Goal: Task Accomplishment & Management: Use online tool/utility

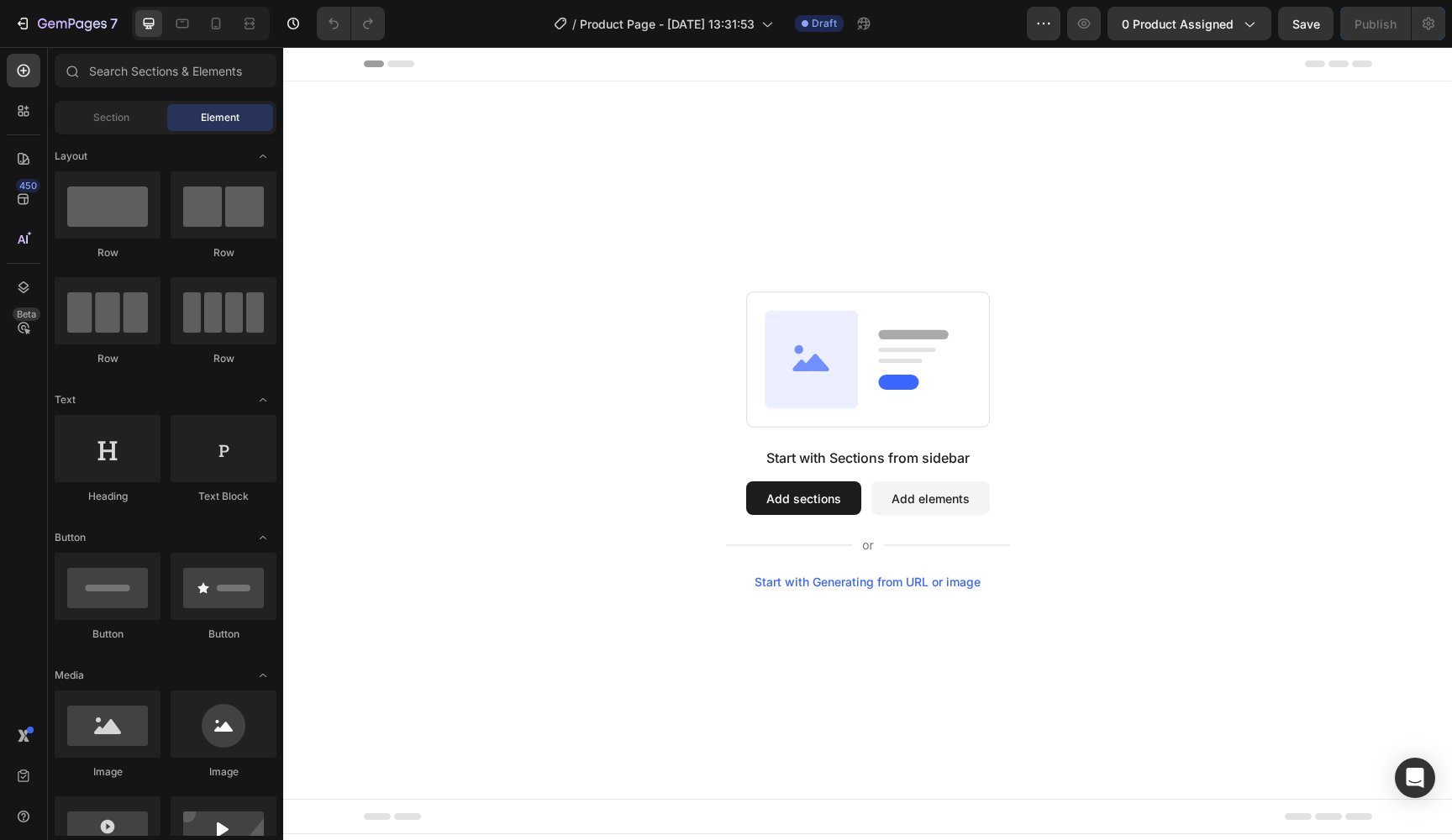
click at [764, 481] on button "Add sections" at bounding box center [804, 498] width 115 height 34
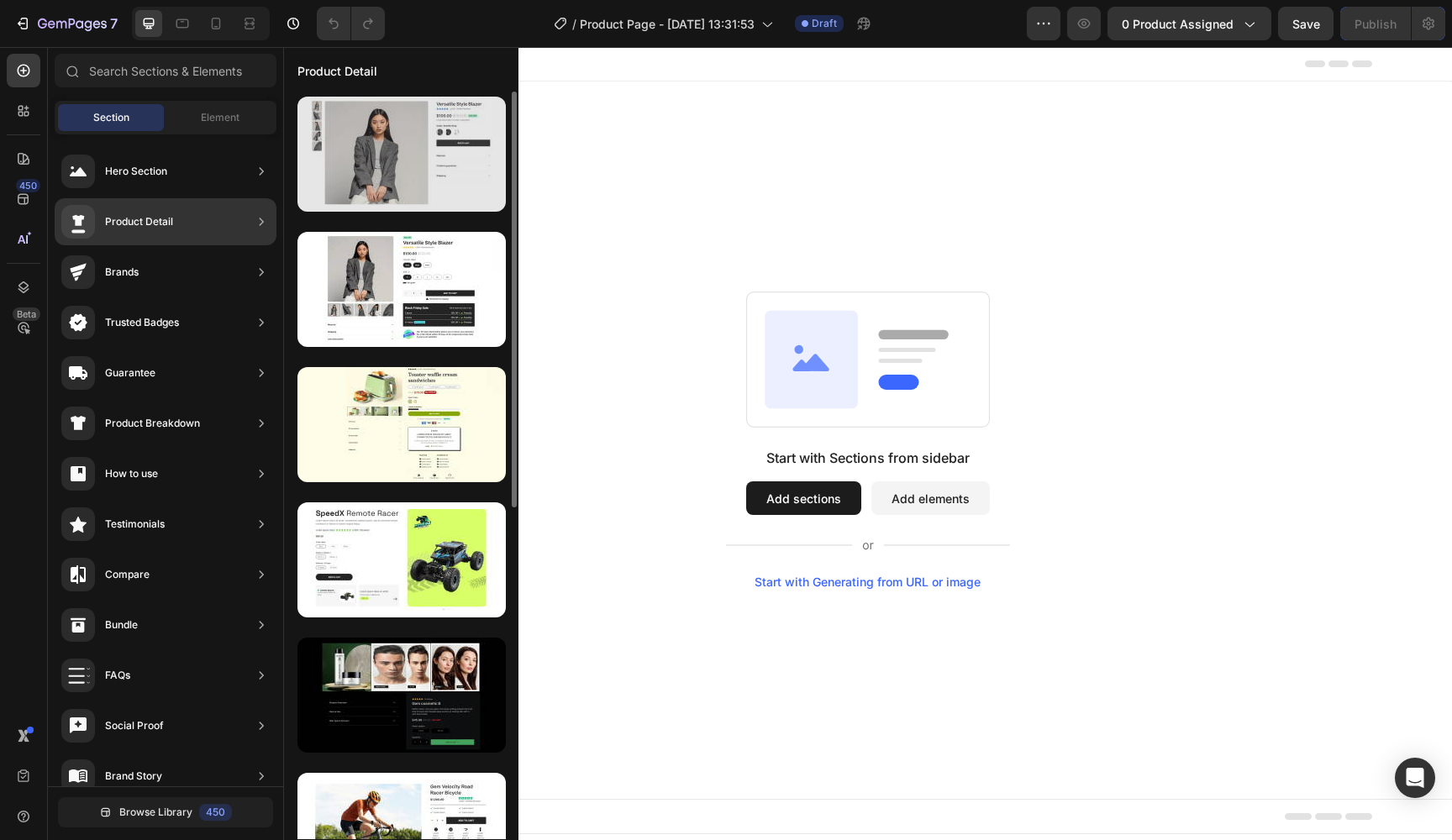
click at [447, 176] on div at bounding box center [401, 153] width 208 height 115
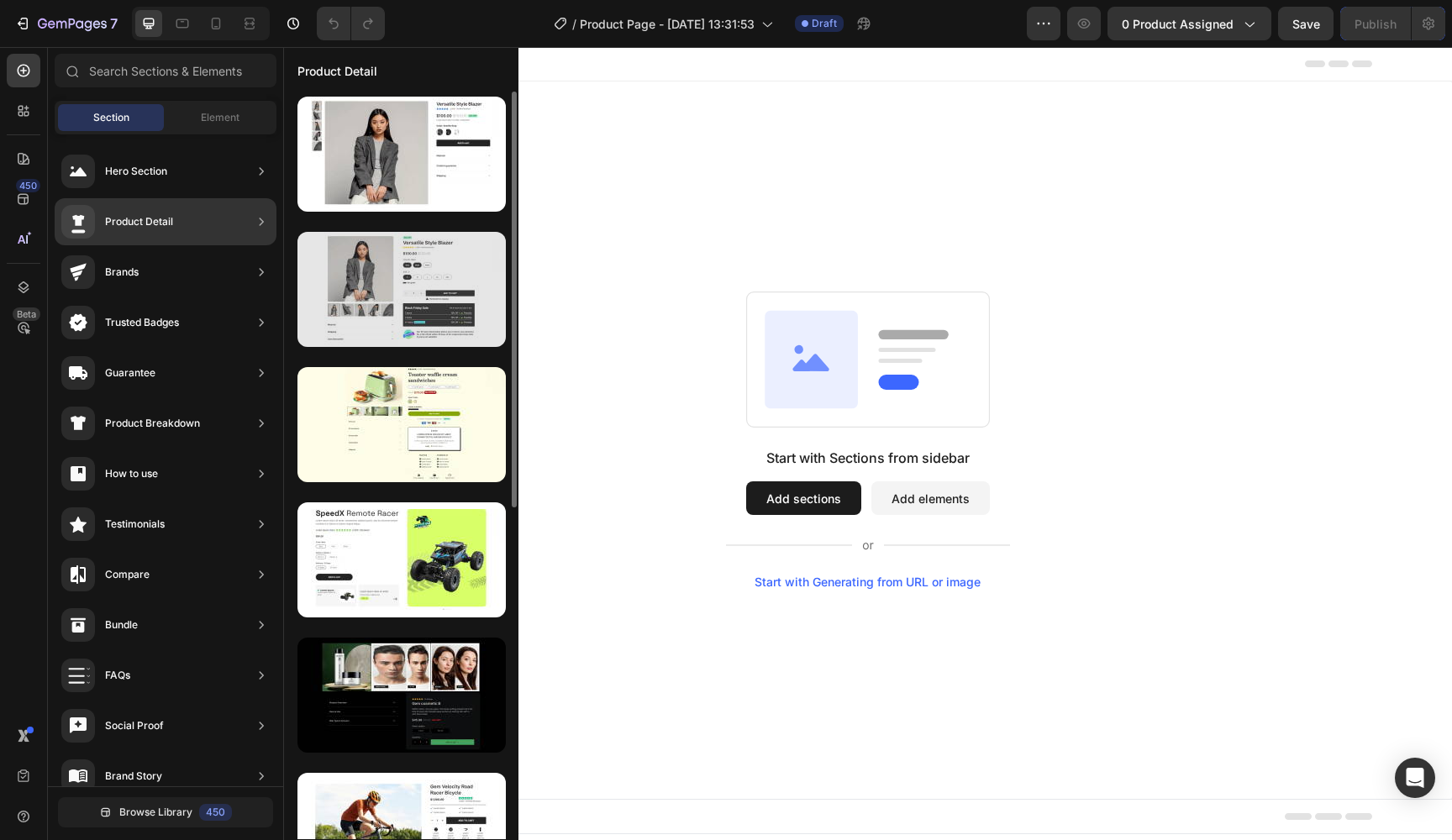
scroll to position [50, 0]
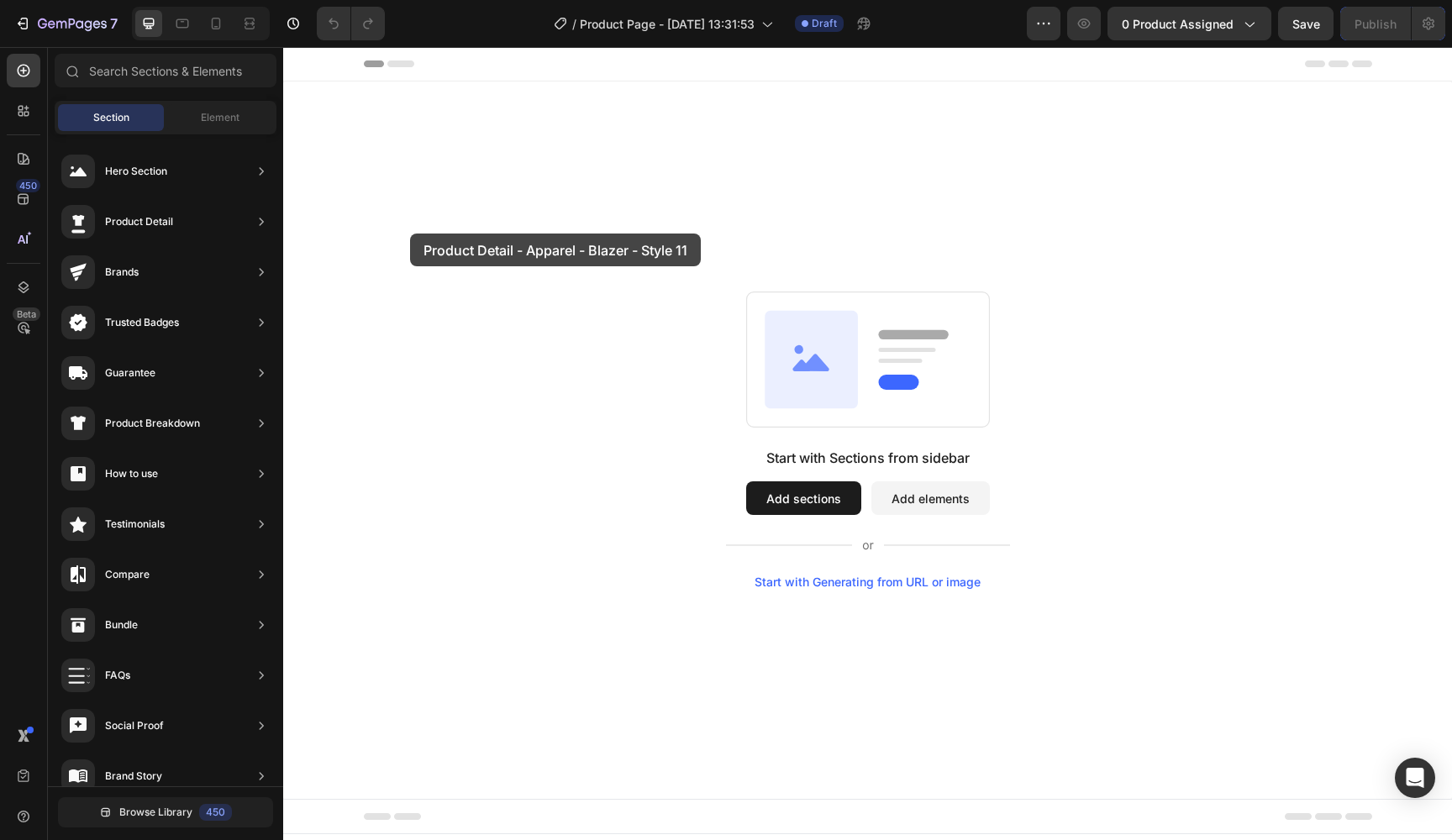
drag, startPoint x: 730, startPoint y: 291, endPoint x: 651, endPoint y: 331, distance: 88.5
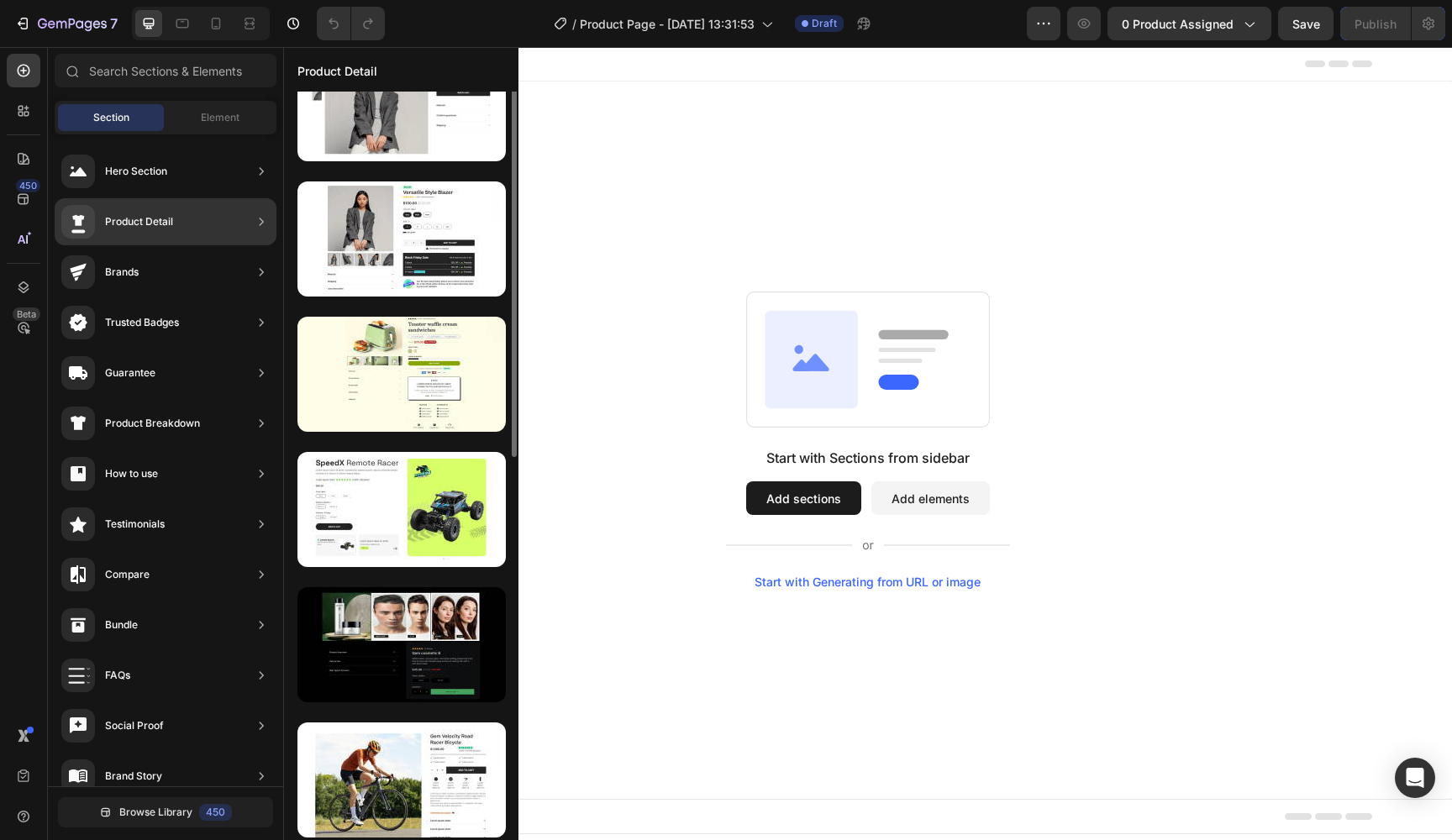
scroll to position [0, 0]
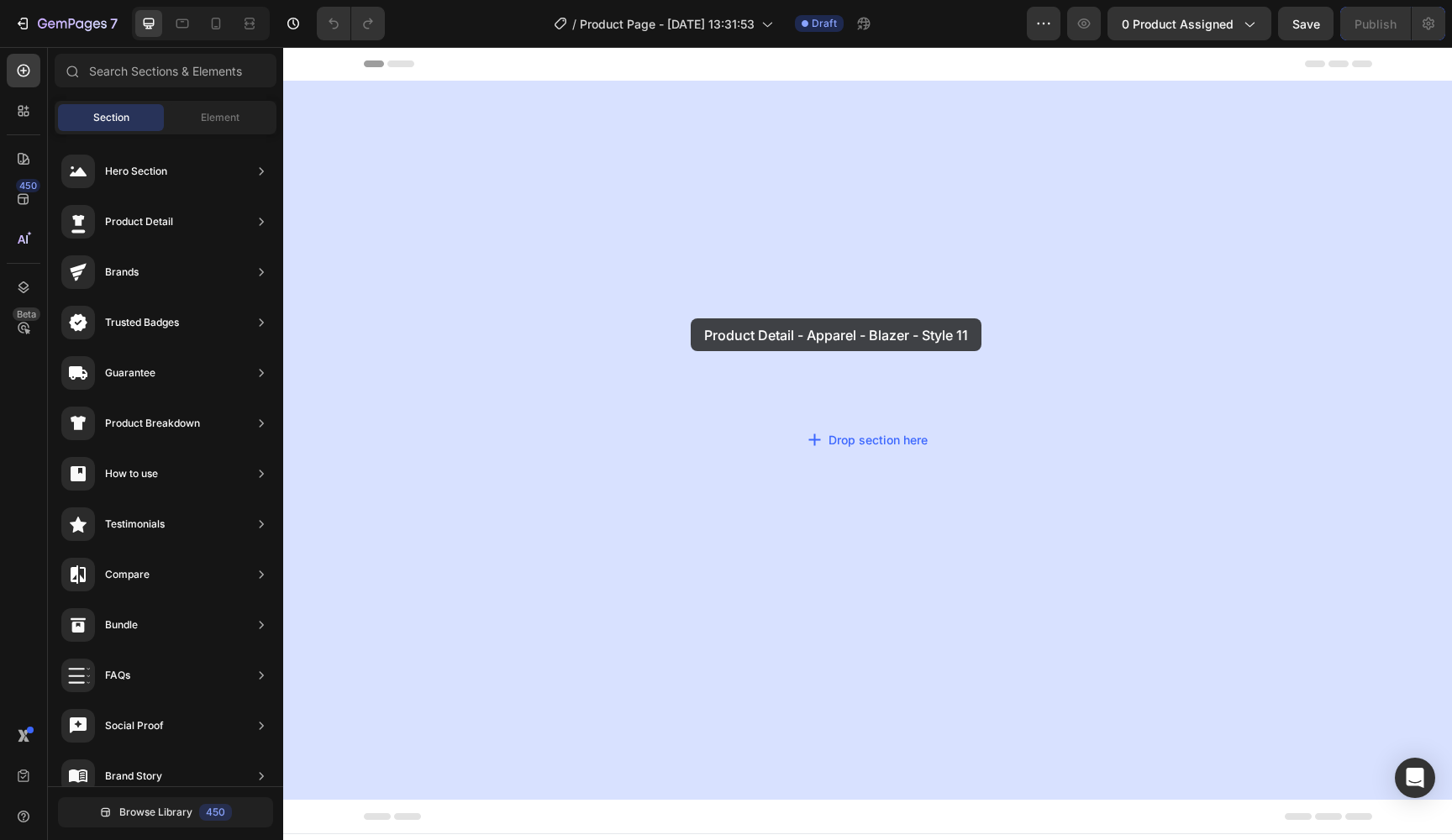
drag, startPoint x: 688, startPoint y: 304, endPoint x: 532, endPoint y: 269, distance: 159.9
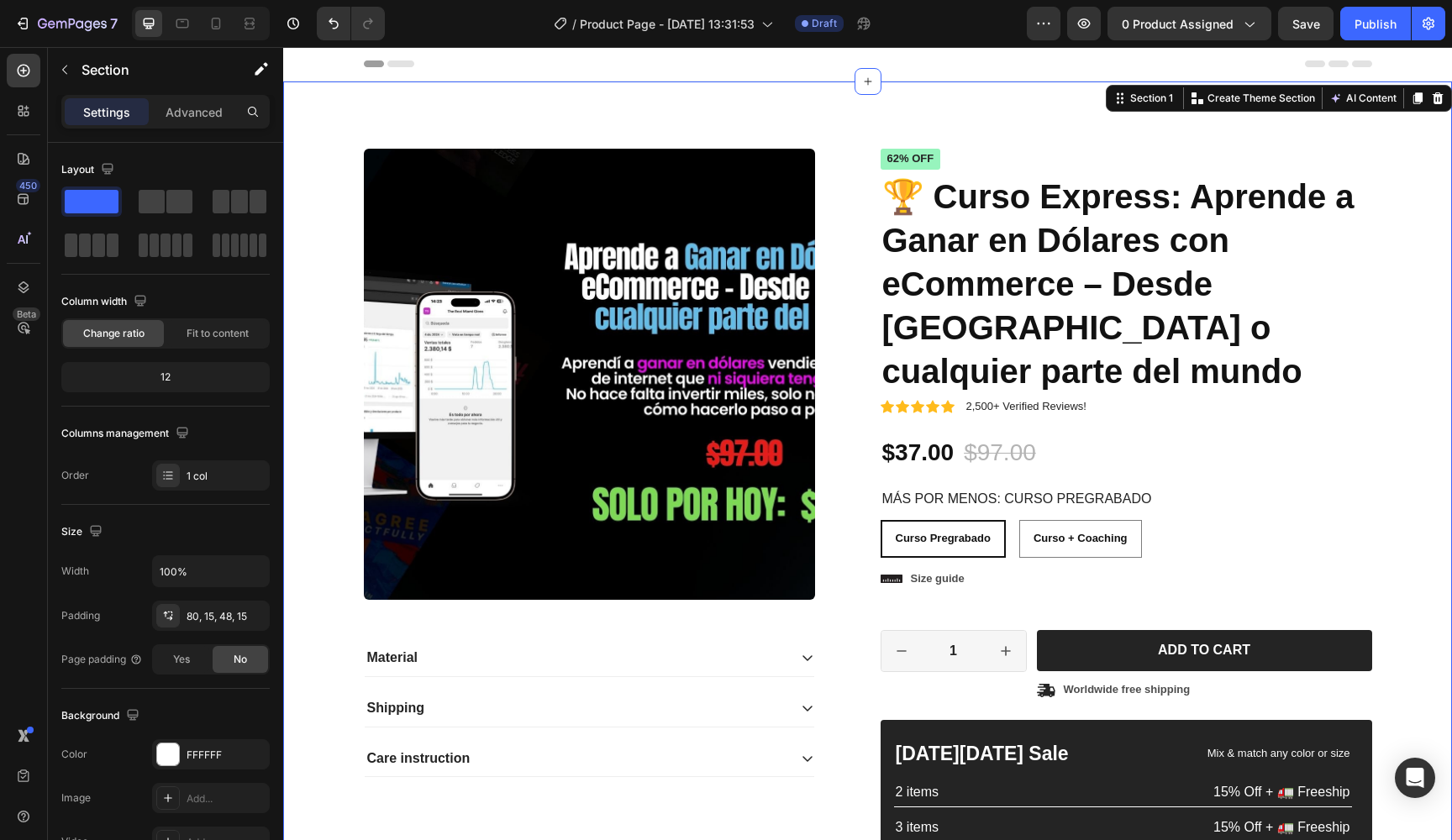
radio input "false"
click at [732, 269] on img at bounding box center [589, 374] width 451 height 451
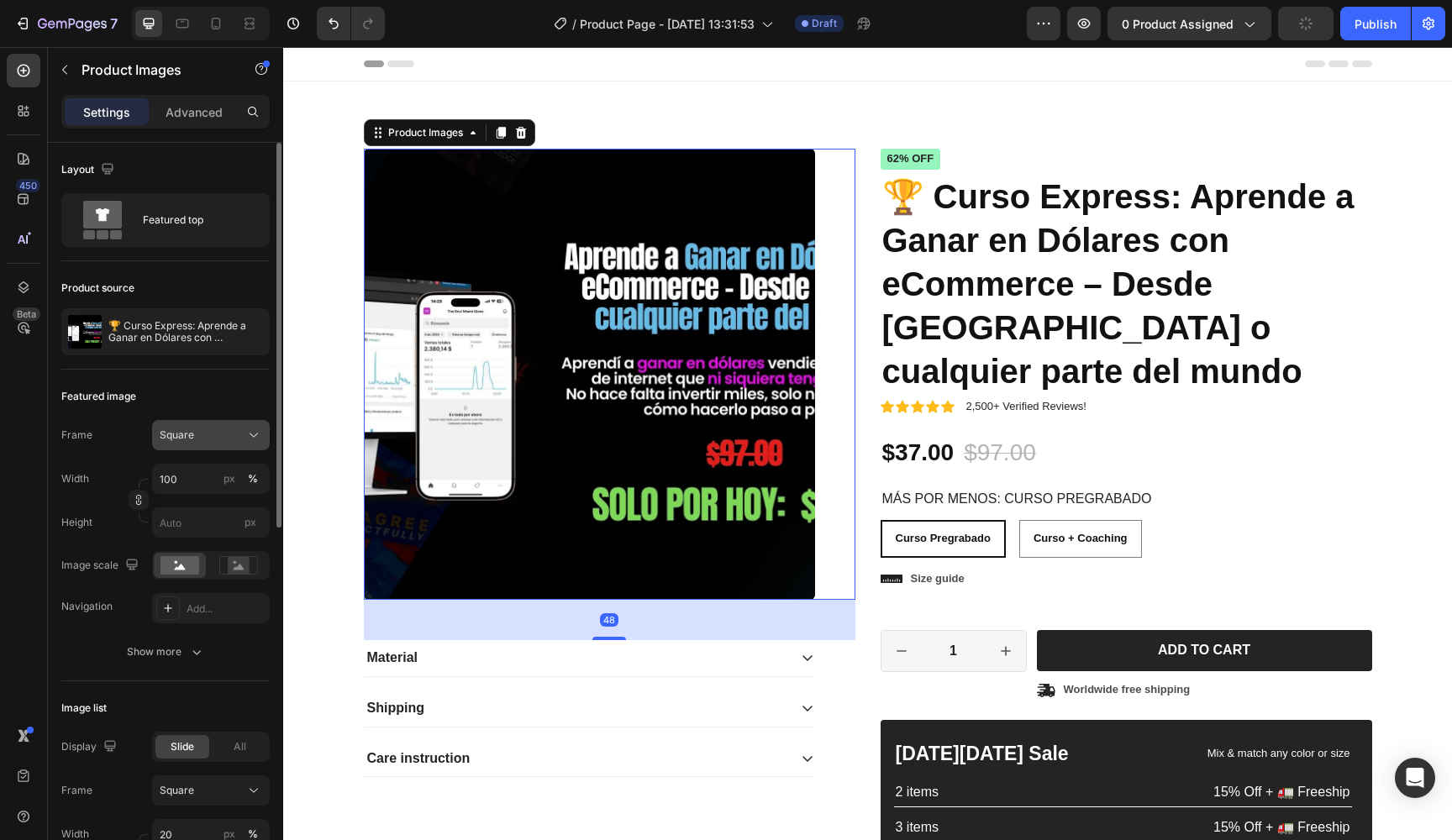
click at [163, 432] on span "Square" at bounding box center [177, 435] width 35 height 15
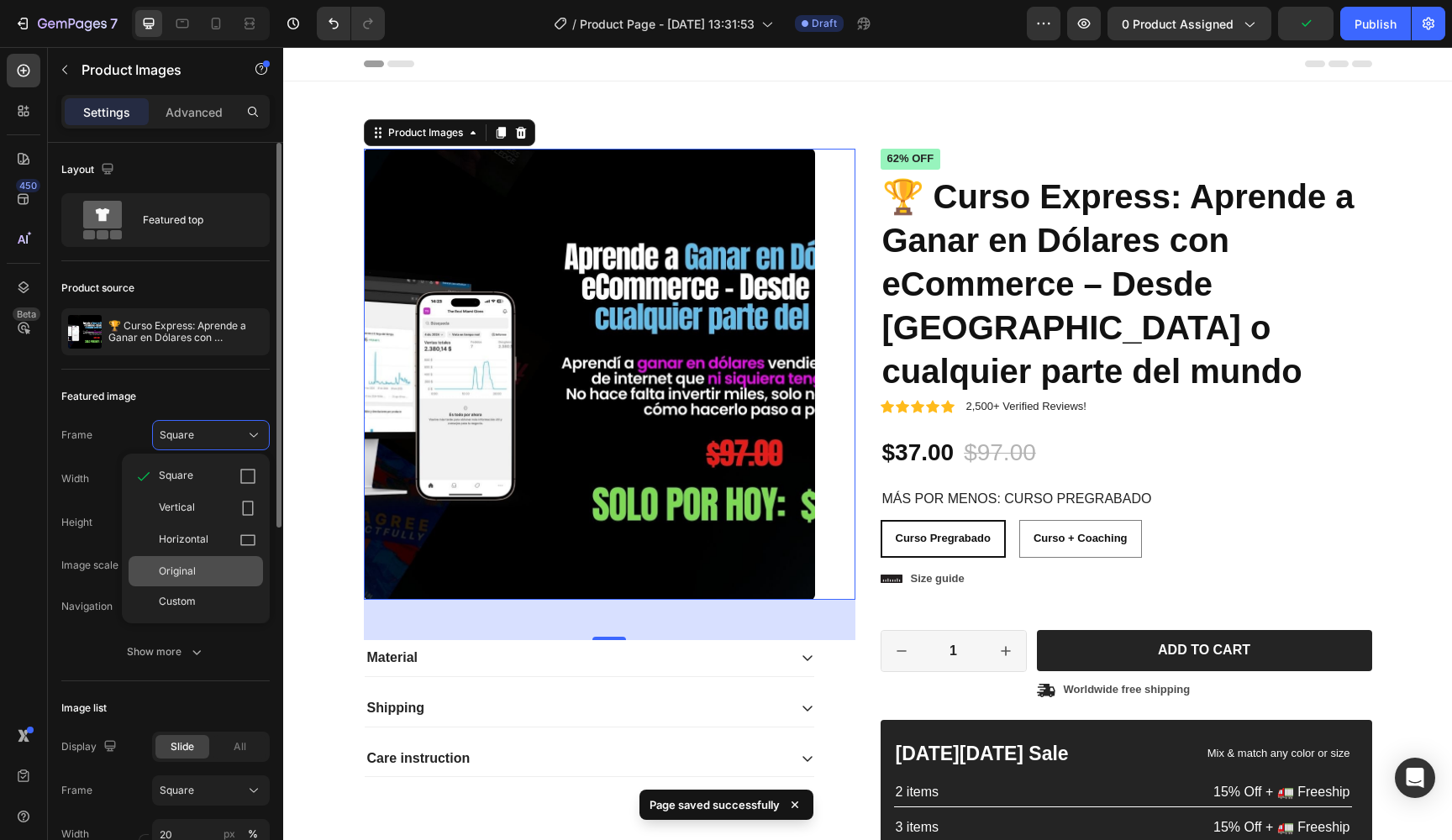
click at [189, 577] on span "Original" at bounding box center [178, 572] width 37 height 15
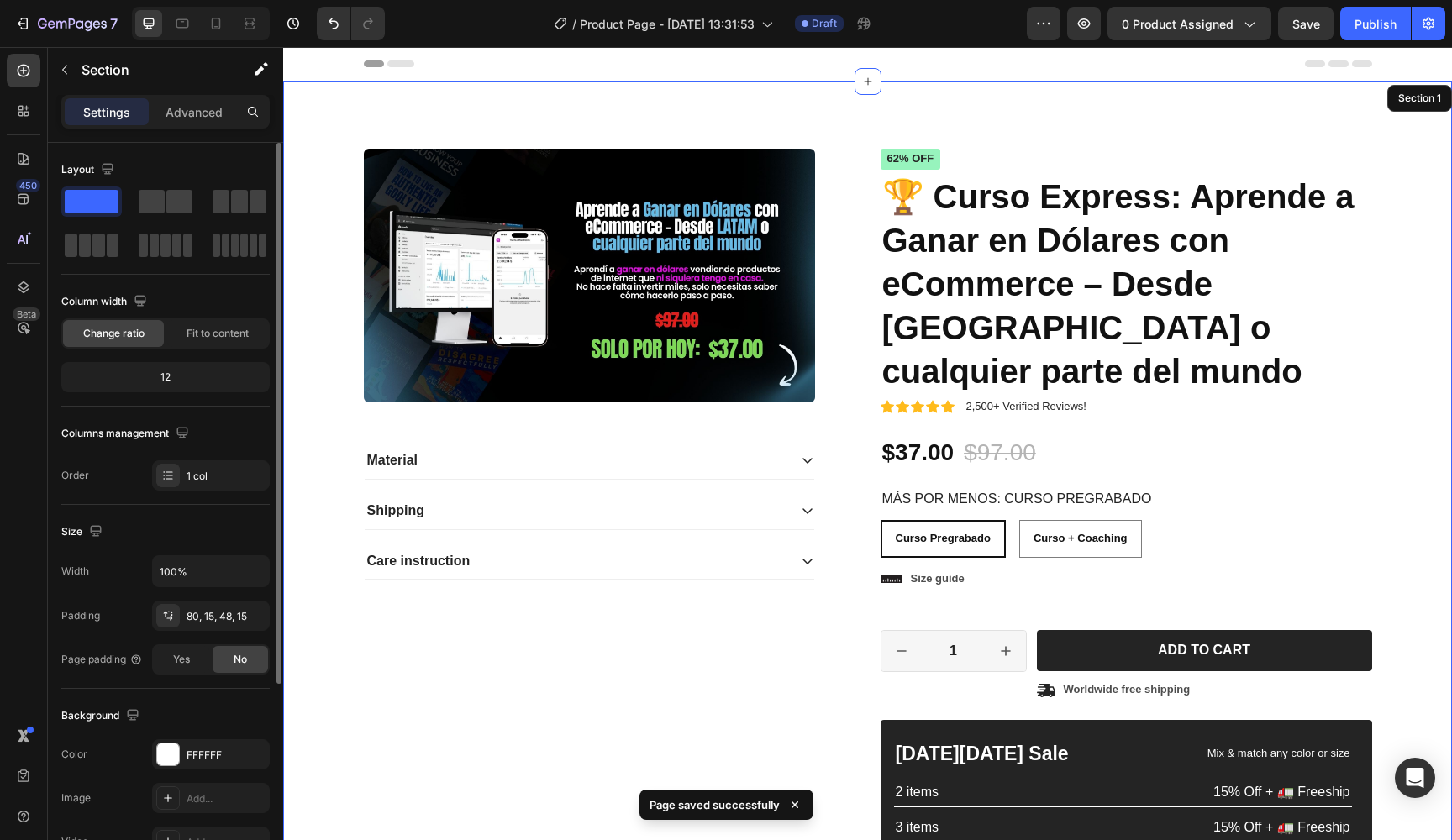
click at [781, 129] on div "Product Images 48 Material Shipping Care instruction Accordion Icon Icon Icon I…" at bounding box center [867, 552] width 1169 height 942
click at [211, 24] on icon at bounding box center [216, 23] width 17 height 17
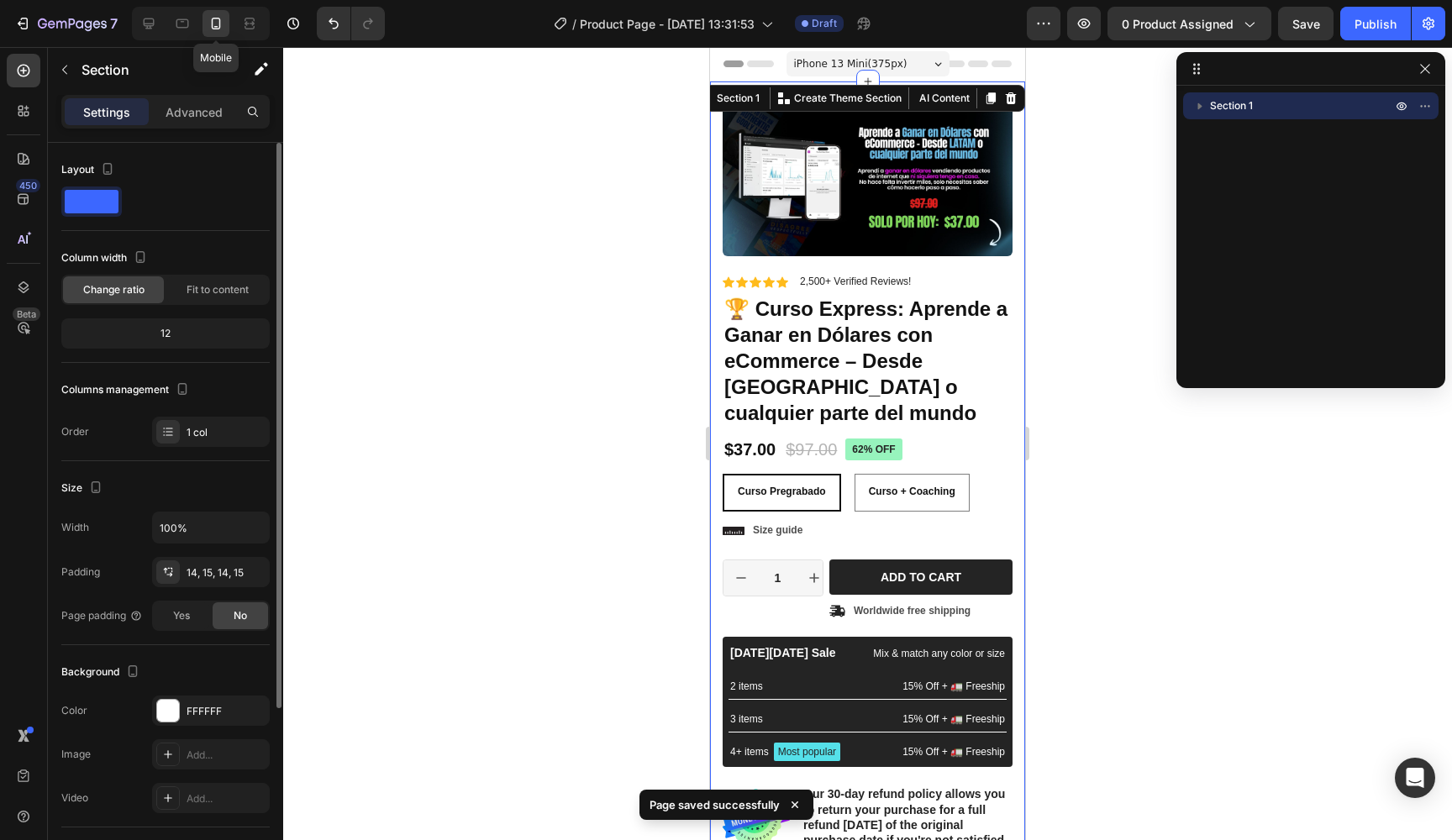
click at [211, 24] on icon at bounding box center [216, 23] width 17 height 17
click at [1433, 67] on button "button" at bounding box center [1426, 69] width 21 height 21
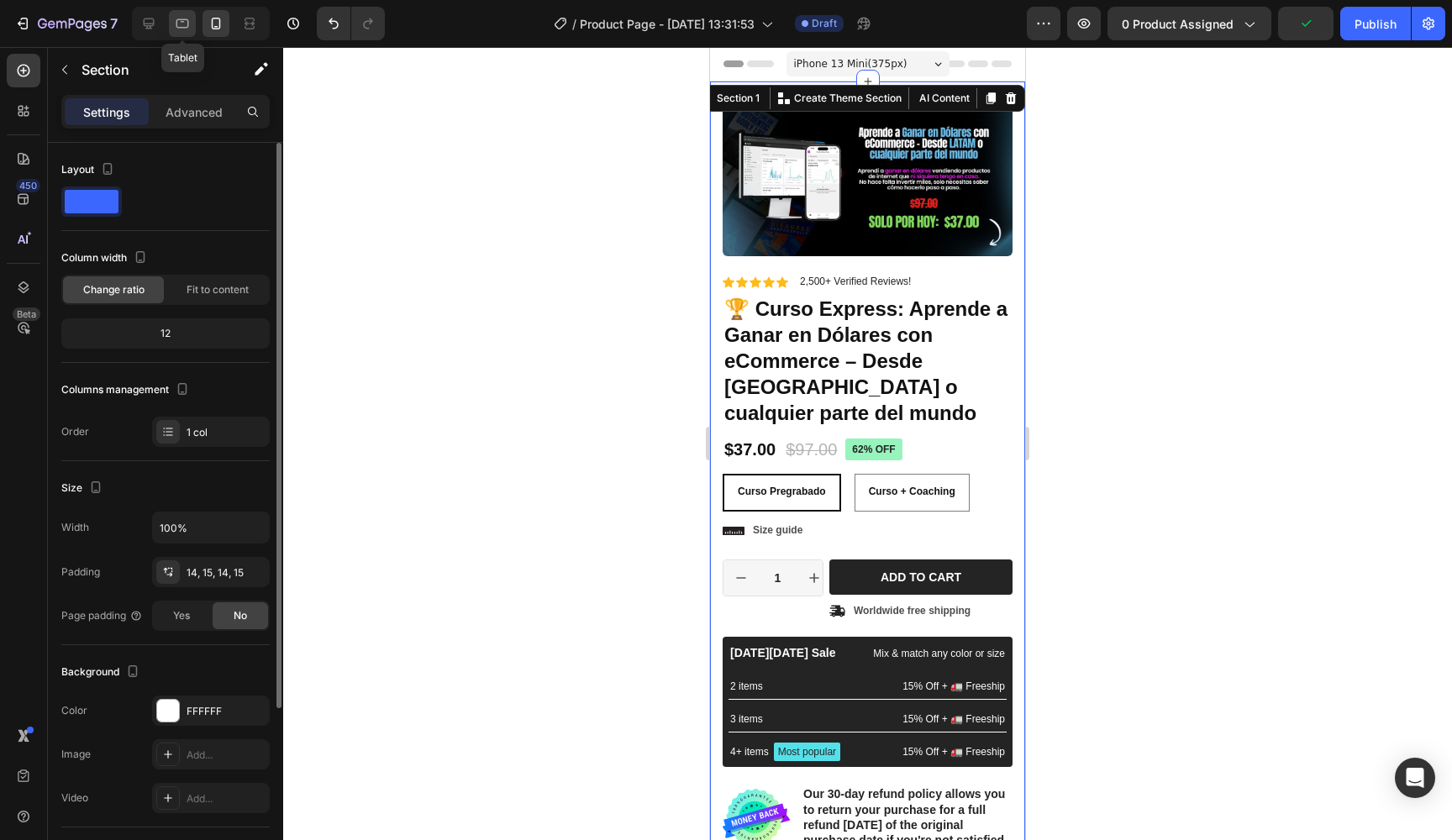
click at [193, 24] on div at bounding box center [182, 23] width 27 height 27
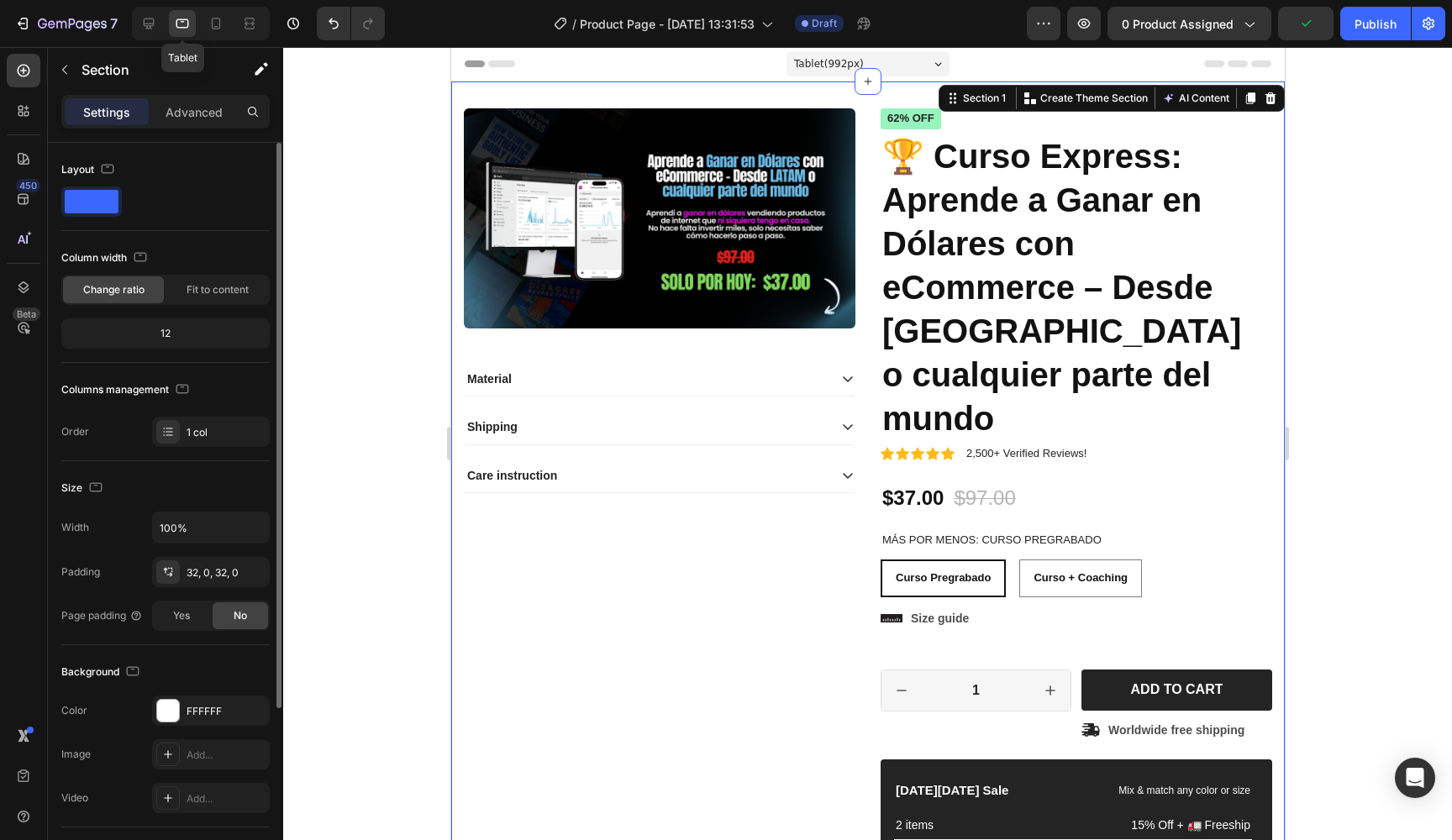
click at [193, 24] on div at bounding box center [182, 23] width 27 height 27
click at [1359, 159] on div at bounding box center [867, 443] width 1169 height 793
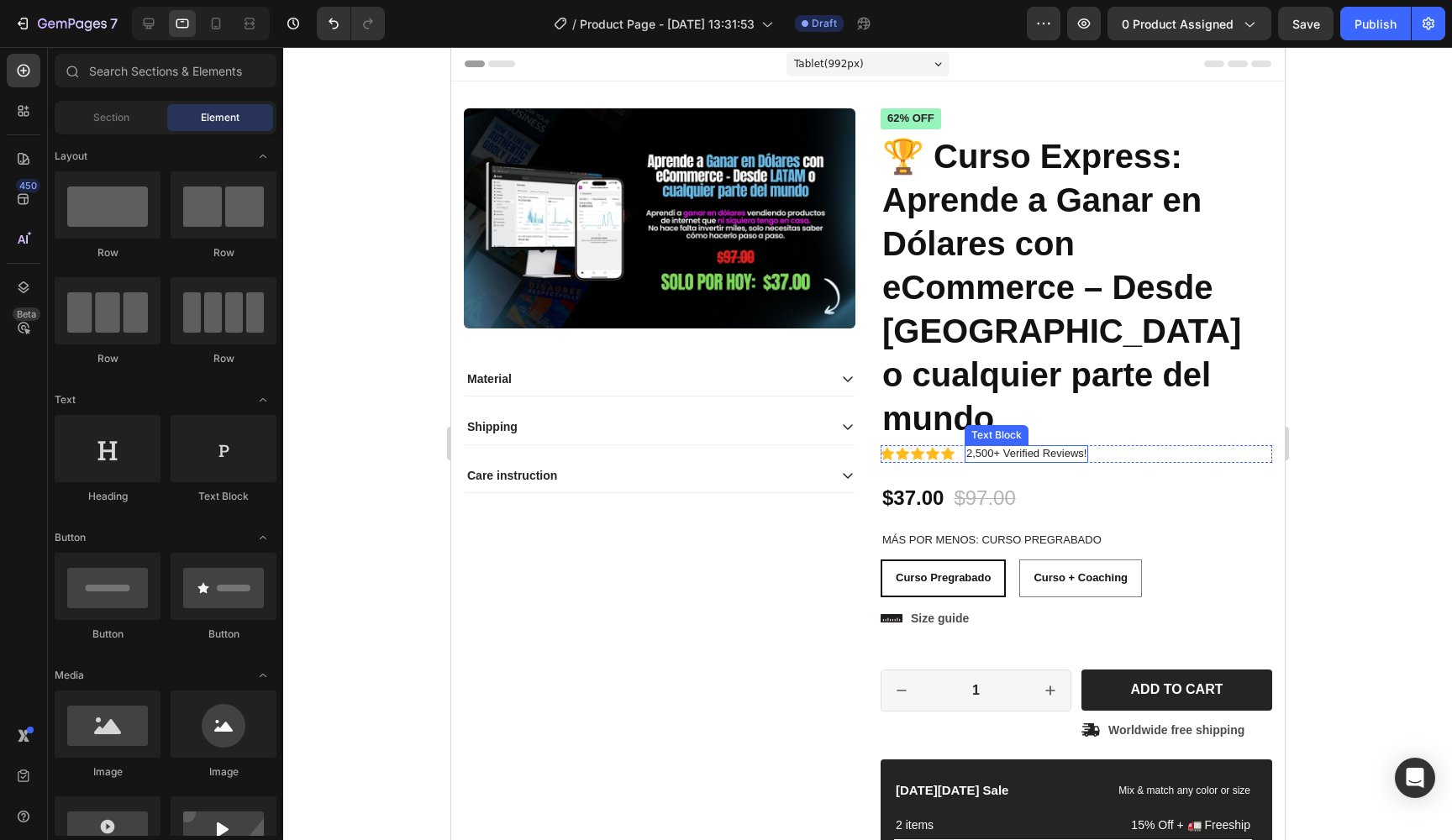
scroll to position [86, 0]
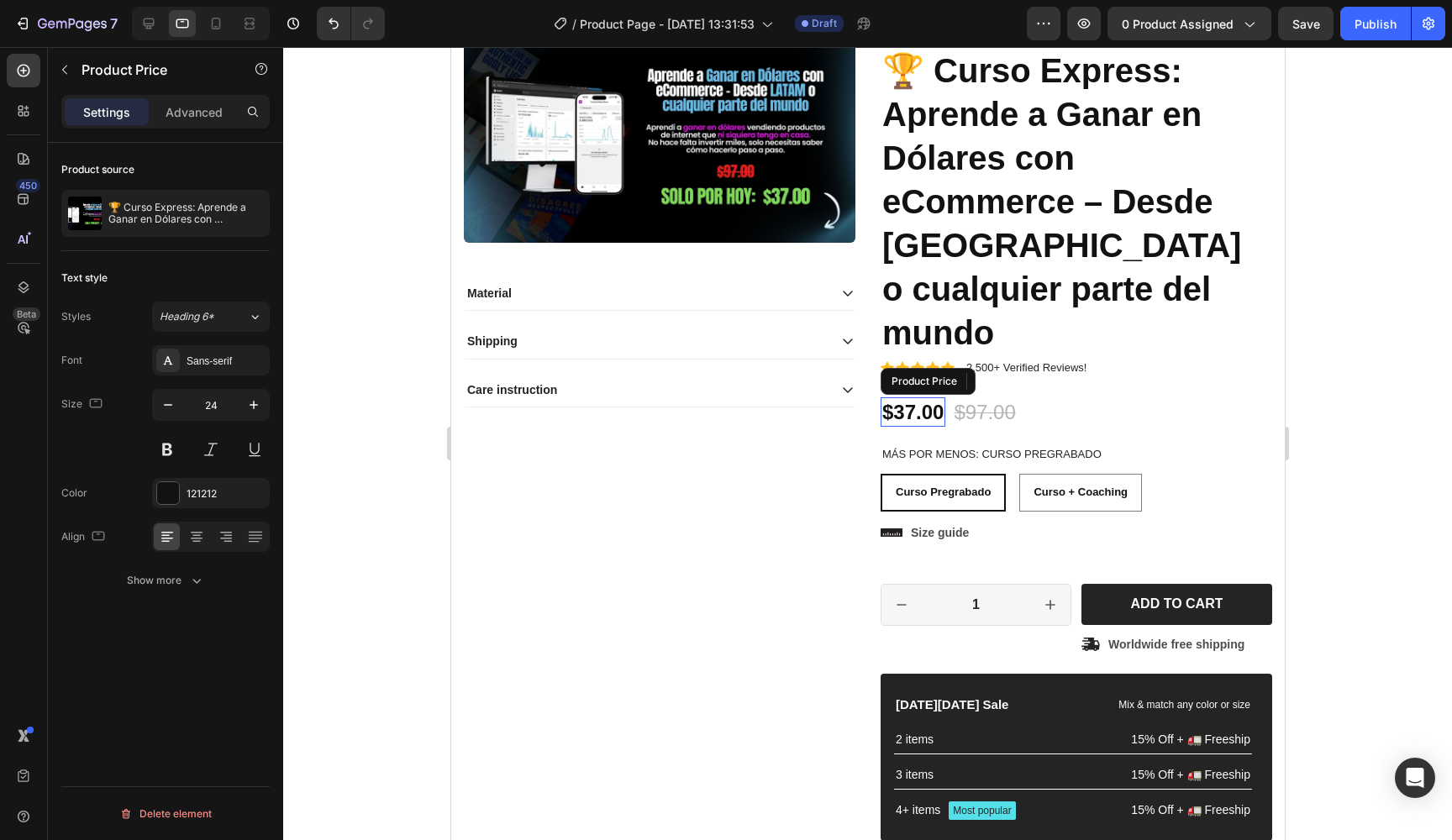
click at [914, 397] on div "$37.00" at bounding box center [912, 411] width 64 height 29
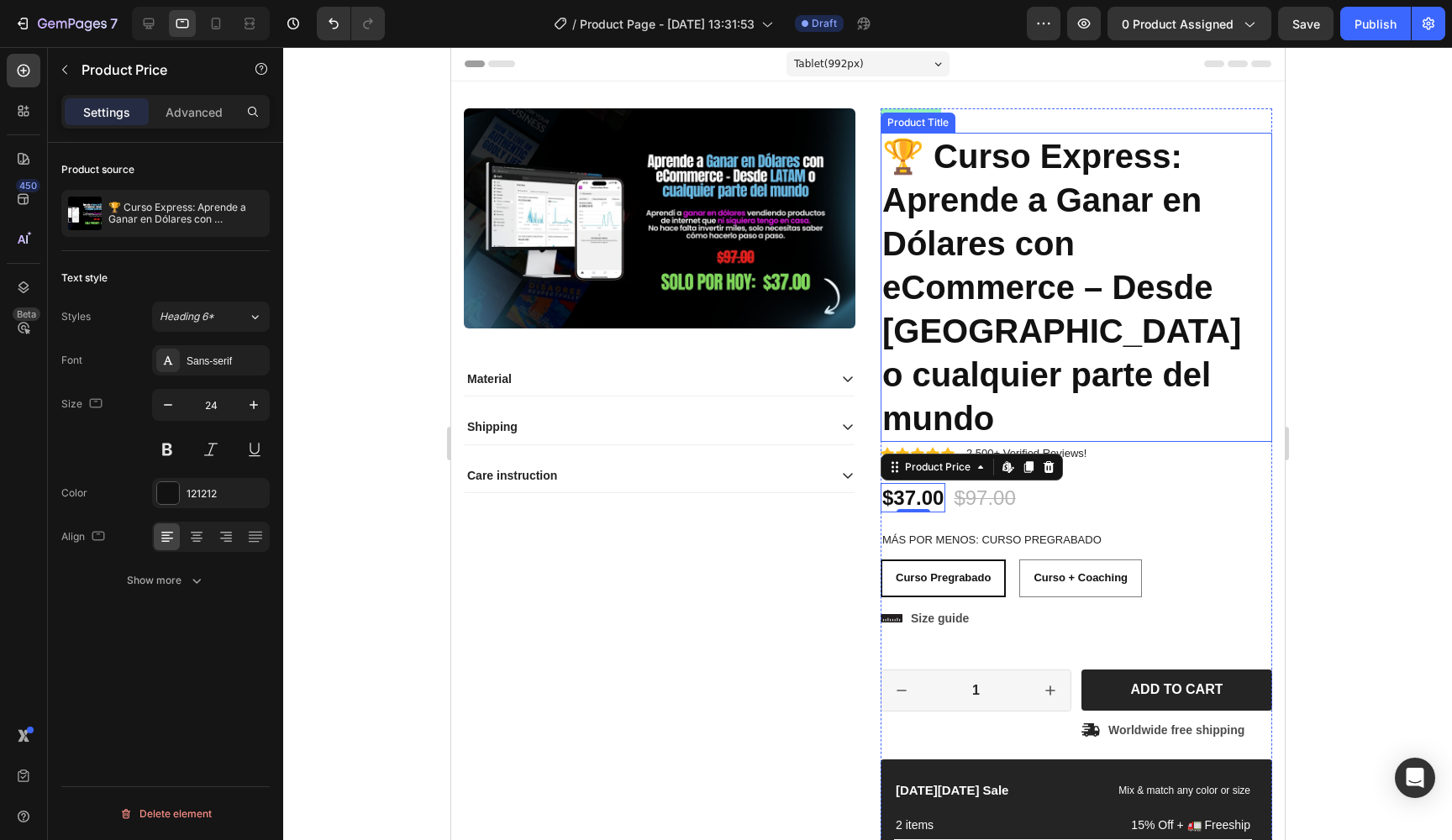
scroll to position [-1, 0]
click at [1048, 230] on h1 "🏆 Curso Express: Aprende a Ganar en Dólares con eCommerce – Desde [GEOGRAPHIC_D…" at bounding box center [1075, 287] width 391 height 309
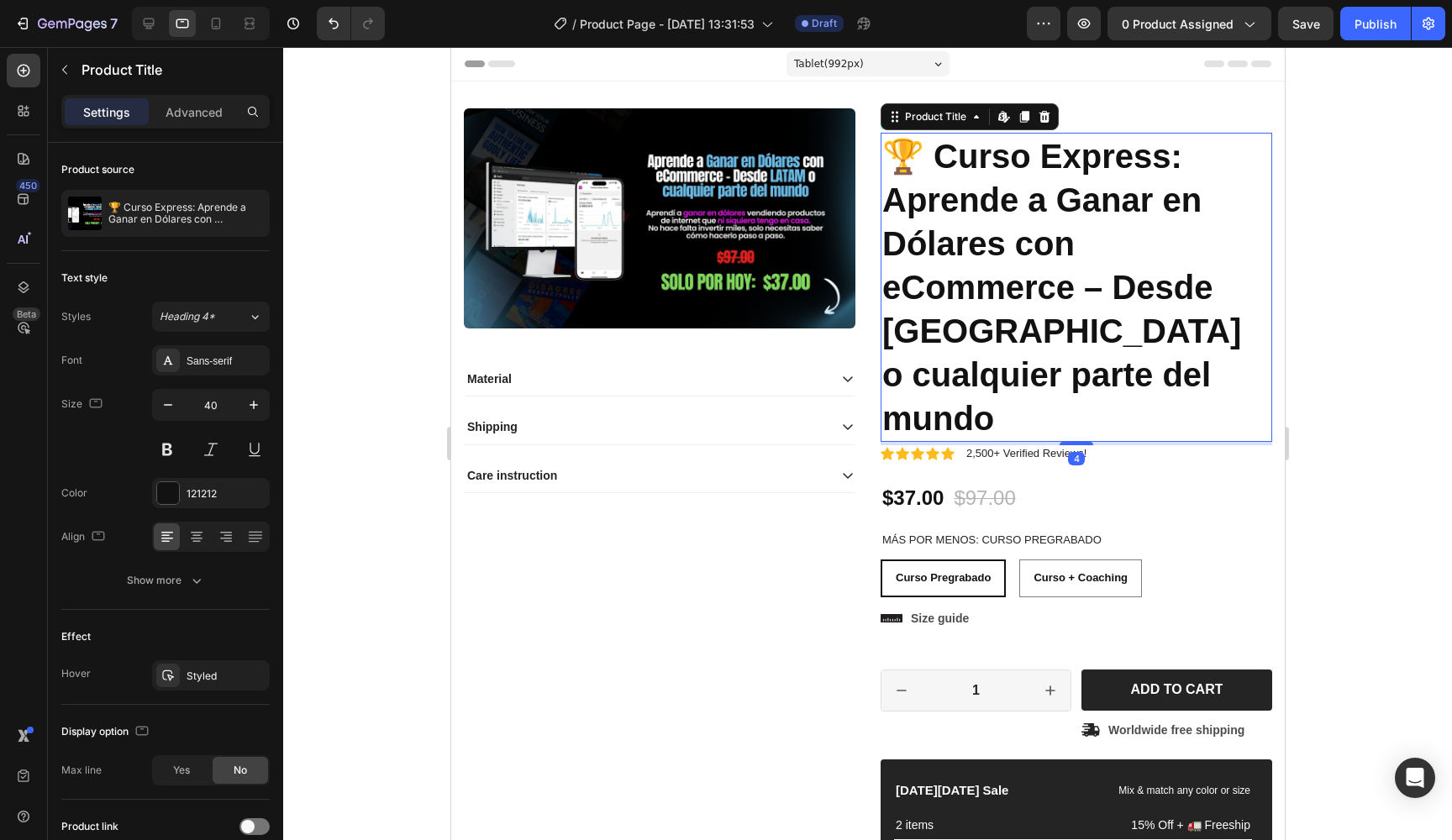
scroll to position [0, 0]
click at [232, 363] on div "Sans-serif" at bounding box center [226, 362] width 79 height 15
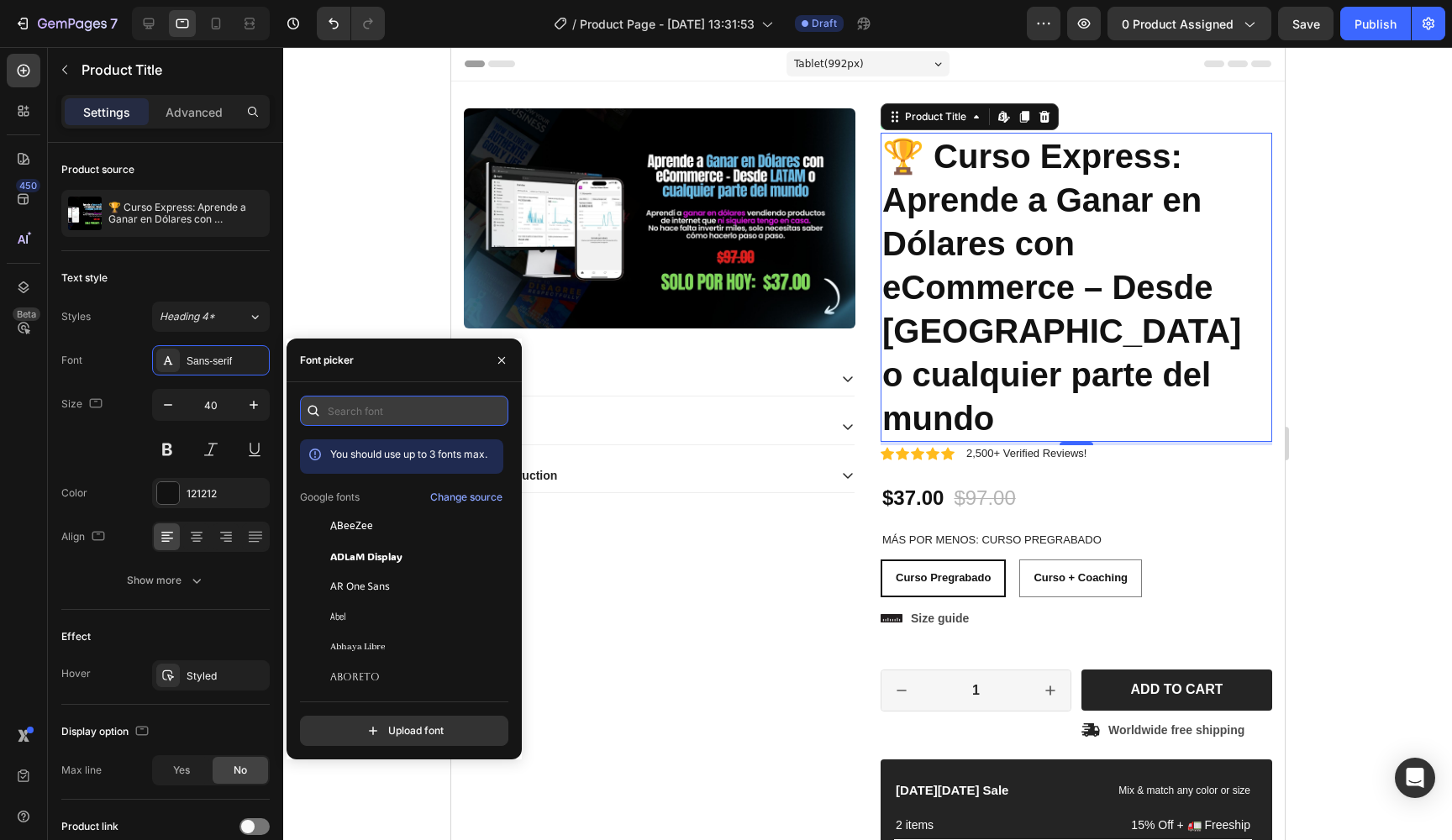
click at [417, 417] on input "text" at bounding box center [404, 411] width 208 height 30
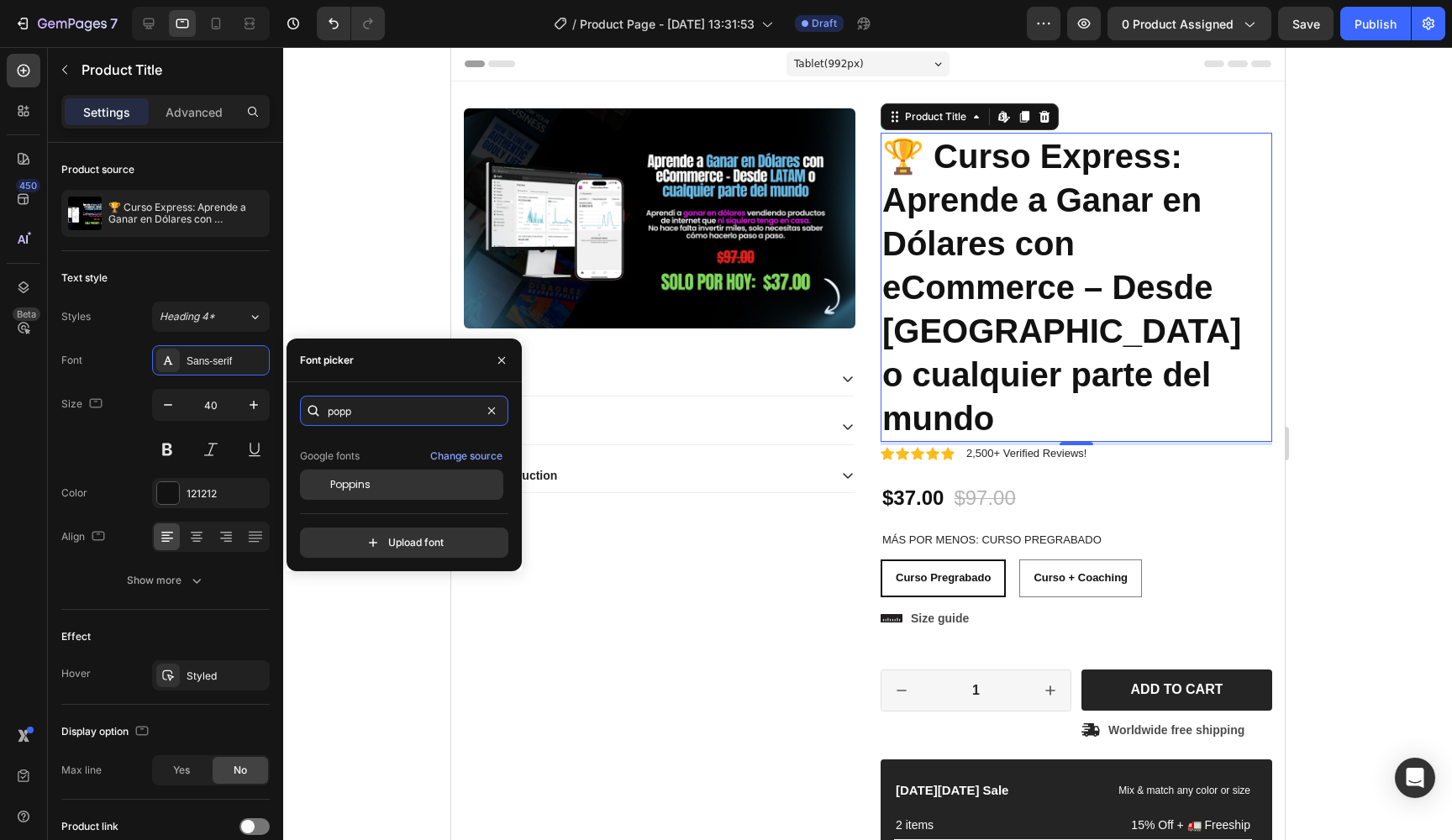
scroll to position [41, 0]
type input "popp"
click at [363, 478] on span "Poppins" at bounding box center [349, 485] width 40 height 15
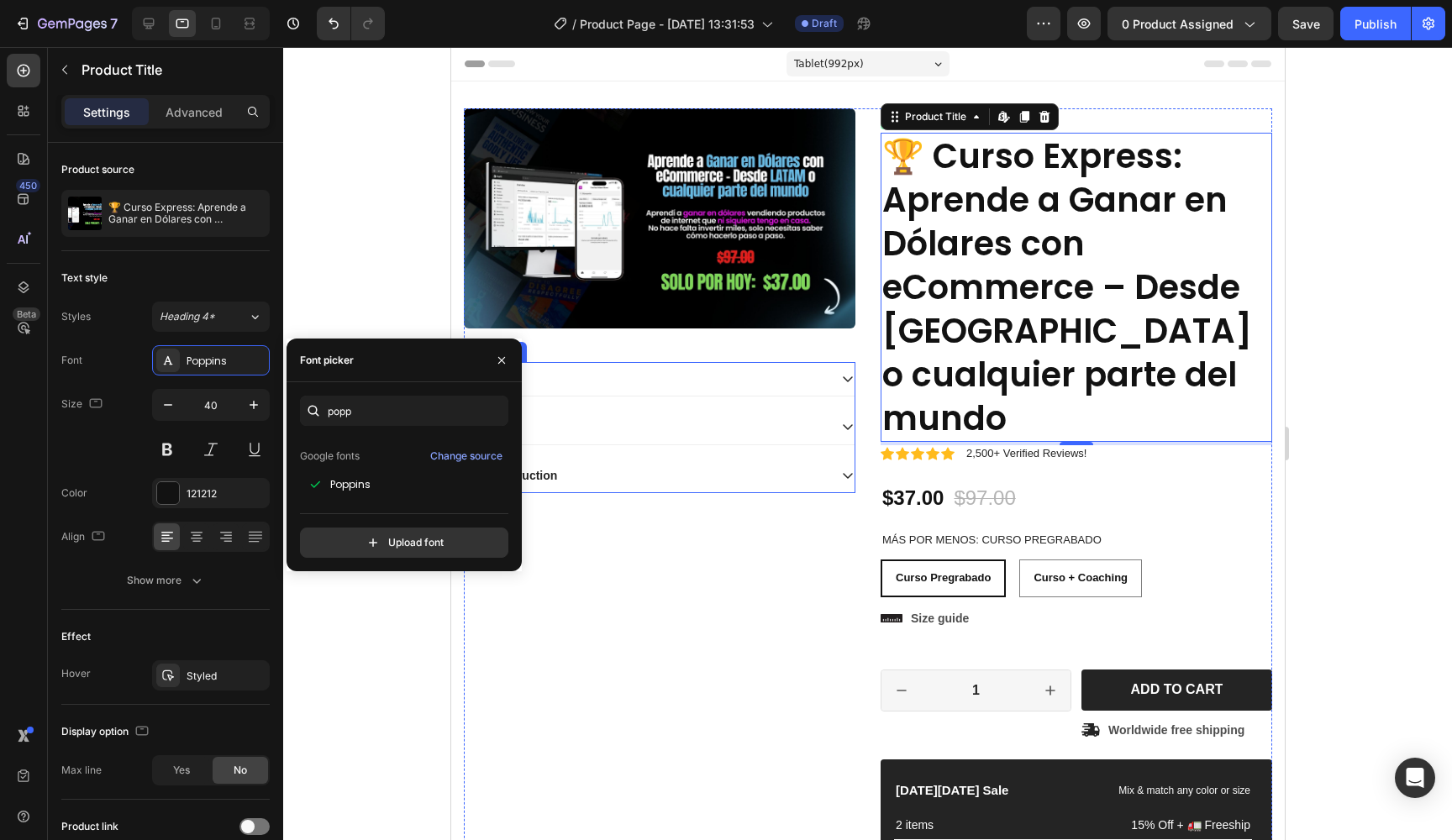
click at [745, 418] on div "Shipping" at bounding box center [645, 427] width 363 height 21
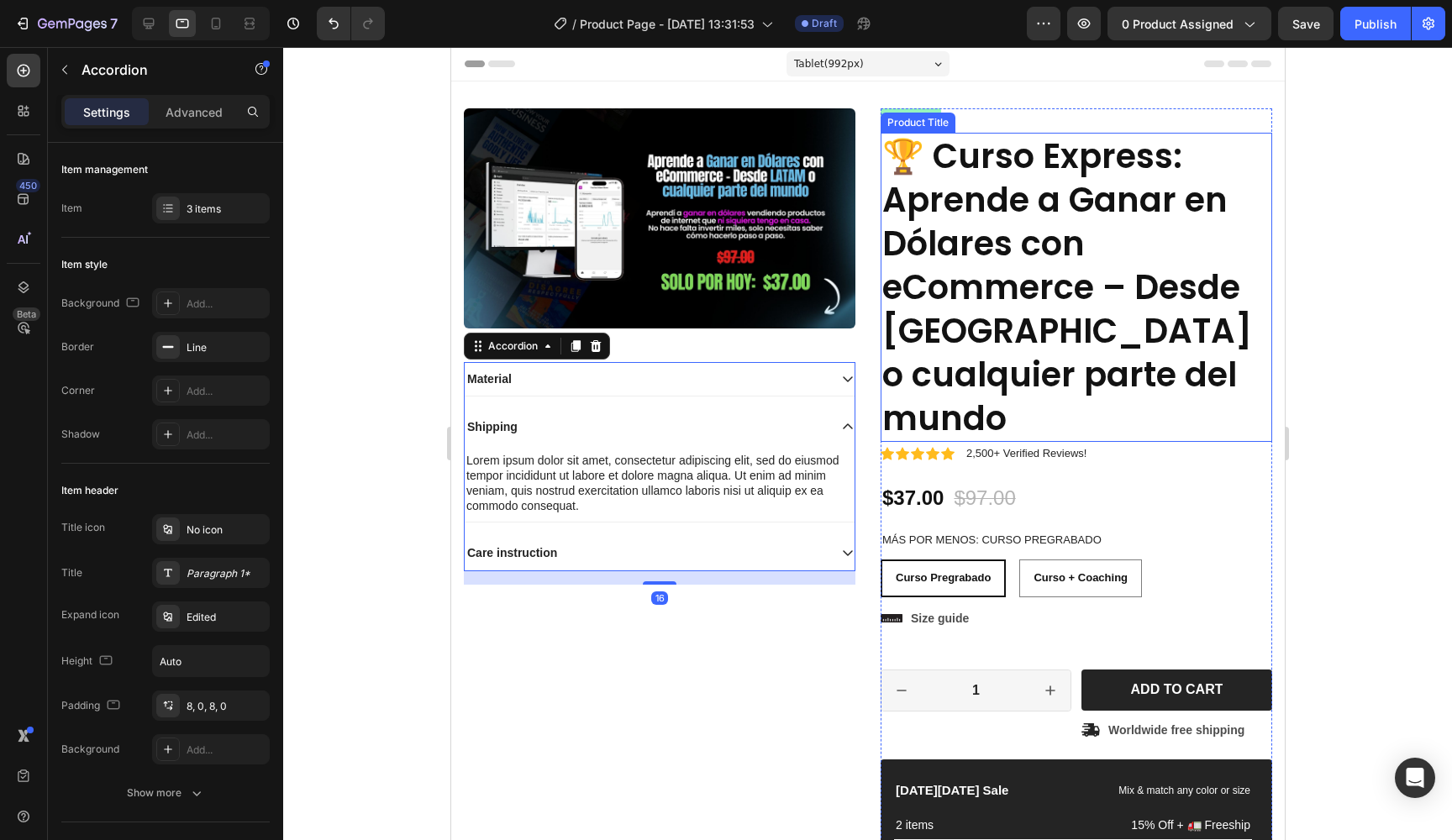
click at [981, 204] on h1 "🏆 Curso Express: Aprende a Ganar en Dólares con eCommerce – Desde [GEOGRAPHIC_D…" at bounding box center [1075, 287] width 391 height 309
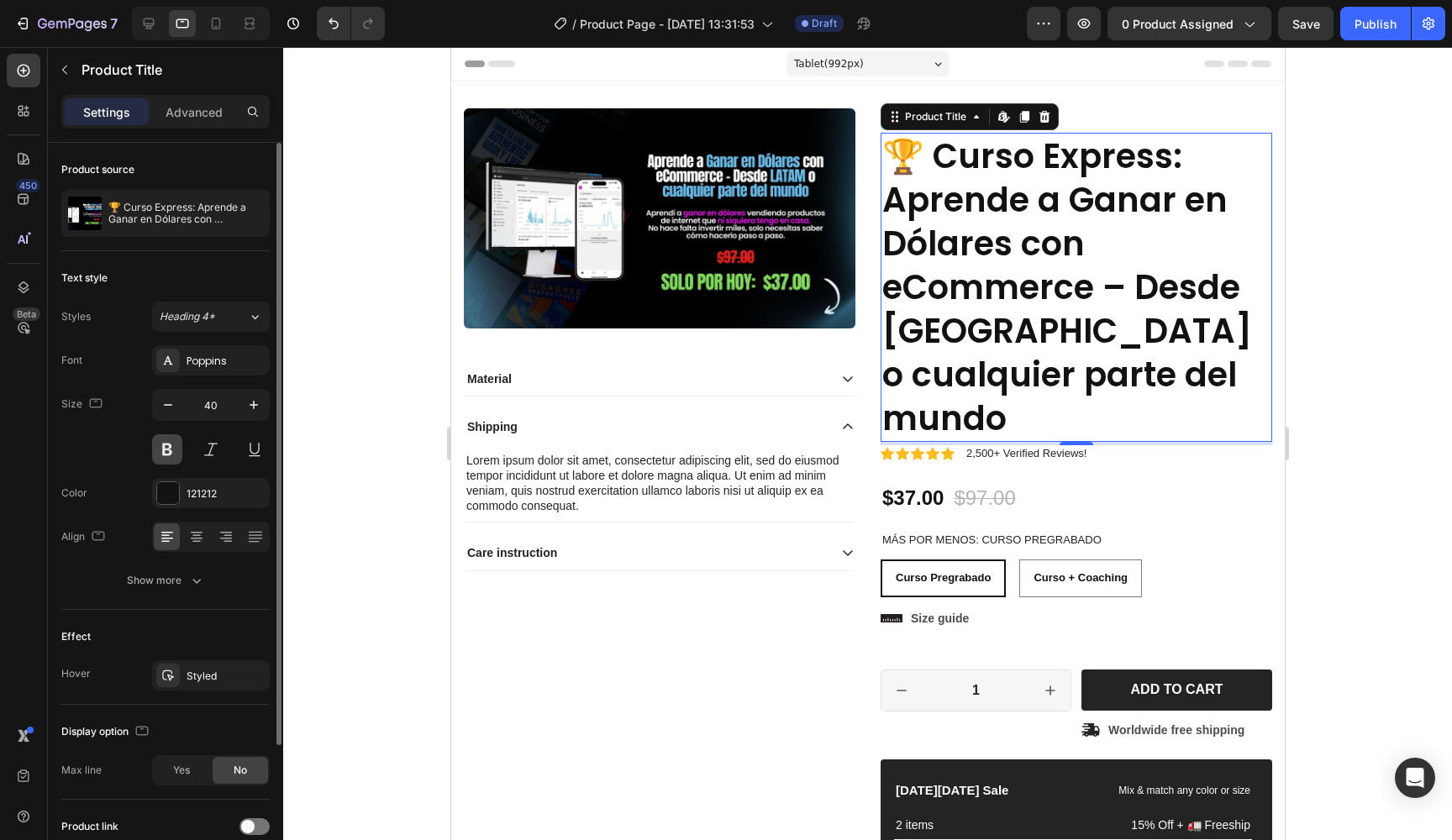
click at [154, 448] on button at bounding box center [167, 449] width 30 height 30
click at [162, 447] on button at bounding box center [167, 449] width 30 height 30
click at [995, 206] on h1 "🏆 Curso Express: Aprende a Ganar en Dólares con eCommerce – Desde [GEOGRAPHIC_D…" at bounding box center [1075, 287] width 391 height 309
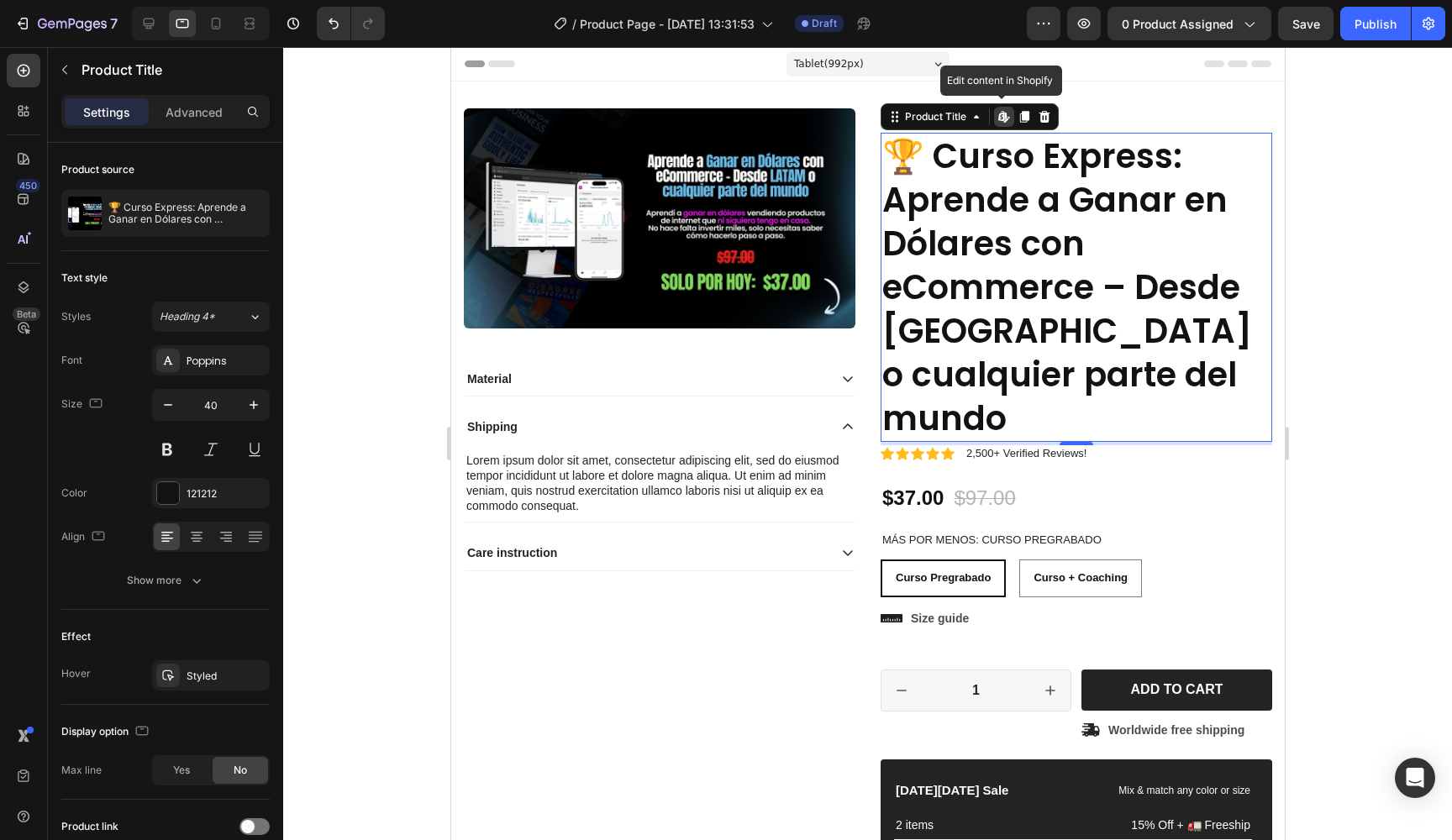
click at [995, 206] on h1 "🏆 Curso Express: Aprende a Ganar en Dólares con eCommerce – Desde [GEOGRAPHIC_D…" at bounding box center [1075, 287] width 391 height 309
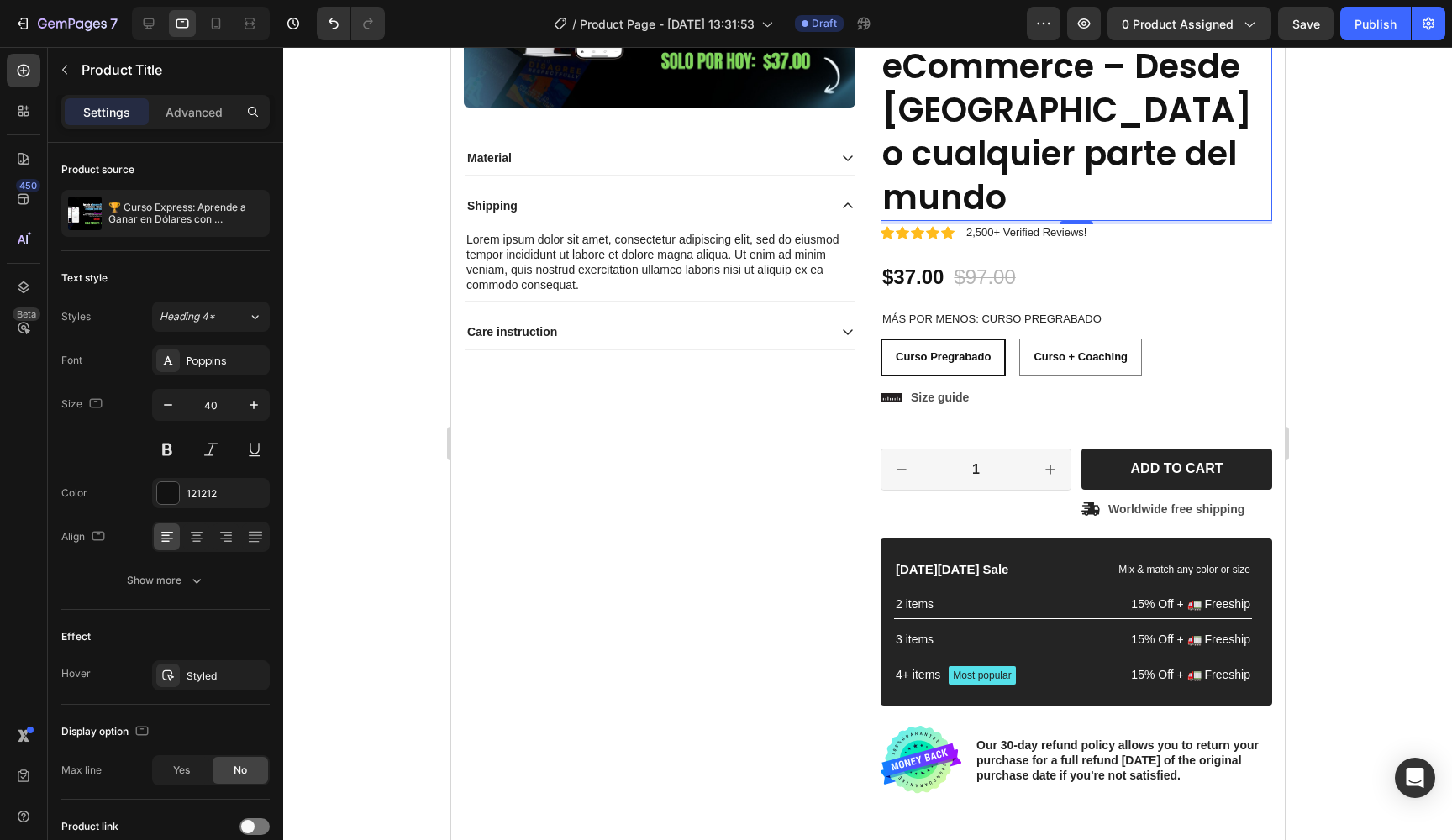
scroll to position [223, 0]
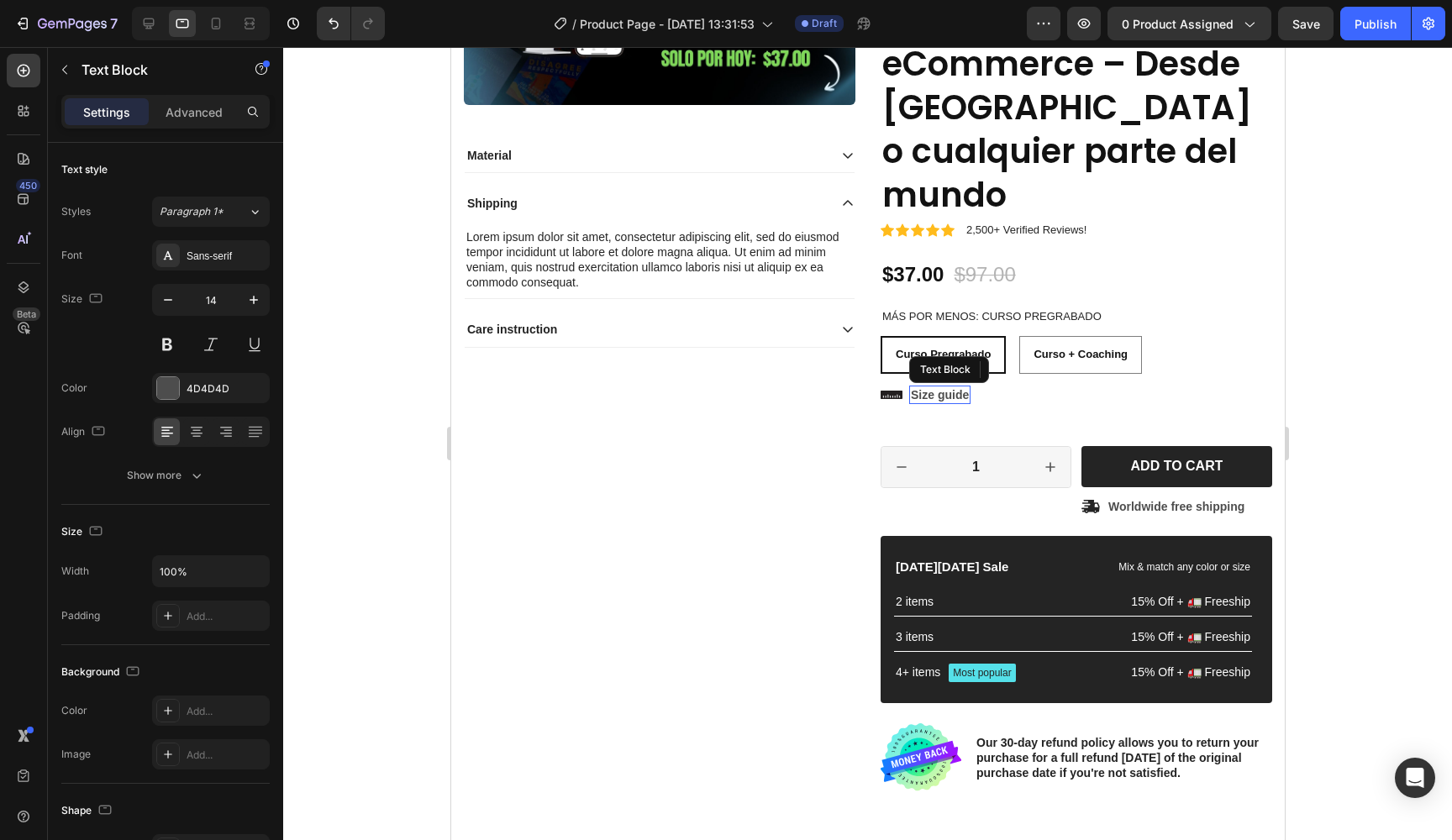
click at [948, 388] on p "Size guide" at bounding box center [939, 395] width 58 height 15
click at [1039, 363] on icon at bounding box center [1042, 369] width 11 height 12
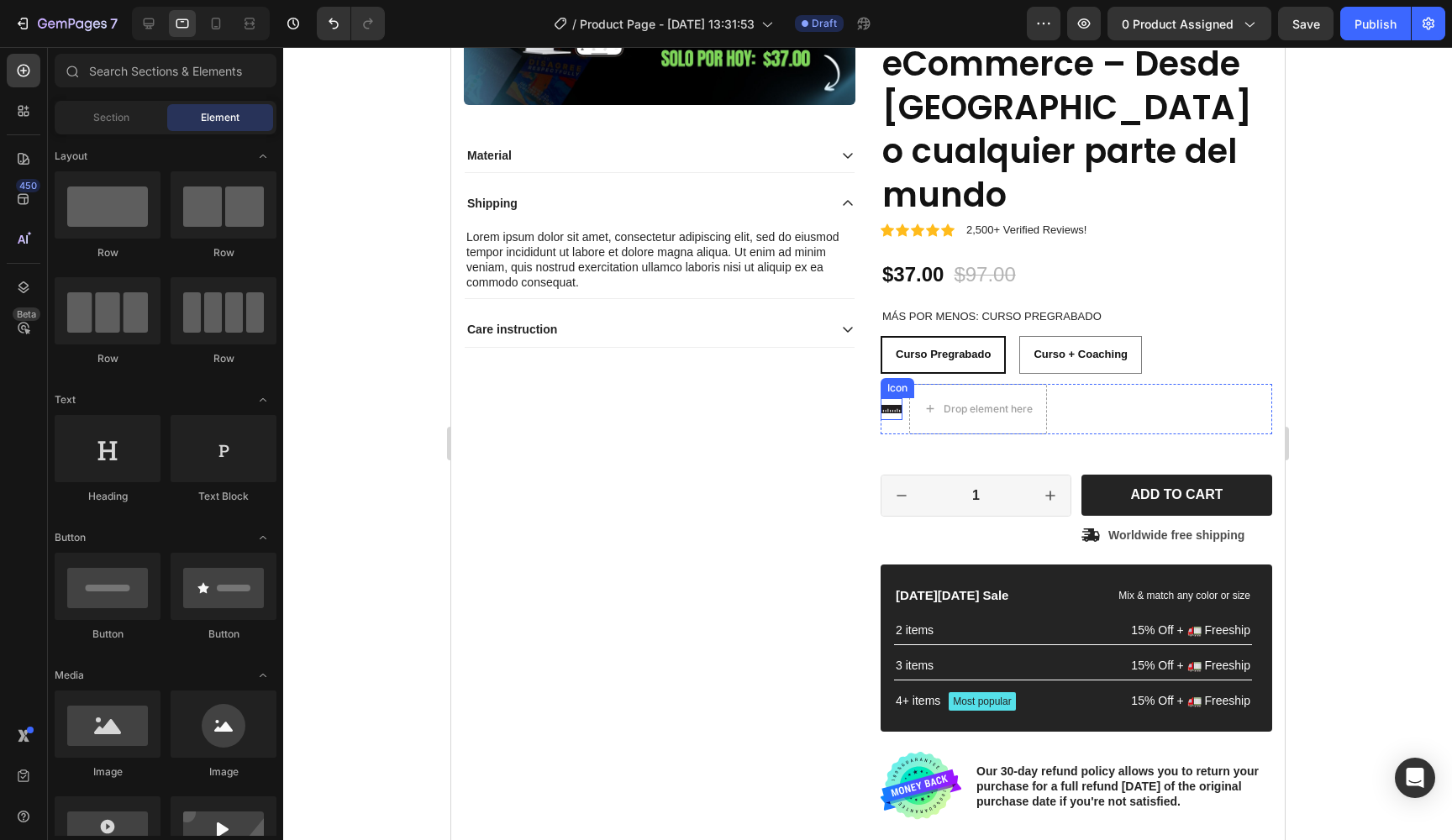
click at [899, 398] on icon at bounding box center [890, 408] width 21 height 21
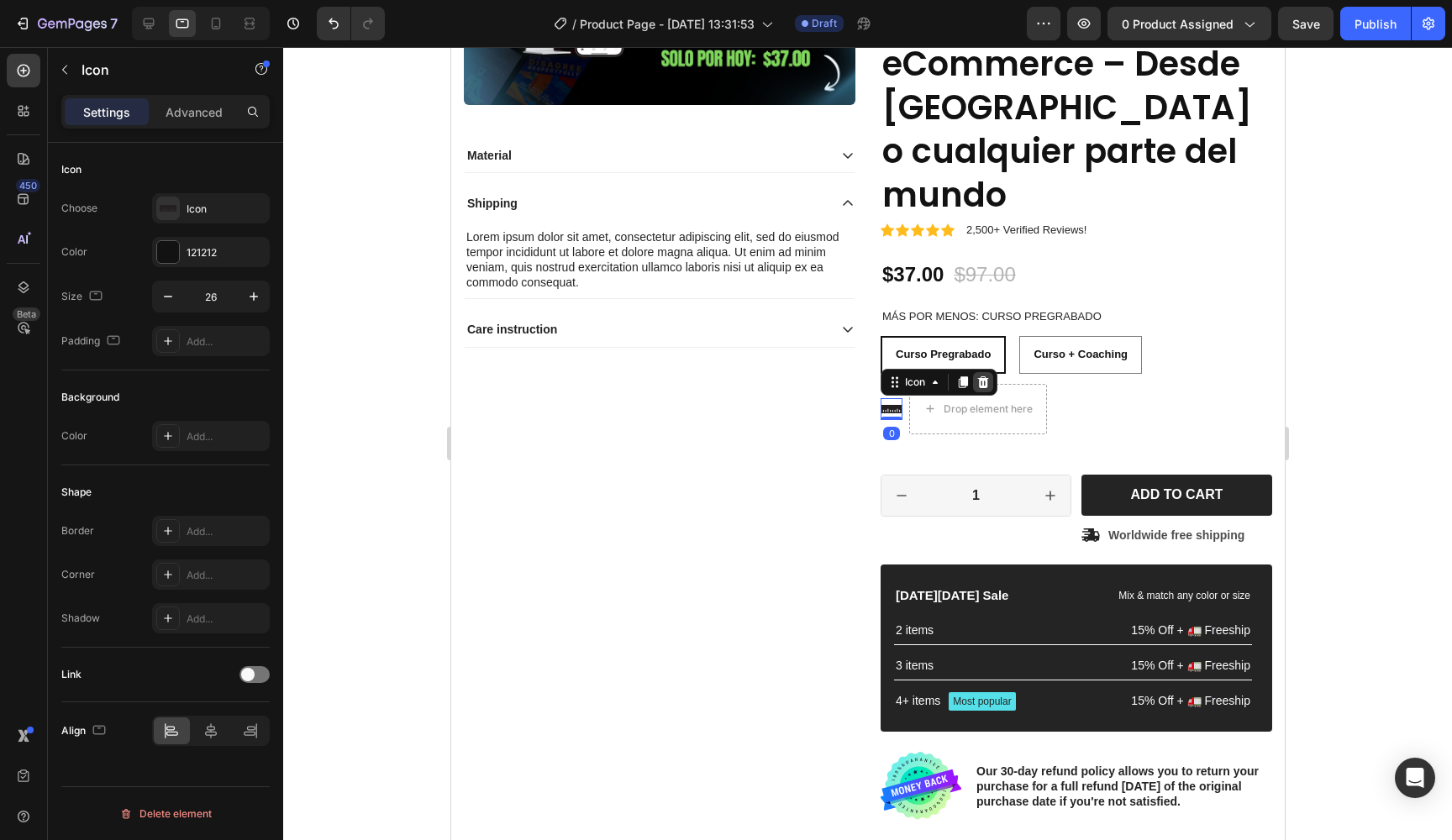
click at [975, 372] on div at bounding box center [983, 382] width 21 height 21
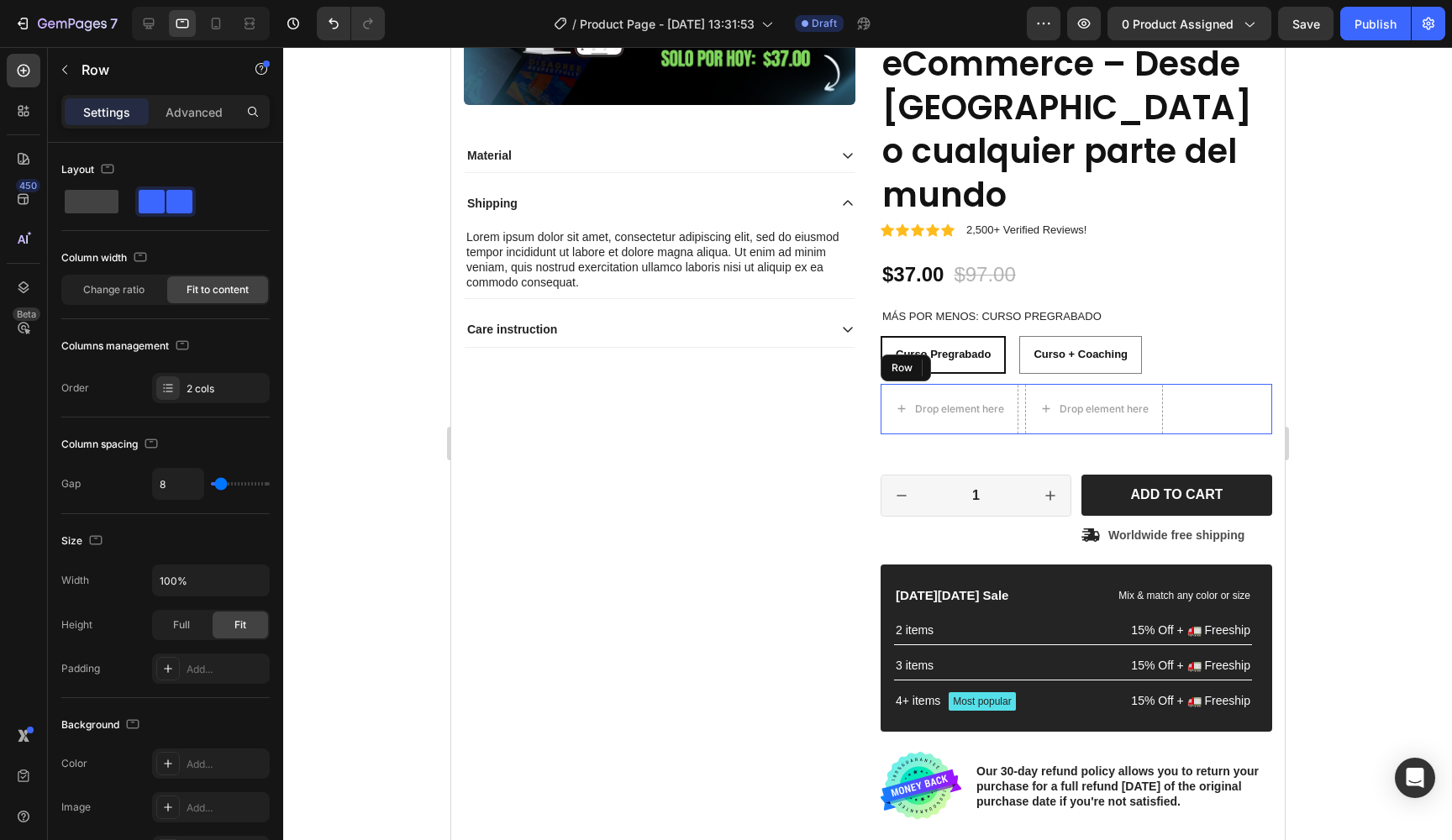
click at [1175, 384] on div "Drop element here Drop element here Row" at bounding box center [1075, 409] width 391 height 50
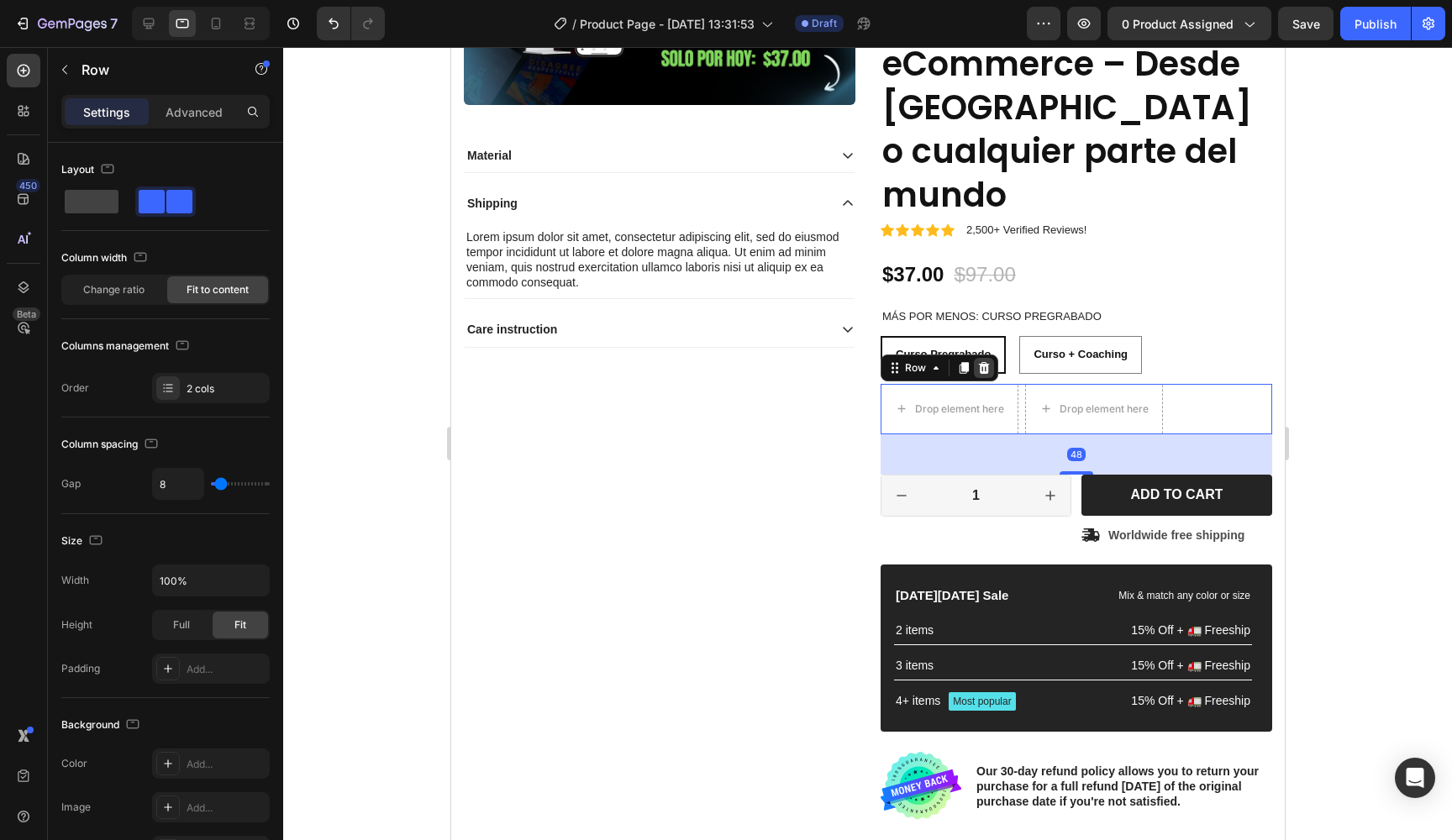
click at [986, 363] on icon at bounding box center [984, 368] width 11 height 12
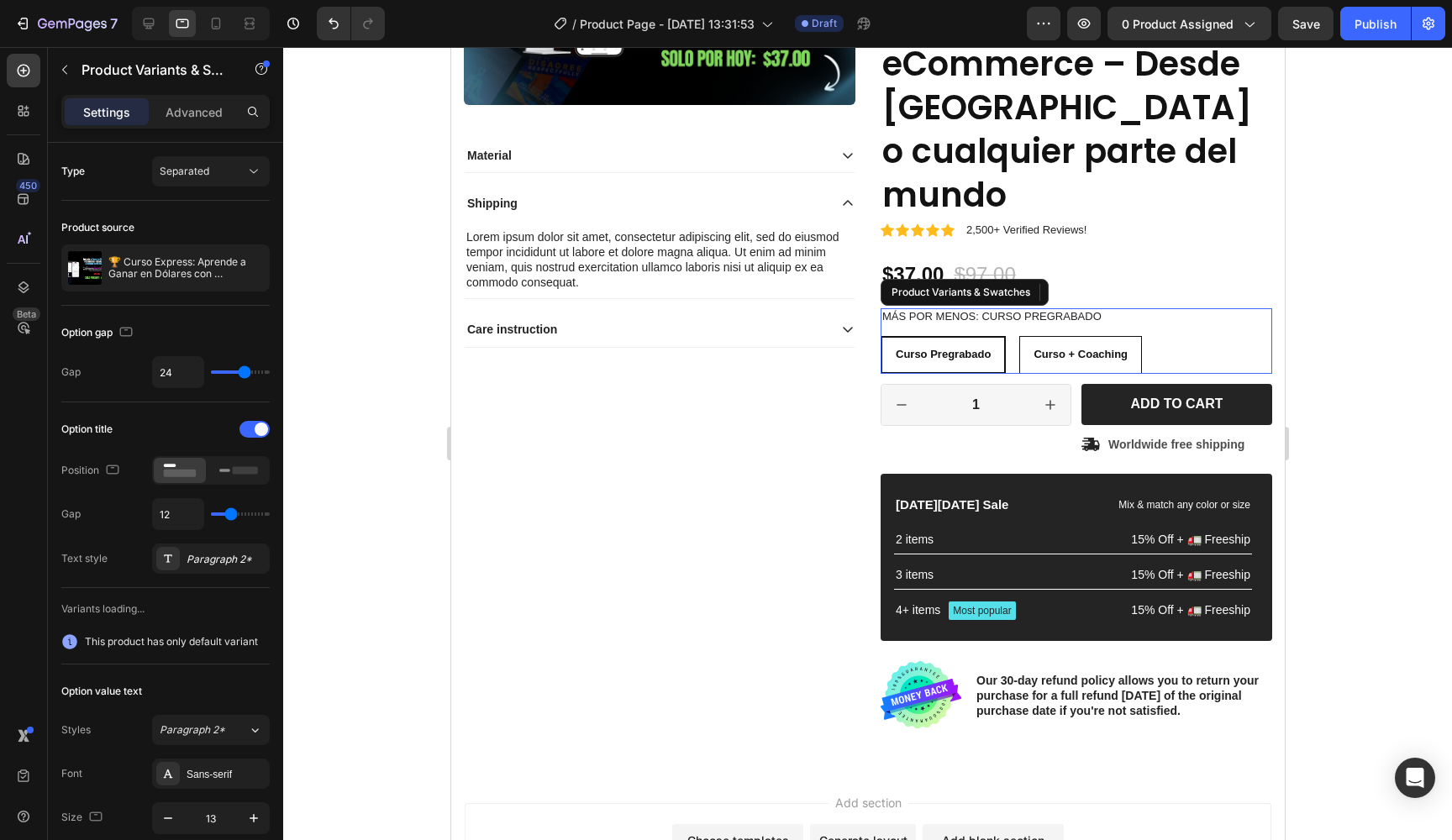
radio input "false"
click at [1140, 341] on div "Curso + Coaching" at bounding box center [1080, 355] width 121 height 28
click at [1018, 335] on input "Curso + Coaching Curso + Coaching Curso + Coaching" at bounding box center [1018, 335] width 1 height 1
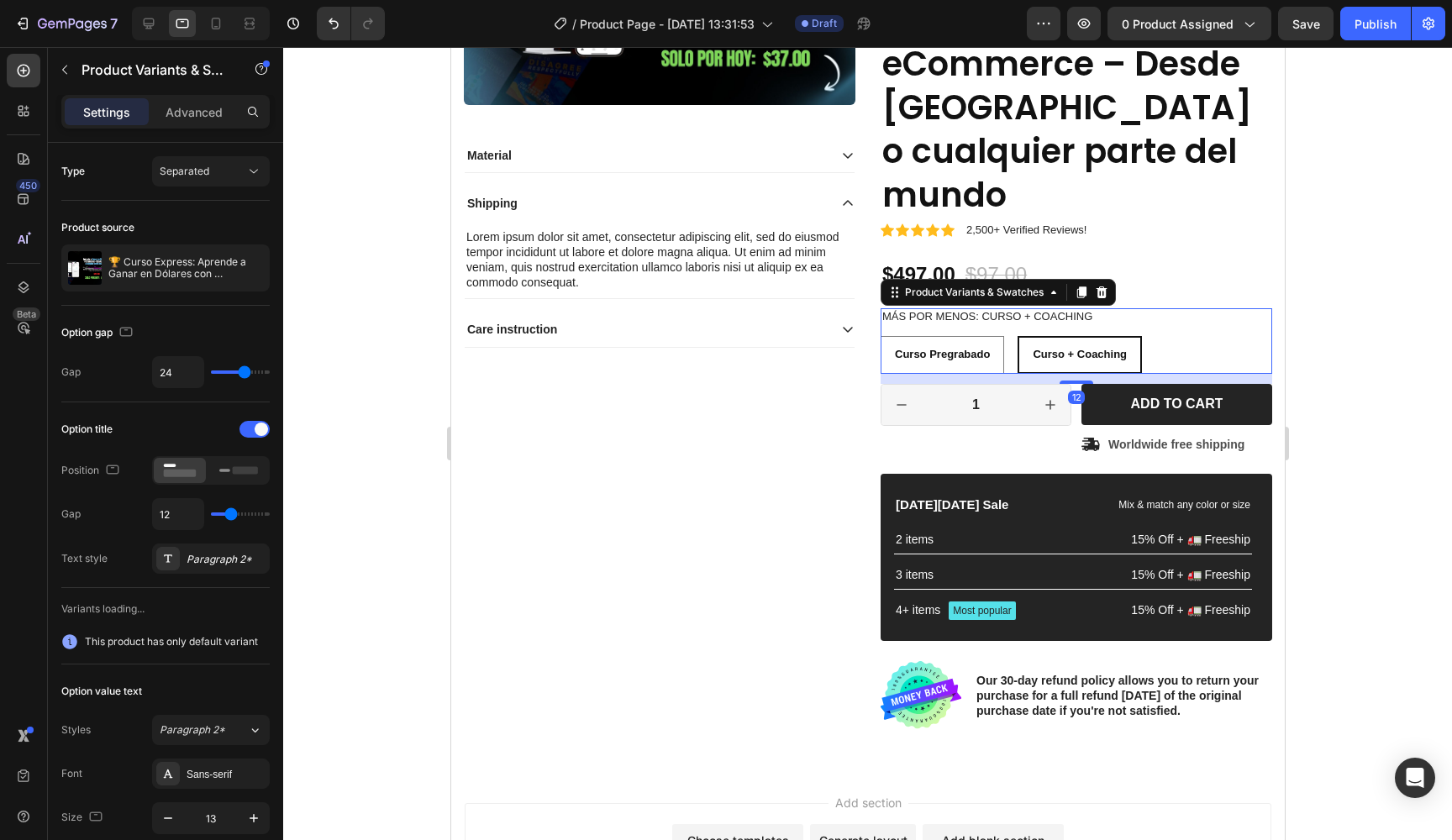
radio input "false"
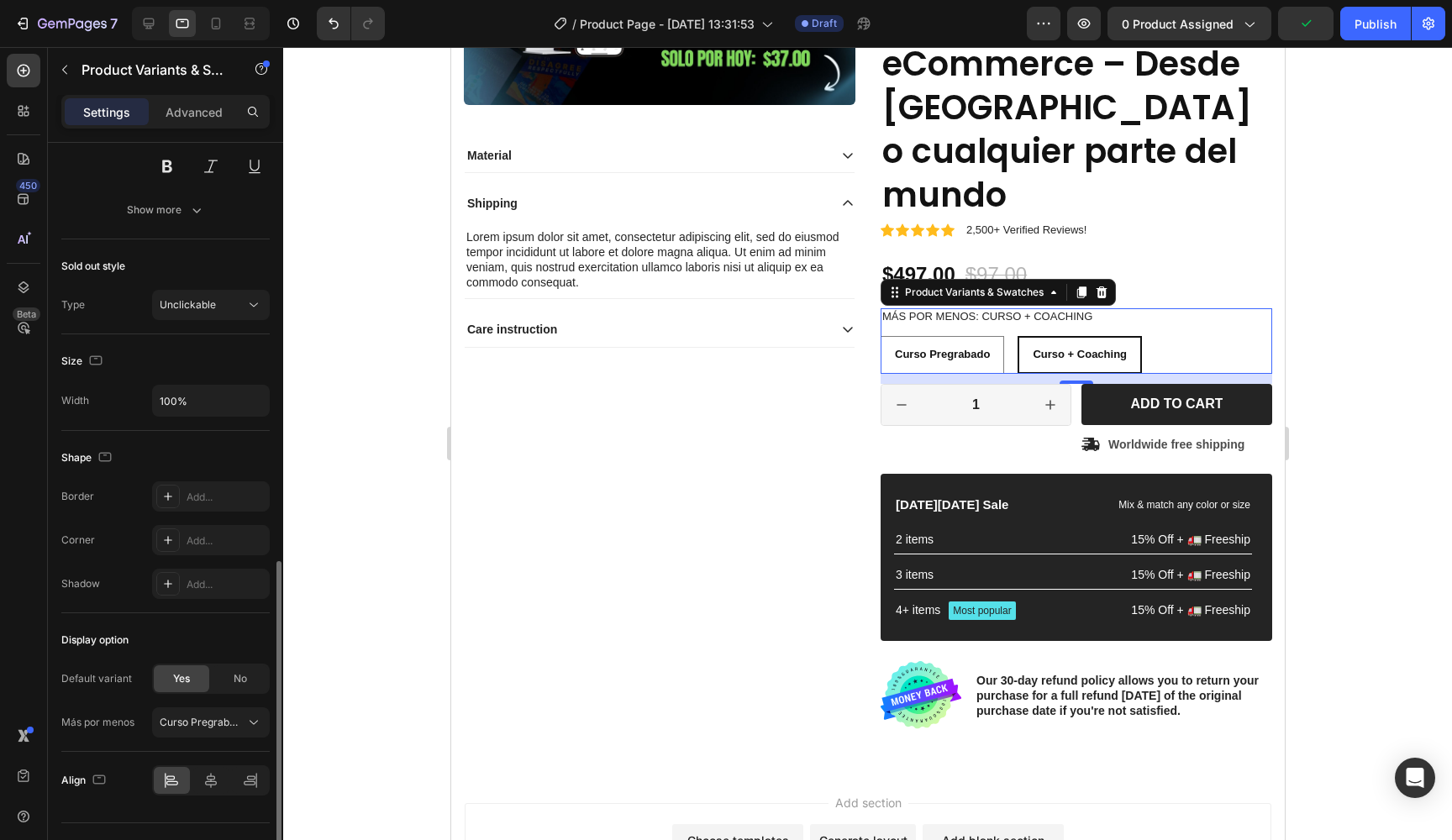
scroll to position [916, 0]
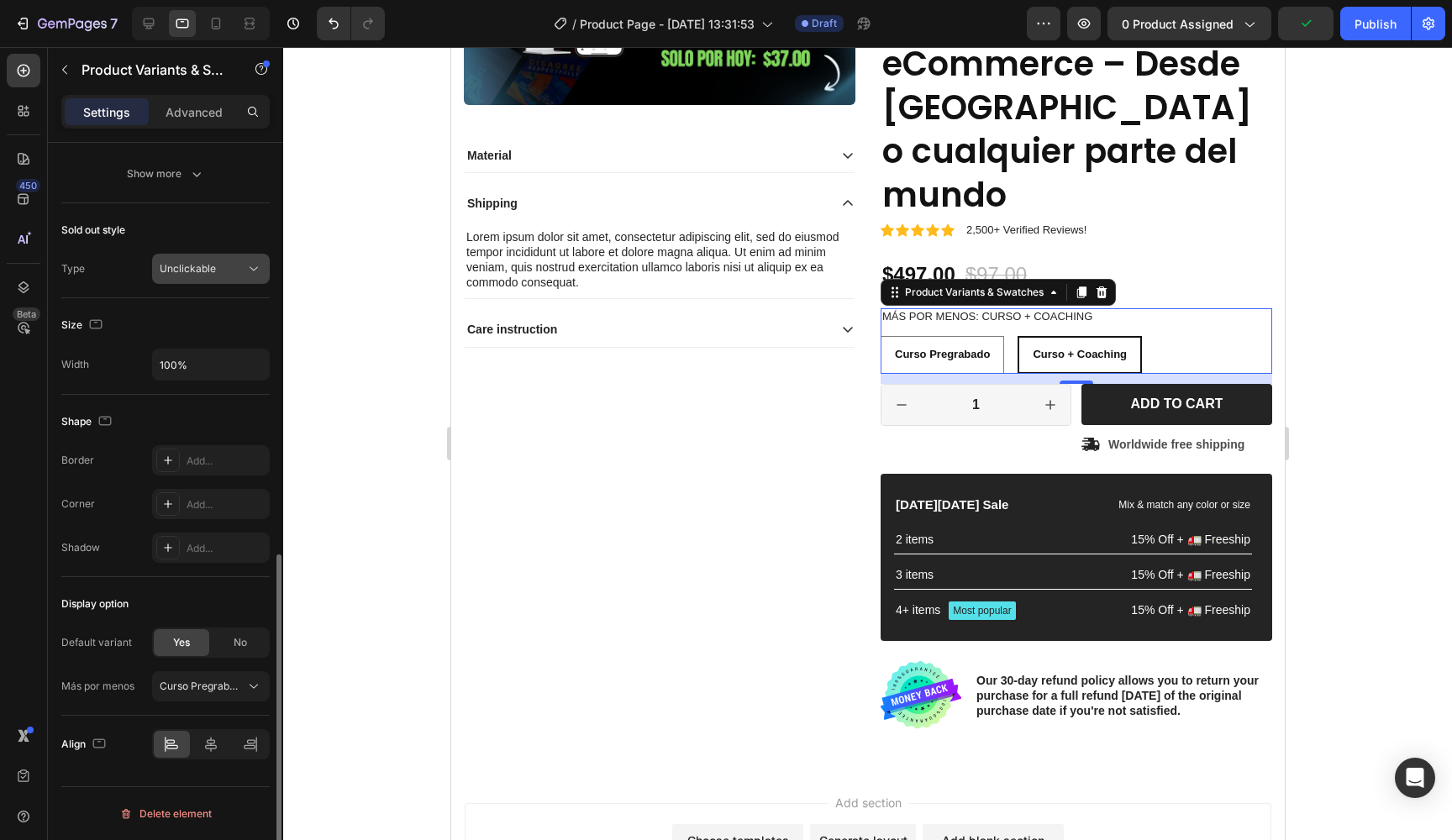
click at [190, 266] on span "Unclickable" at bounding box center [188, 268] width 56 height 12
click at [143, 265] on div "Type Unclickable" at bounding box center [165, 269] width 208 height 30
click at [1160, 308] on div "Más por menos: Curso + Coaching Curso Pregrabado Curso Pregrabado Curso Pregrab…" at bounding box center [1075, 341] width 391 height 65
click at [965, 306] on div "Curso Pregrabado" at bounding box center [942, 316] width 96 height 21
click at [880, 335] on input "Curso Pregrabado Curso Pregrabado Curso Pregrabado" at bounding box center [879, 335] width 1 height 1
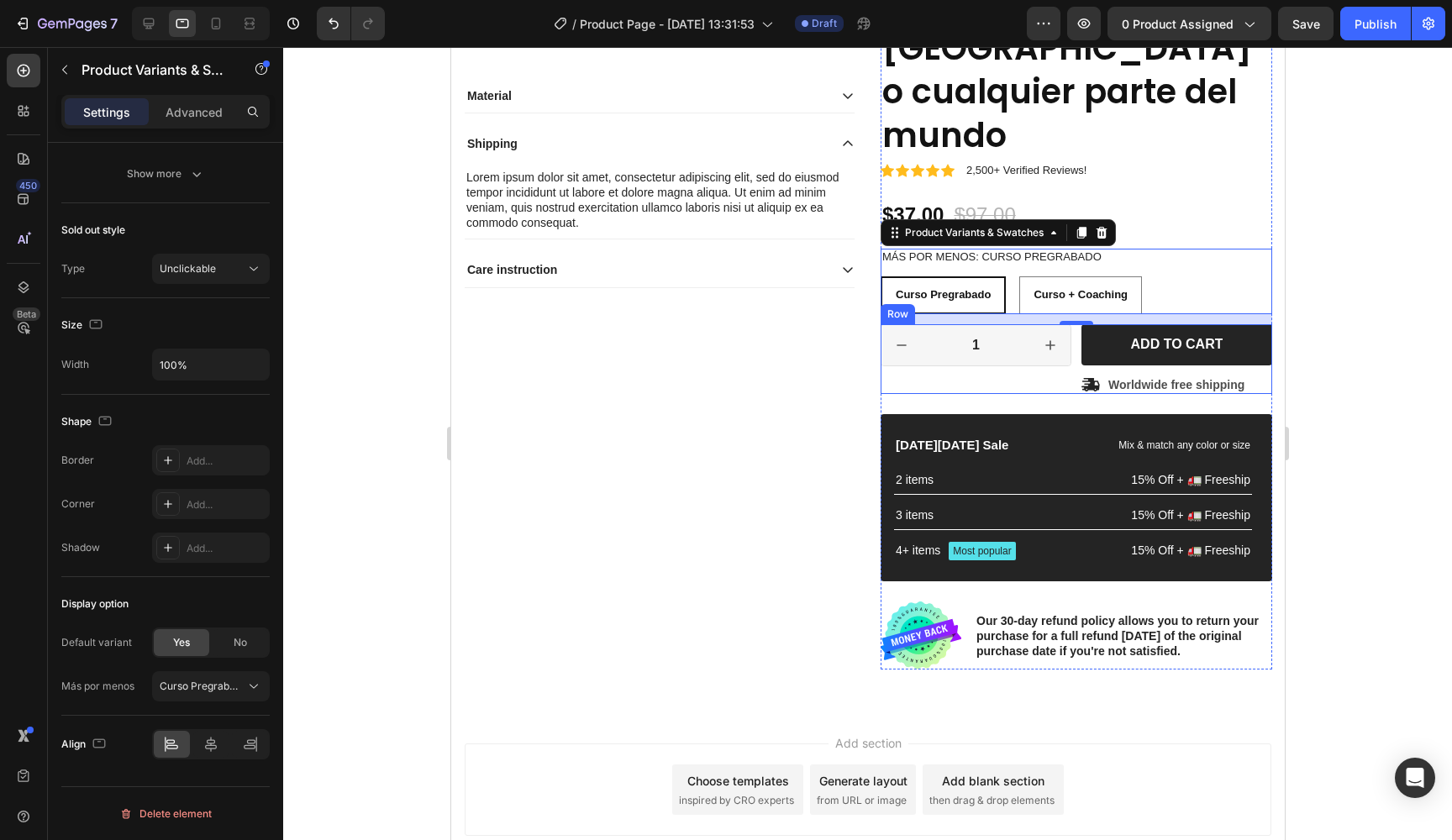
scroll to position [290, 0]
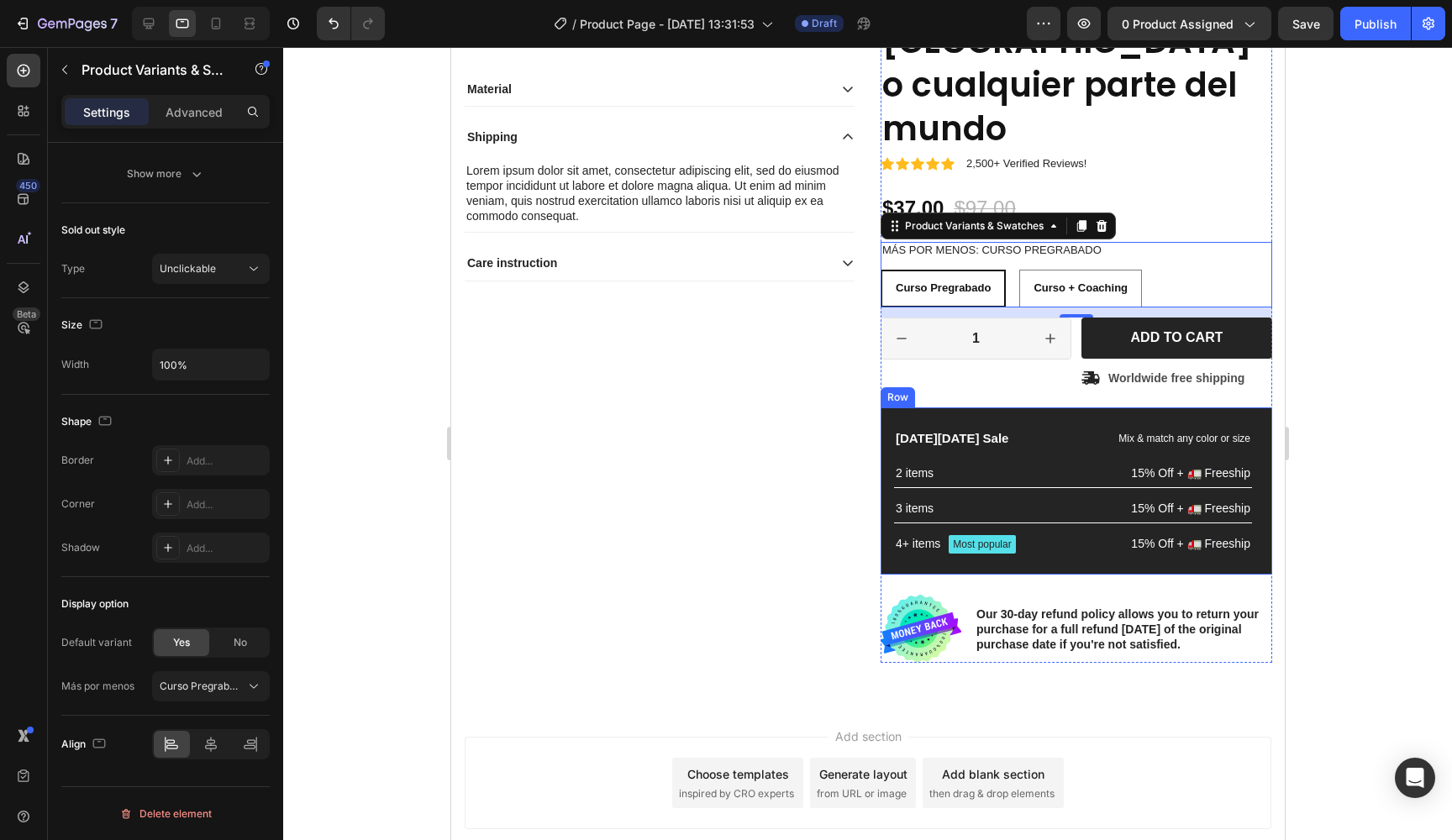
click at [1012, 407] on div "Black Friday Sale Text Block Mix & match any color or size Text Block Row 2 ite…" at bounding box center [1075, 491] width 391 height 168
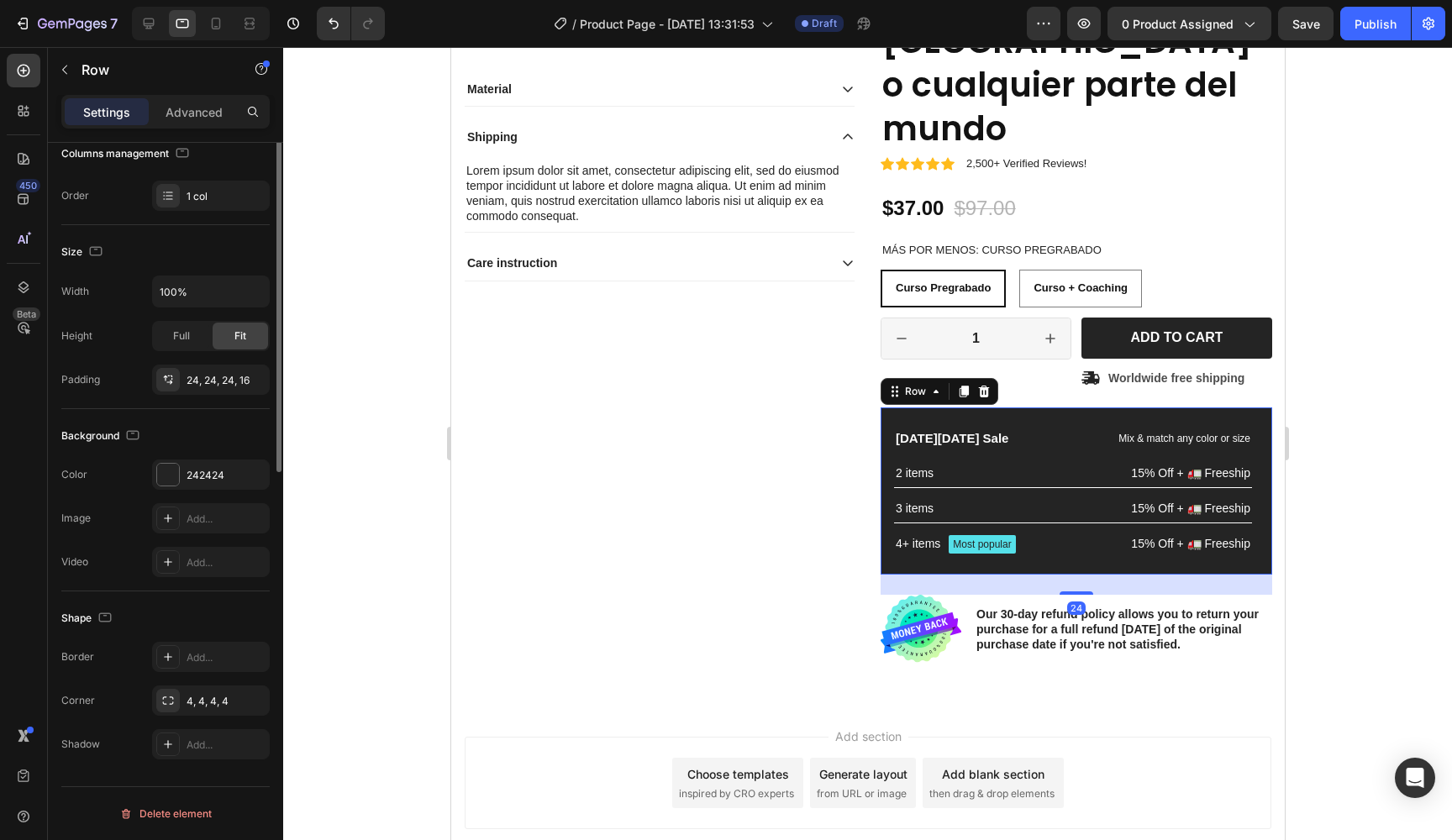
scroll to position [0, 0]
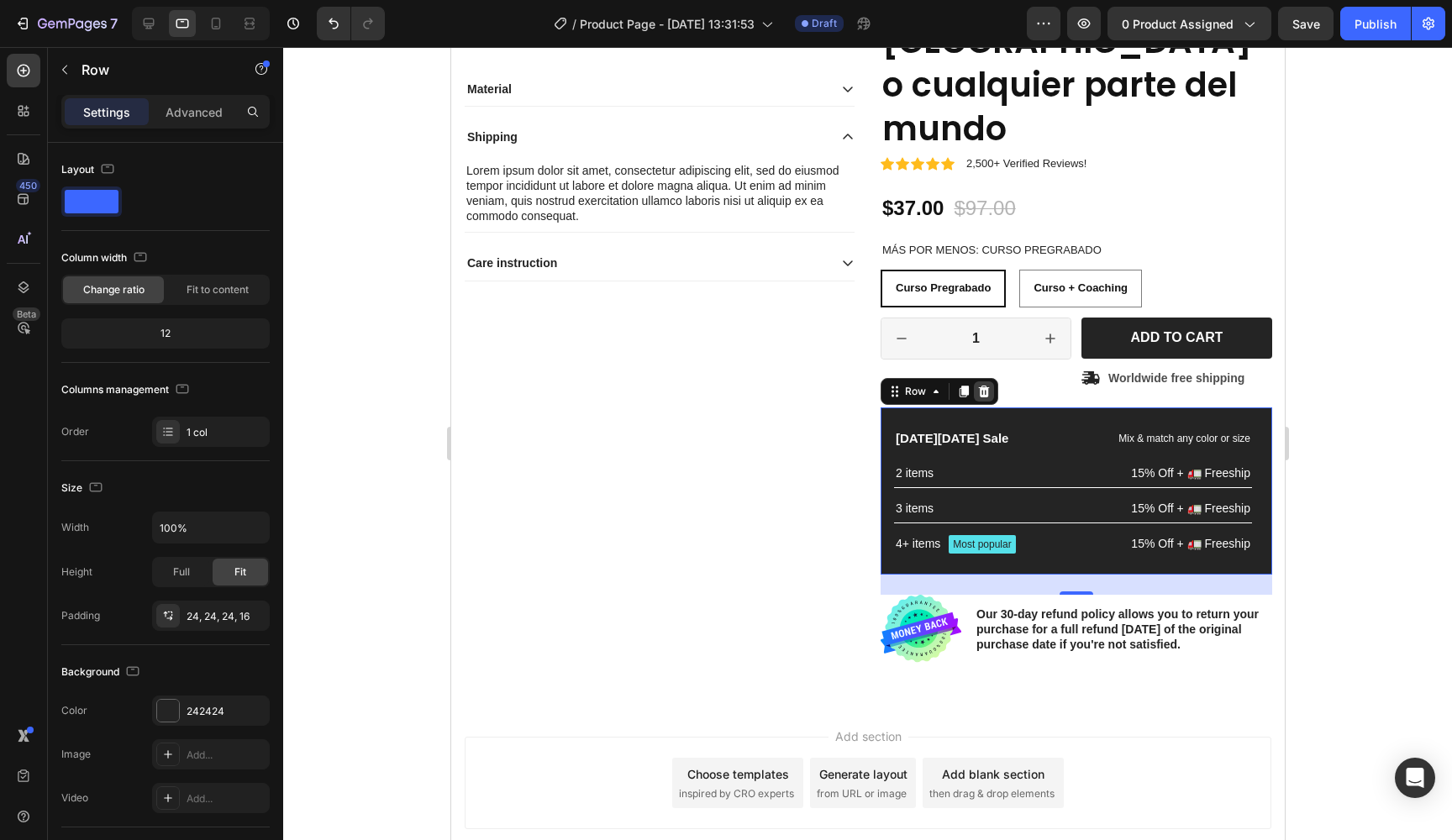
click at [987, 381] on div at bounding box center [984, 392] width 21 height 21
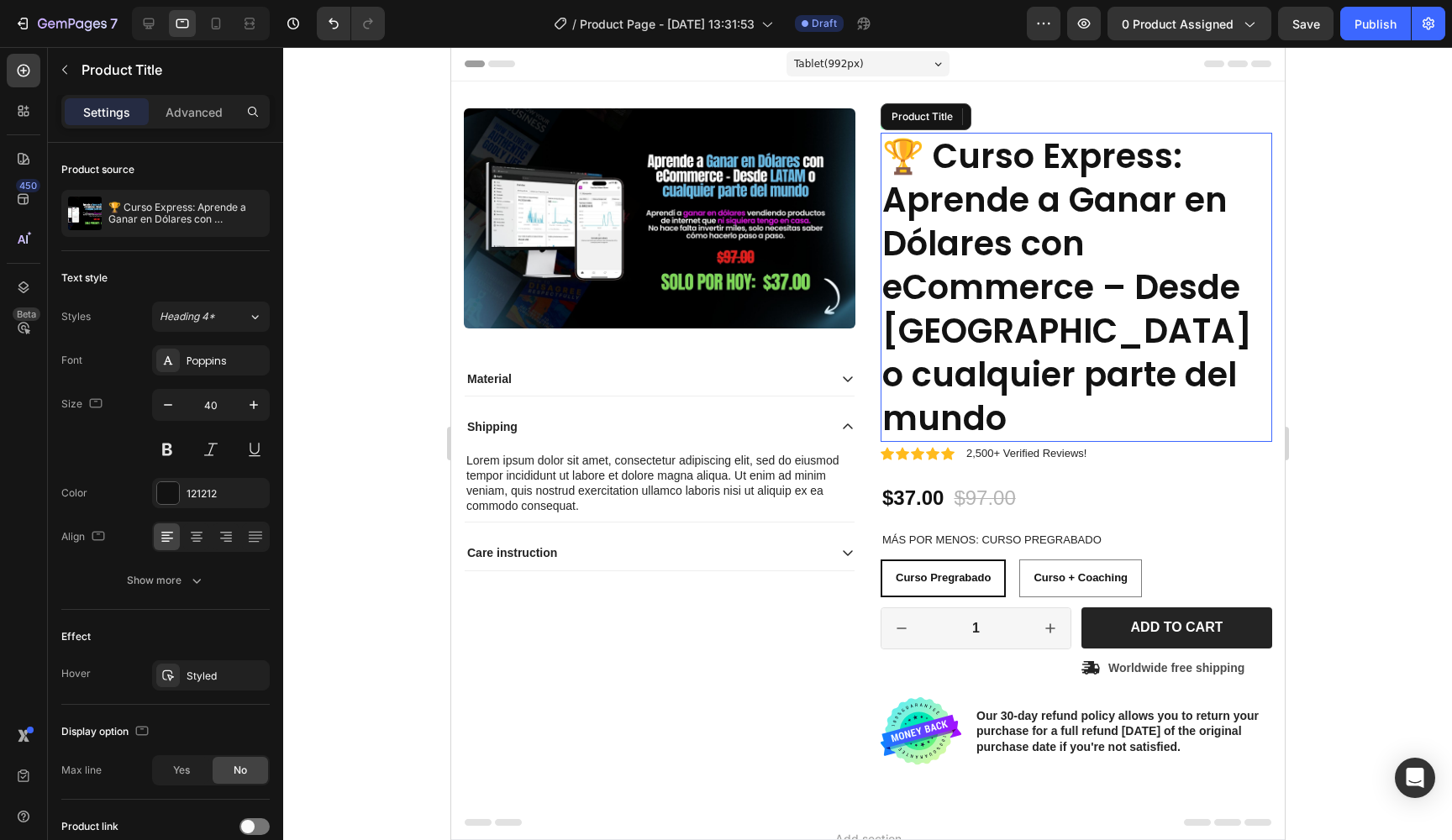
click at [947, 175] on h1 "🏆 Curso Express: Aprende a Ganar en Dólares con eCommerce – Desde [GEOGRAPHIC_D…" at bounding box center [1075, 287] width 391 height 309
click at [930, 153] on h1 "🏆 Curso Express: Aprende a Ganar en Dólares con eCommerce – Desde [GEOGRAPHIC_D…" at bounding box center [1075, 287] width 391 height 309
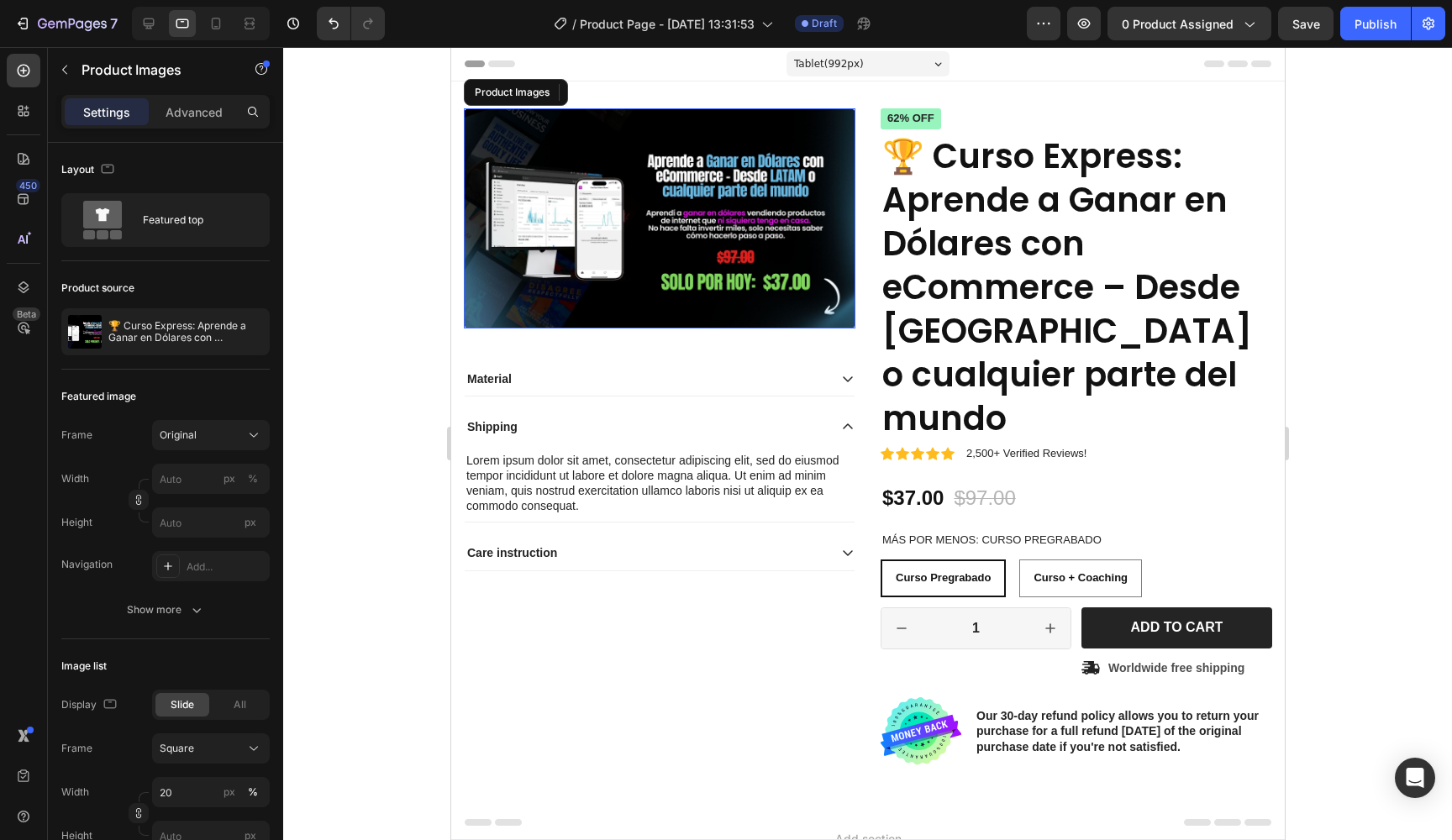
click at [678, 164] on img at bounding box center [659, 219] width 391 height 221
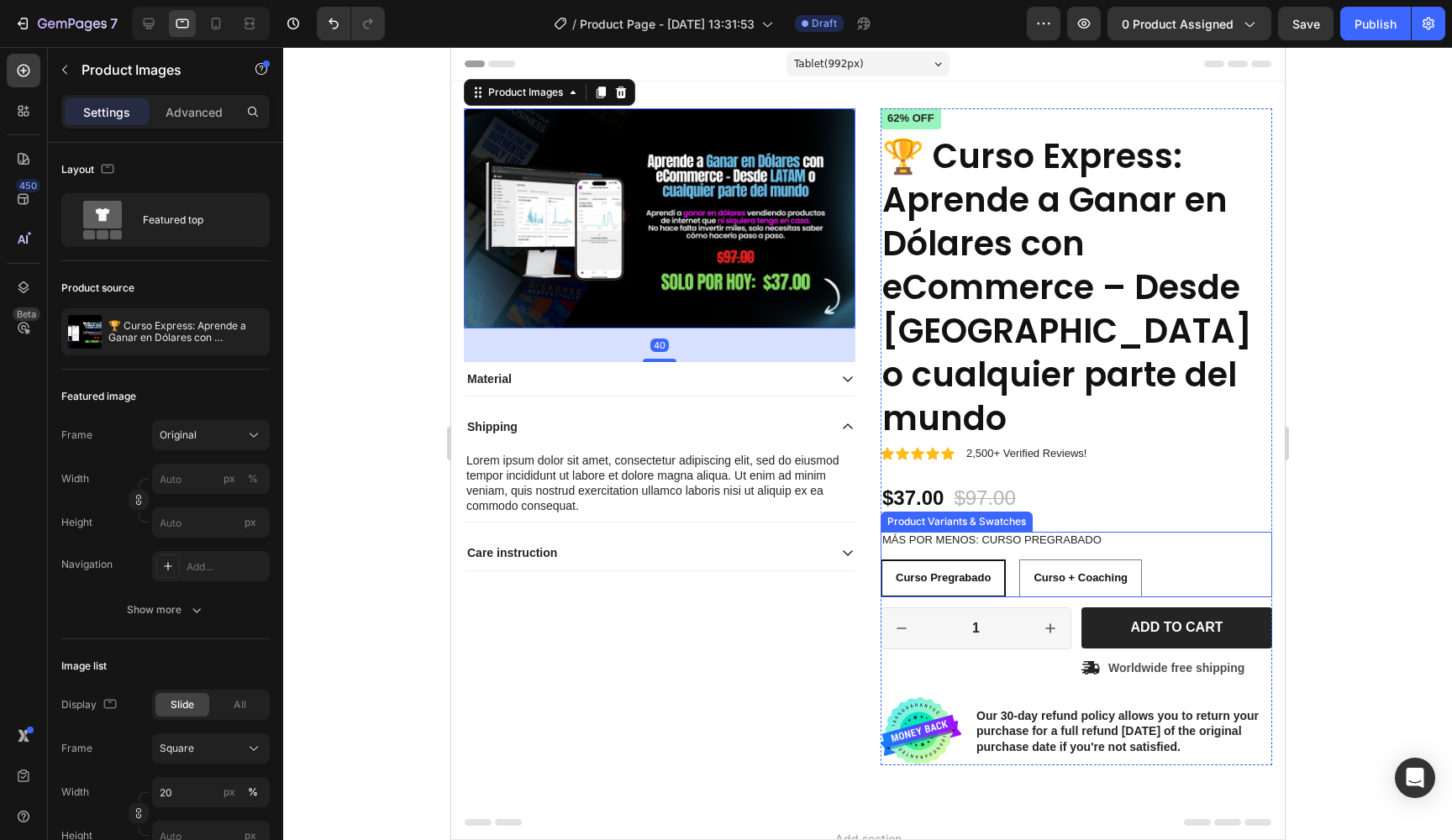
click at [1176, 560] on div "Curso Pregrabado Curso Pregrabado Curso Pregrabado Curso + Coaching Curso + Coa…" at bounding box center [1075, 578] width 391 height 37
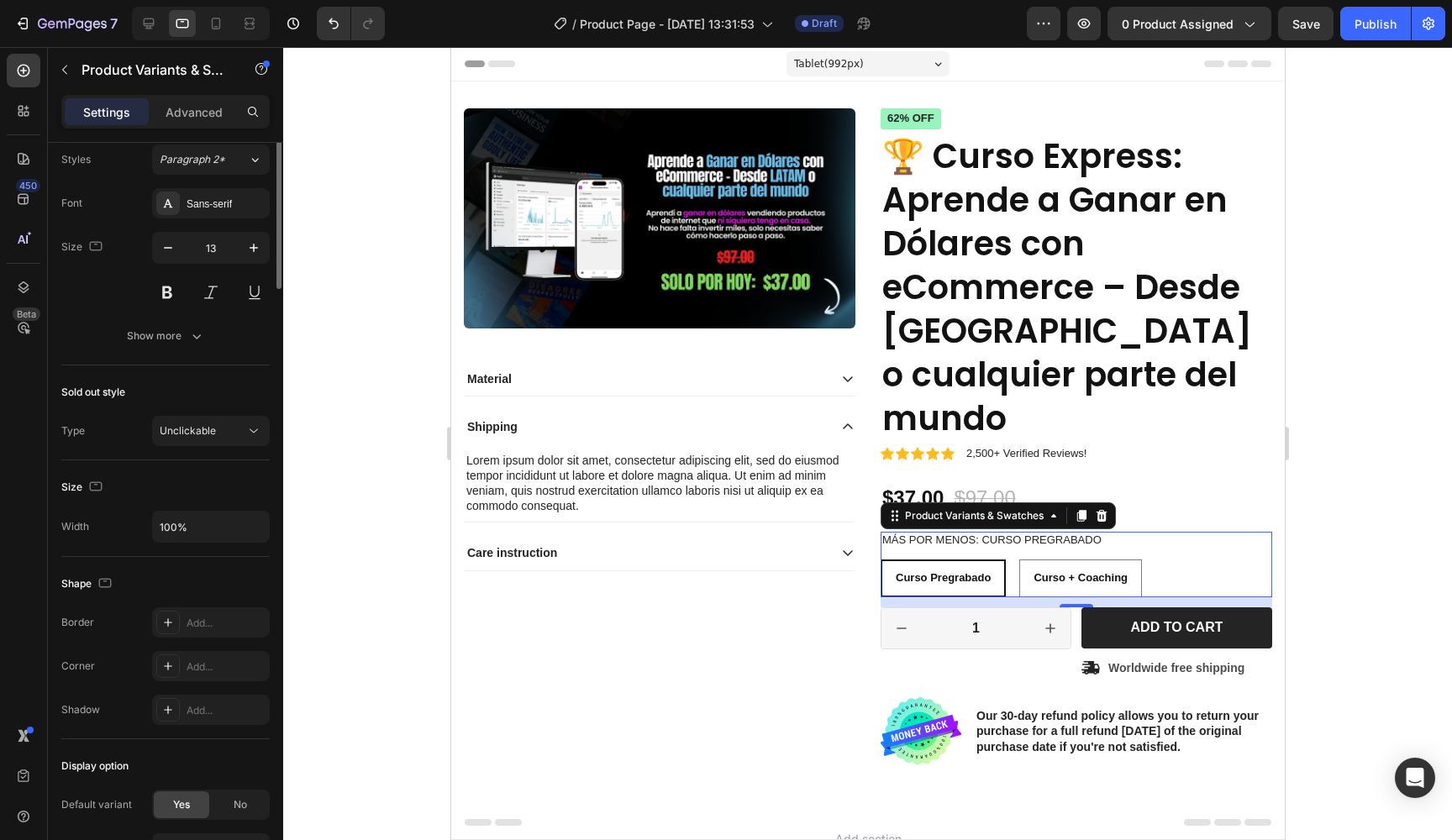
scroll to position [916, 0]
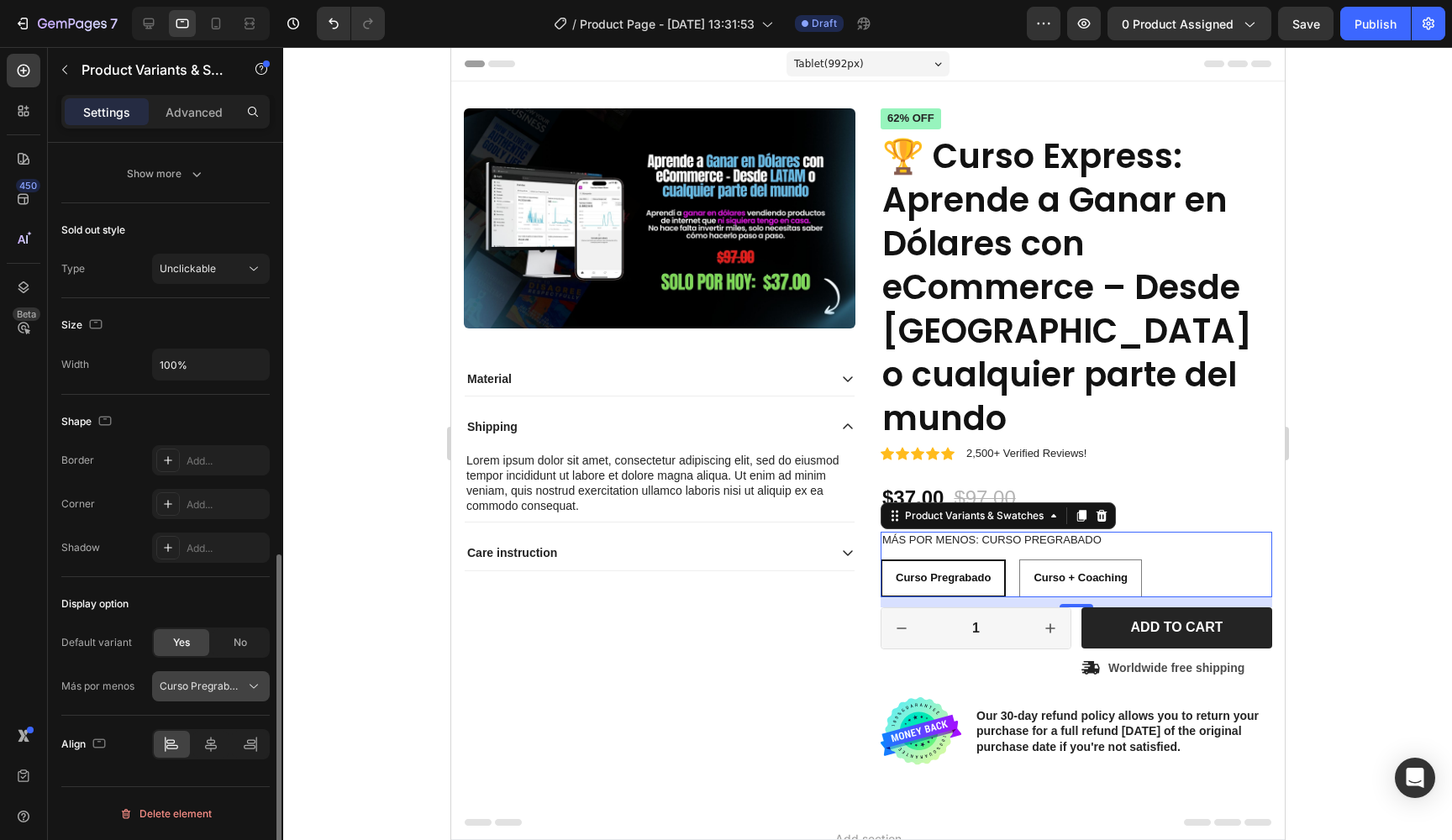
click at [171, 677] on button "Curso Pregrabado" at bounding box center [211, 687] width 118 height 30
click at [122, 673] on div "Más por menos Curso Pregrabado" at bounding box center [165, 687] width 208 height 30
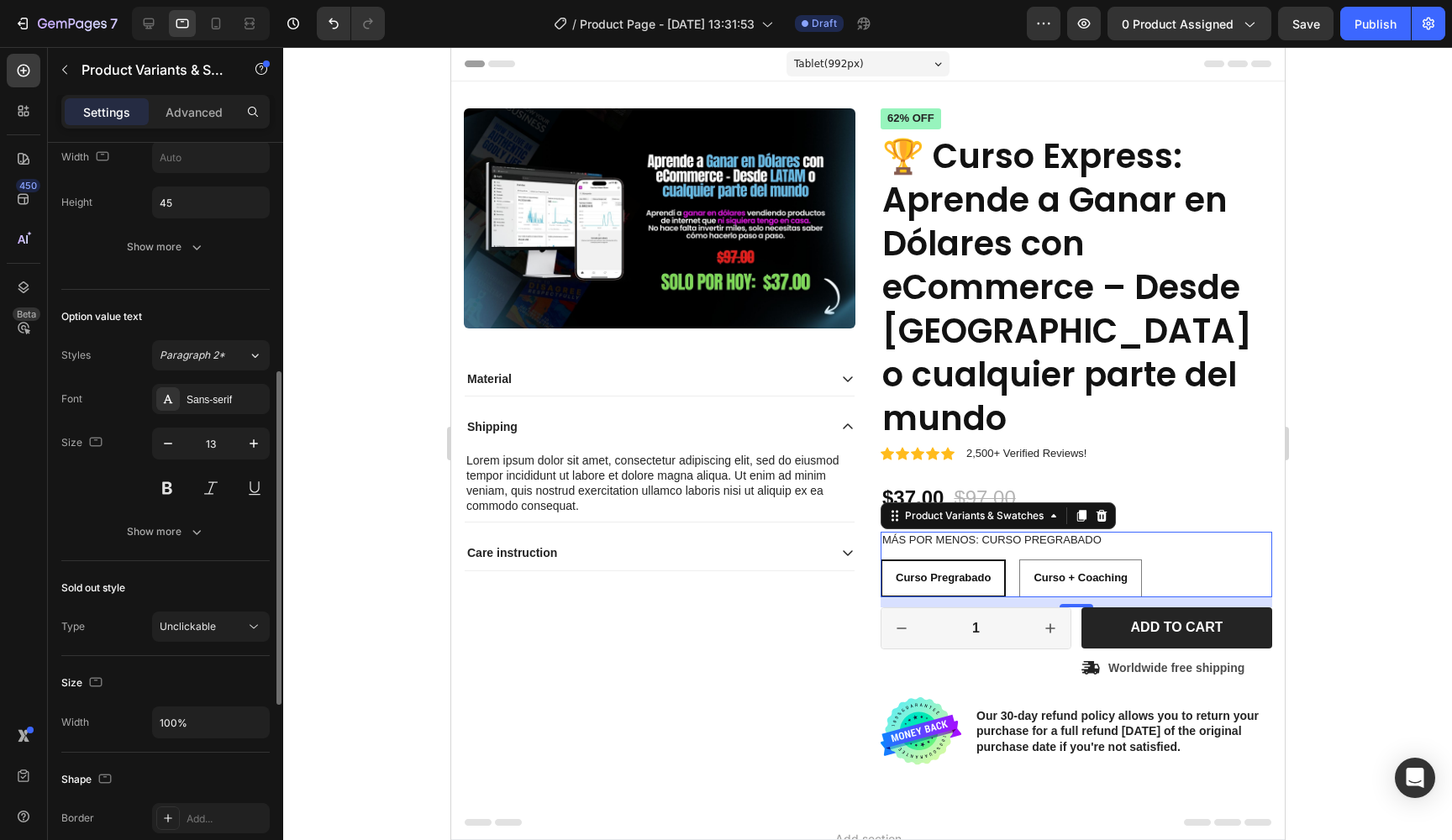
scroll to position [506, 0]
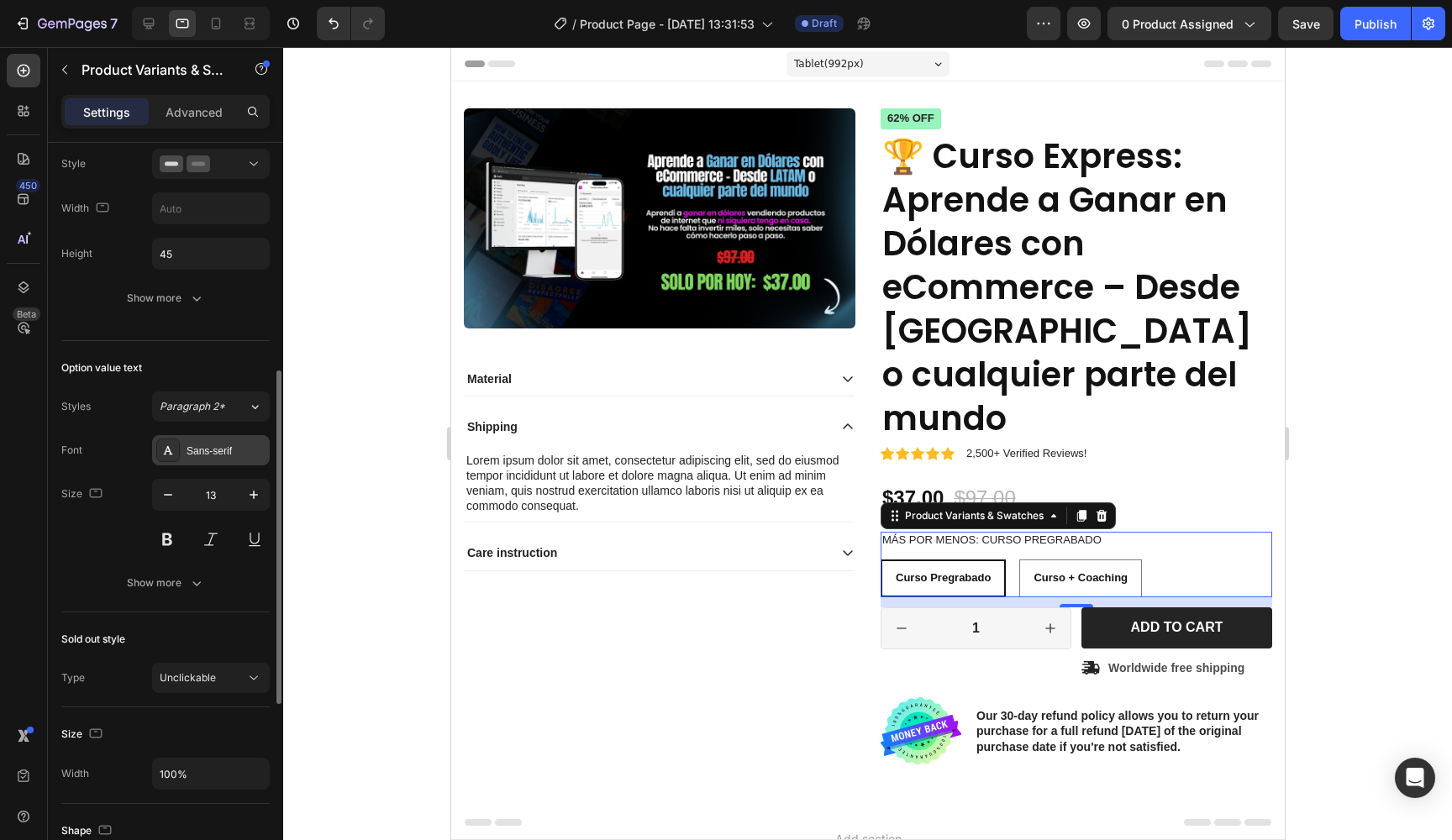
click at [221, 460] on div "Sans-serif" at bounding box center [211, 450] width 118 height 30
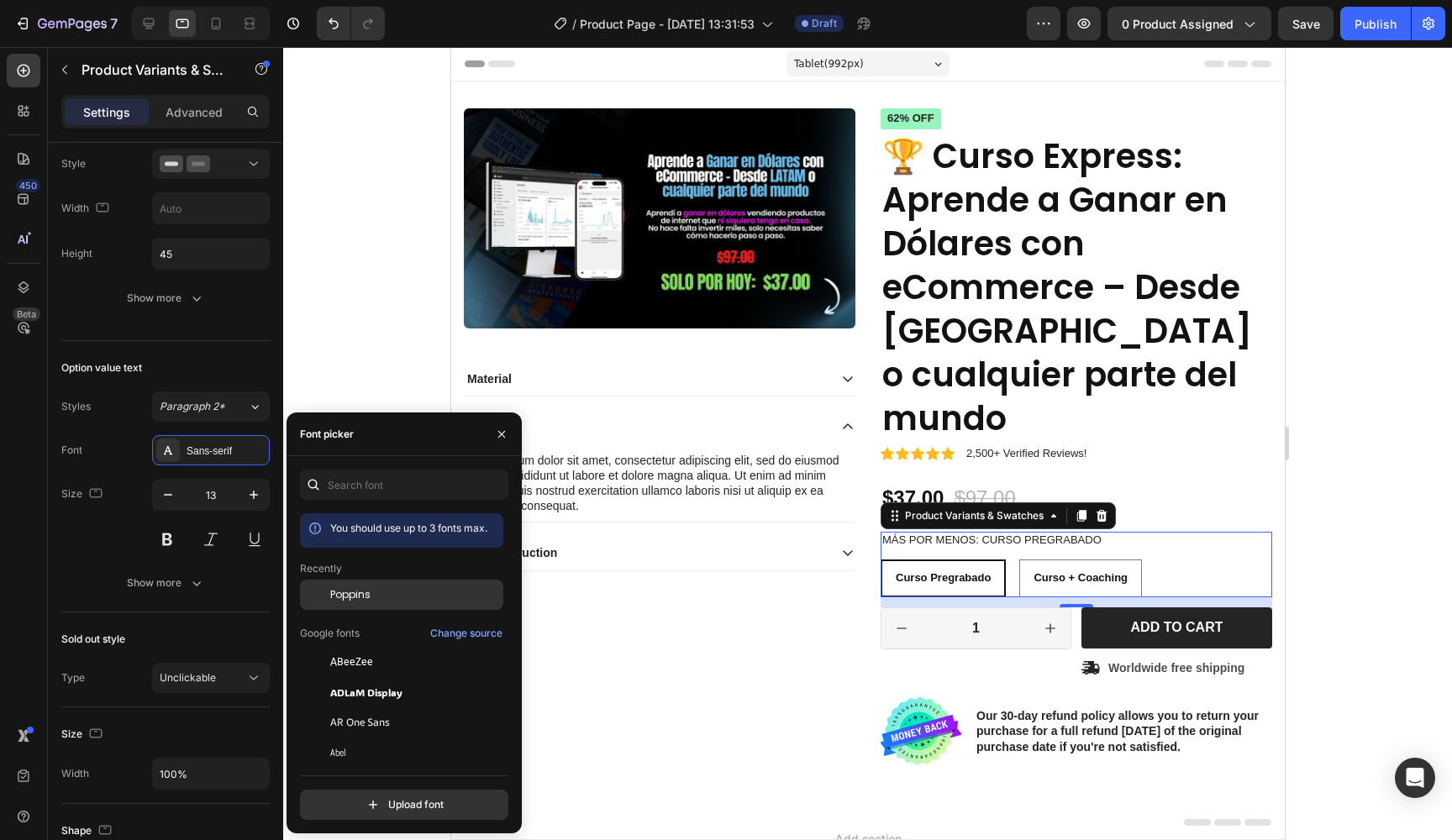
click at [361, 596] on span "Poppins" at bounding box center [349, 595] width 40 height 15
radio input "true"
click at [154, 372] on div "Option value text" at bounding box center [165, 368] width 208 height 27
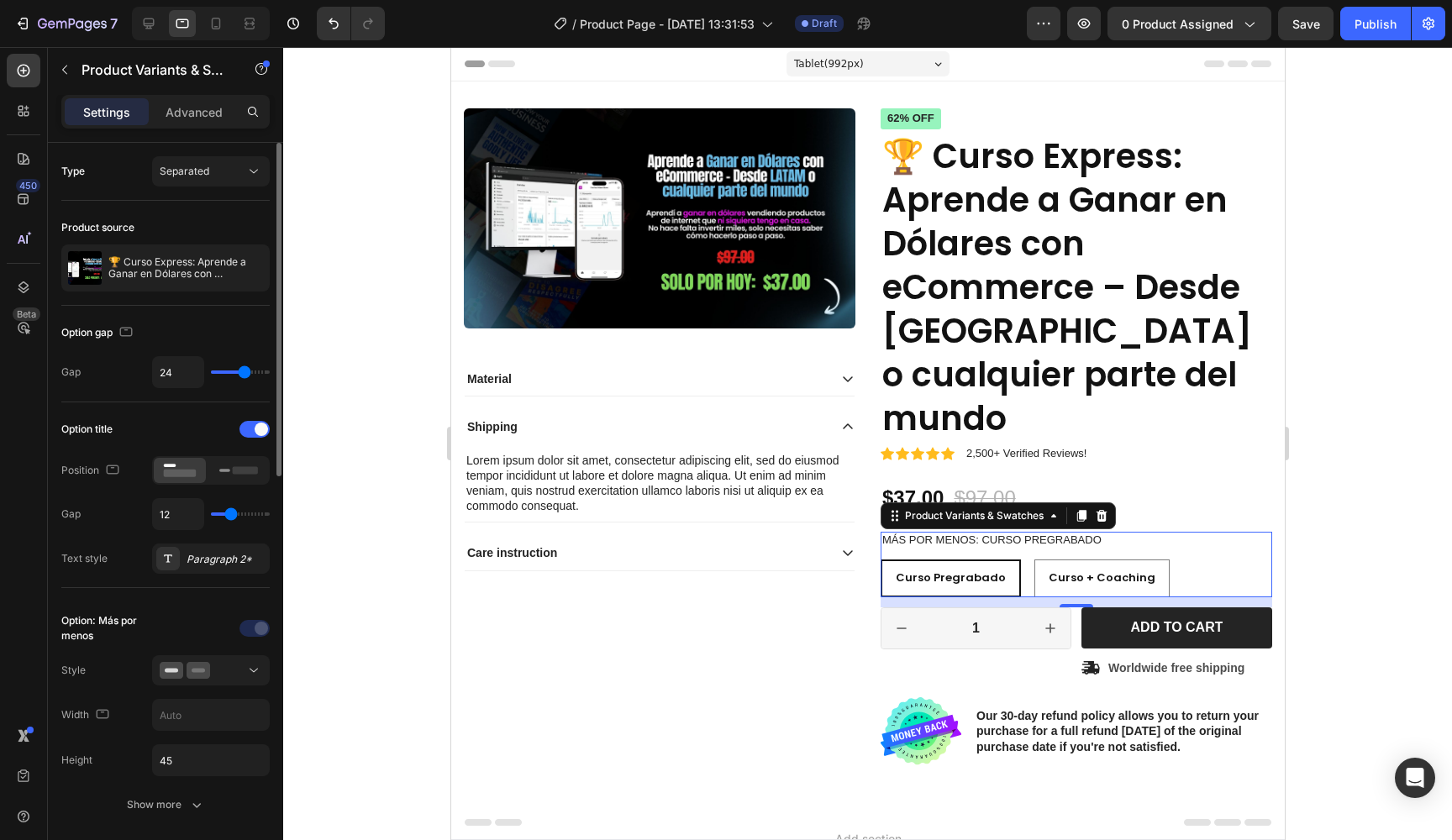
scroll to position [0, 0]
click at [220, 171] on div "Separated" at bounding box center [203, 171] width 86 height 15
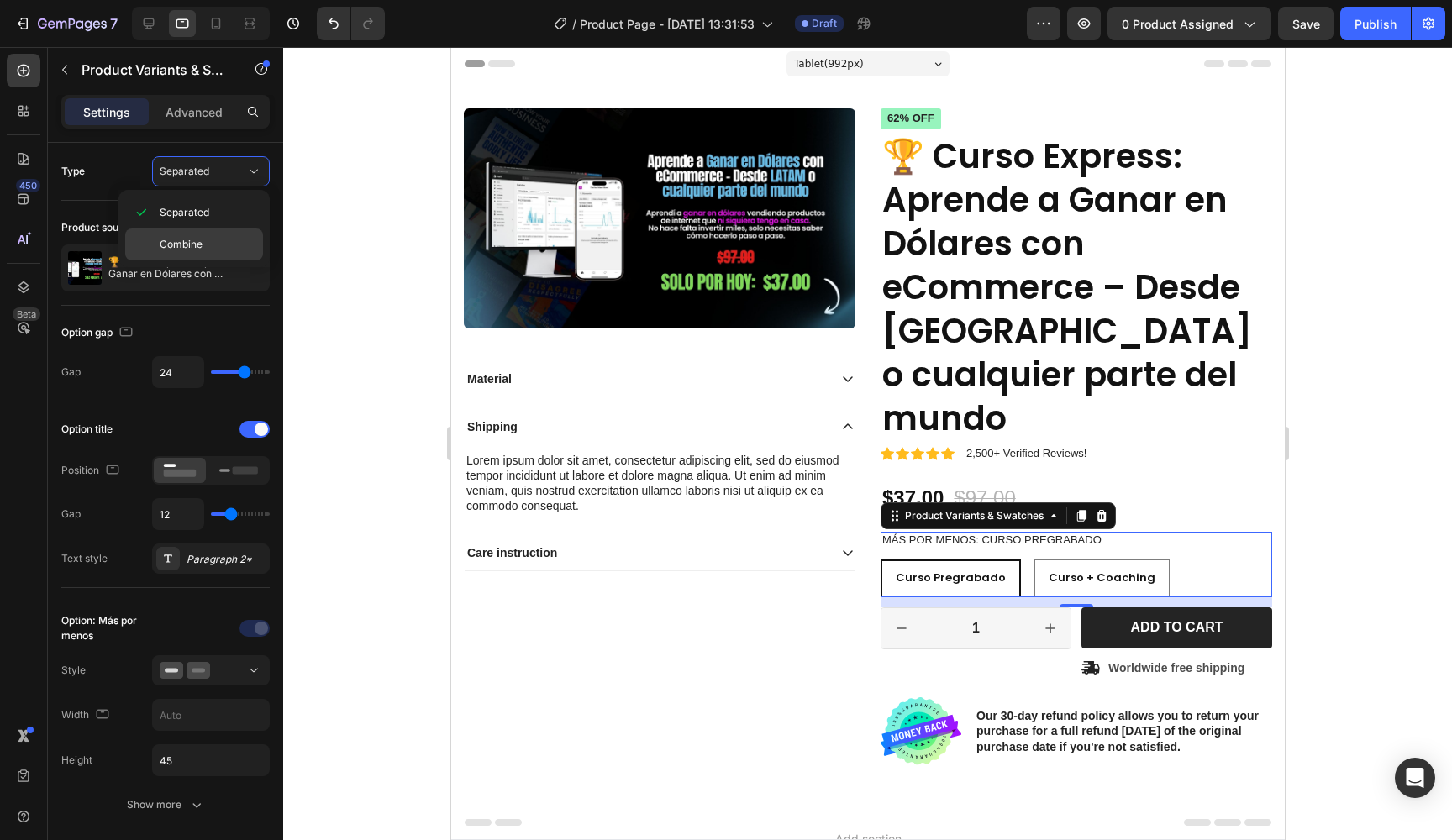
click at [168, 244] on span "Combine" at bounding box center [181, 245] width 43 height 15
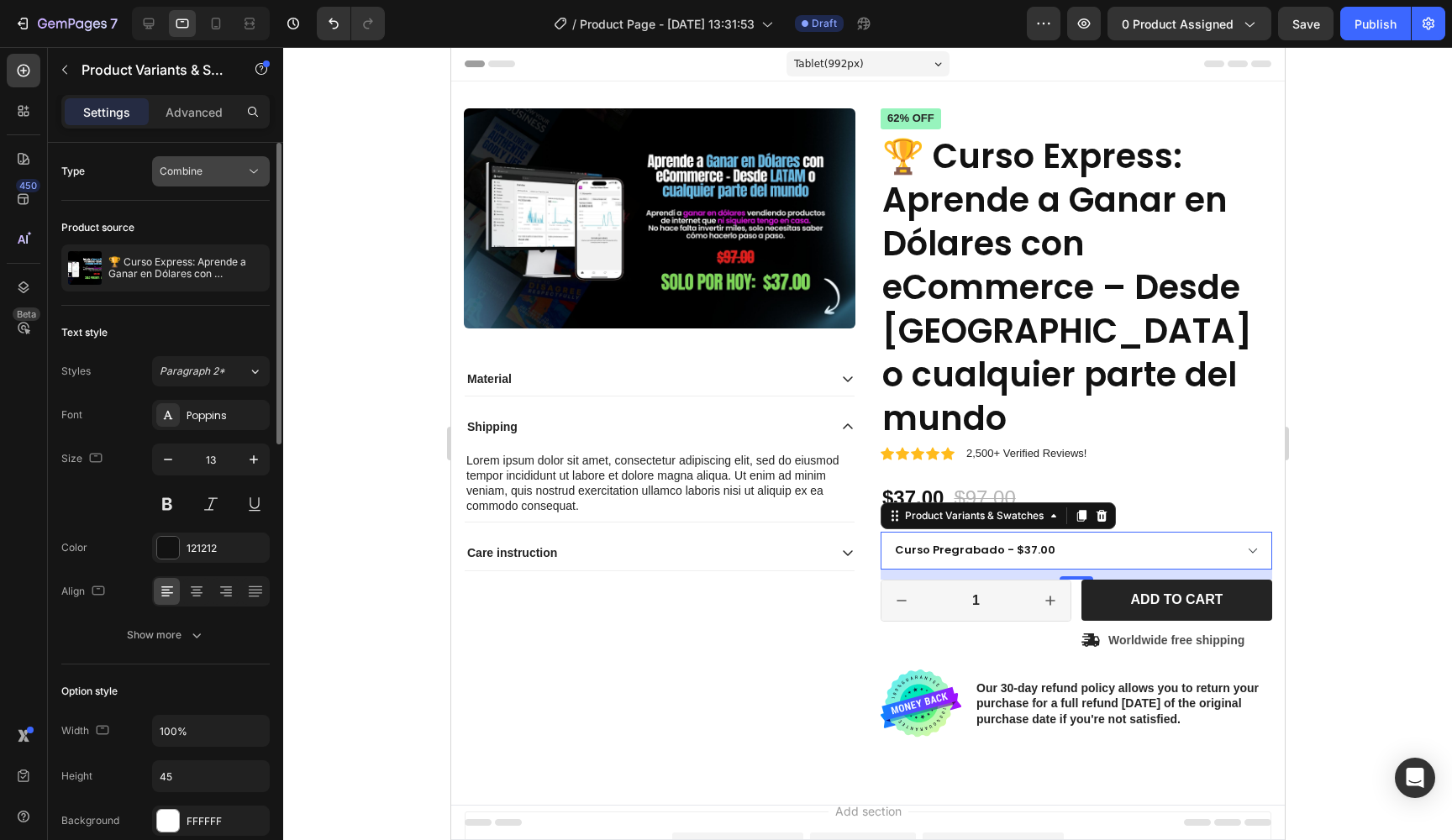
click at [221, 172] on div "Combine" at bounding box center [203, 171] width 86 height 15
click at [197, 205] on div "Separated" at bounding box center [194, 212] width 138 height 32
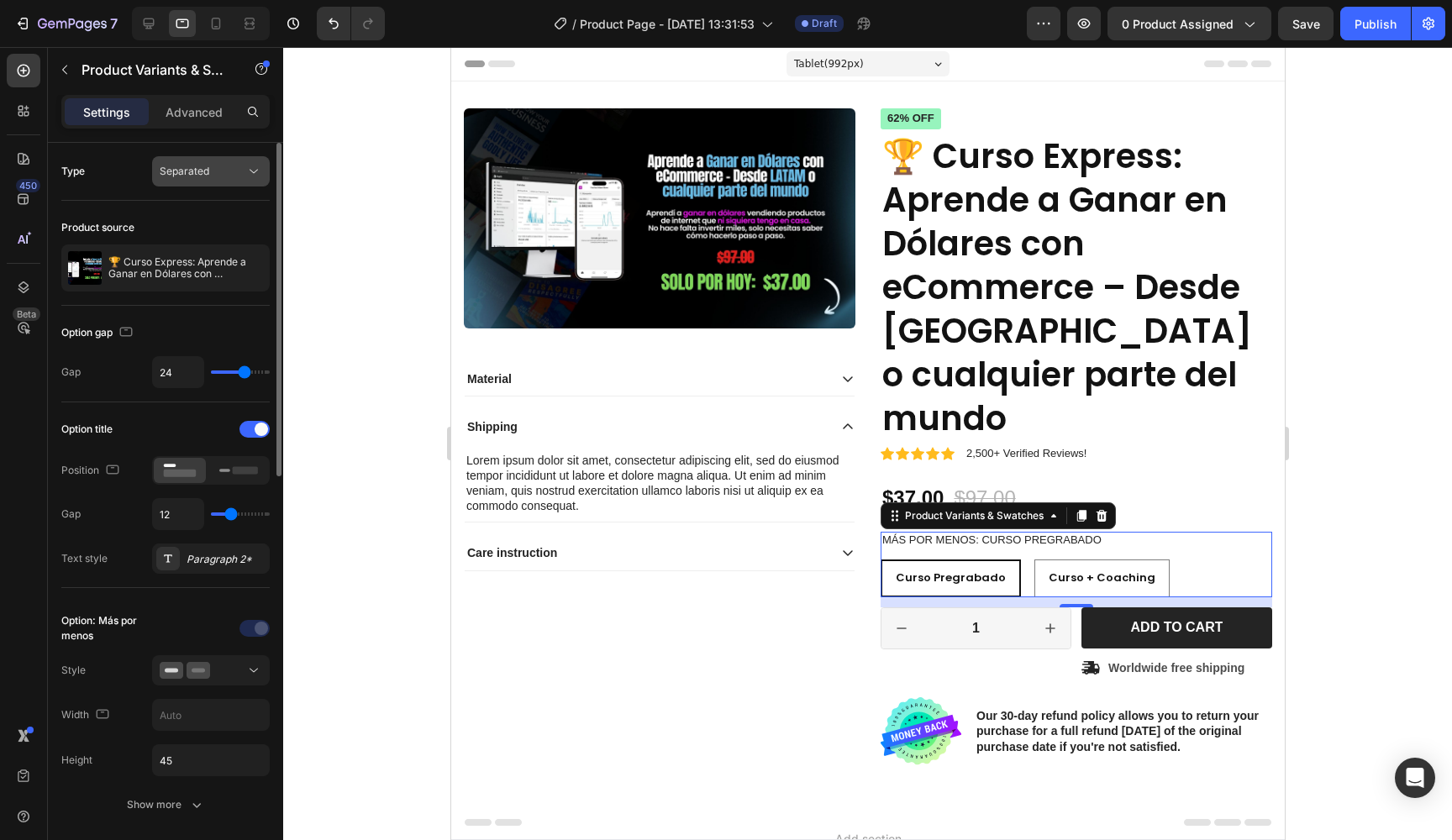
click at [180, 169] on span "Separated" at bounding box center [184, 170] width 50 height 12
click at [101, 185] on div "Type Separated" at bounding box center [165, 171] width 208 height 30
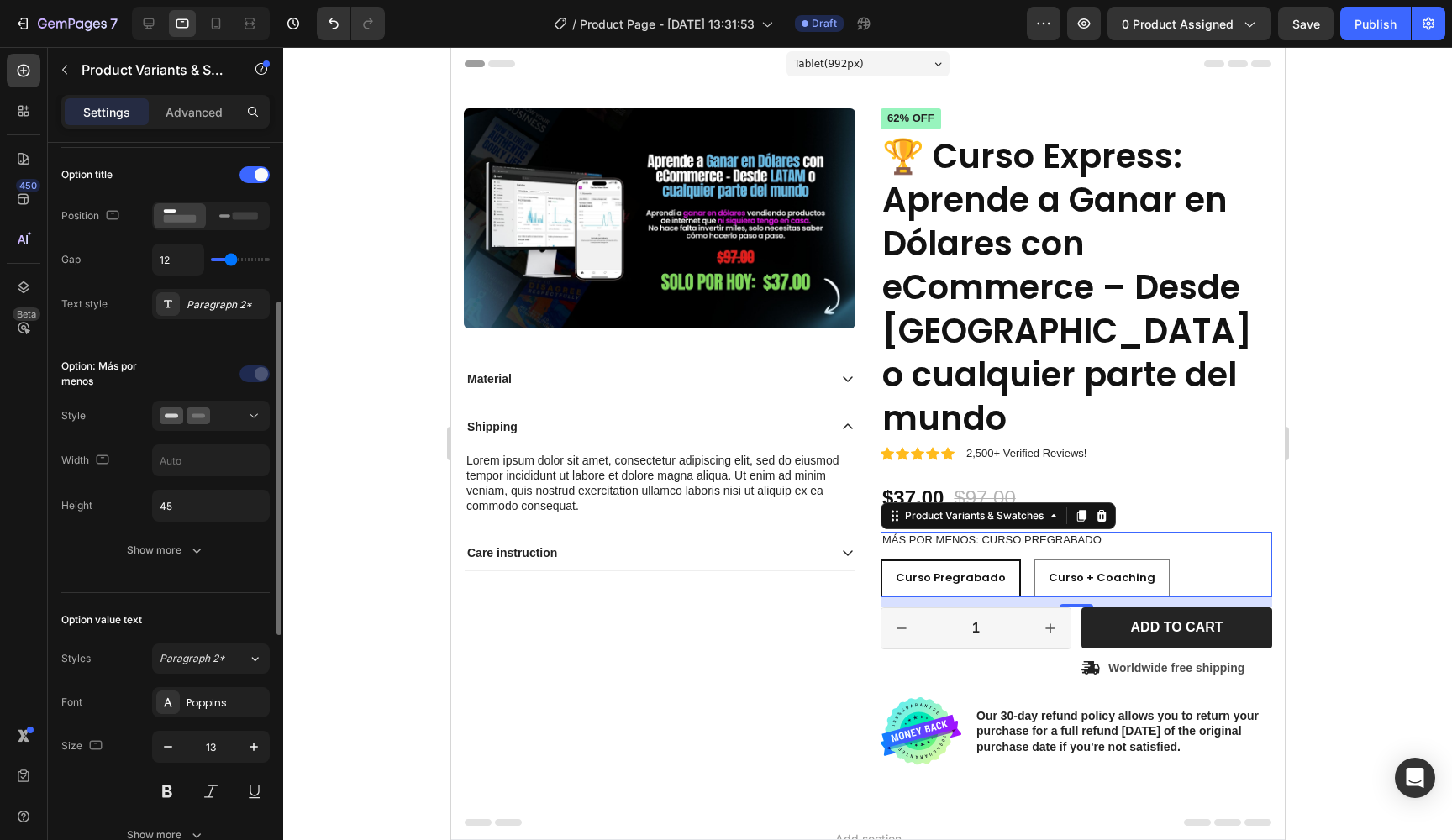
scroll to position [313, 0]
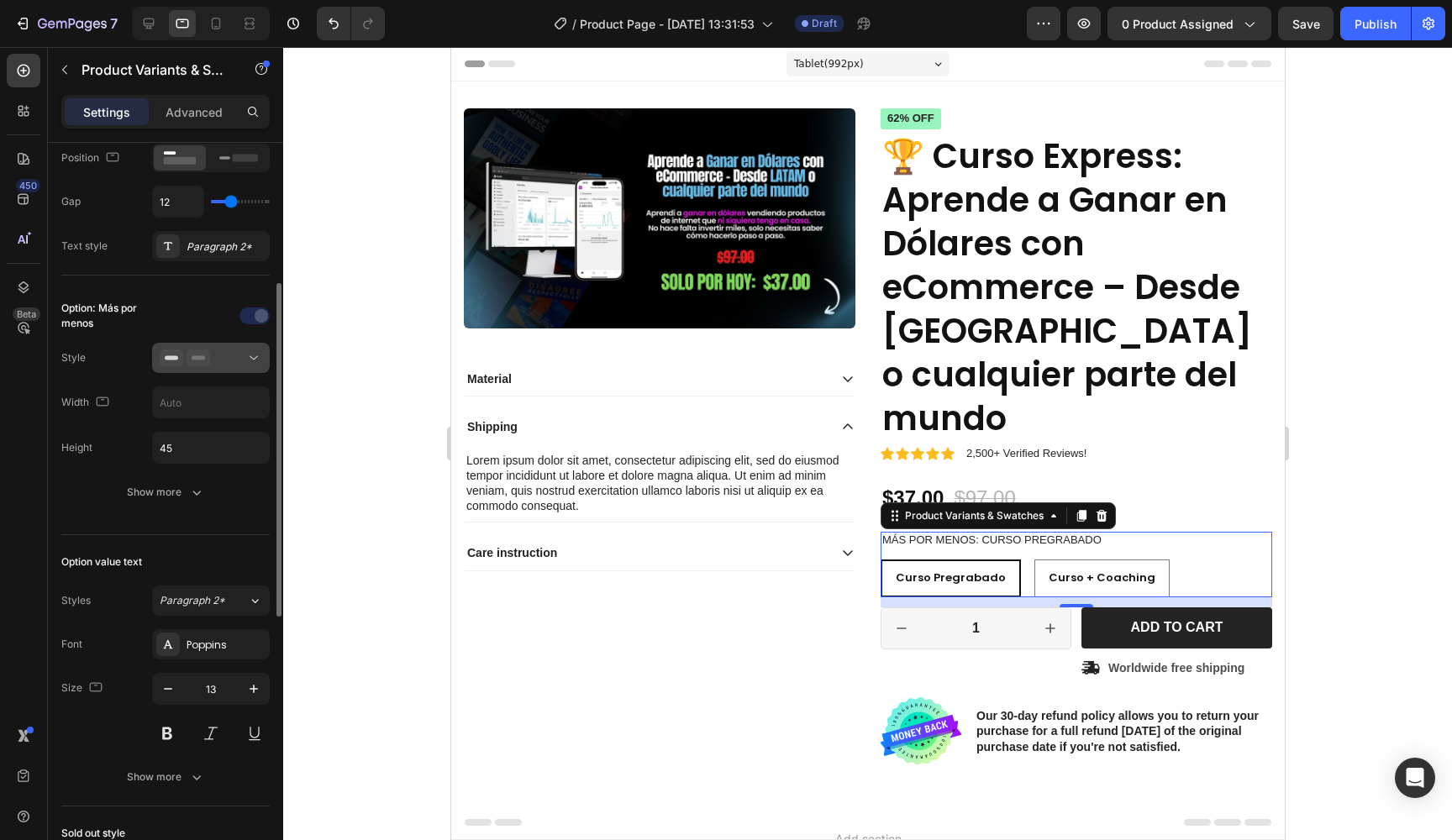
click at [216, 355] on div at bounding box center [211, 358] width 103 height 17
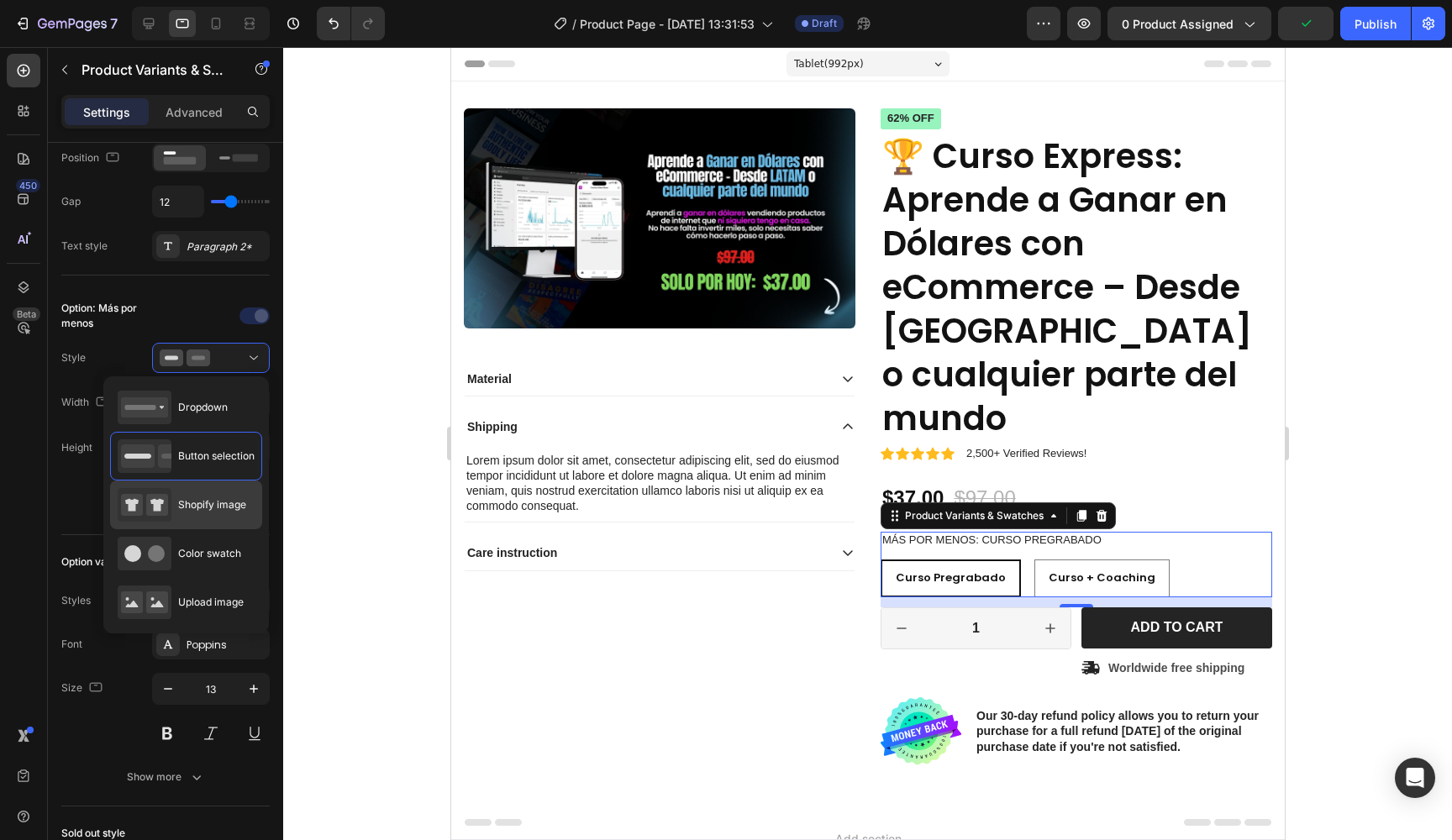
click at [207, 504] on span "Shopify image" at bounding box center [212, 505] width 68 height 15
type input "64"
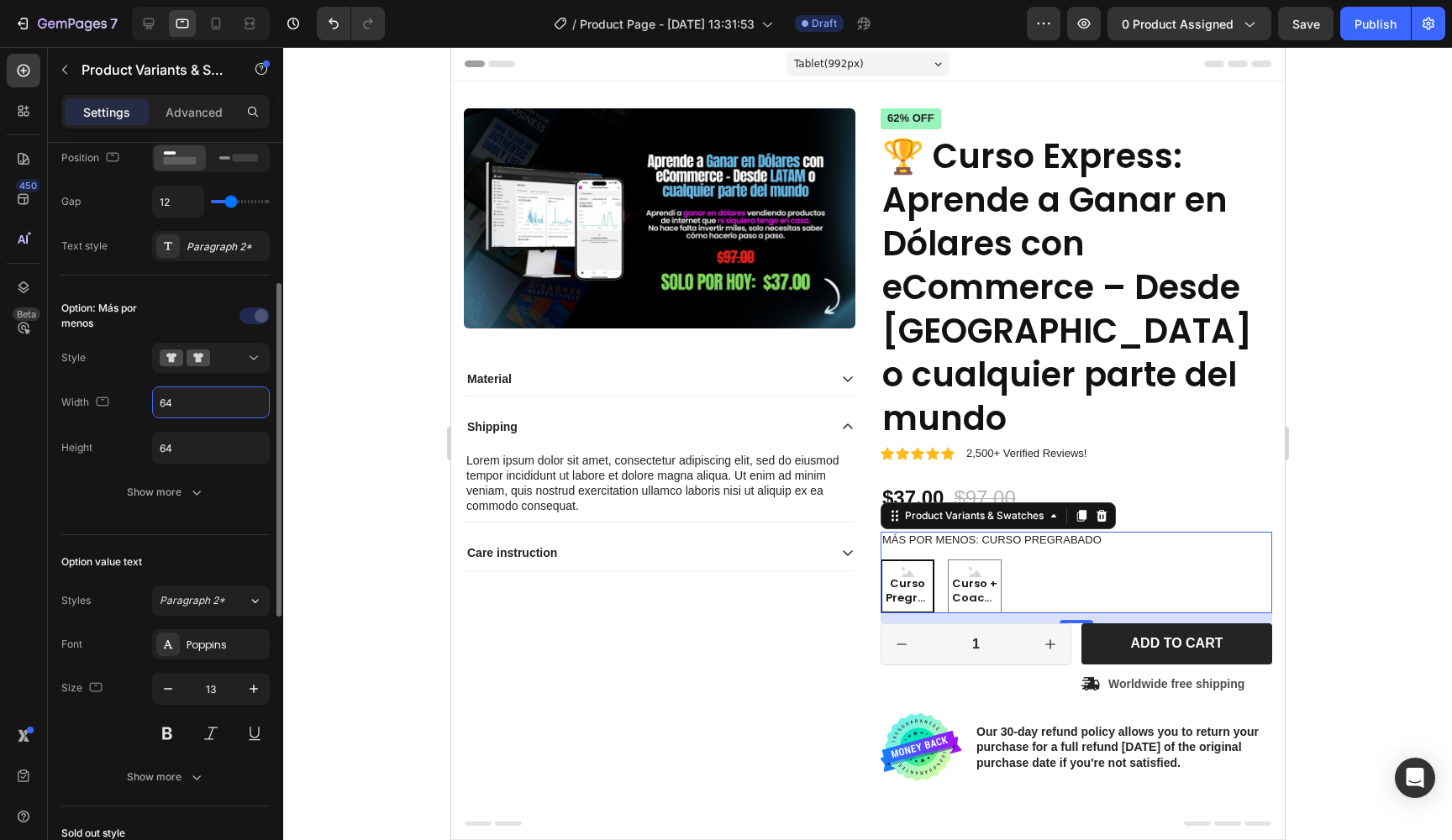
click at [236, 411] on input "64" at bounding box center [211, 403] width 116 height 30
click at [250, 368] on button at bounding box center [211, 358] width 118 height 30
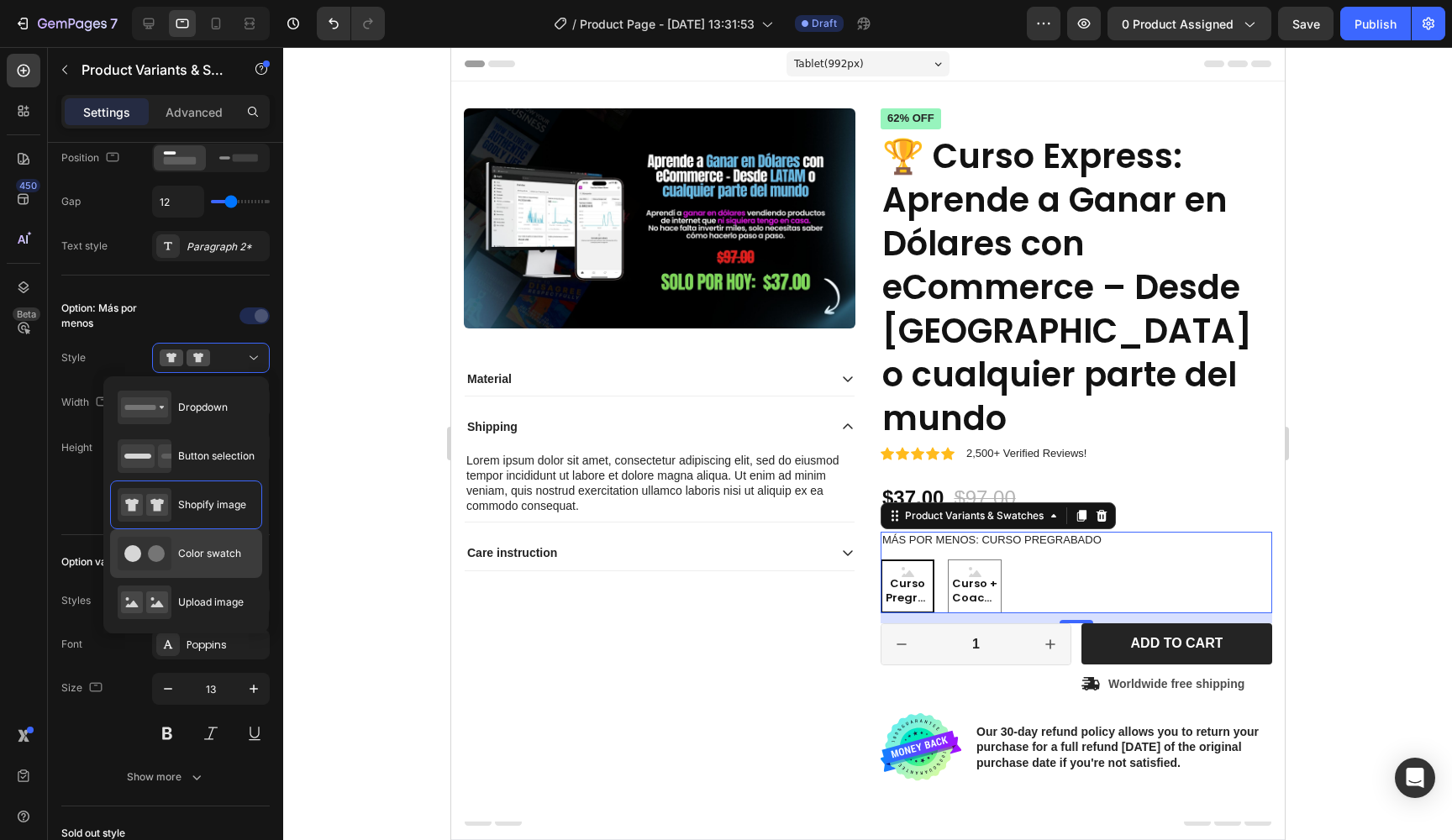
click at [195, 562] on span "Color swatch" at bounding box center [209, 554] width 63 height 15
type input "45"
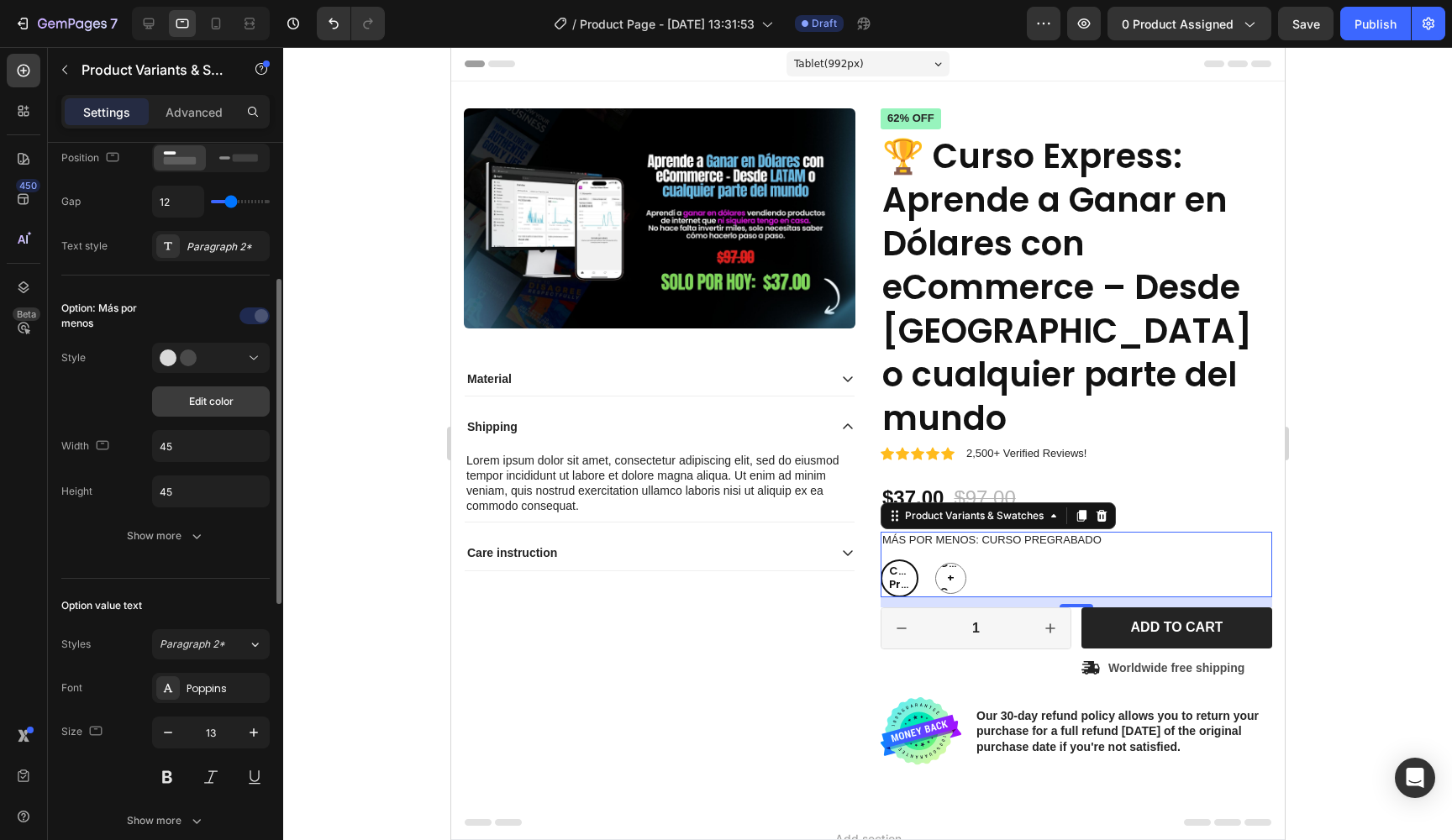
click at [235, 404] on button "Edit color" at bounding box center [211, 402] width 118 height 30
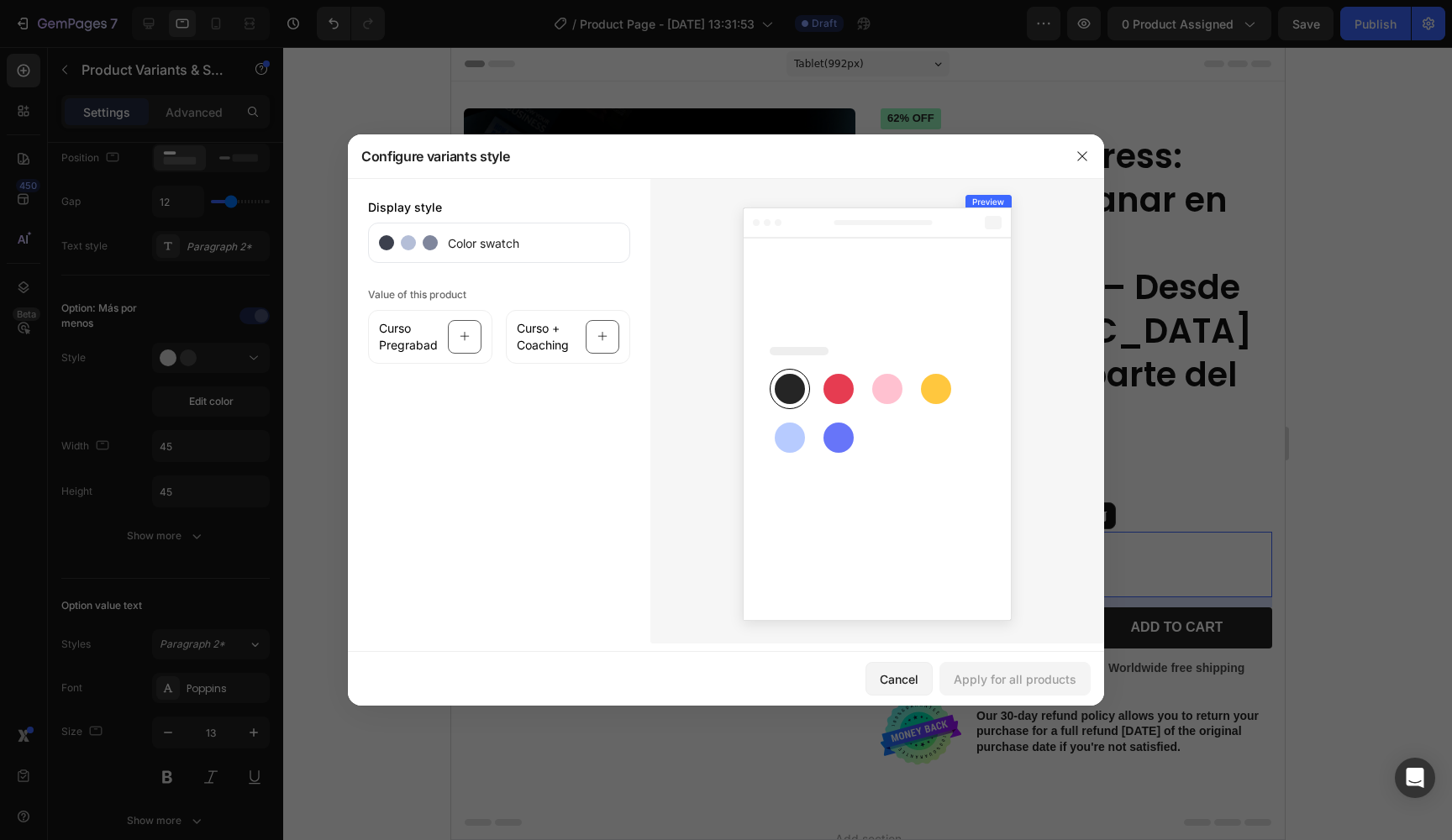
click at [142, 354] on div at bounding box center [726, 420] width 1452 height 840
click at [1075, 156] on icon "button" at bounding box center [1082, 156] width 13 height 13
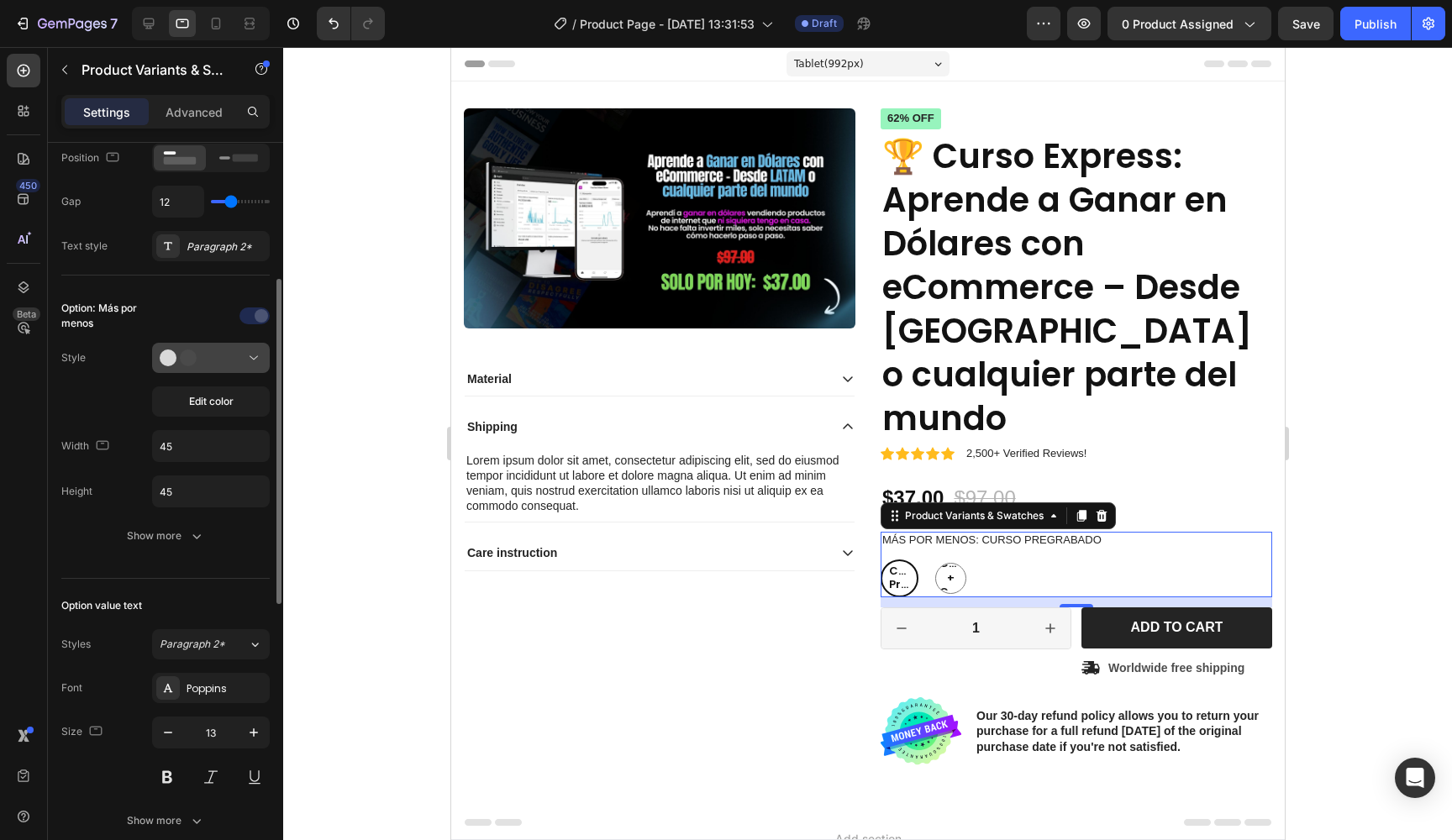
click at [221, 372] on button at bounding box center [211, 358] width 118 height 30
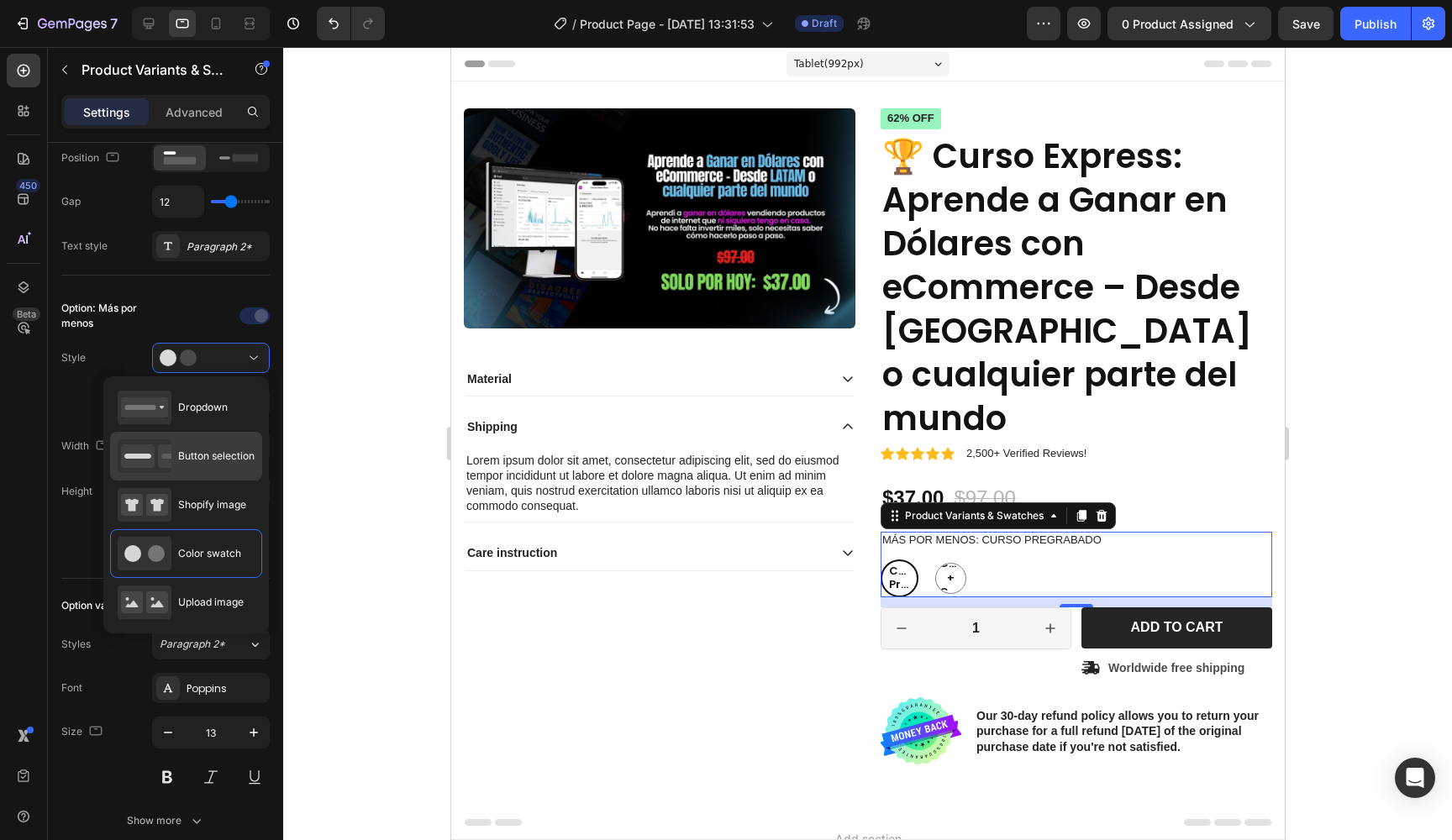
click at [229, 449] on span "Button selection" at bounding box center [217, 456] width 77 height 15
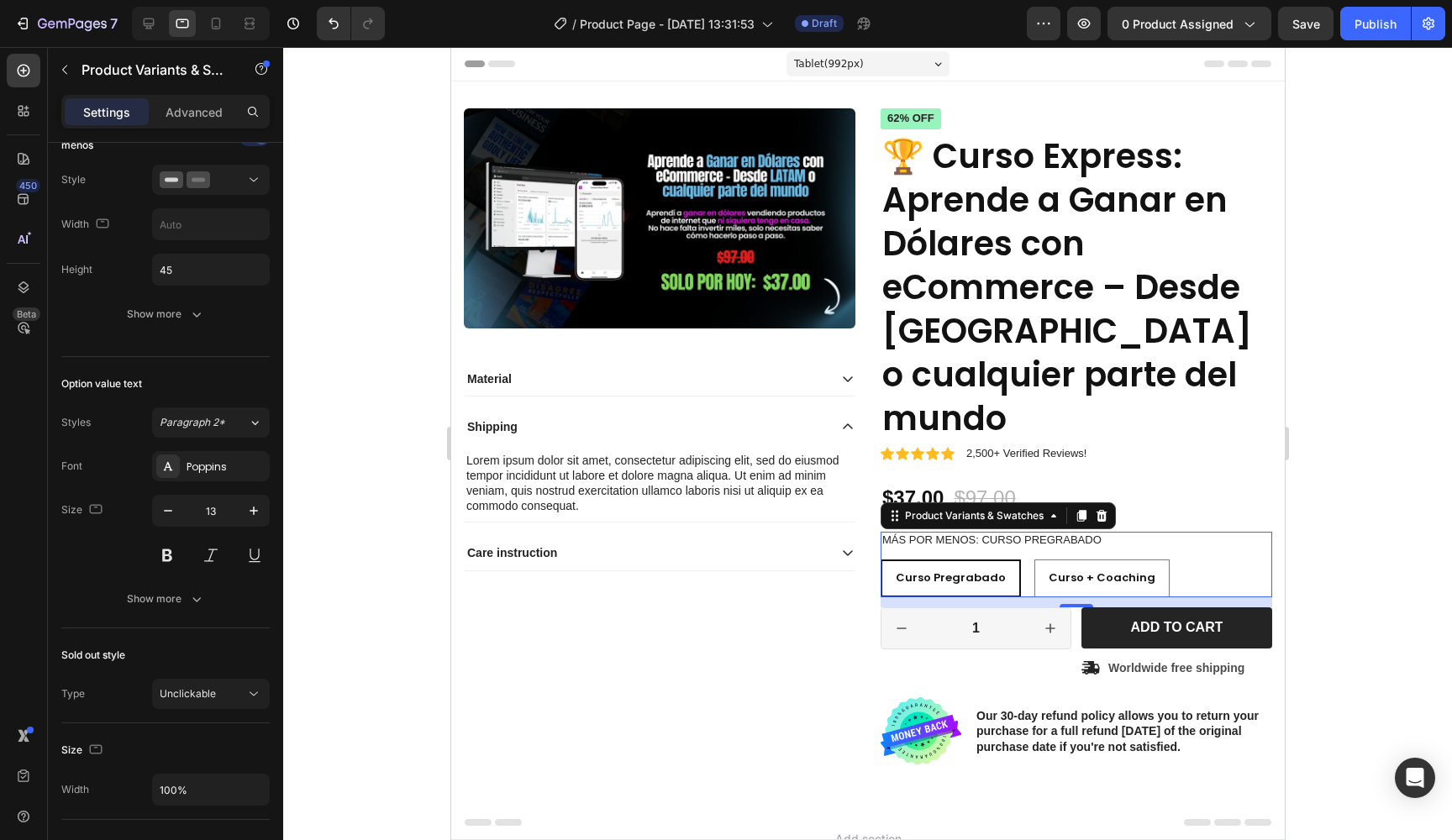
scroll to position [916, 0]
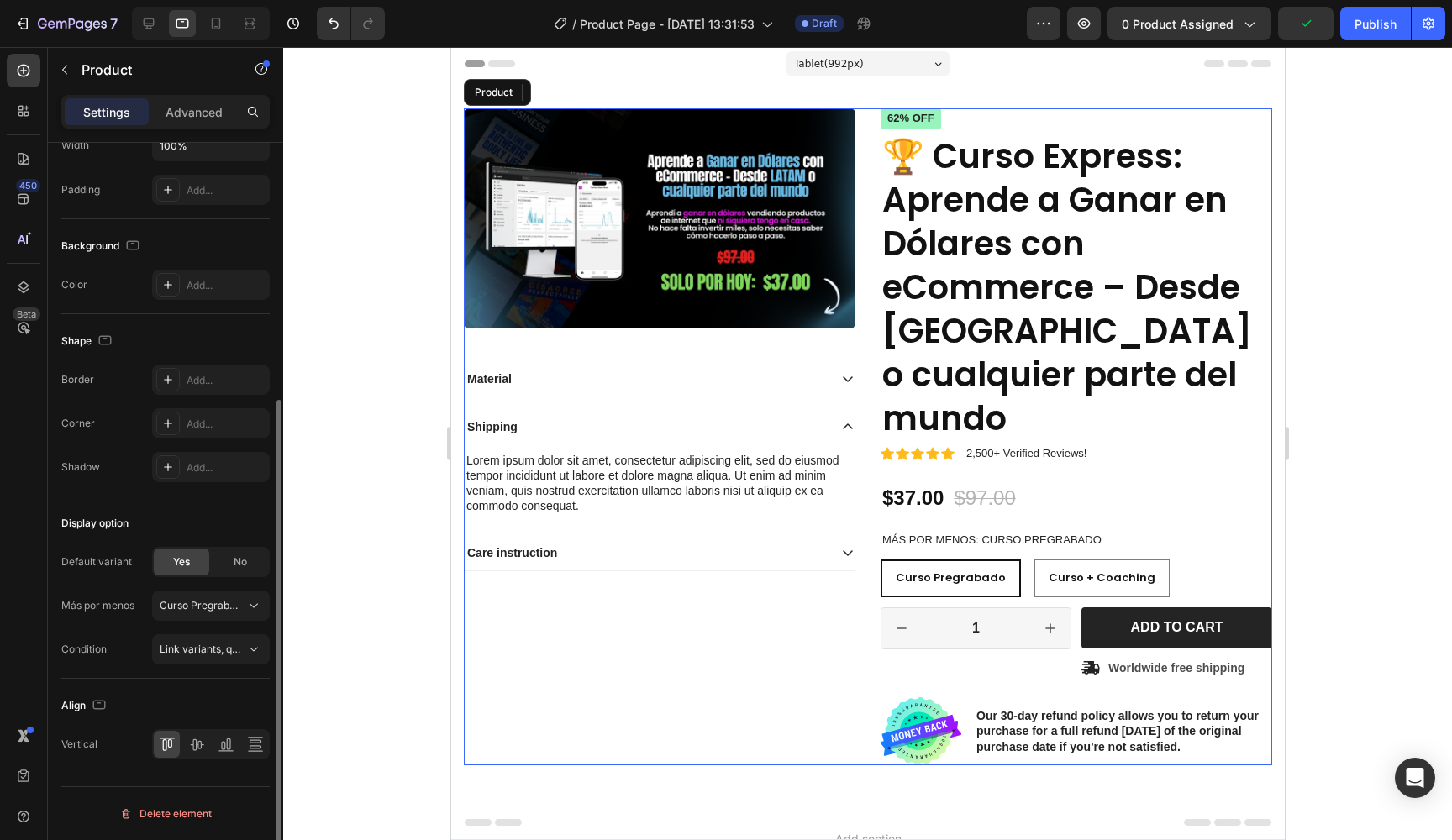
click at [711, 614] on div "Product Images Material Shipping Lorem ipsum dolor sit amet, consectetur adipis…" at bounding box center [659, 436] width 391 height 657
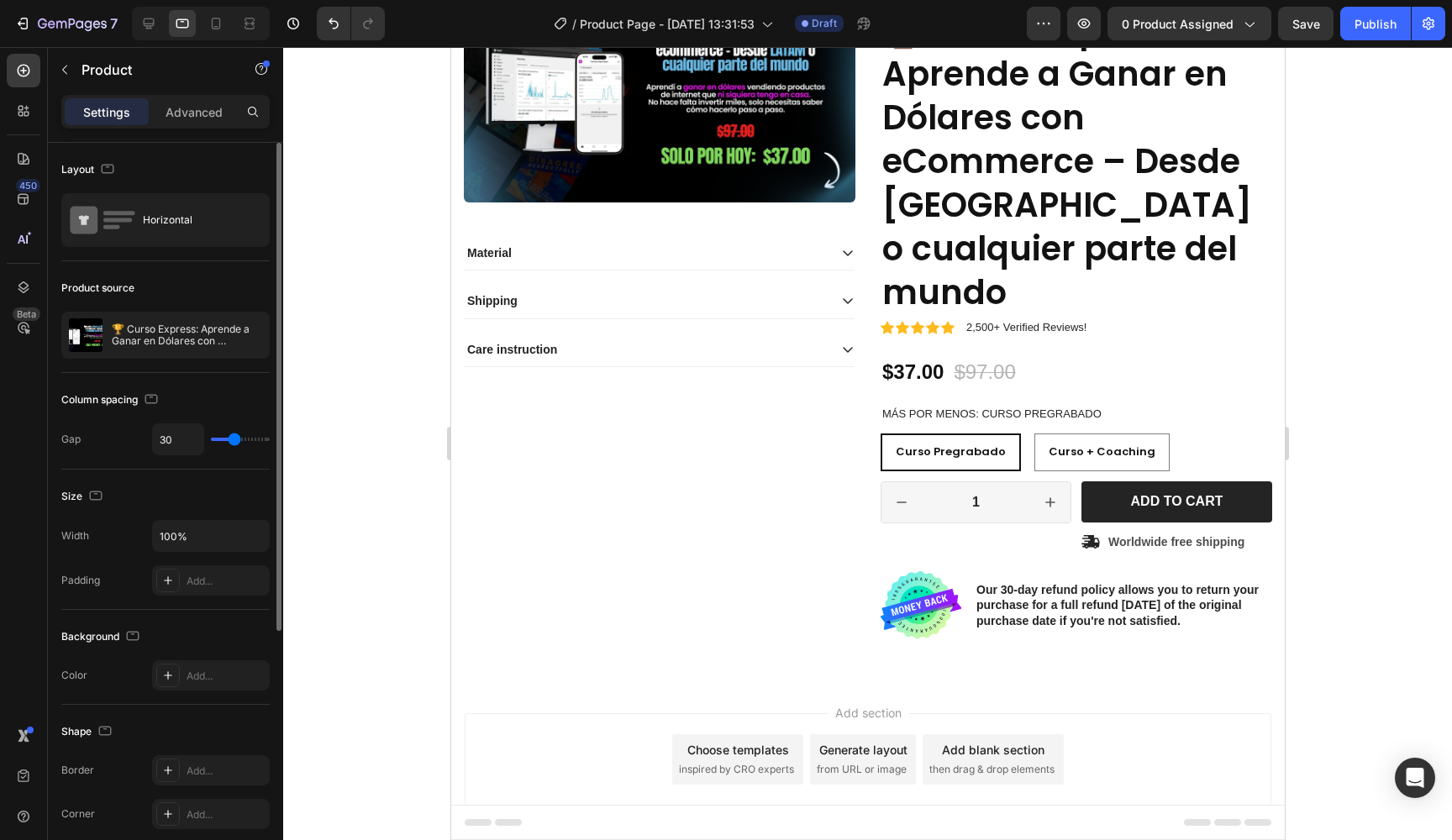
scroll to position [125, 0]
click at [750, 480] on div "Product Images Material Shipping Care instruction Accordion" at bounding box center [659, 311] width 391 height 657
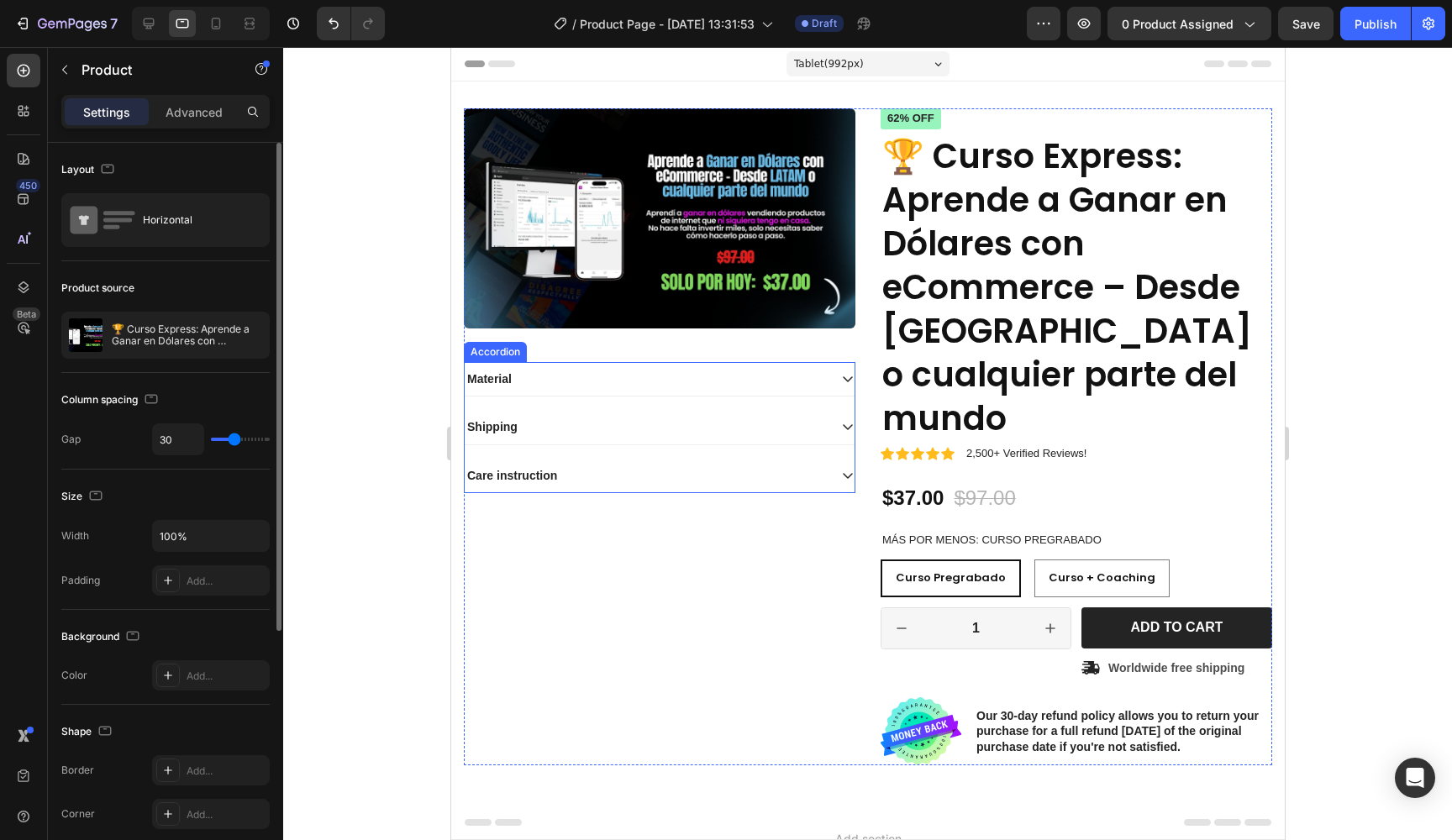
scroll to position [0, 0]
click at [839, 373] on div "Material" at bounding box center [658, 379] width 390 height 34
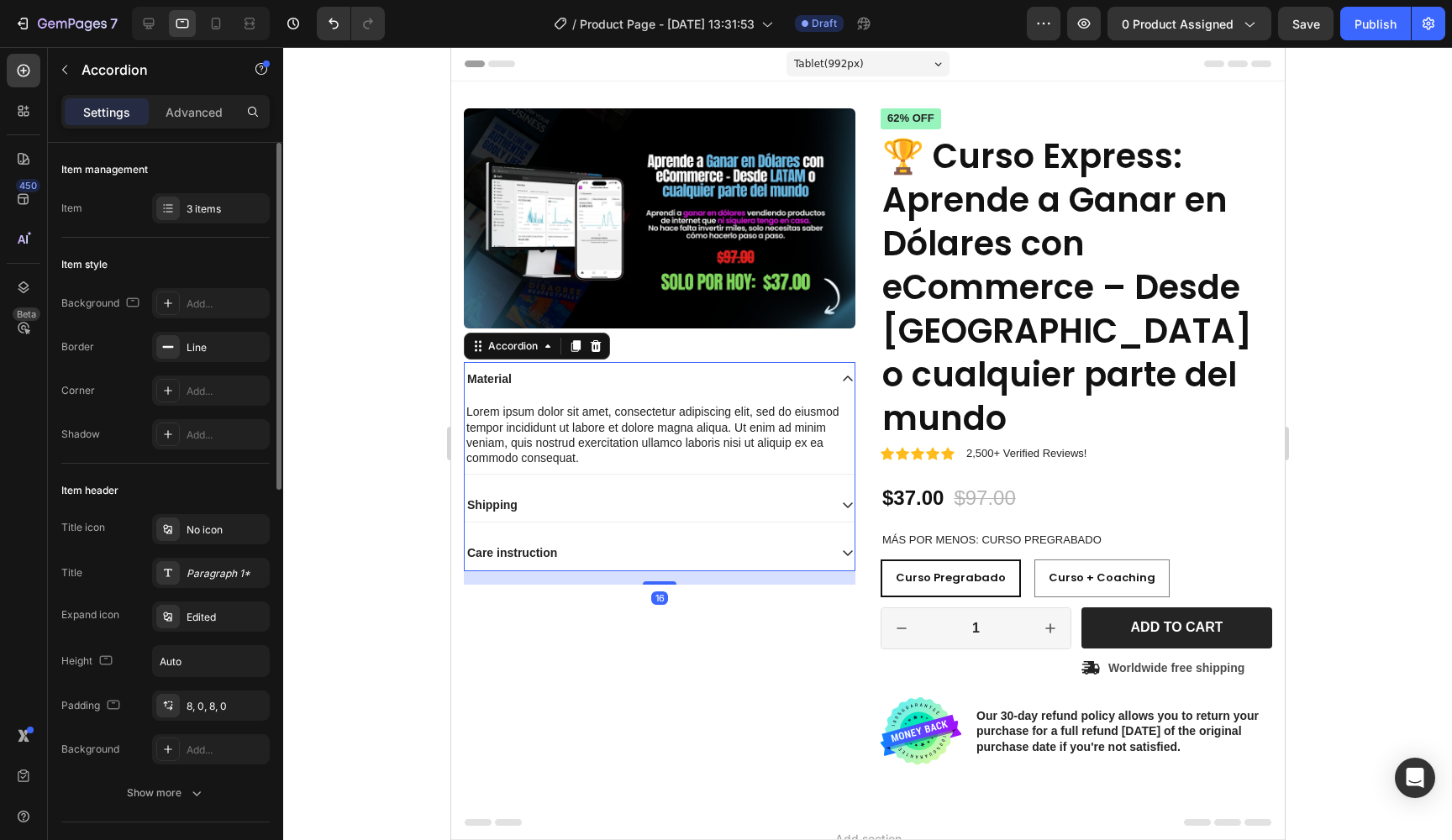
click at [844, 373] on icon at bounding box center [847, 378] width 13 height 13
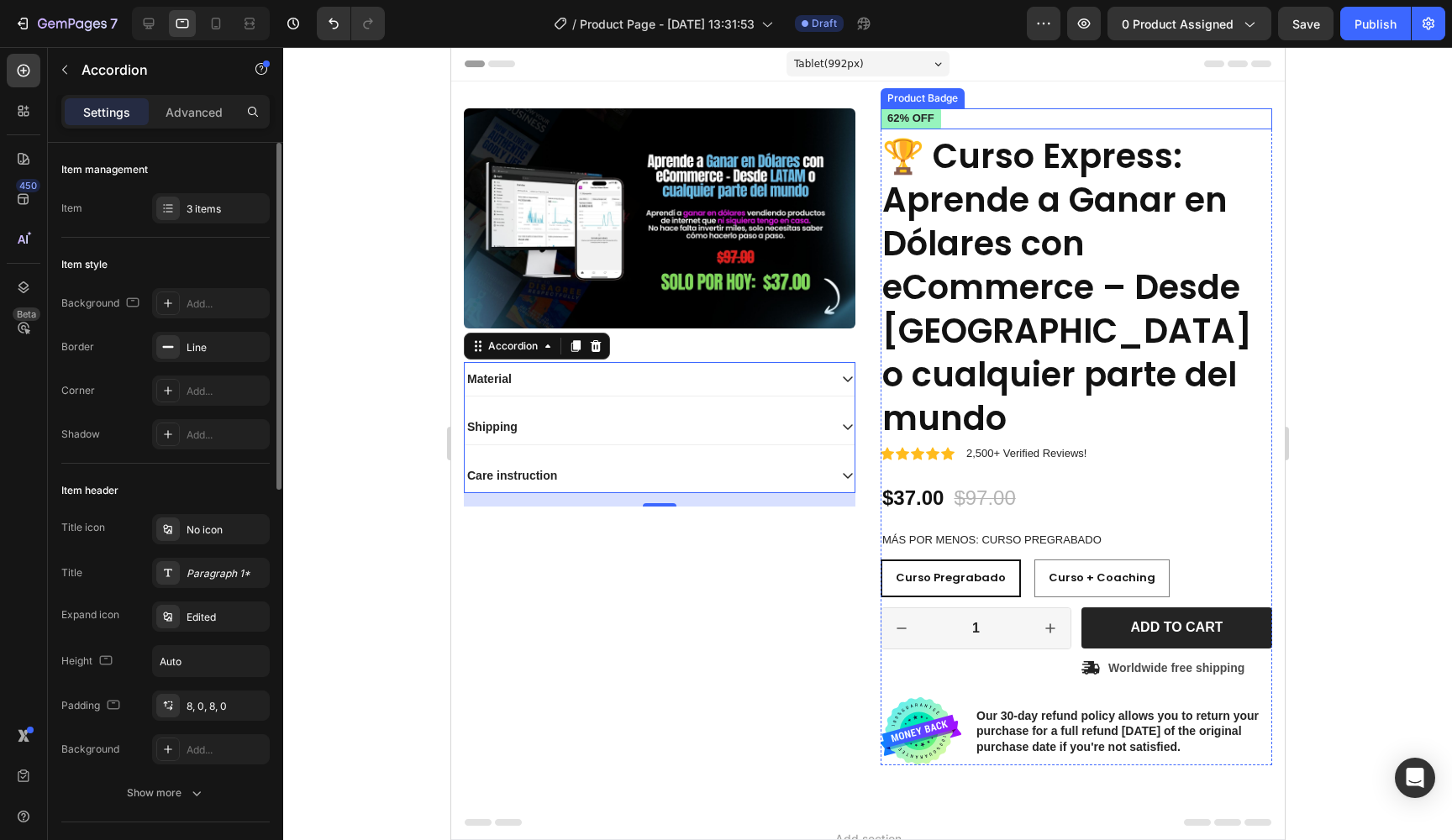
click at [931, 113] on pre "62% off" at bounding box center [910, 119] width 61 height 21
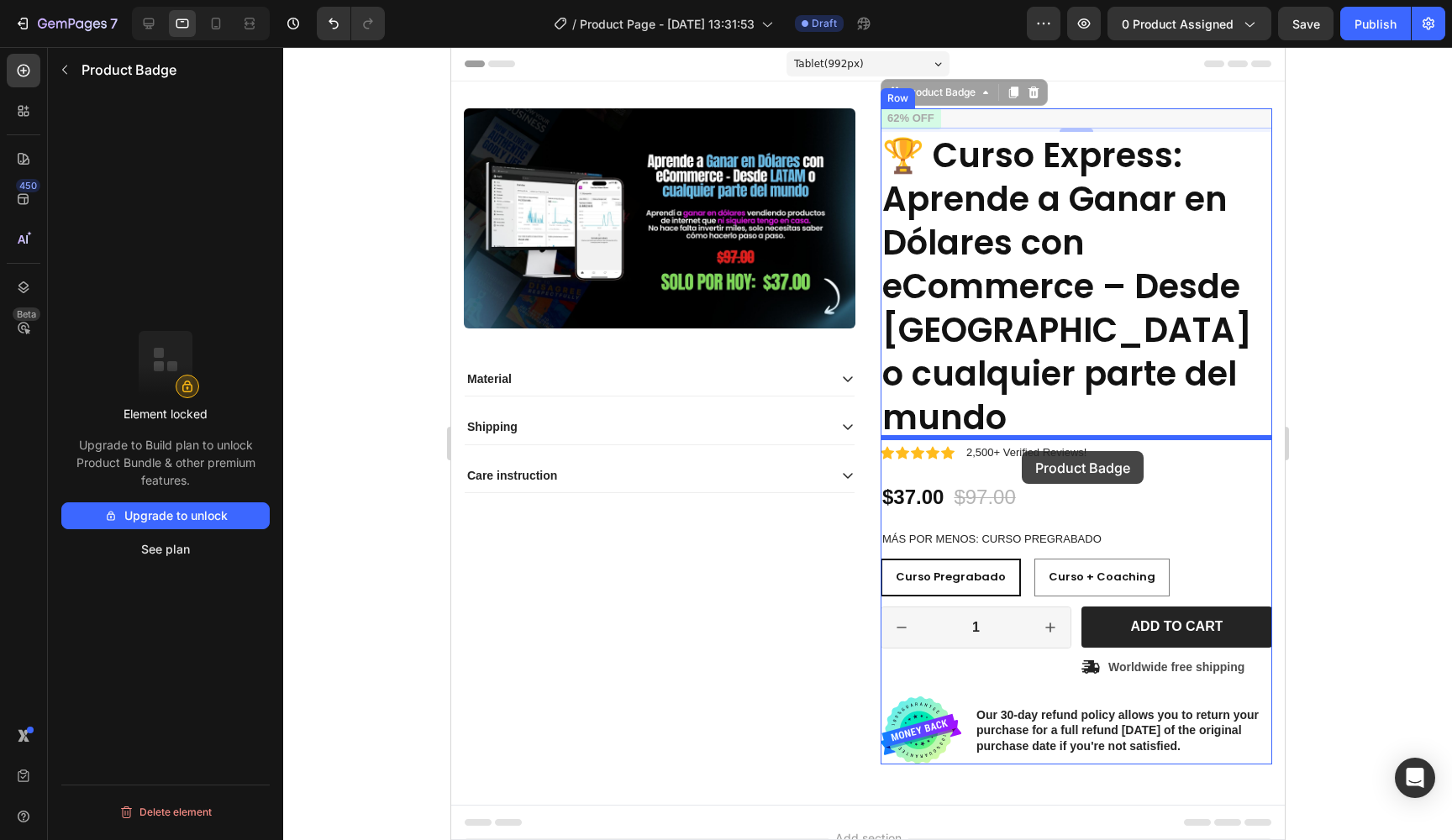
drag, startPoint x: 895, startPoint y: 91, endPoint x: 1021, endPoint y: 451, distance: 381.4
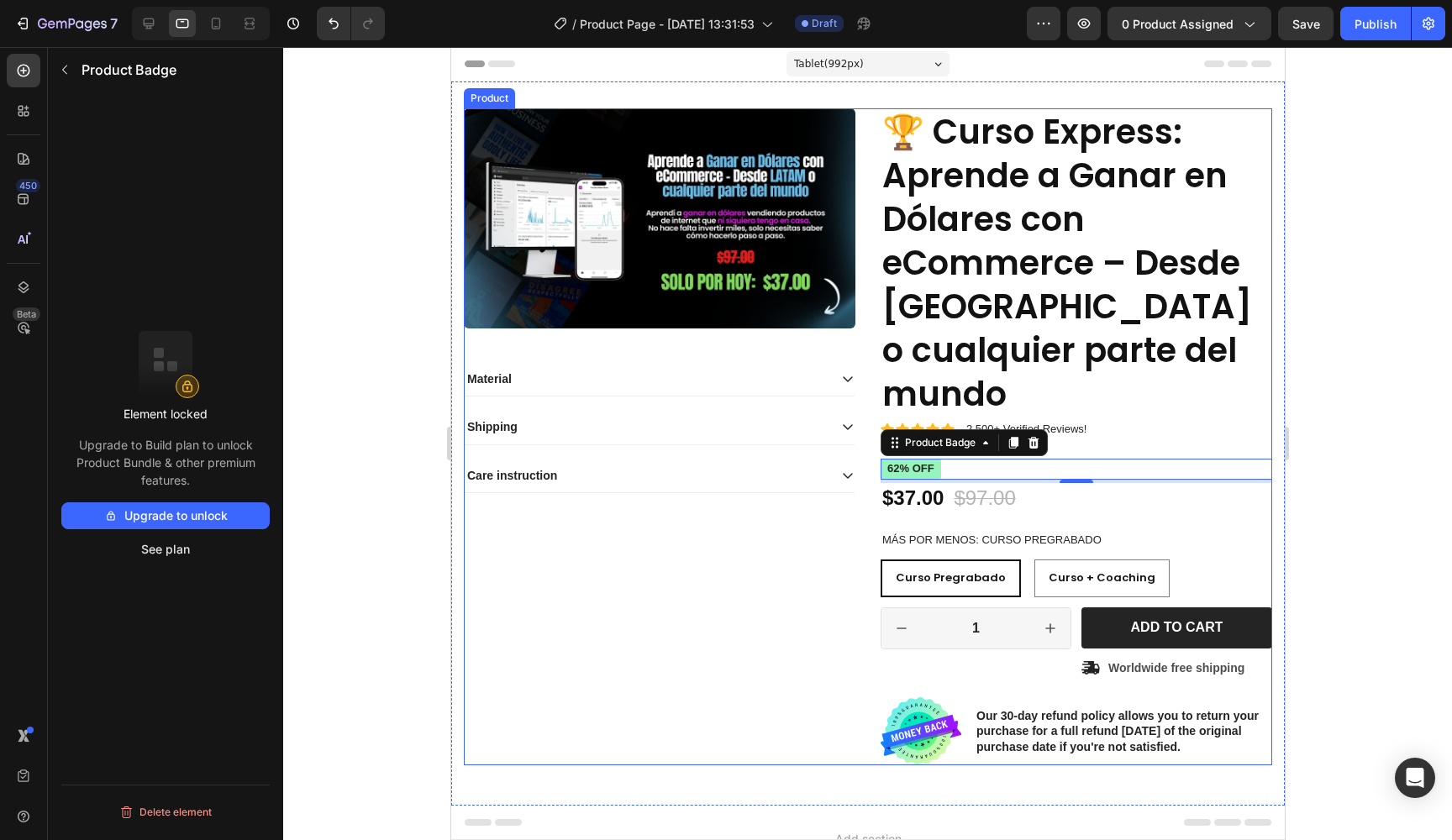
radio input "false"
click at [774, 527] on div "Product Images Material Shipping Care instruction Accordion" at bounding box center [659, 436] width 391 height 657
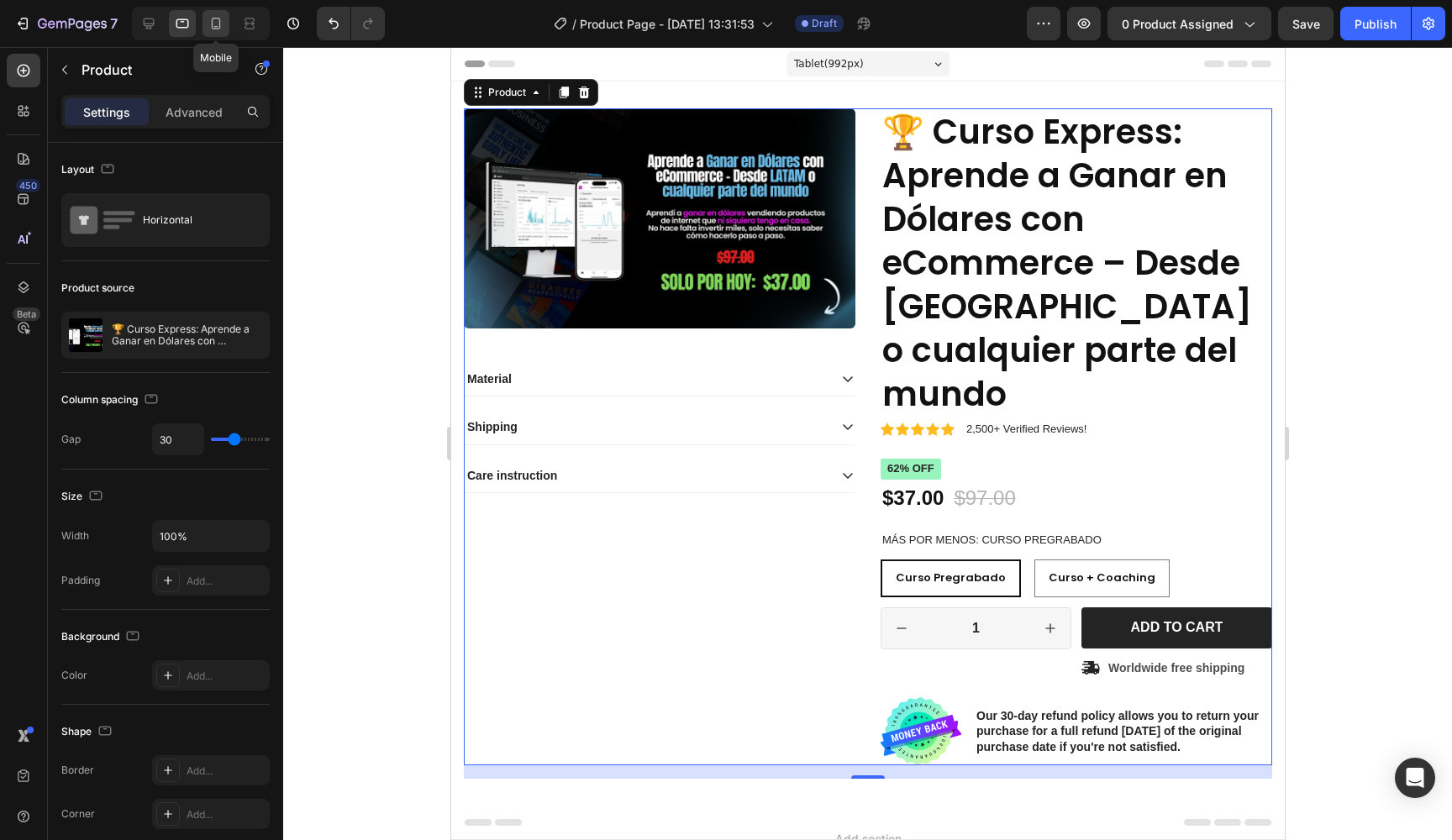
click at [221, 26] on icon at bounding box center [217, 23] width 9 height 12
type input "0"
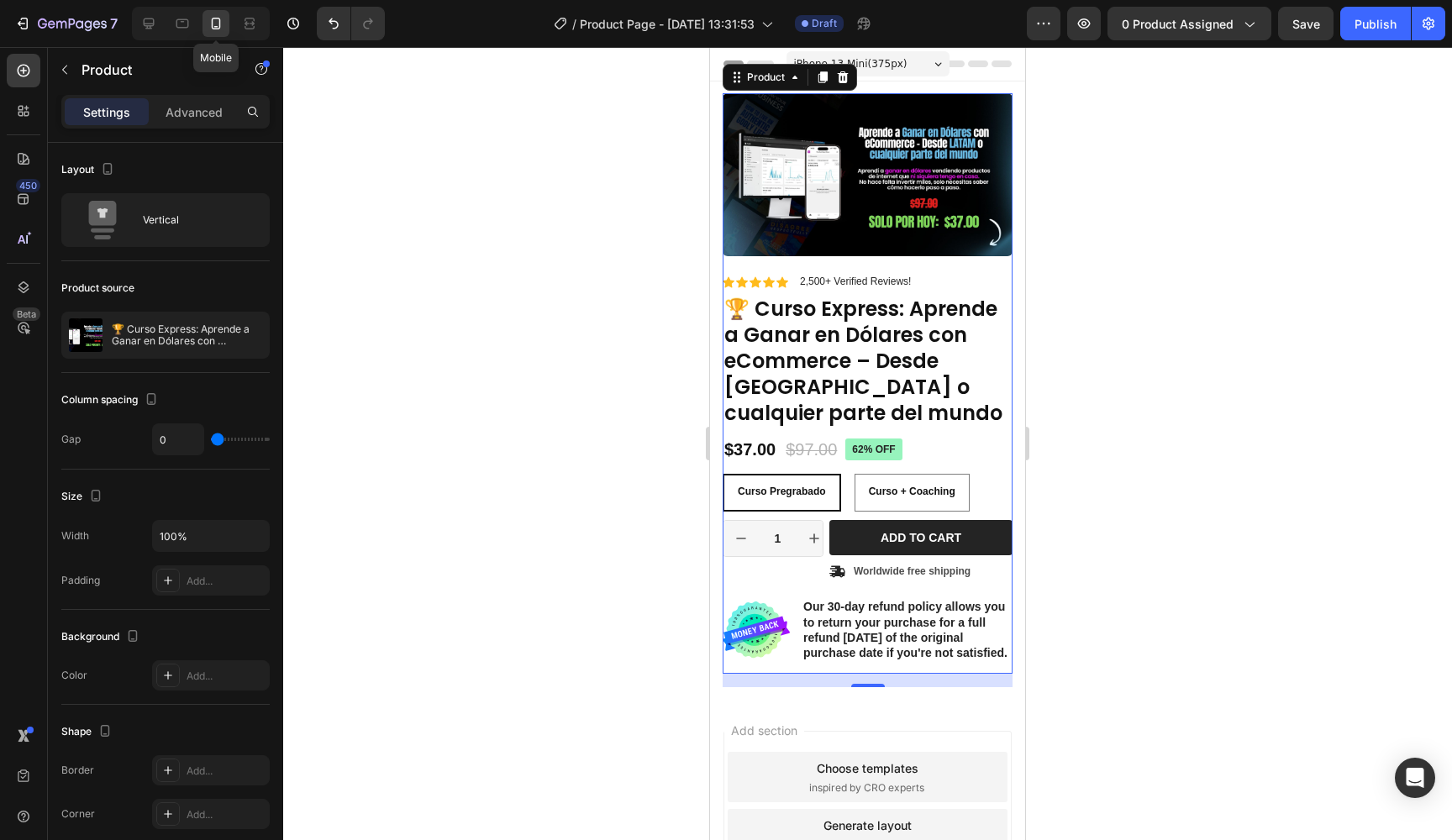
click at [221, 26] on icon at bounding box center [217, 23] width 9 height 12
click at [916, 62] on div "iPhone 13 Mini ( 375 px)" at bounding box center [868, 64] width 163 height 25
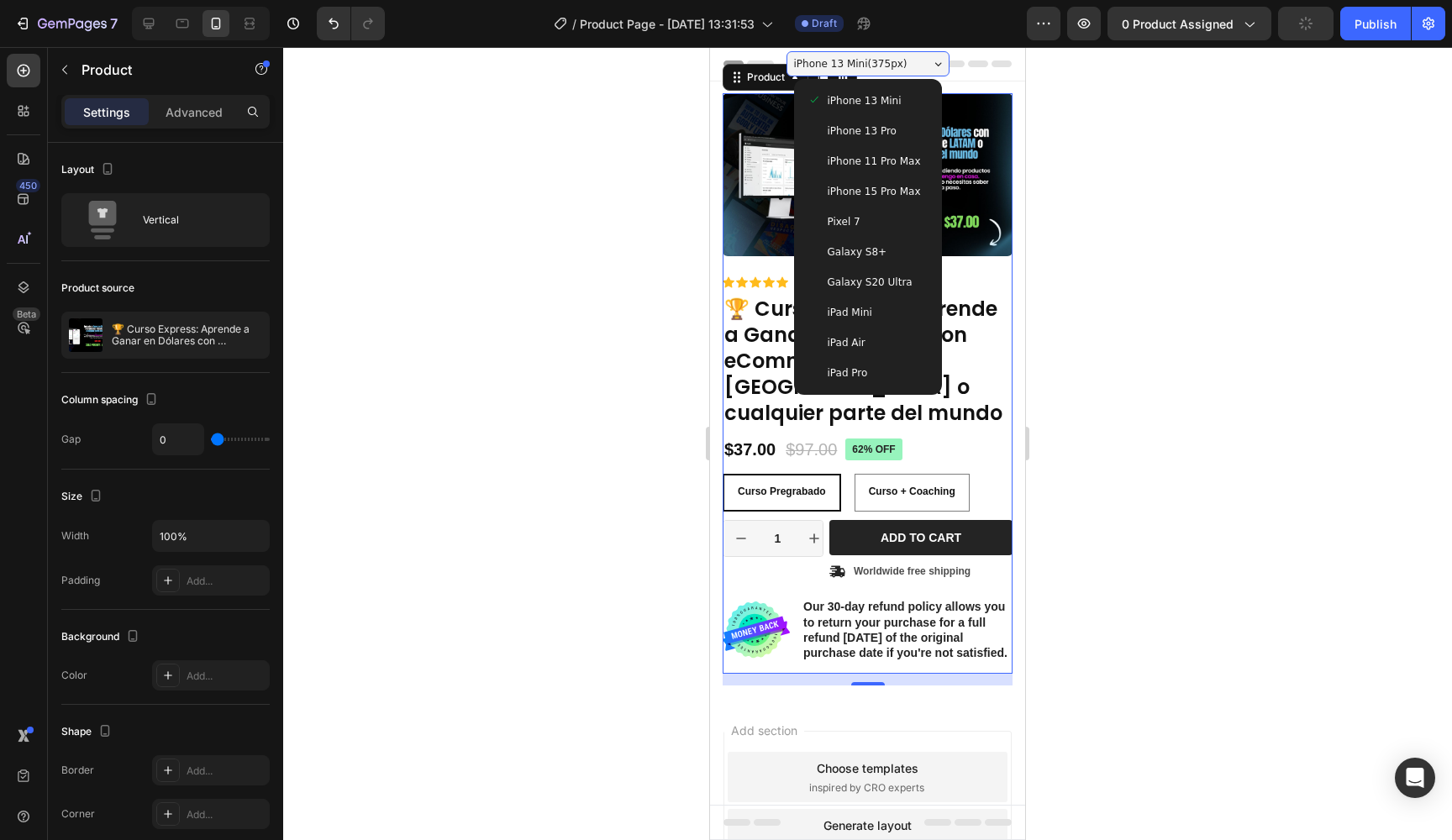
click at [906, 183] on span "iPhone 15 Pro Max" at bounding box center [875, 192] width 93 height 17
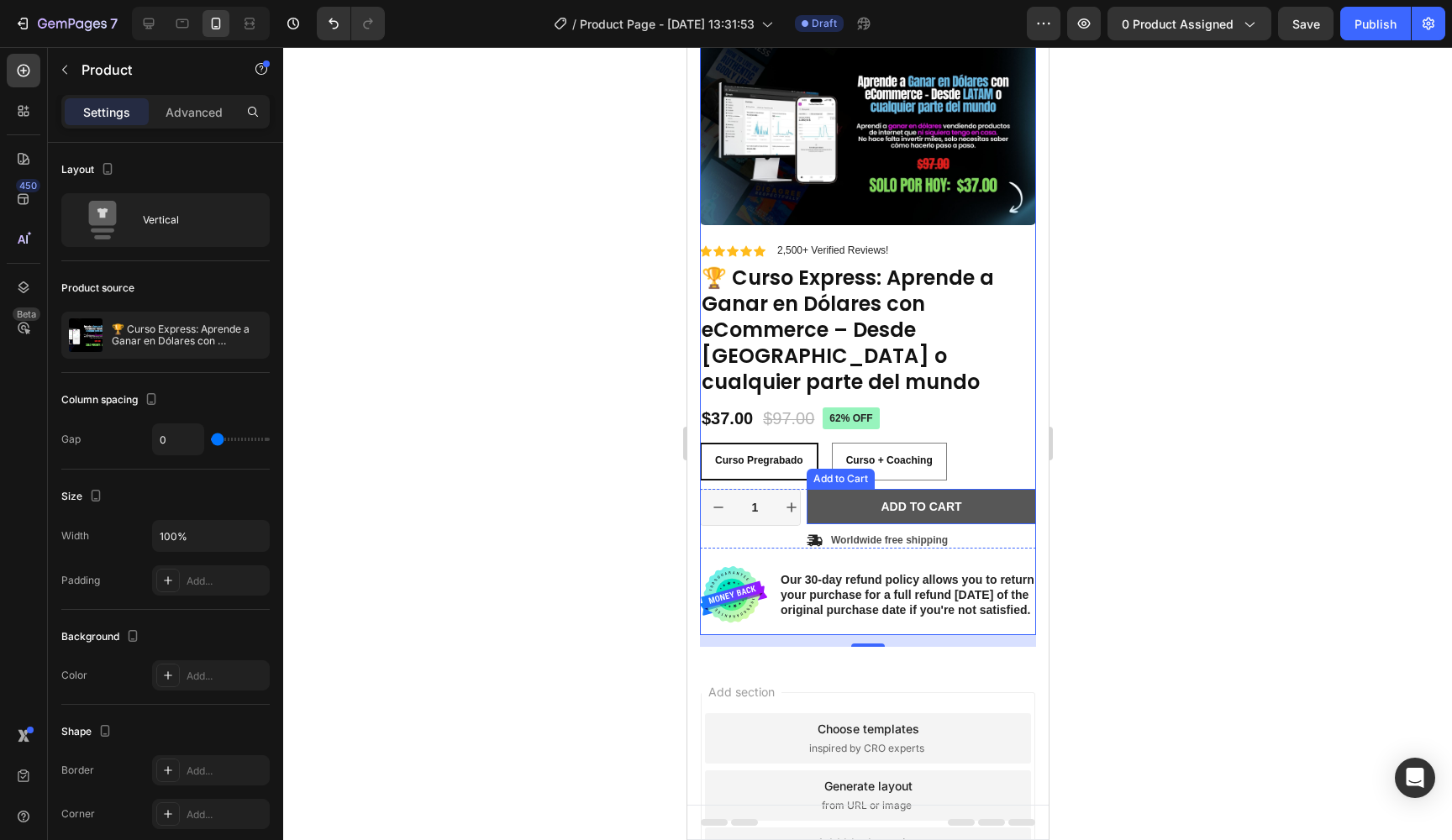
scroll to position [58, 0]
click at [964, 489] on button "Add to cart" at bounding box center [921, 506] width 230 height 36
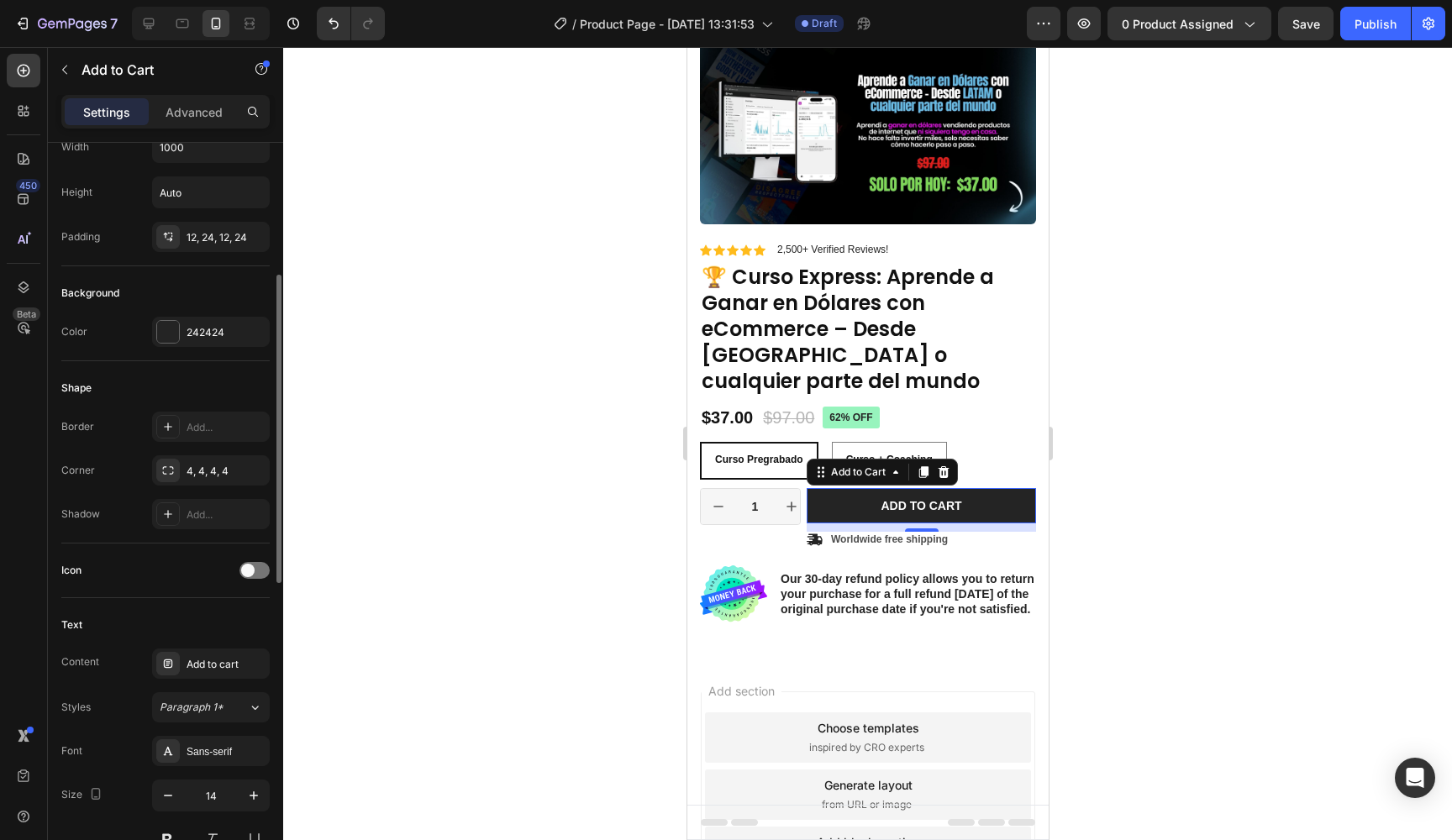
scroll to position [294, 0]
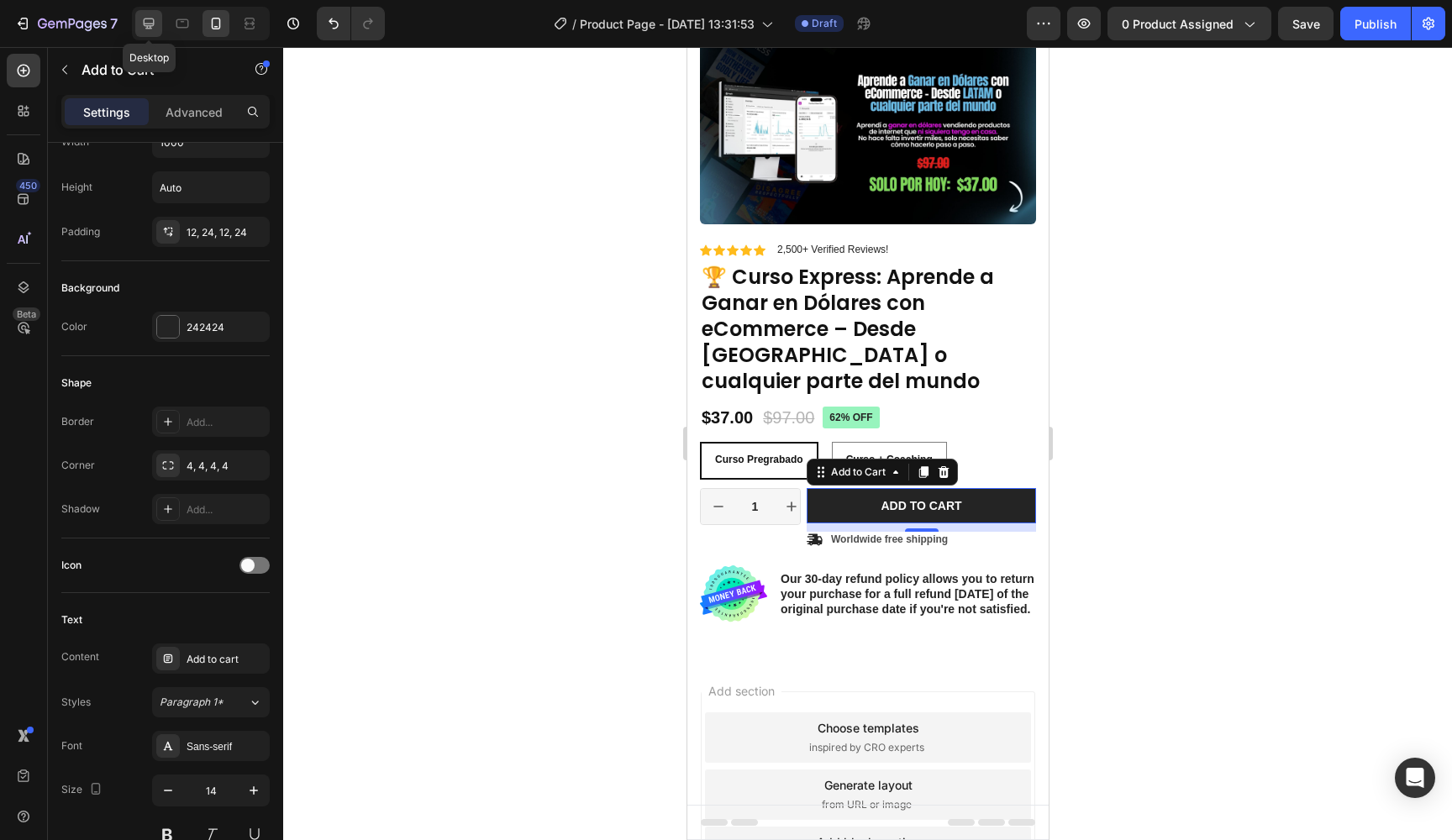
click at [154, 29] on icon at bounding box center [149, 23] width 17 height 17
type input "16"
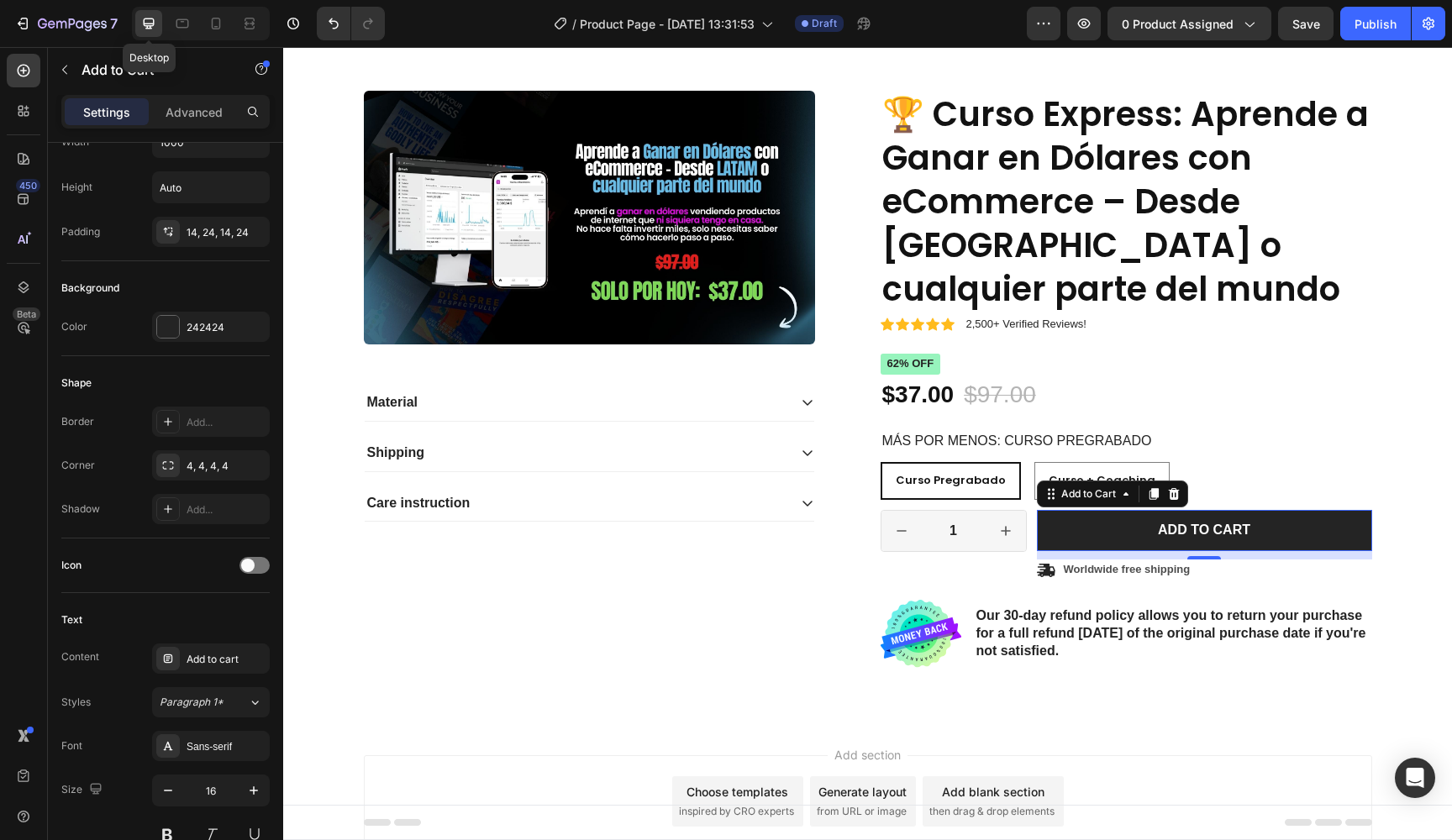
click at [154, 29] on icon at bounding box center [149, 23] width 17 height 17
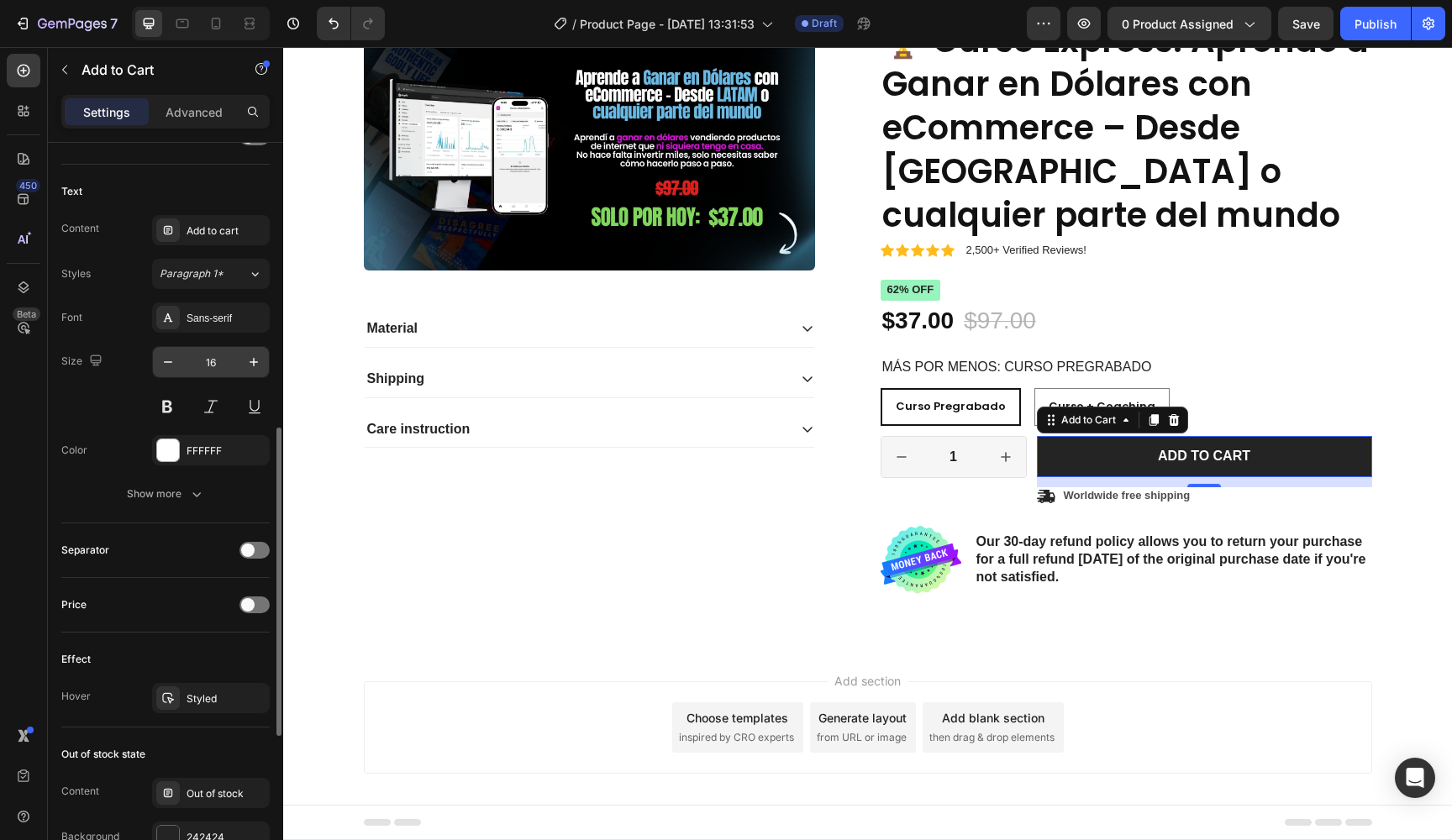
scroll to position [740, 0]
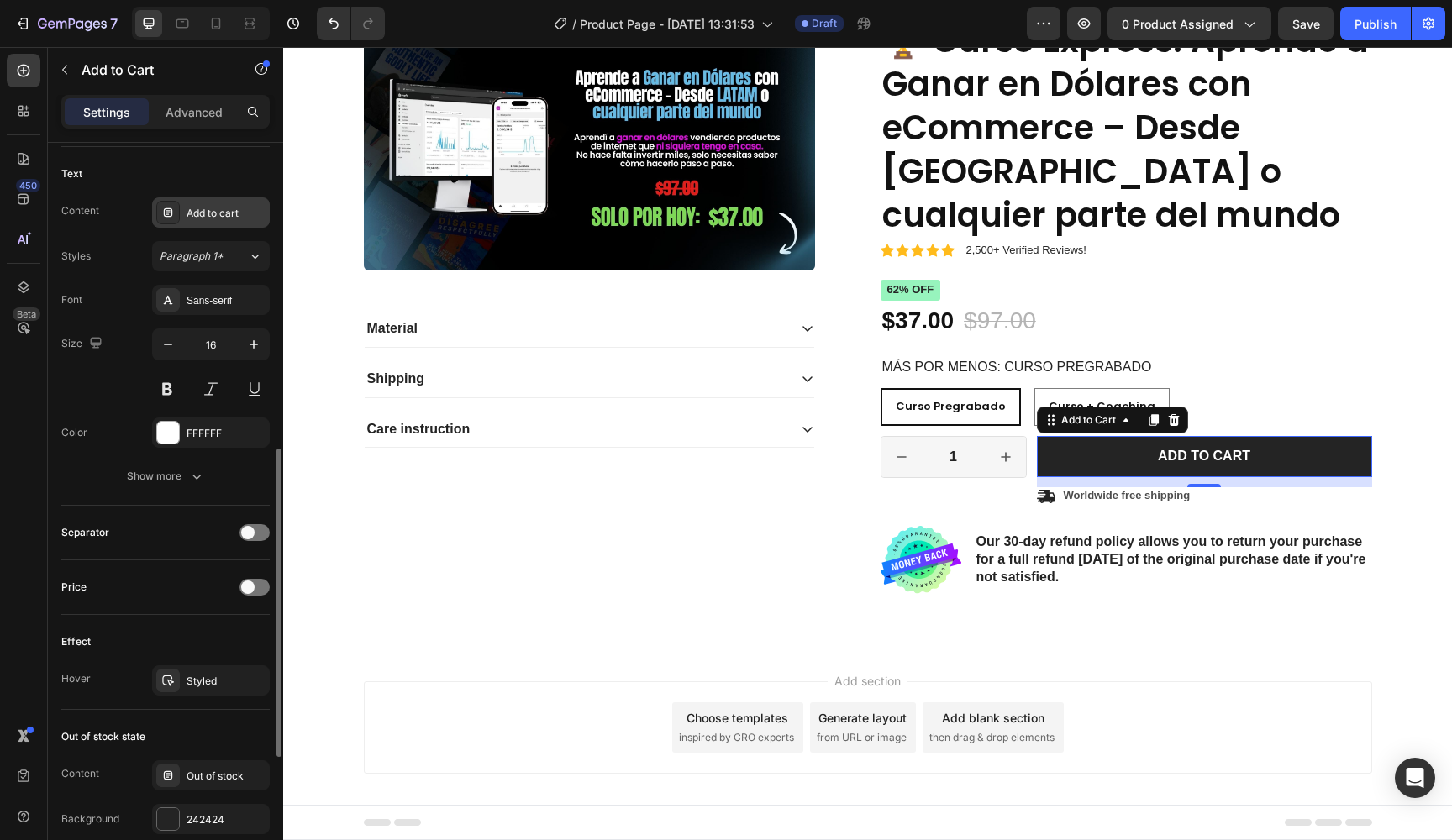
click at [225, 221] on div "Add to cart" at bounding box center [226, 213] width 79 height 15
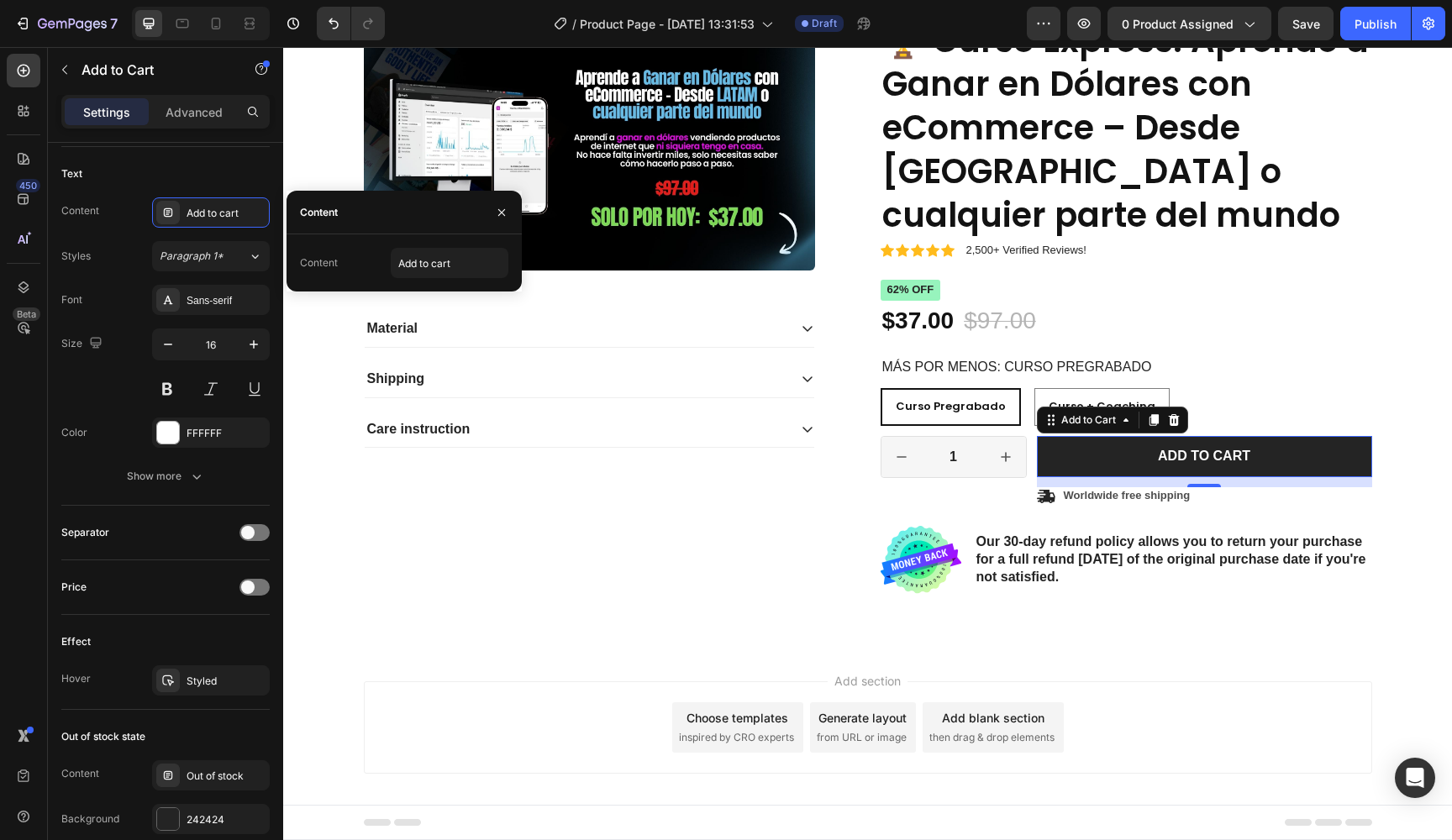
click at [457, 284] on div "Content Add to cart" at bounding box center [405, 263] width 235 height 57
click at [461, 275] on input "Add to cart" at bounding box center [449, 263] width 118 height 30
type input "Empezar ahora!"
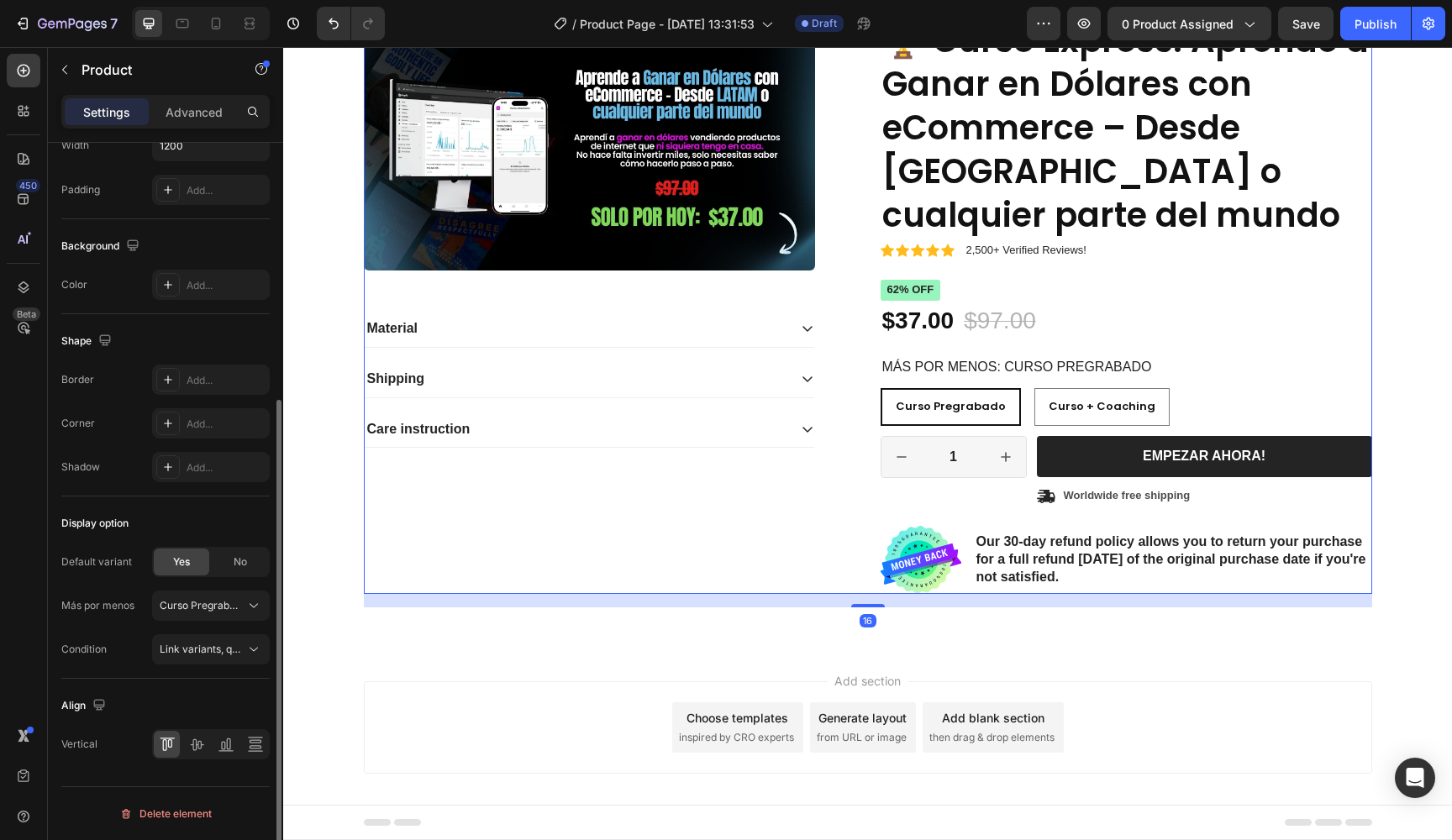
click at [681, 545] on div "Product Images Material Shipping Care instruction Accordion" at bounding box center [609, 306] width 491 height 577
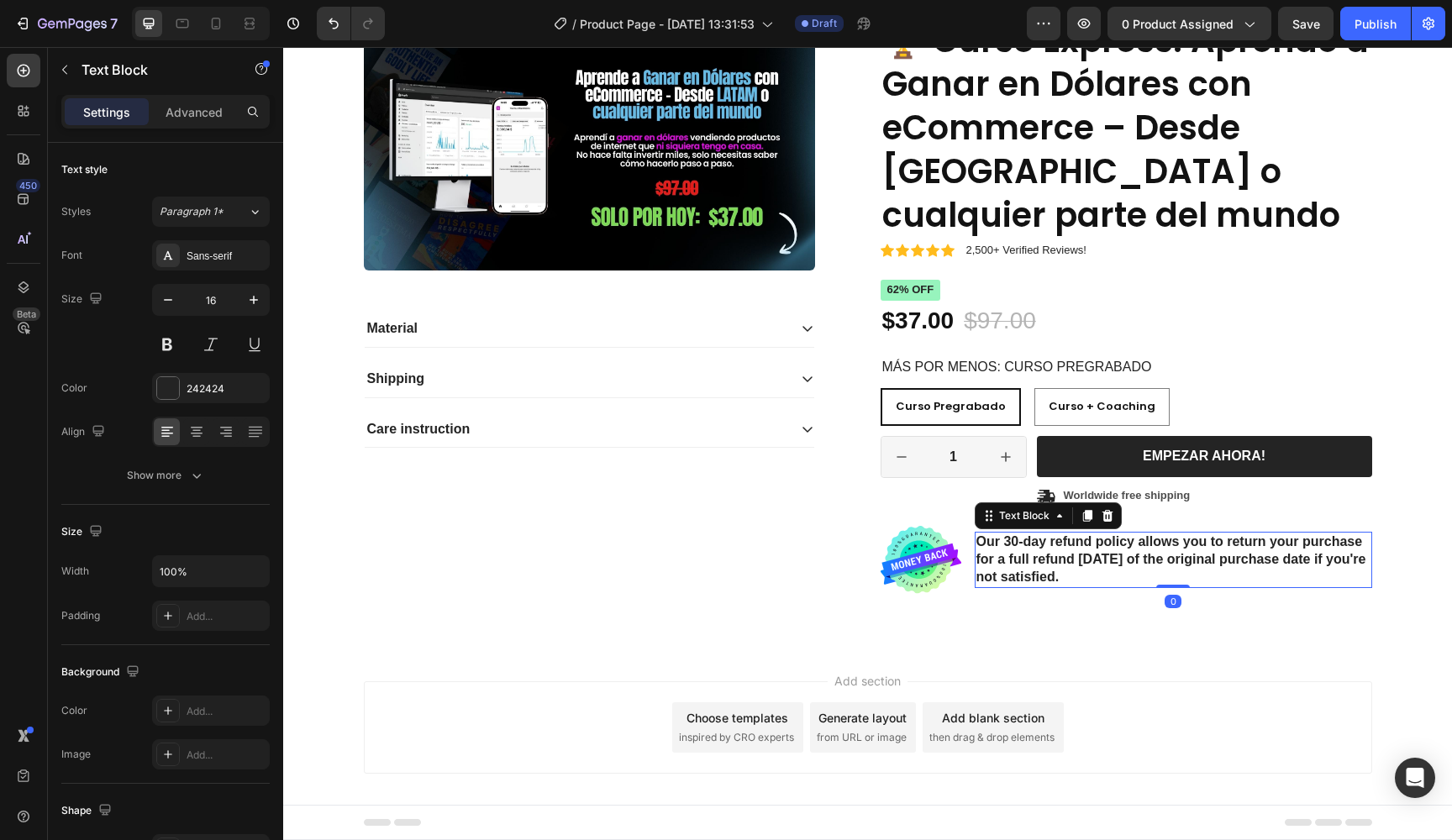
click at [1032, 551] on p "Our 30-day refund policy allows you to return your purchase for a full refund […" at bounding box center [1174, 560] width 394 height 52
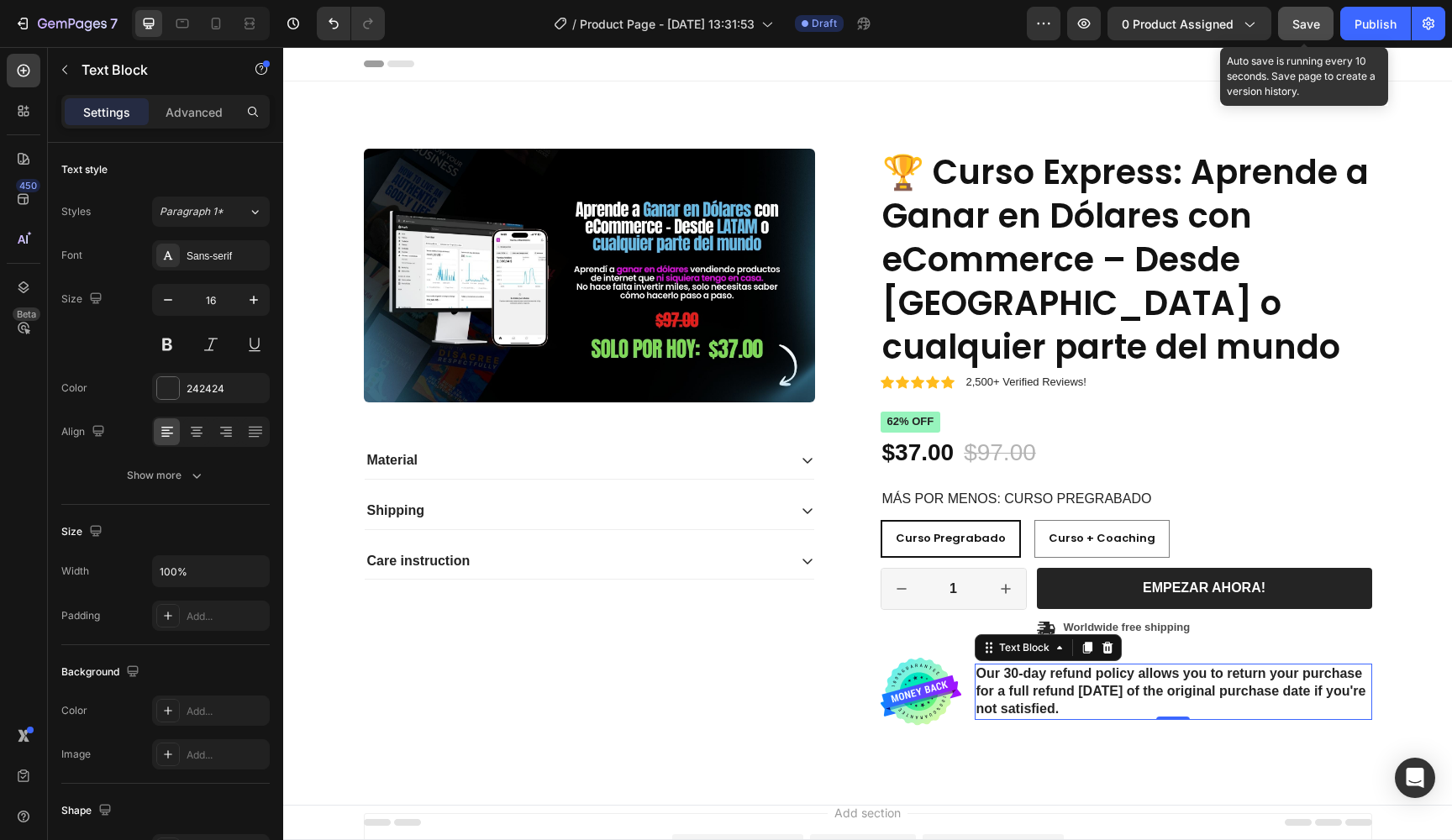
click at [1301, 27] on span "Save" at bounding box center [1306, 23] width 28 height 14
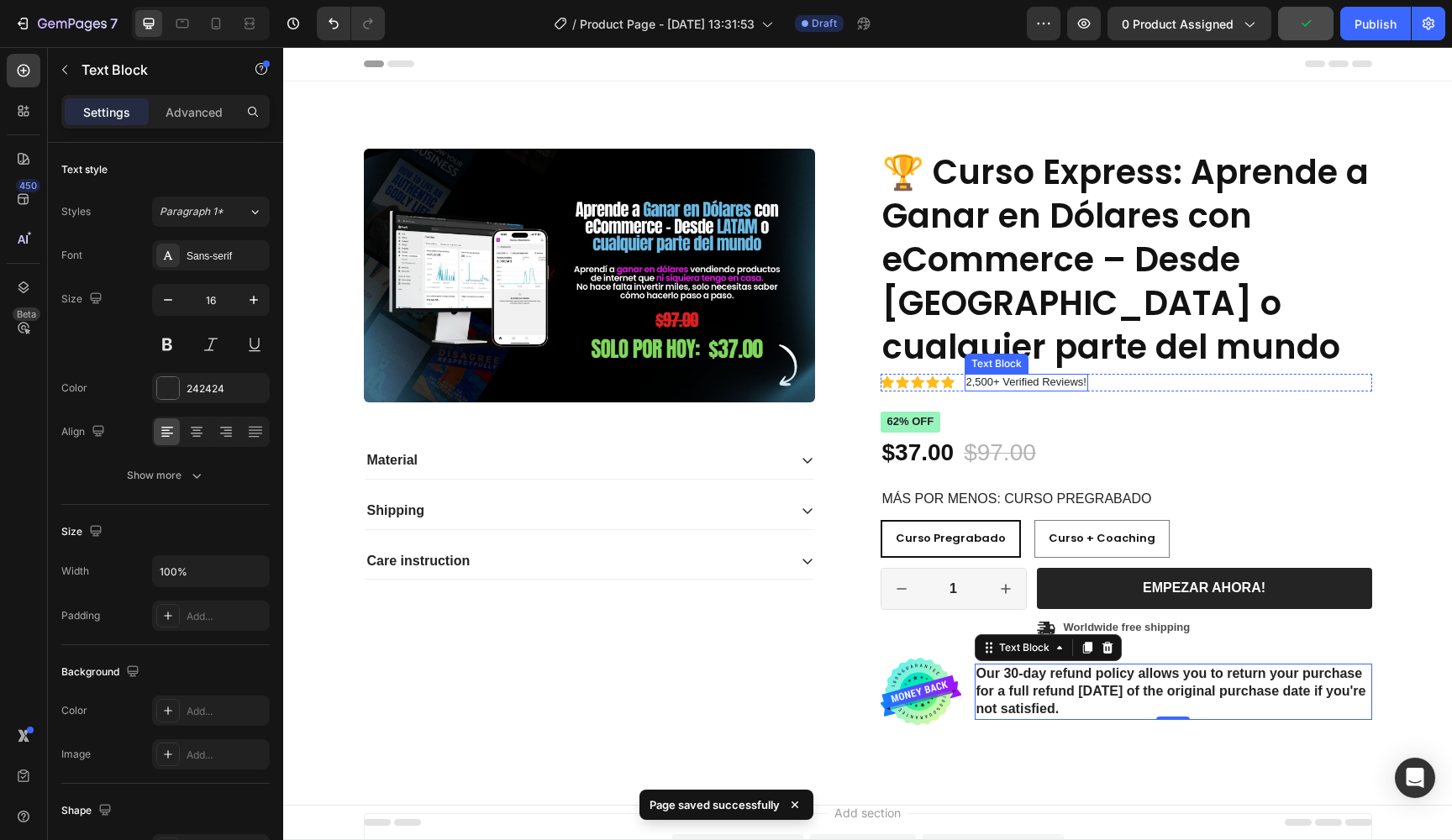
click at [1061, 377] on p "2,500+ Verified Reviews!" at bounding box center [1026, 382] width 121 height 14
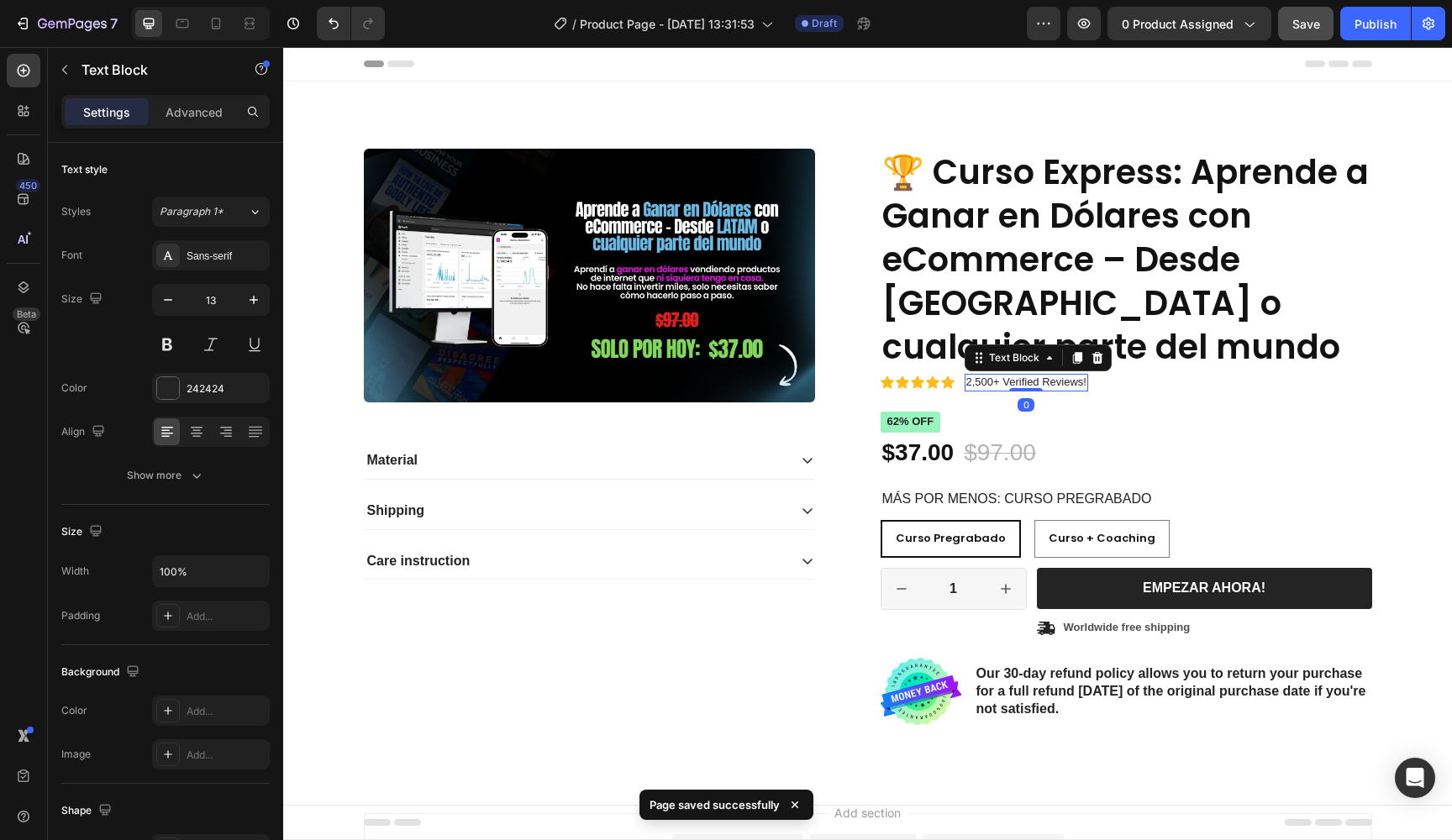
click at [1025, 382] on p "2,500+ Verified Reviews!" at bounding box center [1026, 382] width 121 height 14
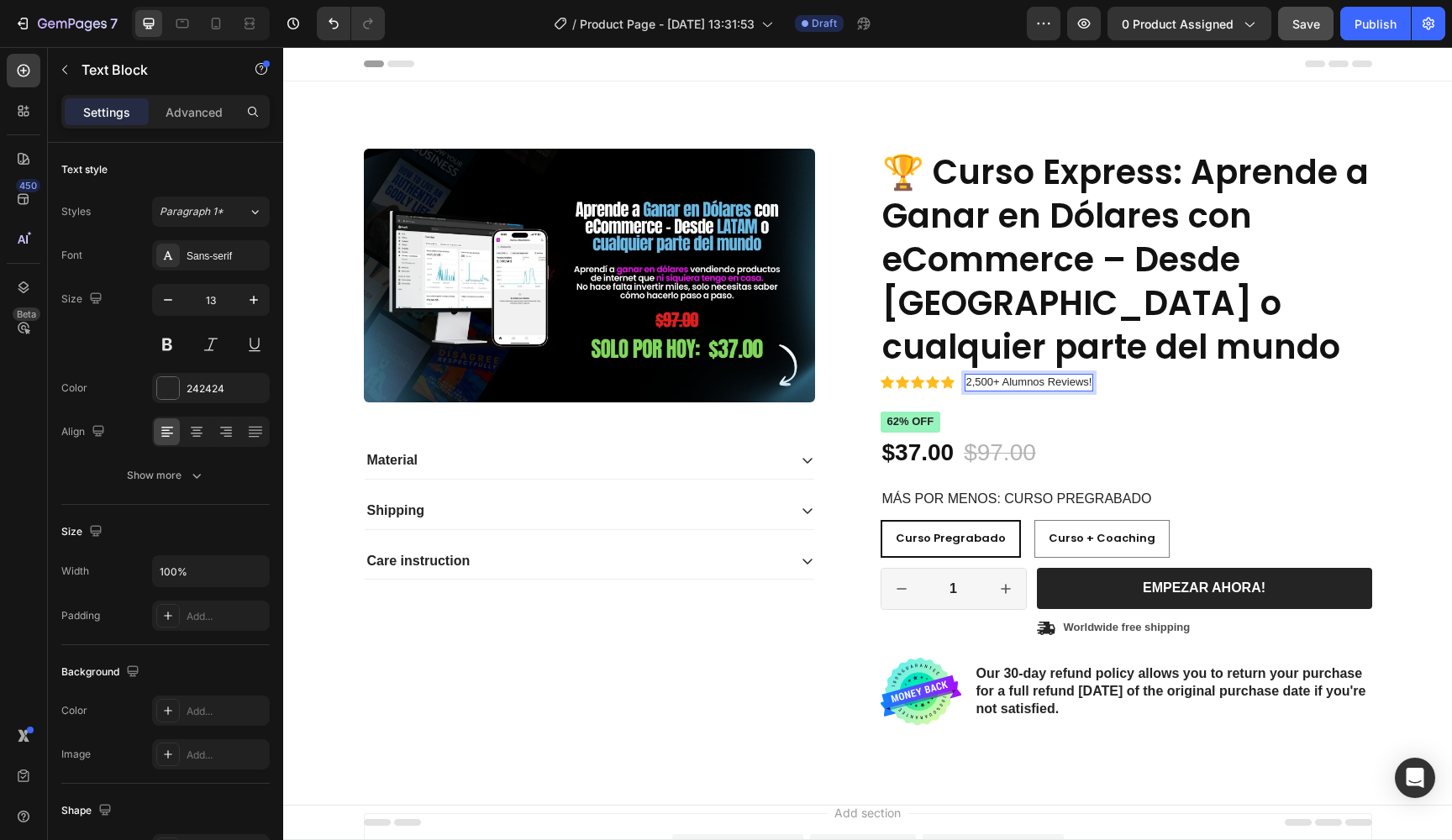
click at [1074, 377] on p "2,500+ Alumnos Reviews!" at bounding box center [1029, 382] width 126 height 14
click at [1174, 404] on div "Icon Icon Icon Icon Icon Icon List 2,500+ Verified Reviews! Text Block Row 🏆 Cu…" at bounding box center [1127, 437] width 491 height 577
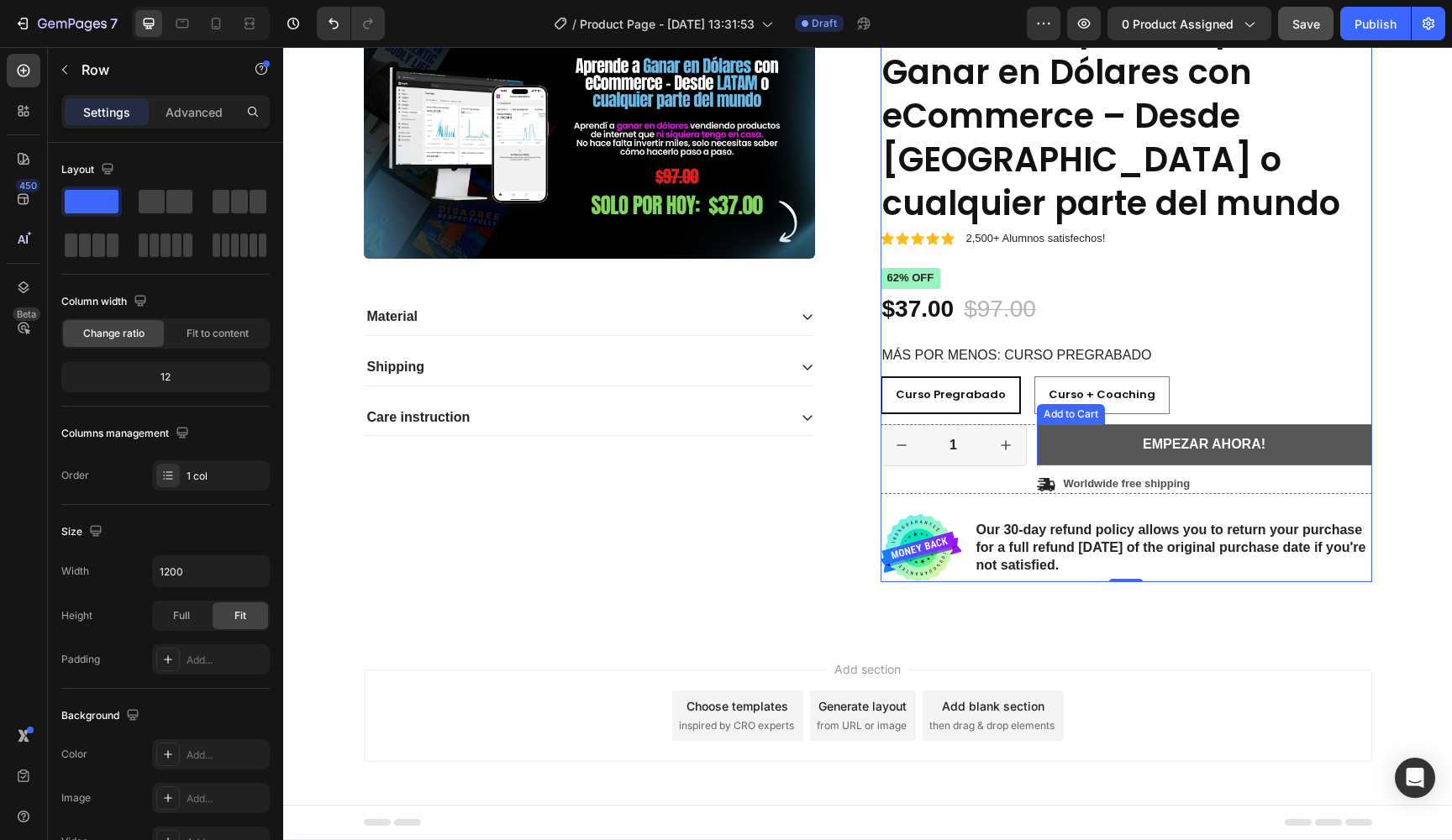
scroll to position [143, 0]
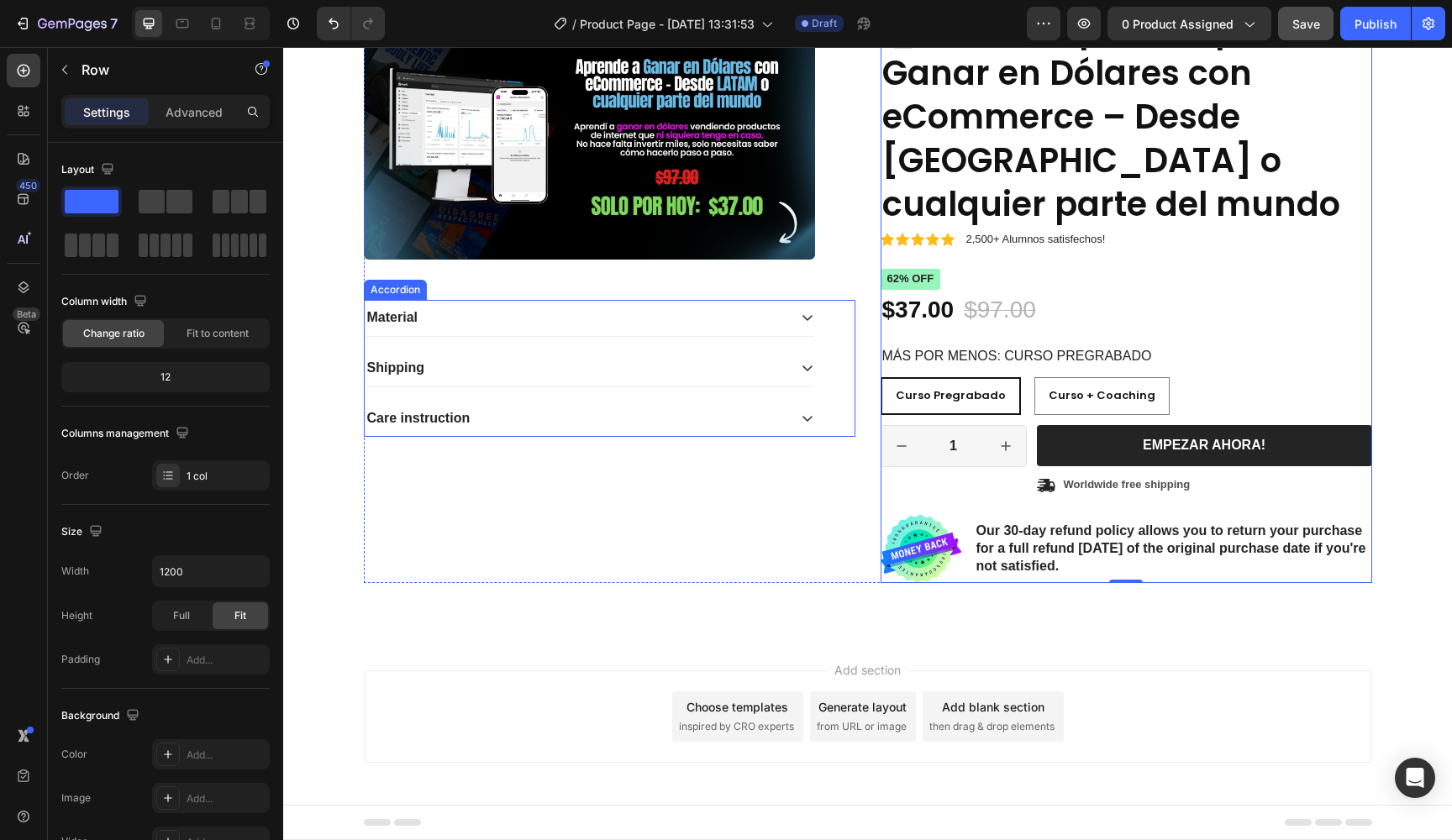
click at [852, 313] on div "Material Shipping Care instruction Accordion" at bounding box center [609, 368] width 491 height 137
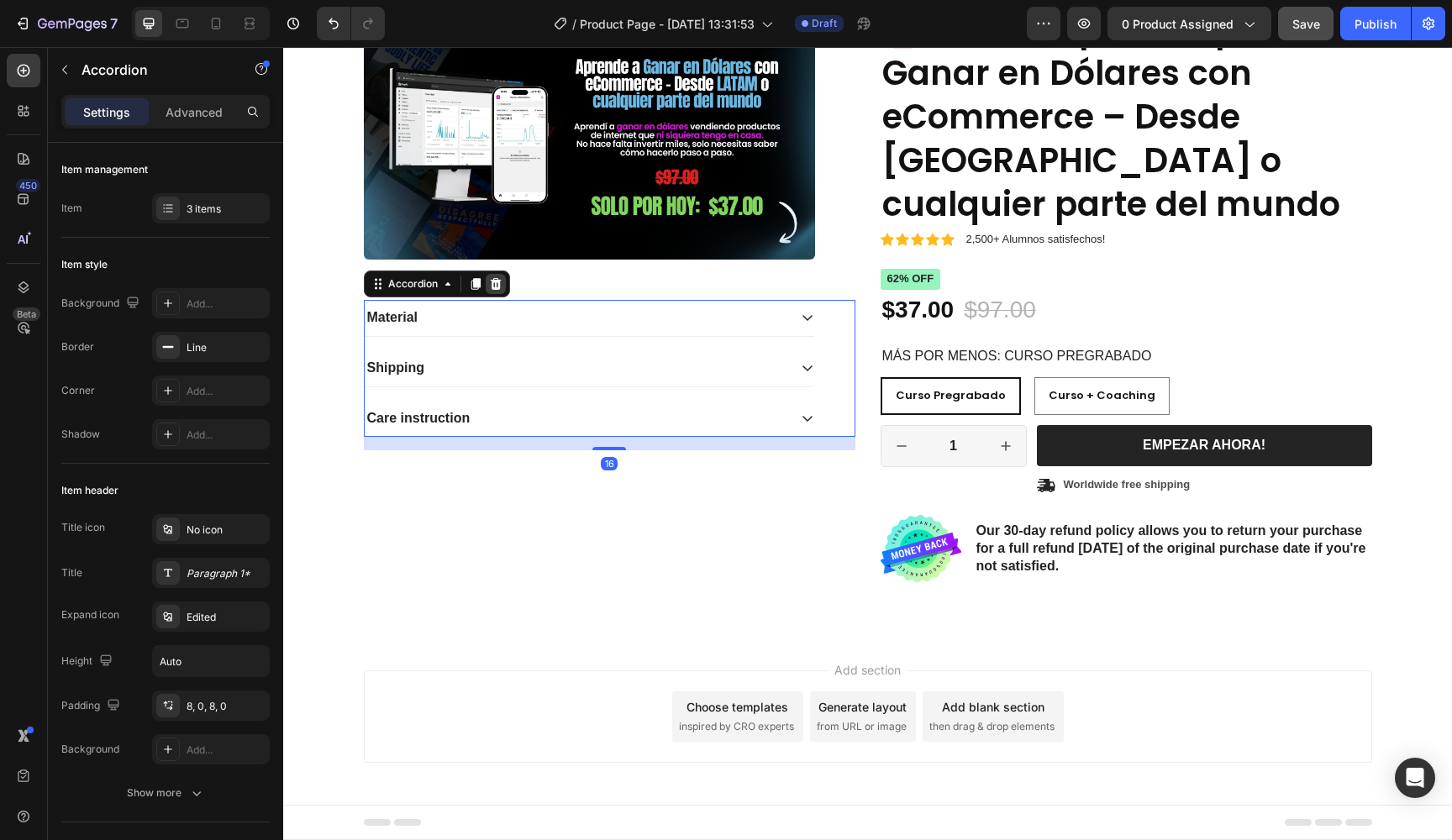
click at [501, 278] on icon at bounding box center [495, 284] width 13 height 13
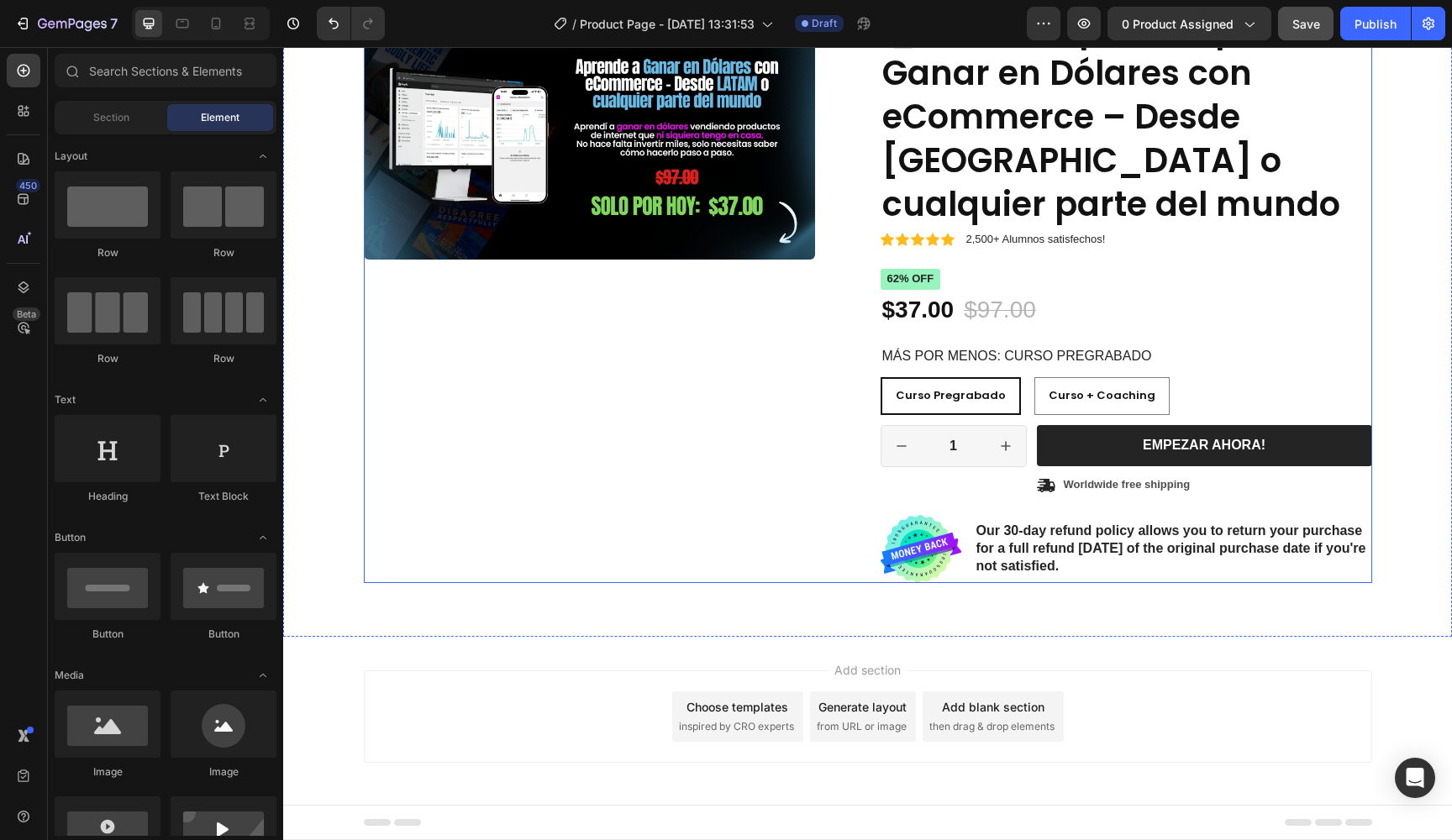
click at [560, 274] on div "Product Images" at bounding box center [609, 294] width 491 height 577
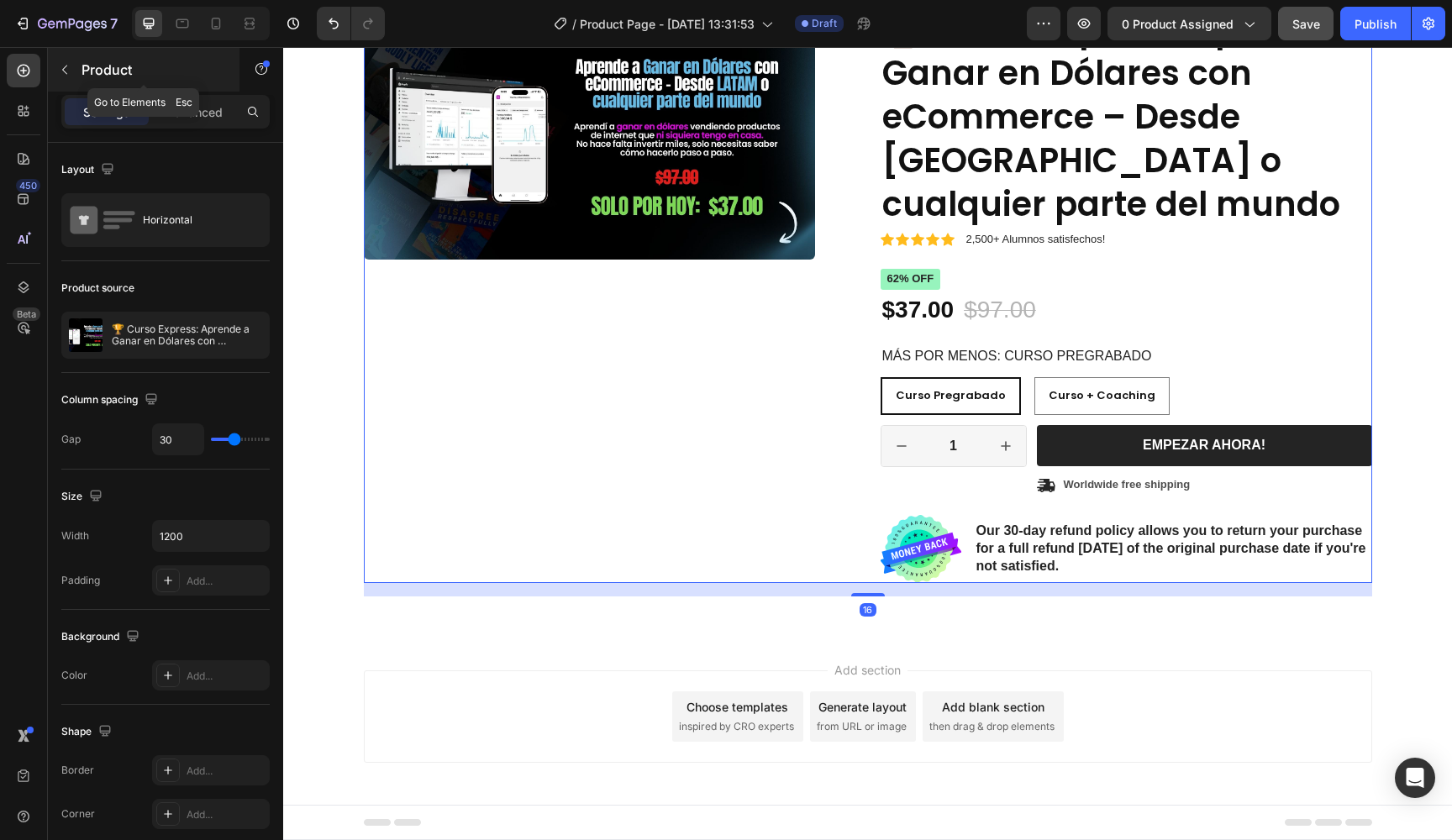
click at [73, 65] on button "button" at bounding box center [64, 69] width 27 height 27
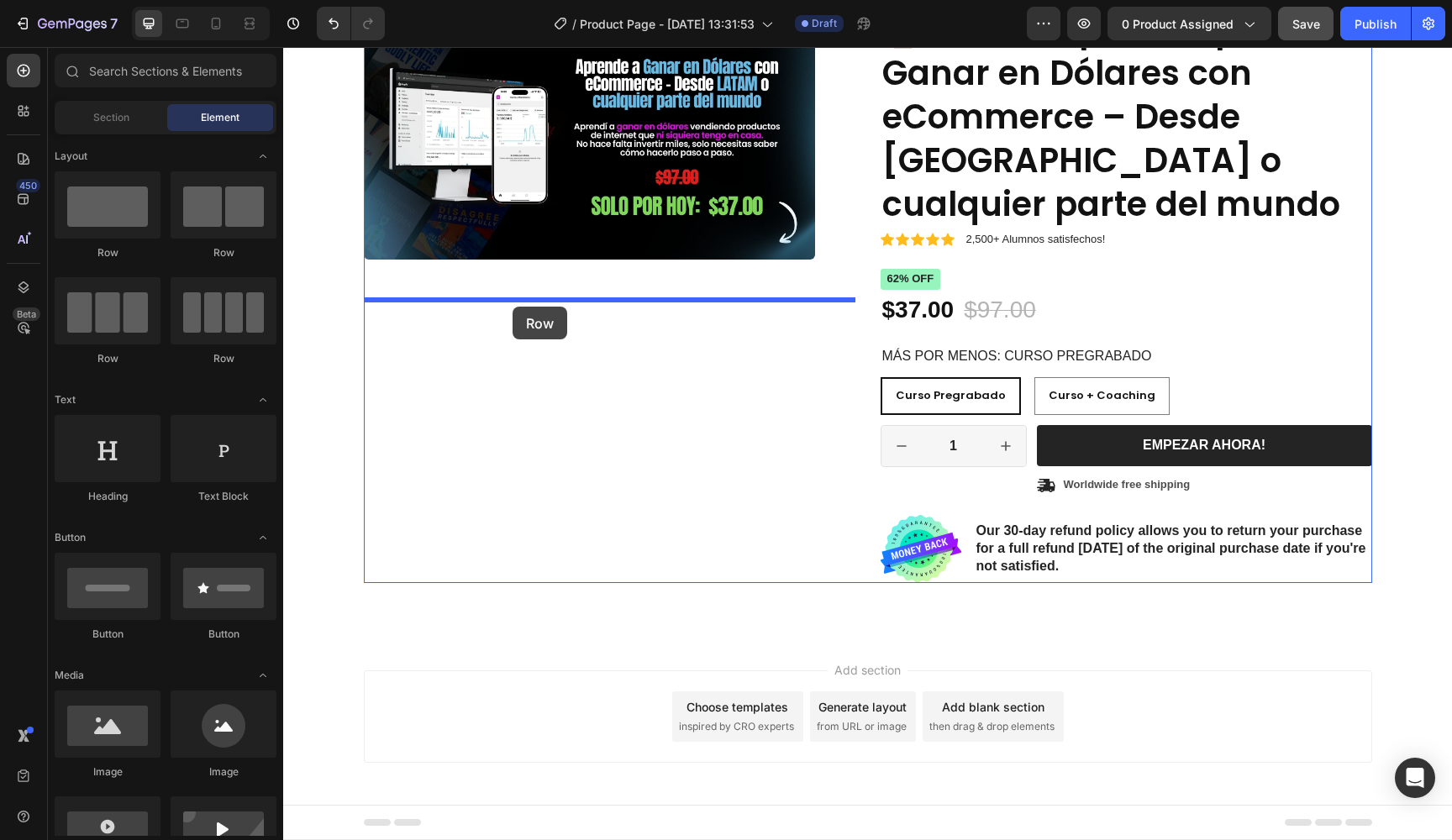
drag, startPoint x: 414, startPoint y: 249, endPoint x: 512, endPoint y: 306, distance: 113.4
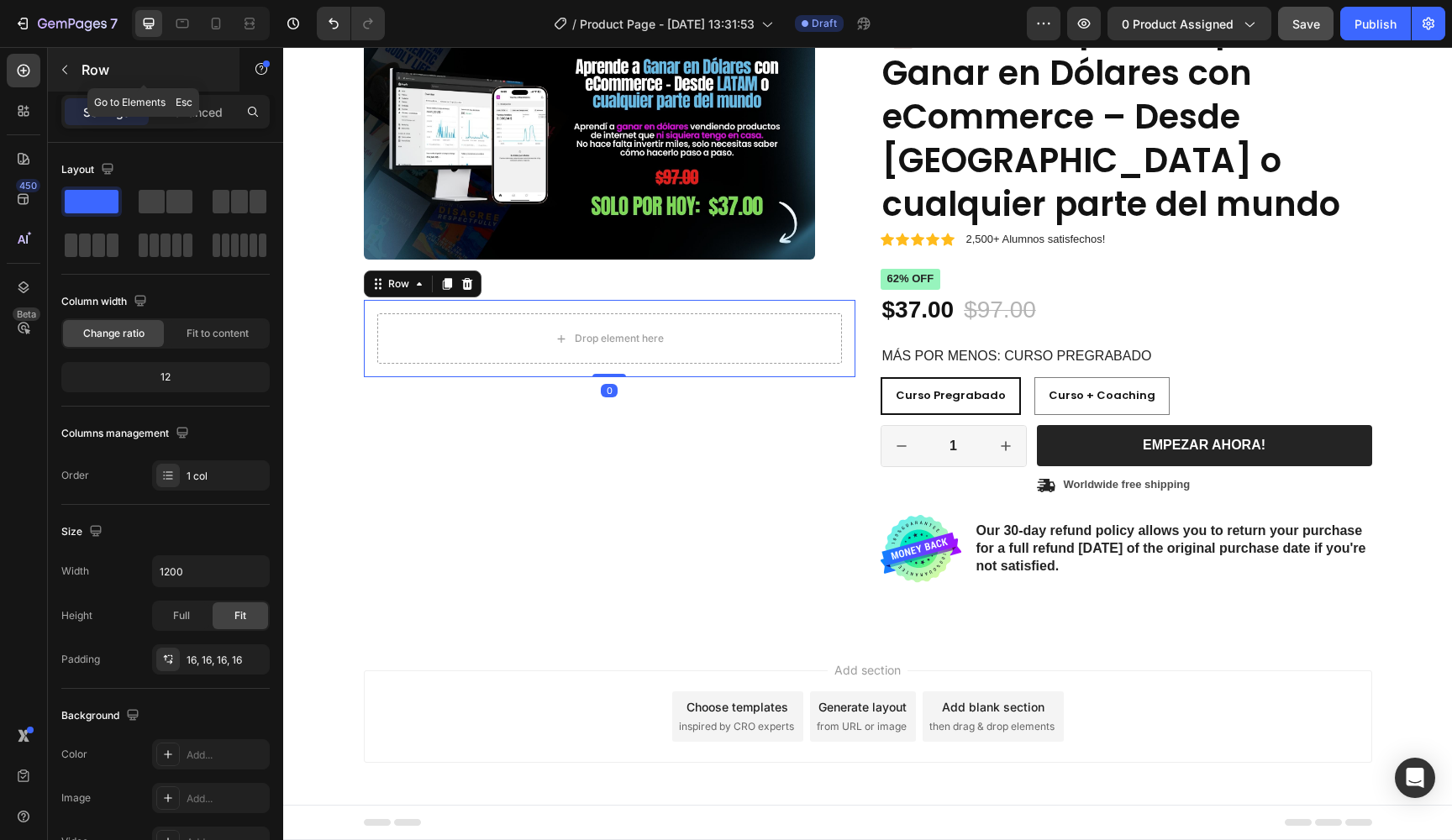
click at [71, 73] on button "button" at bounding box center [64, 69] width 27 height 27
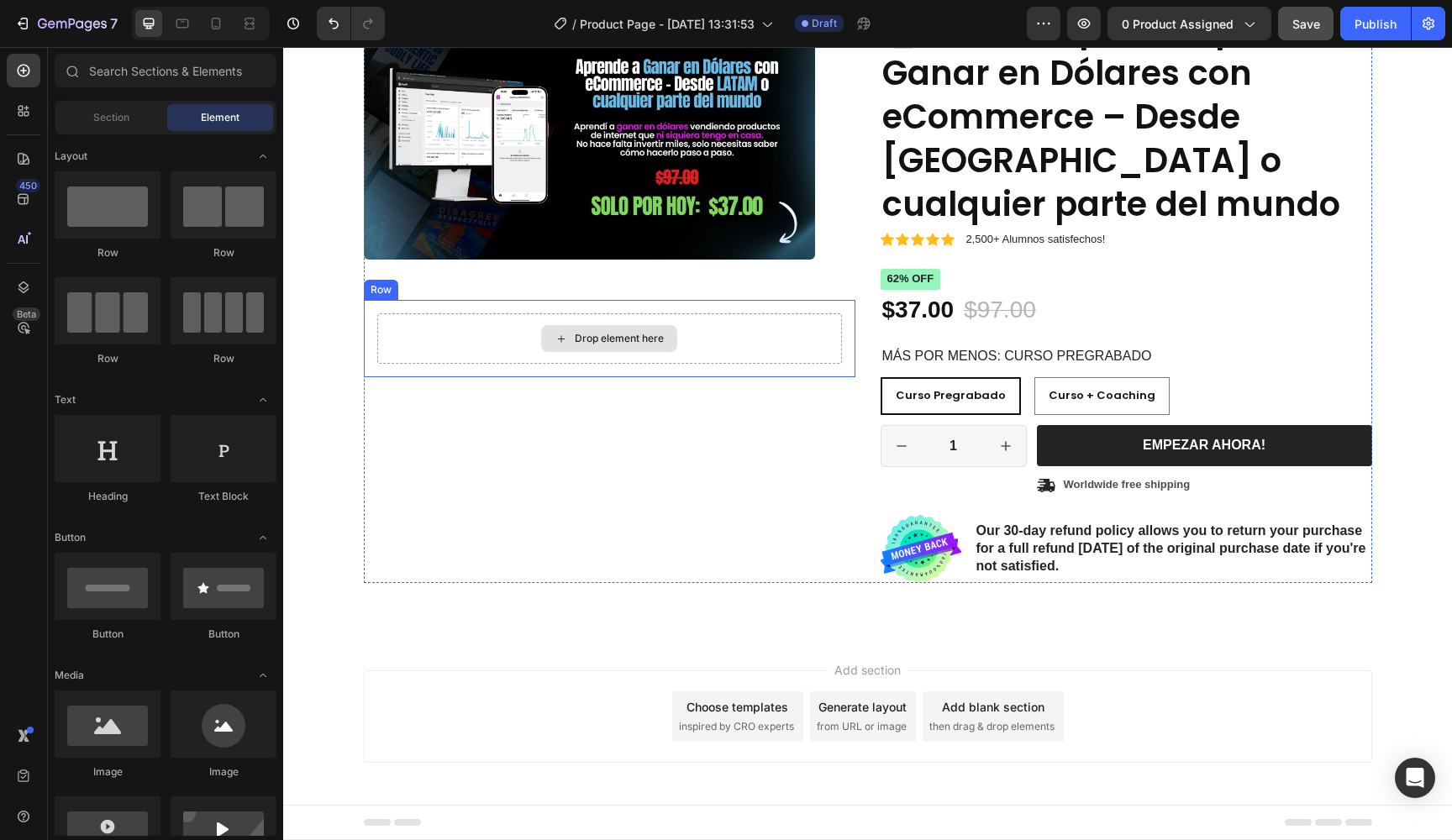
click at [457, 346] on div "Drop element here" at bounding box center [609, 338] width 464 height 50
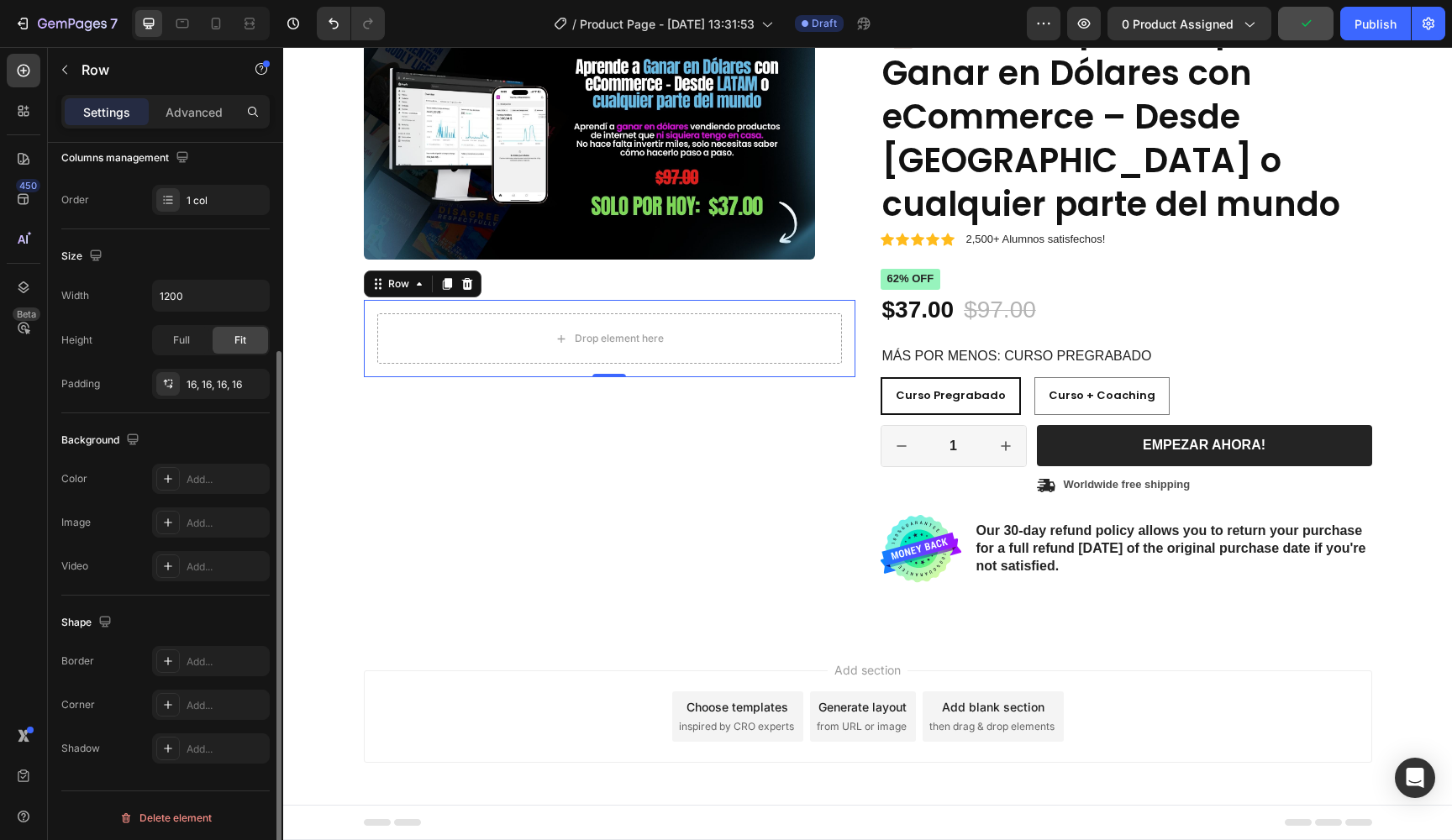
scroll to position [0, 0]
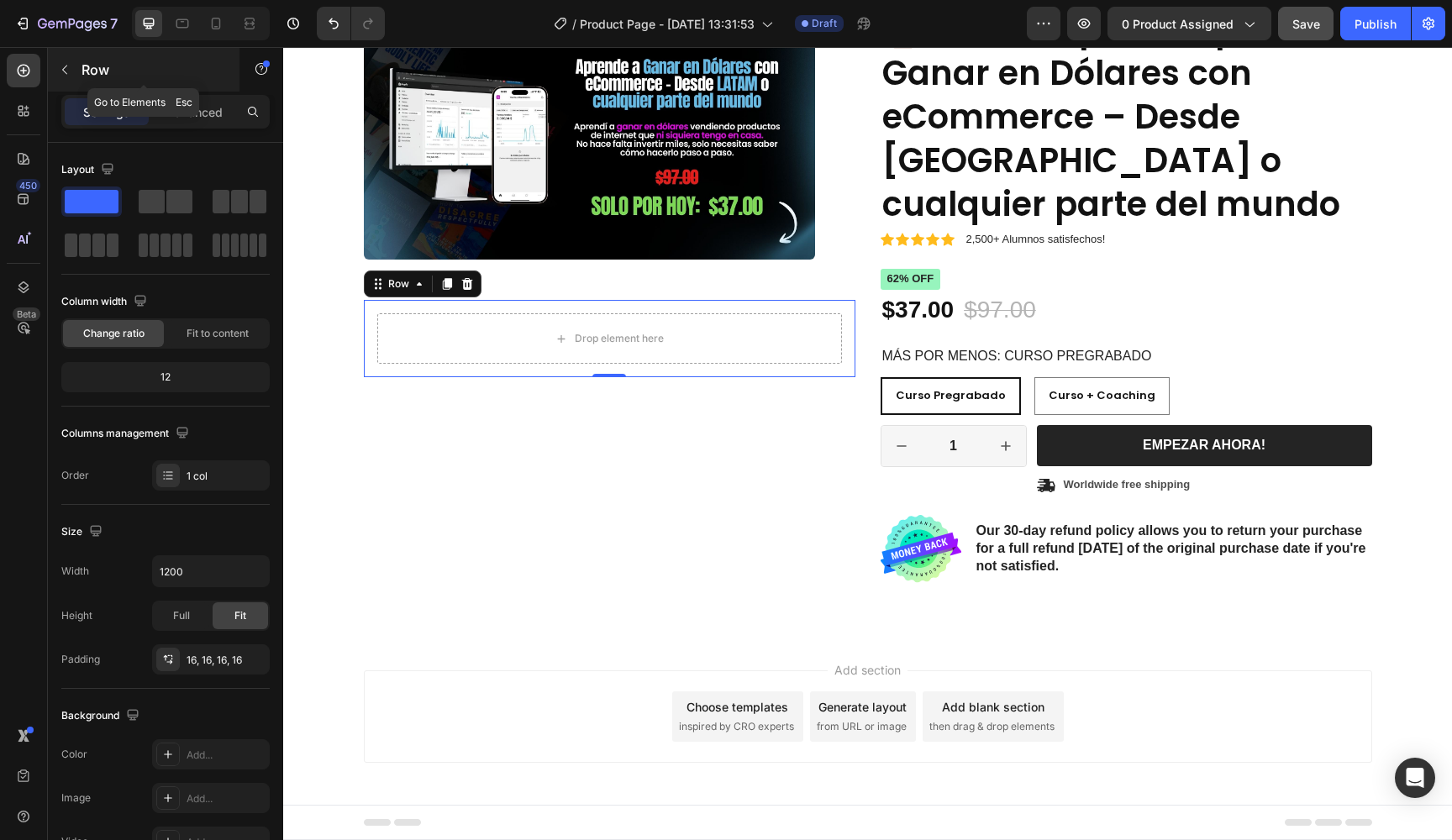
click at [69, 63] on button "button" at bounding box center [64, 69] width 27 height 27
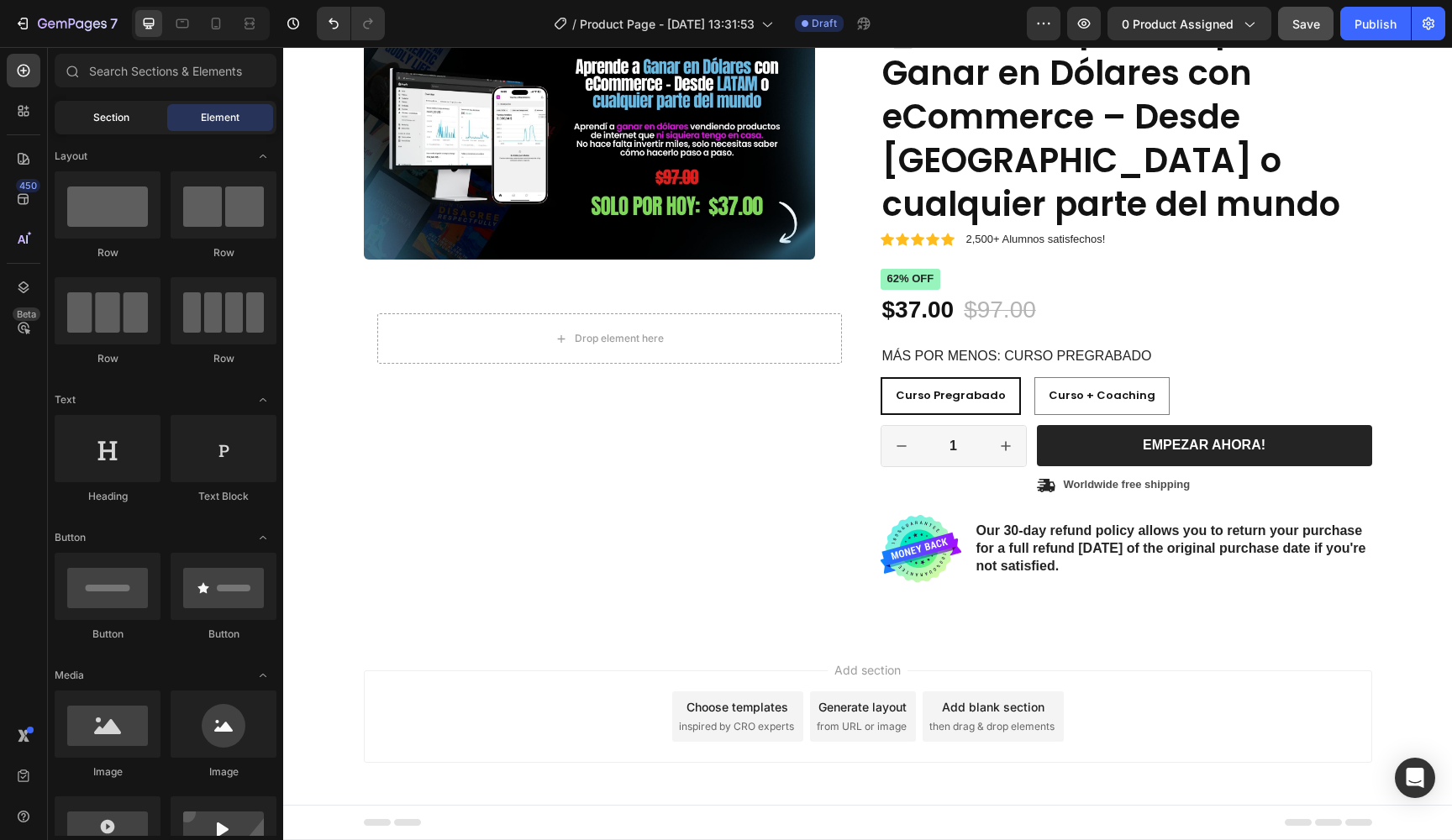
click at [132, 113] on div "Section" at bounding box center [110, 118] width 106 height 27
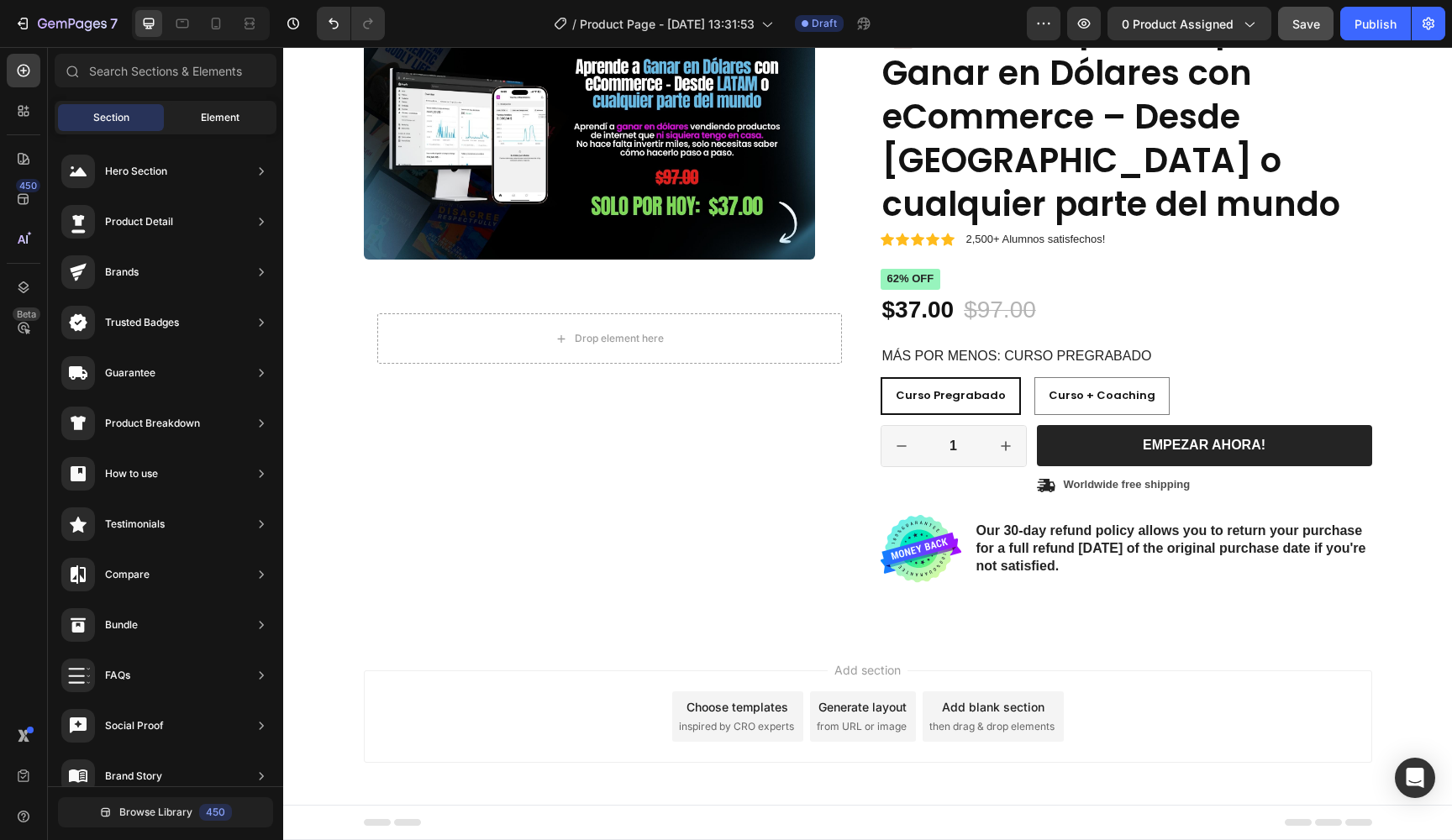
click at [216, 115] on span "Element" at bounding box center [220, 118] width 38 height 15
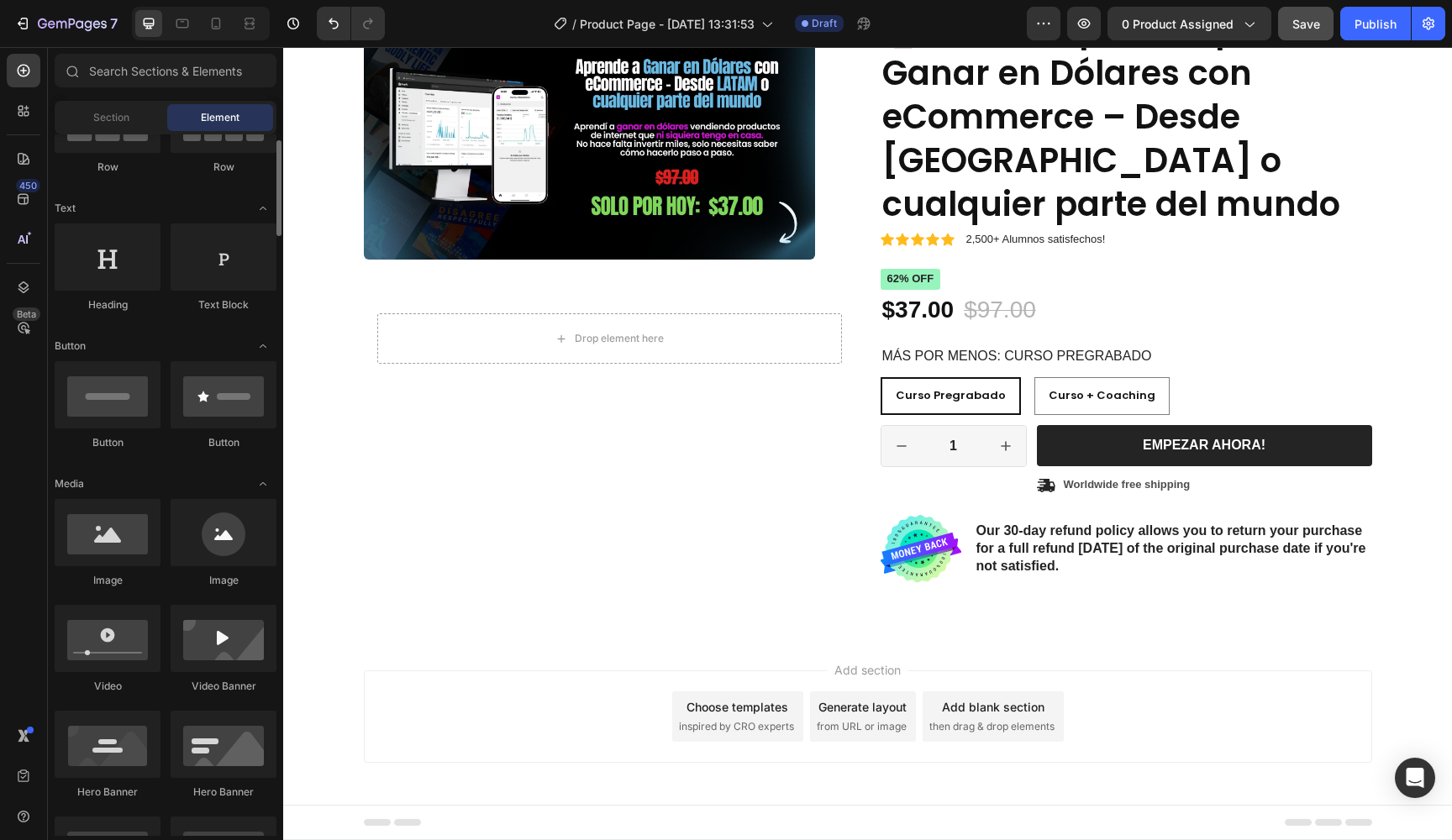
scroll to position [197, 0]
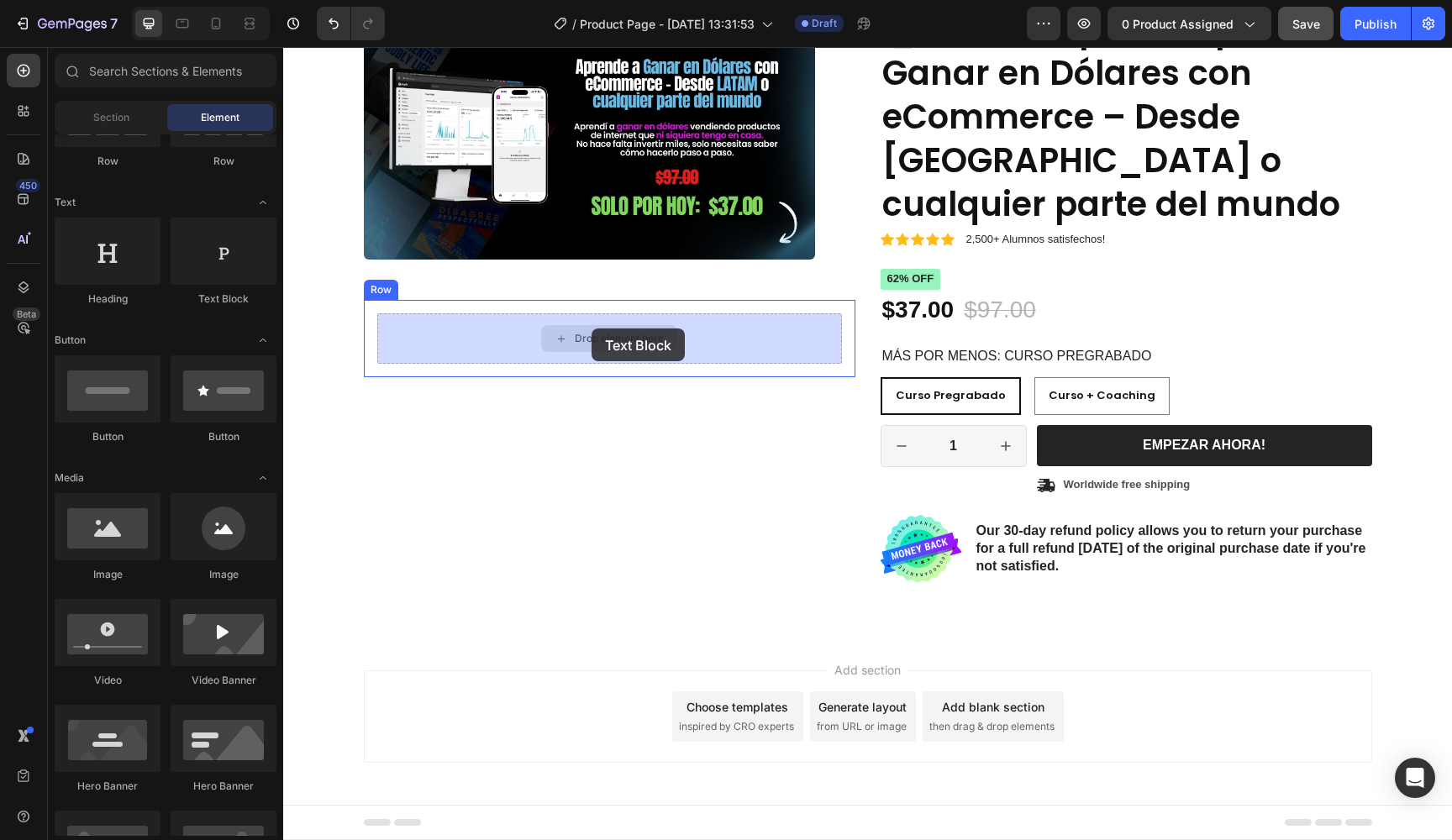
drag, startPoint x: 507, startPoint y: 296, endPoint x: 591, endPoint y: 329, distance: 90.2
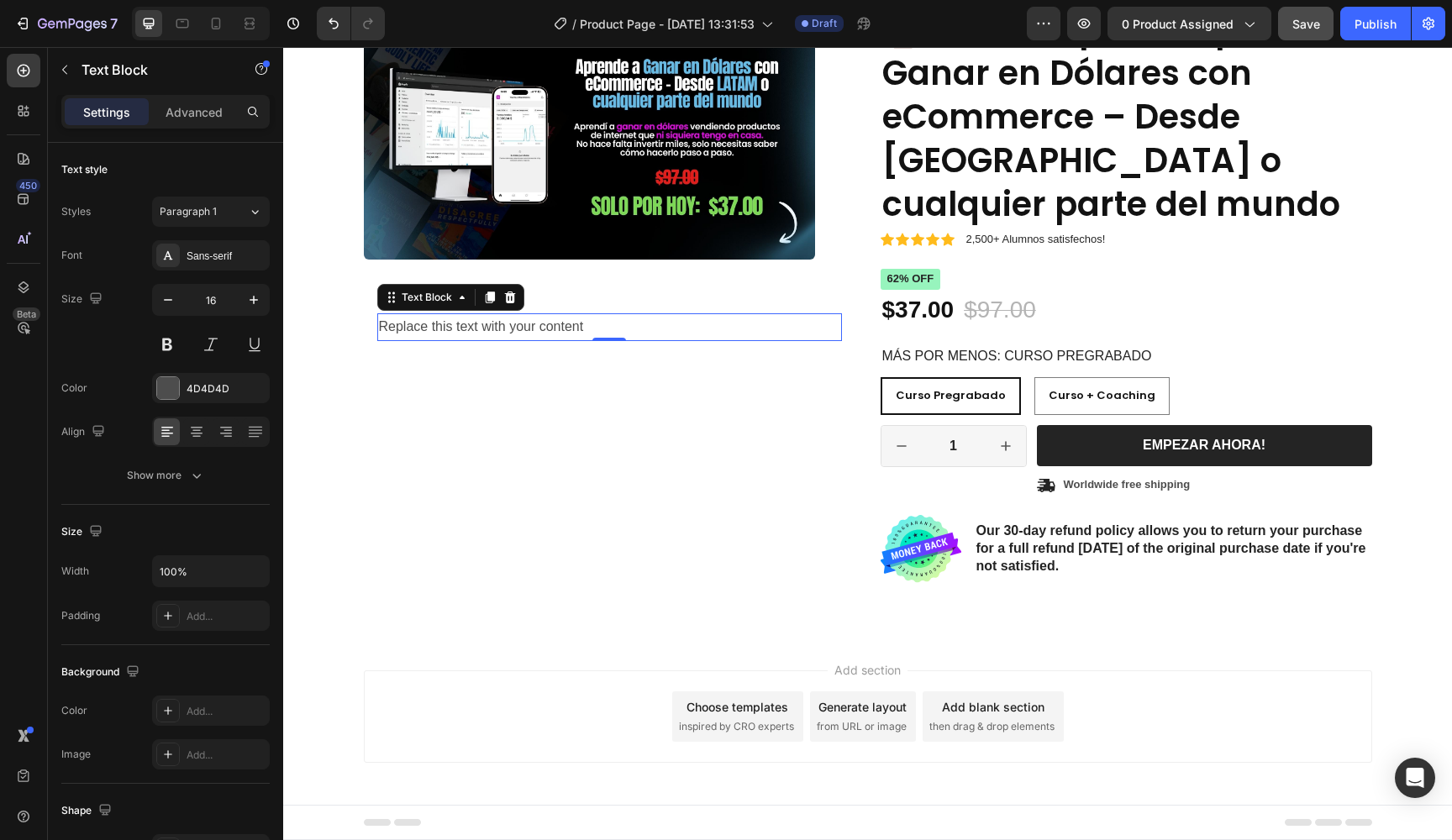
click at [508, 318] on div "Replace this text with your content" at bounding box center [609, 327] width 464 height 28
click at [508, 318] on p "Replace this text with your content" at bounding box center [610, 327] width 462 height 24
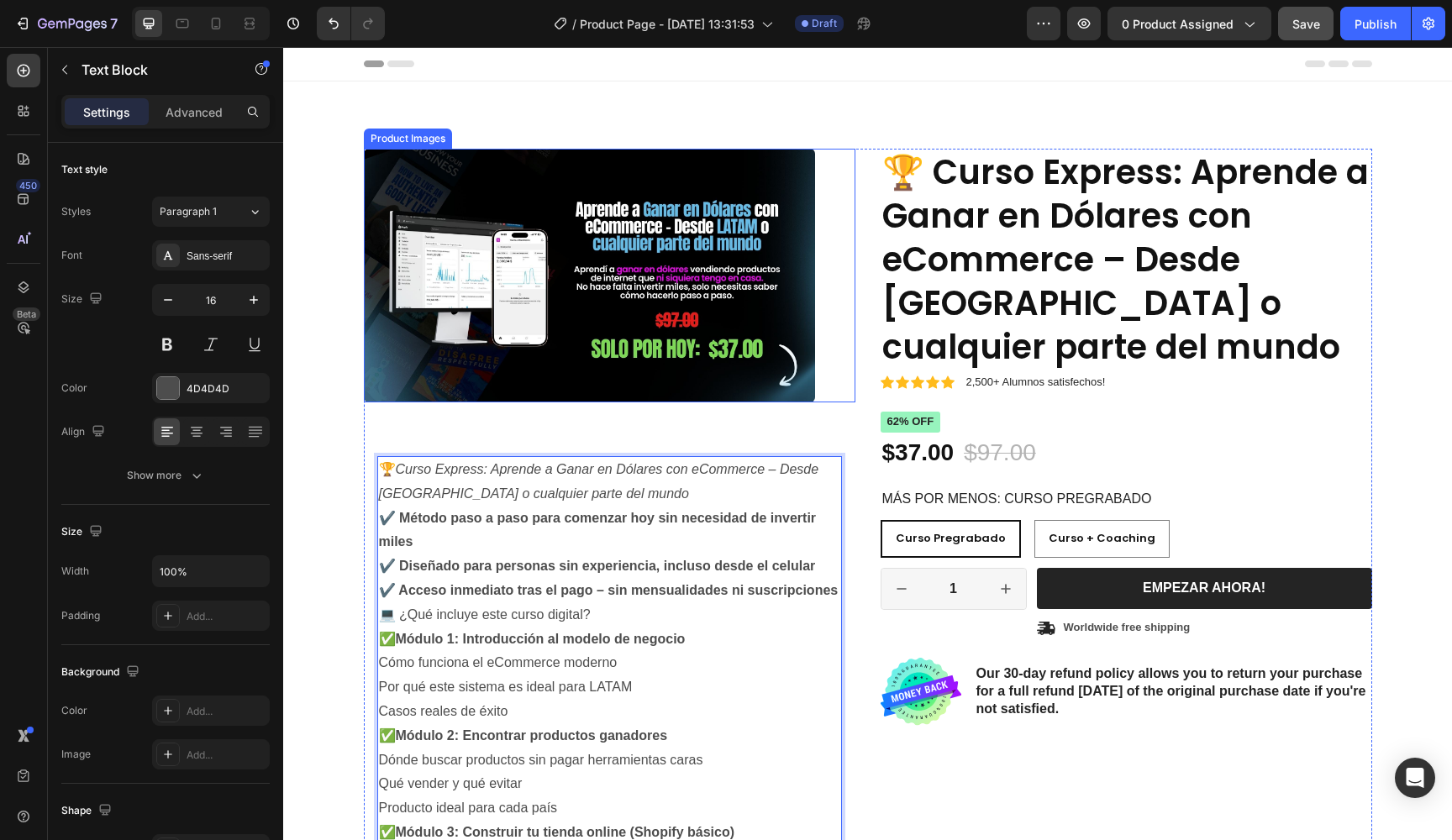
scroll to position [0, 0]
click at [221, 29] on icon at bounding box center [216, 23] width 17 height 17
type input "14"
click at [221, 29] on icon at bounding box center [216, 23] width 17 height 17
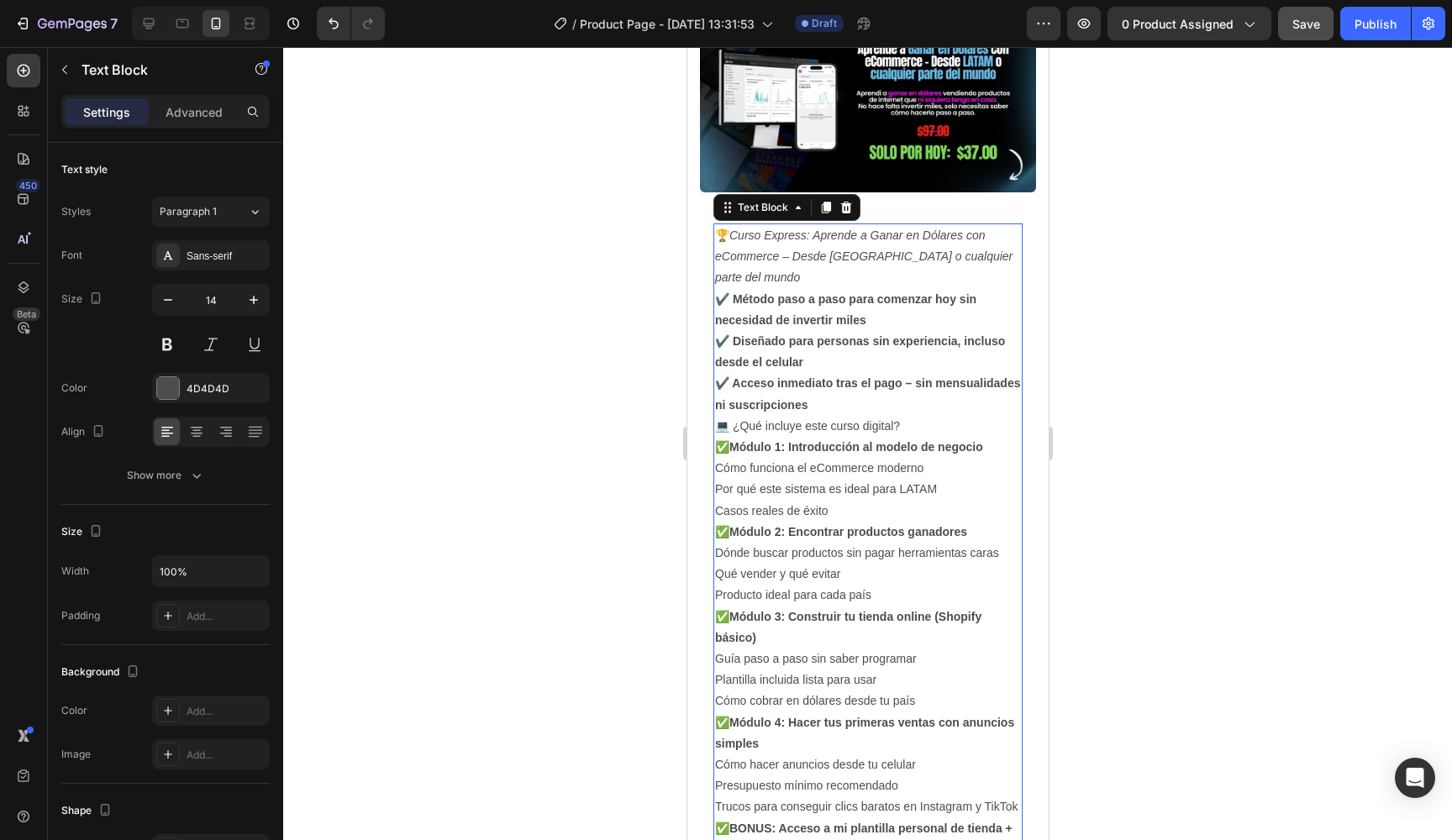
scroll to position [62, 0]
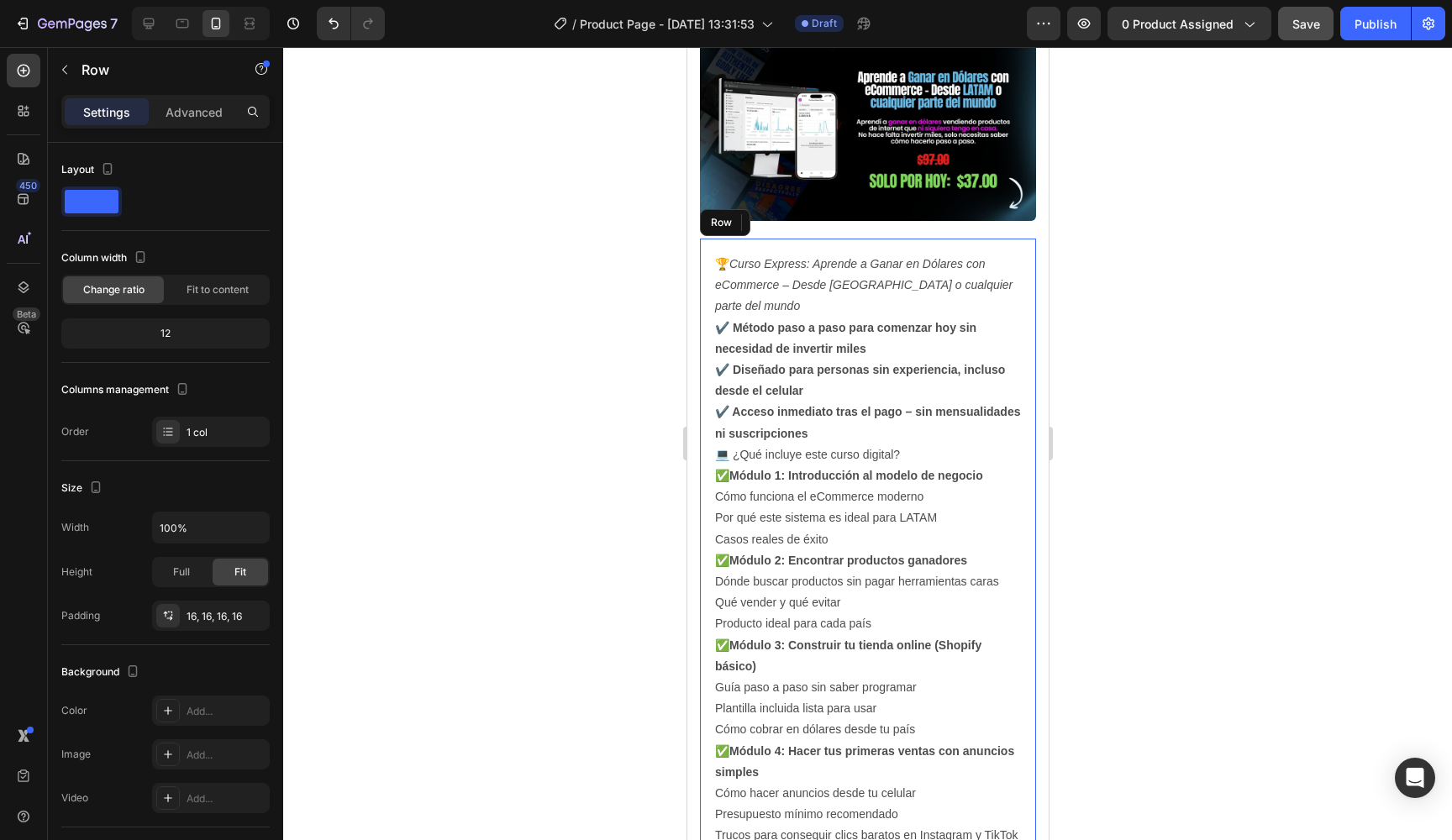
click at [700, 252] on div "🏆 Curso Express: Aprende a Ganar en Dólares con eCommerce – Desde Venezuela o c…" at bounding box center [867, 687] width 336 height 898
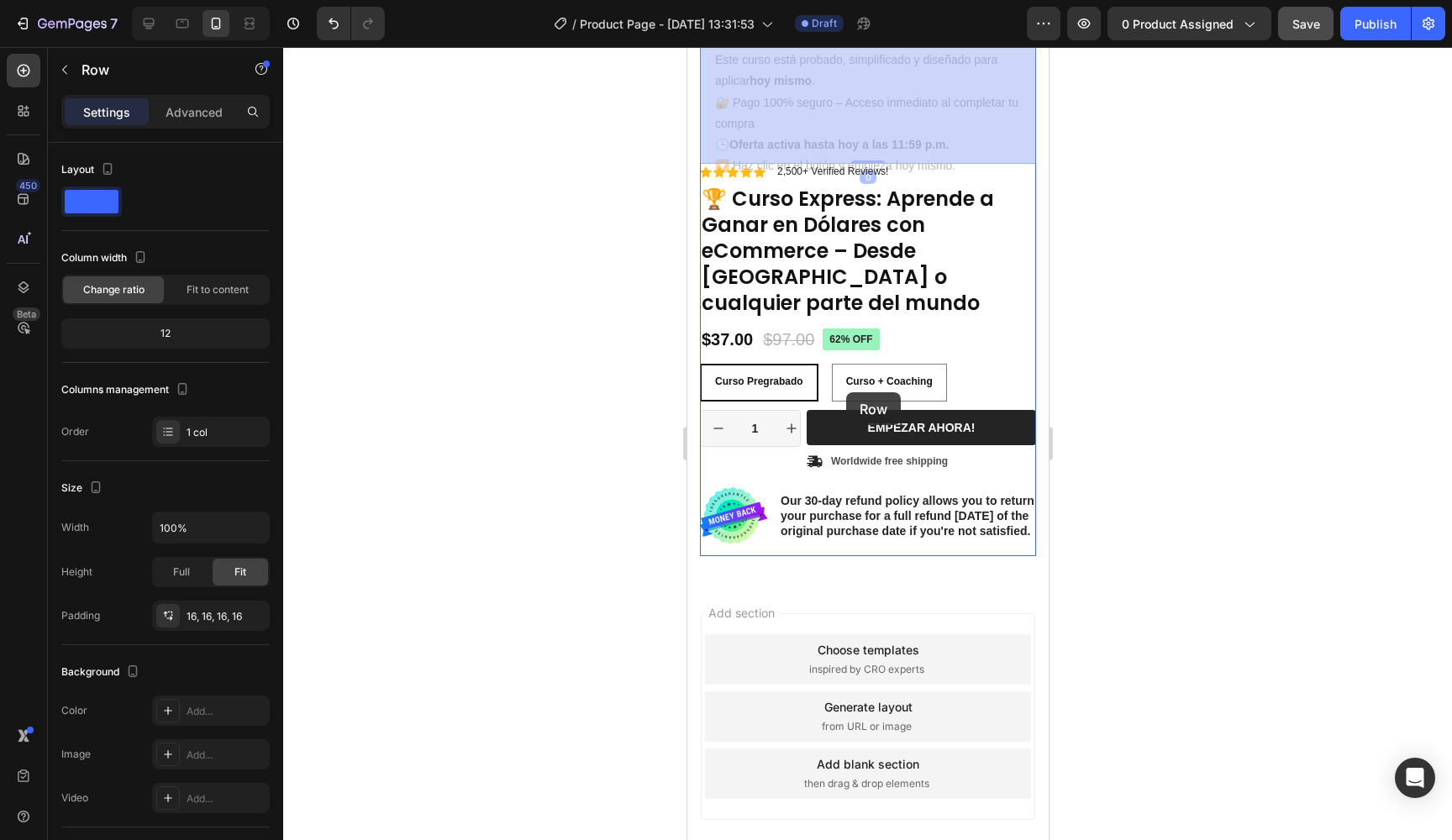
scroll to position [1011, 0]
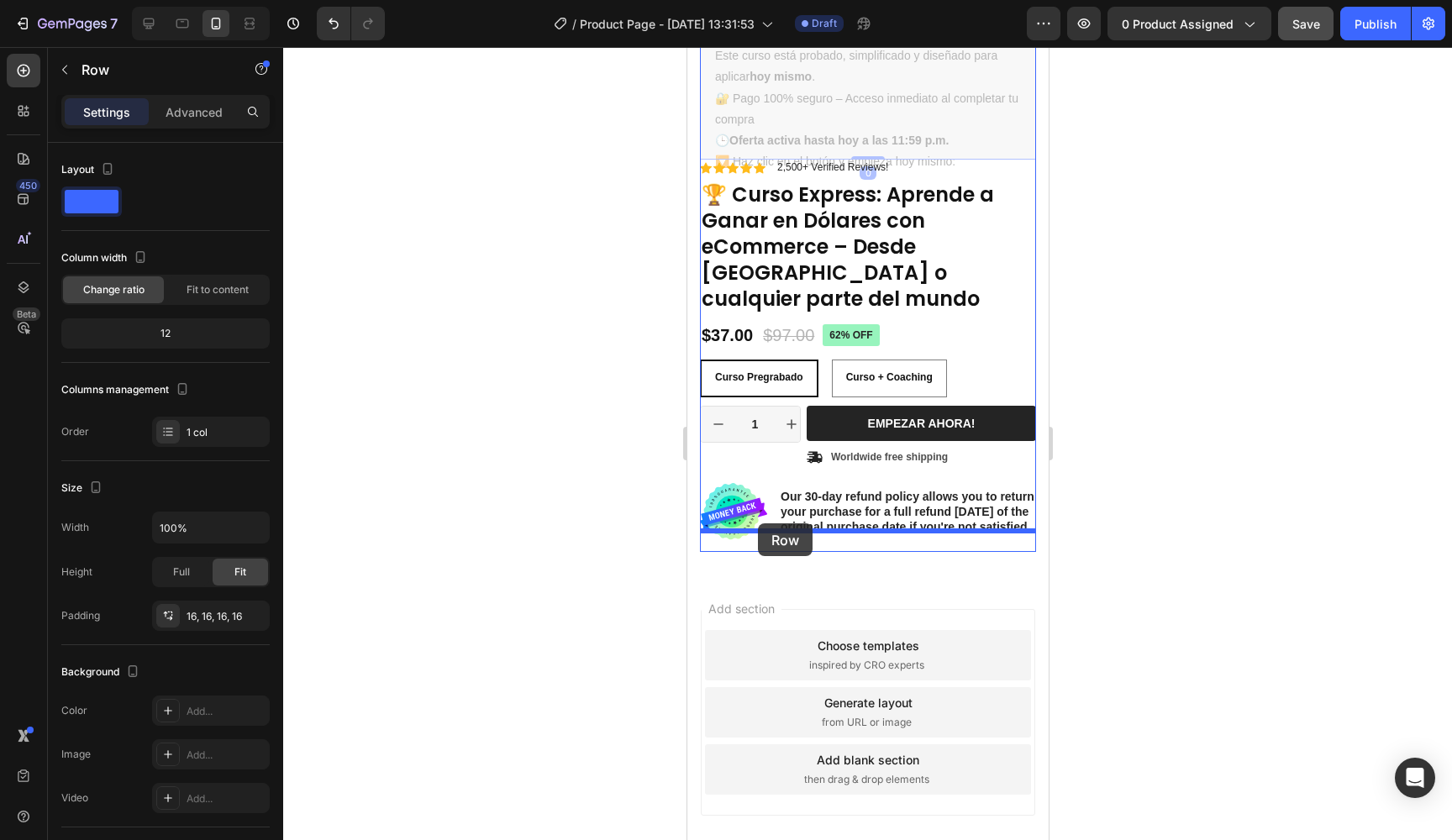
drag, startPoint x: 713, startPoint y: 221, endPoint x: 757, endPoint y: 523, distance: 305.2
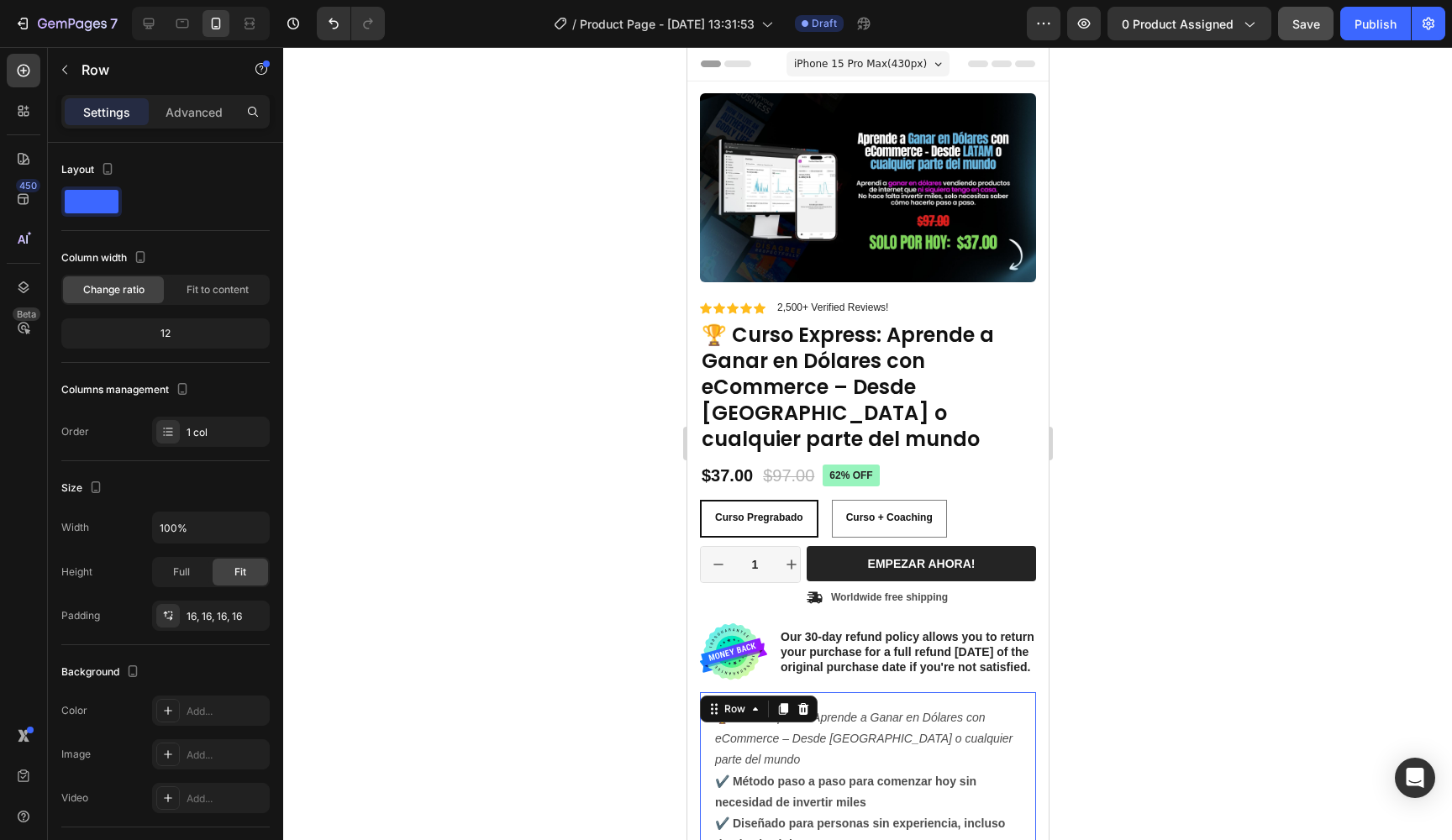
scroll to position [0, 0]
click at [1329, 23] on button "Save" at bounding box center [1305, 23] width 55 height 34
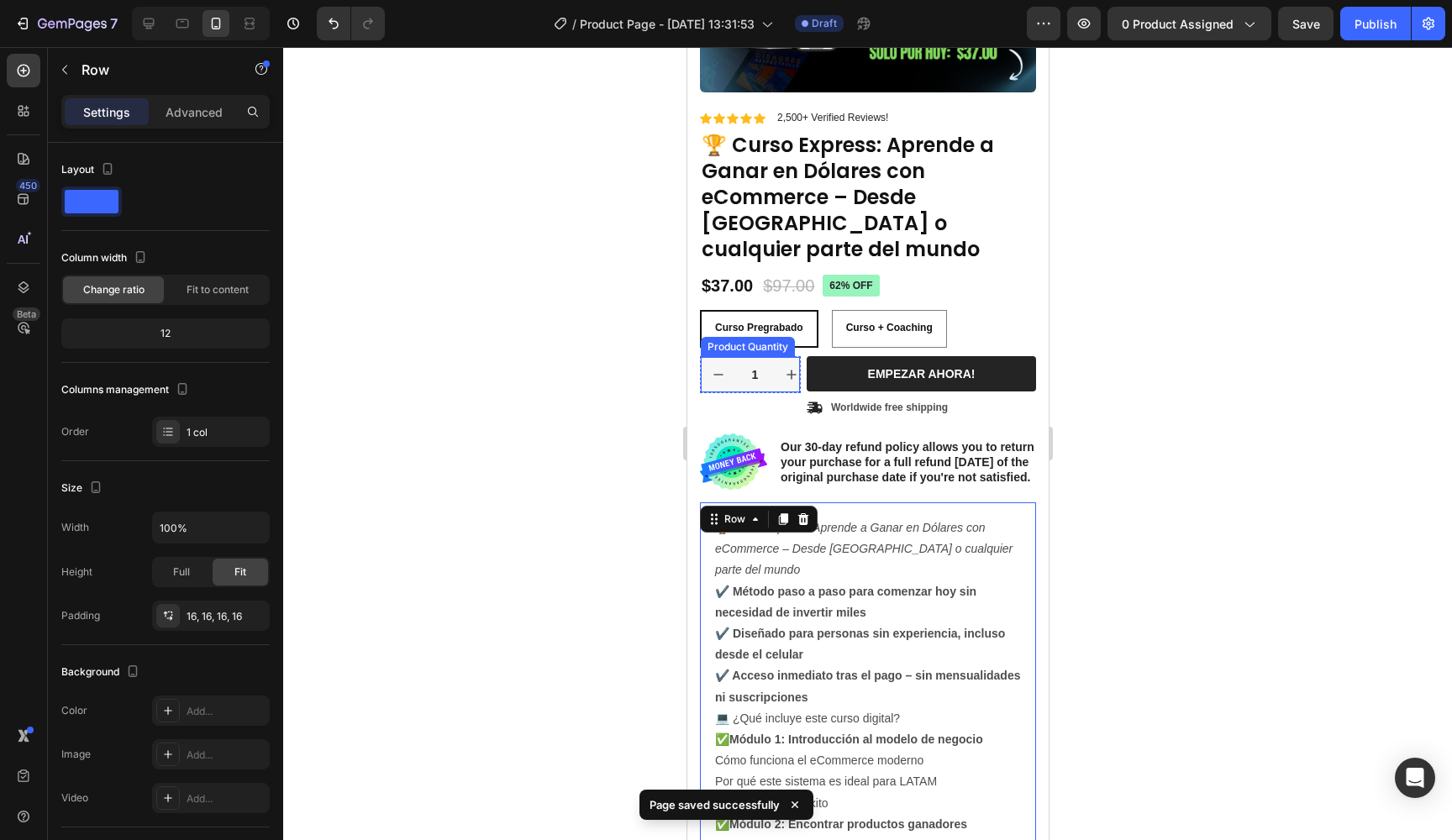
scroll to position [192, 0]
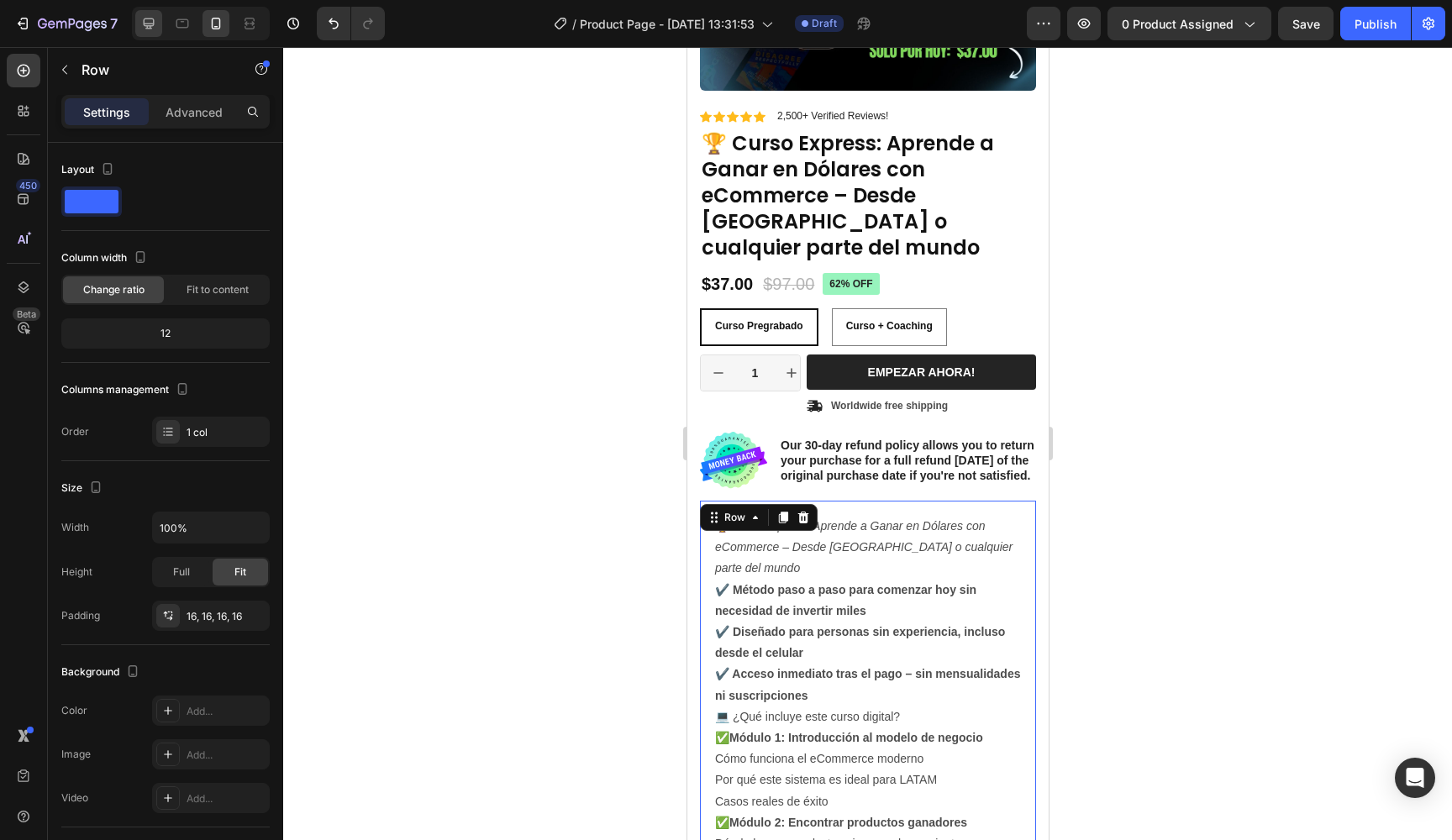
click at [161, 21] on div at bounding box center [149, 23] width 27 height 27
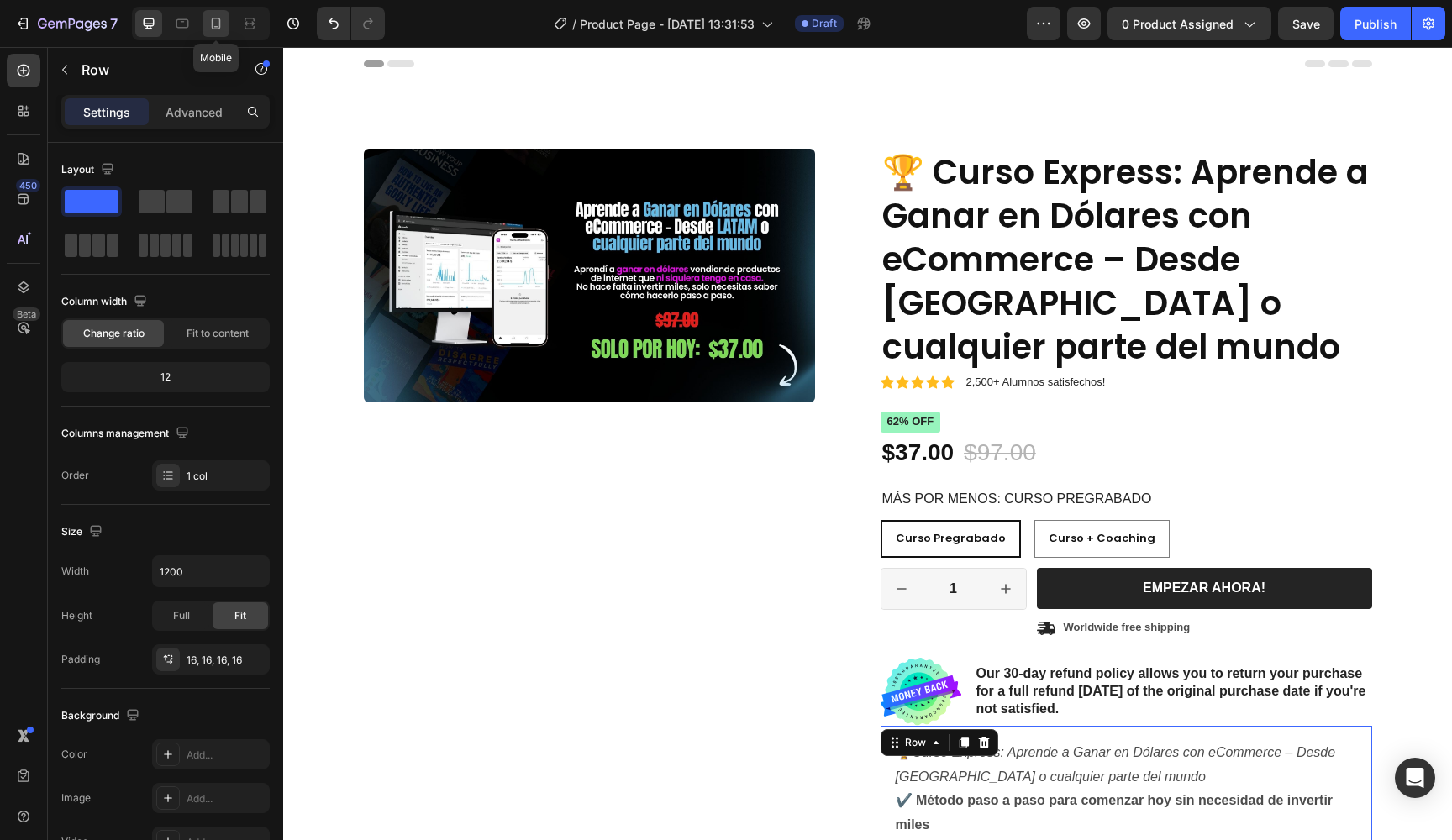
click at [211, 29] on icon at bounding box center [216, 23] width 17 height 17
type input "100%"
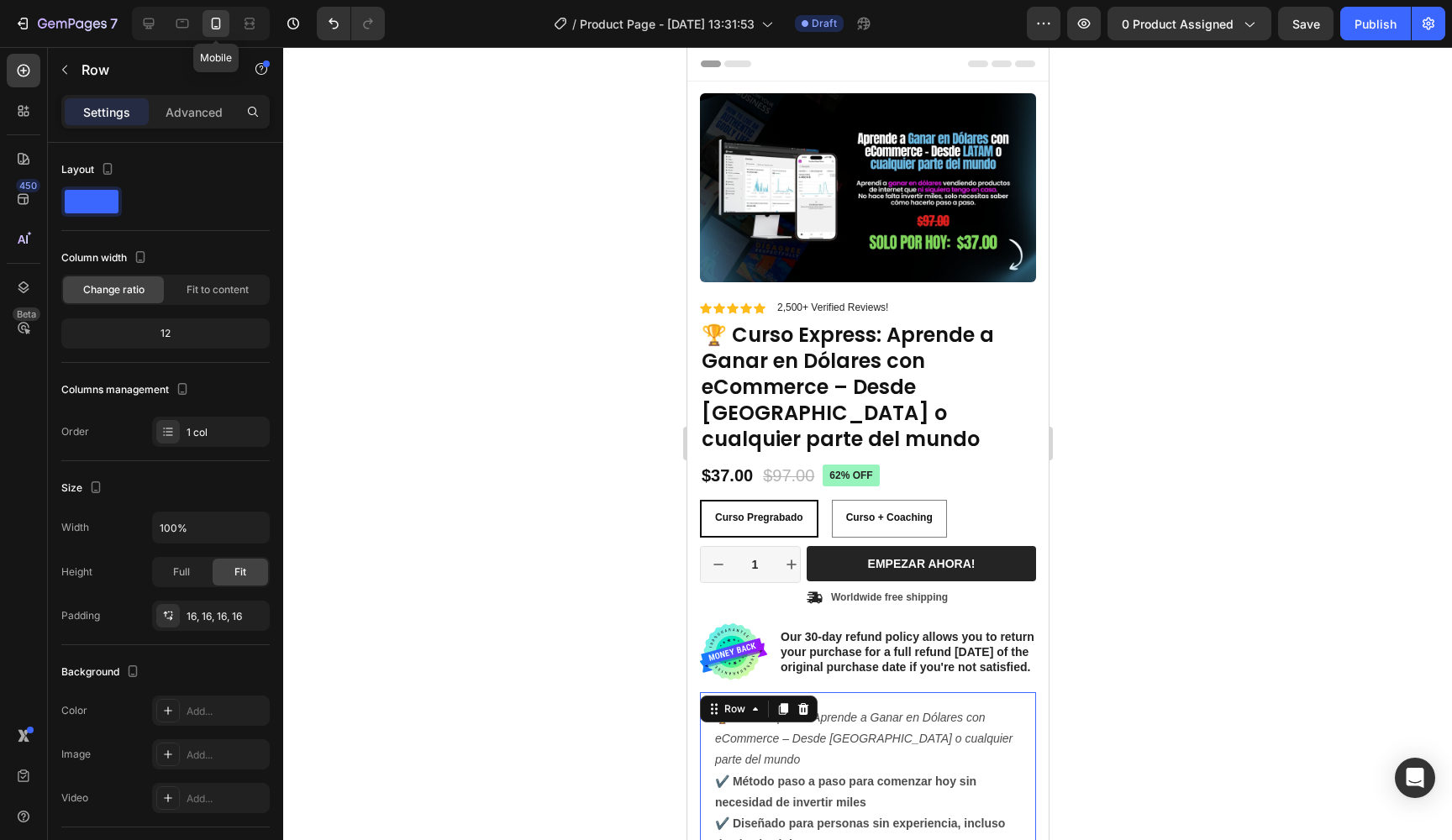
click at [211, 29] on icon at bounding box center [216, 23] width 17 height 17
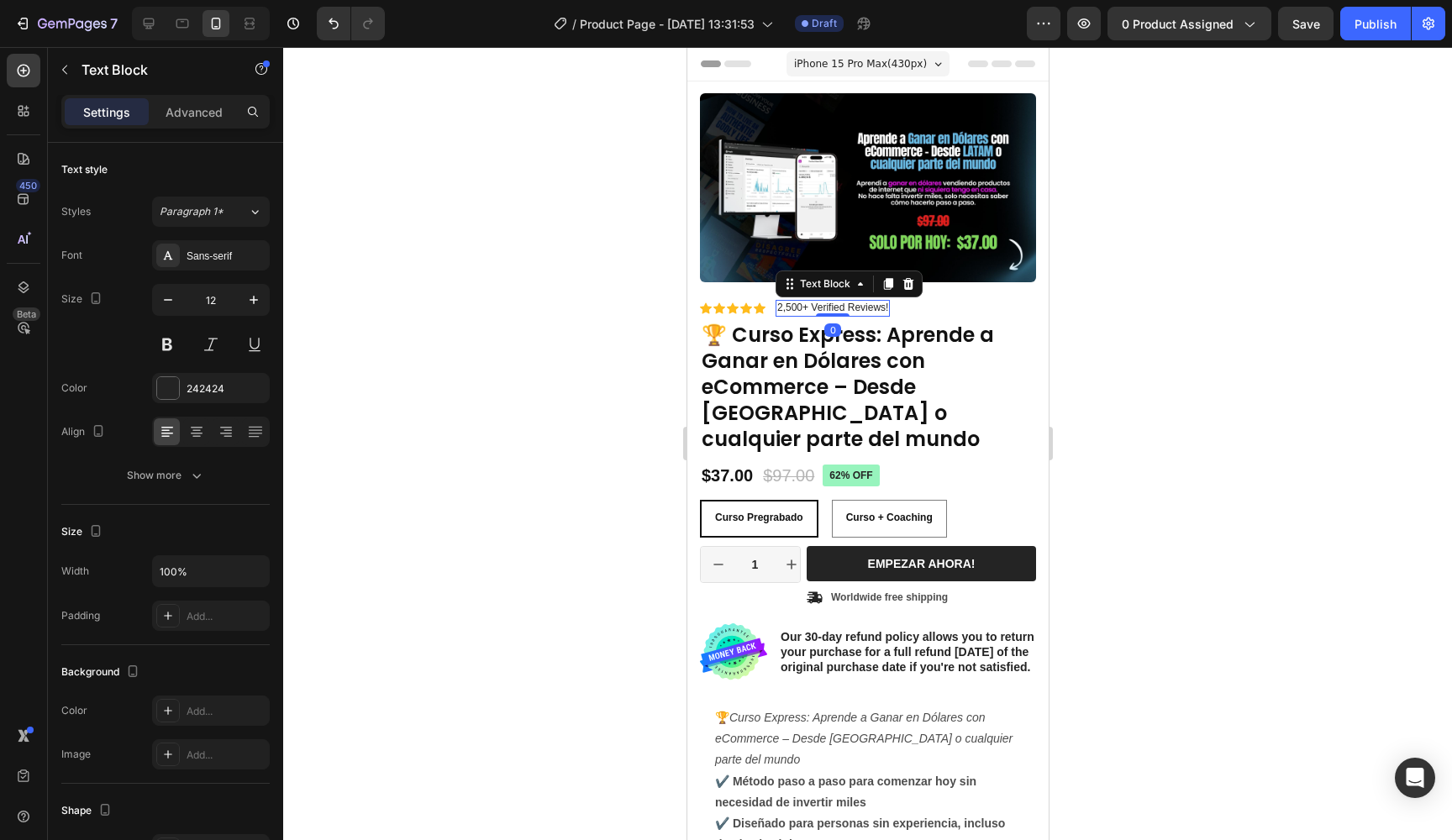
click at [847, 300] on div "2,500+ Verified Reviews!" at bounding box center [832, 308] width 114 height 17
click at [822, 308] on p "2,500+ Verified Reviews!" at bounding box center [832, 308] width 111 height 13
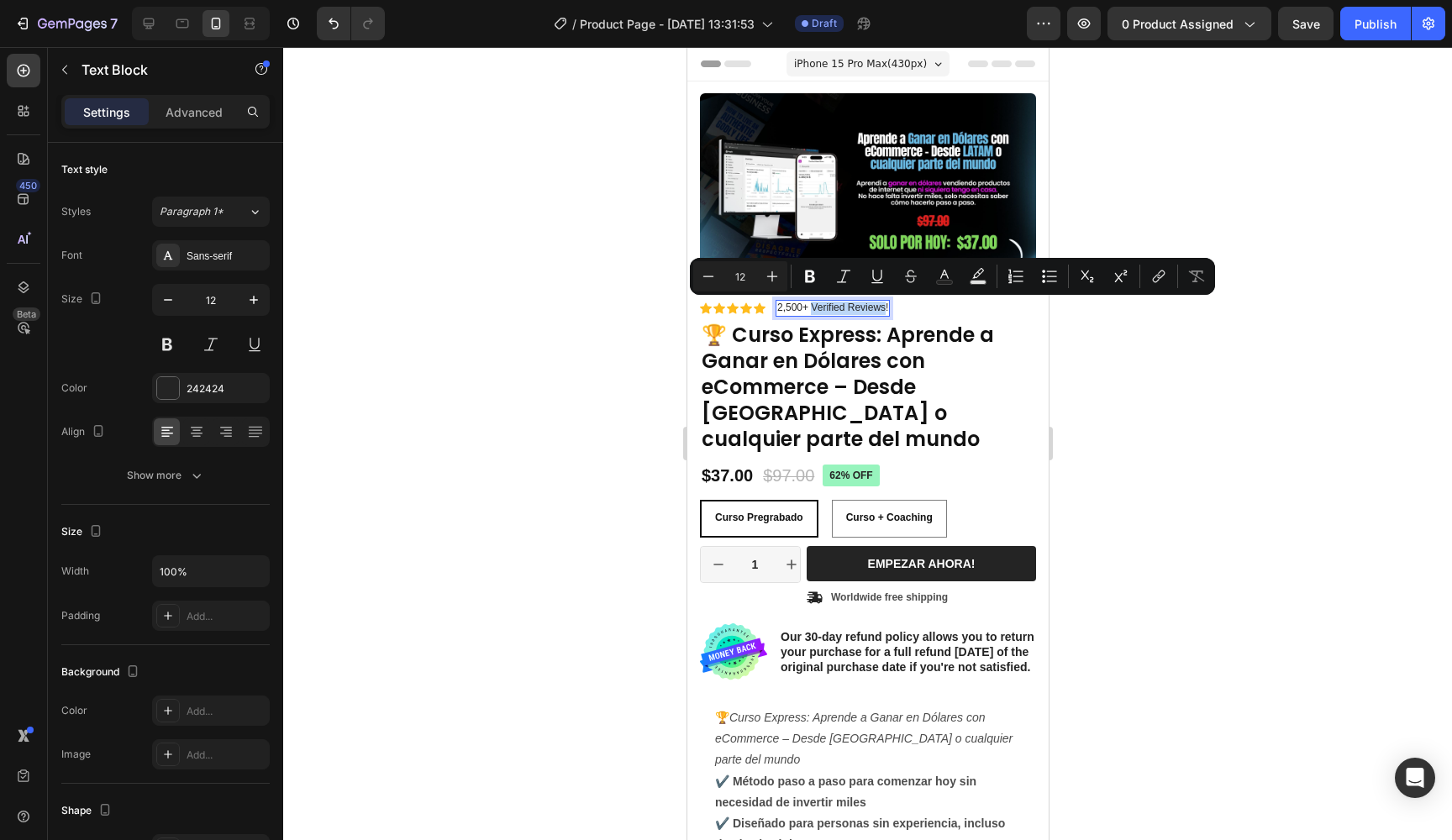
click at [881, 307] on p "2,500+ Verified Reviews!" at bounding box center [832, 308] width 111 height 13
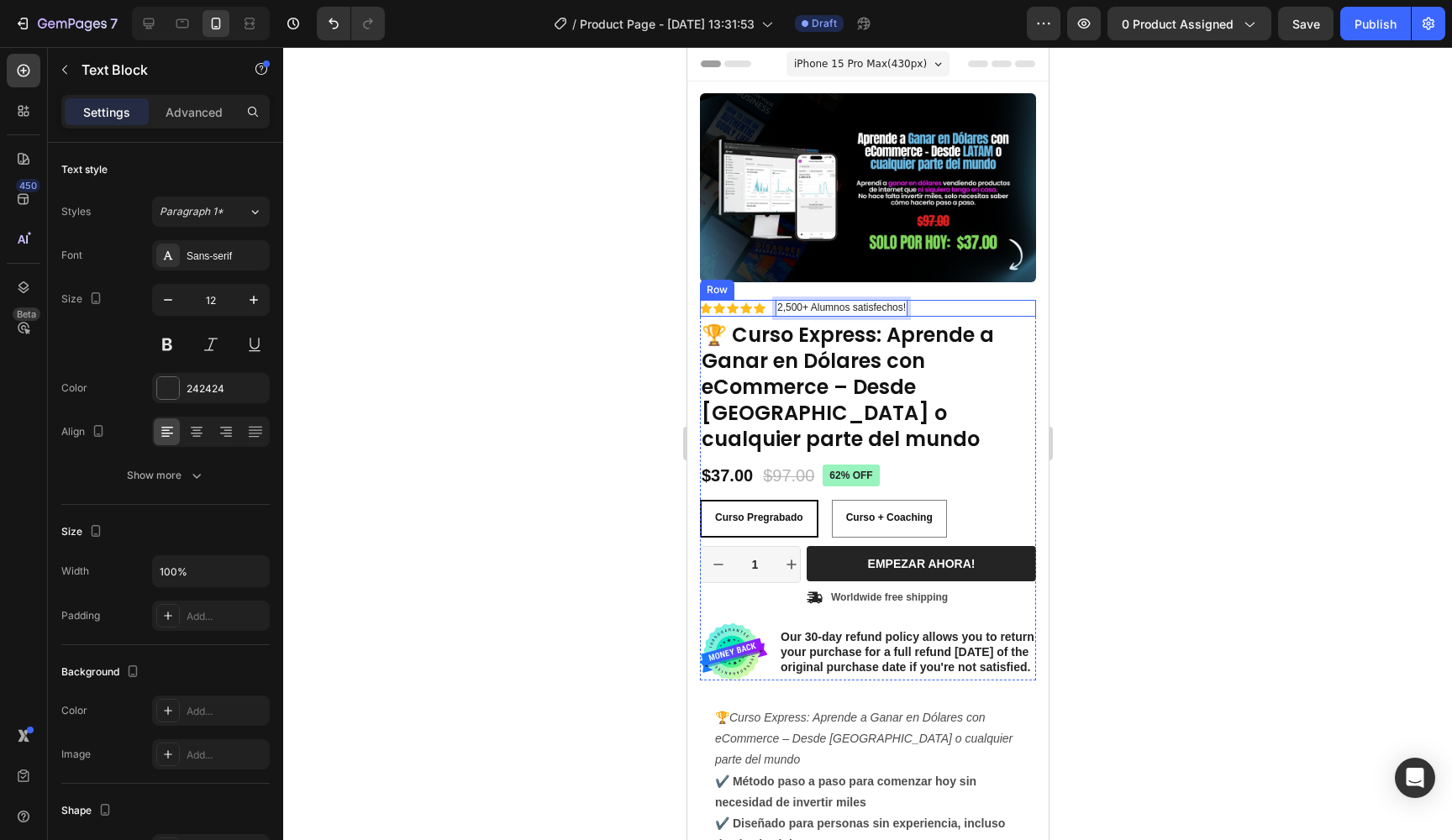
click at [1104, 279] on div at bounding box center [867, 443] width 1169 height 793
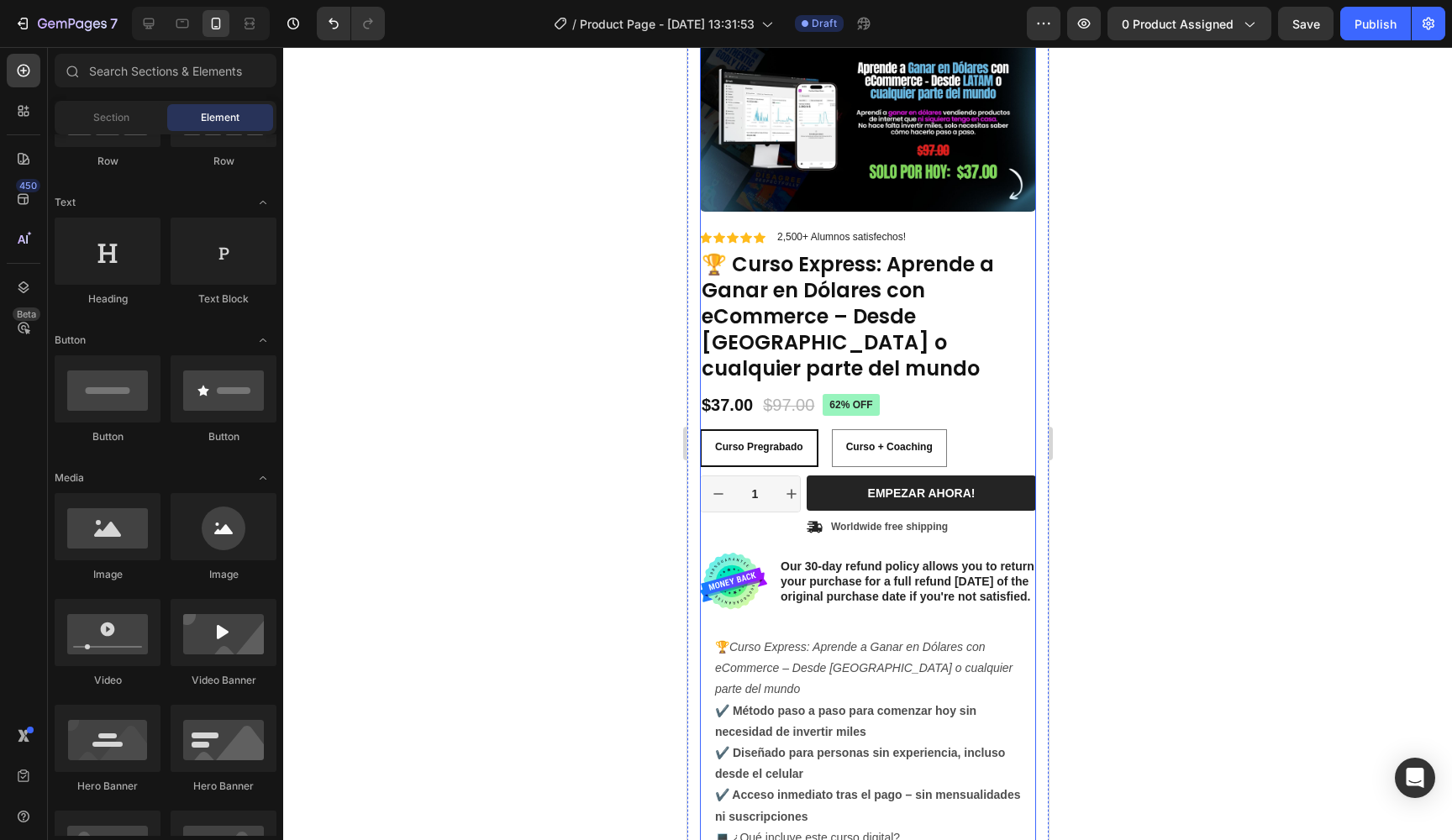
scroll to position [84, 0]
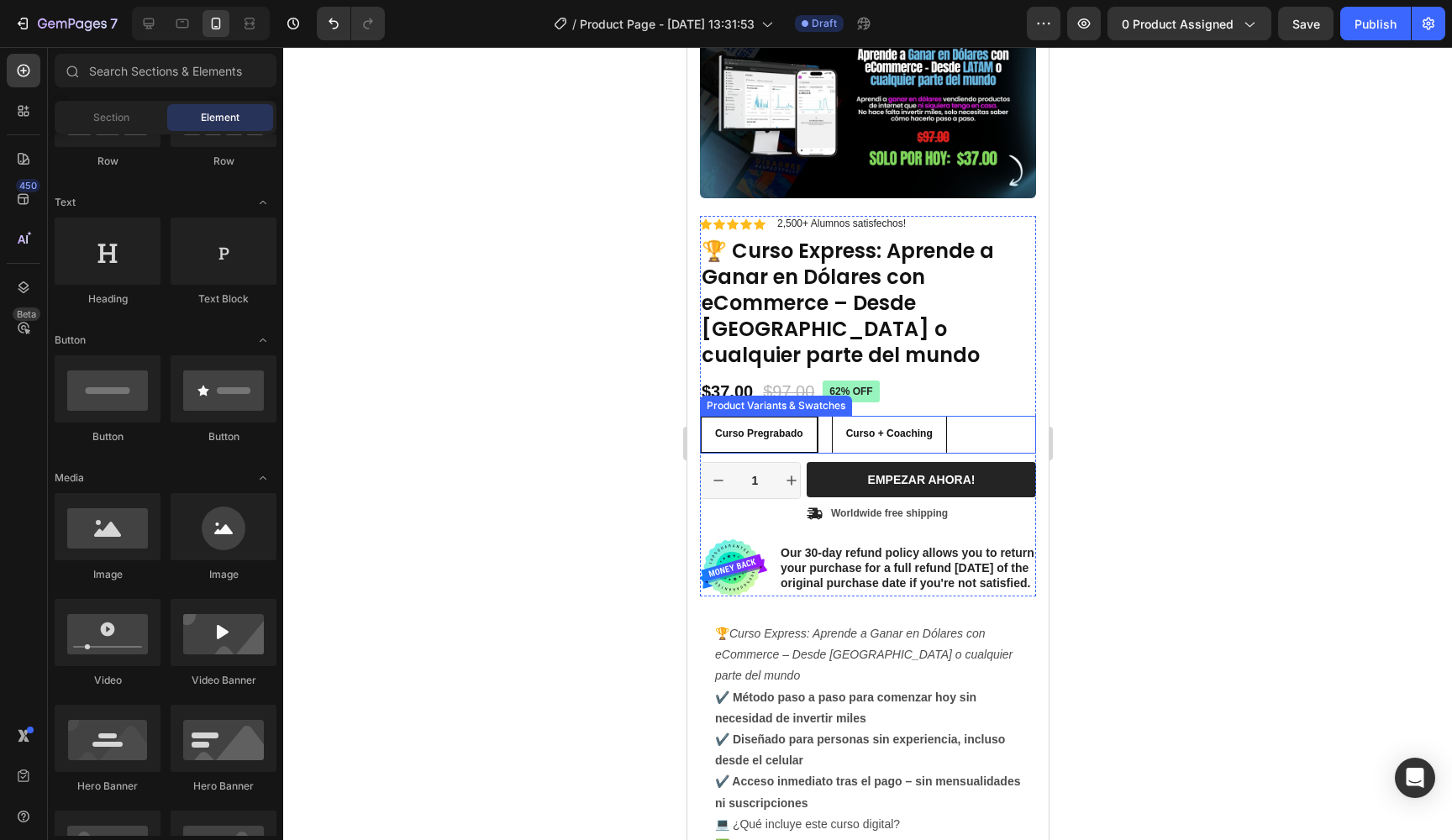
click at [906, 428] on span "Curso + Coaching" at bounding box center [889, 434] width 87 height 12
click at [832, 415] on input "Curso + Coaching Curso + Coaching Curso + Coaching" at bounding box center [831, 415] width 1 height 1
radio input "false"
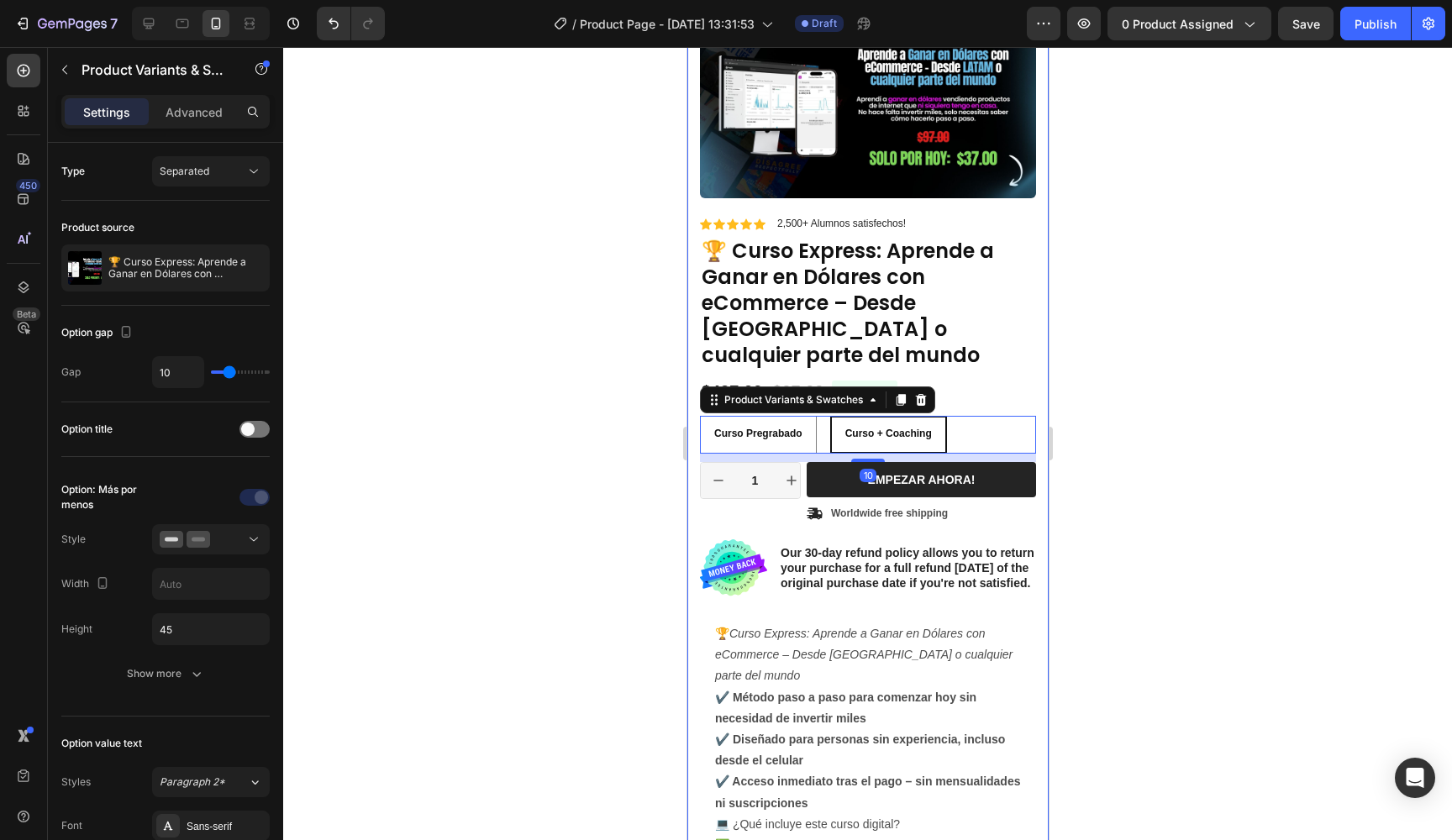
click at [1150, 339] on div at bounding box center [867, 443] width 1169 height 793
click at [792, 421] on div "Curso Pregrabado" at bounding box center [757, 434] width 115 height 27
click at [699, 415] on input "Curso Pregrabado Curso Pregrabado Curso Pregrabado" at bounding box center [698, 415] width 1 height 1
radio input "false"
click at [1190, 399] on div at bounding box center [867, 443] width 1169 height 793
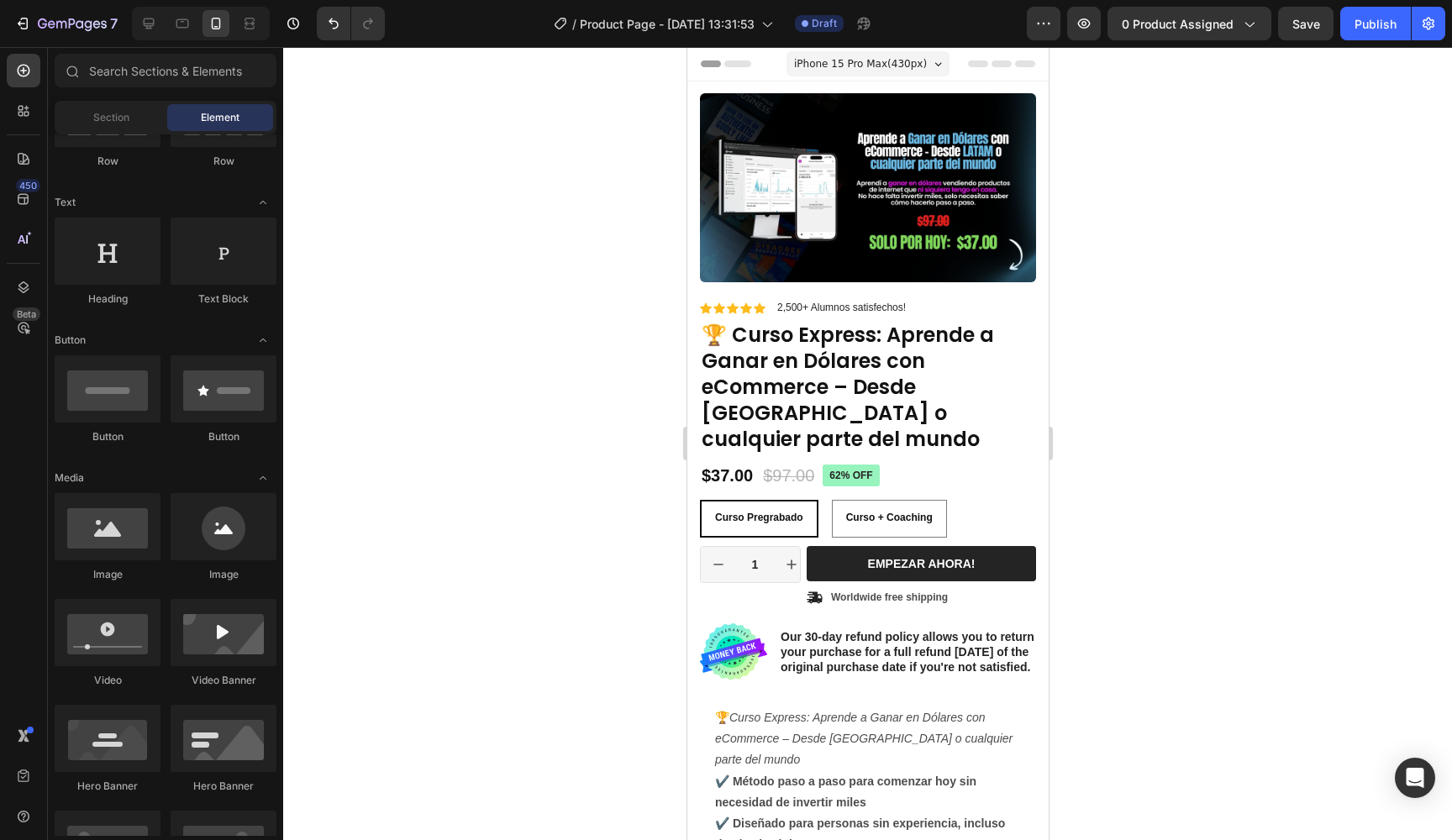
scroll to position [0, 0]
click at [1304, 25] on span "Save" at bounding box center [1306, 23] width 28 height 14
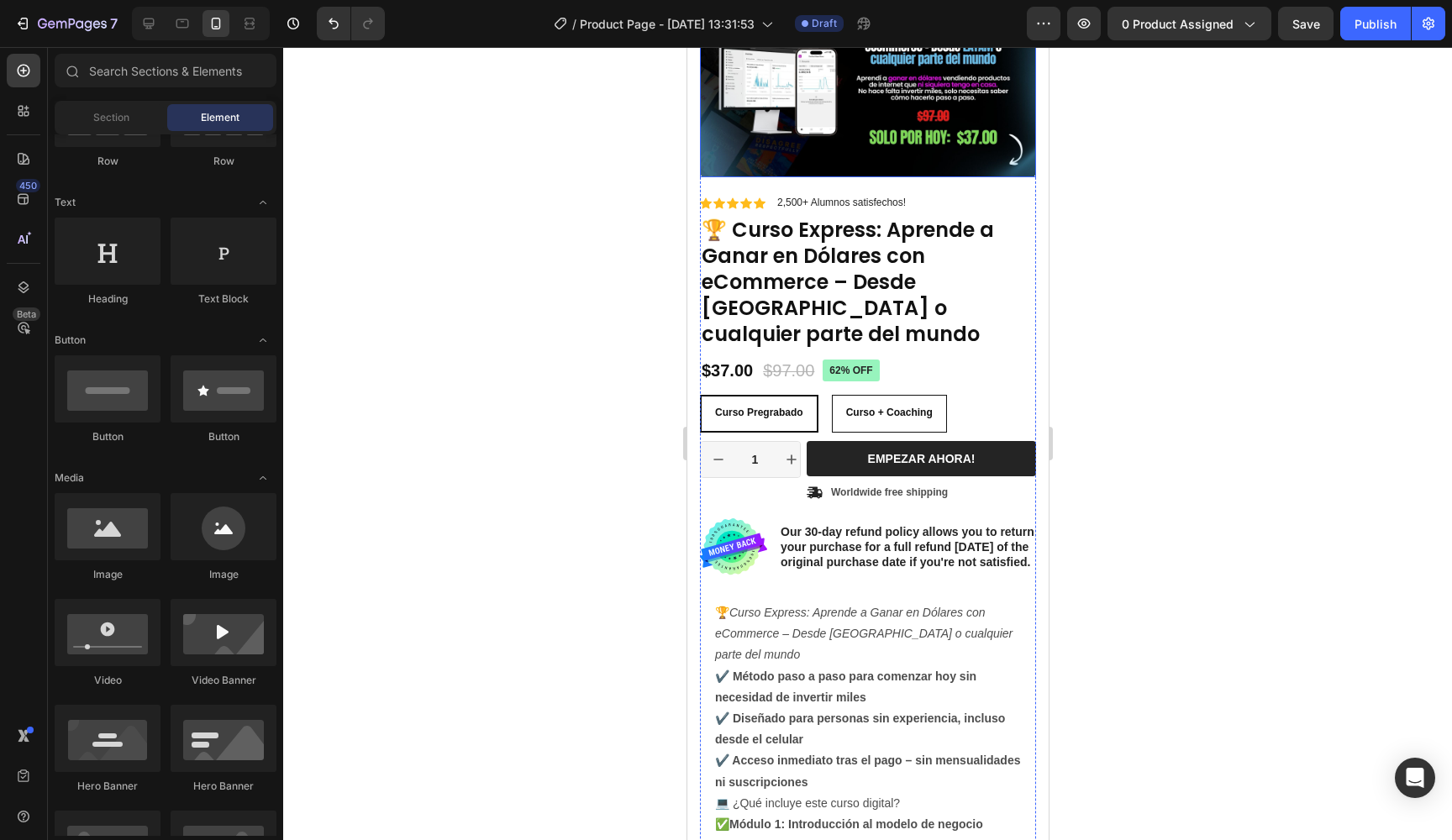
scroll to position [120, 0]
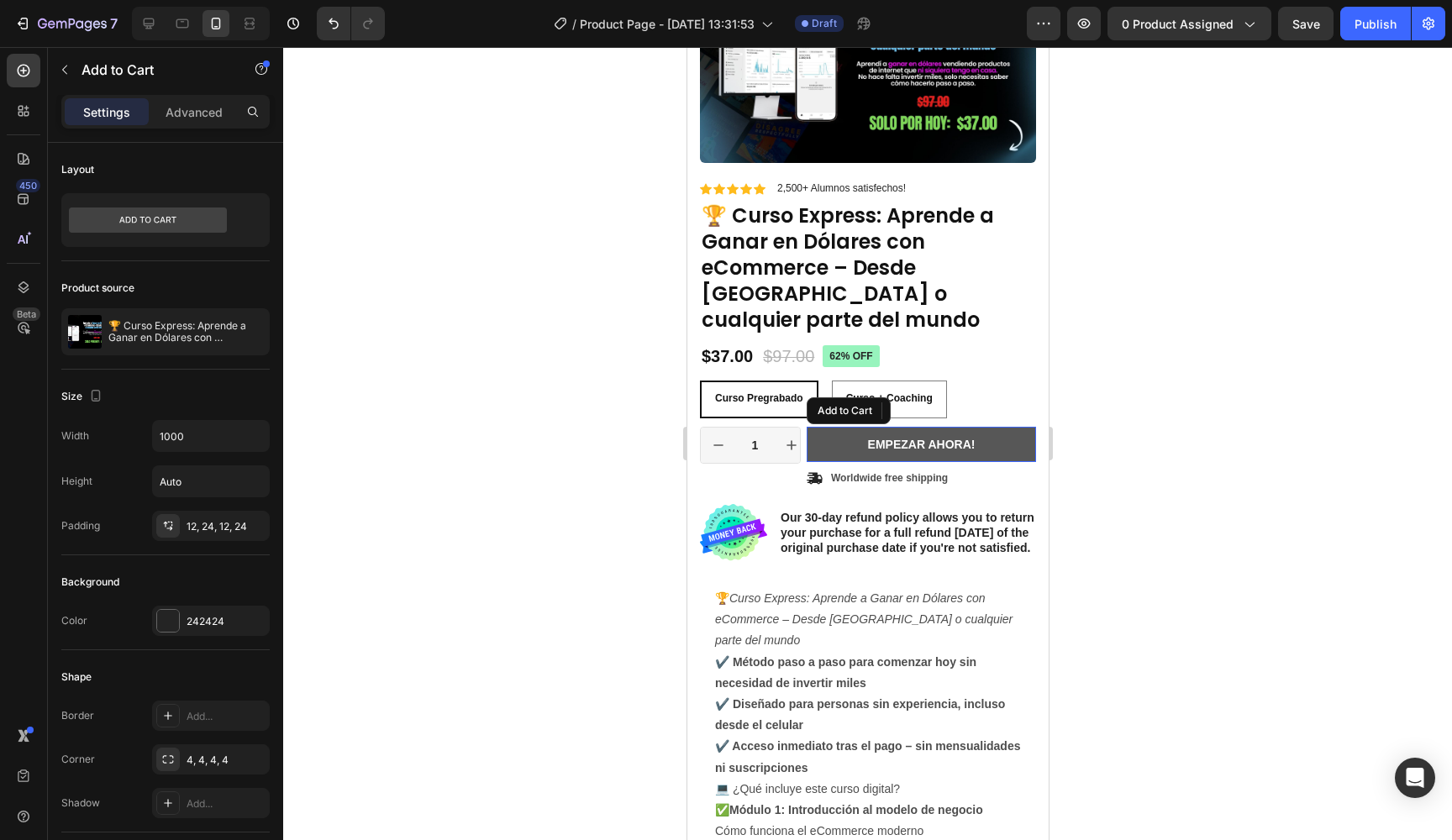
click at [832, 427] on button "Empezar ahora!" at bounding box center [921, 445] width 230 height 36
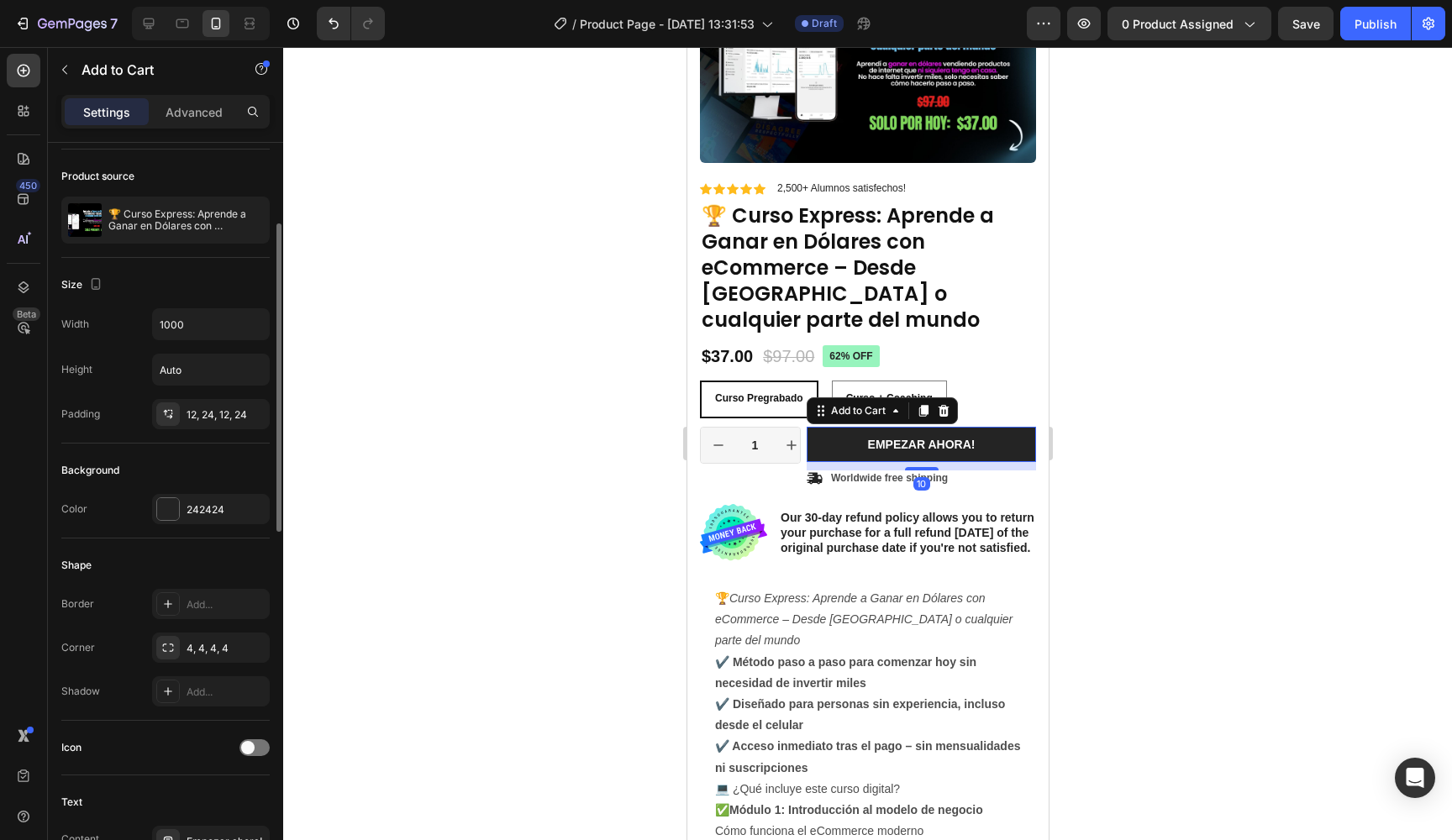
scroll to position [157, 0]
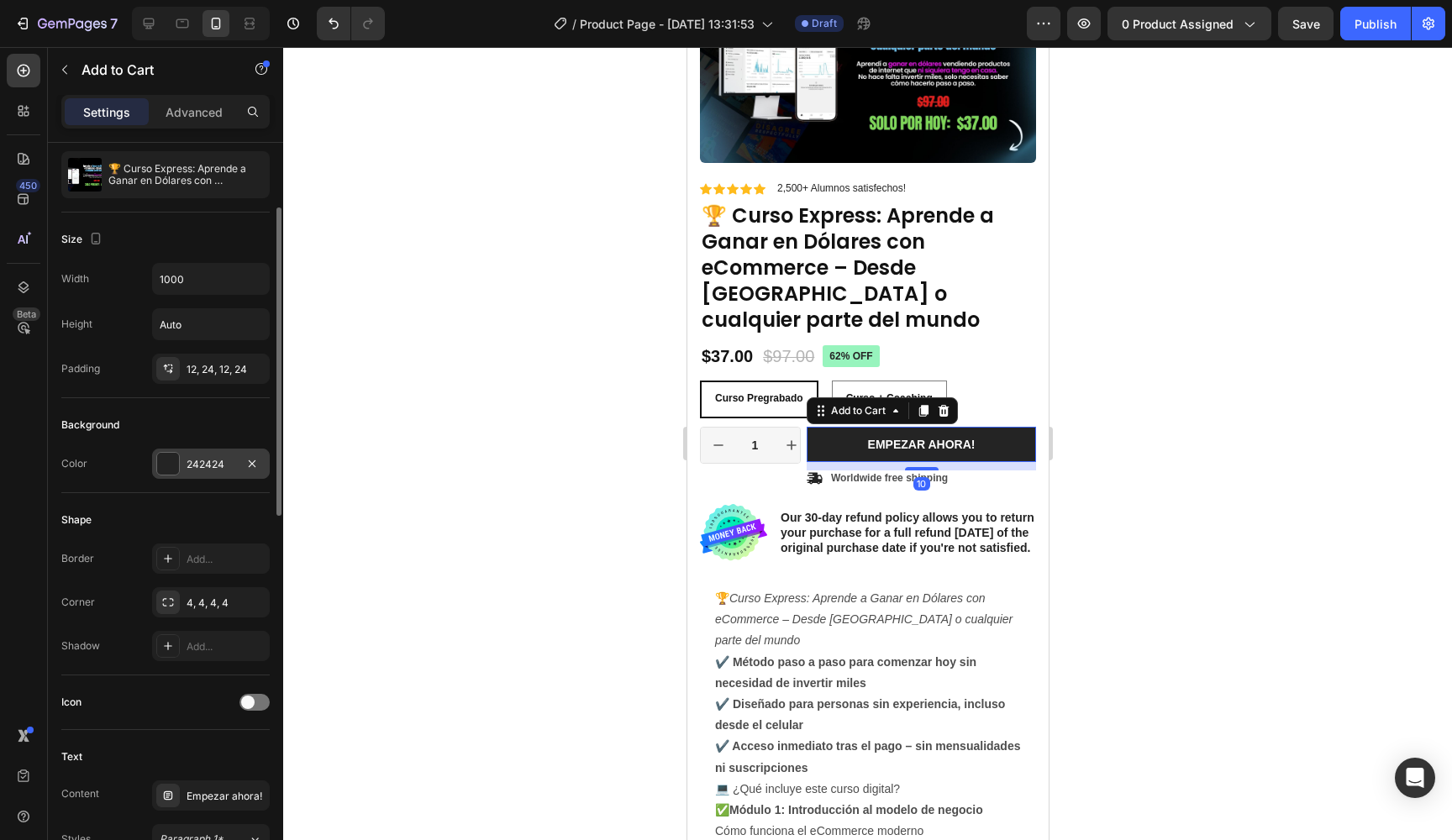
click at [174, 467] on div at bounding box center [167, 463] width 21 height 21
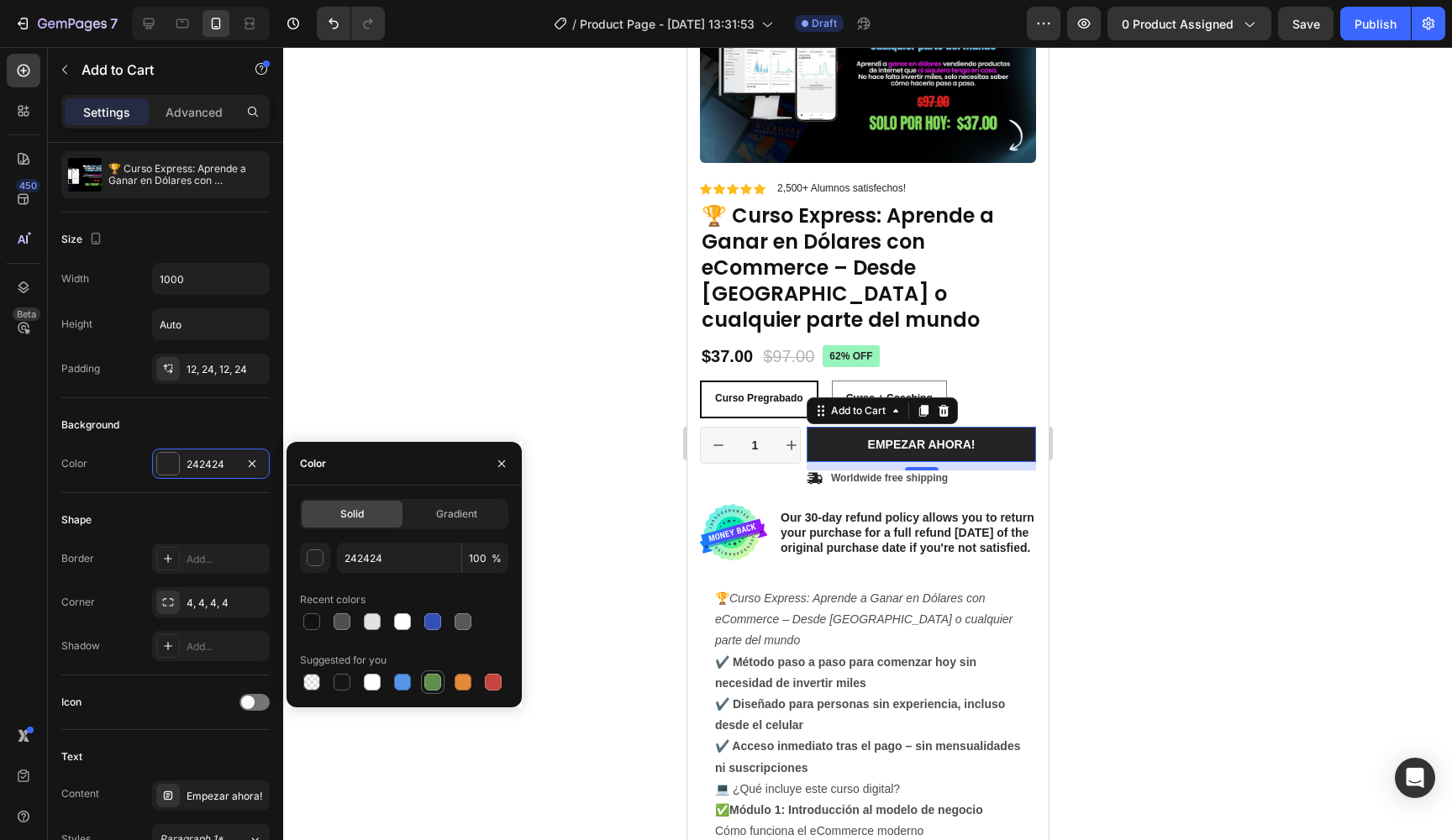
click at [430, 682] on div at bounding box center [433, 682] width 17 height 17
type input "5E8E49"
click at [455, 518] on span "Gradient" at bounding box center [457, 514] width 41 height 15
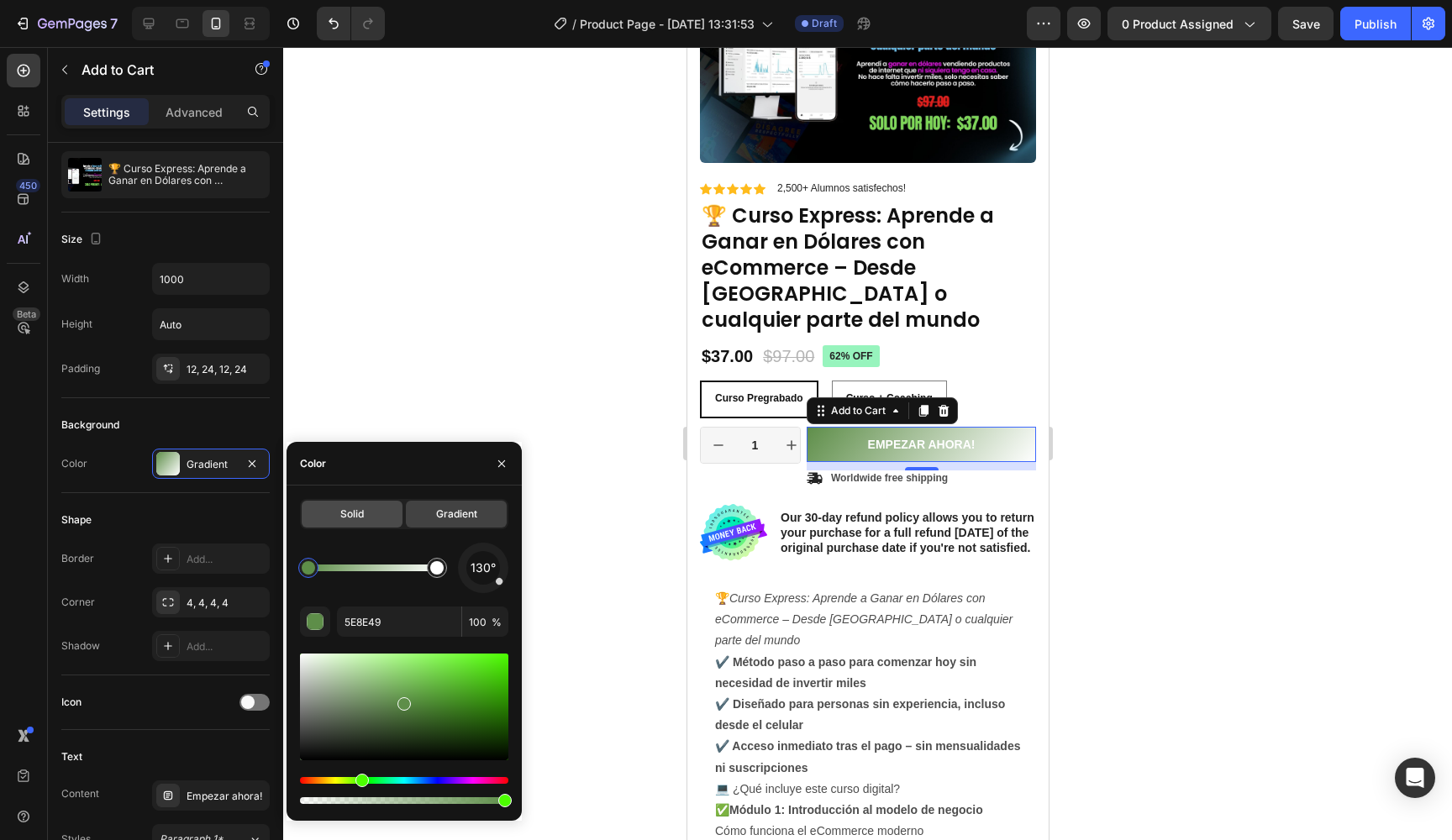
click at [367, 520] on div "Solid" at bounding box center [352, 514] width 101 height 27
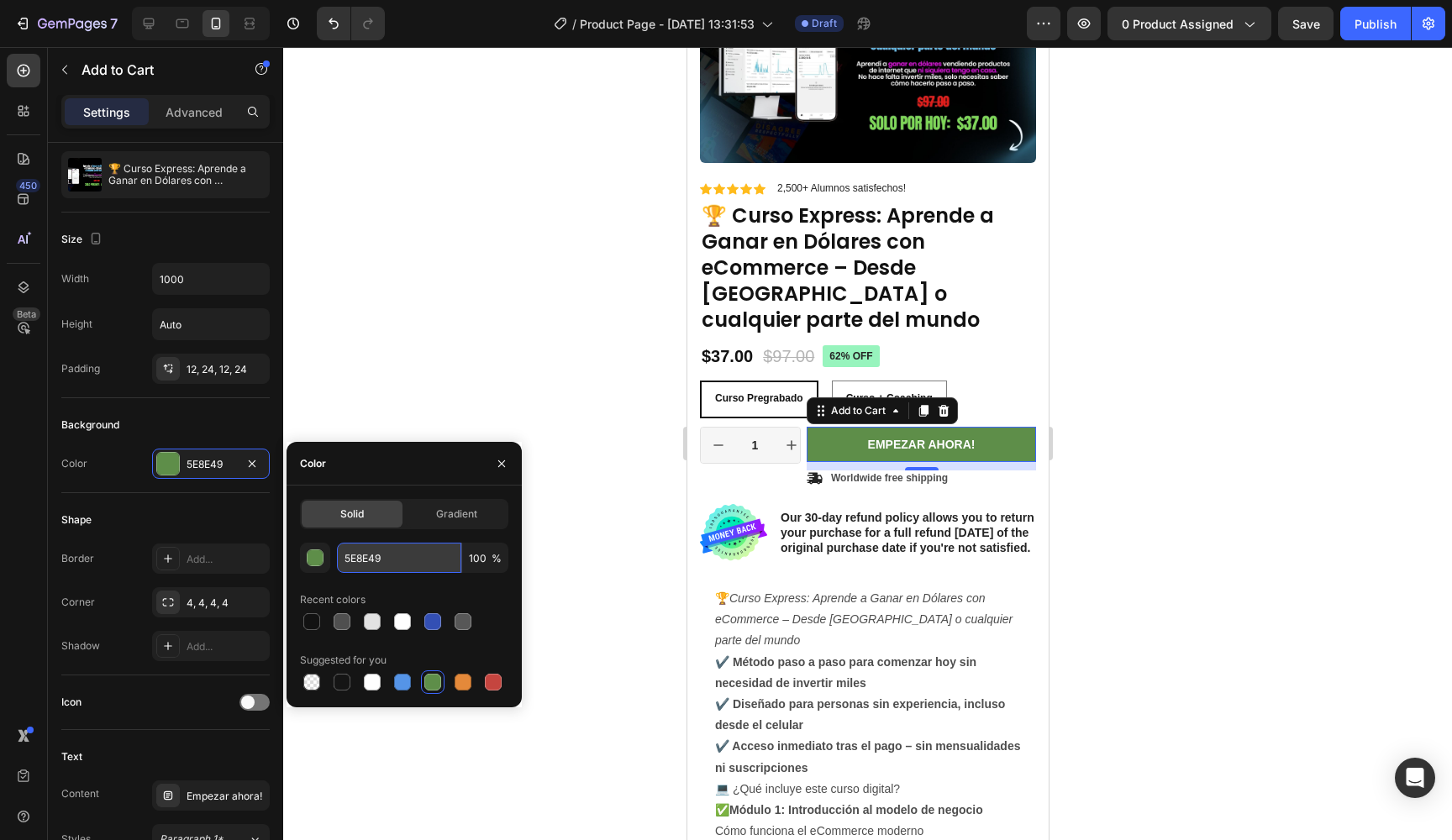
click at [378, 562] on input "5E8E49" at bounding box center [399, 558] width 124 height 30
paste input "#FA00FB"
type input "FA00FB"
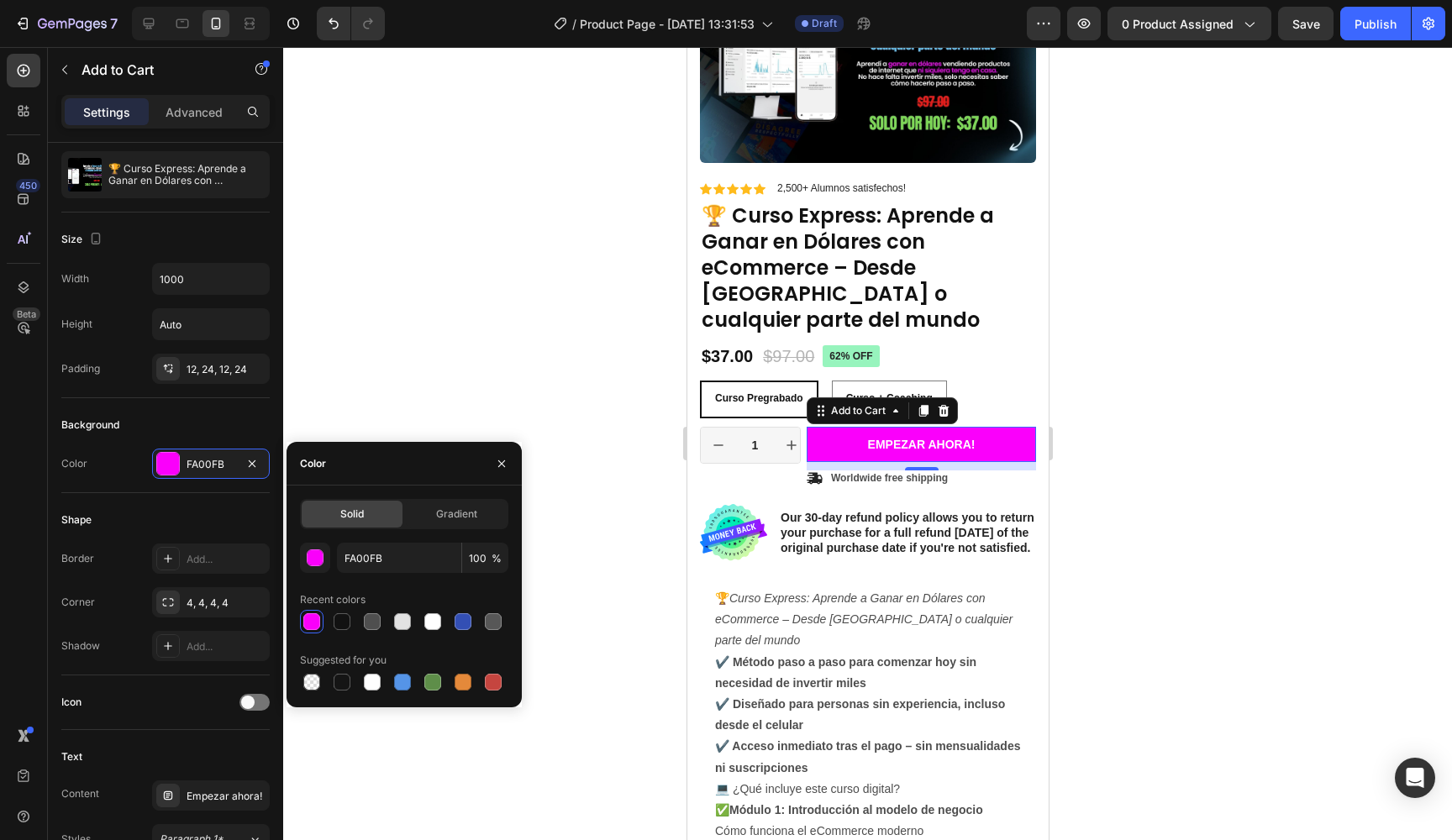
click at [521, 303] on div at bounding box center [867, 443] width 1169 height 793
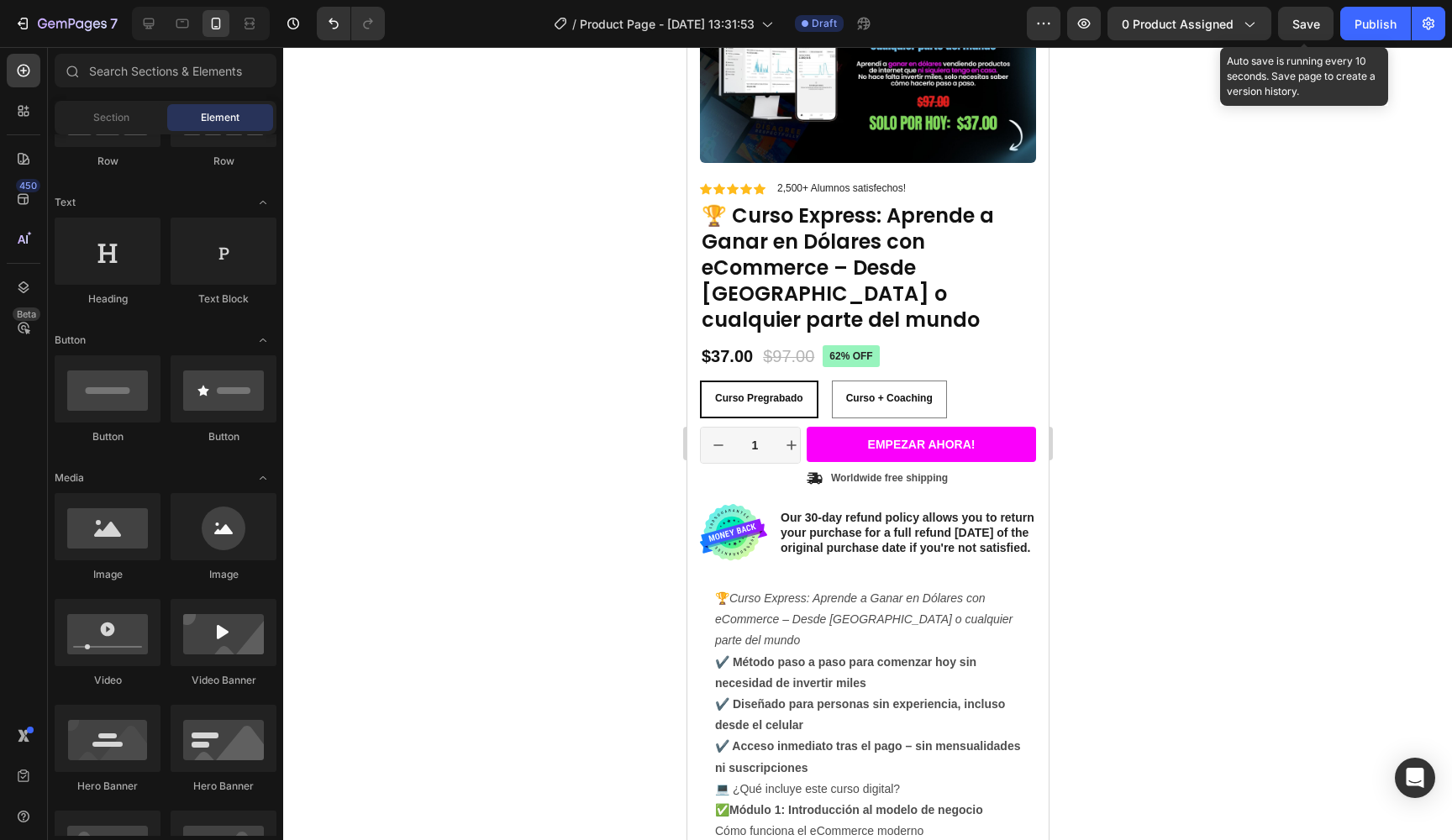
click at [1304, 30] on span "Save" at bounding box center [1306, 23] width 28 height 14
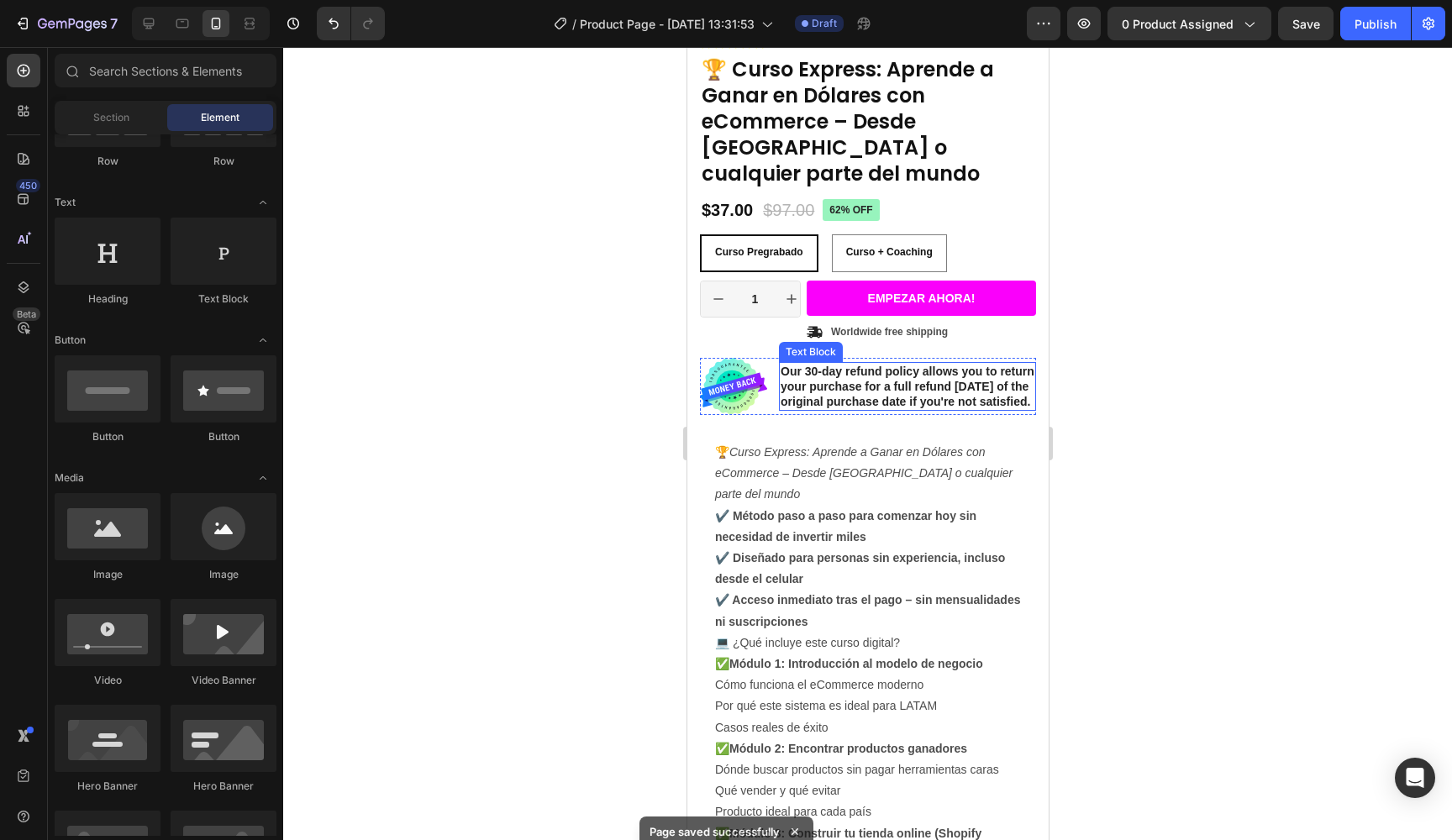
scroll to position [254, 0]
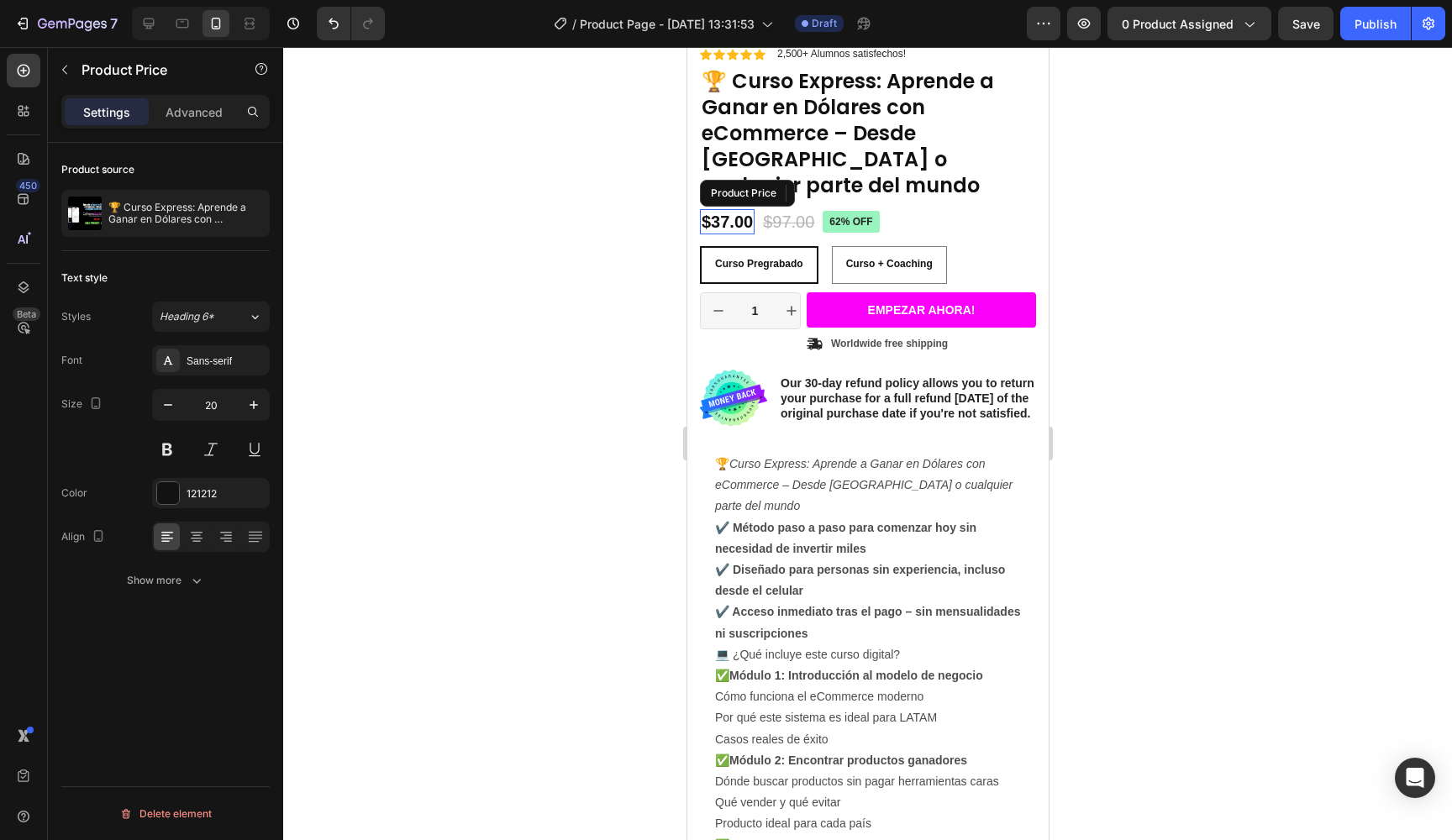
click at [717, 209] on div "$37.00" at bounding box center [726, 221] width 54 height 25
click at [247, 406] on icon "button" at bounding box center [254, 406] width 17 height 17
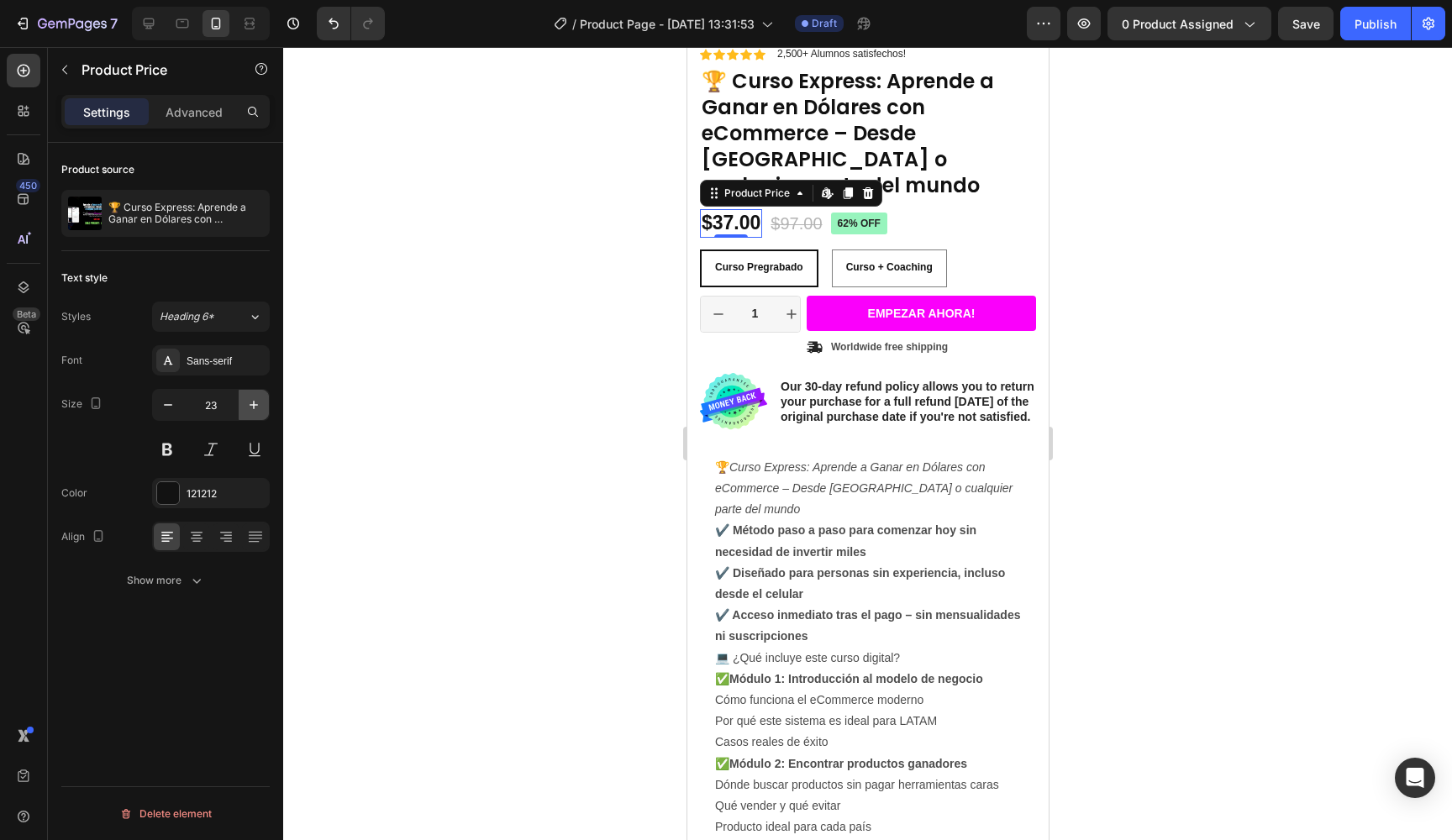
click at [247, 406] on icon "button" at bounding box center [254, 406] width 17 height 17
type input "24"
click at [220, 354] on div "Sans-serif" at bounding box center [226, 362] width 79 height 15
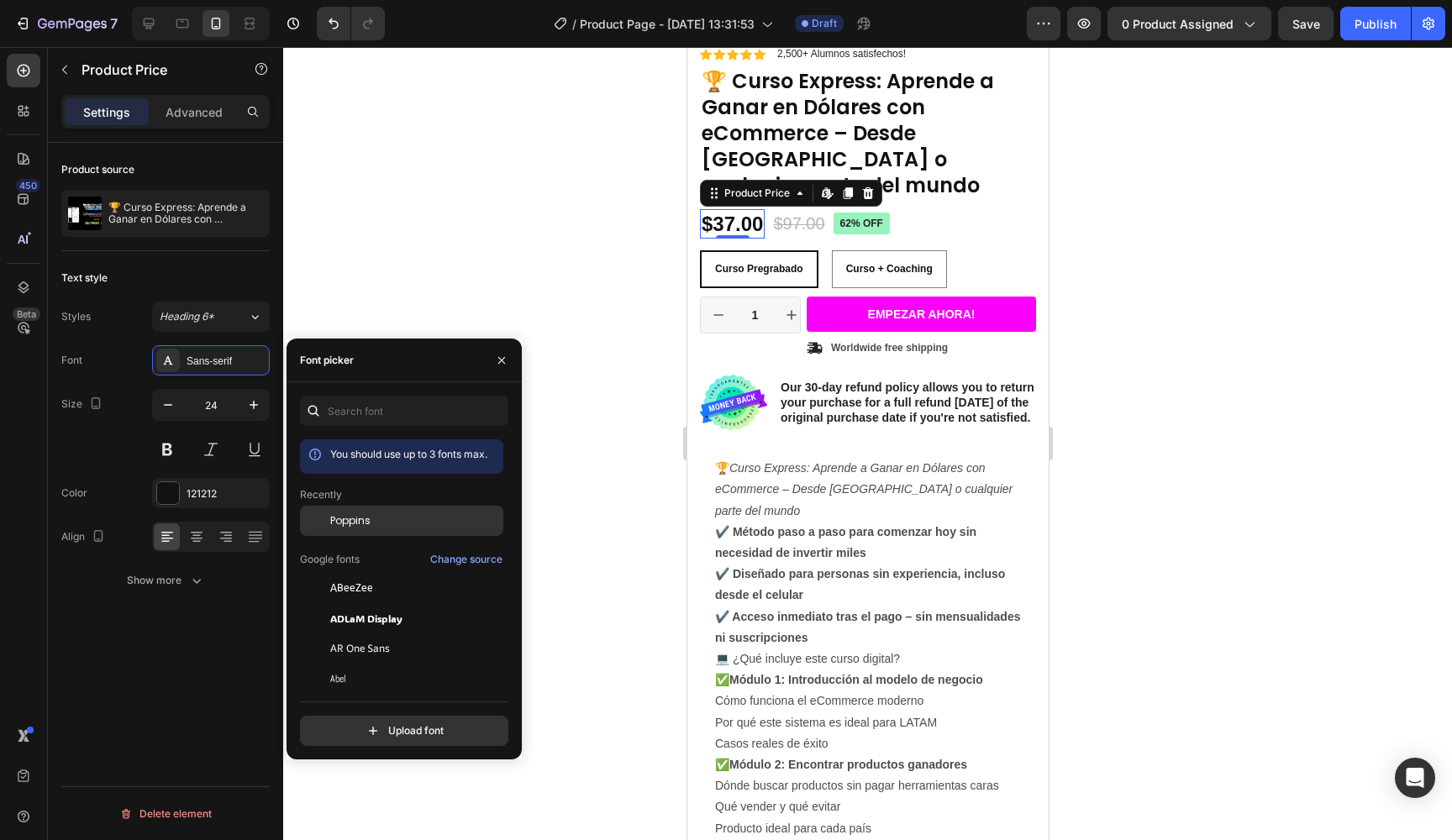
click at [337, 634] on div "Poppins" at bounding box center [402, 648] width 204 height 30
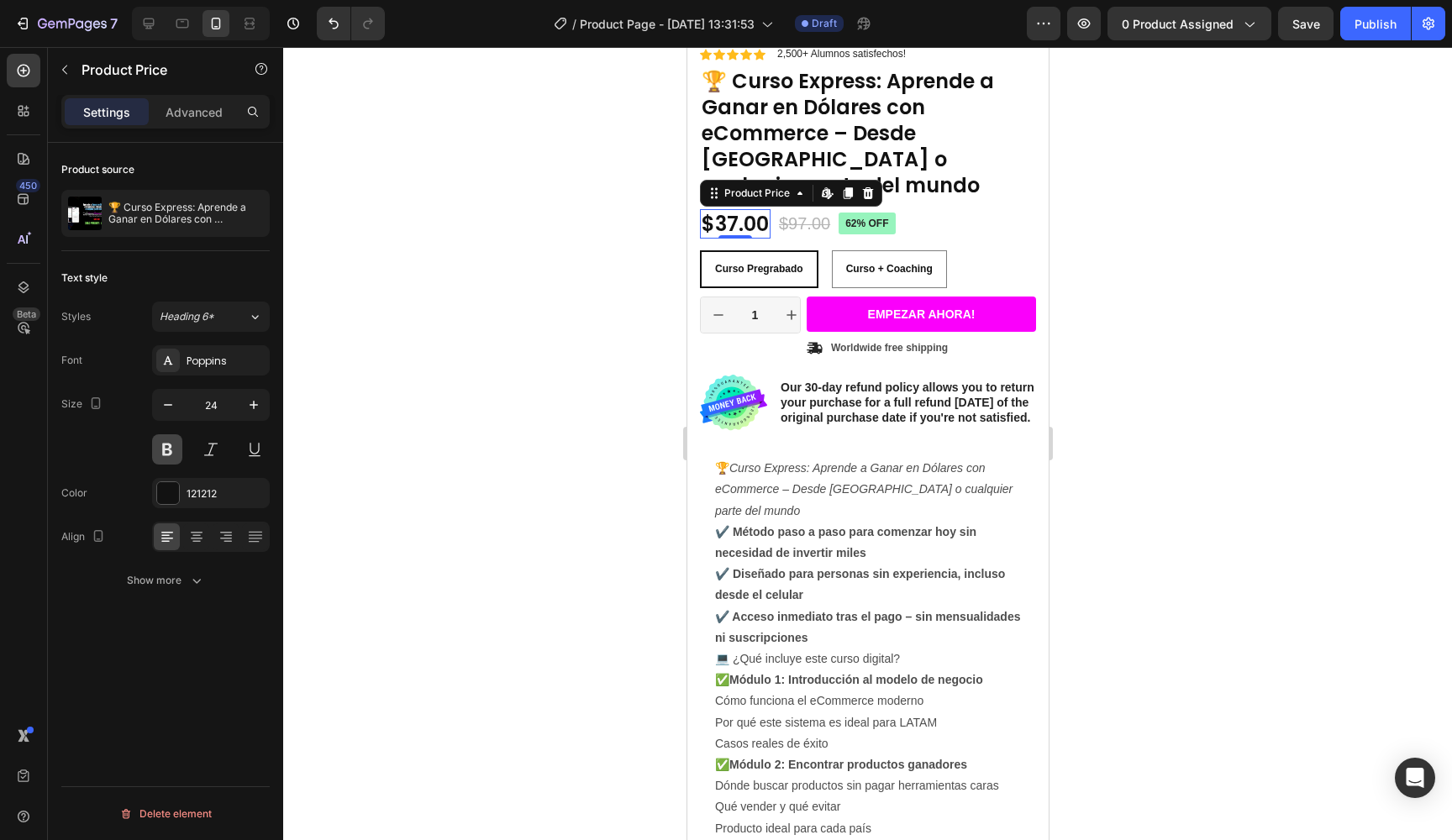
click at [171, 456] on button at bounding box center [167, 449] width 30 height 30
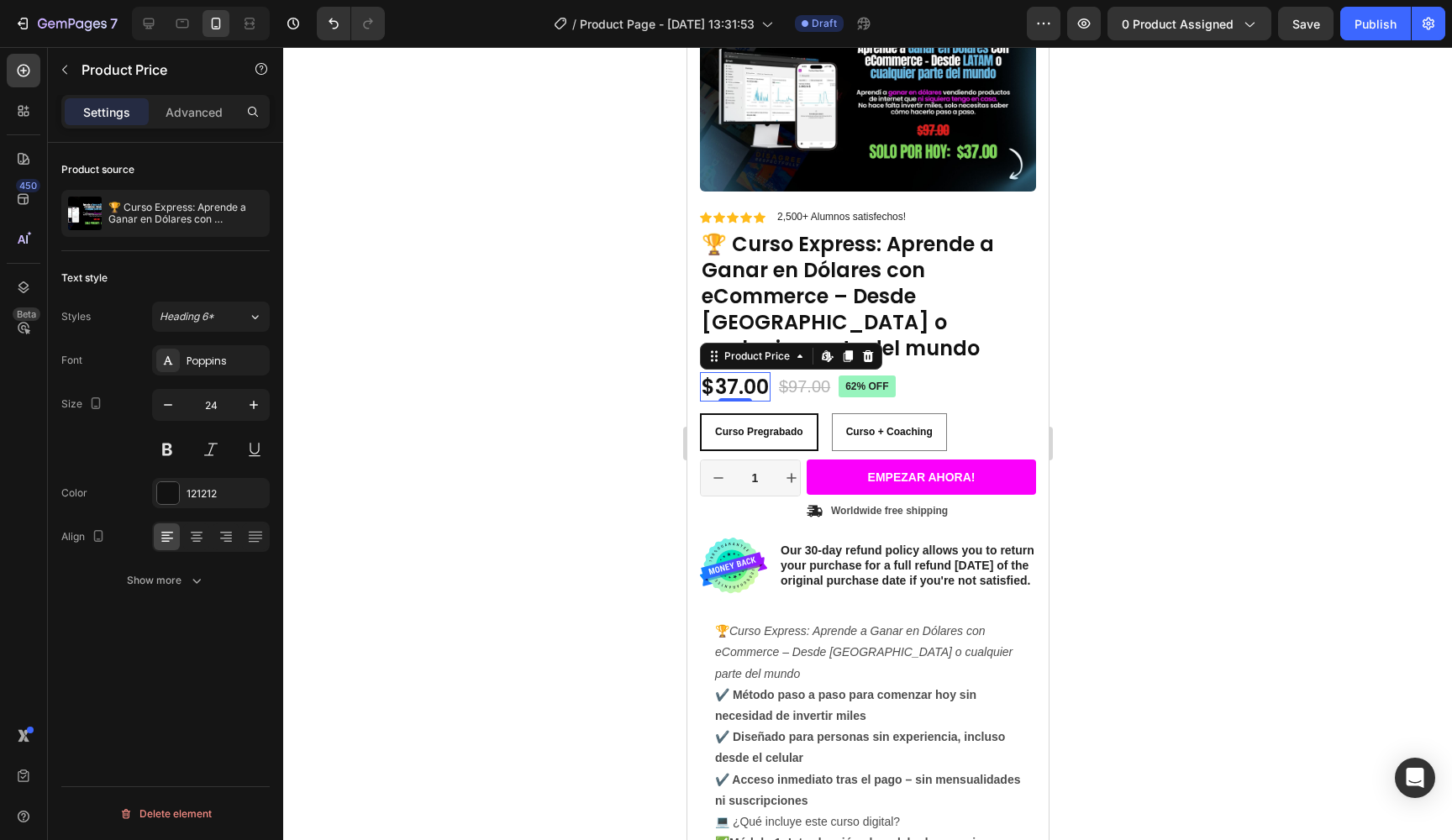
scroll to position [65, 0]
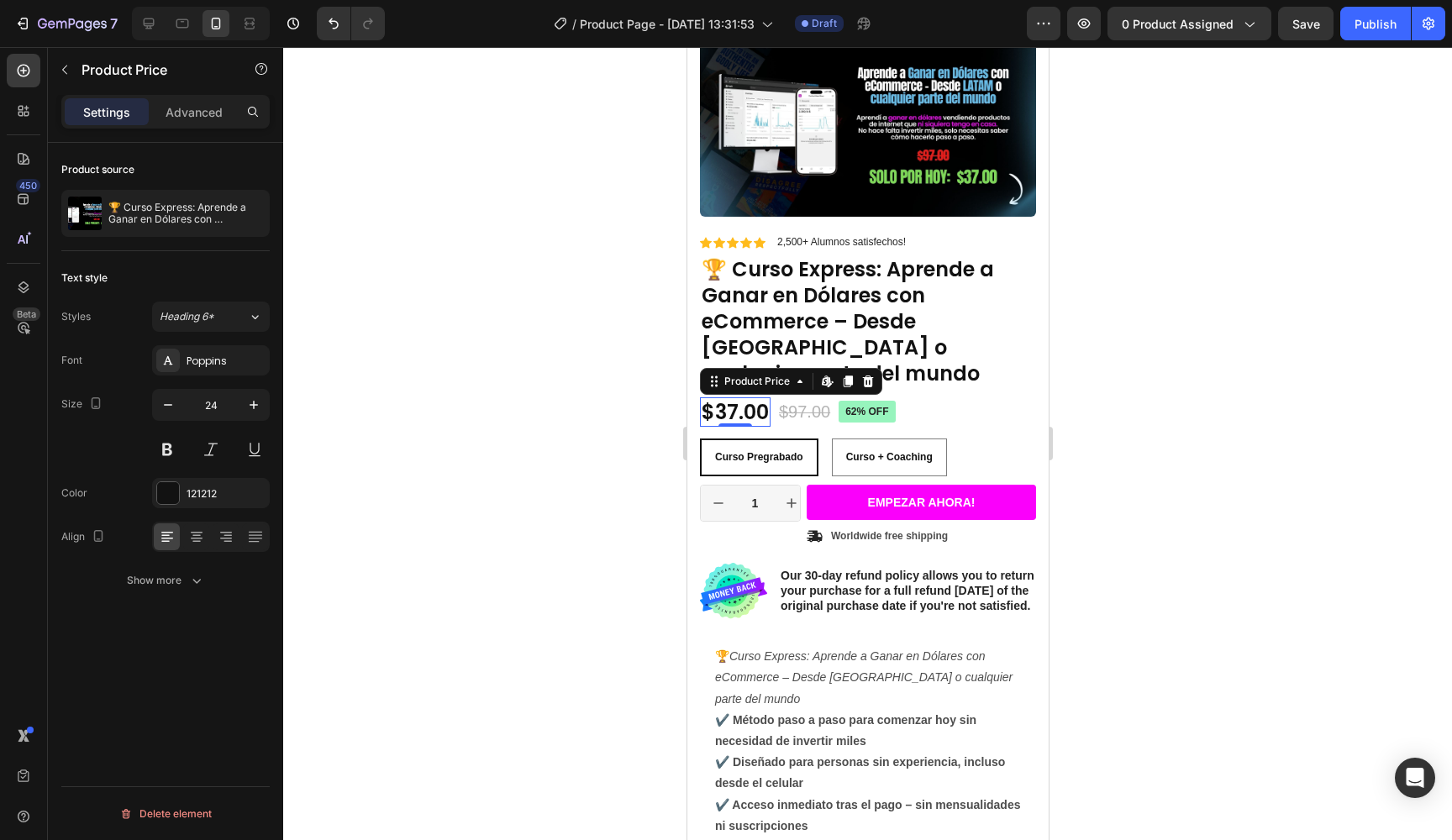
click at [982, 439] on div "Curso Pregrabado Curso Pregrabado Curso Pregrabado Curso + Coaching Curso + Coa…" at bounding box center [867, 458] width 336 height 37
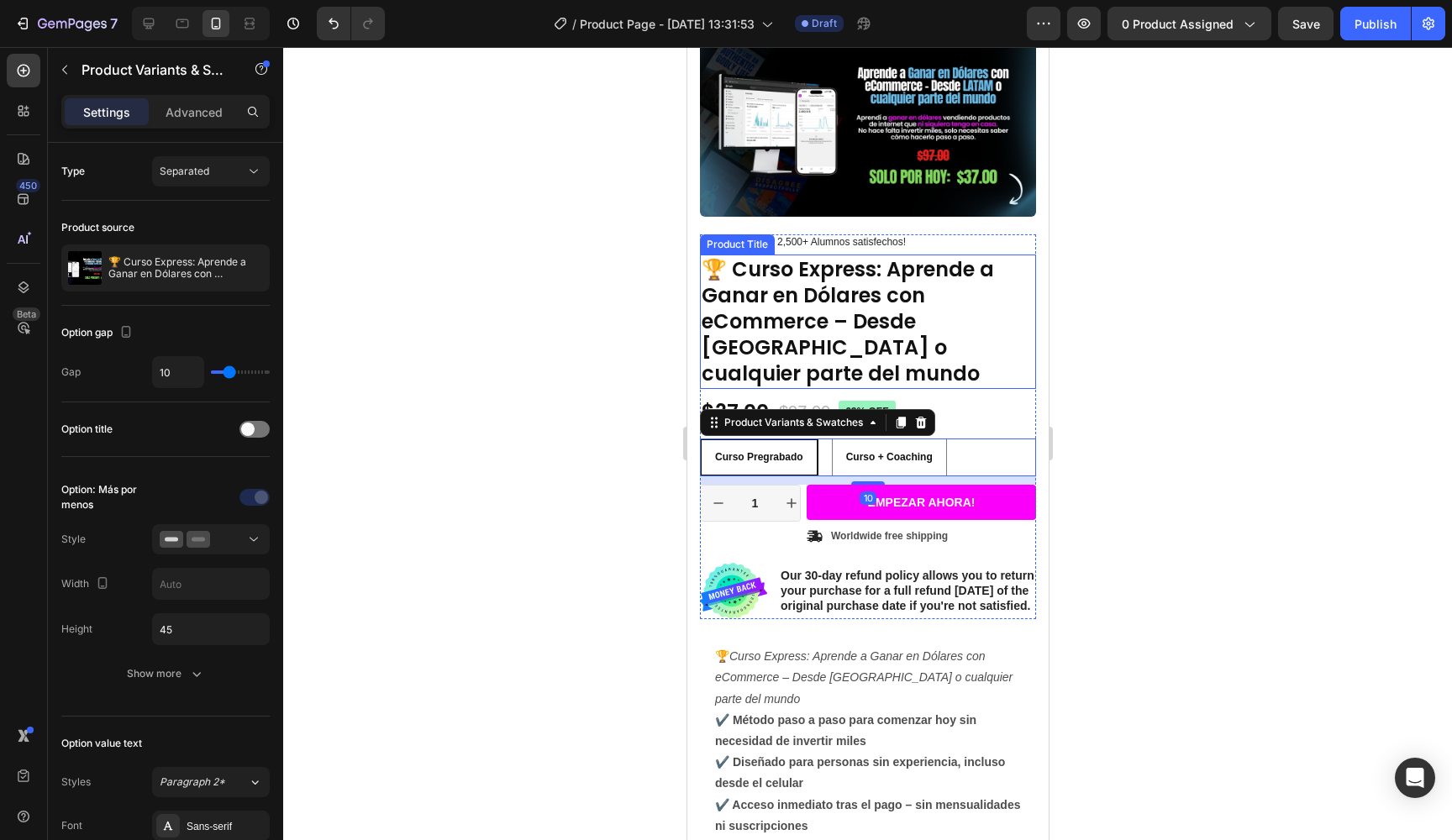
click at [798, 358] on h1 "🏆 Curso Express: Aprende a Ganar en Dólares con eCommerce – Desde [GEOGRAPHIC_D…" at bounding box center [867, 322] width 336 height 135
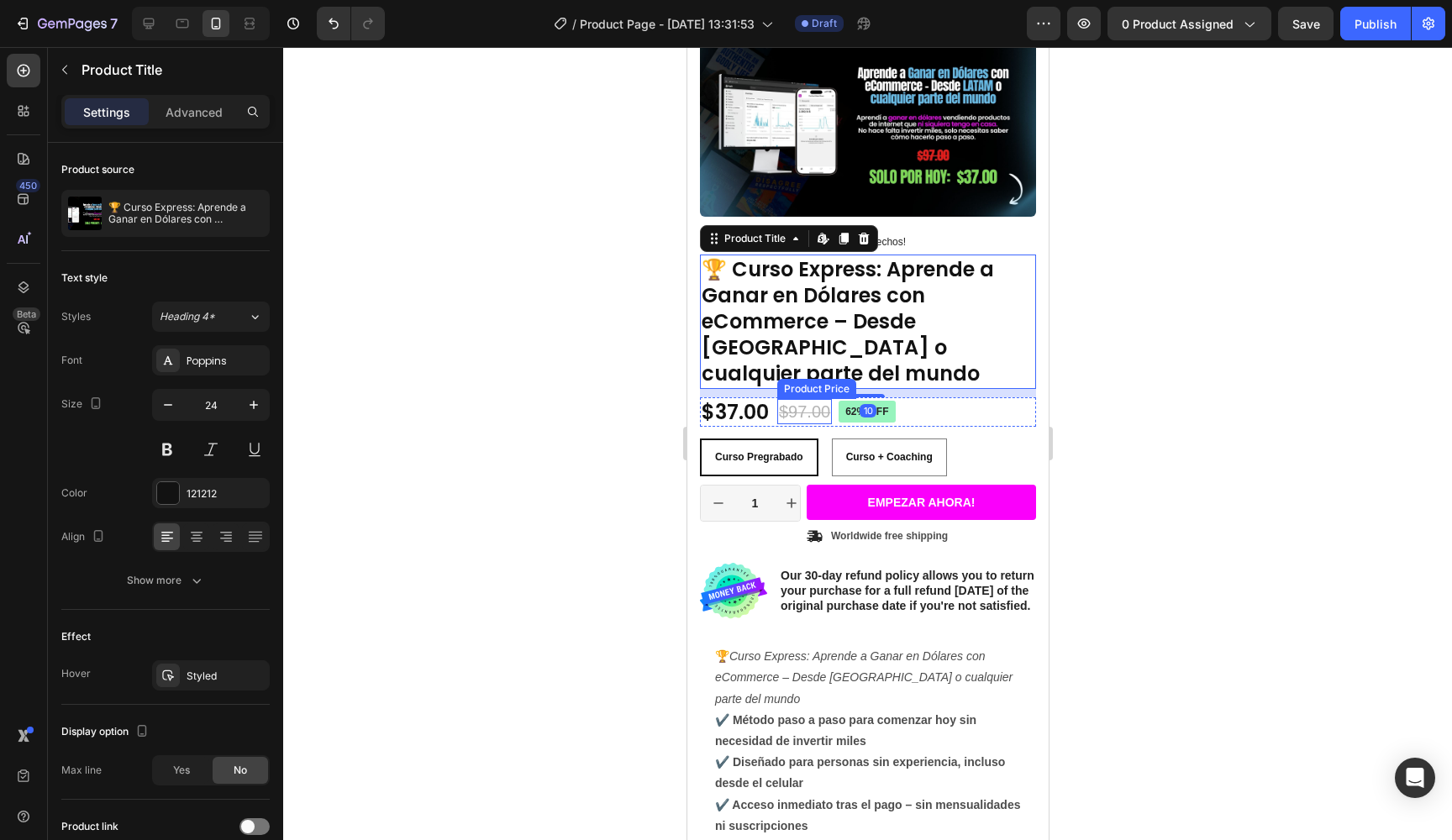
click at [797, 399] on div "$97.00" at bounding box center [804, 411] width 54 height 25
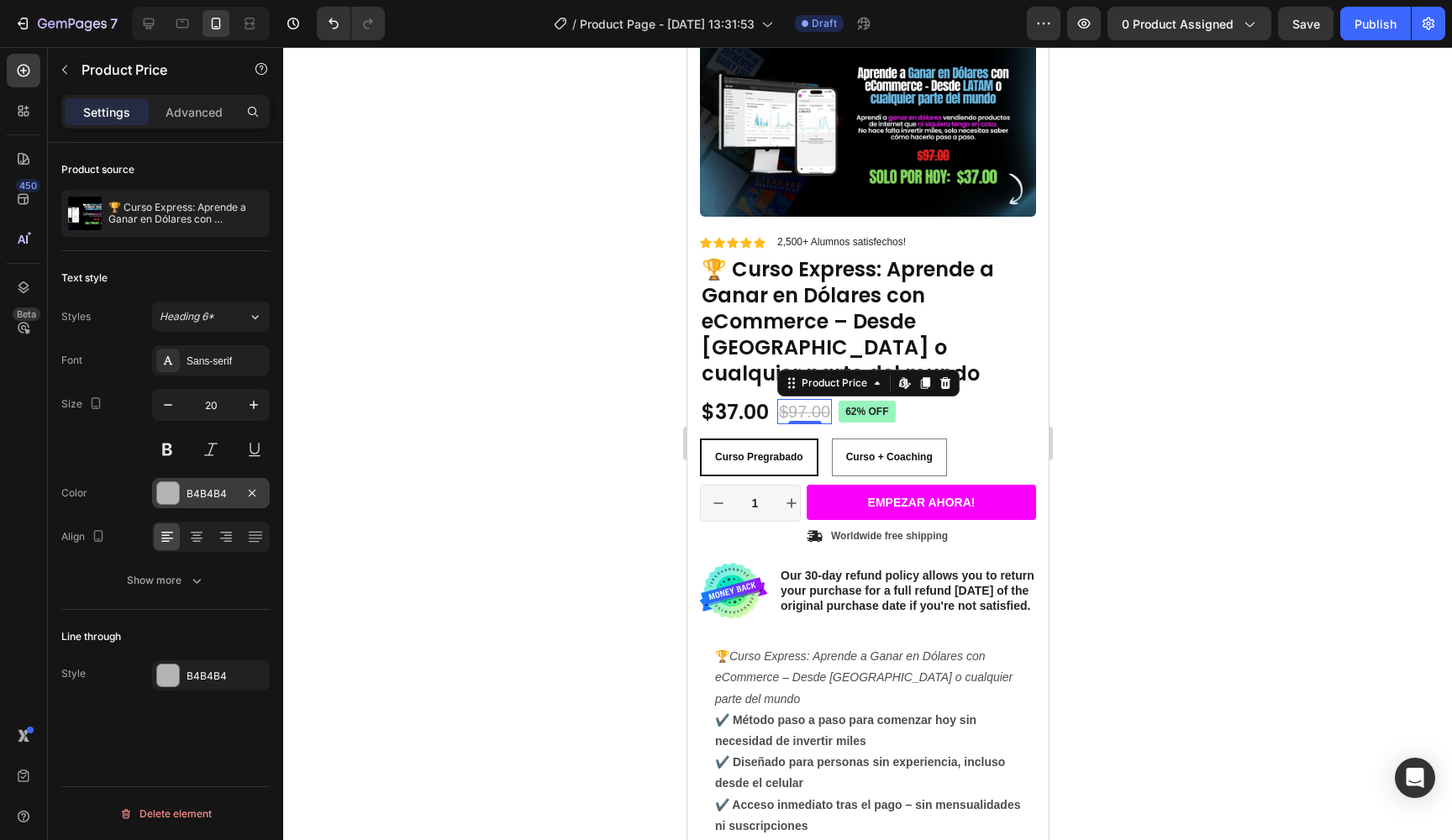
click at [170, 496] on div at bounding box center [167, 492] width 21 height 21
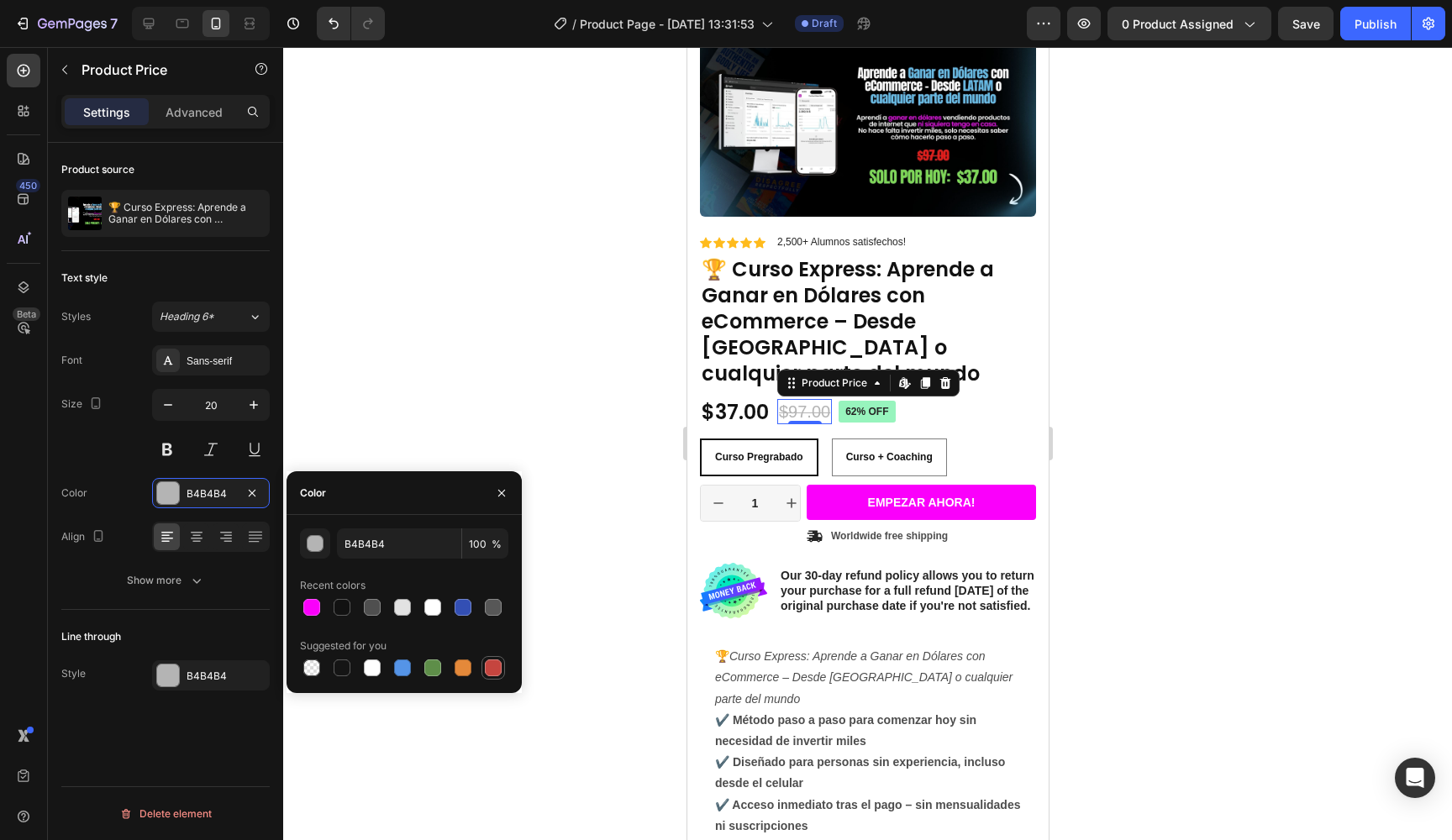
click at [487, 669] on div at bounding box center [493, 668] width 17 height 17
type input "C5453F"
click at [588, 340] on div at bounding box center [867, 443] width 1169 height 793
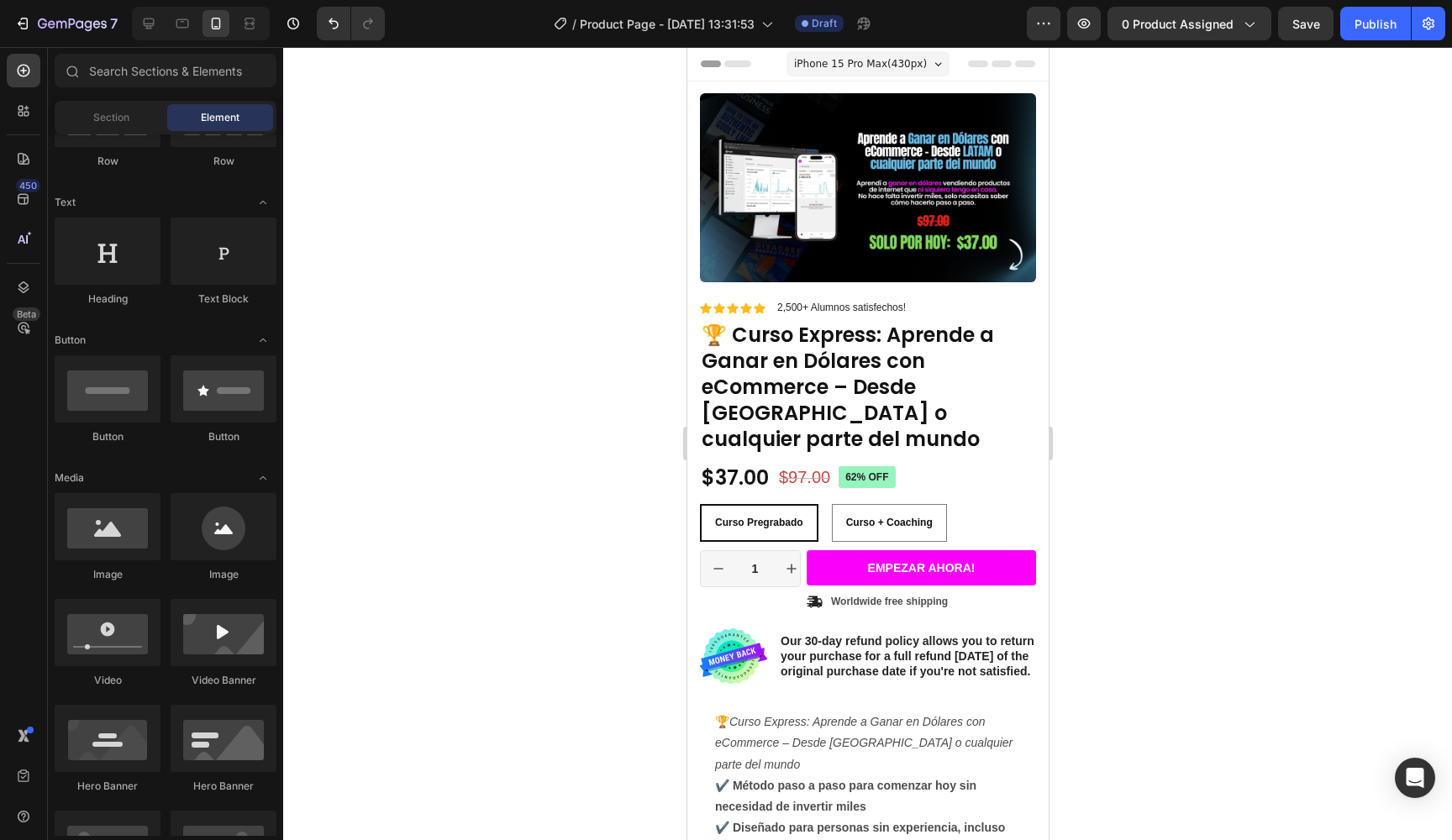
scroll to position [0, 0]
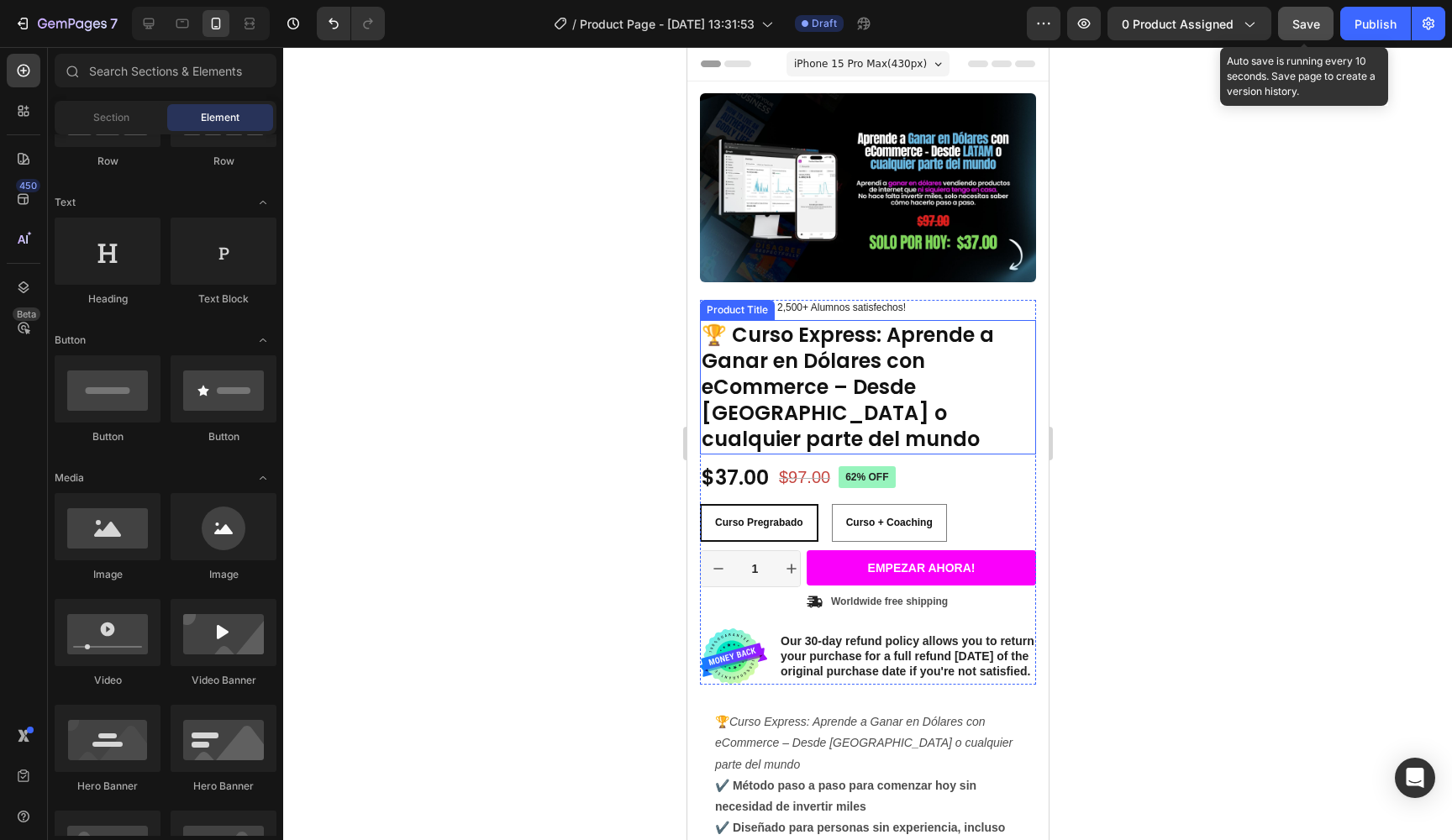
click at [1325, 26] on button "Save" at bounding box center [1305, 23] width 55 height 34
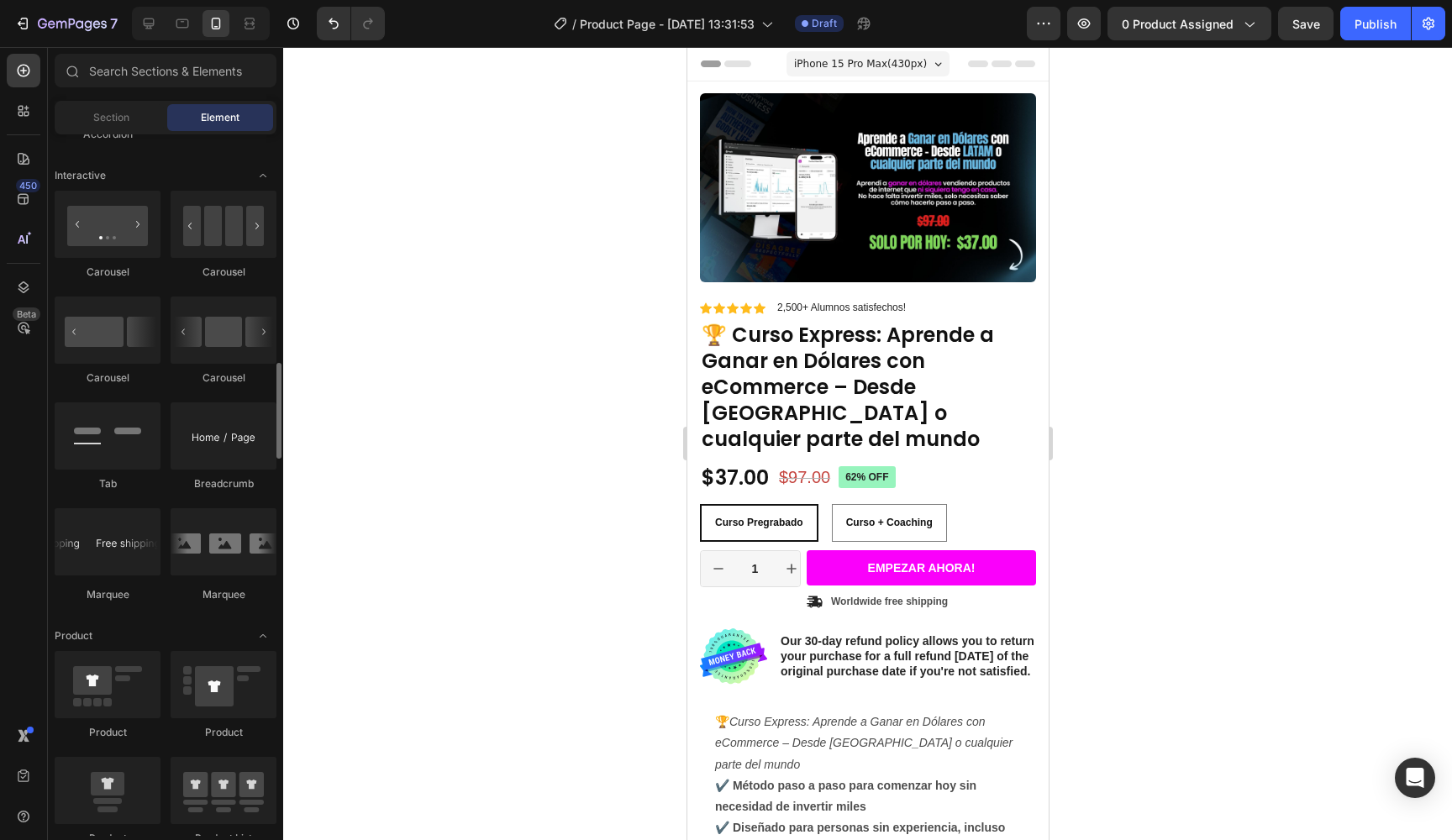
scroll to position [1659, 0]
click at [135, 490] on div "Tab" at bounding box center [107, 486] width 106 height 15
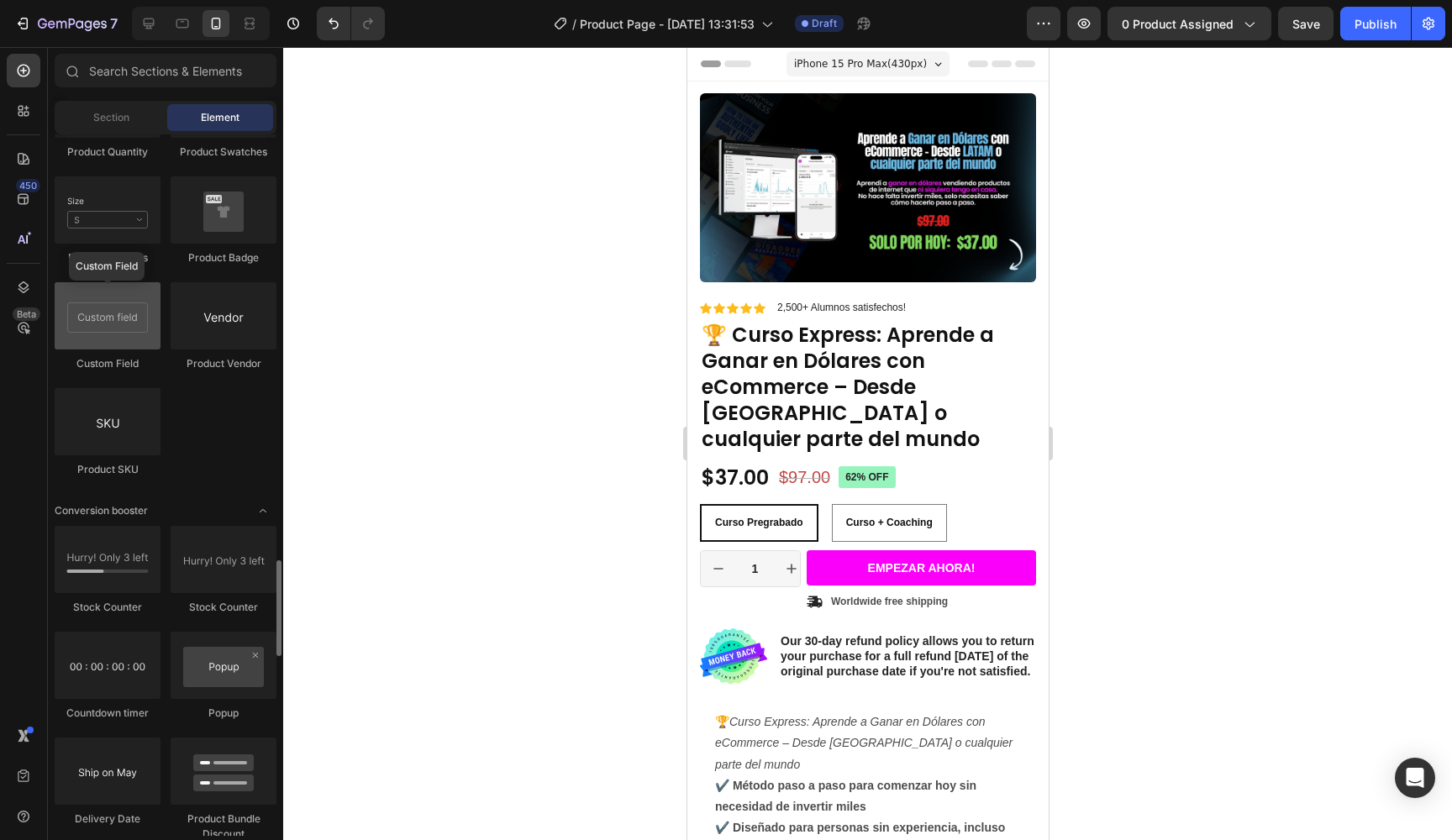
scroll to position [3179, 0]
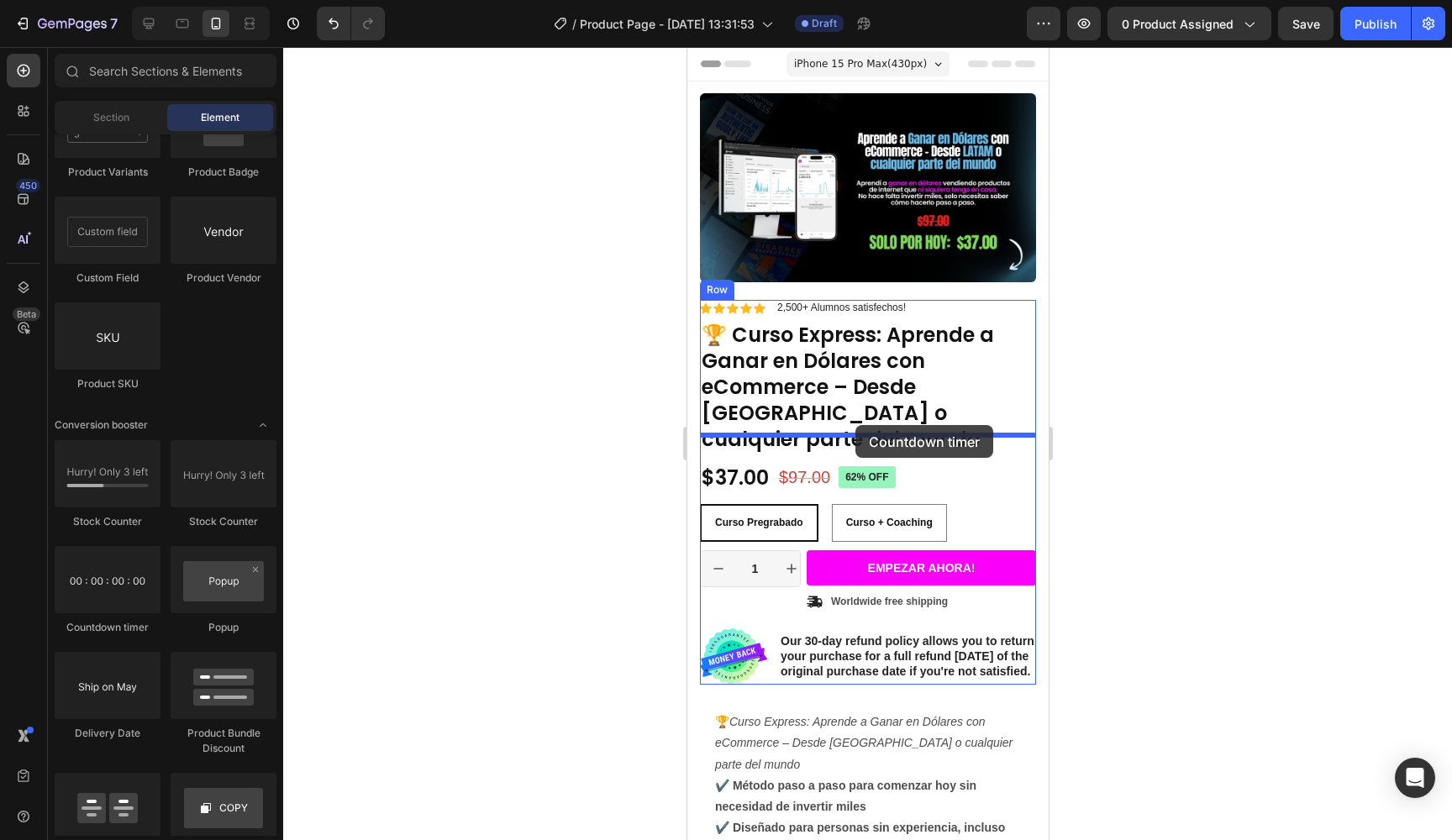
drag, startPoint x: 798, startPoint y: 636, endPoint x: 855, endPoint y: 425, distance: 218.6
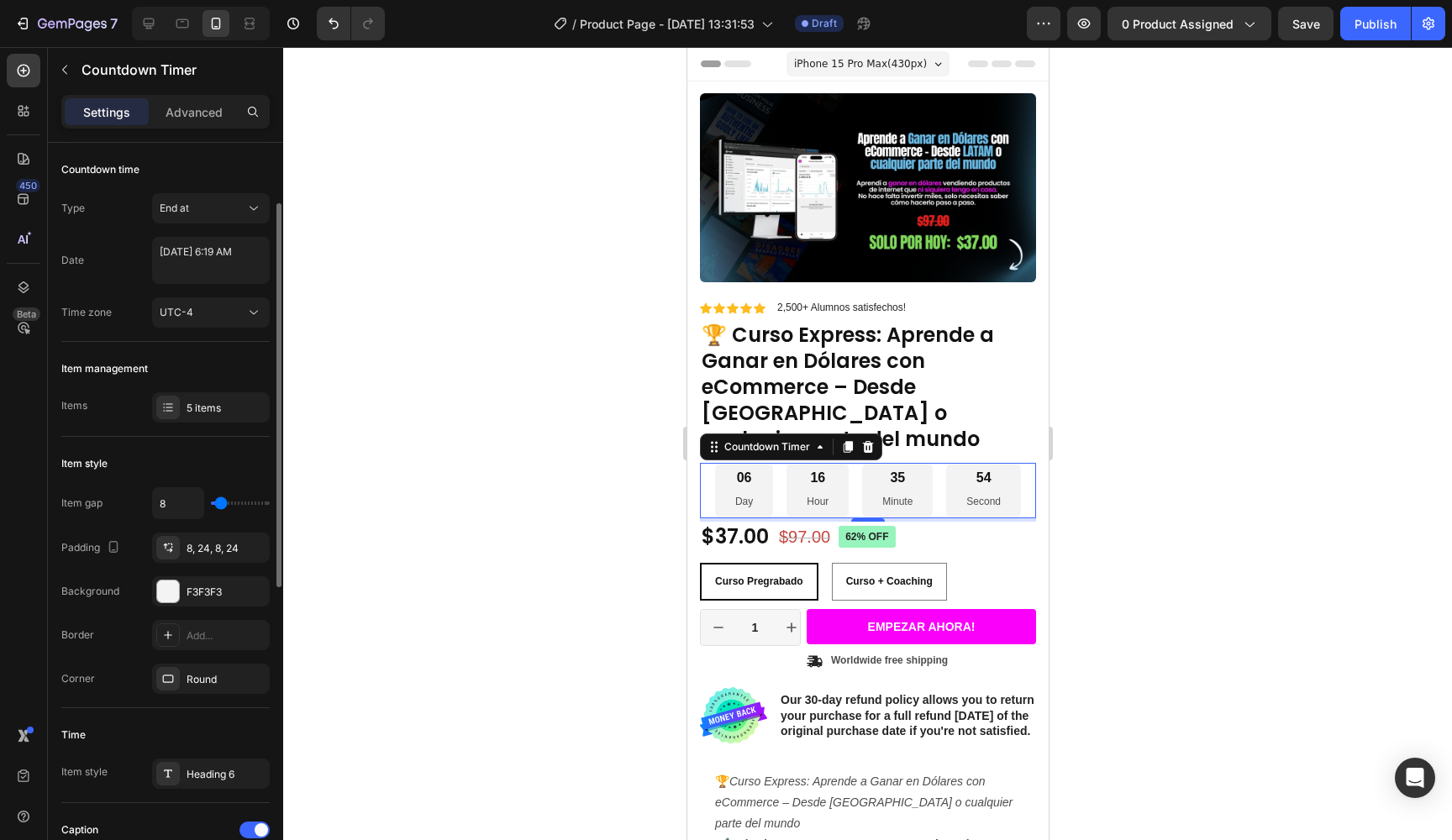
scroll to position [73, 0]
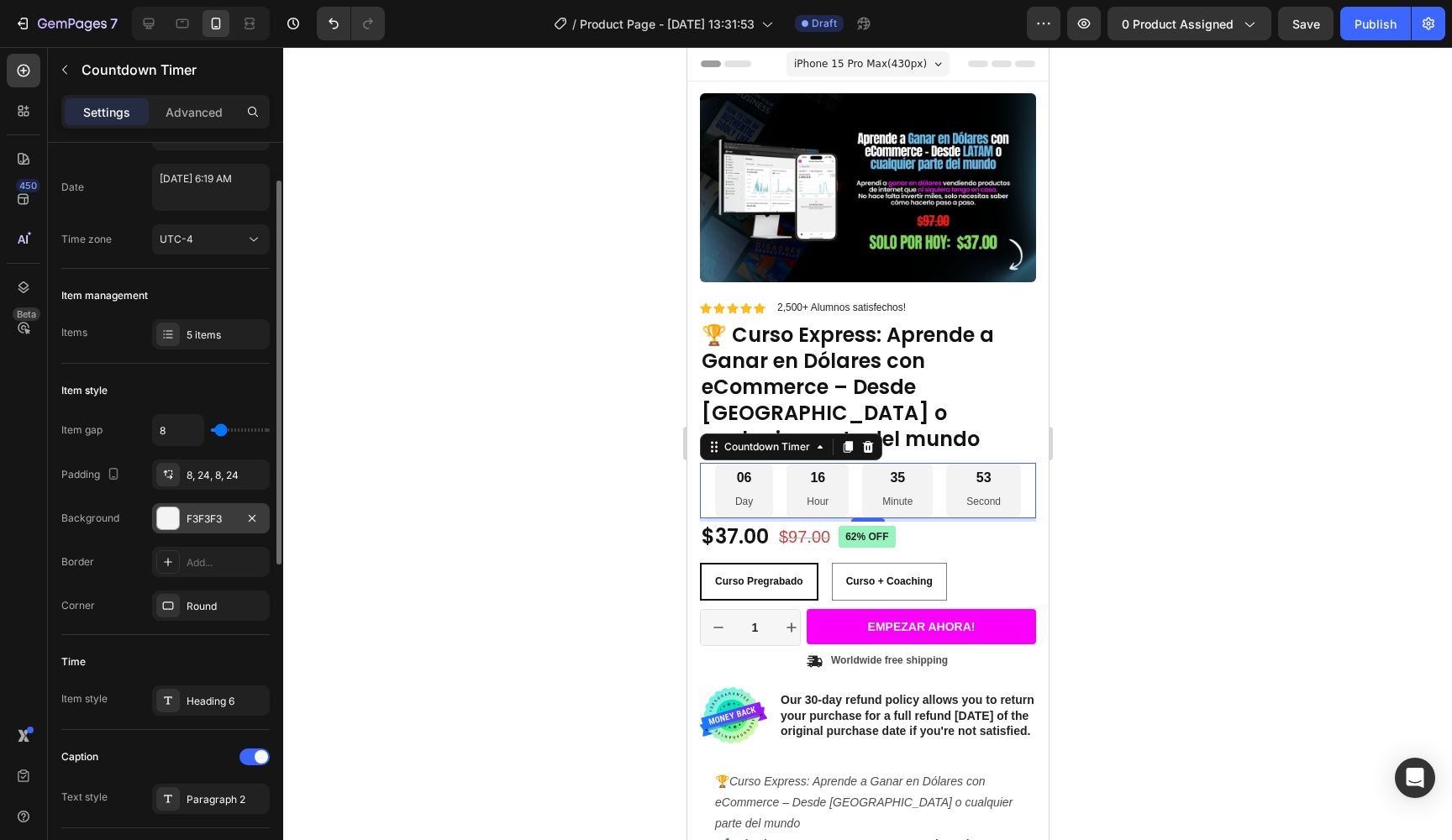
click at [169, 526] on div at bounding box center [167, 518] width 21 height 21
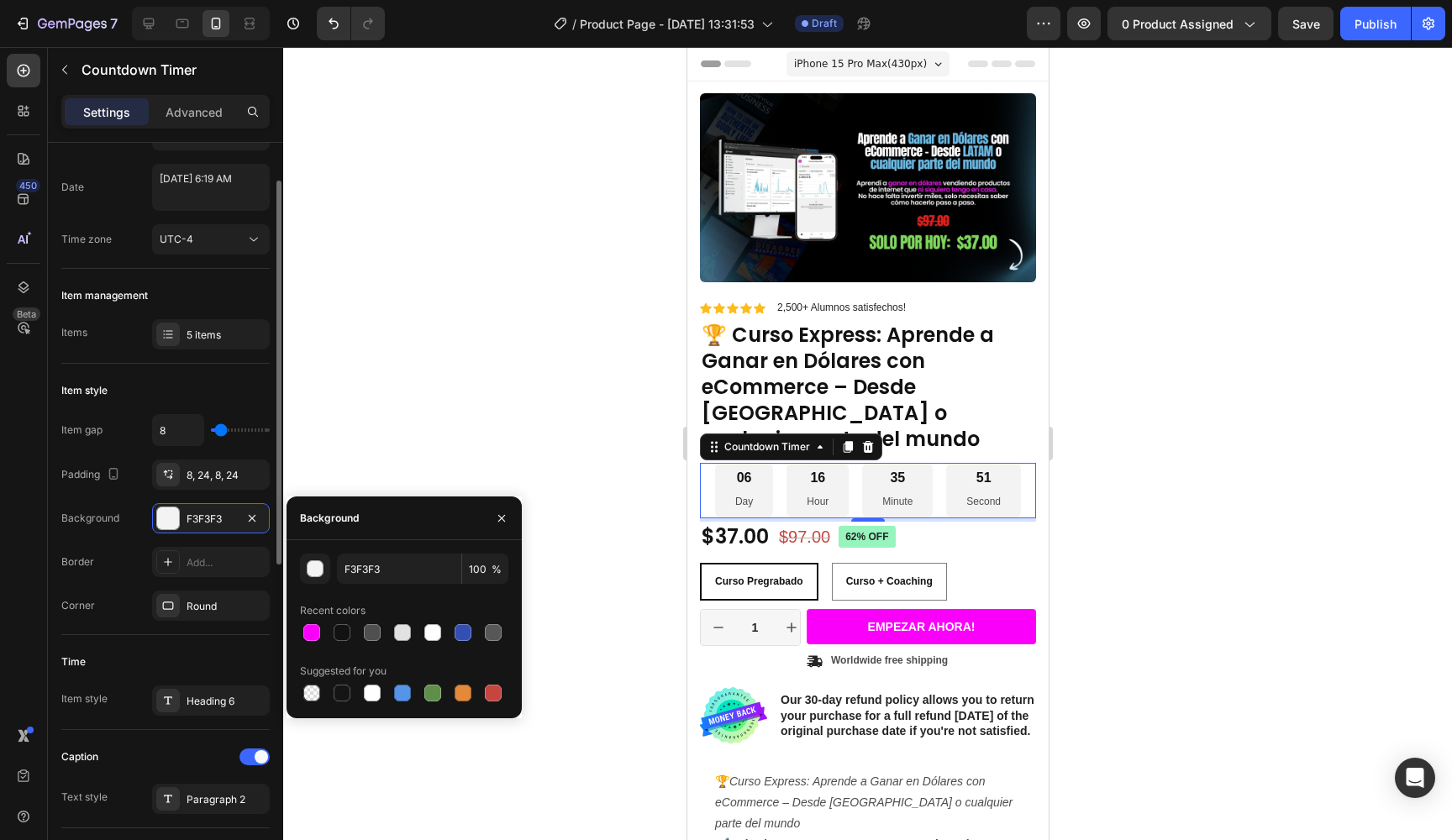
click at [111, 512] on div "Background" at bounding box center [91, 519] width 58 height 15
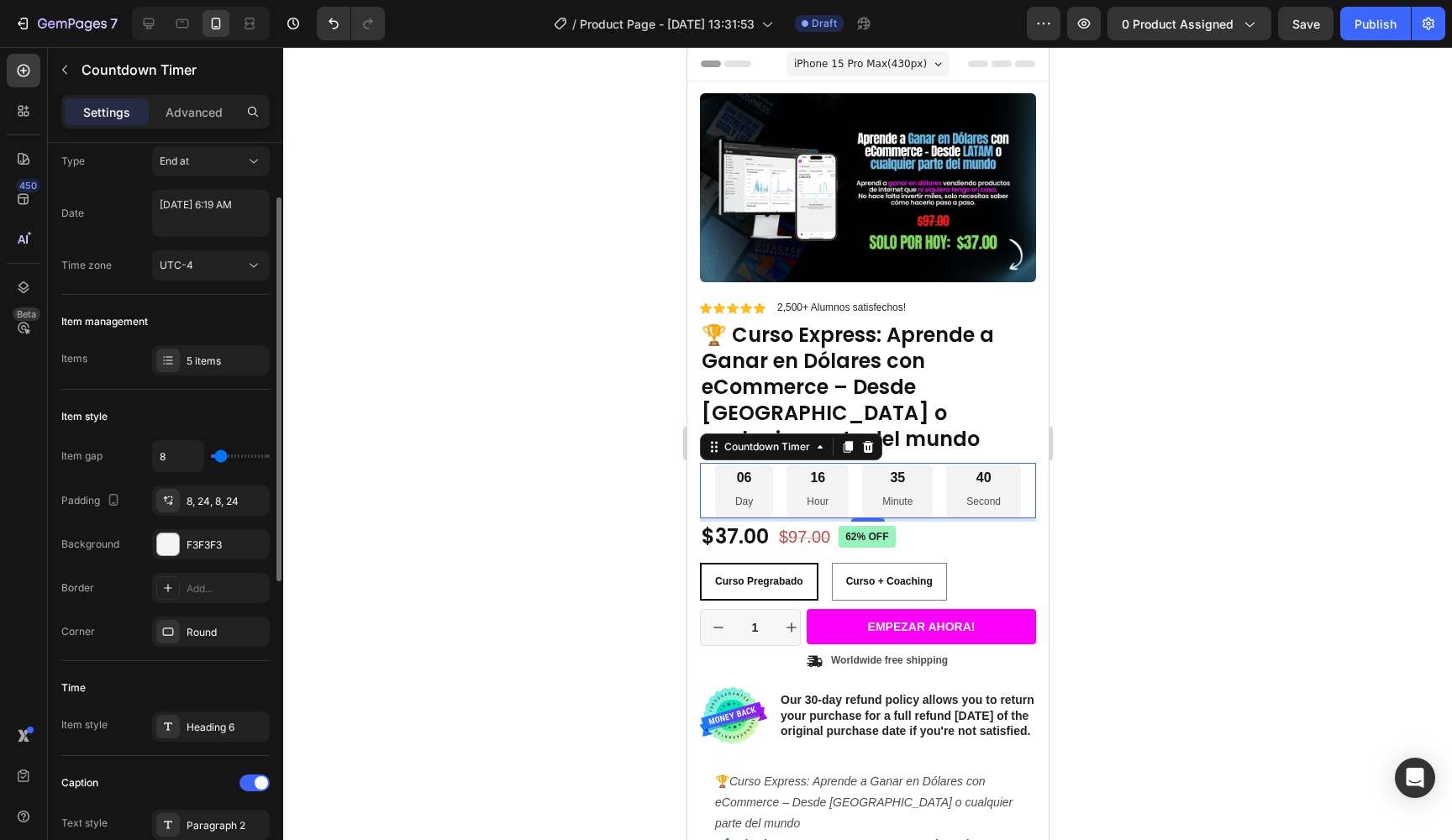
scroll to position [119, 0]
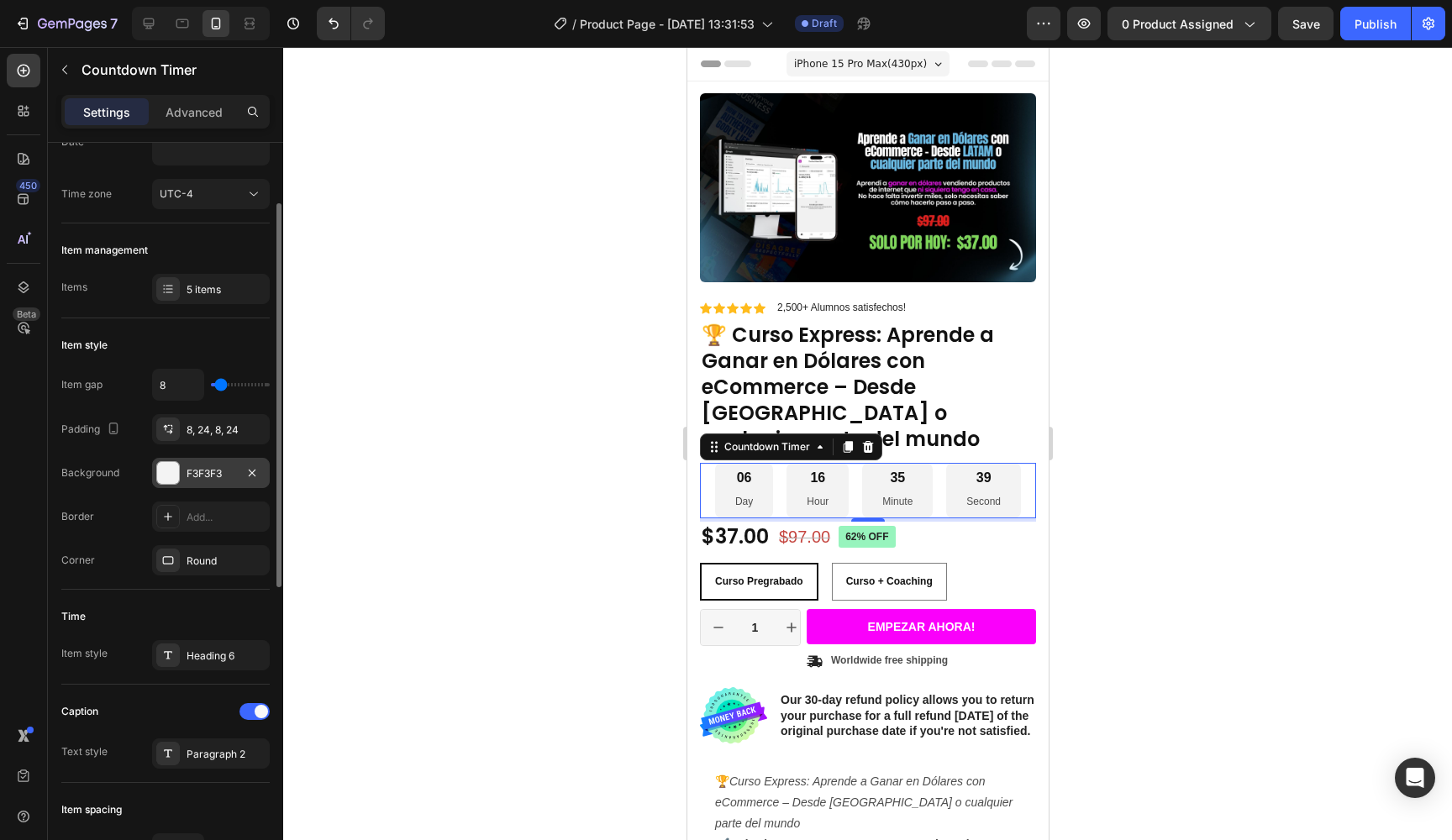
click at [159, 470] on div at bounding box center [167, 473] width 21 height 21
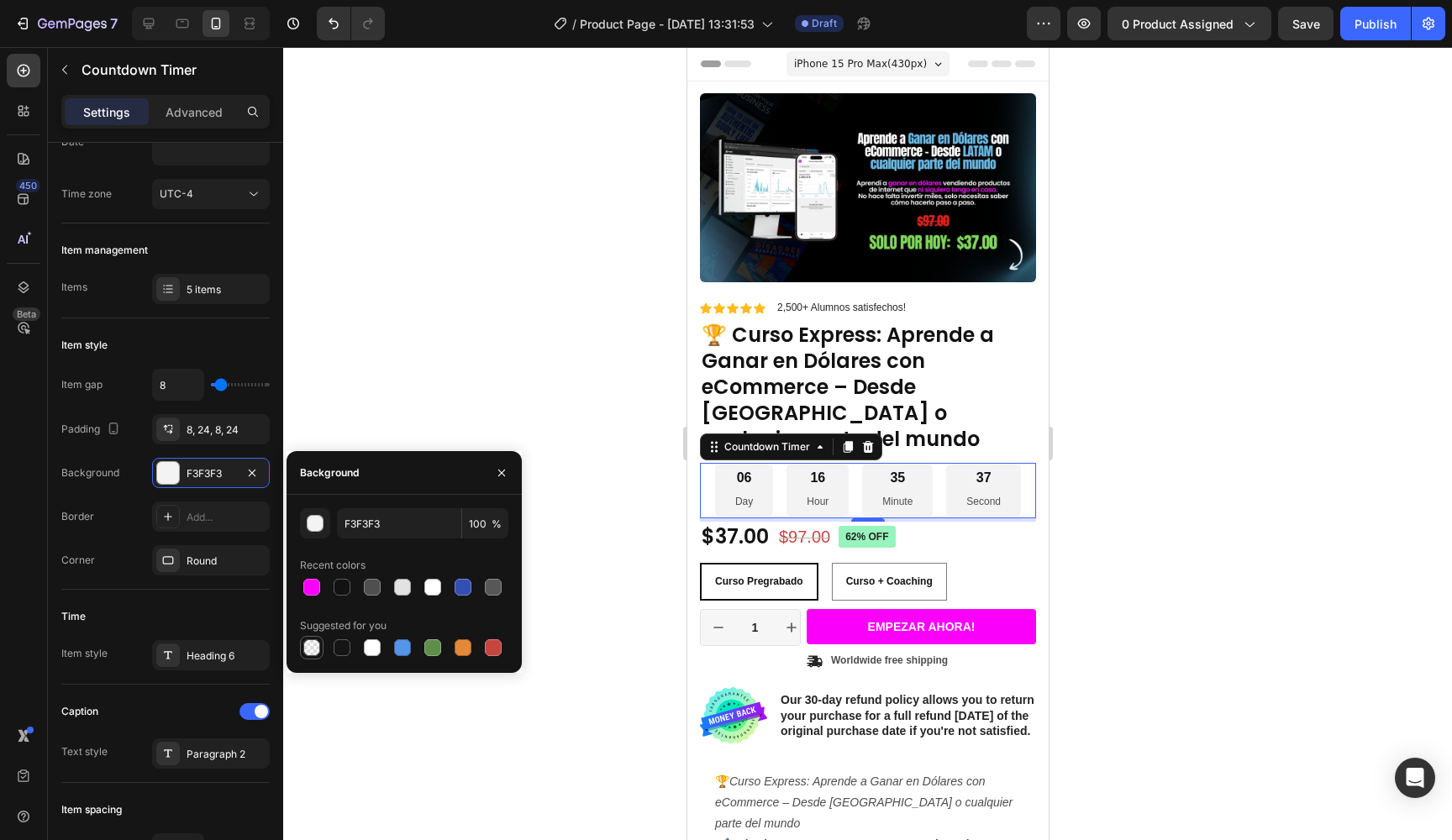
click at [312, 646] on div at bounding box center [312, 648] width 17 height 17
type input "000000"
type input "0"
click at [497, 646] on div at bounding box center [493, 648] width 17 height 17
type input "C5453F"
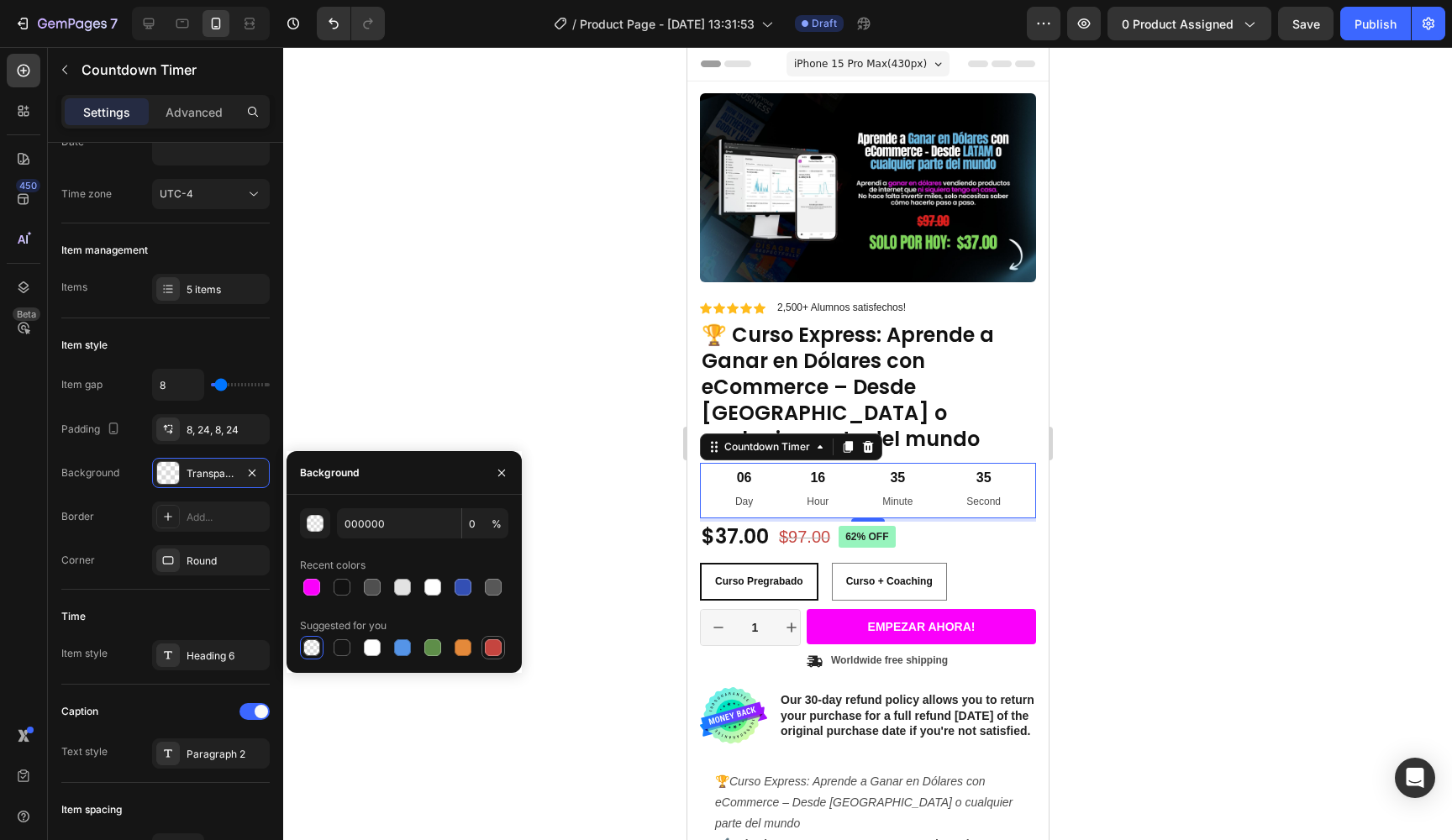
type input "100"
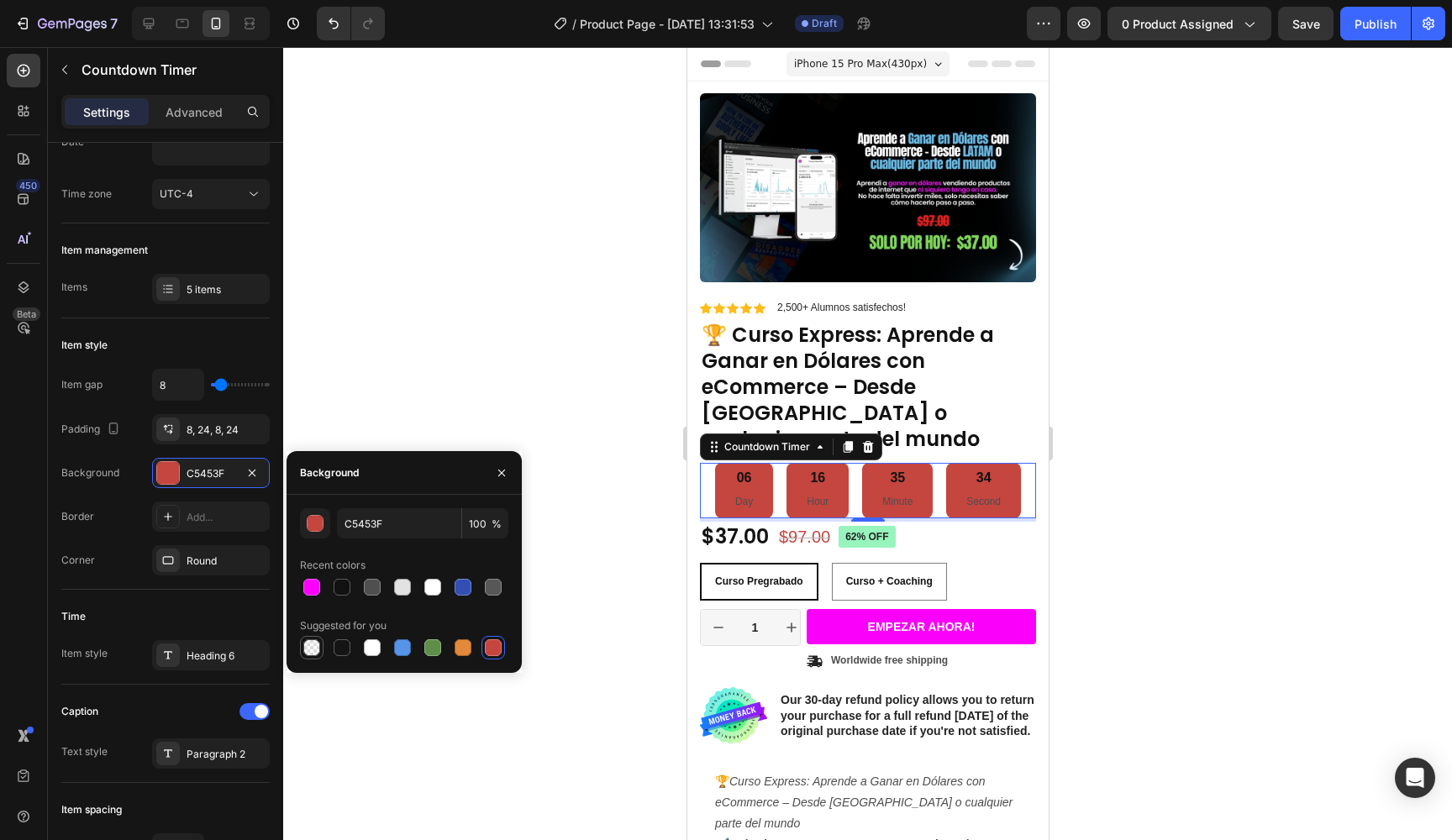
click at [309, 654] on div at bounding box center [312, 648] width 17 height 17
type input "000000"
type input "0"
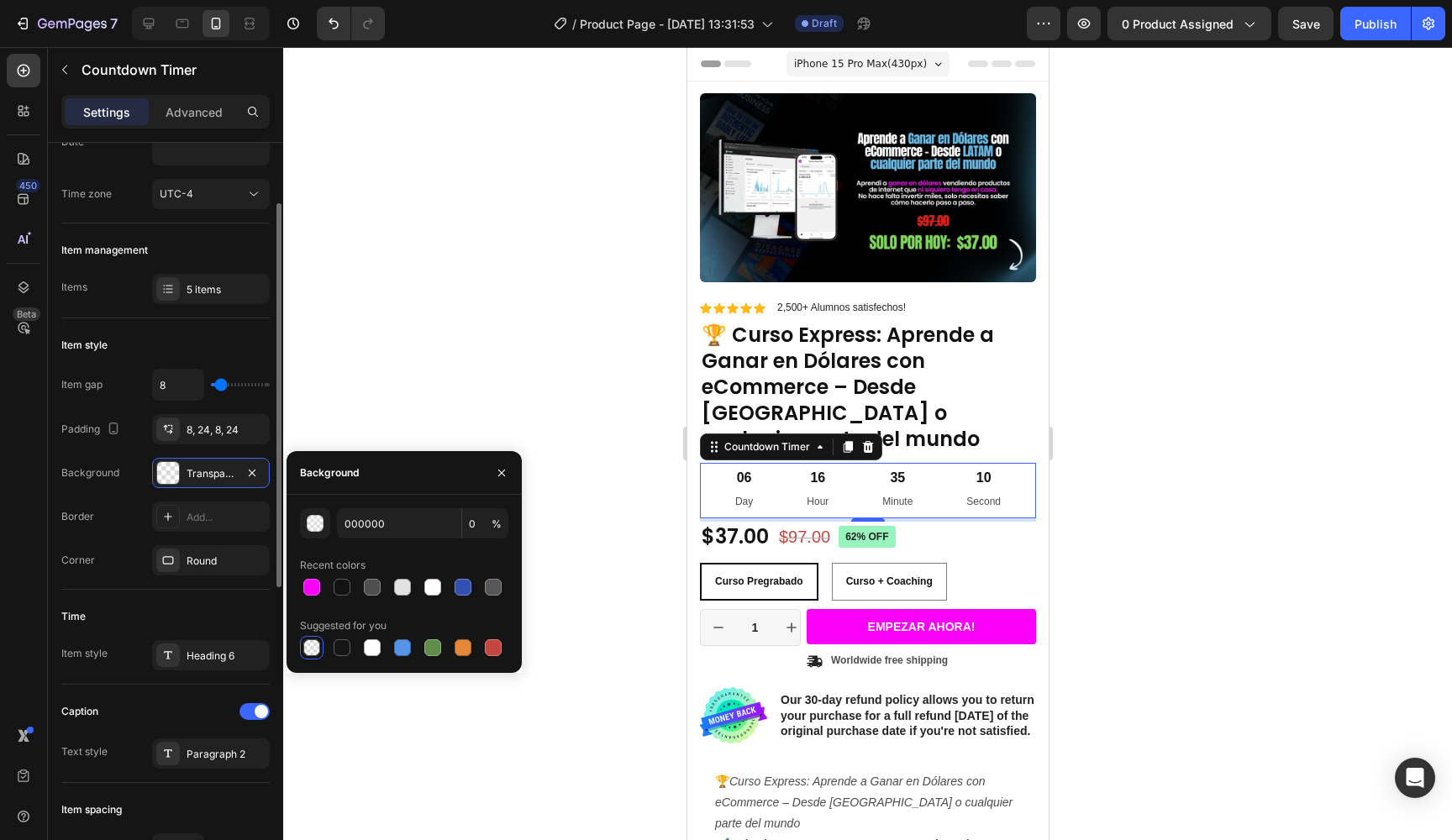
scroll to position [163, 0]
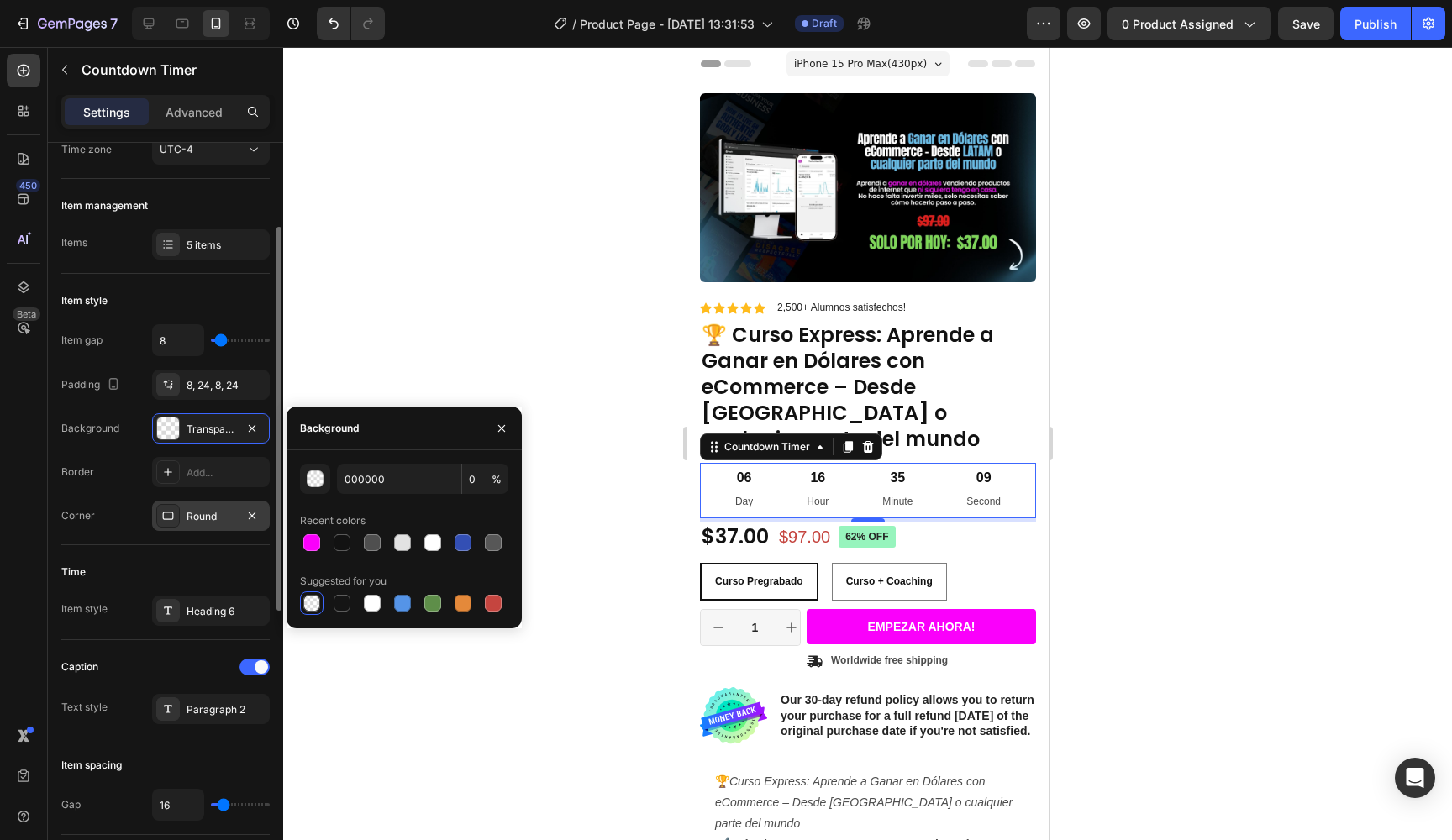
click at [164, 523] on div at bounding box center [167, 516] width 23 height 23
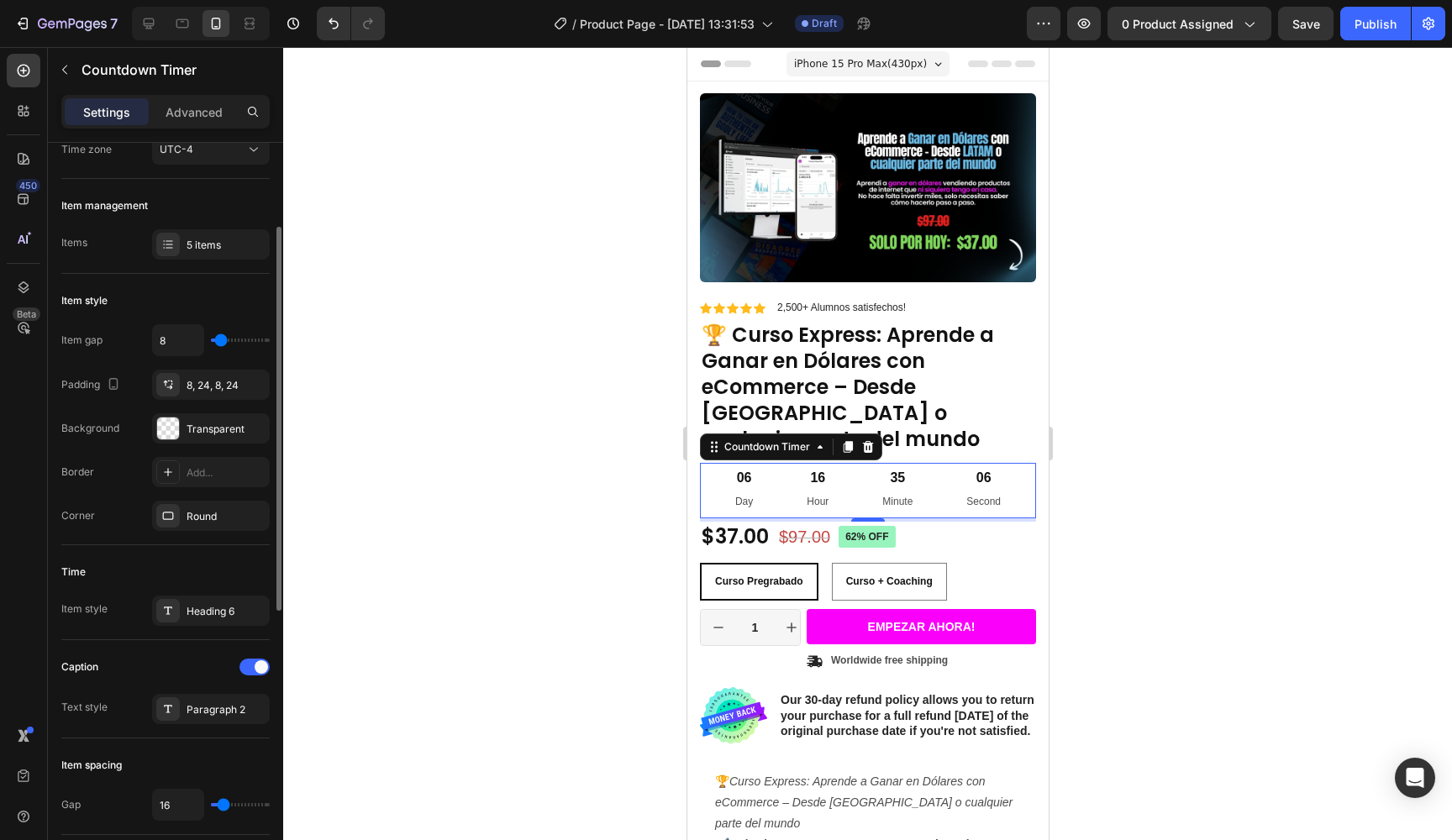
scroll to position [396, 0]
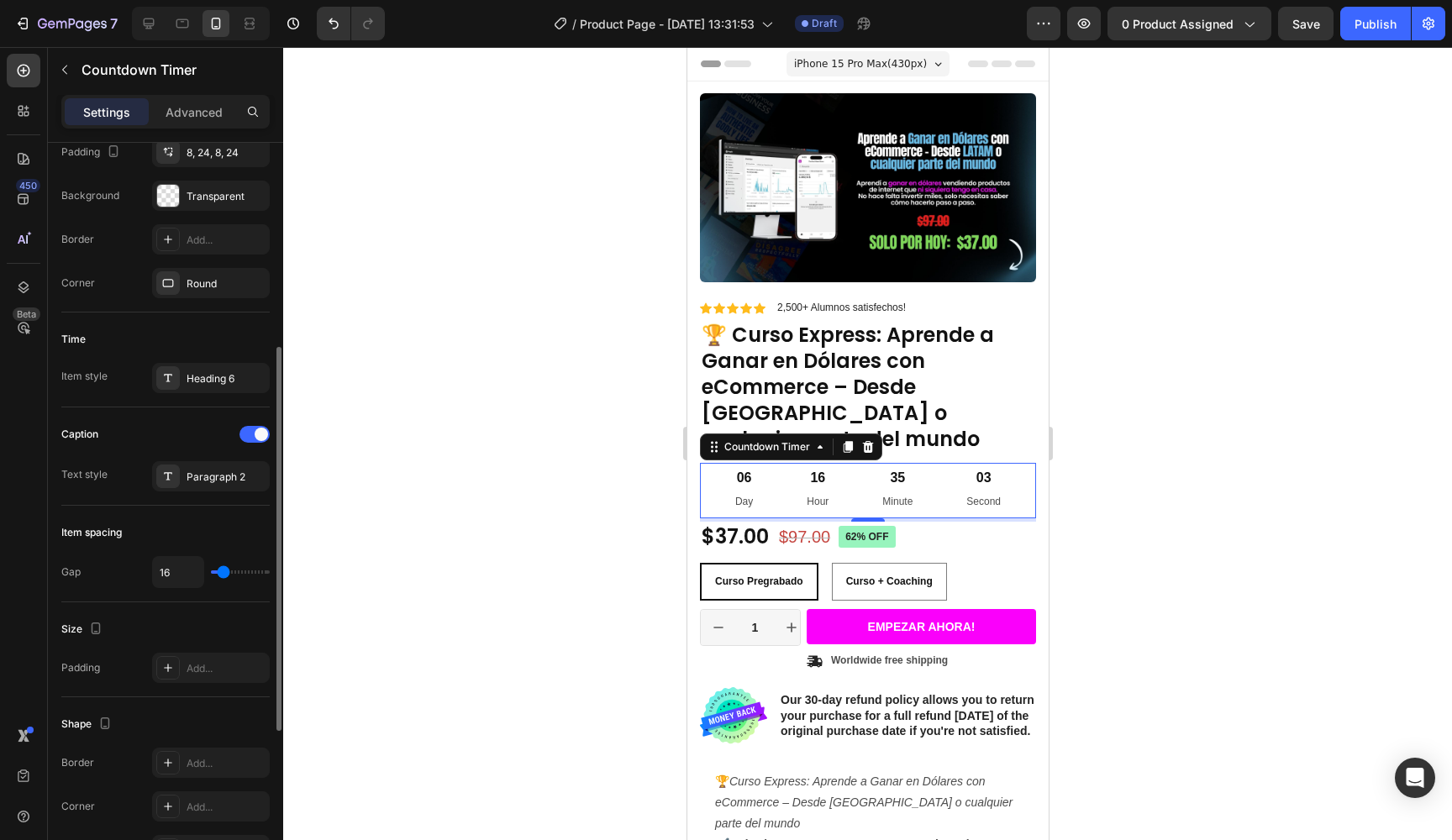
type input "3"
type input "1"
type input "0"
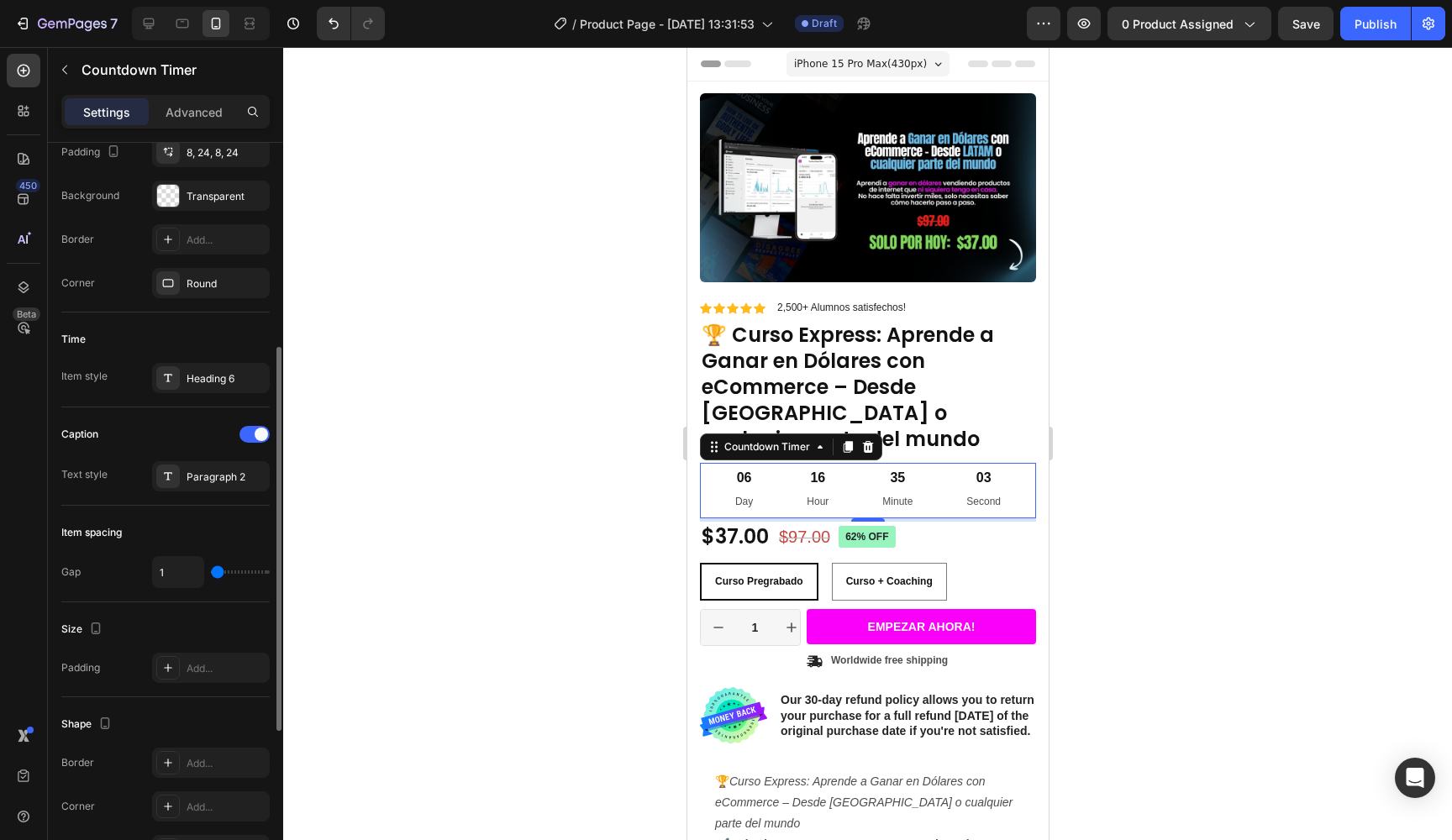
type input "0"
drag, startPoint x: 217, startPoint y: 575, endPoint x: 206, endPoint y: 572, distance: 11.4
click at [211, 572] on input "range" at bounding box center [240, 573] width 59 height 4
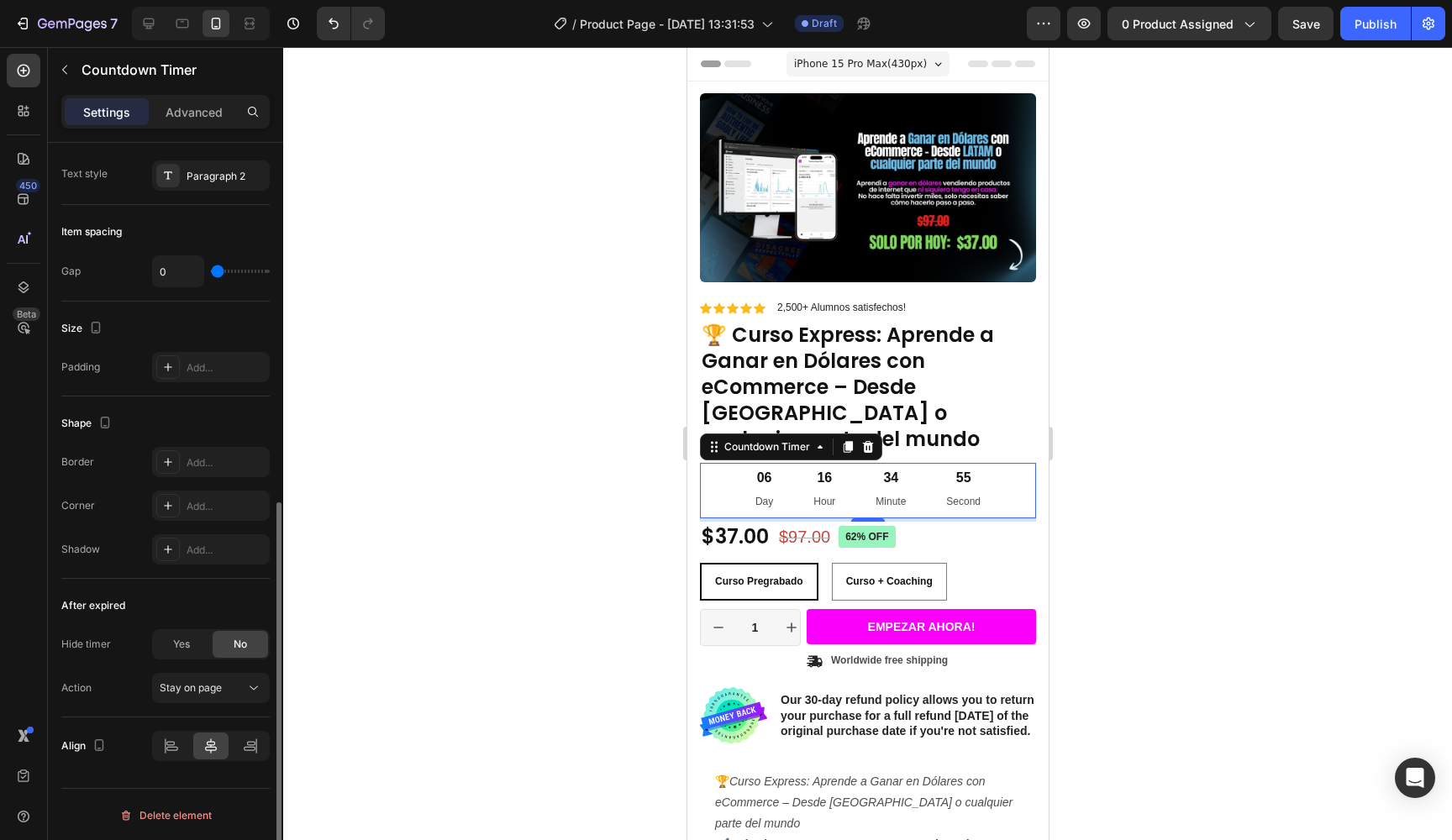
scroll to position [0, 0]
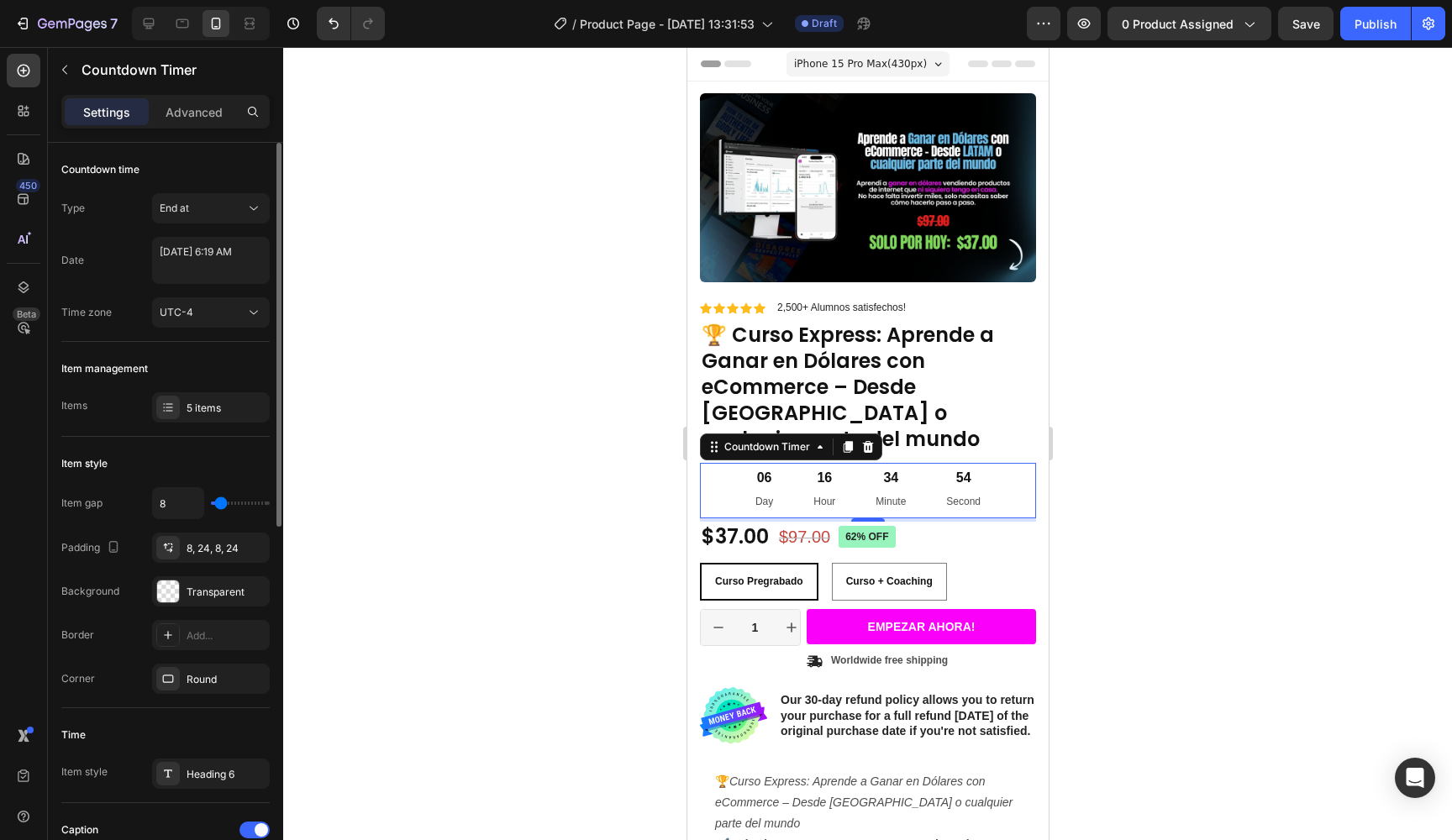
type input "3"
type input "14"
type input "18"
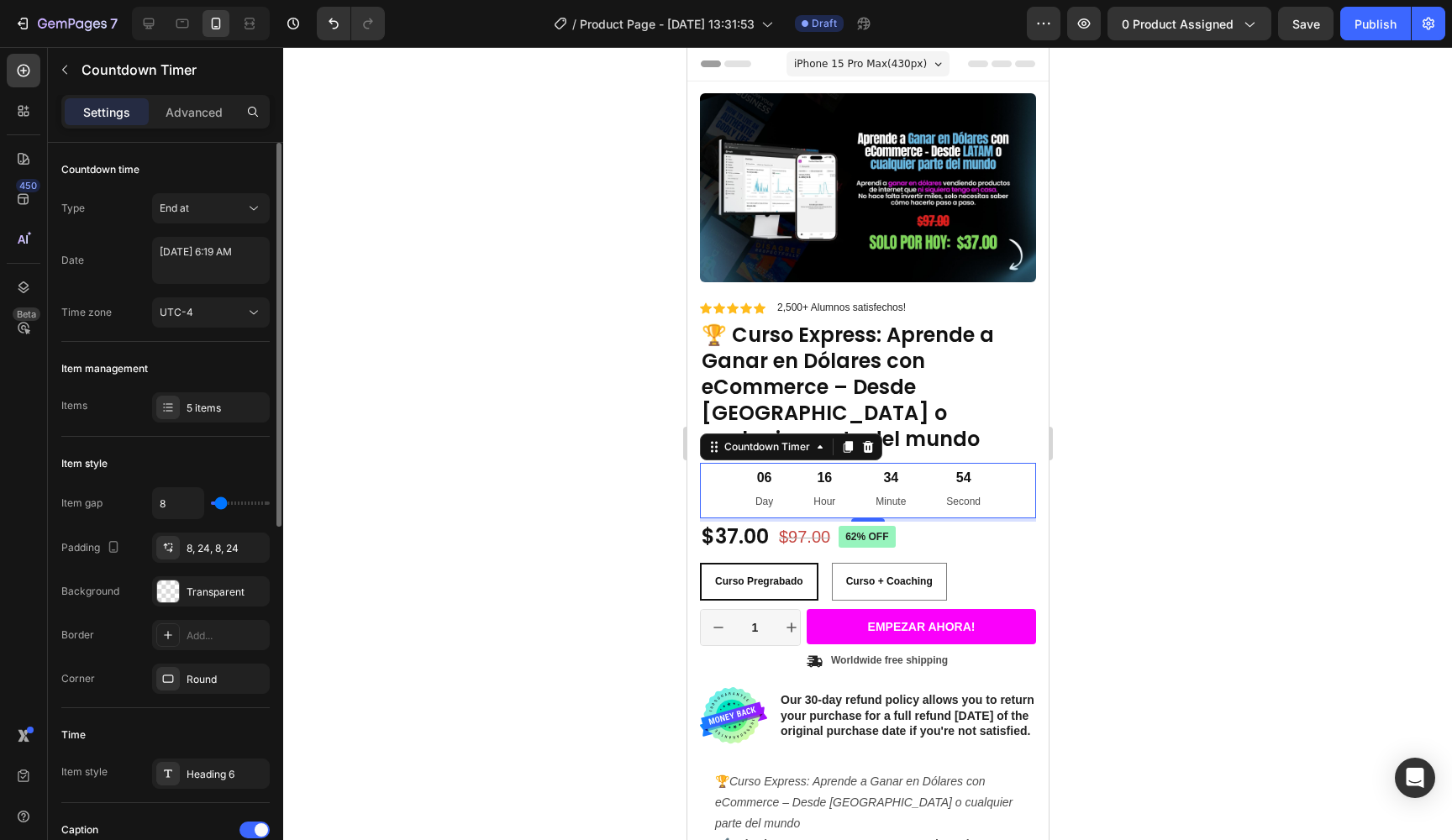
type input "18"
type input "22"
type input "24"
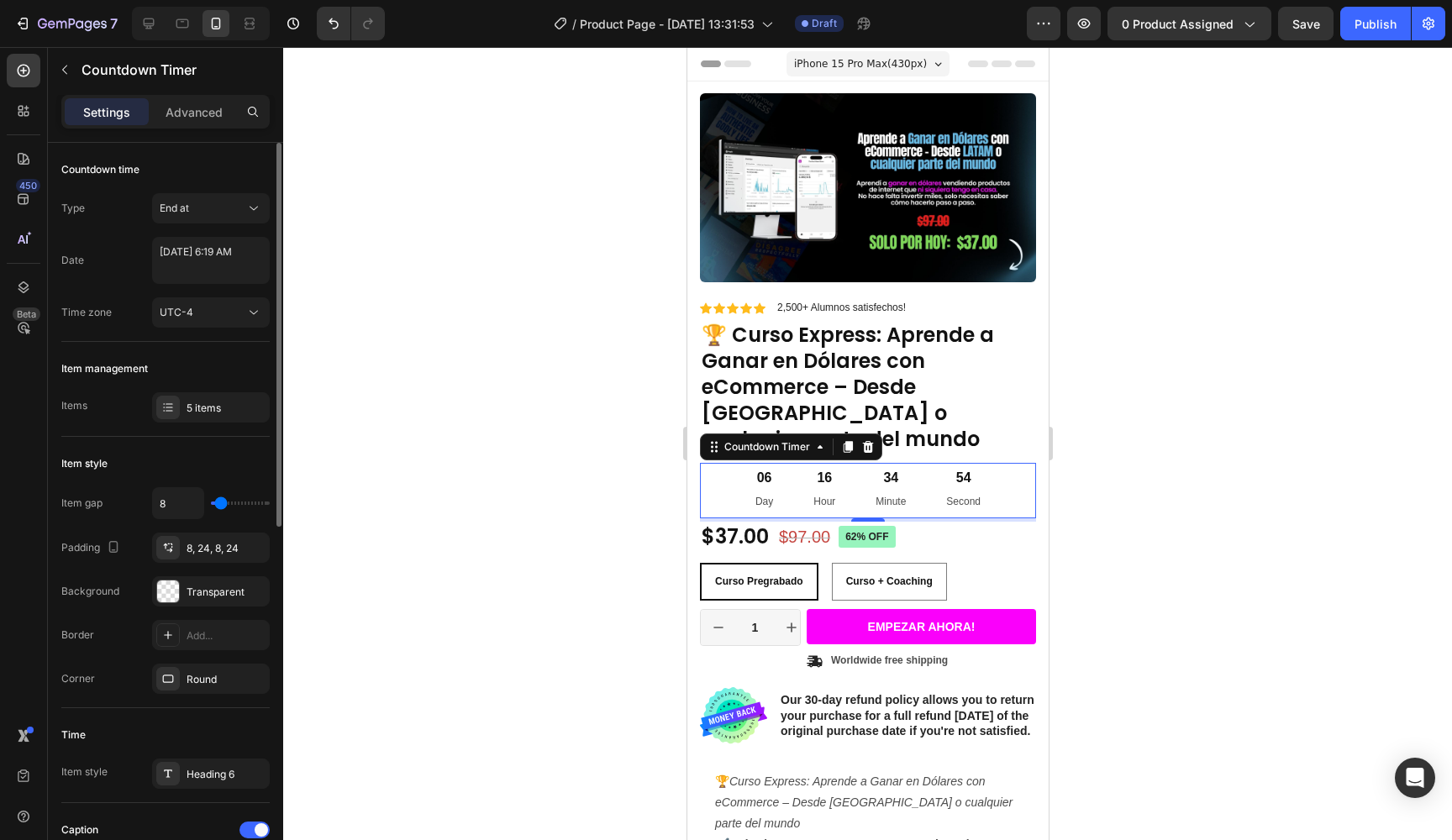
type input "26"
type input "28"
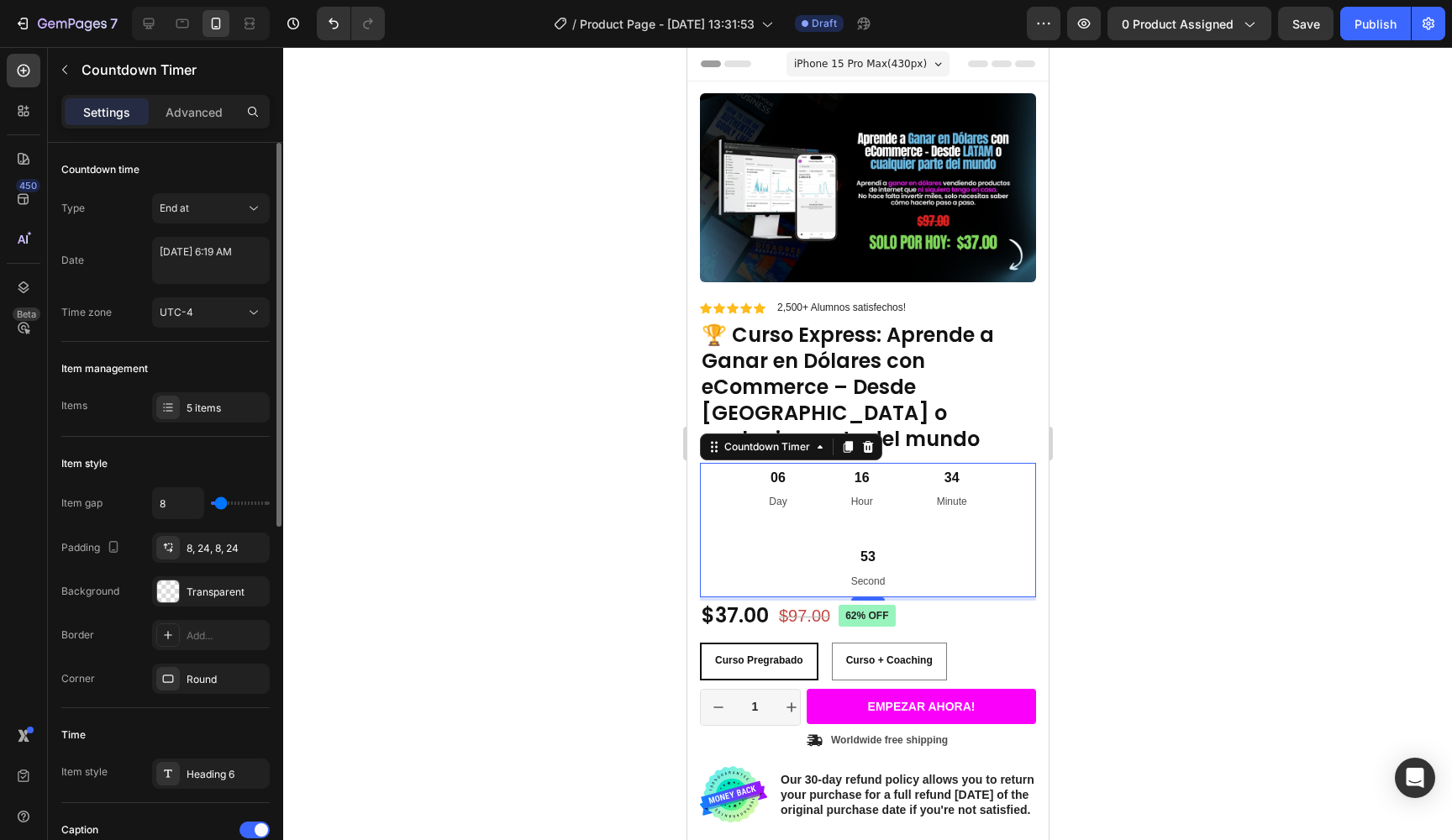
type input "35"
type input "45"
type input "52"
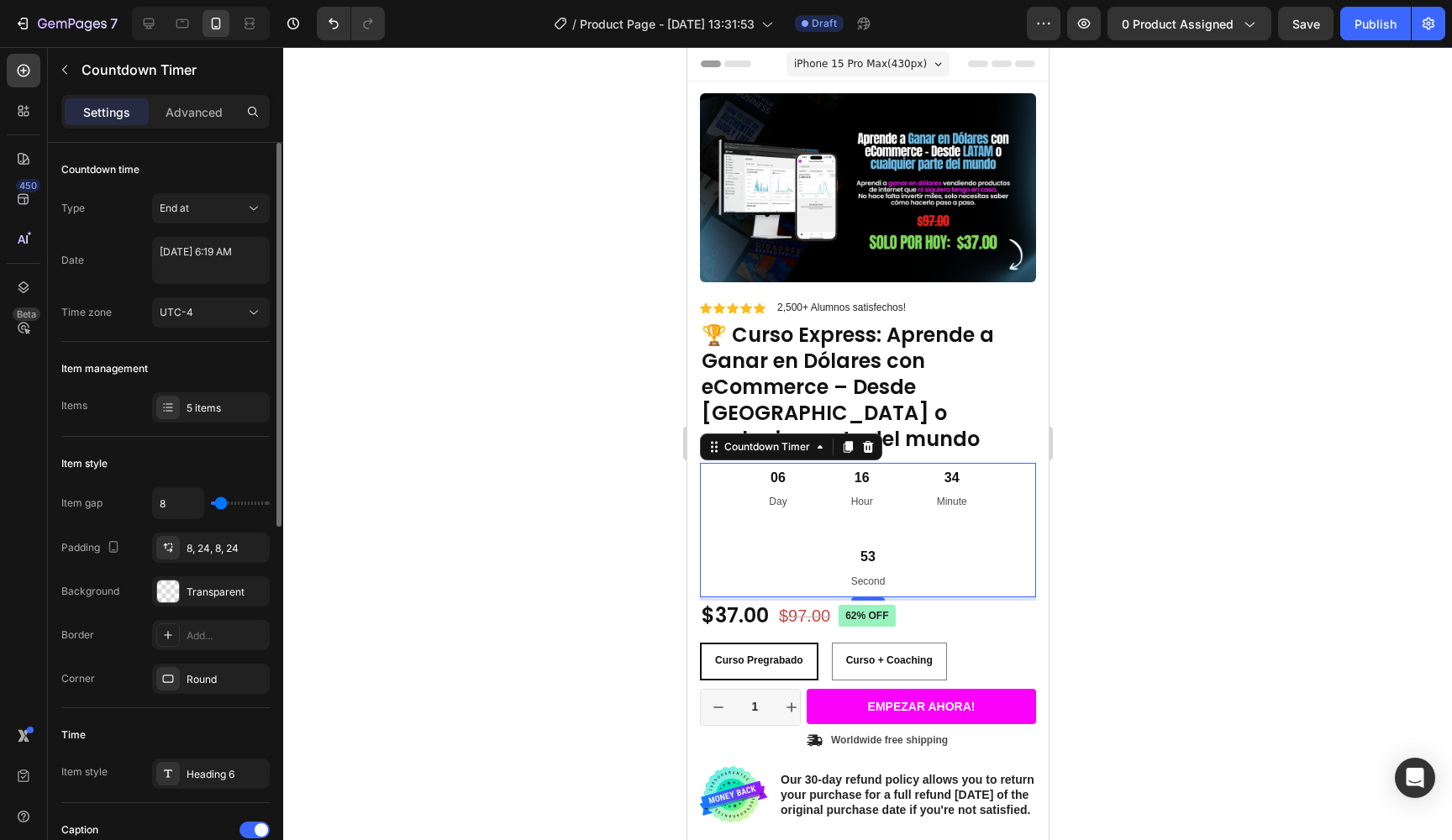
type input "52"
type input "56"
type input "60"
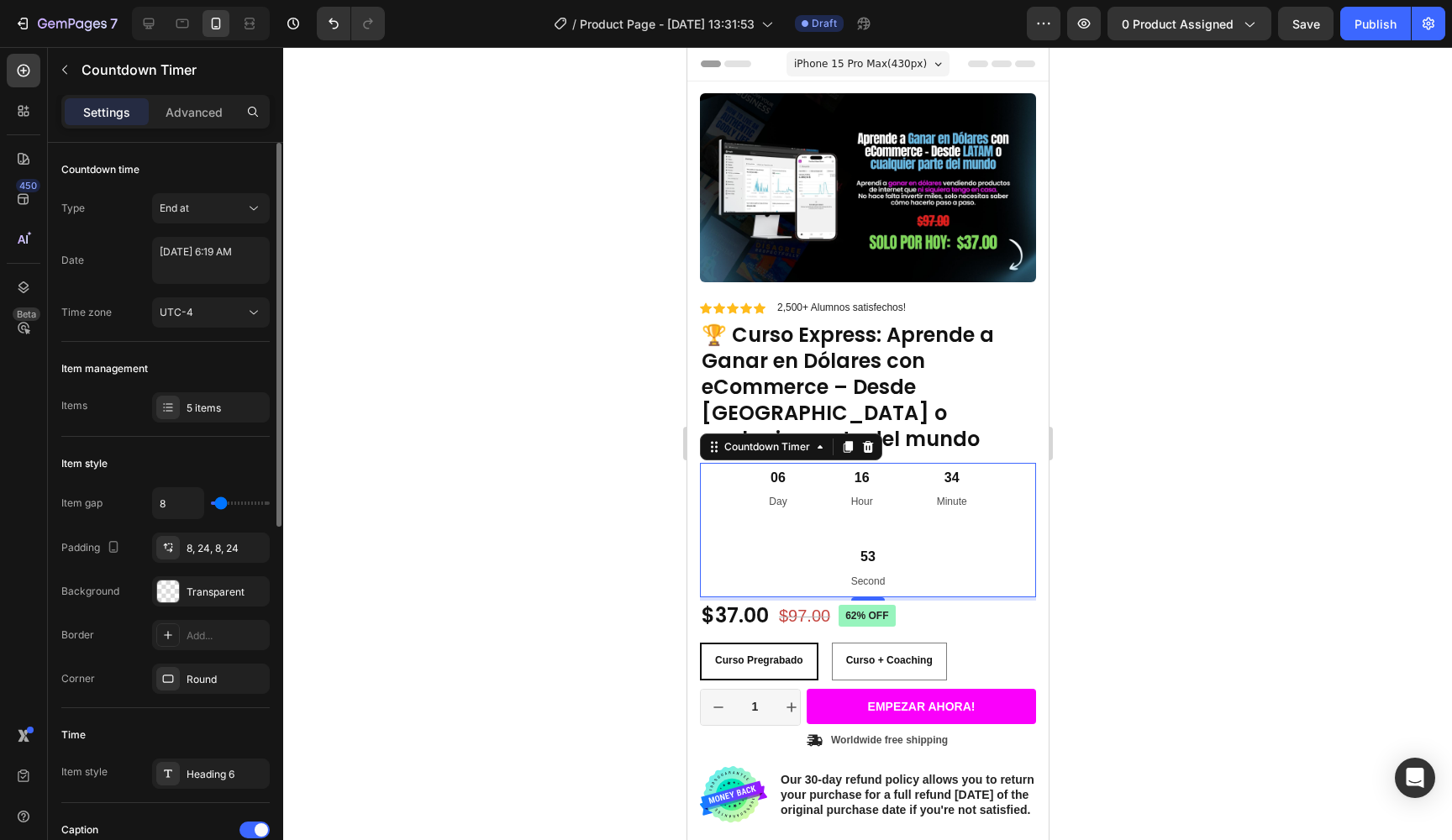
type input "62"
type input "66"
type input "68"
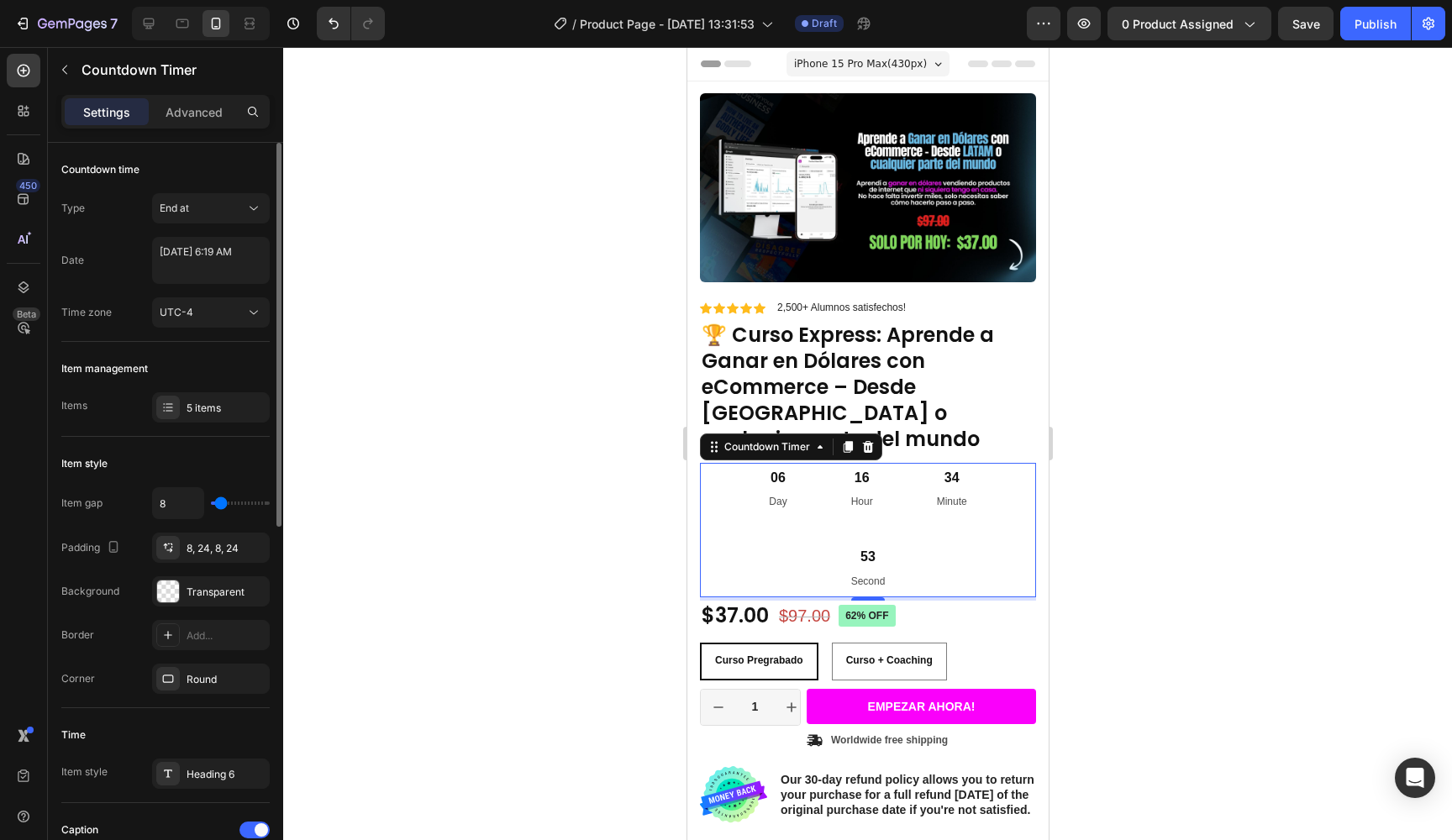
type input "68"
type input "71"
type input "75"
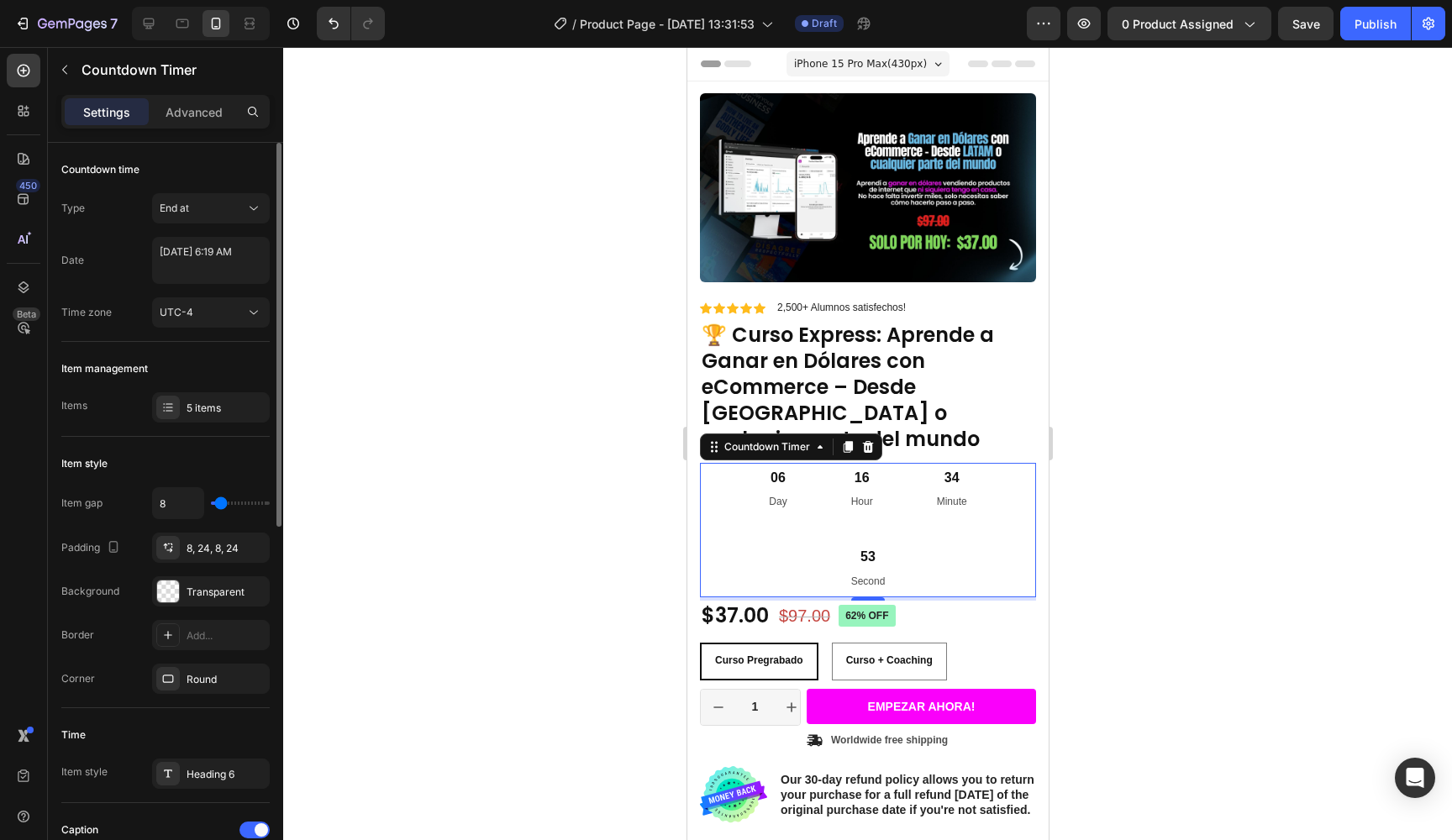
type input "87"
type input "102"
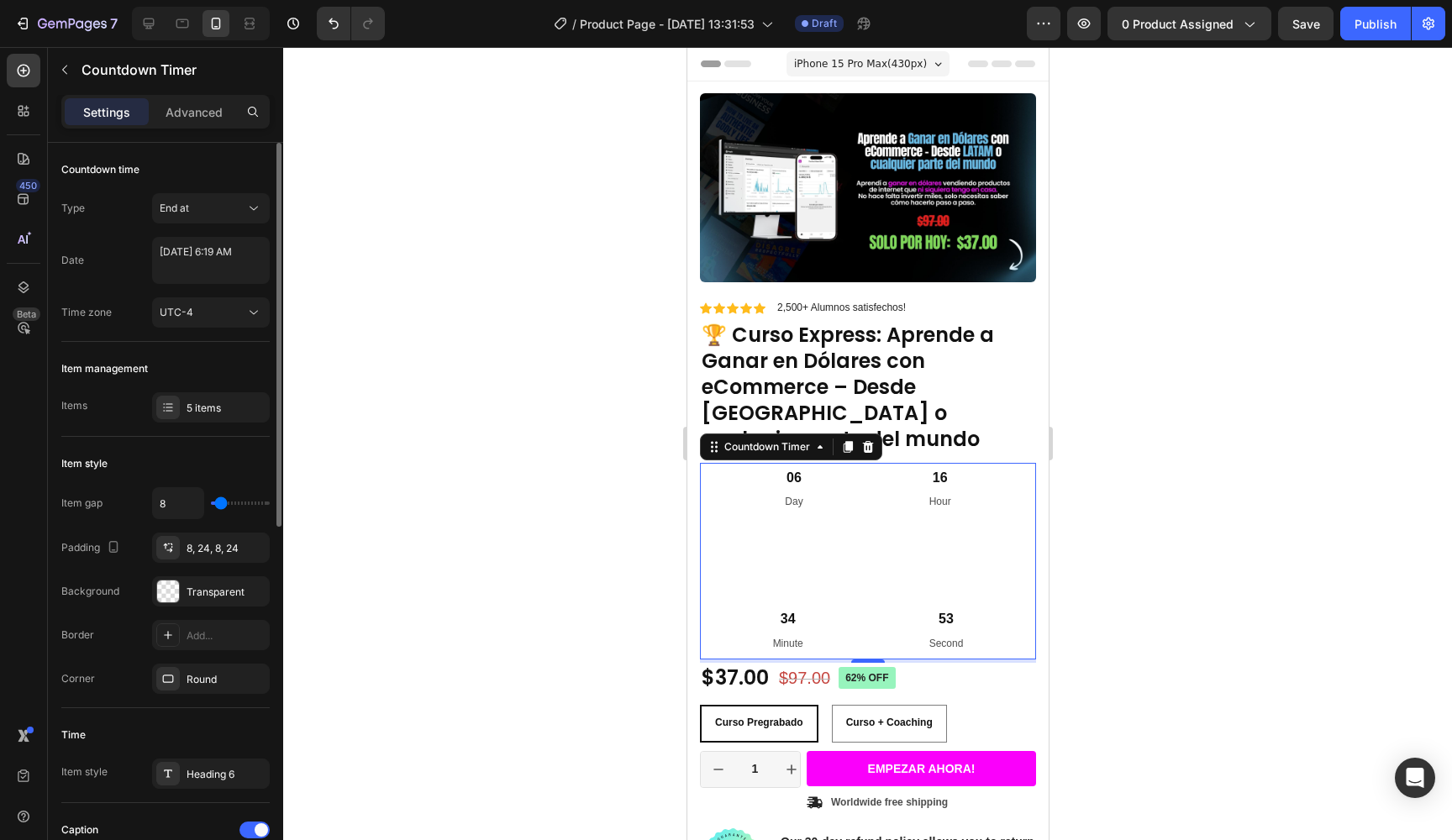
type input "106"
type input "119"
type input "120"
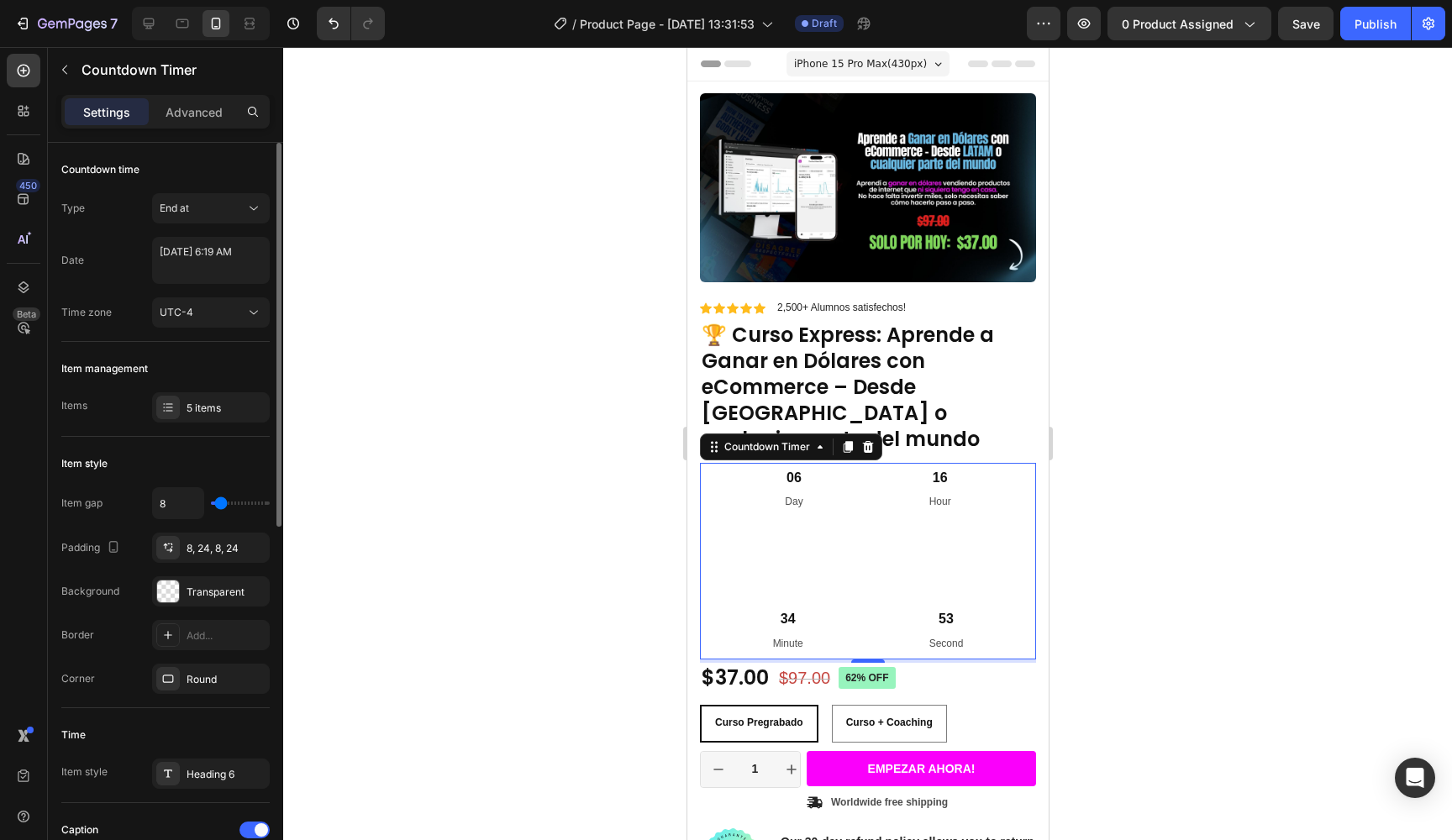
type input "120"
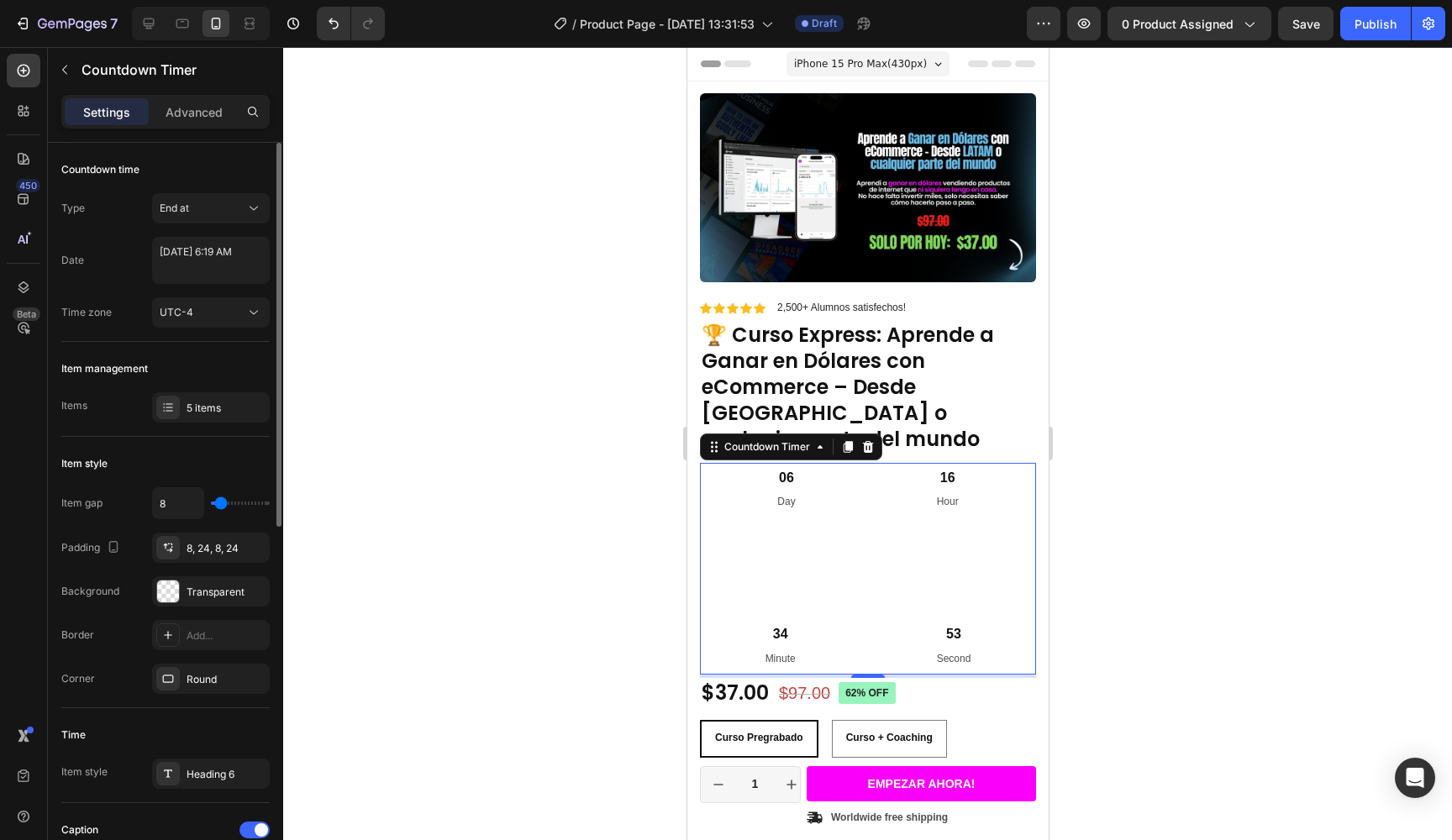
type input "117"
type input "102"
type input "85"
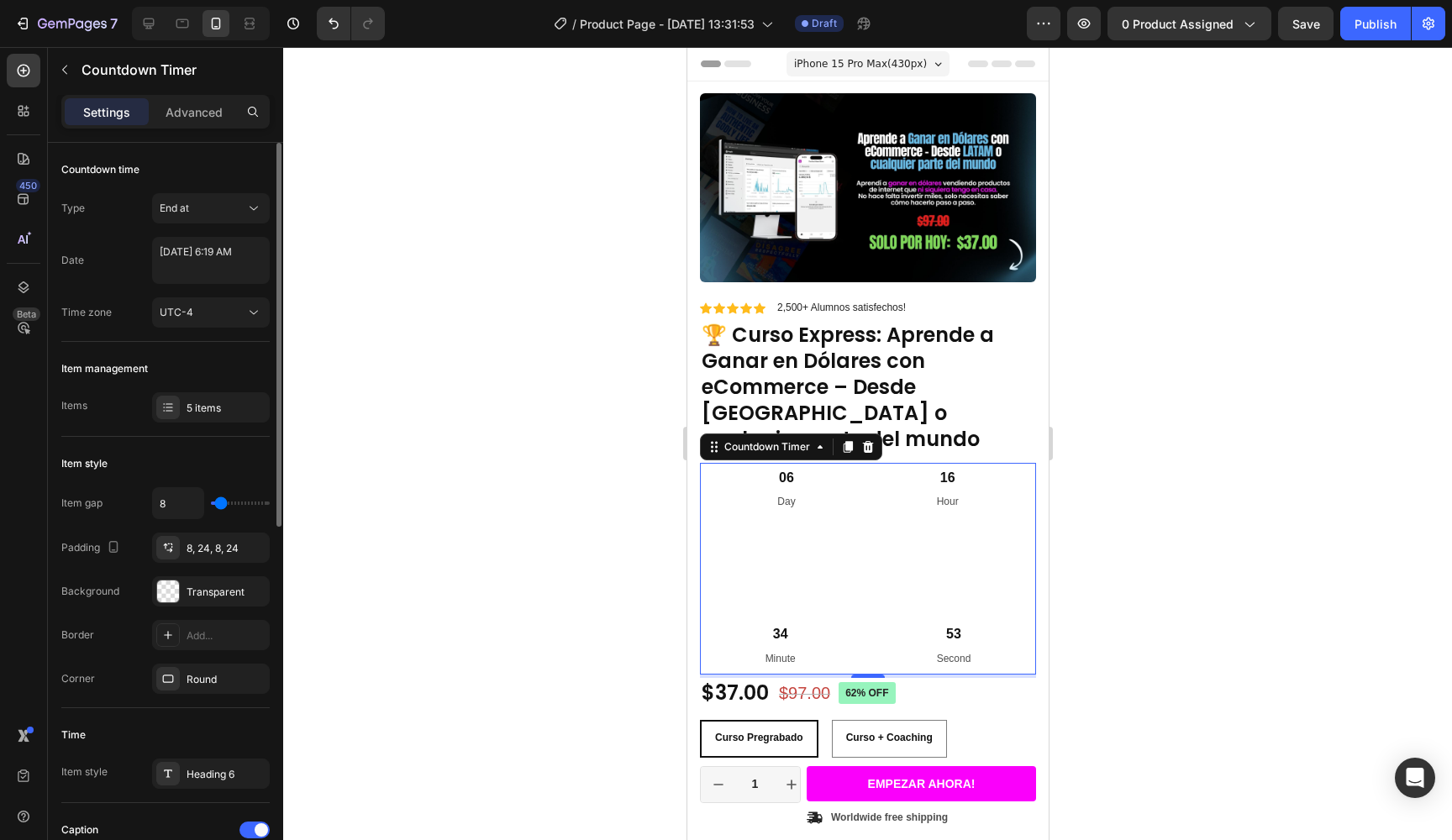
type input "85"
type input "68"
type input "56"
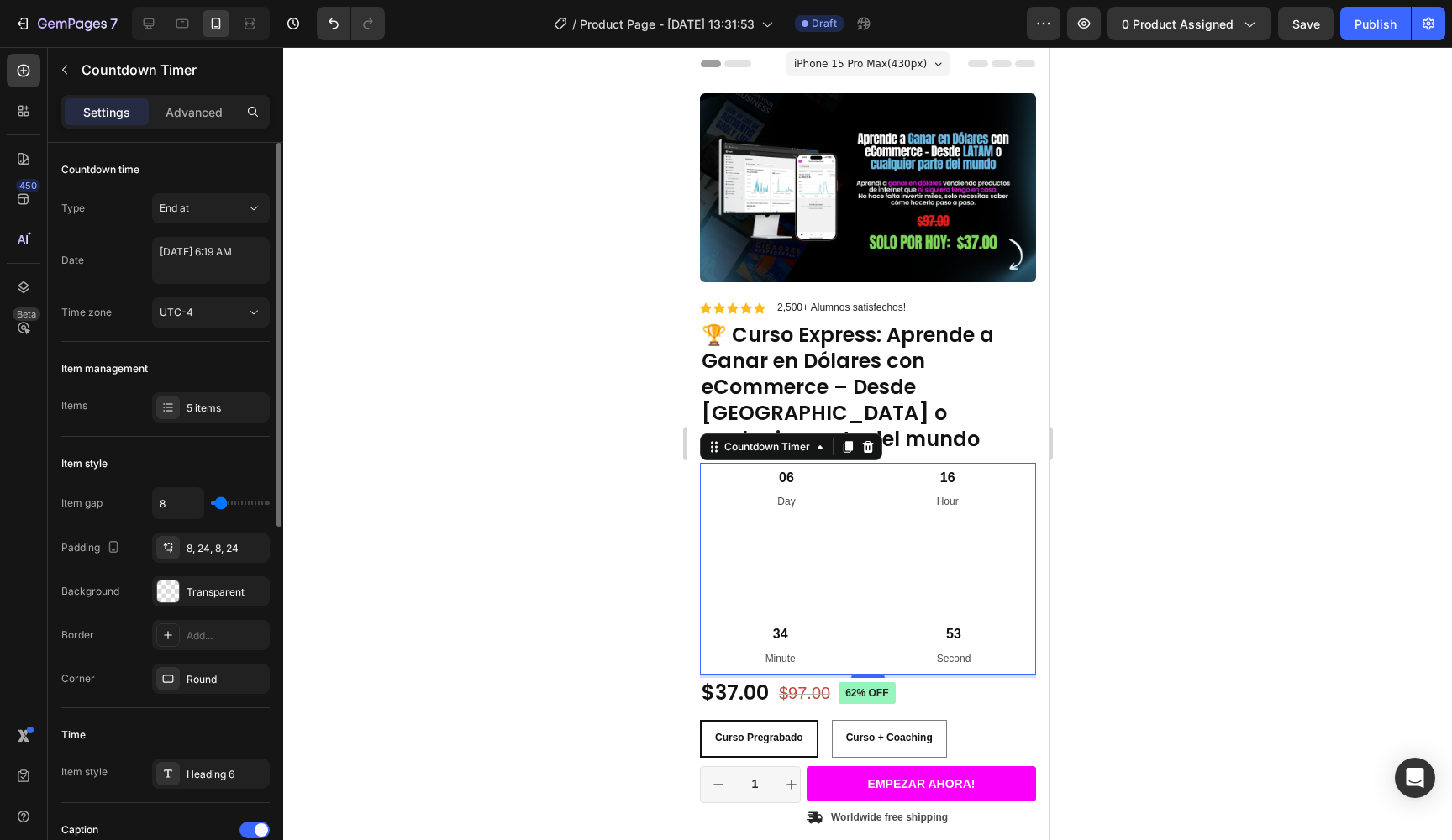
type input "43"
type input "35"
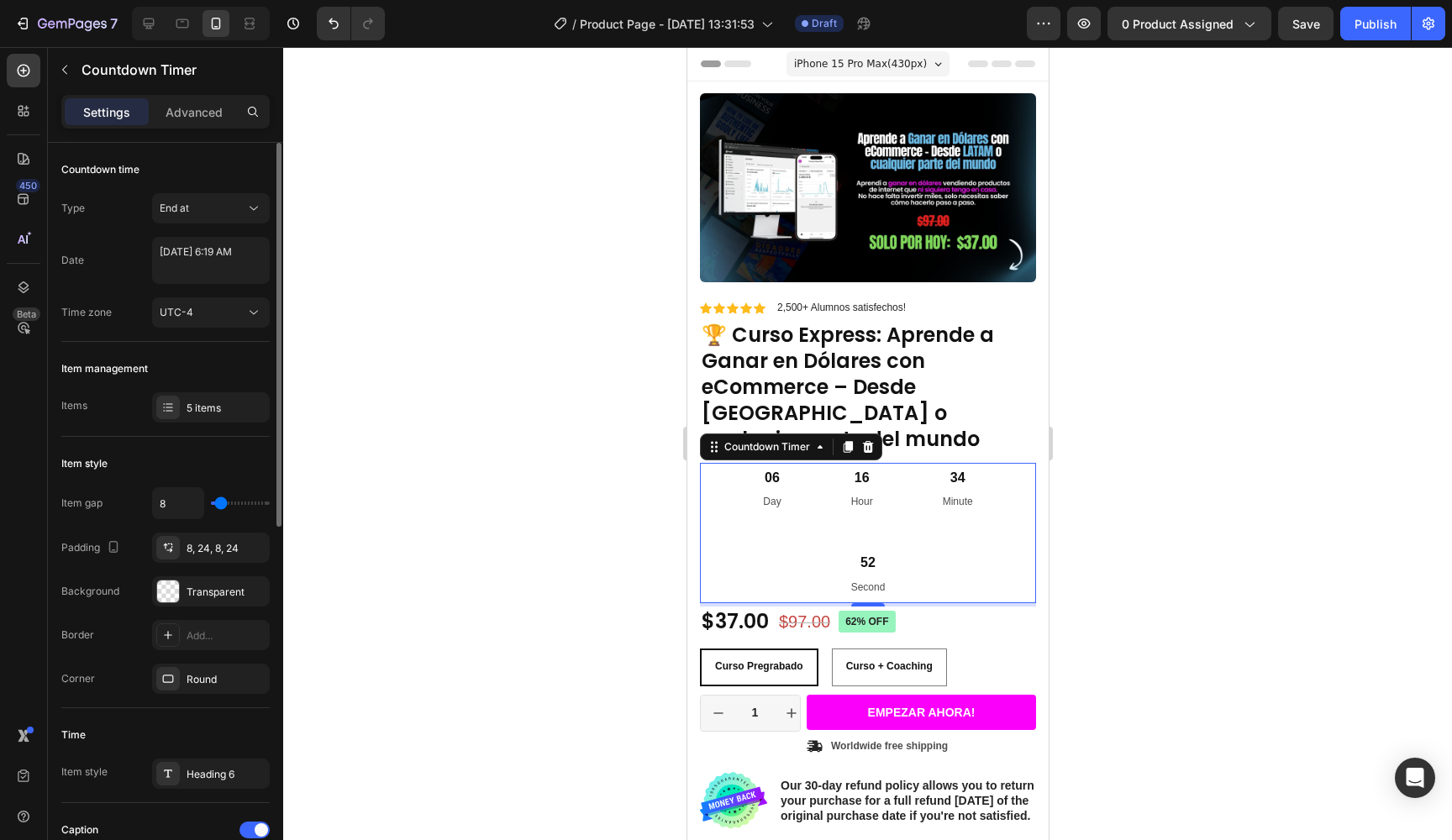
type input "33"
type input "31"
type input "28"
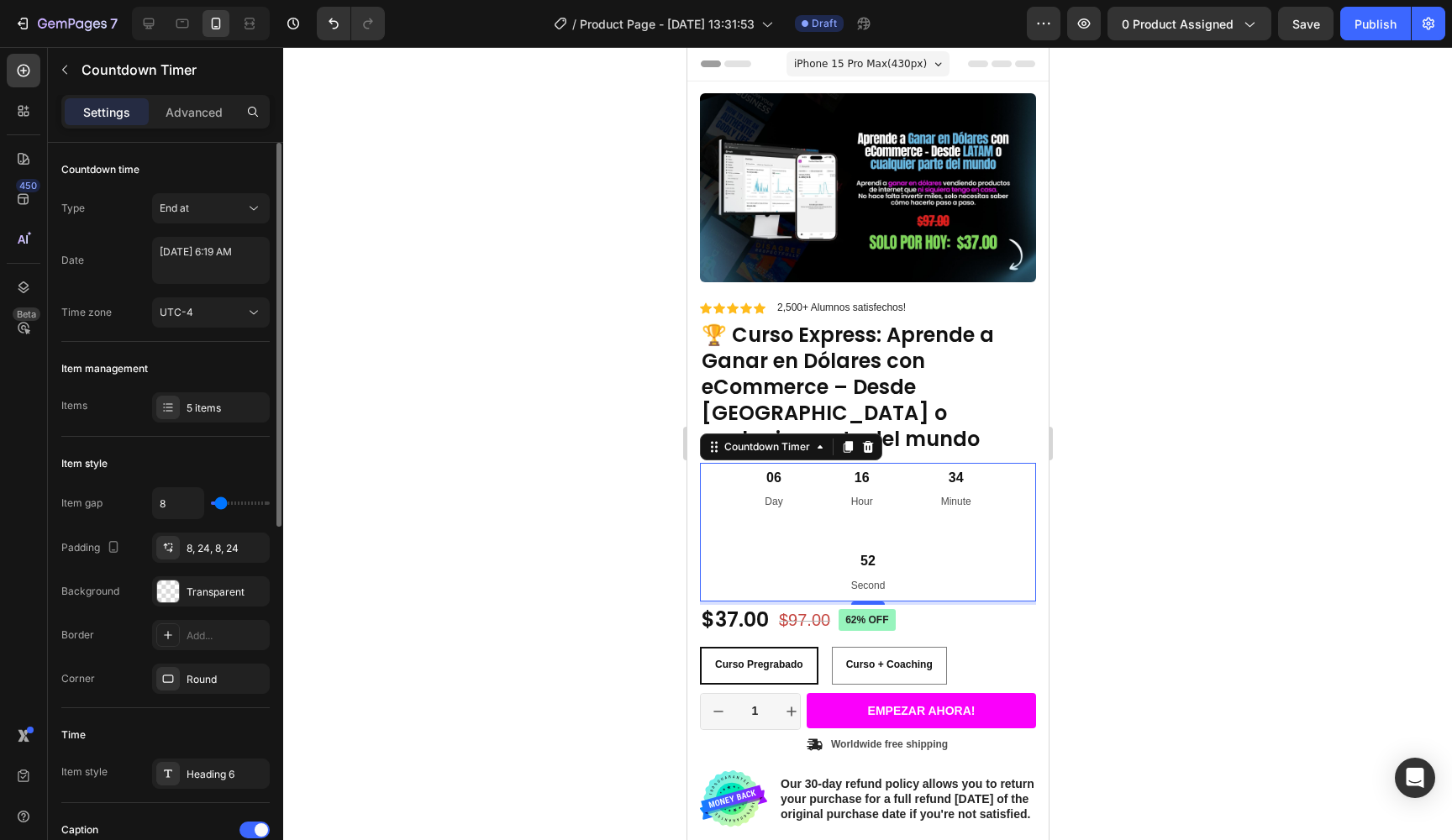
type input "28"
type input "26"
type input "24"
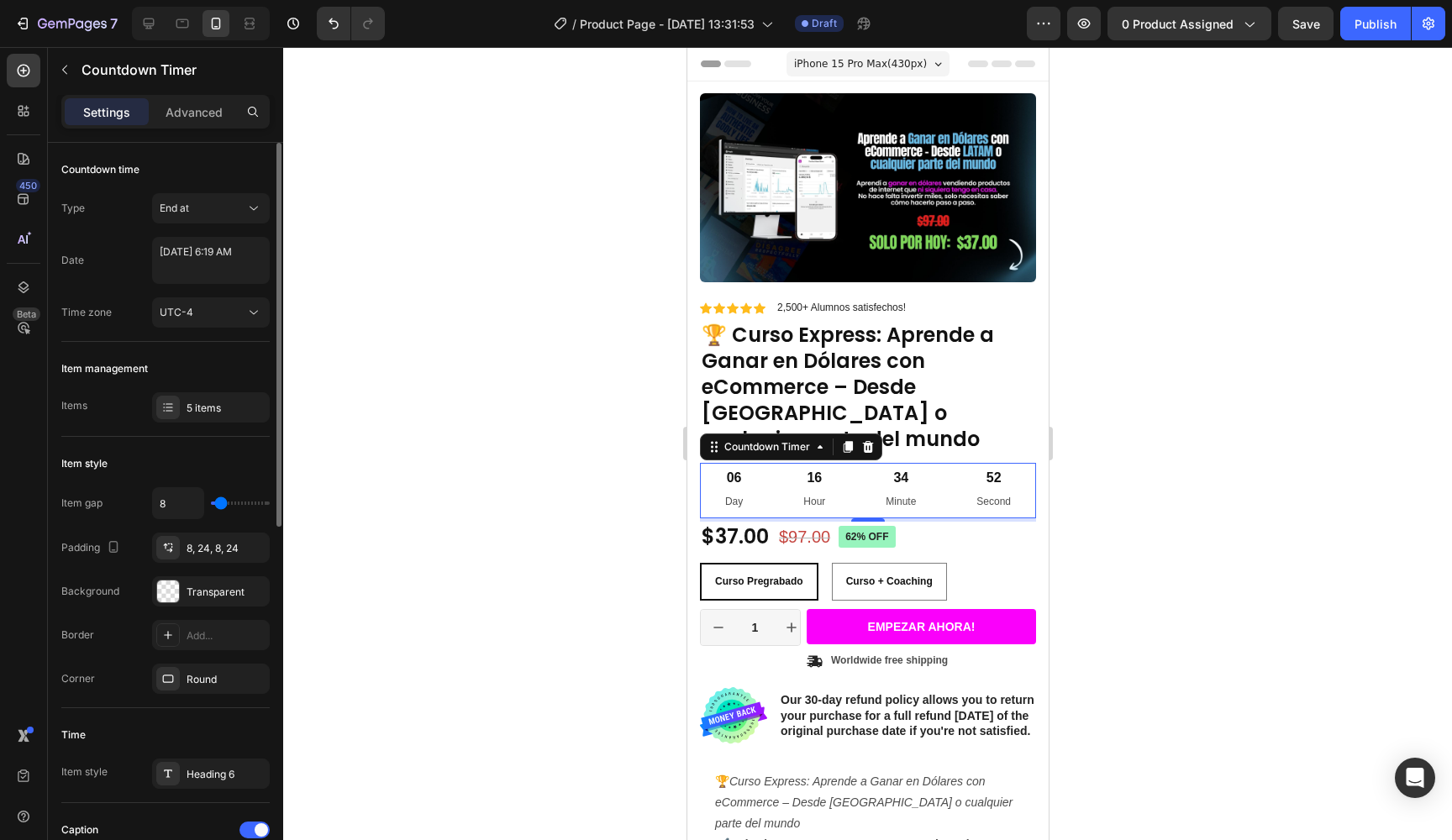
type input "26"
type input "28"
type input "31"
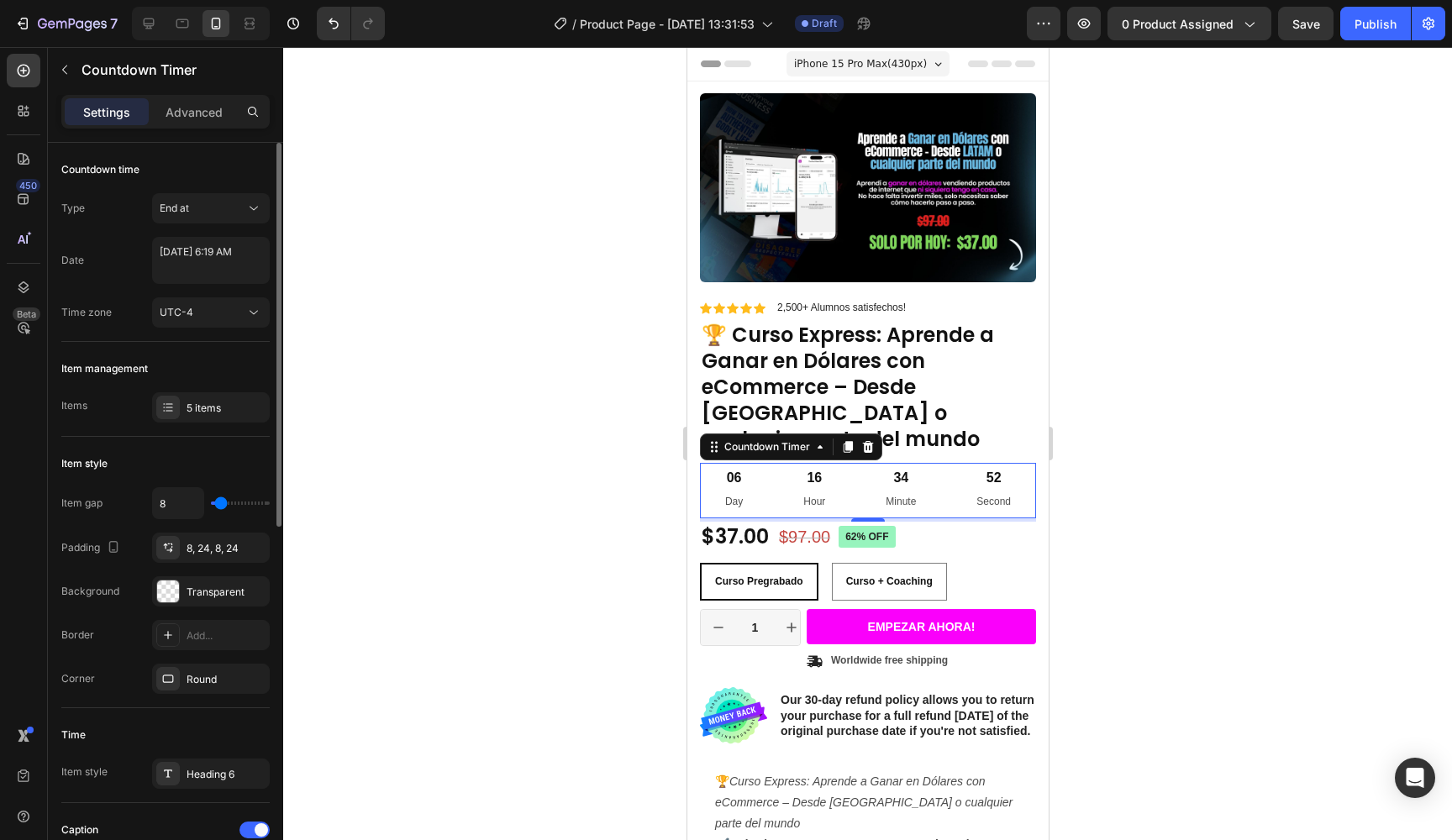
type input "31"
type input "35"
type input "39"
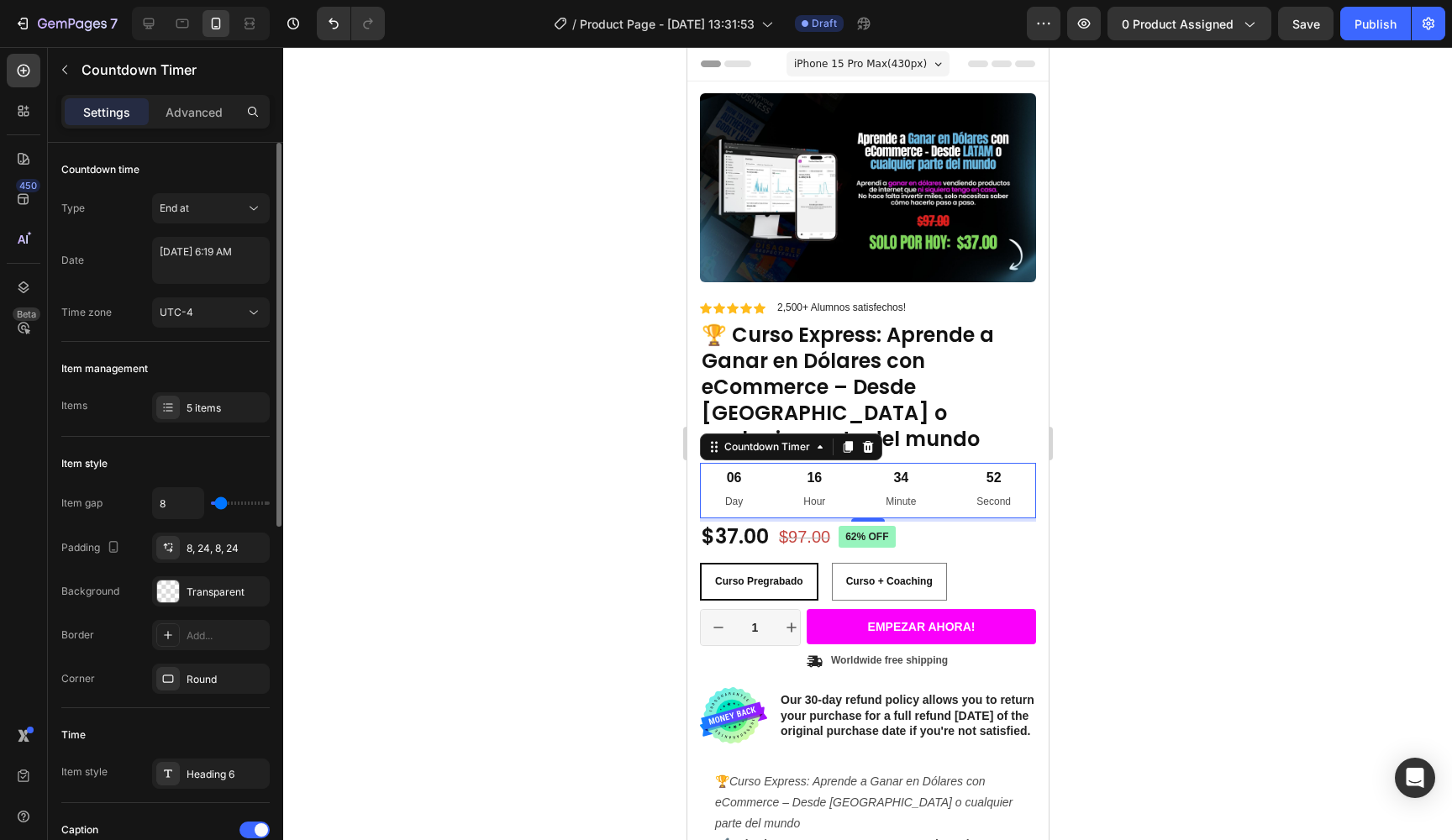
type input "43"
type input "47"
type input "49"
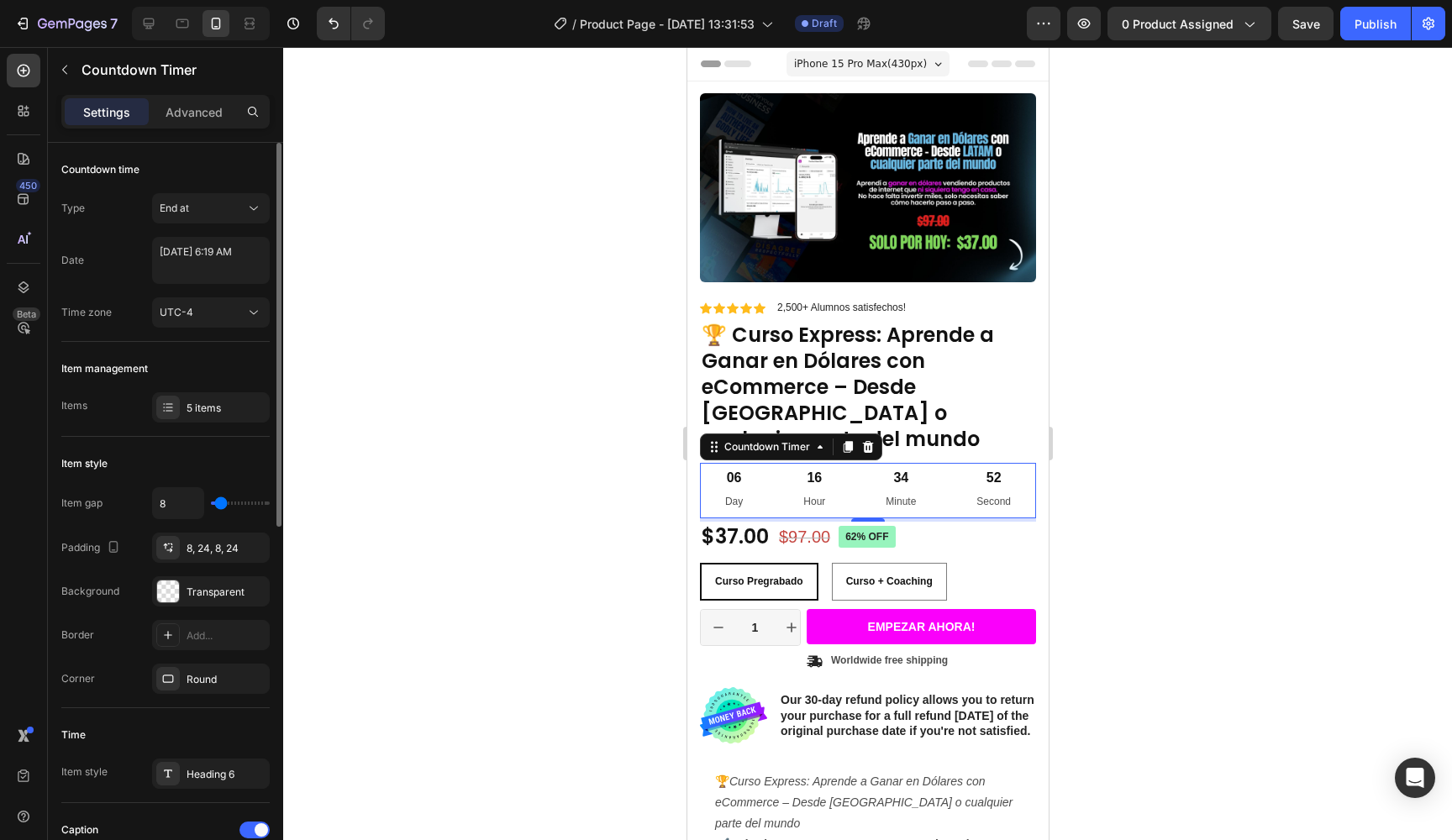
type input "49"
type input "52"
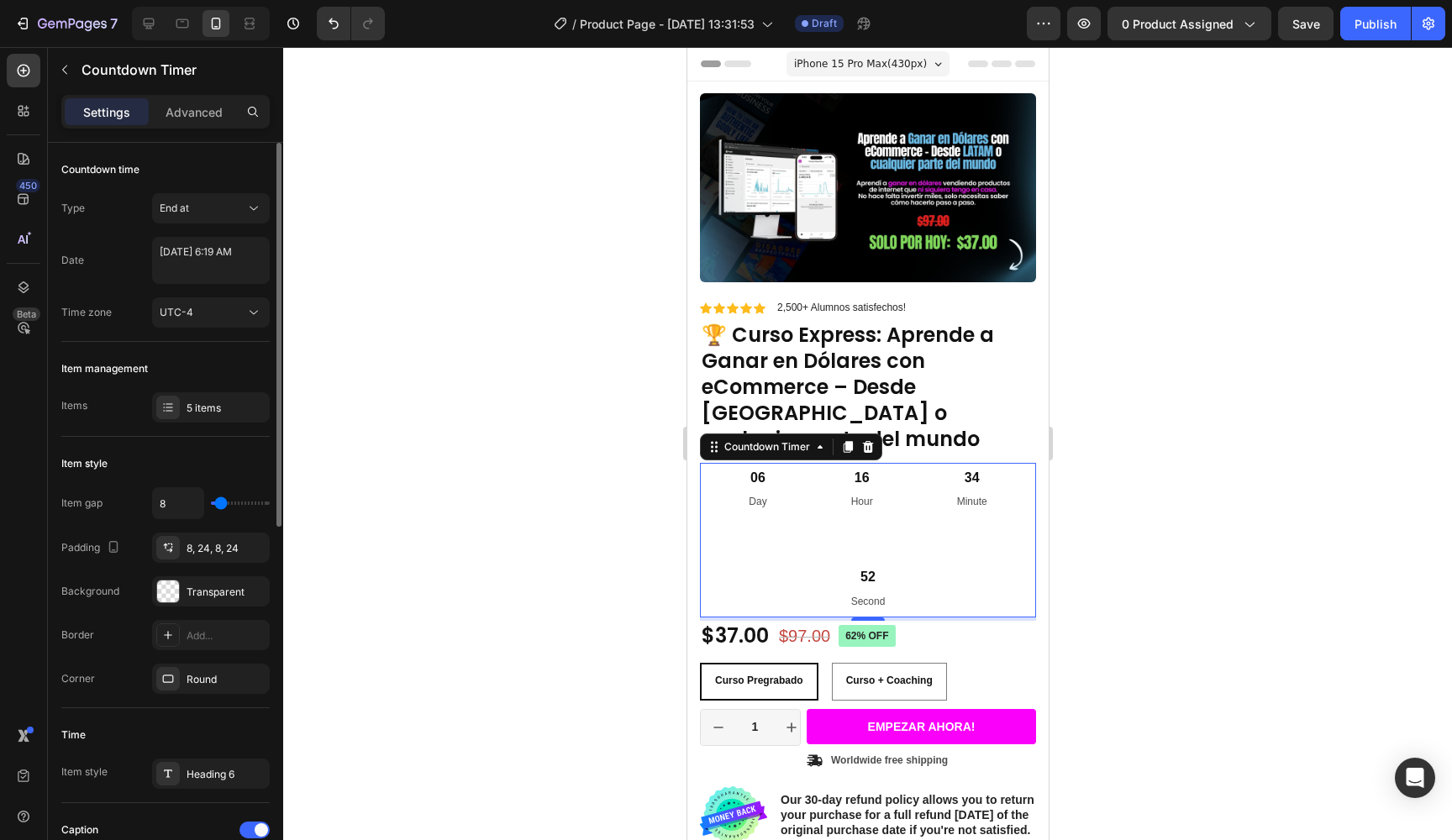
type input "54"
type input "56"
type input "58"
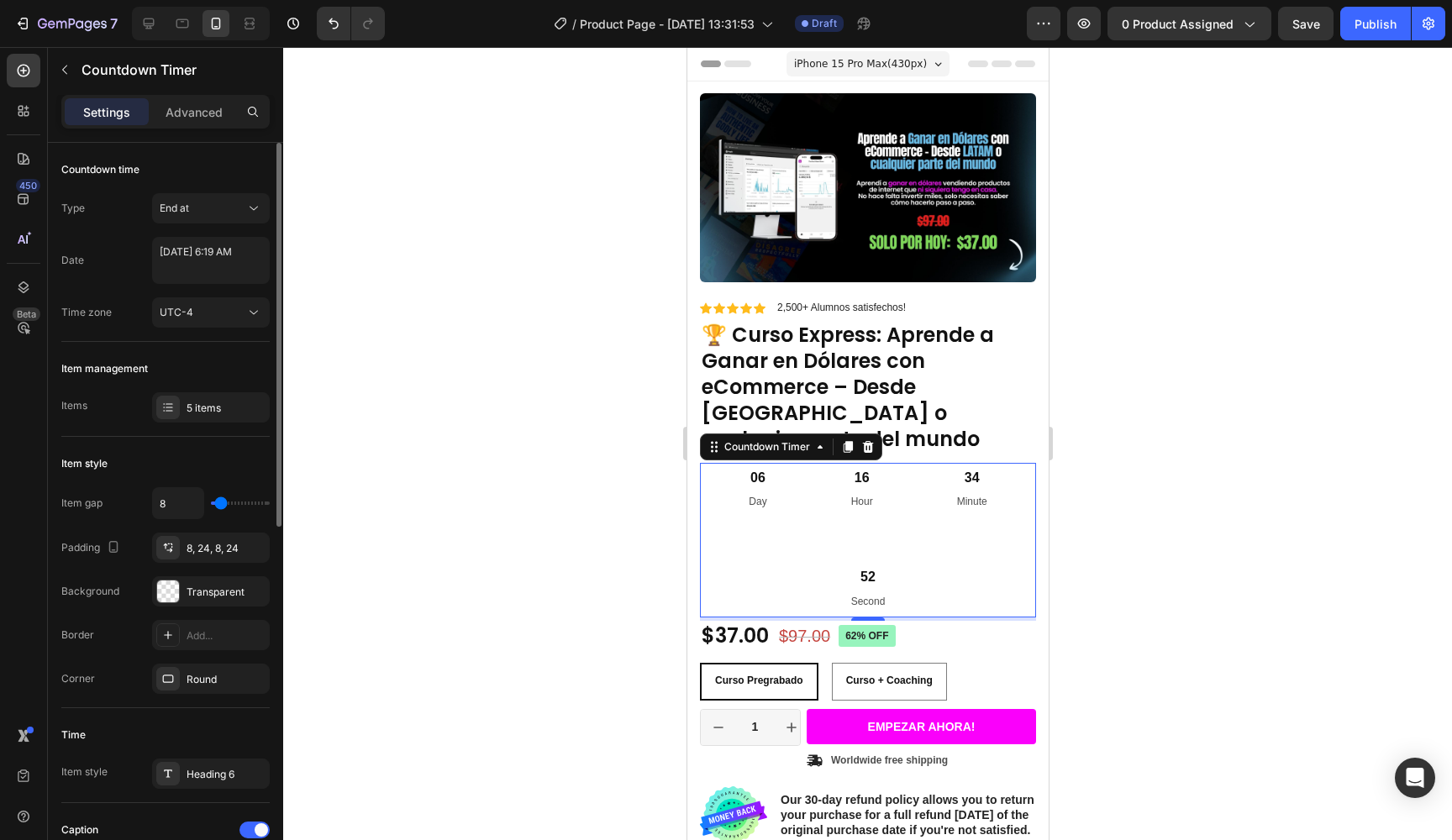
type input "58"
type input "60"
type input "64"
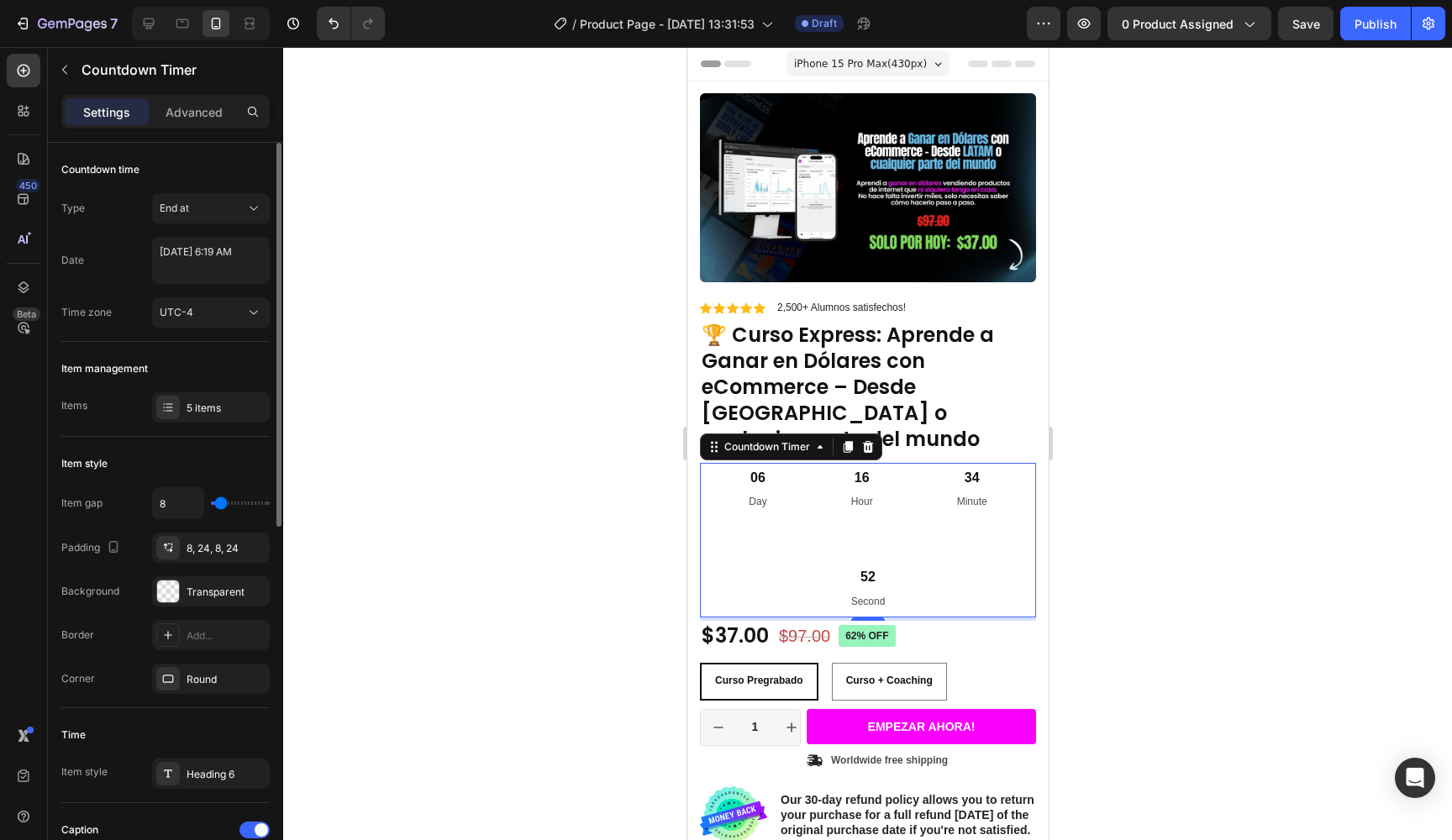
type input "68"
type input "75"
type input "81"
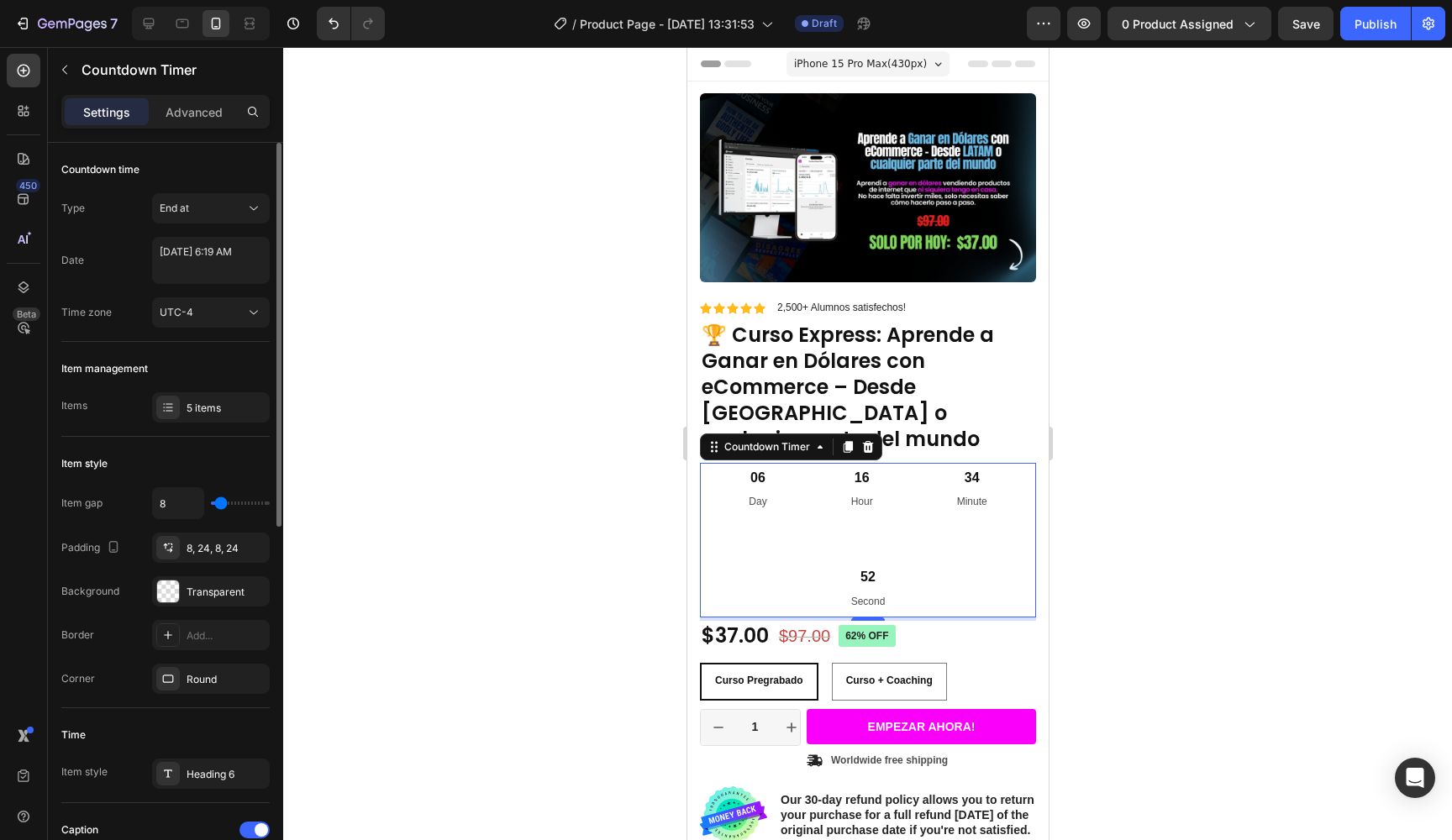
type input "81"
type input "92"
type input "104"
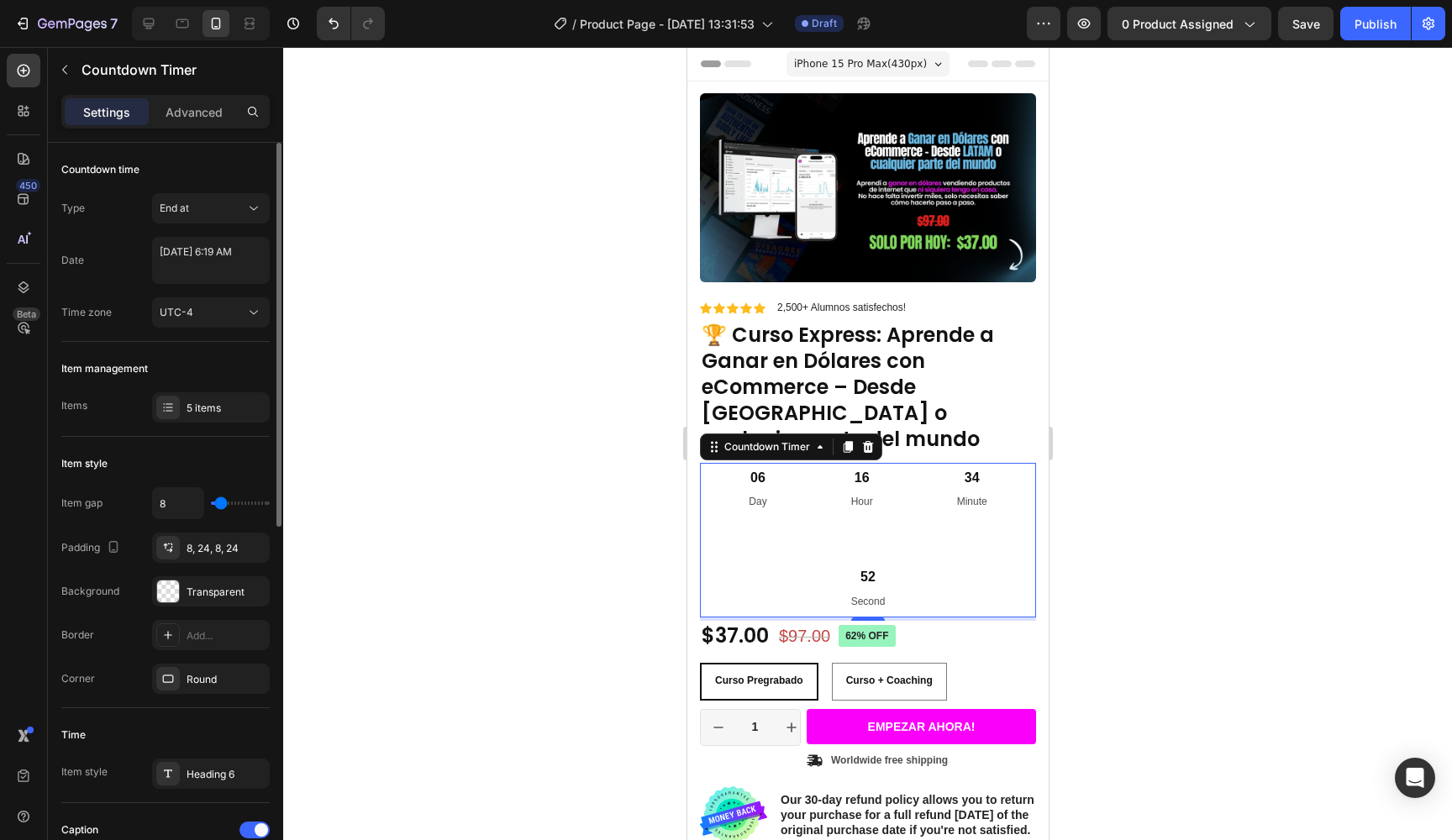
type input "120"
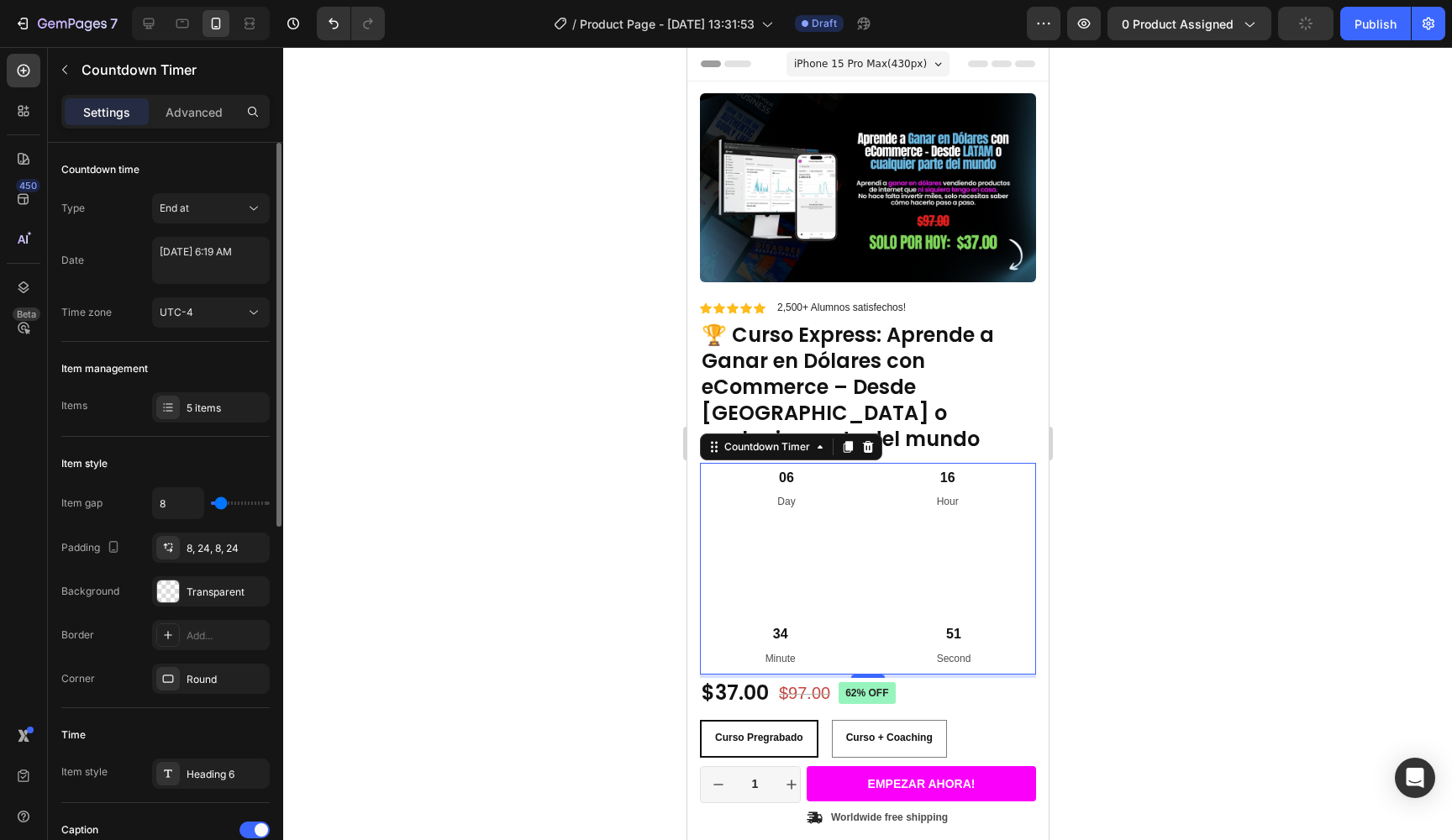
type input "73"
type input "41"
type input "12"
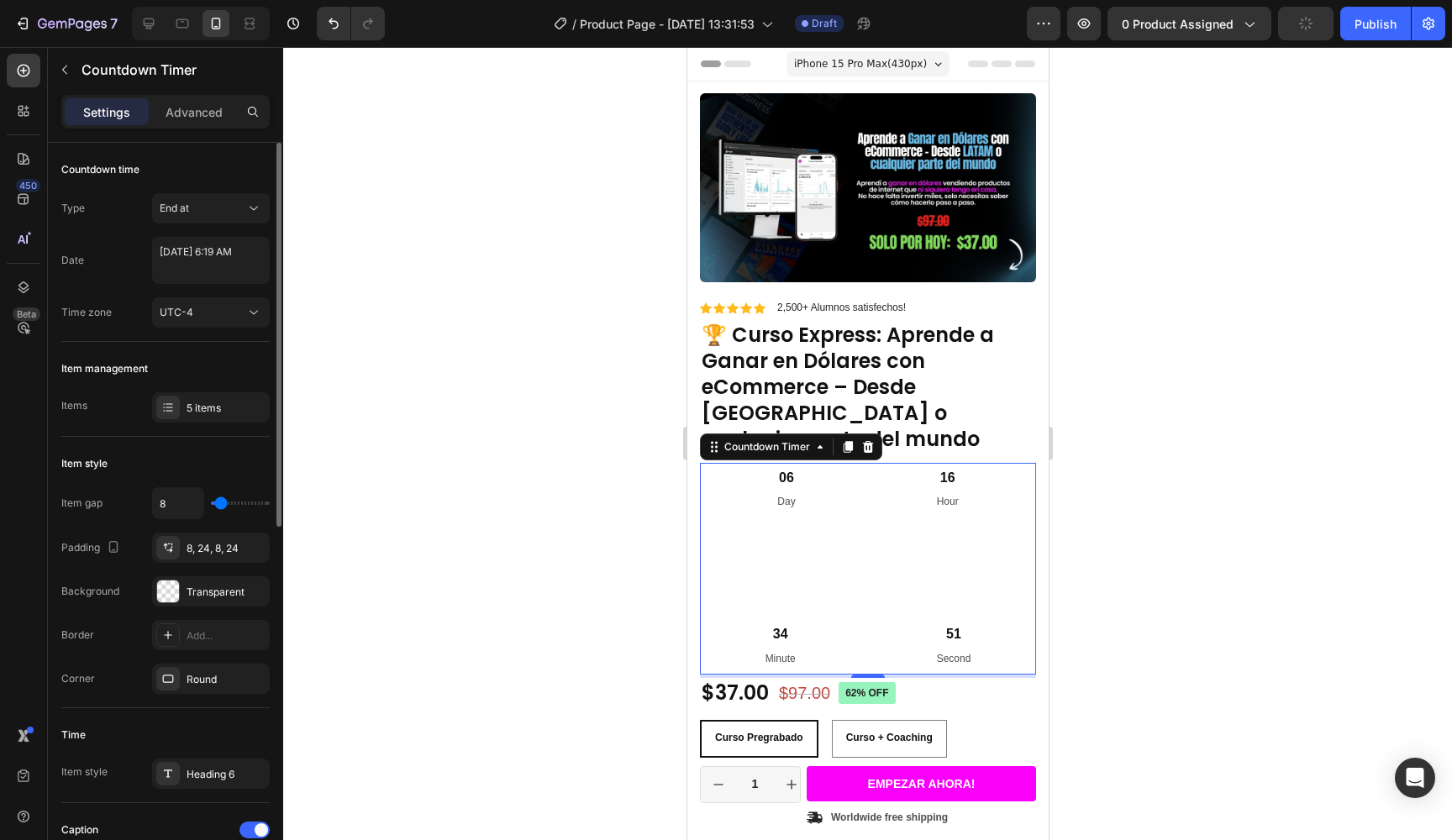
type input "12"
type input "0"
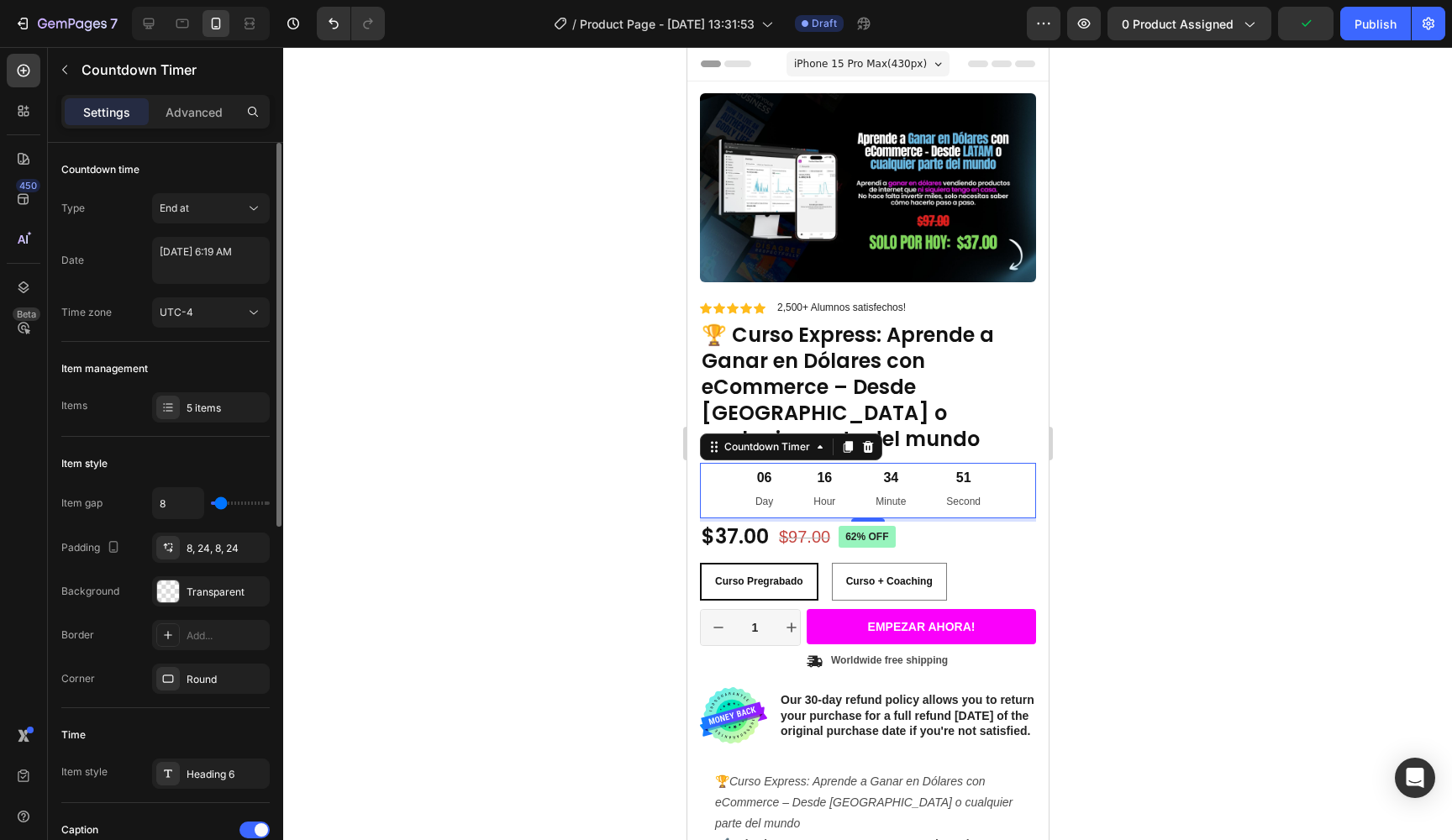
type input "1"
type input "7"
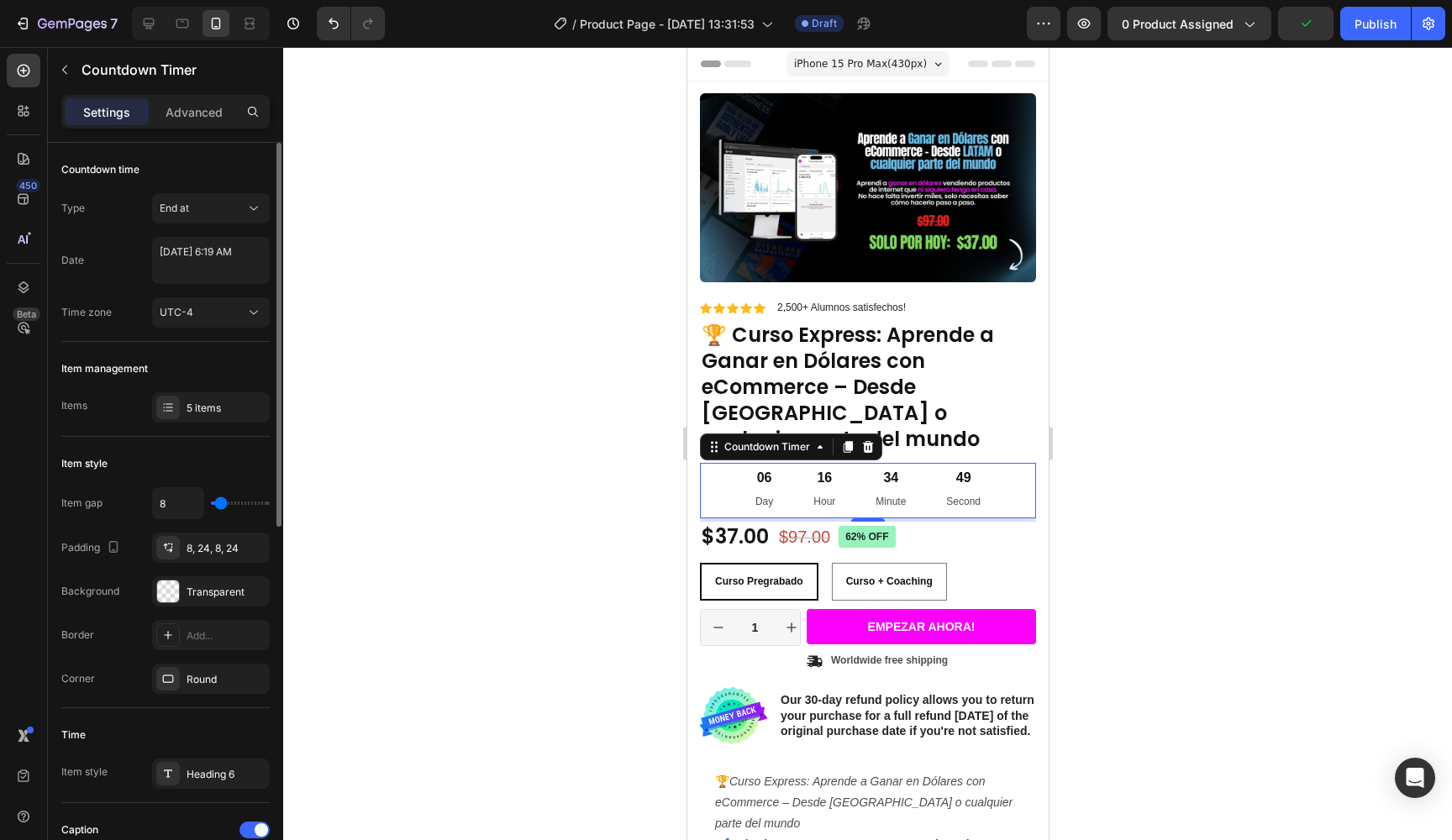
type input "7"
type input "14"
type input "31"
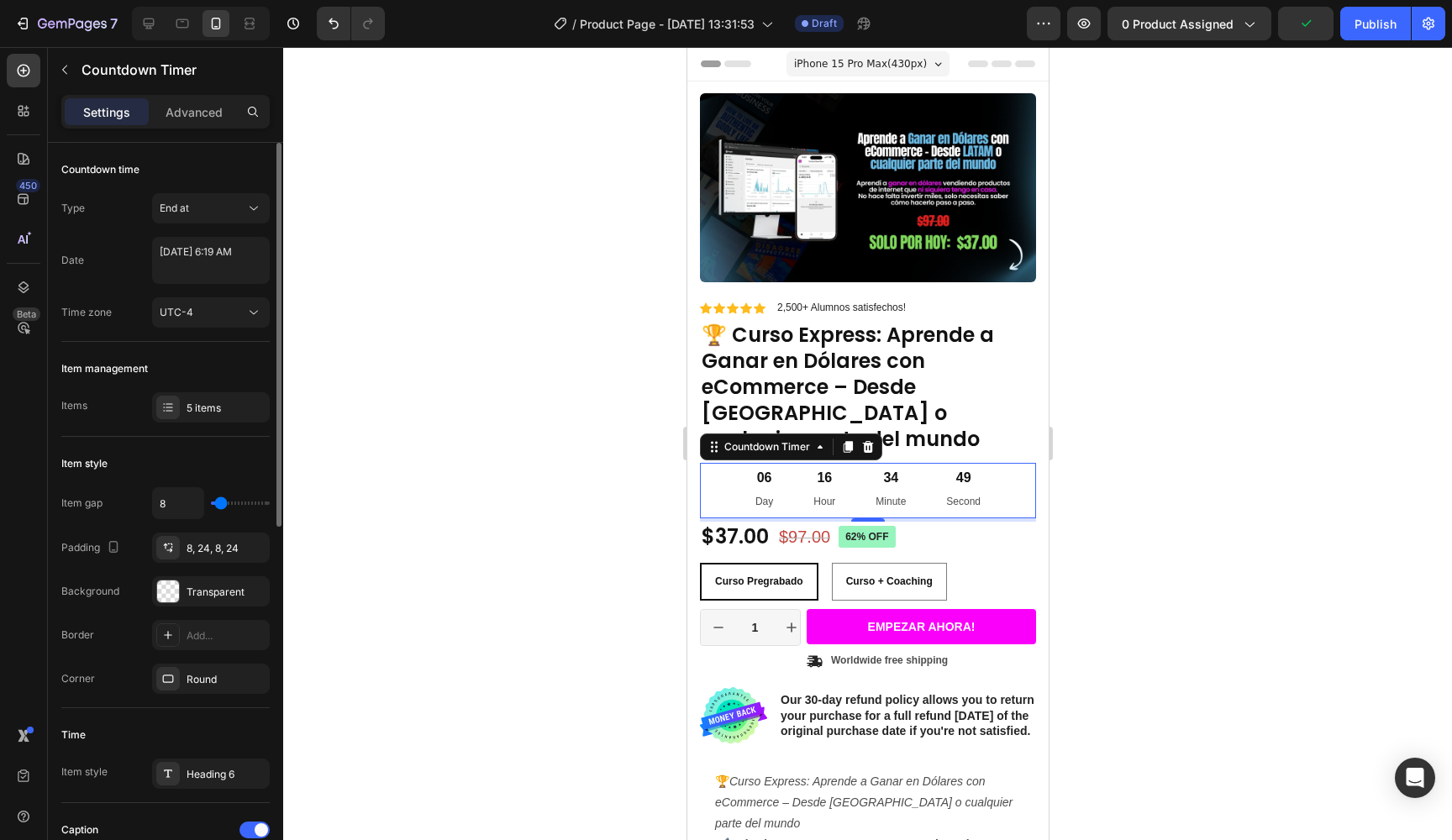
type input "54"
type input "98"
type input "120"
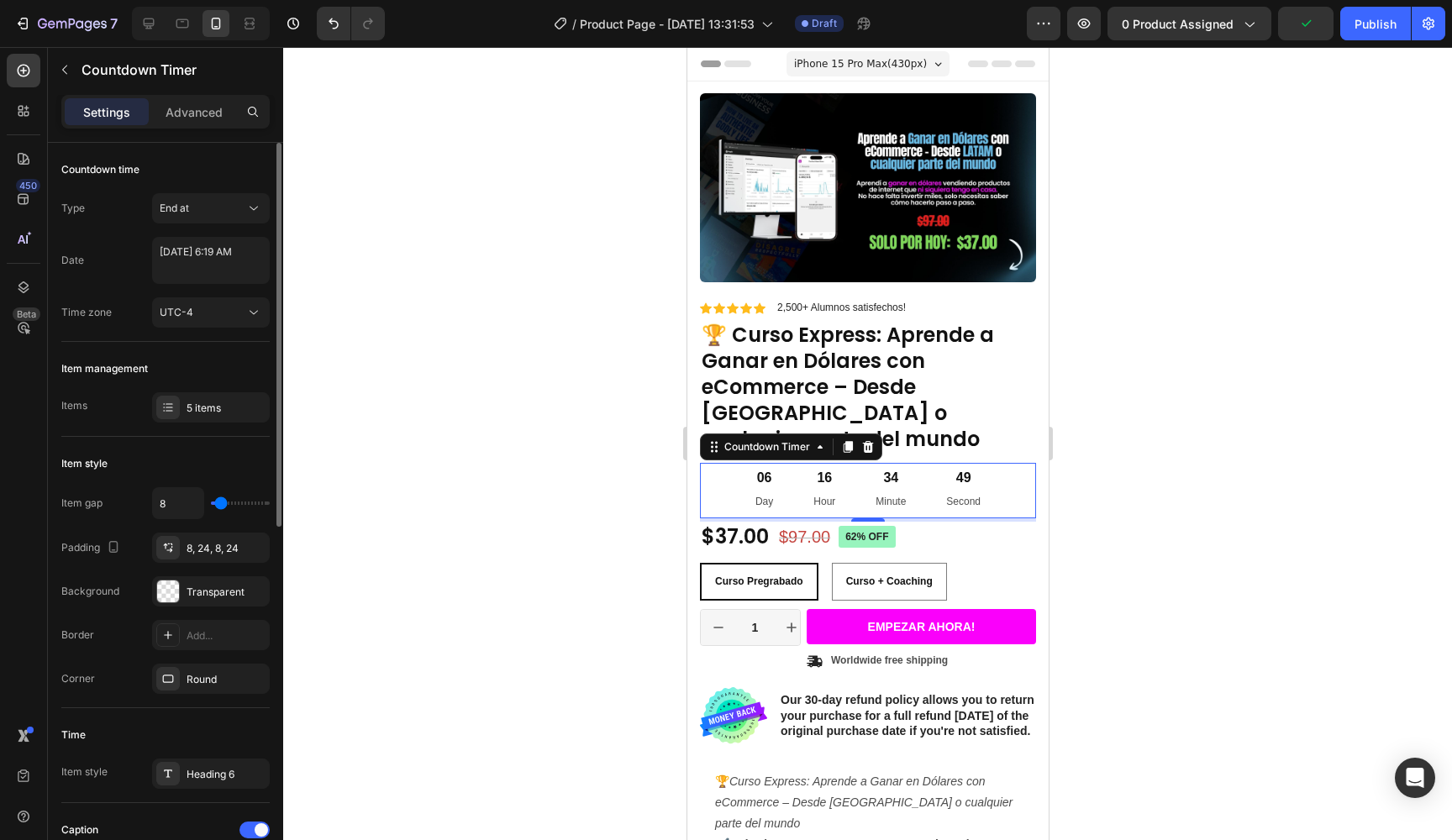
type input "120"
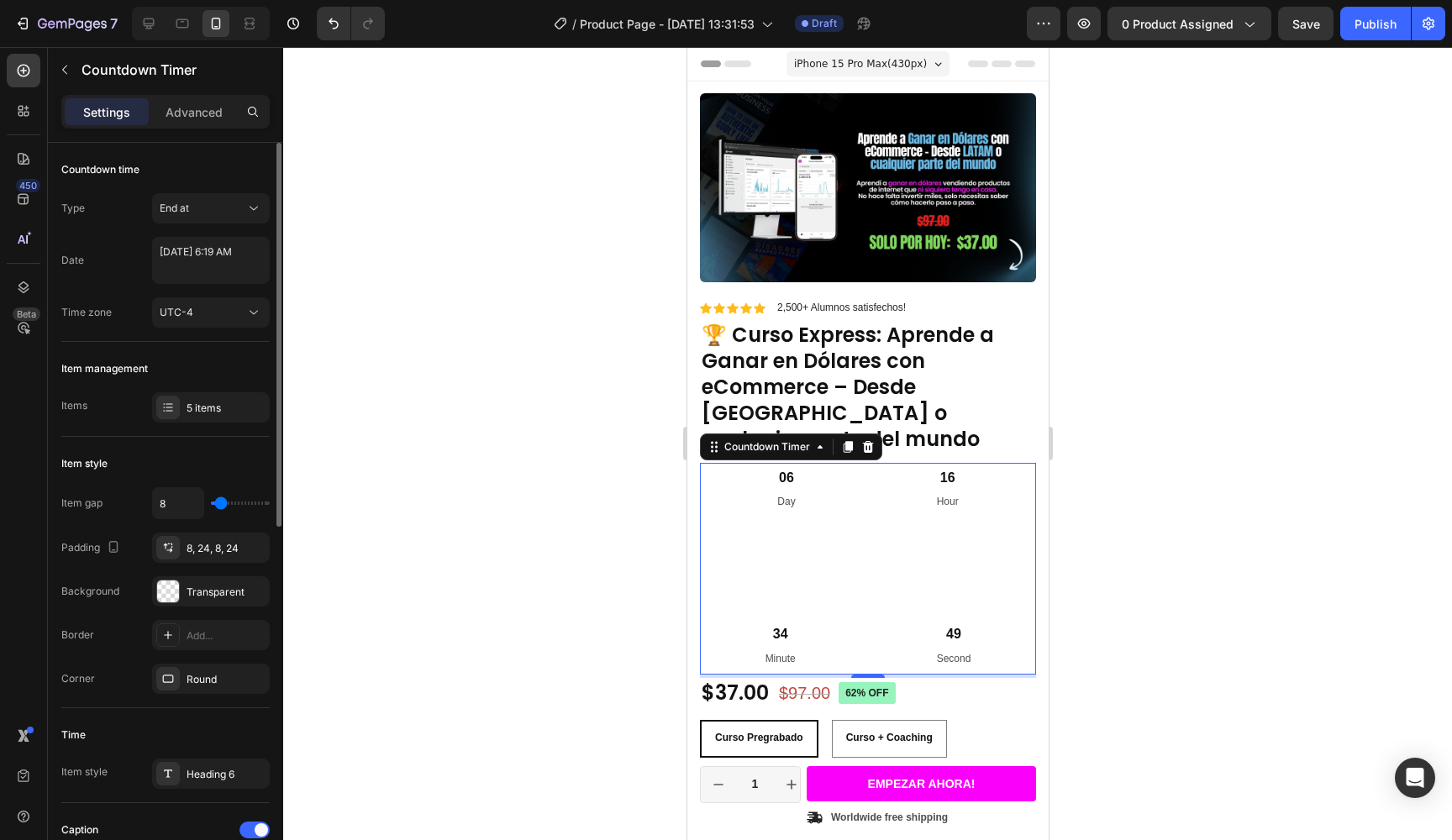
type input "60"
type input "0"
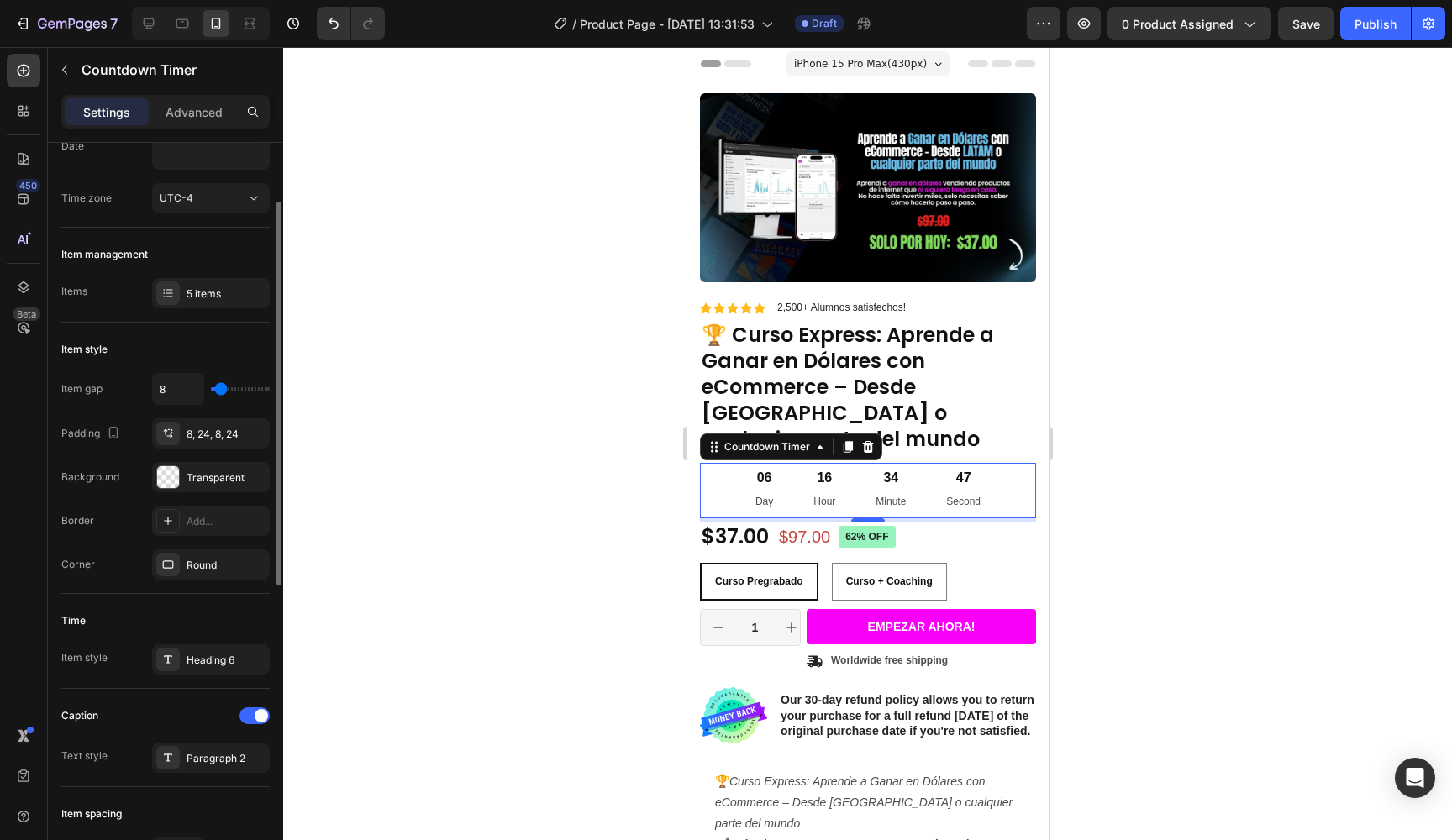
type input "12"
type input "120"
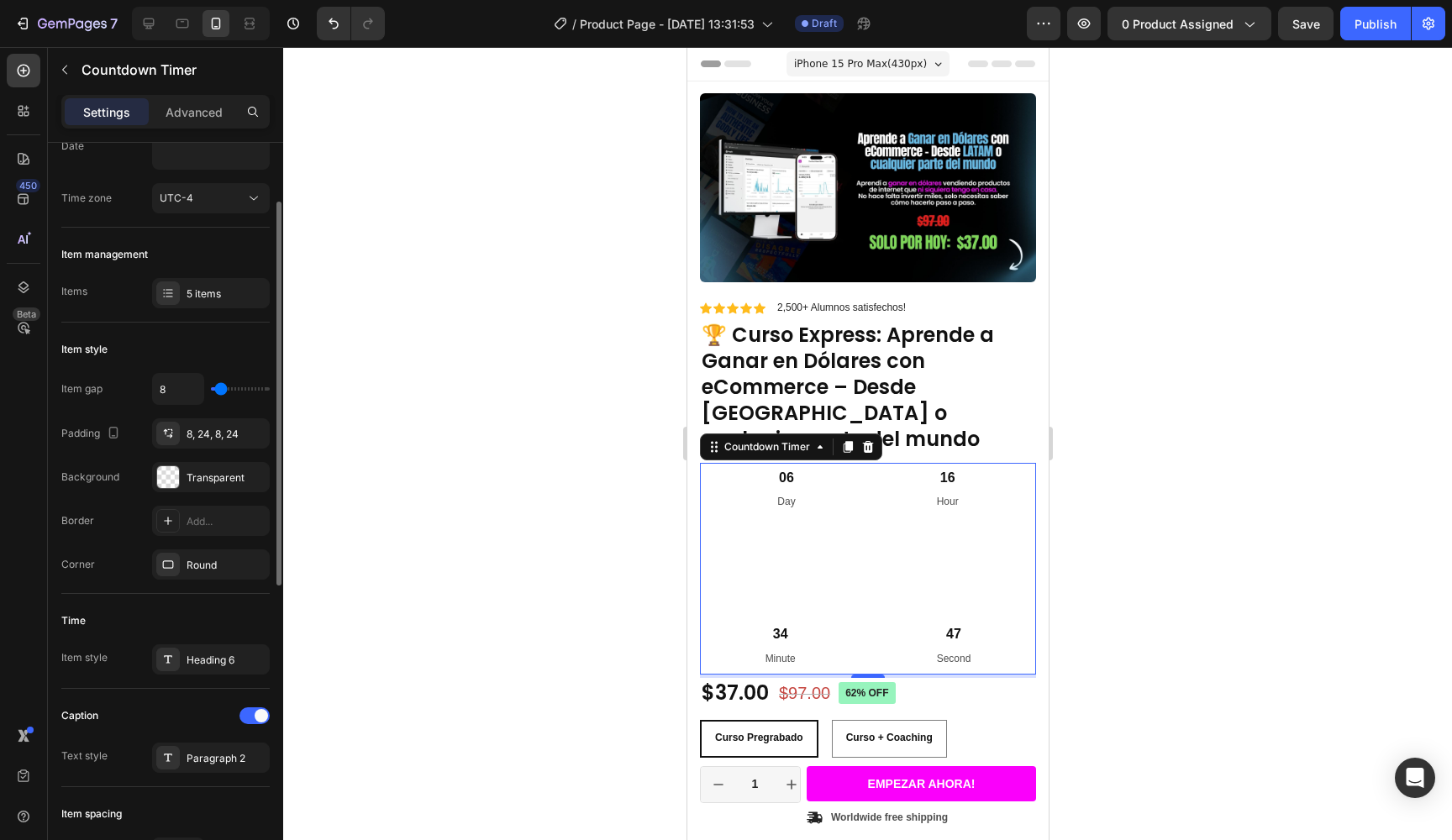
type input "104"
type input "9"
type input "0"
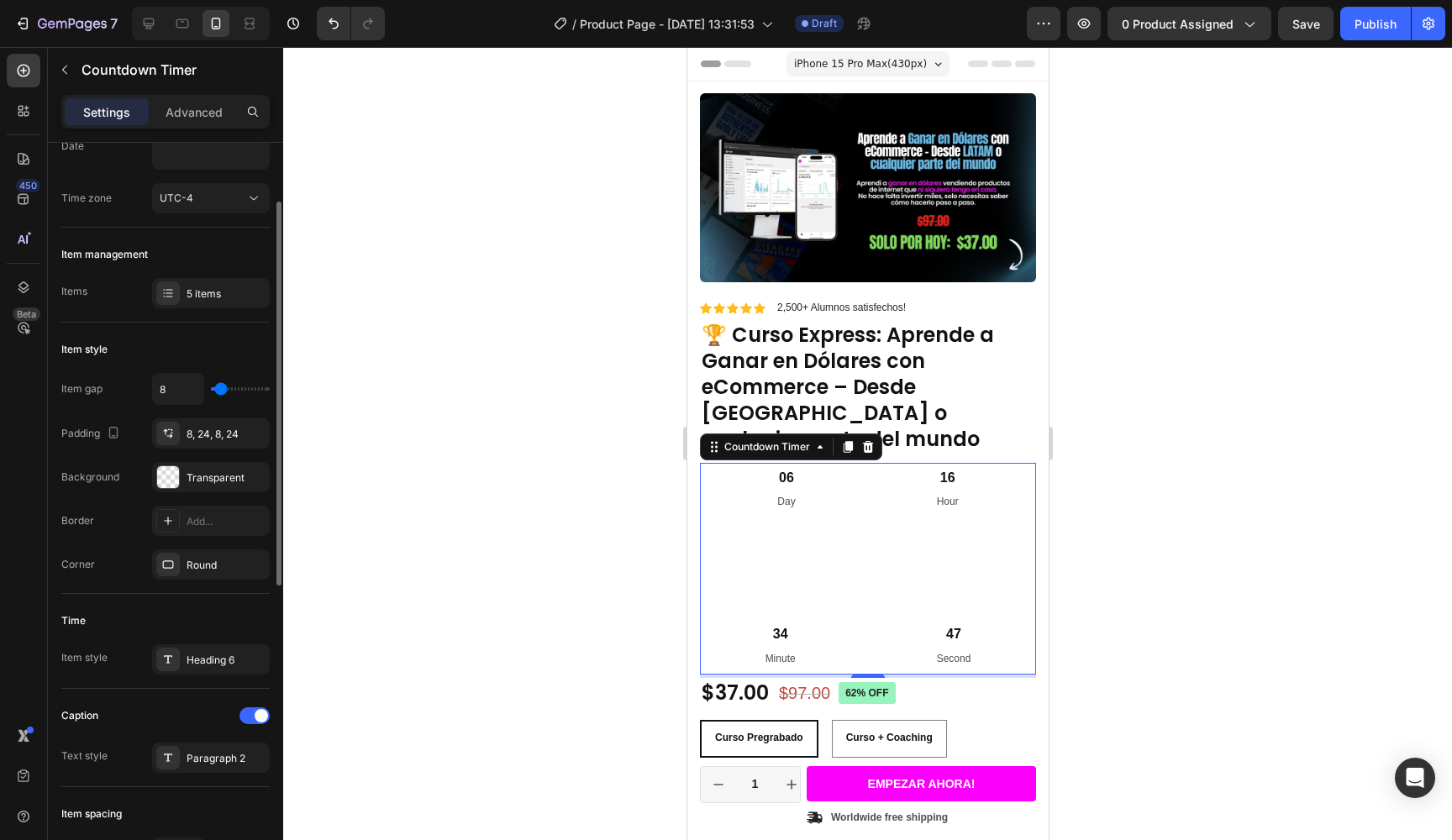
type input "0"
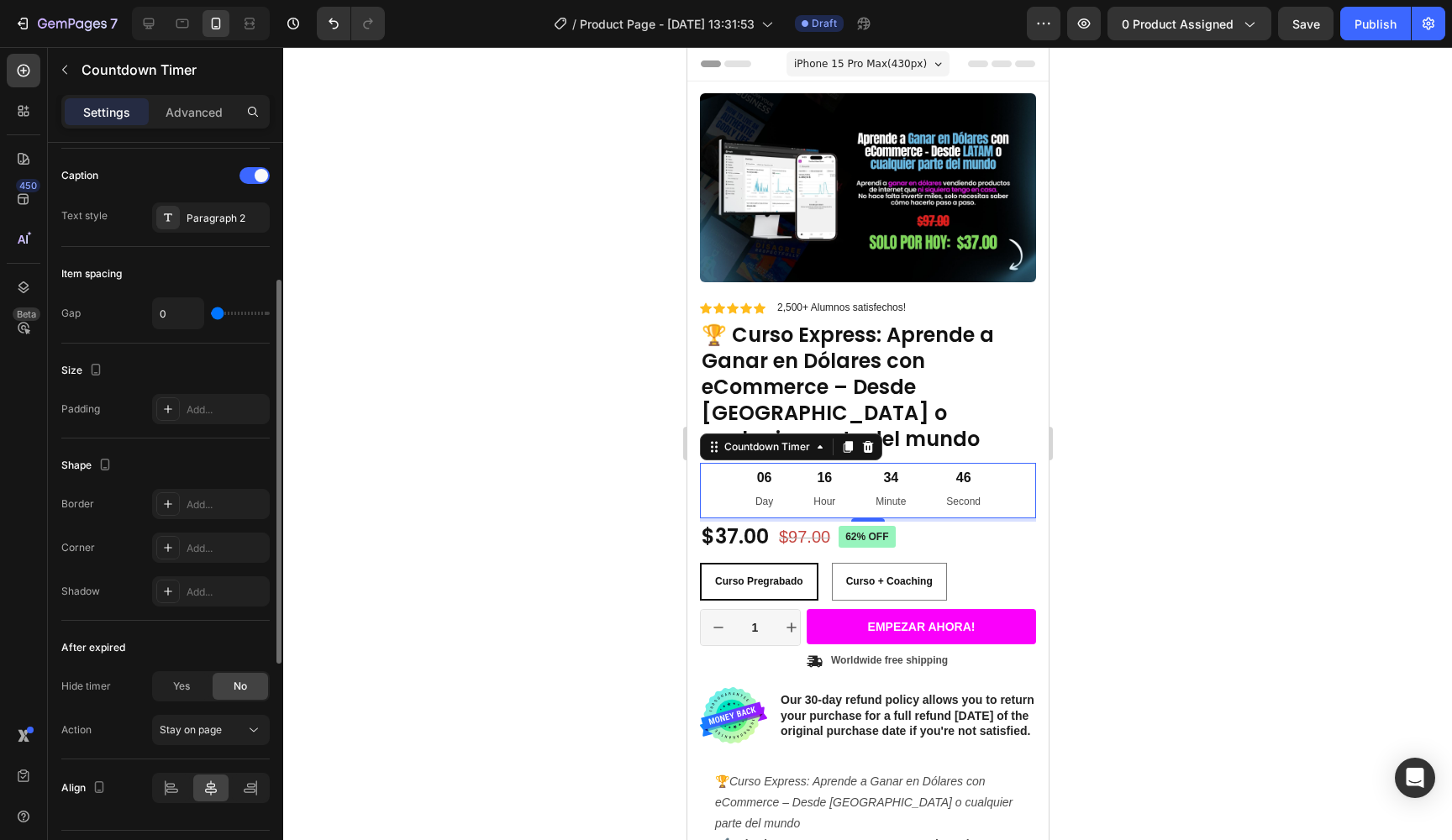
scroll to position [698, 0]
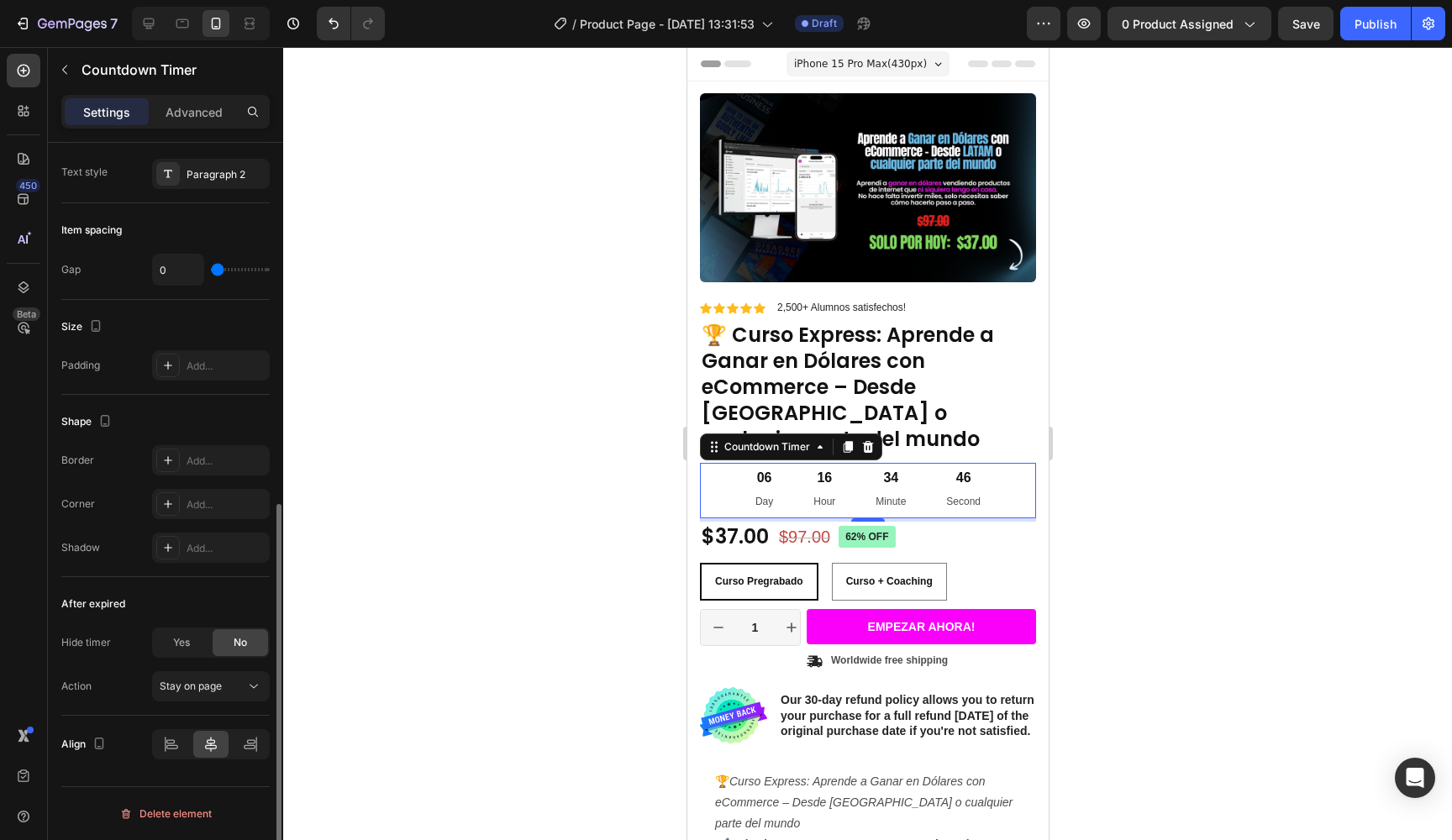
type input "20"
type input "77"
type input "120"
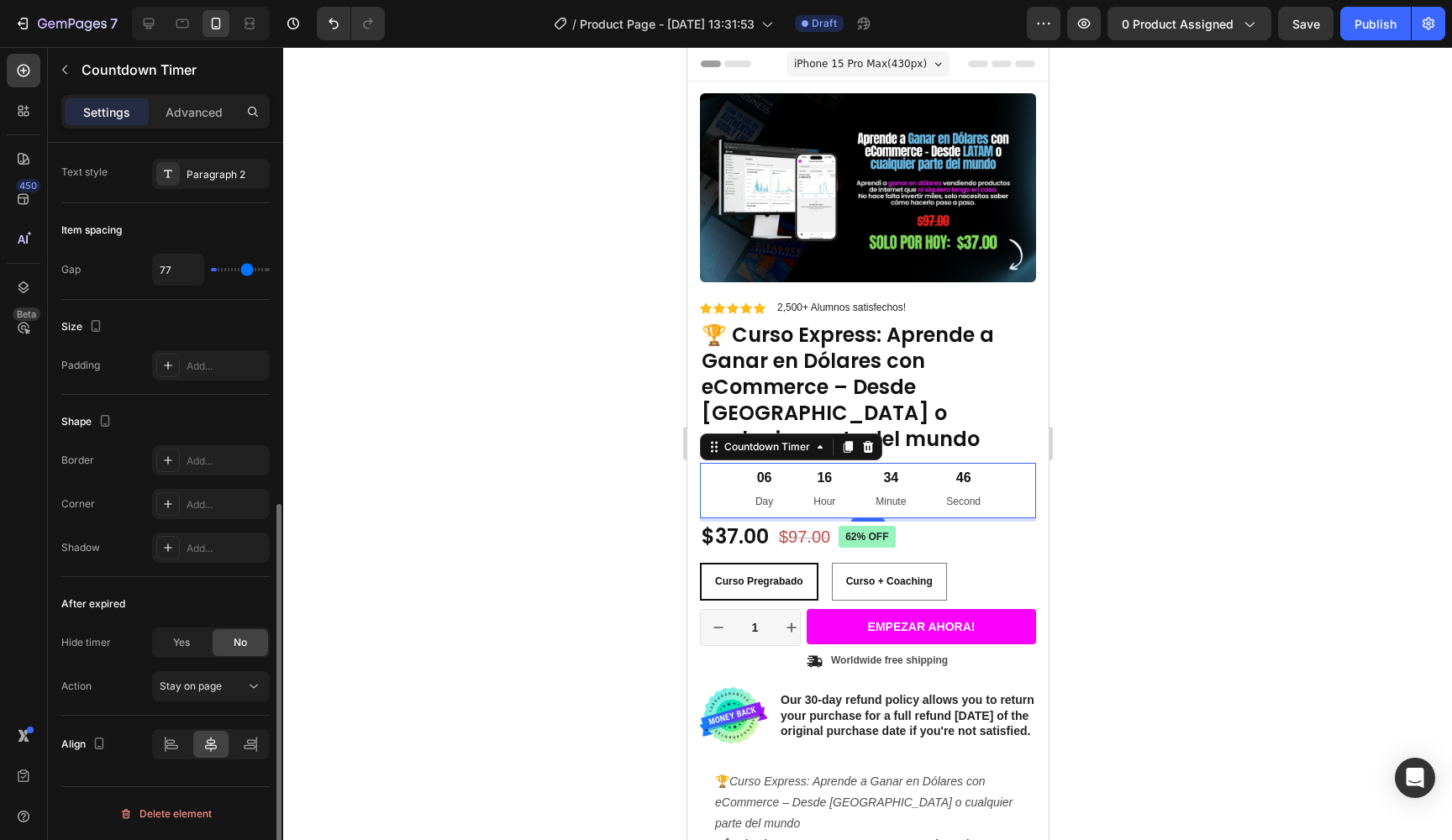
type input "120"
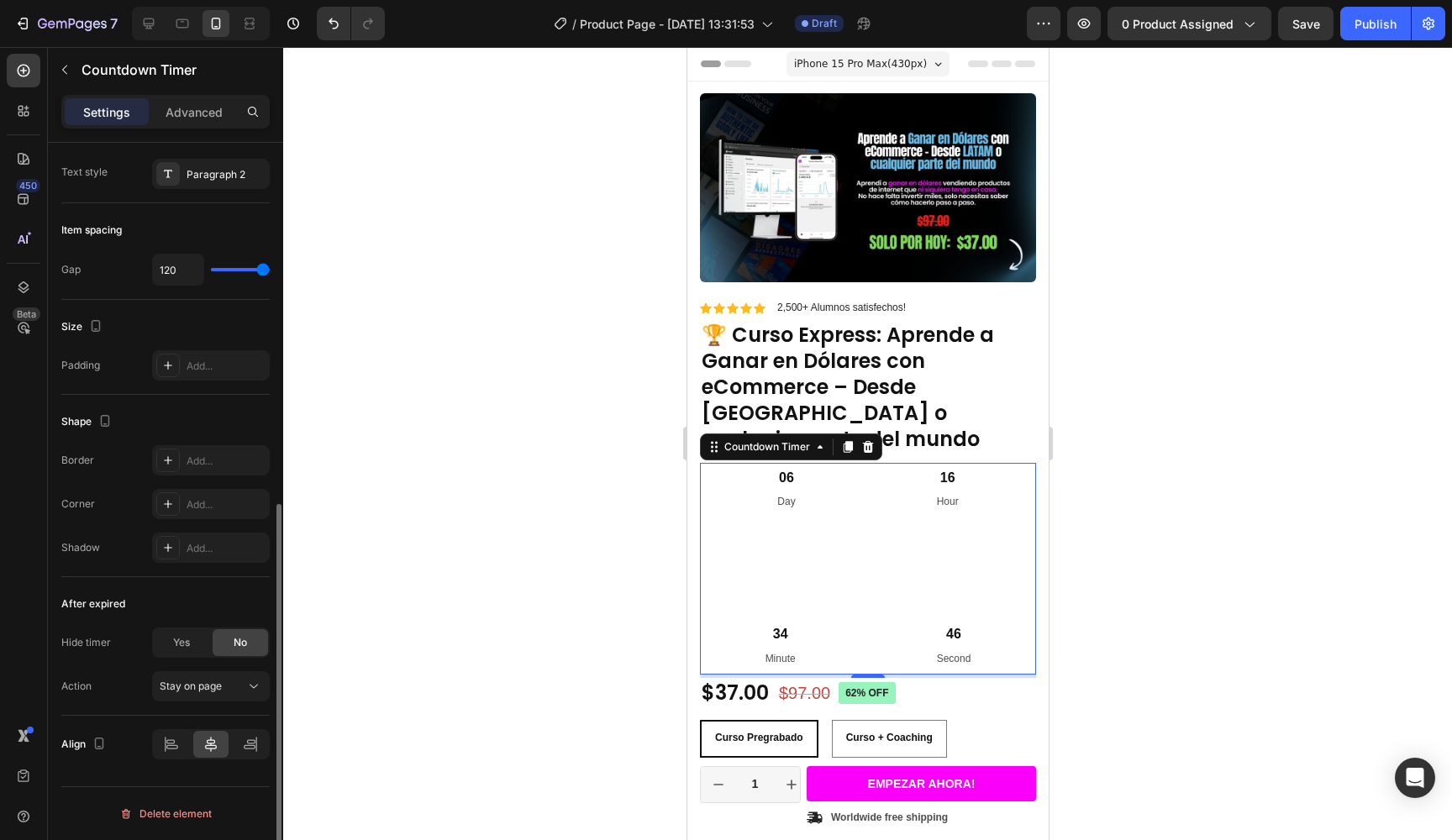
type input "92"
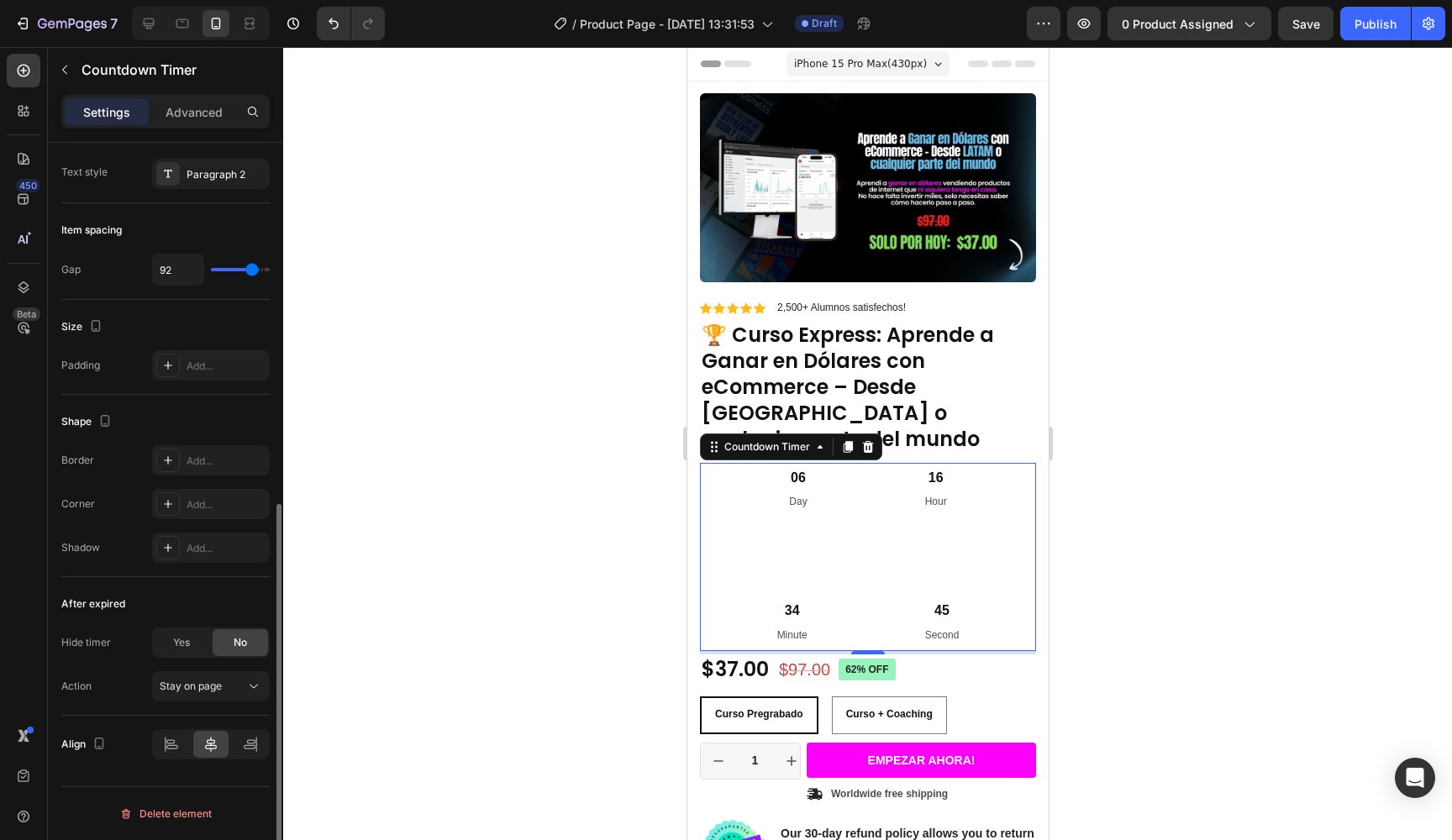
type input "39"
type input "33"
type input "5"
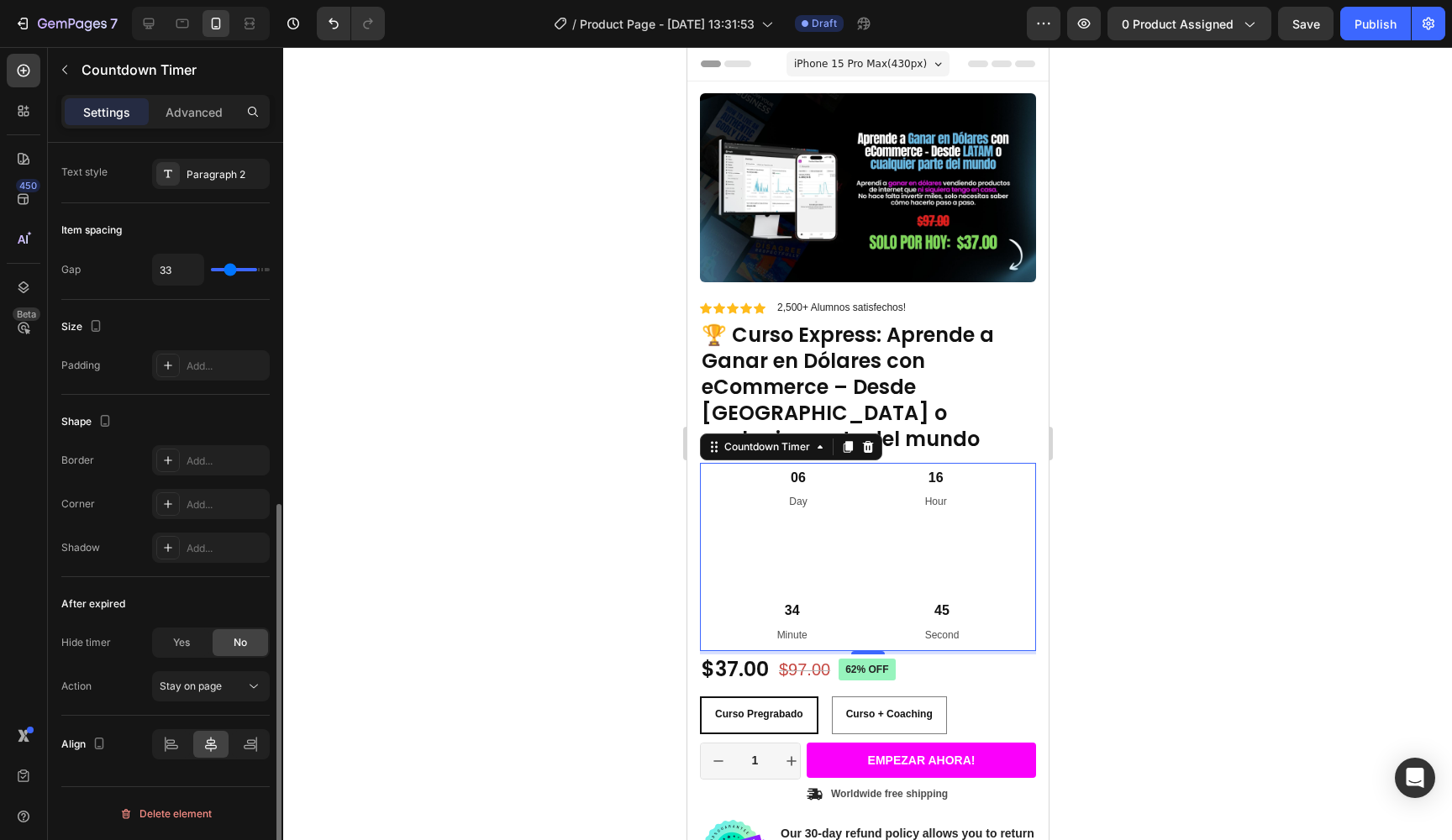
type input "5"
type input "1"
type input "0"
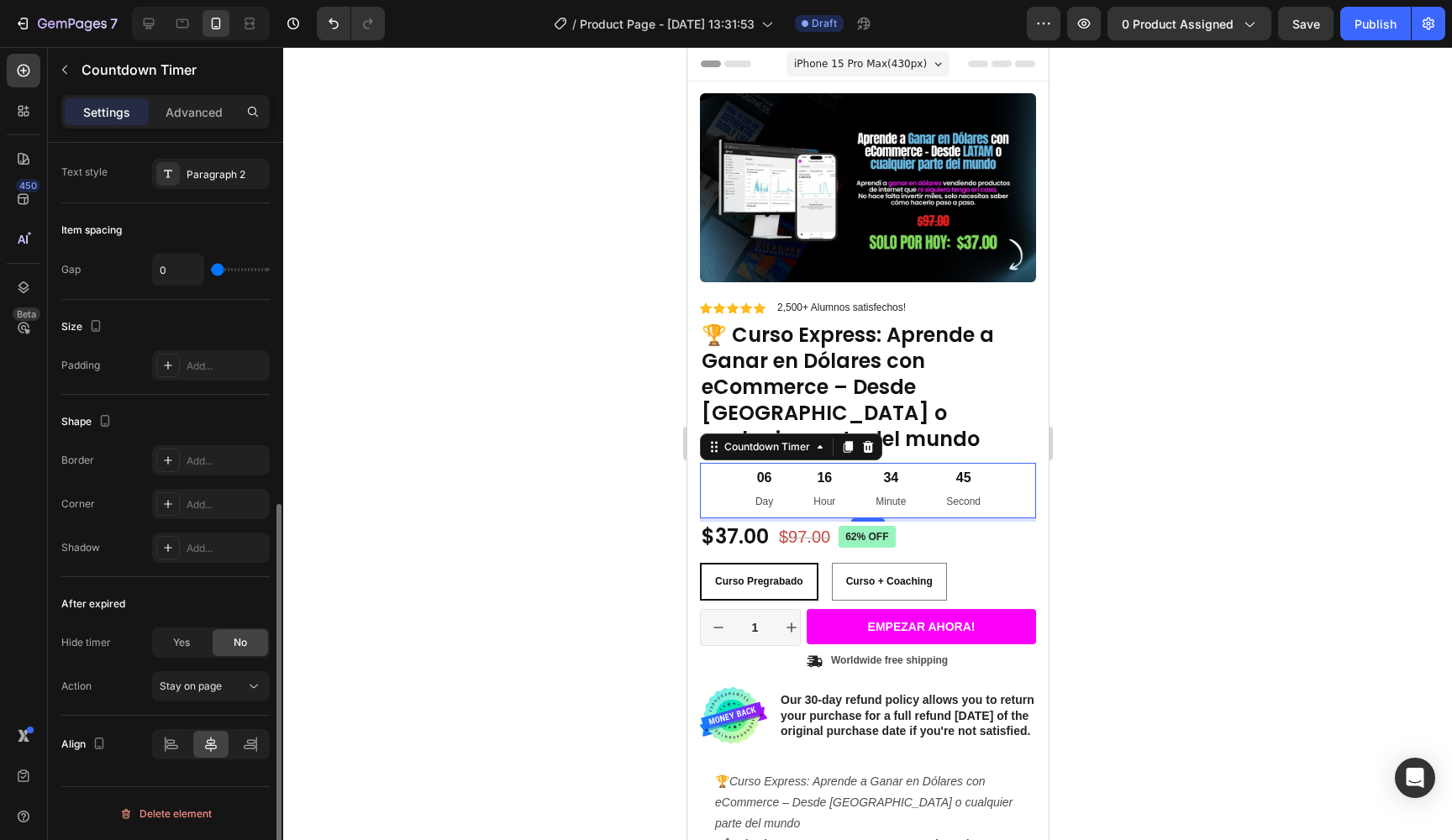
click at [211, 272] on input "range" at bounding box center [240, 270] width 59 height 4
type input "9"
click at [215, 270] on input "range" at bounding box center [240, 270] width 59 height 4
click at [211, 272] on input "range" at bounding box center [240, 270] width 59 height 4
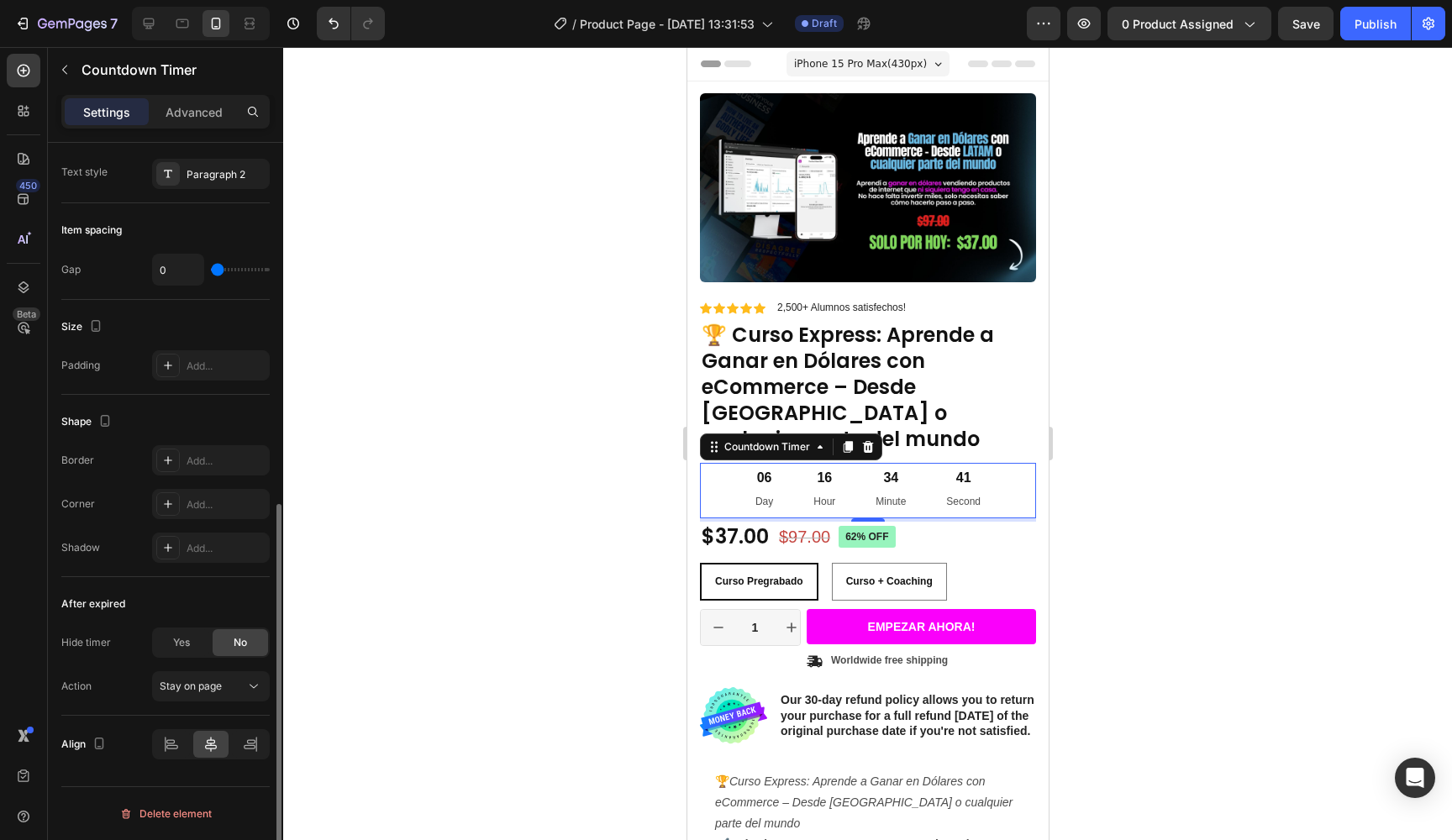
click at [211, 272] on input "range" at bounding box center [240, 270] width 59 height 4
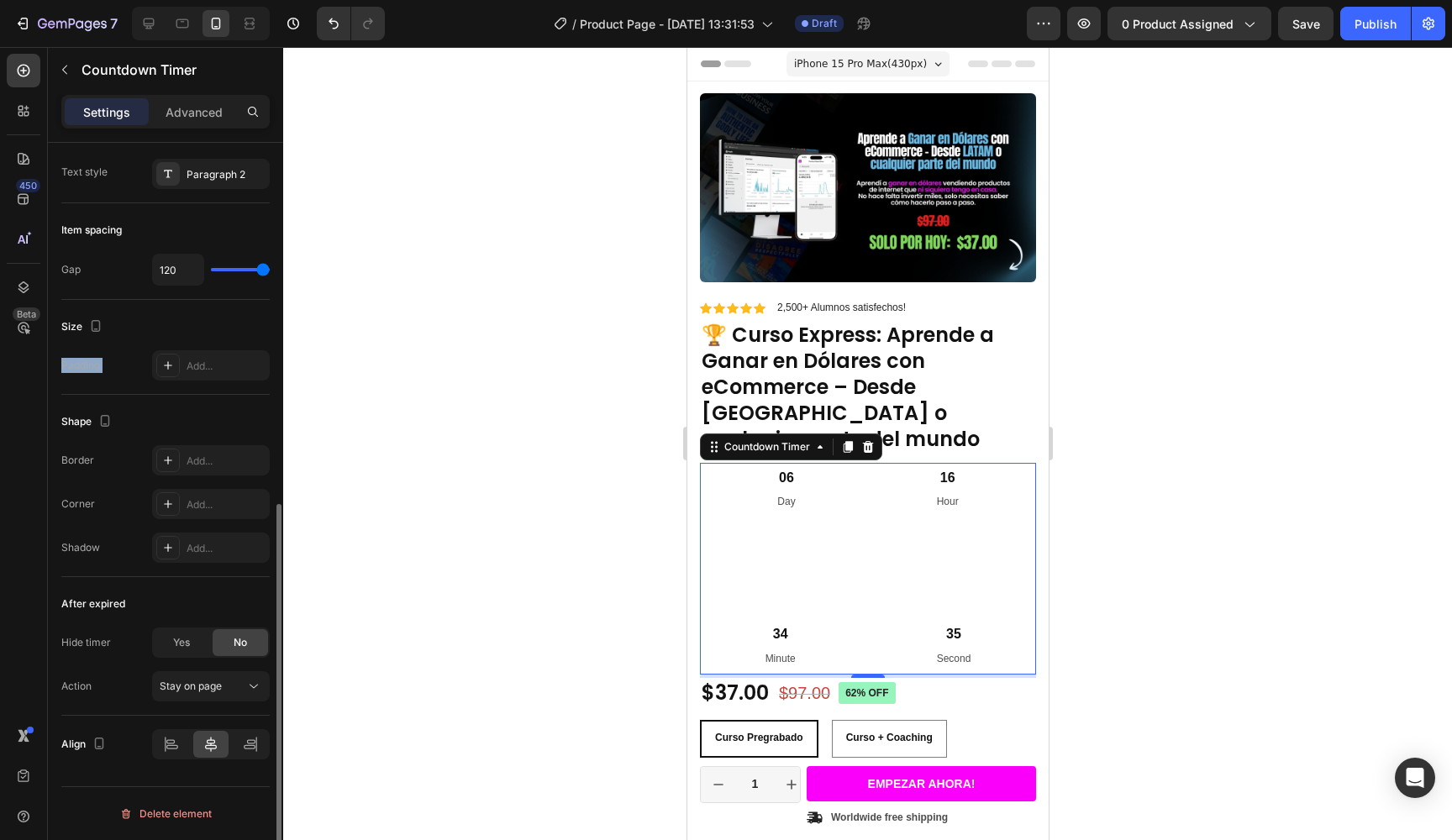
click at [270, 268] on input "range" at bounding box center [240, 270] width 59 height 4
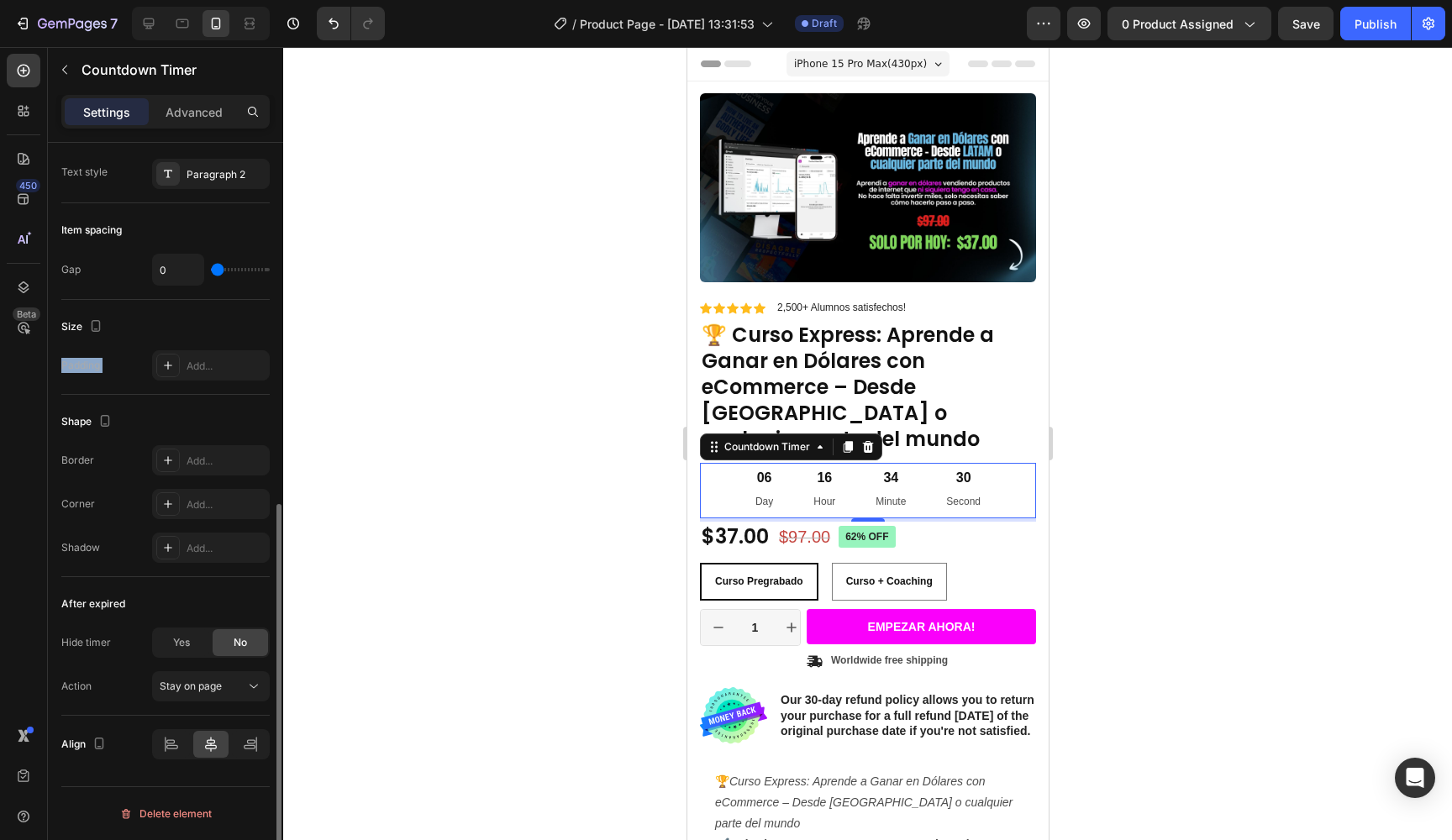
click at [211, 272] on input "range" at bounding box center [240, 270] width 59 height 4
click at [211, 268] on input "range" at bounding box center [240, 270] width 59 height 4
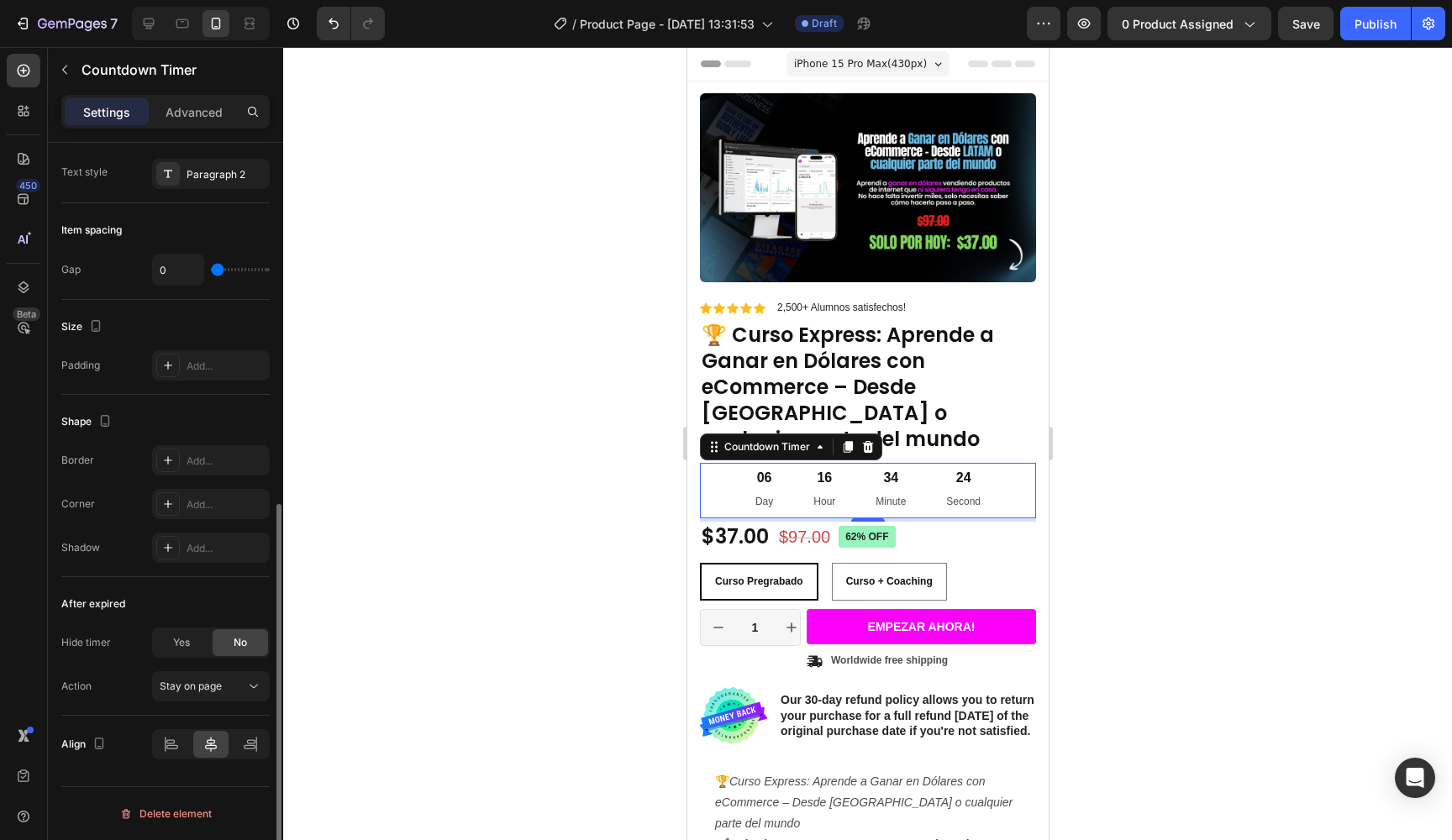
click at [211, 268] on input "range" at bounding box center [240, 270] width 59 height 4
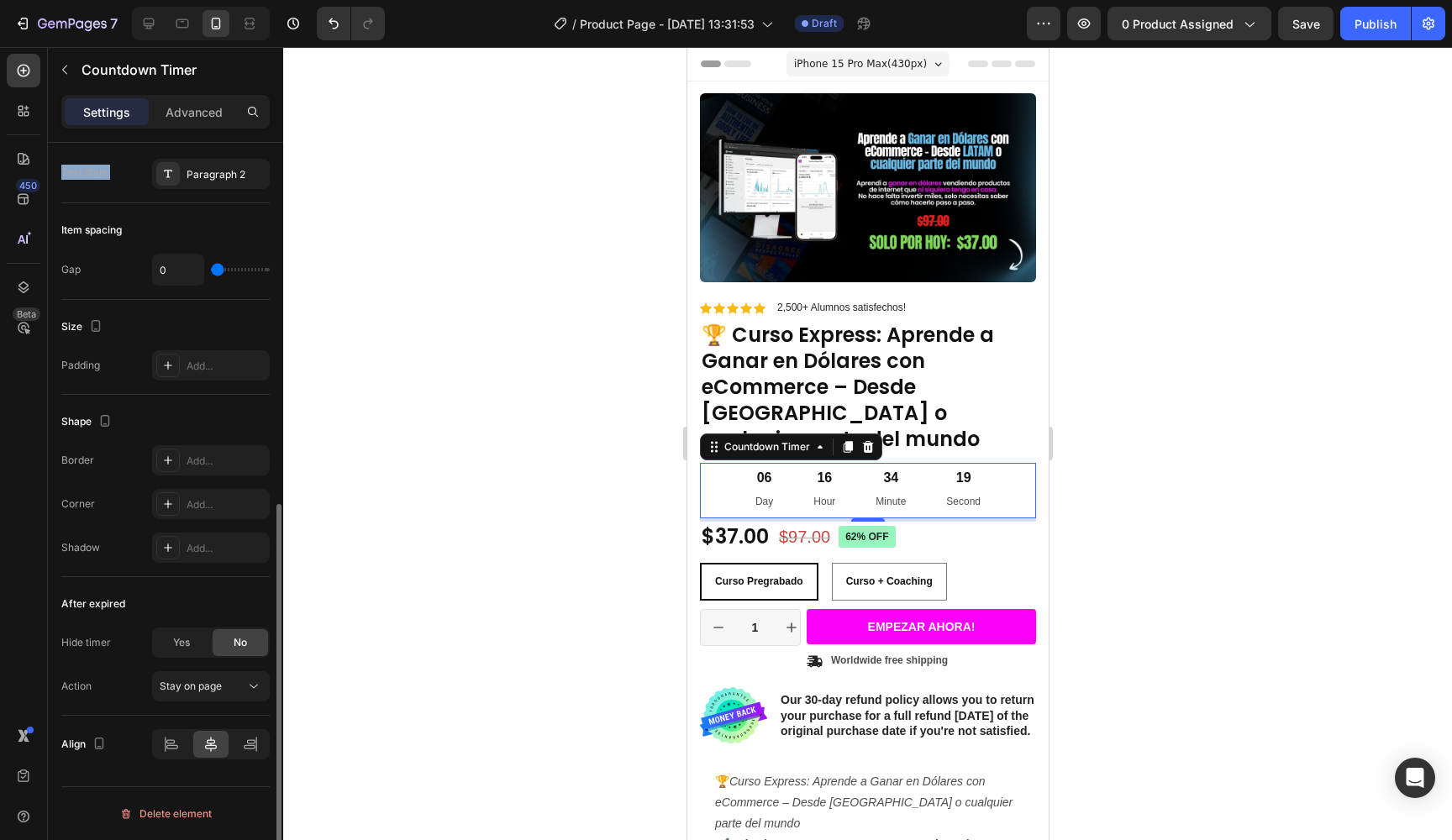
click at [211, 268] on input "range" at bounding box center [240, 270] width 59 height 4
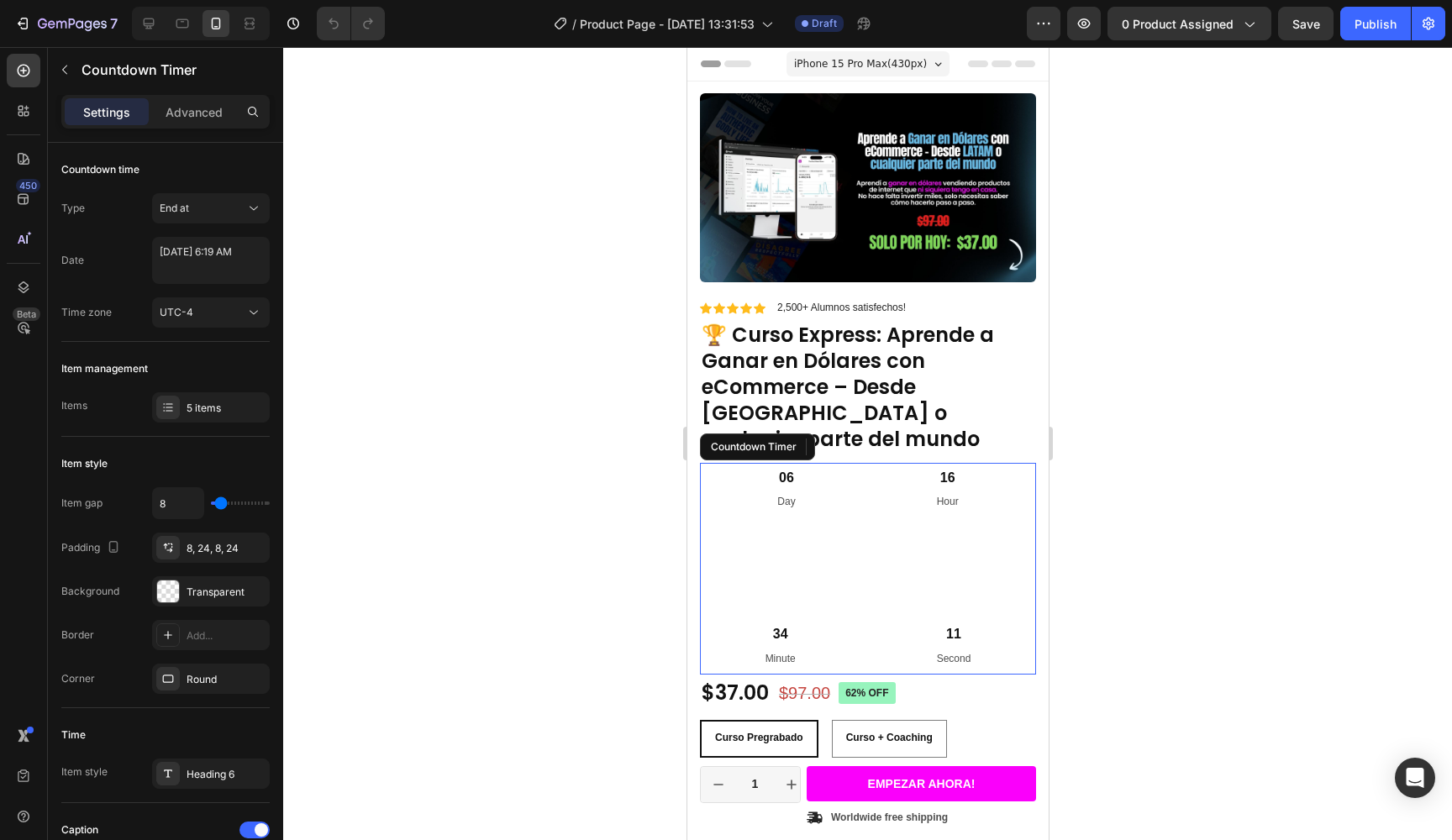
click at [727, 463] on div "06 Day 16 Hour 34 Minute 11 Second" at bounding box center [867, 570] width 336 height 213
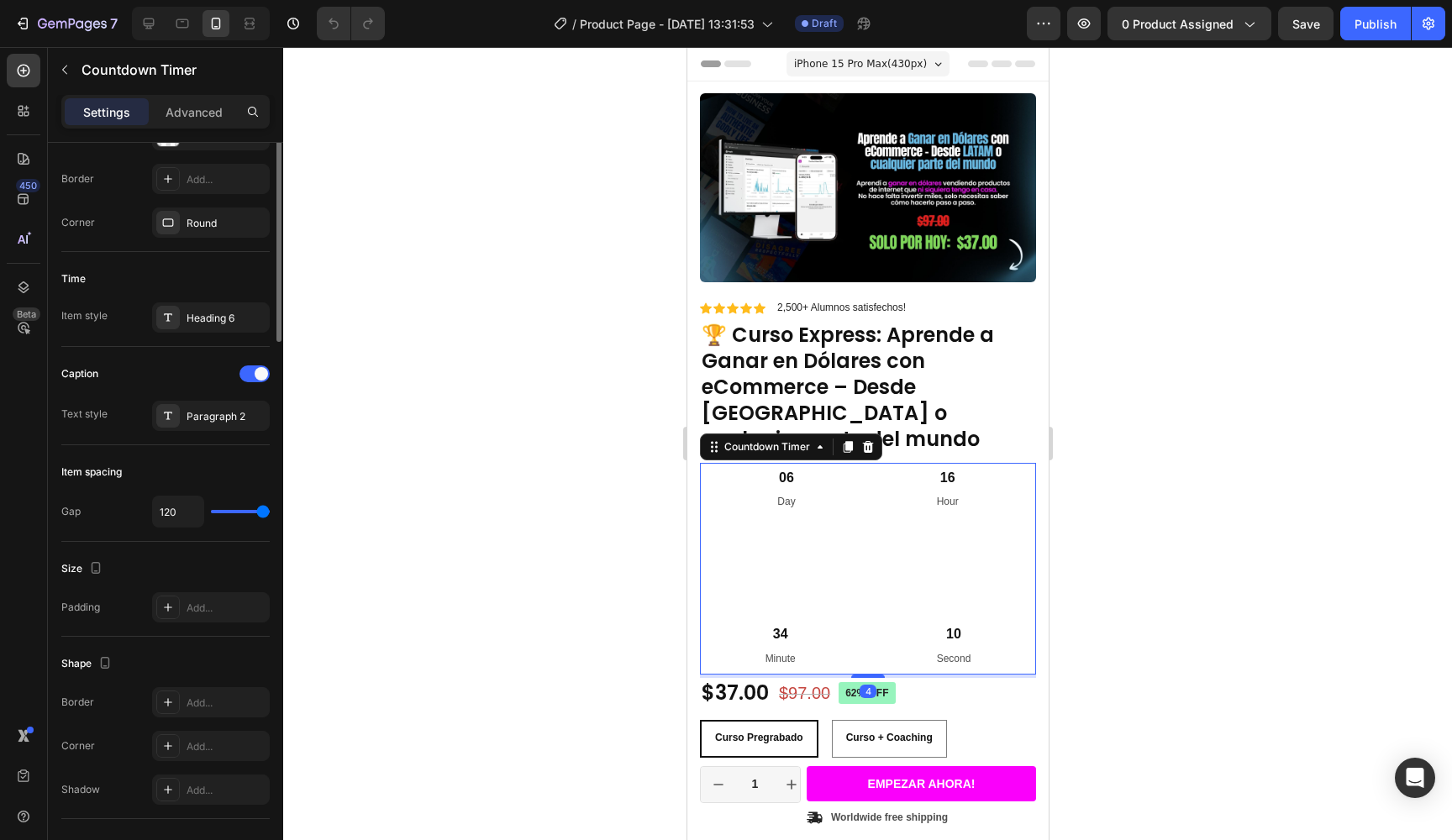
scroll to position [698, 0]
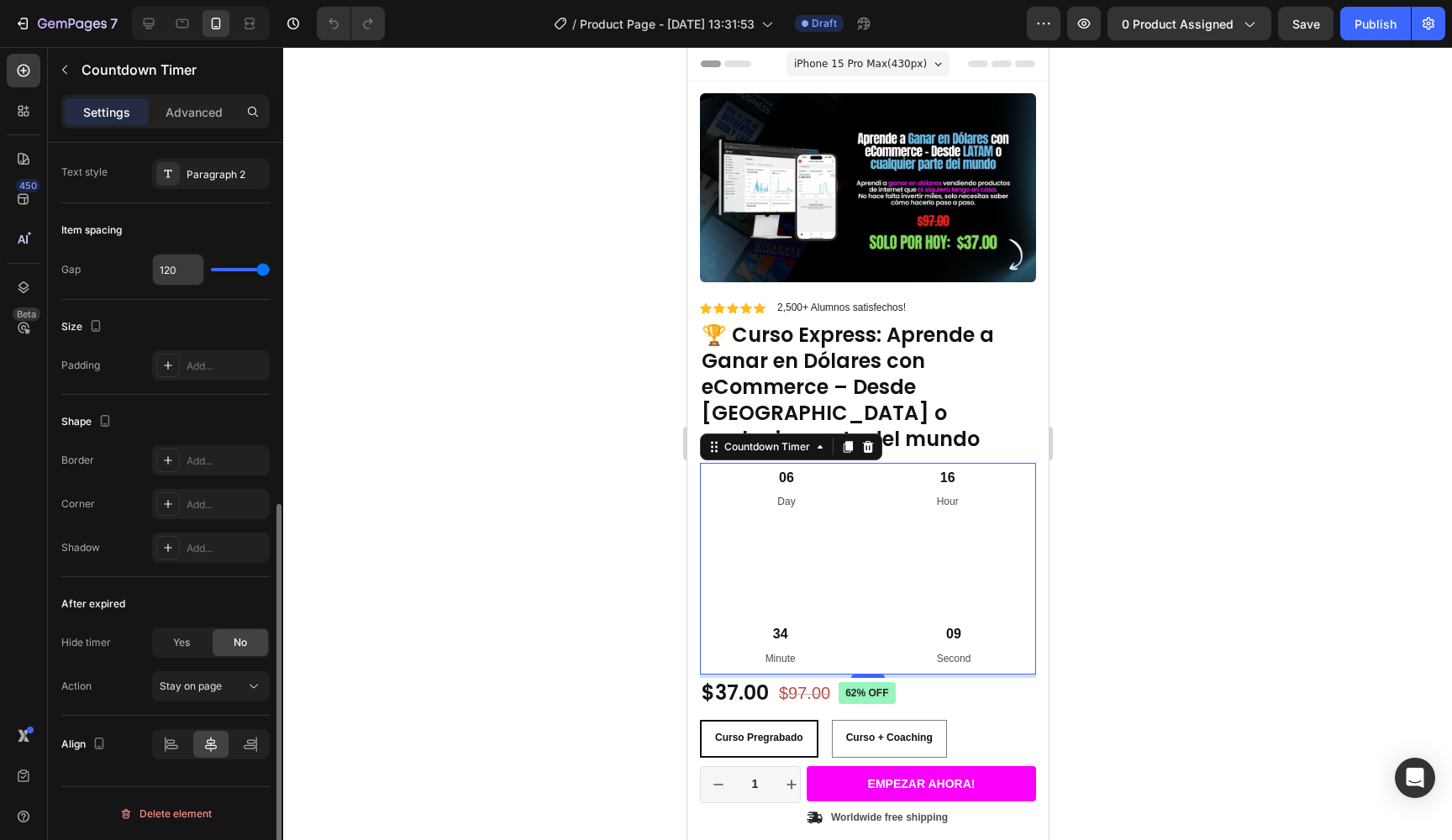
click at [184, 272] on input "120" at bounding box center [178, 270] width 50 height 30
type input "0"
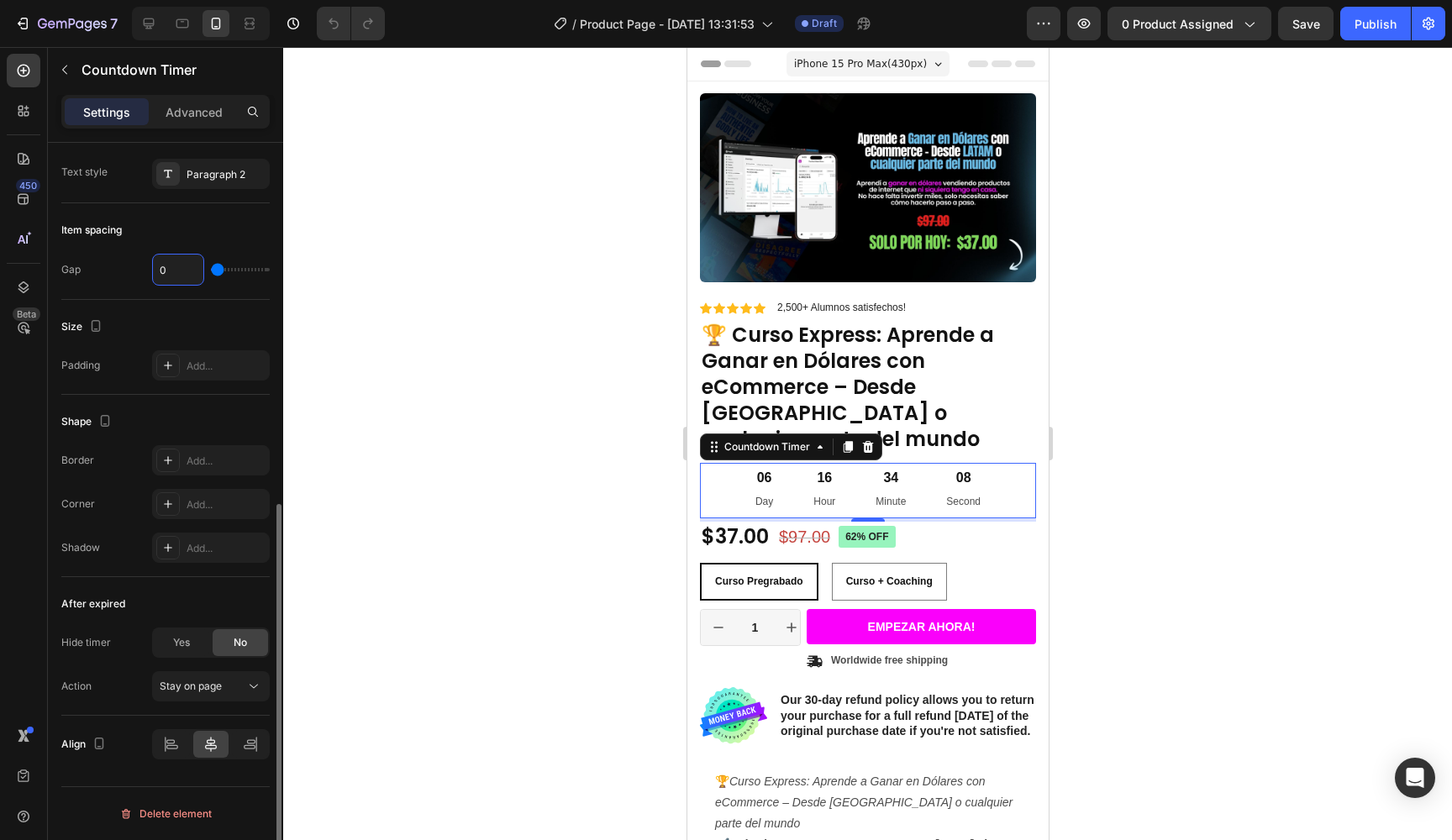
type input "0"
click at [489, 255] on div at bounding box center [867, 443] width 1169 height 793
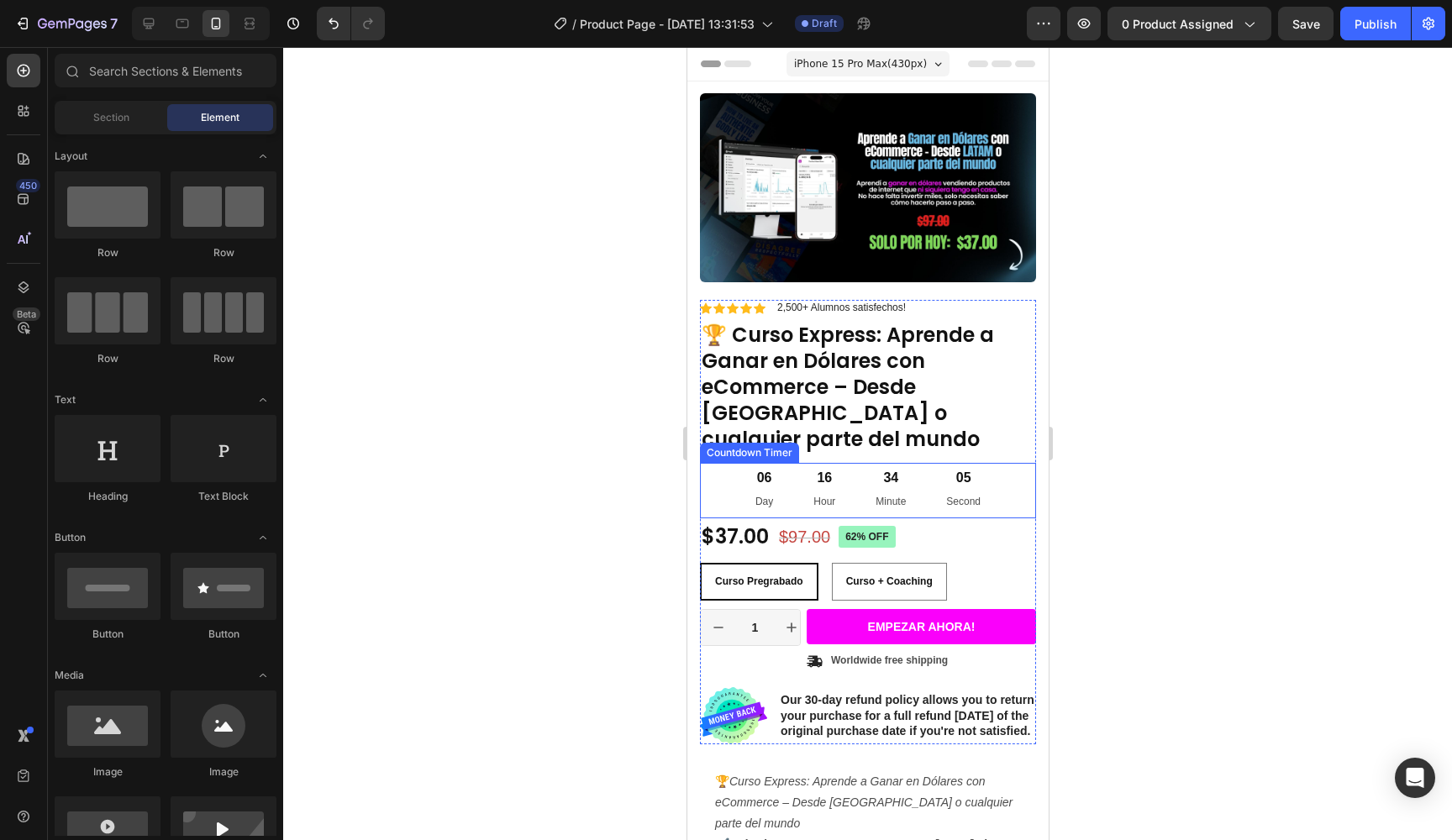
click at [714, 463] on div "06 Day 16 Hour 34 Minute 05 Second" at bounding box center [867, 491] width 336 height 55
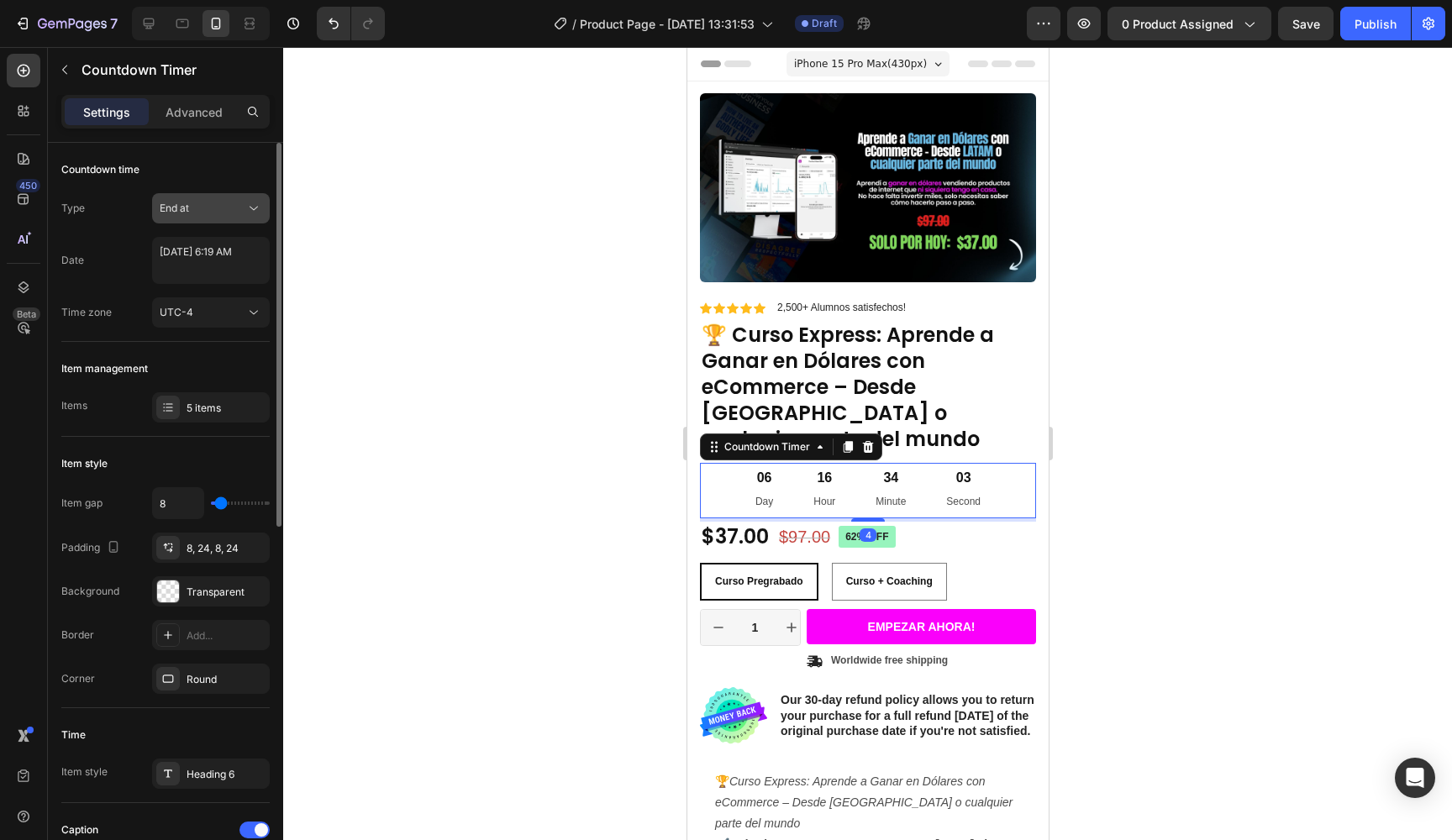
click at [192, 208] on div "End at" at bounding box center [203, 208] width 86 height 15
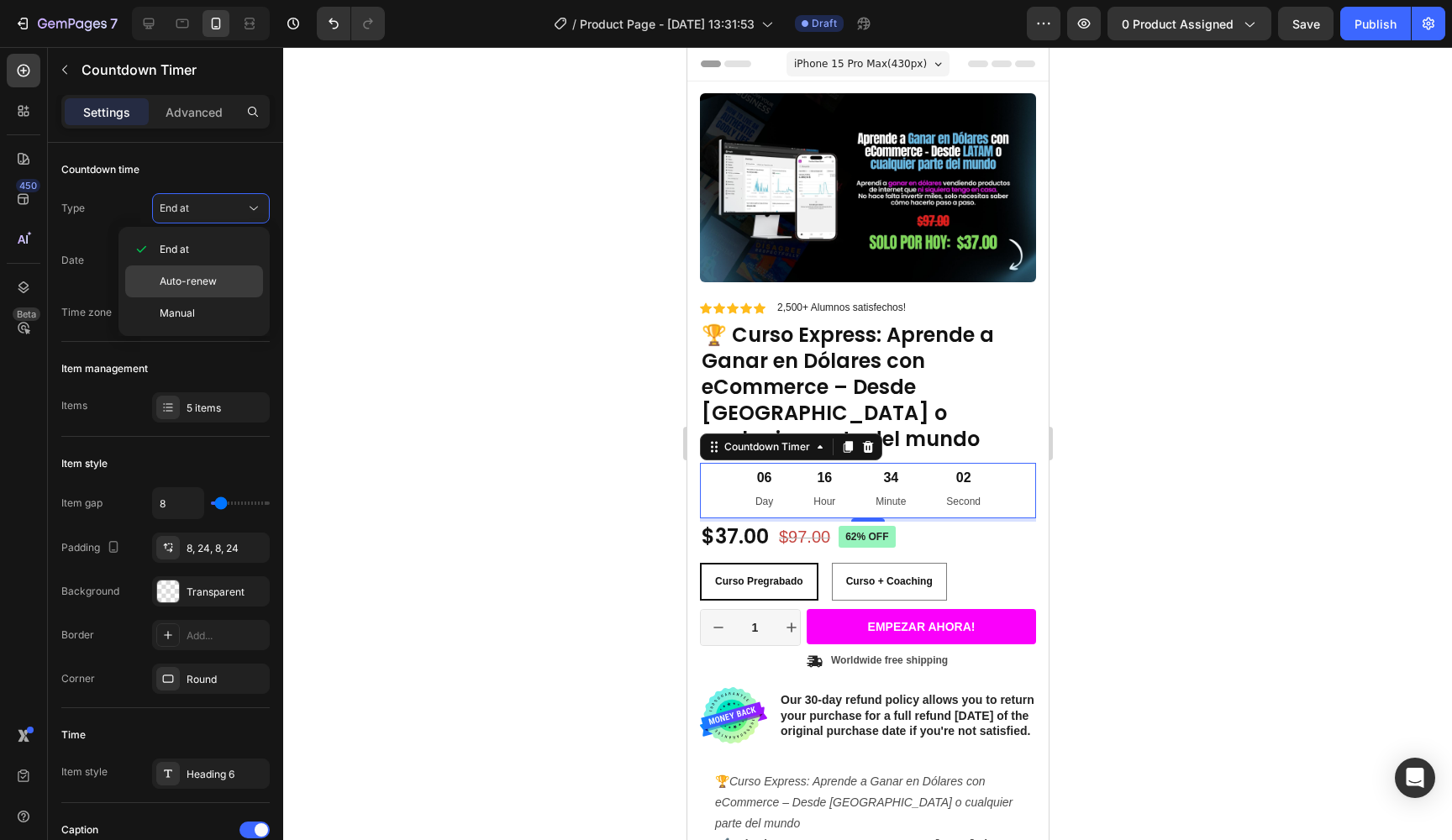
click at [167, 283] on span "Auto-renew" at bounding box center [188, 281] width 57 height 15
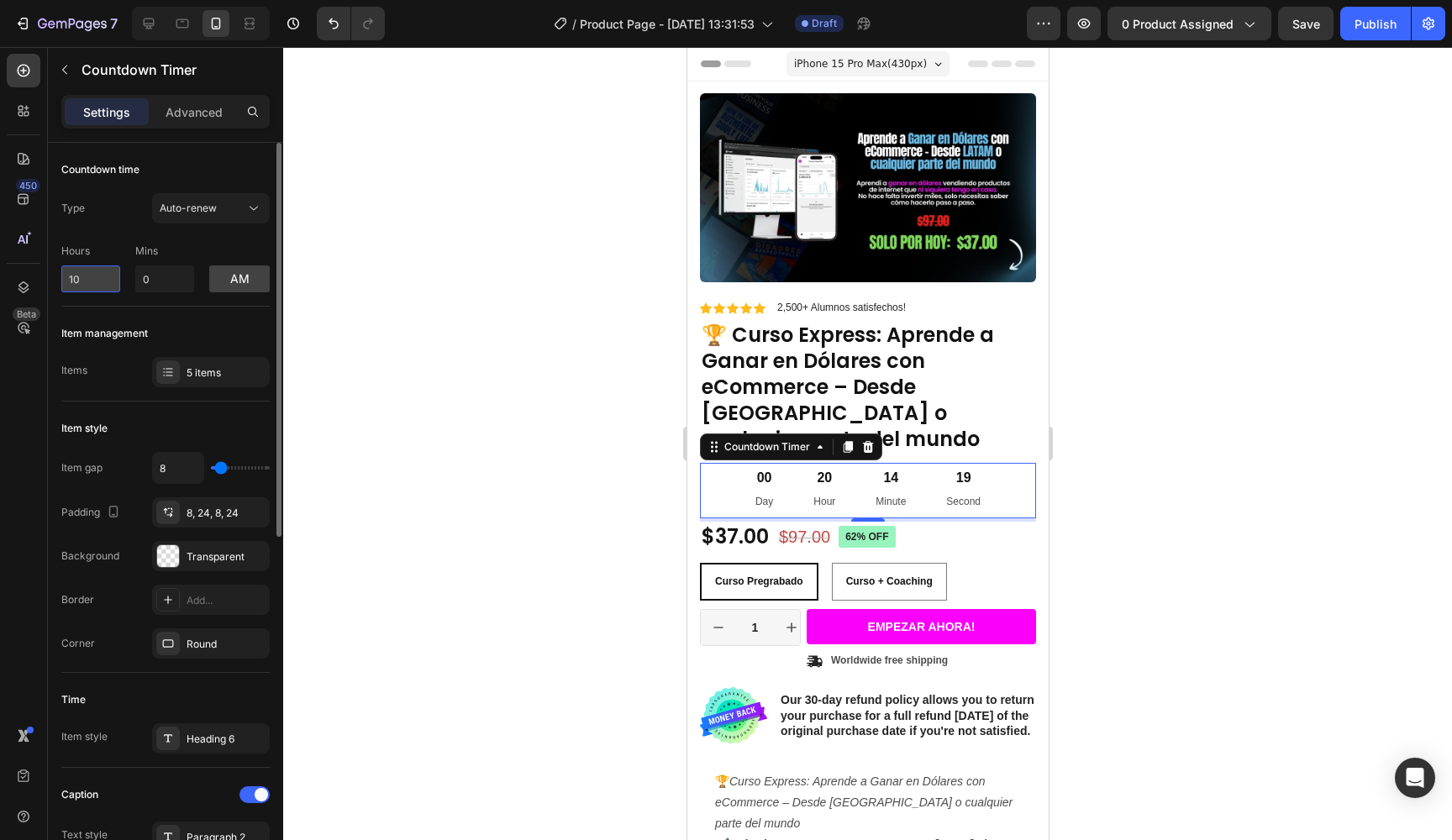
click at [97, 272] on input "10" at bounding box center [91, 278] width 59 height 27
type input "1"
click at [149, 363] on div "Items 5 items" at bounding box center [165, 372] width 208 height 30
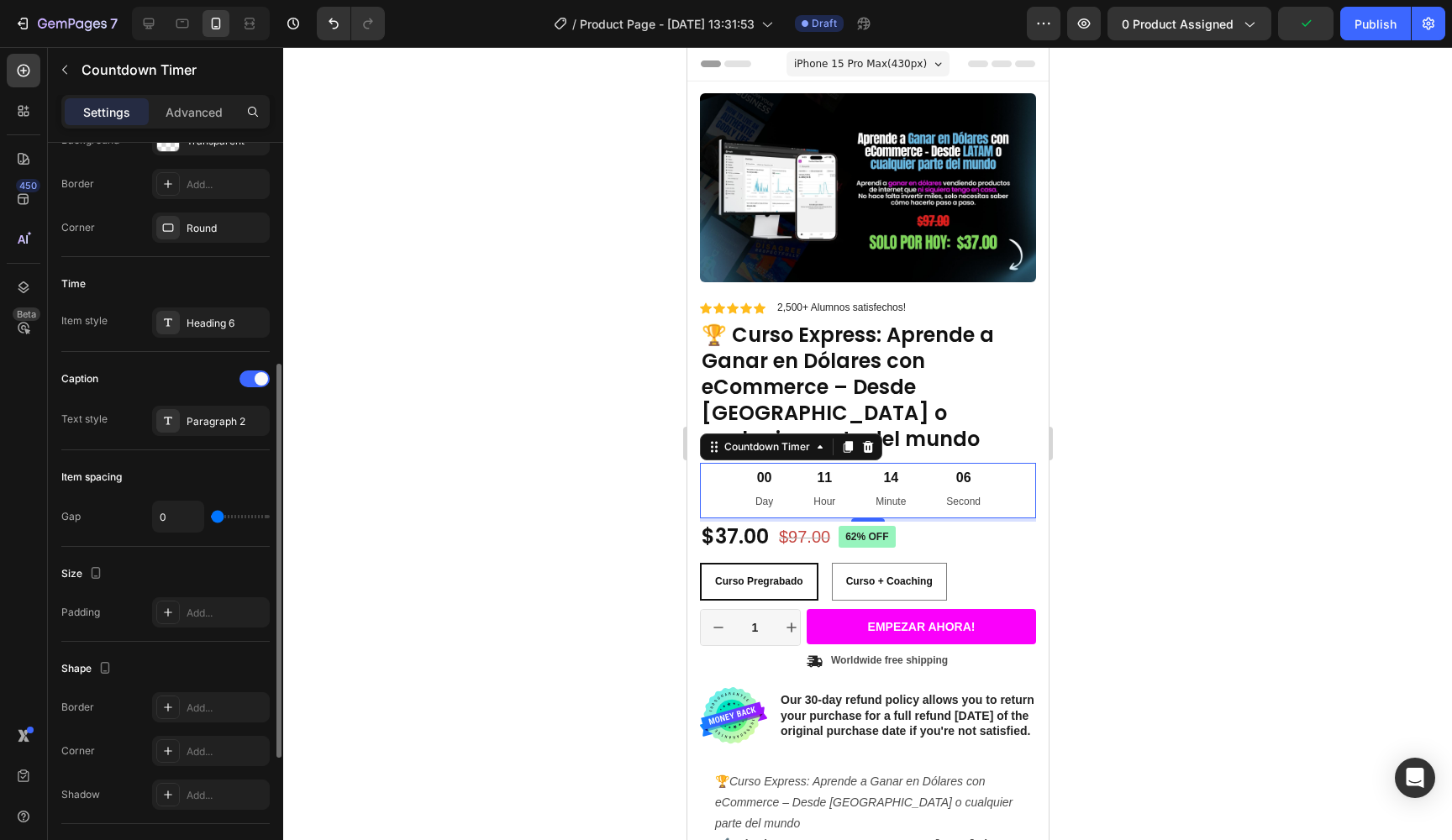
scroll to position [430, 0]
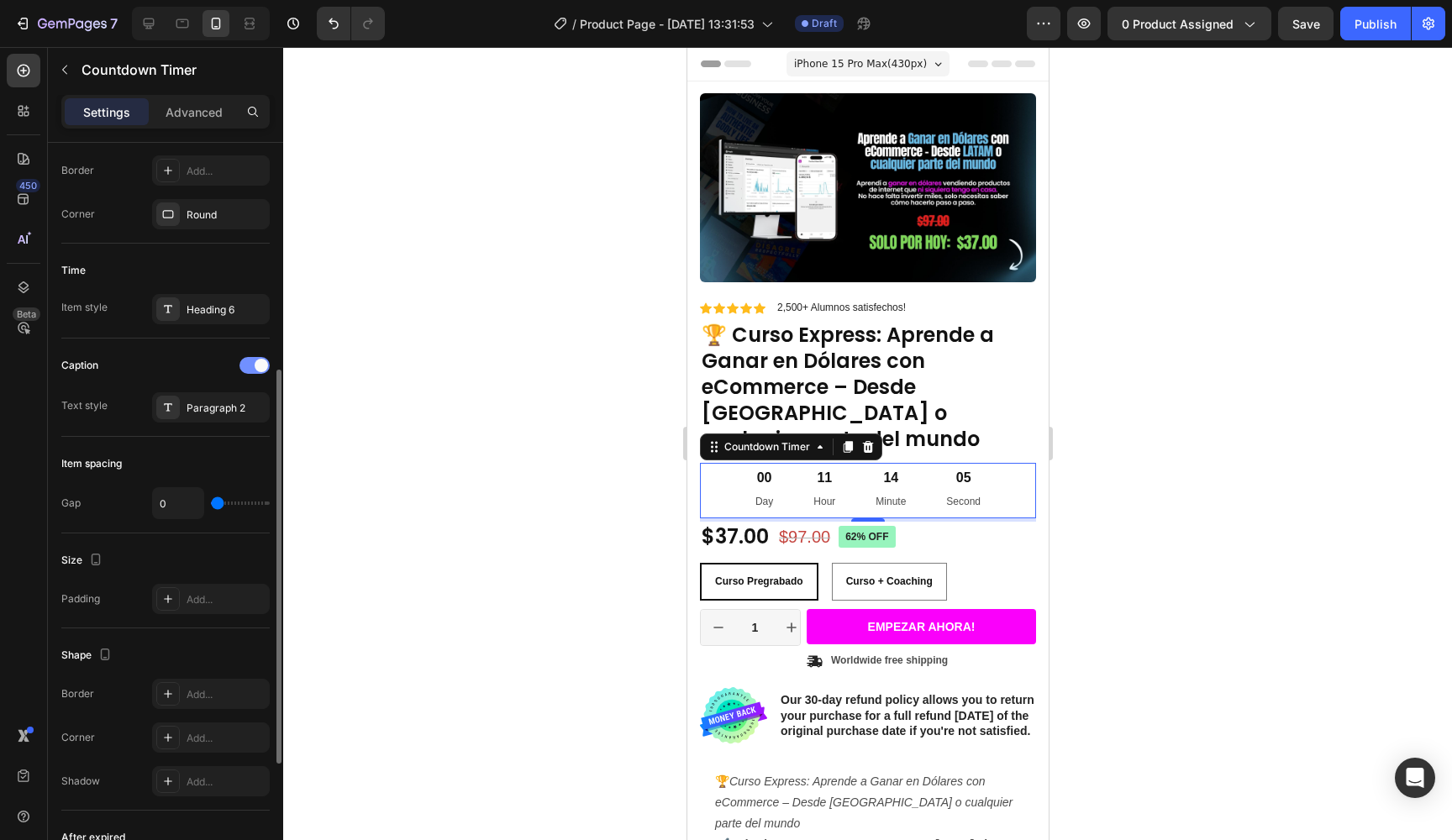
click at [254, 364] on div at bounding box center [254, 365] width 30 height 17
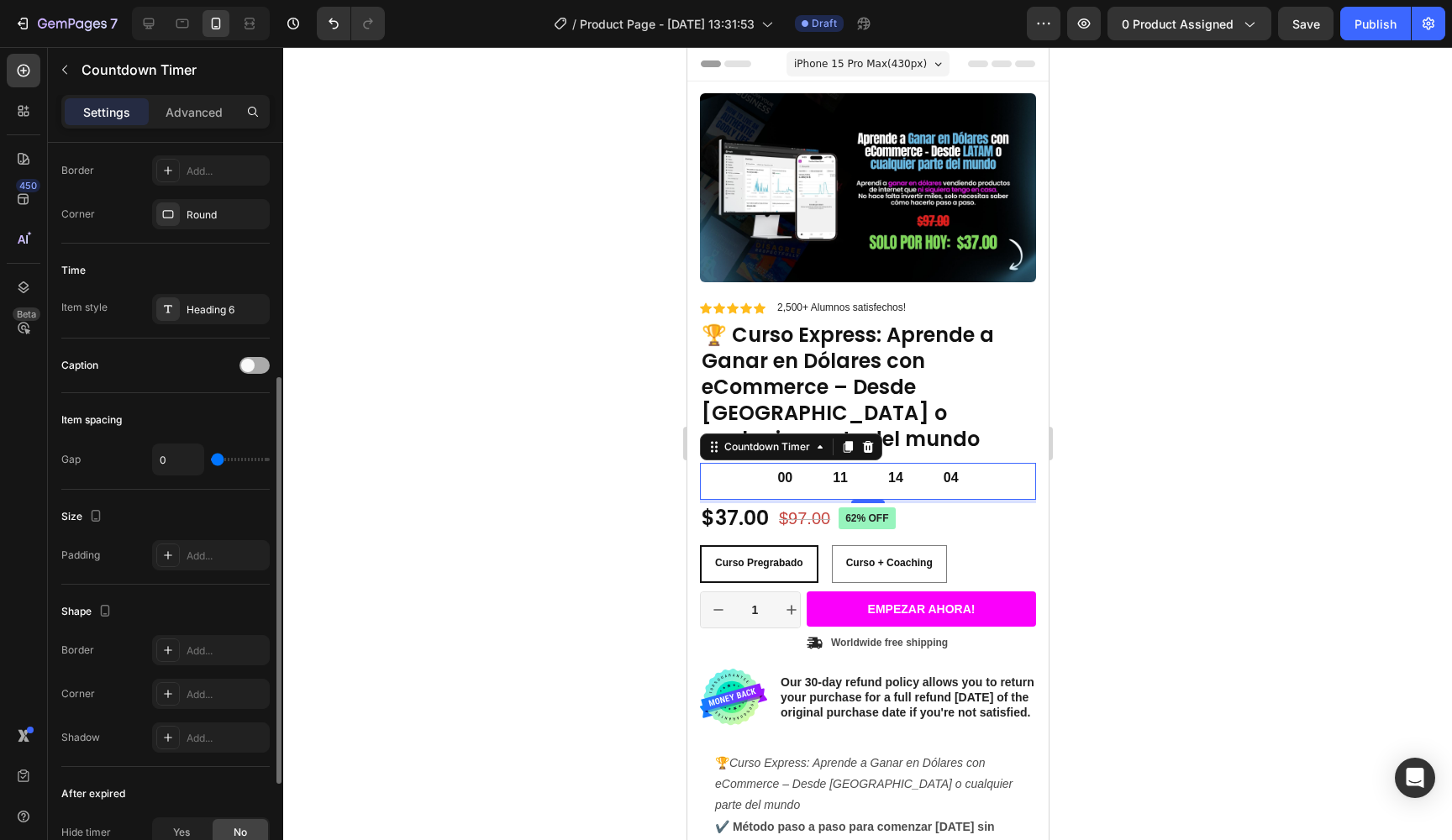
click at [254, 364] on span at bounding box center [248, 365] width 13 height 13
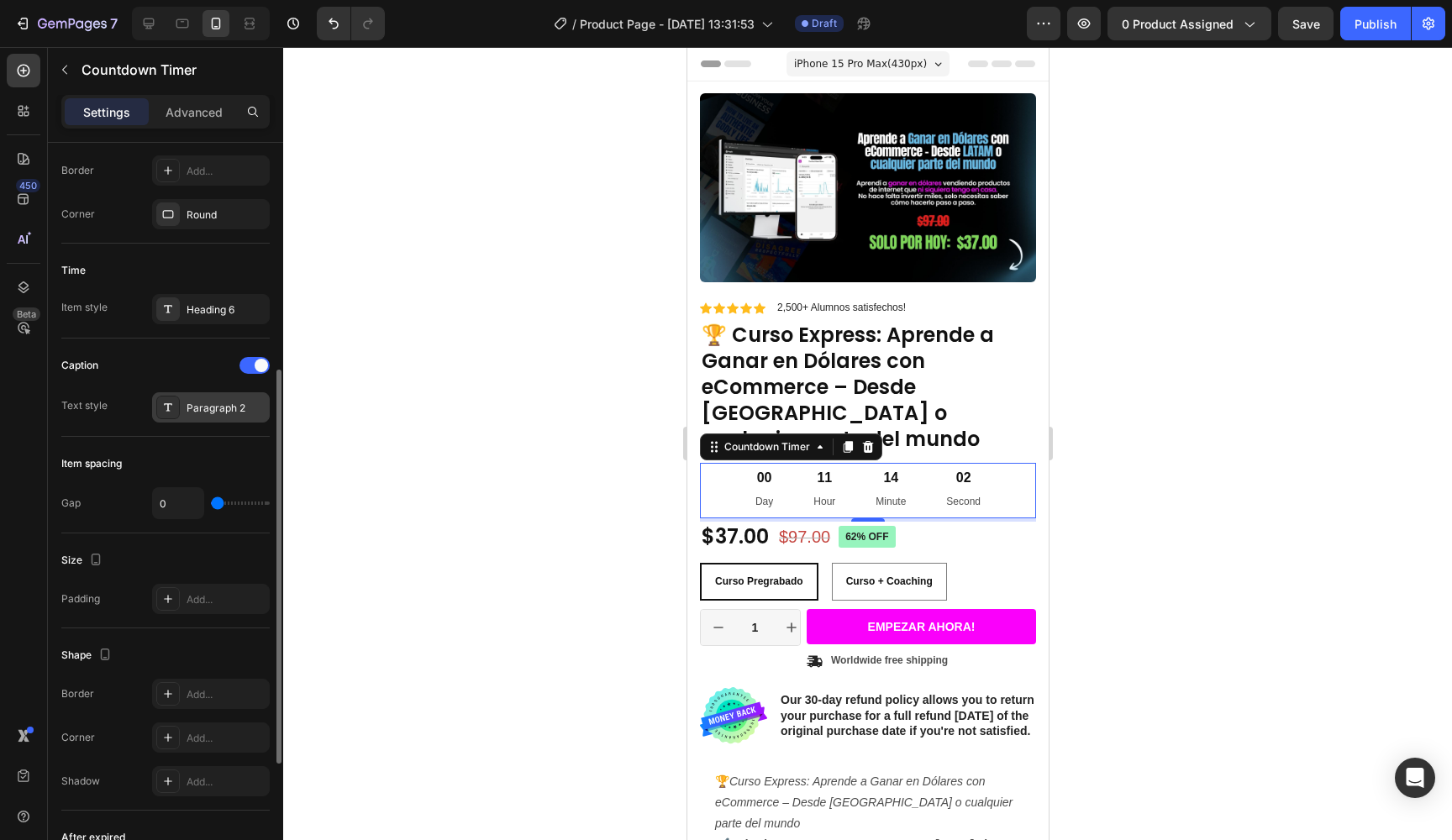
click at [219, 413] on div "Paragraph 2" at bounding box center [226, 408] width 79 height 15
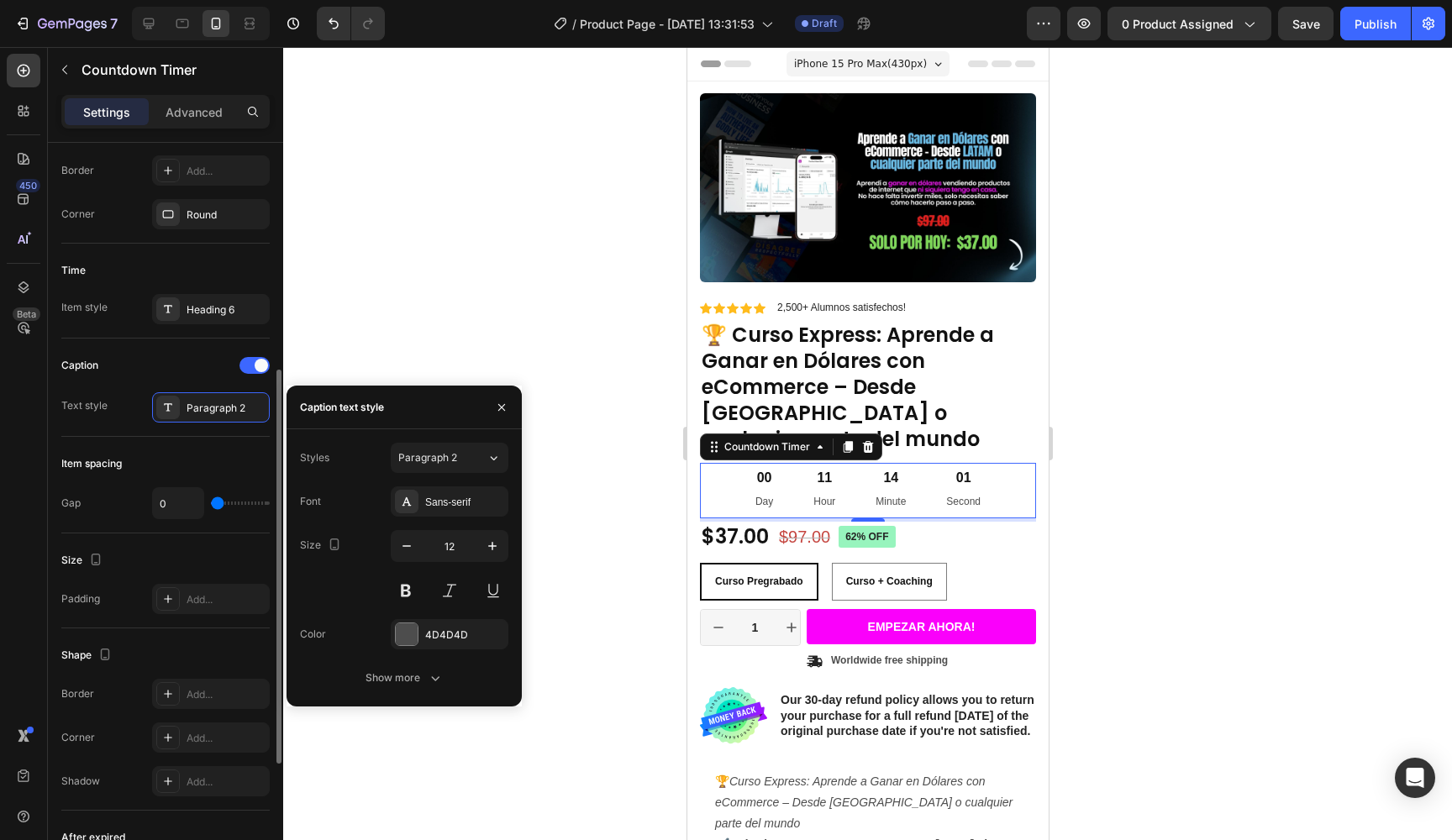
click at [128, 438] on div "Item spacing Gap 0" at bounding box center [165, 485] width 208 height 96
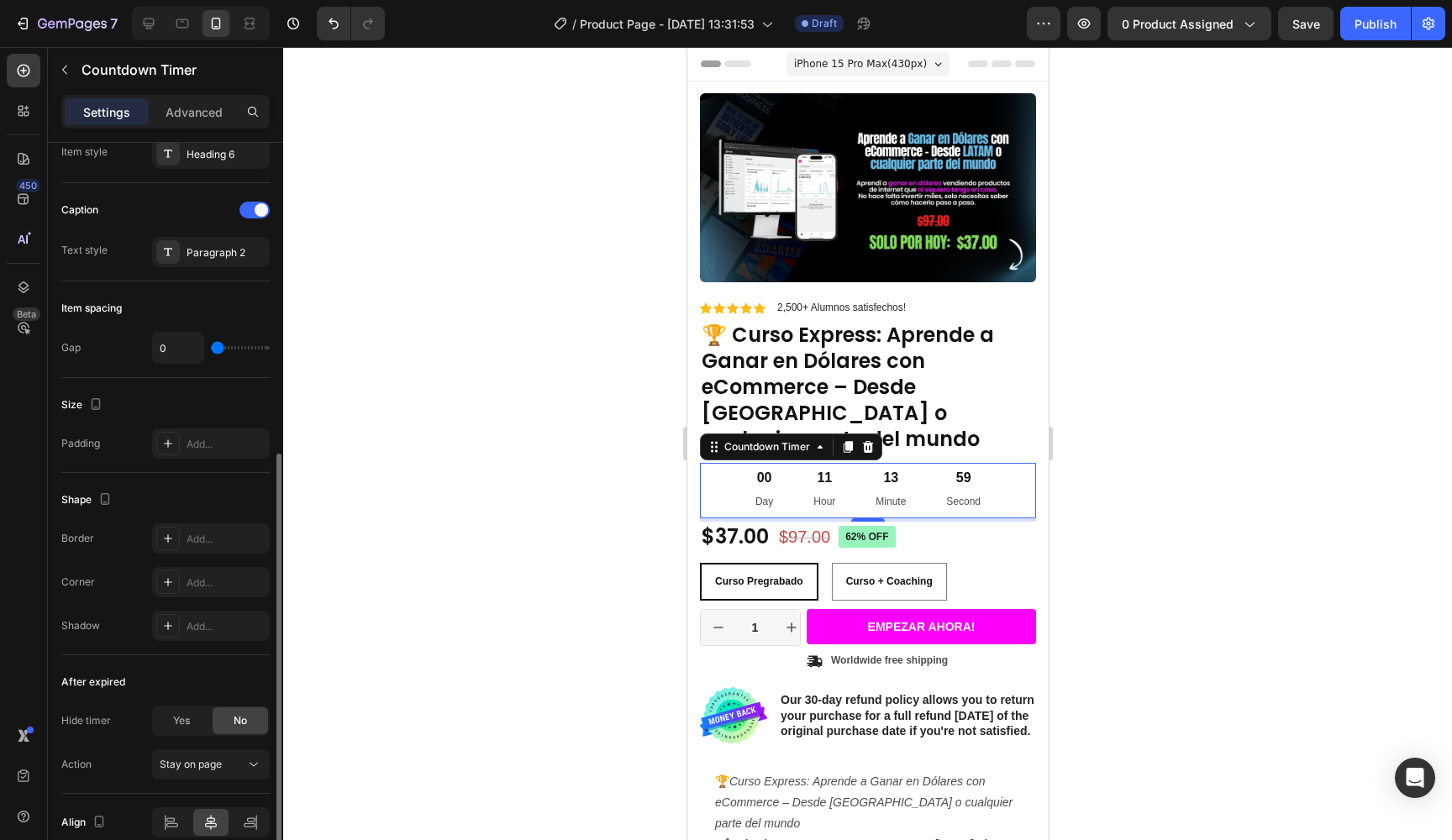
scroll to position [663, 0]
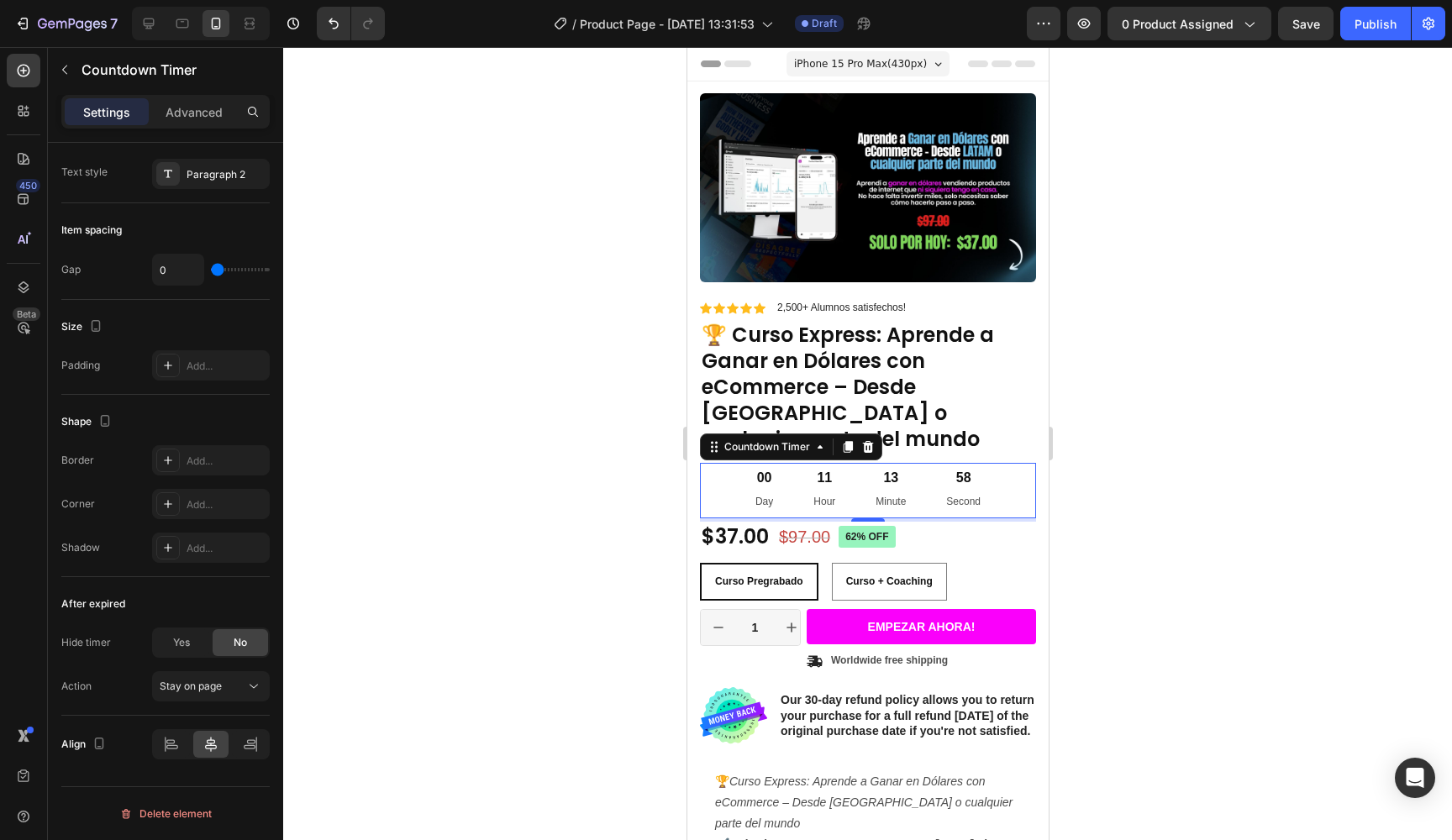
click at [770, 493] on p "Day" at bounding box center [763, 503] width 18 height 19
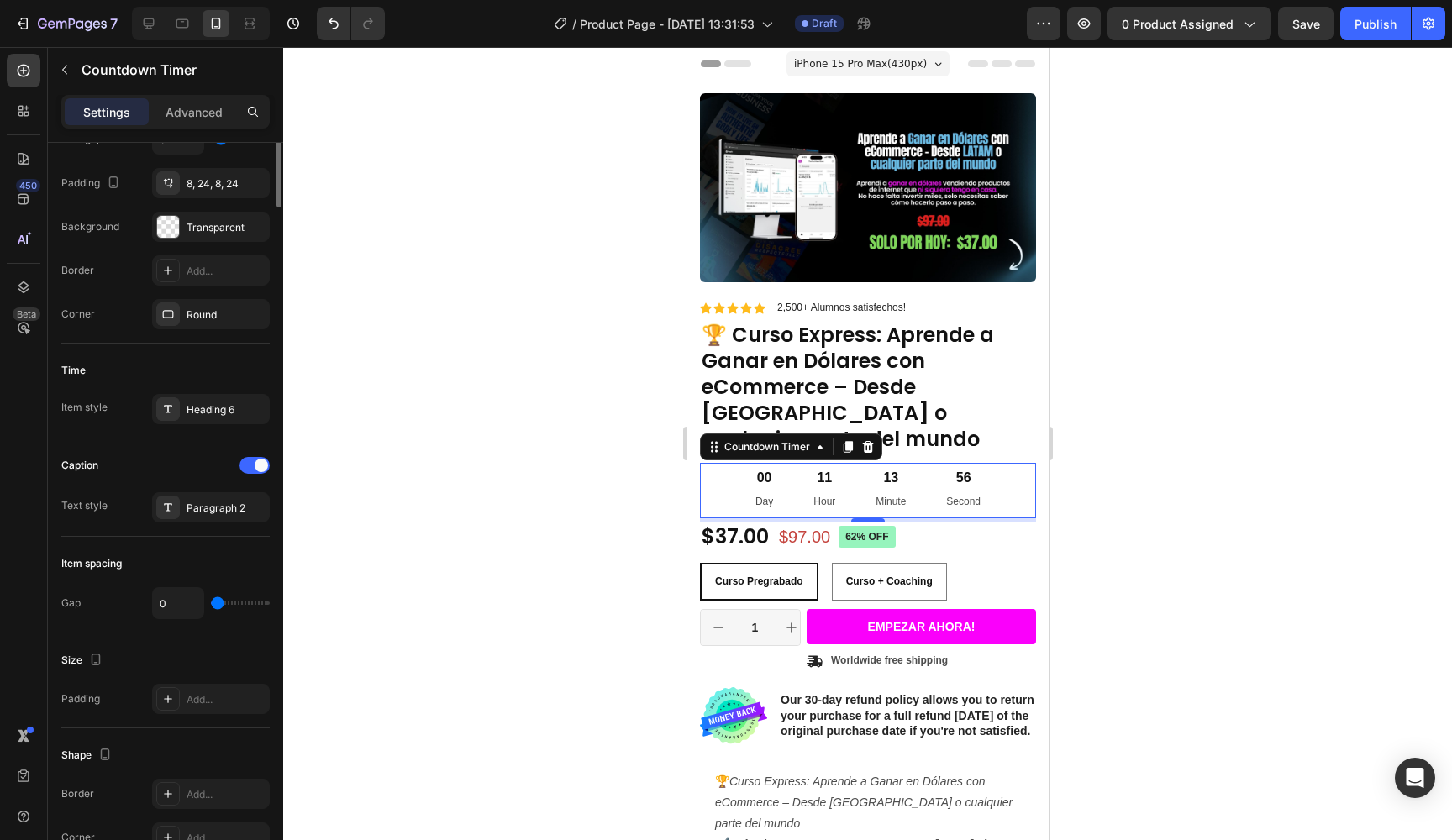
scroll to position [0, 0]
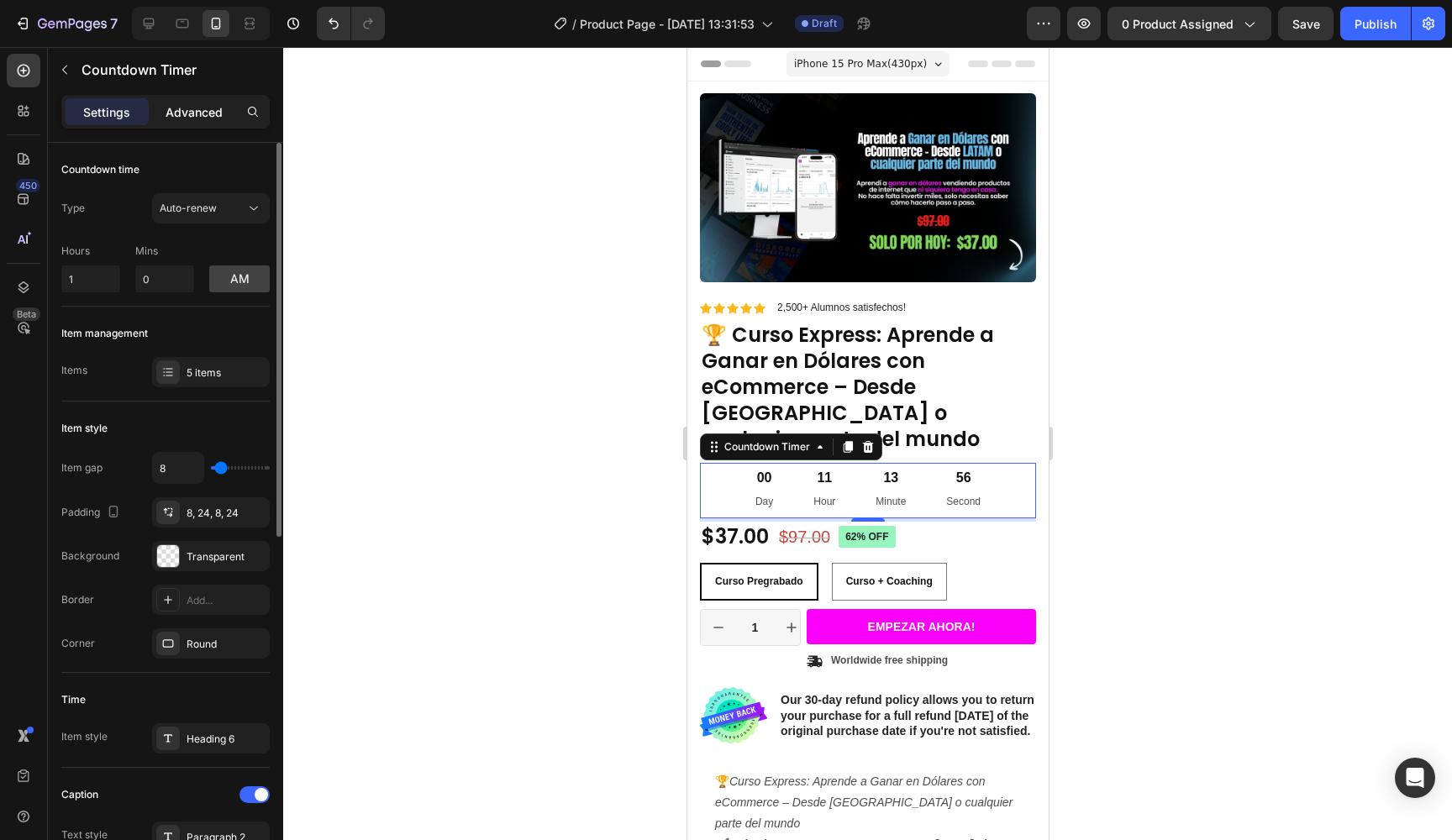
click at [211, 112] on p "Advanced" at bounding box center [193, 112] width 57 height 18
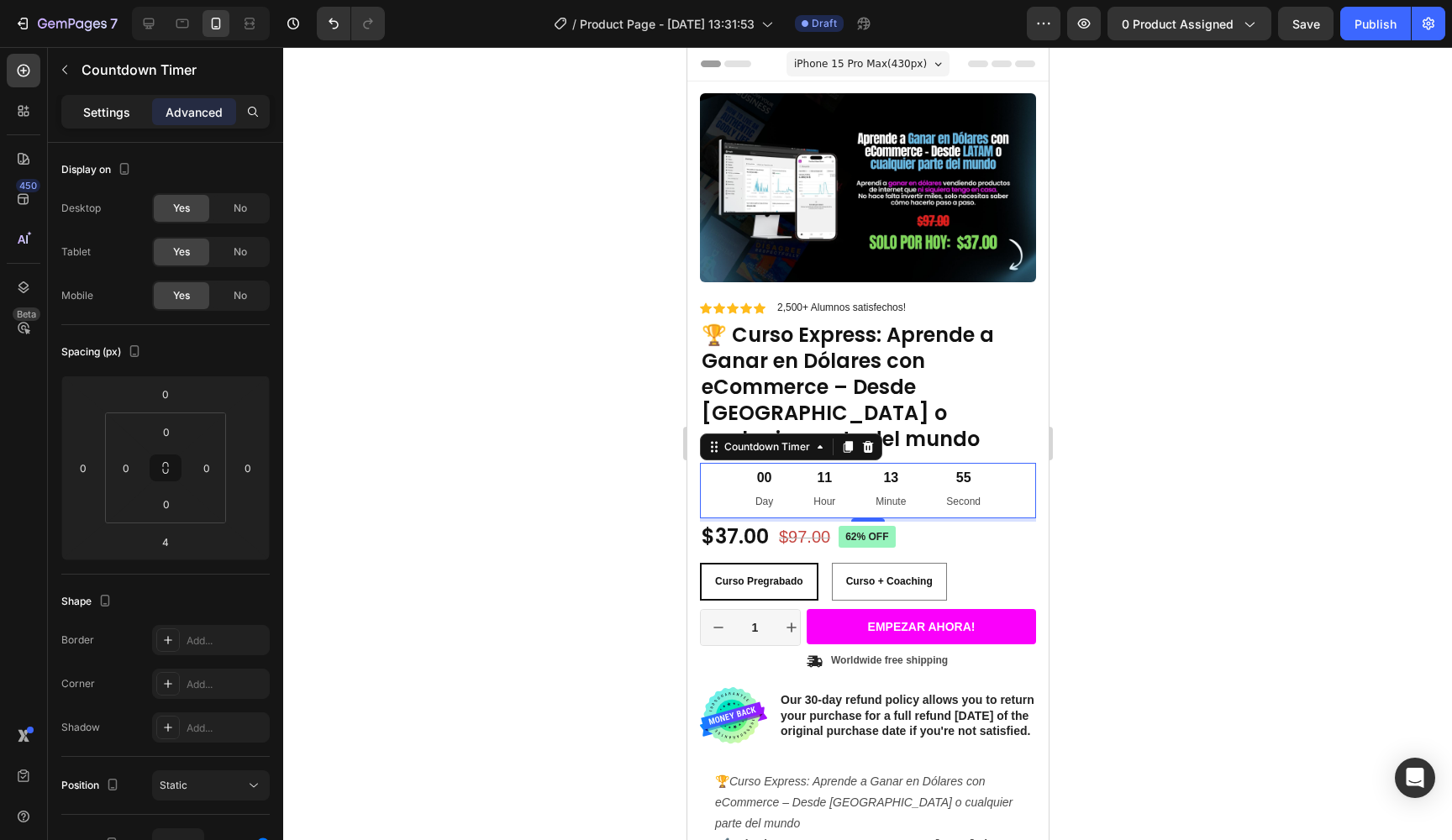
click at [120, 112] on p "Settings" at bounding box center [107, 112] width 47 height 18
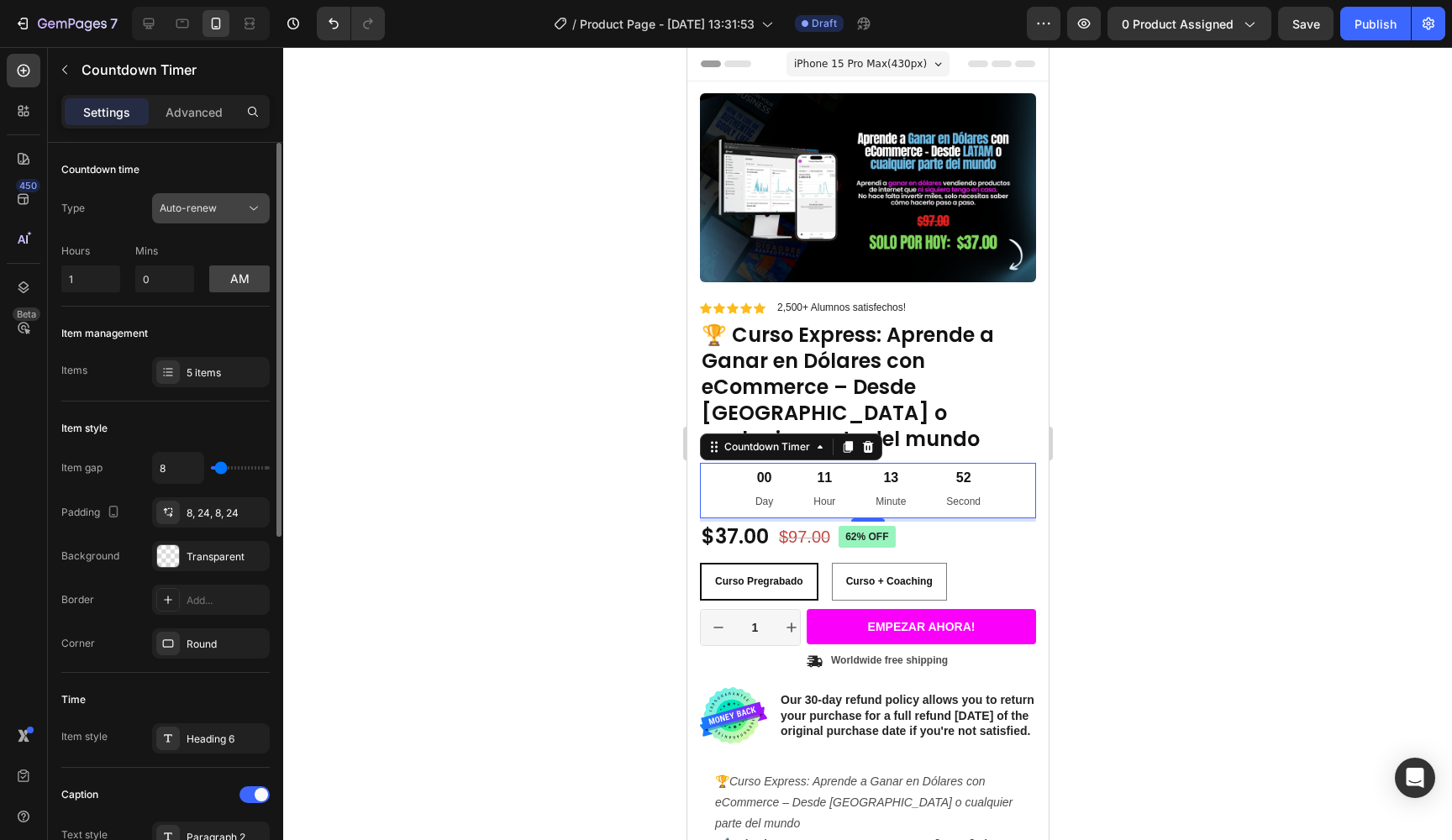
click at [229, 214] on div "Auto-renew" at bounding box center [203, 208] width 86 height 15
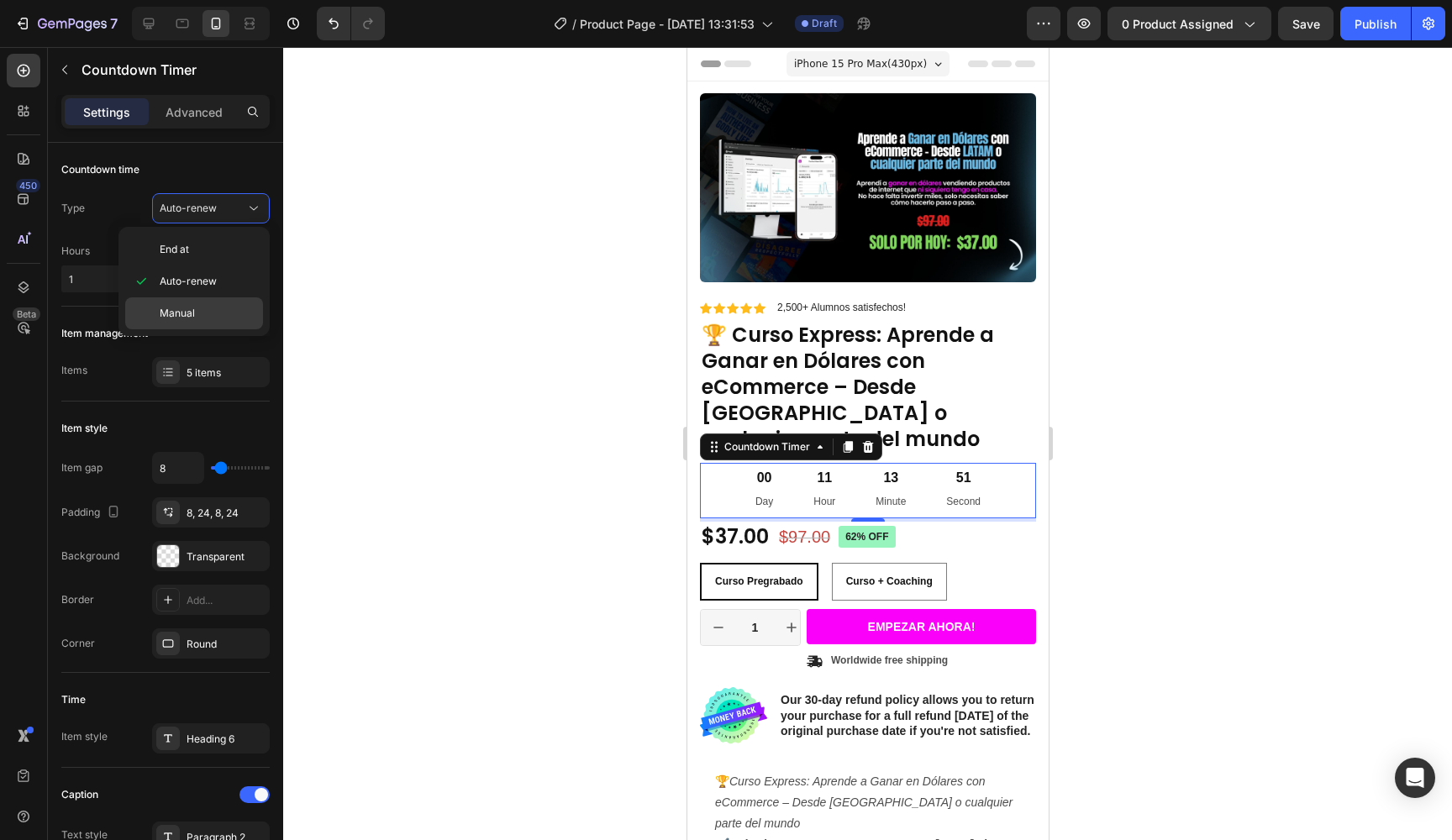
click at [177, 310] on span "Manual" at bounding box center [178, 313] width 36 height 15
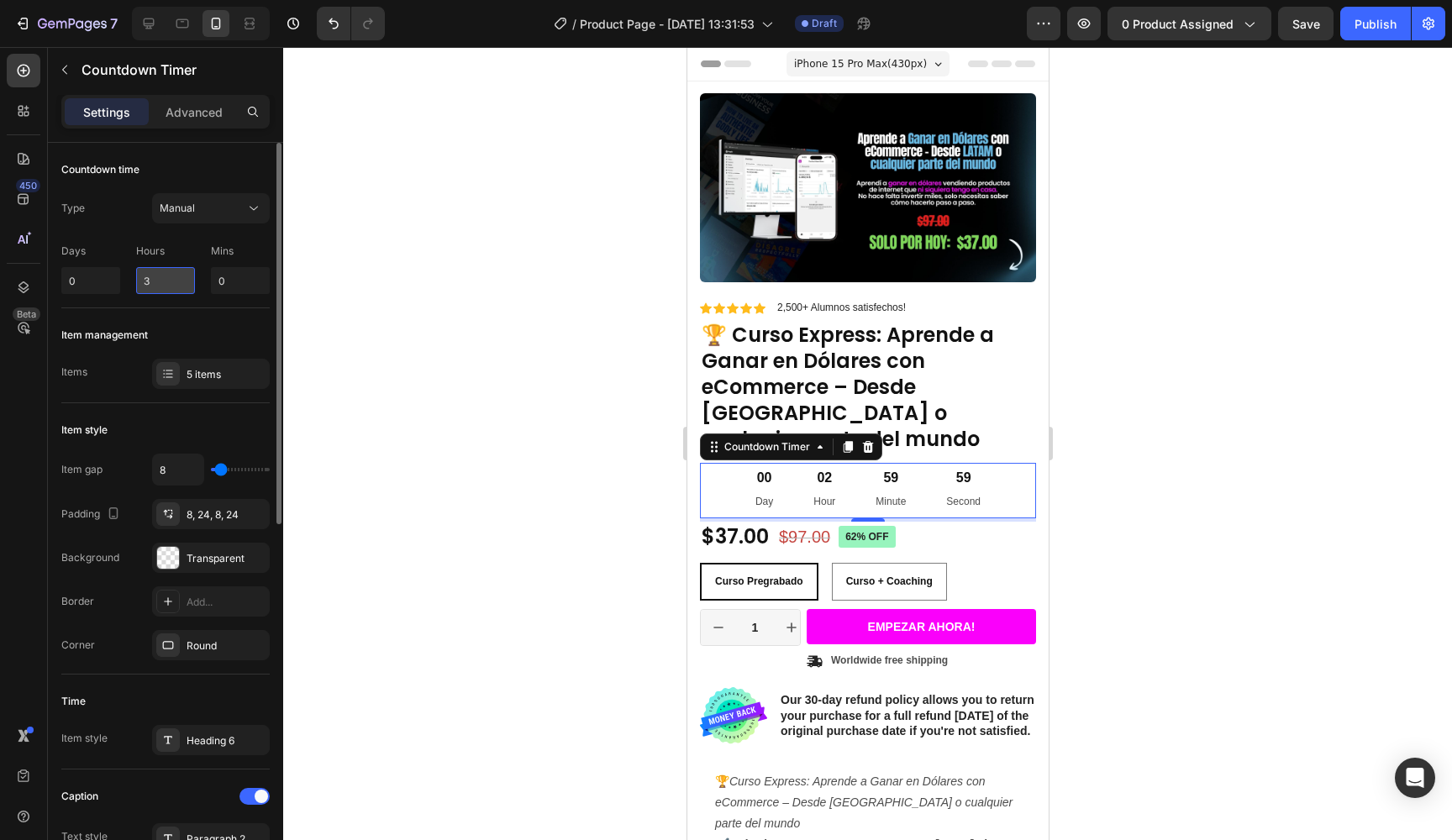
click at [179, 280] on input "3" at bounding box center [165, 280] width 59 height 27
type input "1"
click at [248, 278] on input "0" at bounding box center [240, 280] width 59 height 27
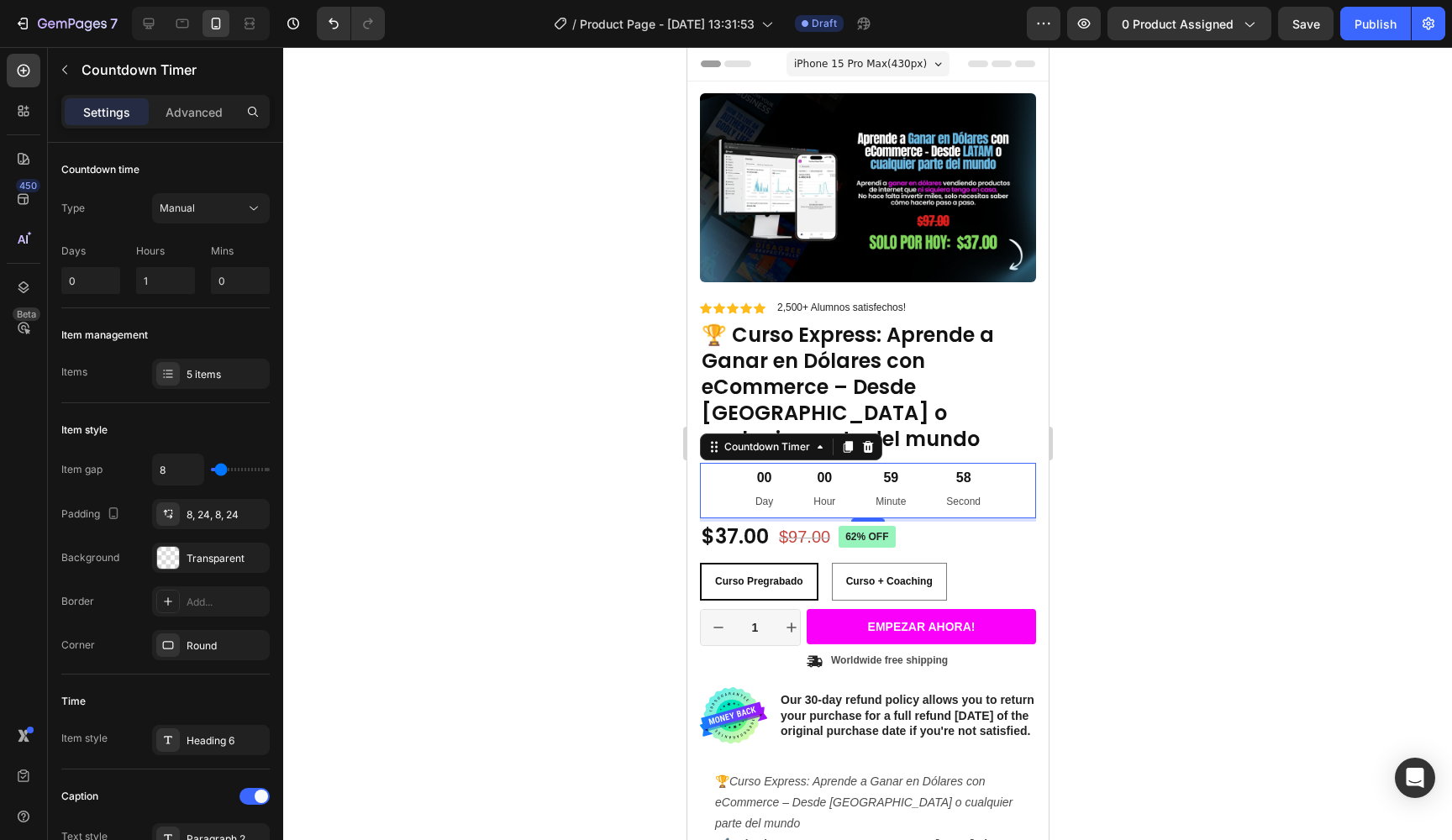
click at [421, 276] on div at bounding box center [867, 443] width 1169 height 793
click at [720, 463] on div "00 Day 00 Hour 59 Minute 43 Second" at bounding box center [867, 491] width 336 height 55
click at [195, 121] on p "Advanced" at bounding box center [193, 112] width 57 height 18
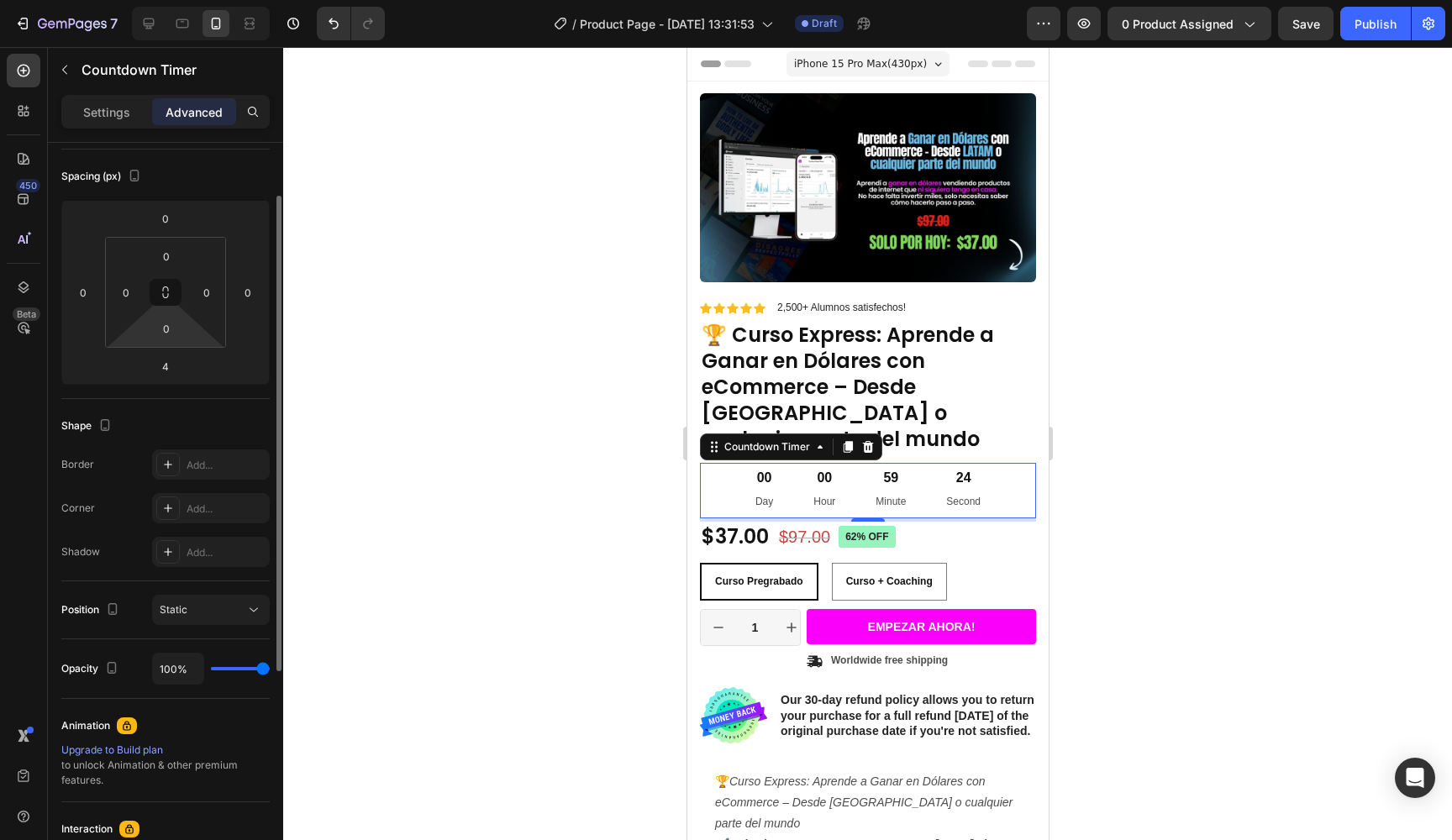
scroll to position [186, 0]
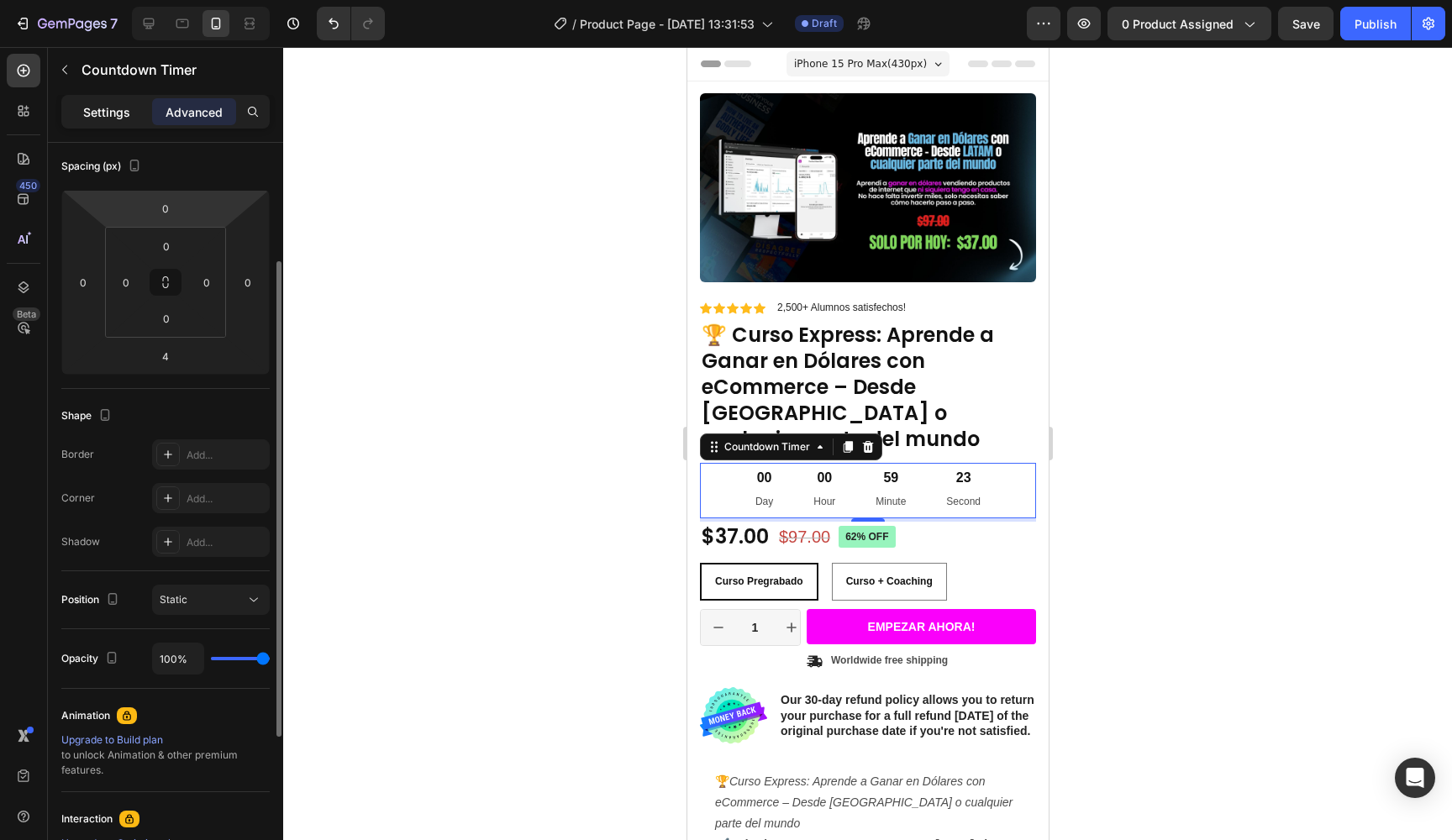
click at [132, 121] on div "Settings" at bounding box center [107, 111] width 84 height 27
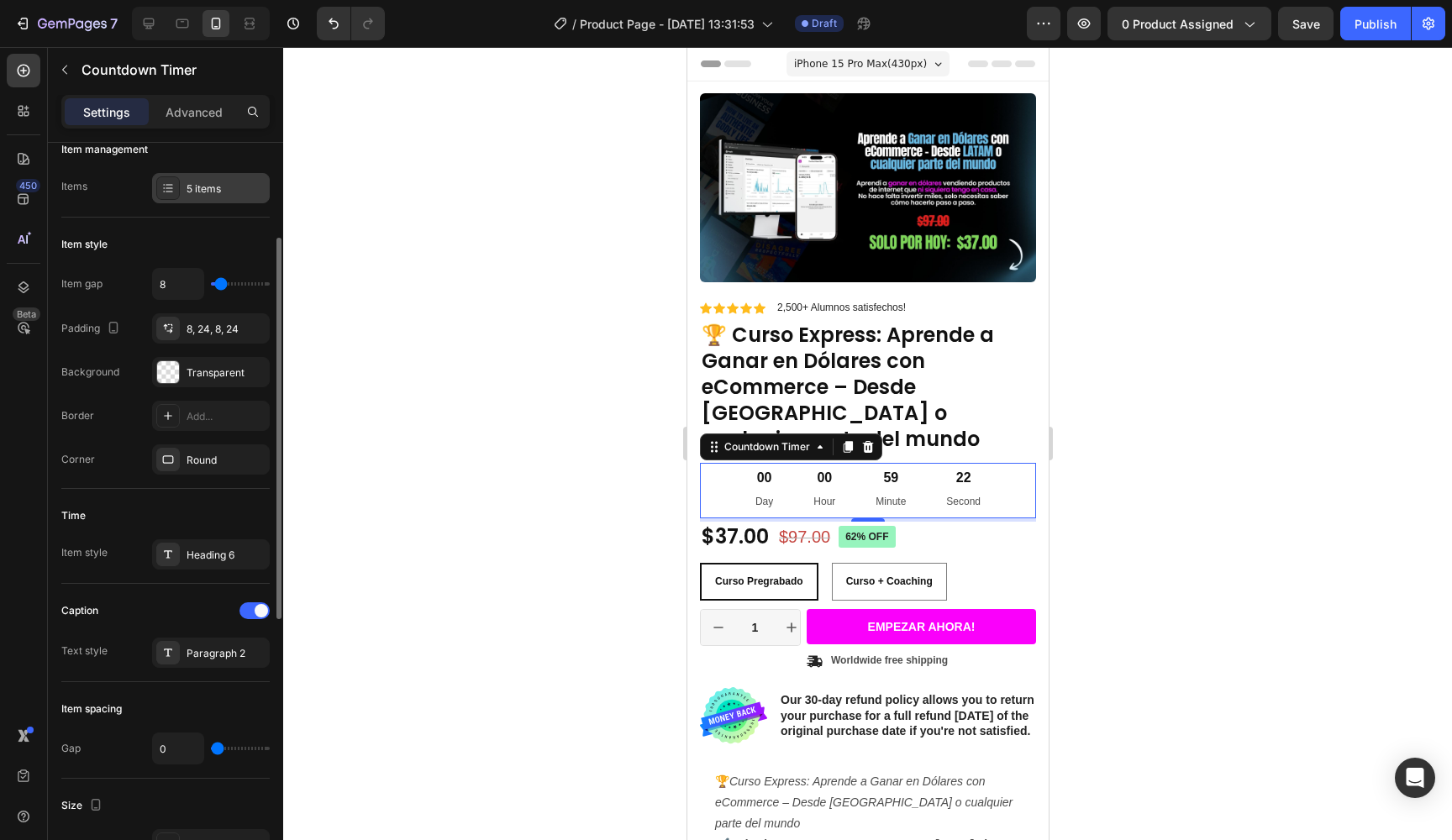
click at [207, 176] on div "5 items" at bounding box center [211, 188] width 118 height 30
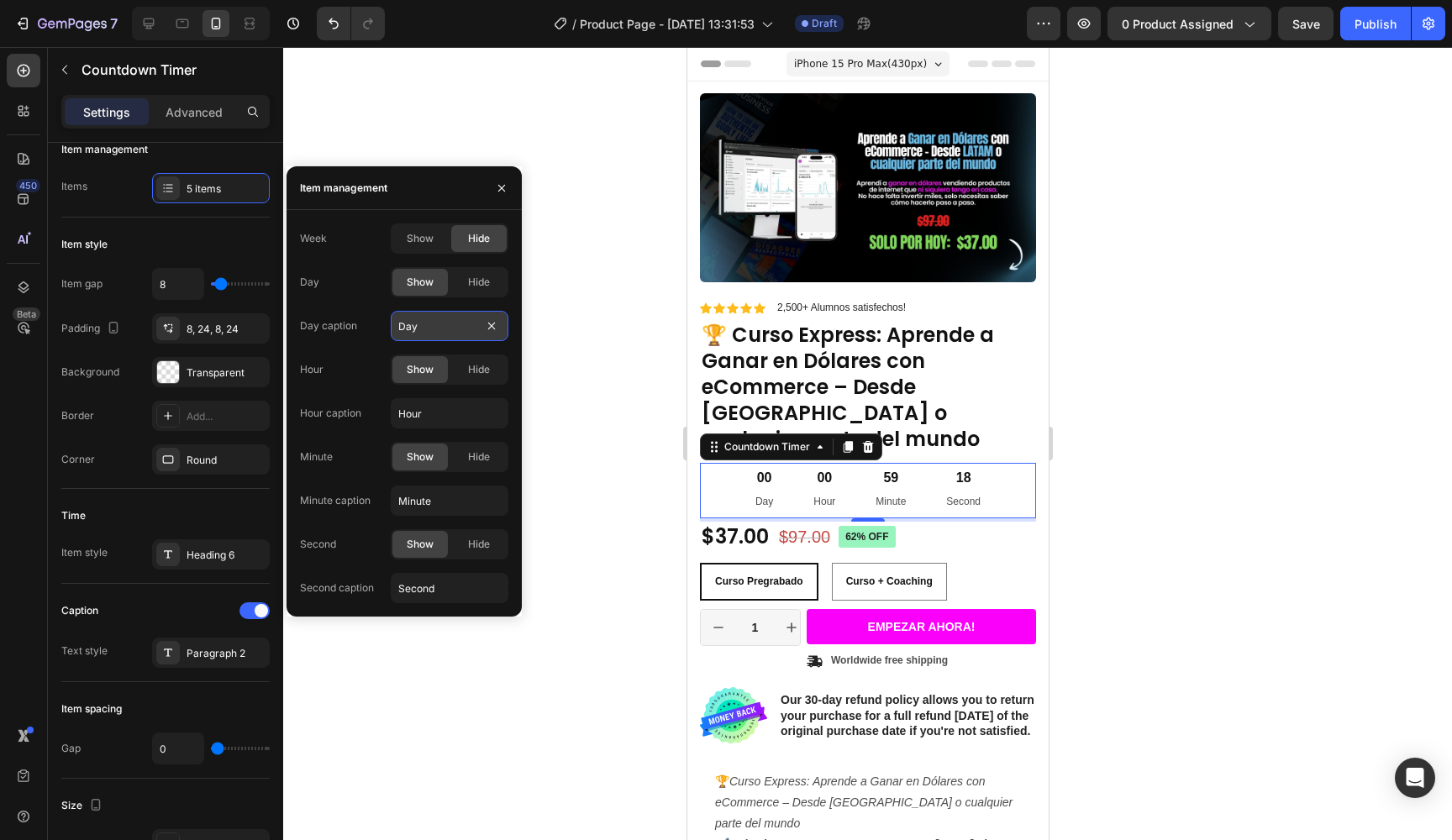
click at [428, 319] on input "Day" at bounding box center [449, 326] width 118 height 30
click at [435, 411] on input "Hour" at bounding box center [449, 413] width 118 height 30
type input "Horas"
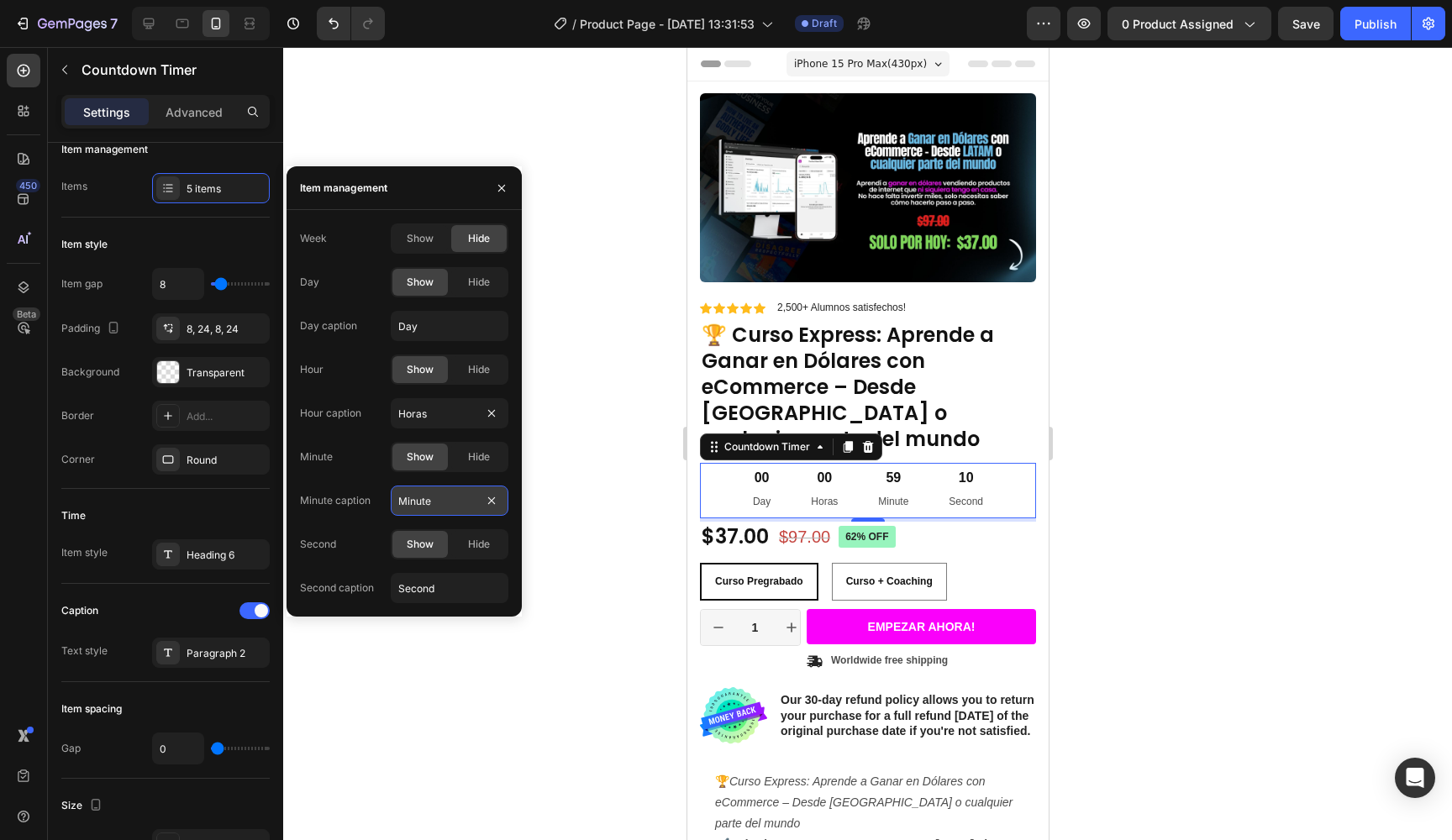
click at [441, 503] on input "Minute" at bounding box center [449, 501] width 118 height 30
type input "Minutos"
click at [447, 591] on input "Second" at bounding box center [449, 588] width 118 height 30
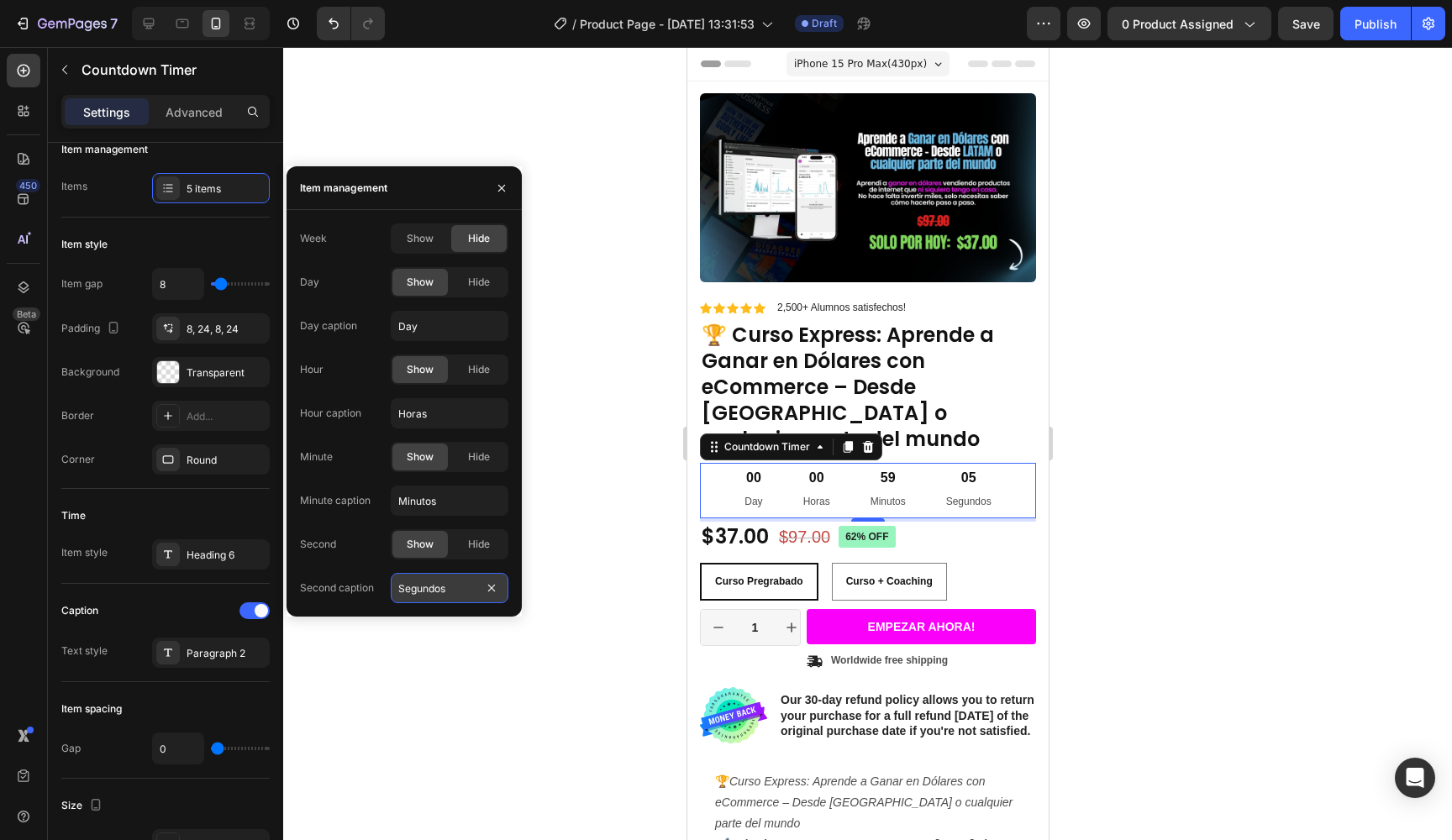
type input "Segundos"
click at [121, 377] on div "Background Transparent" at bounding box center [165, 372] width 208 height 30
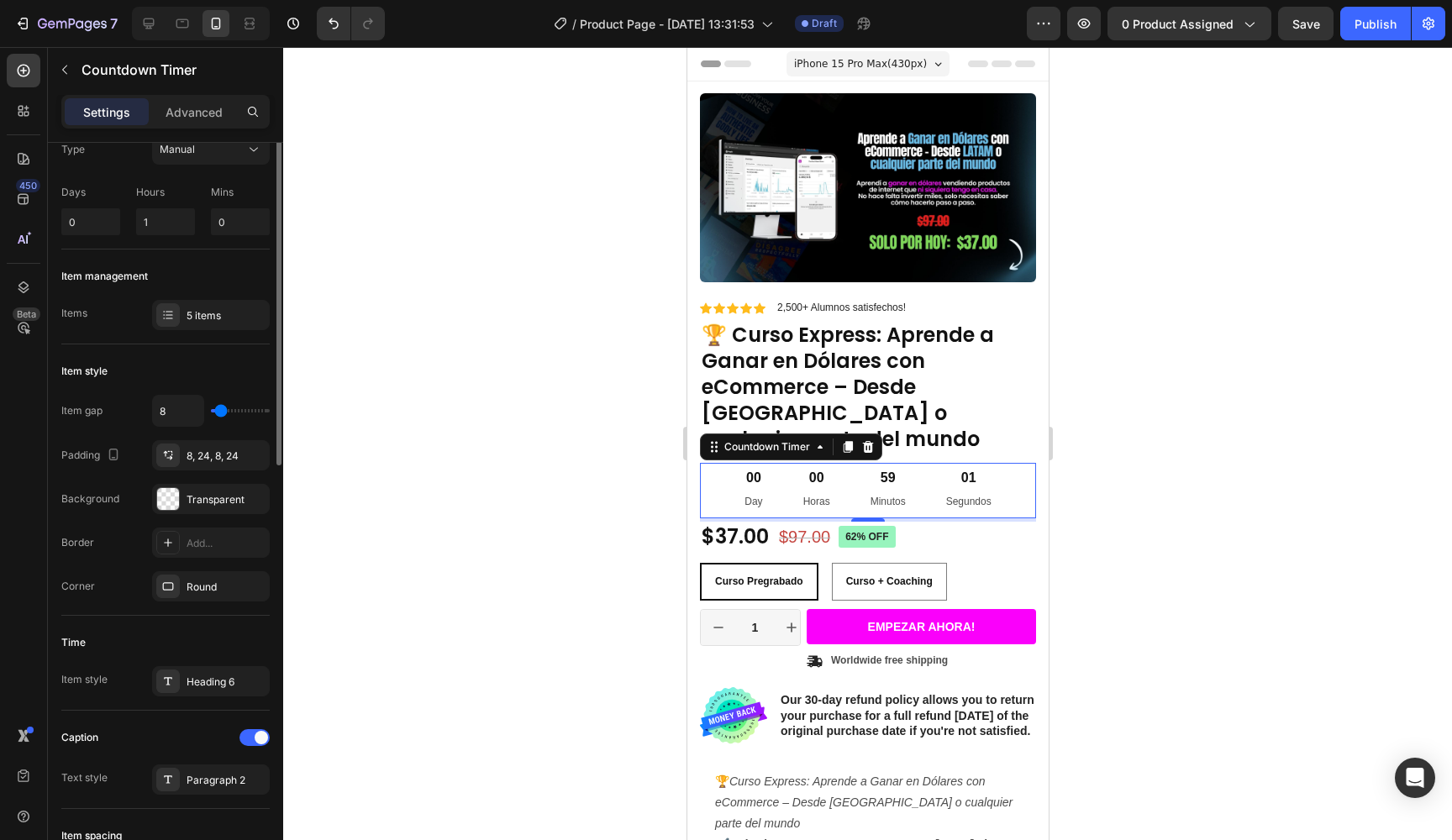
scroll to position [0, 0]
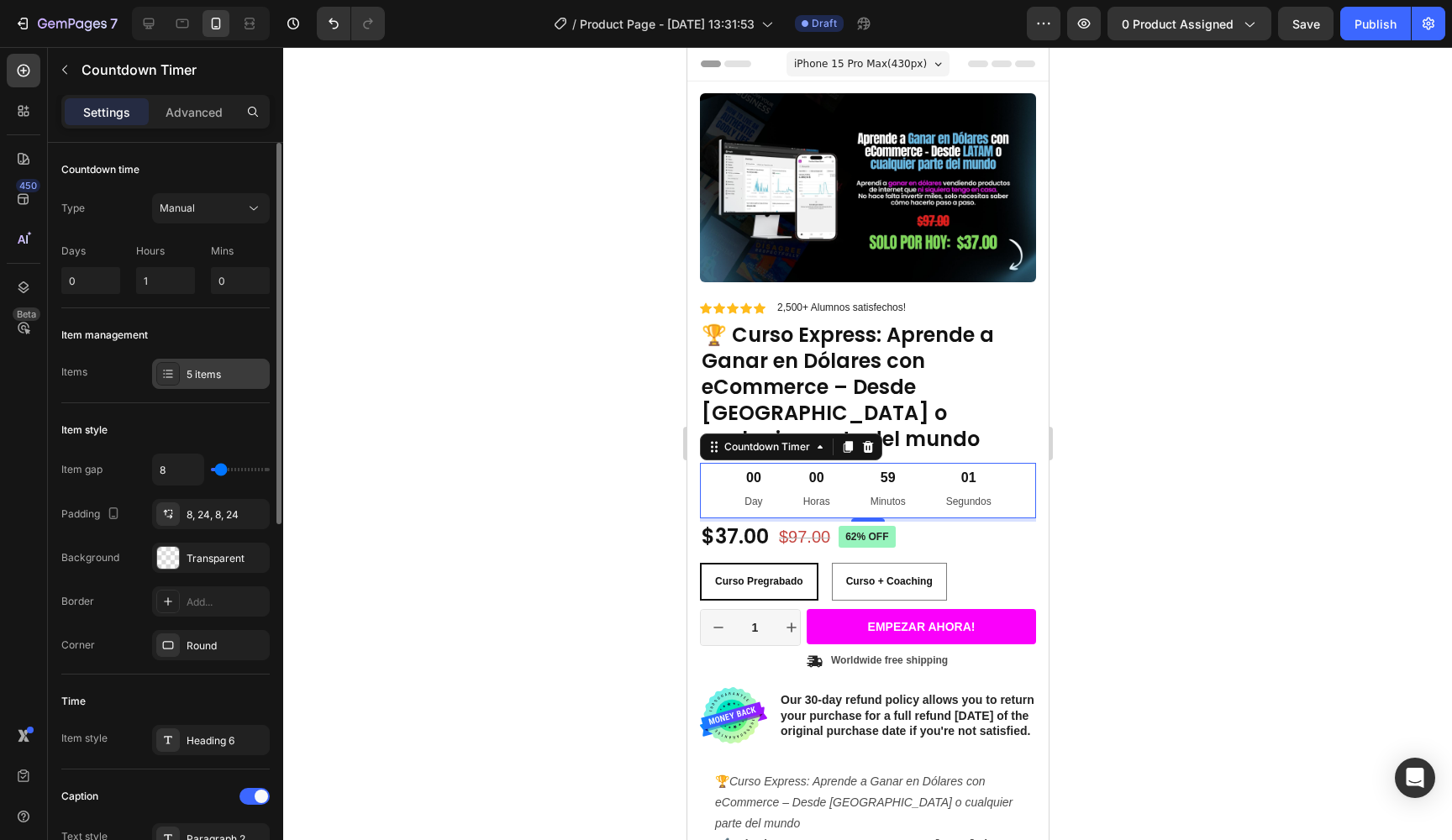
click at [186, 377] on div "5 items" at bounding box center [211, 374] width 118 height 30
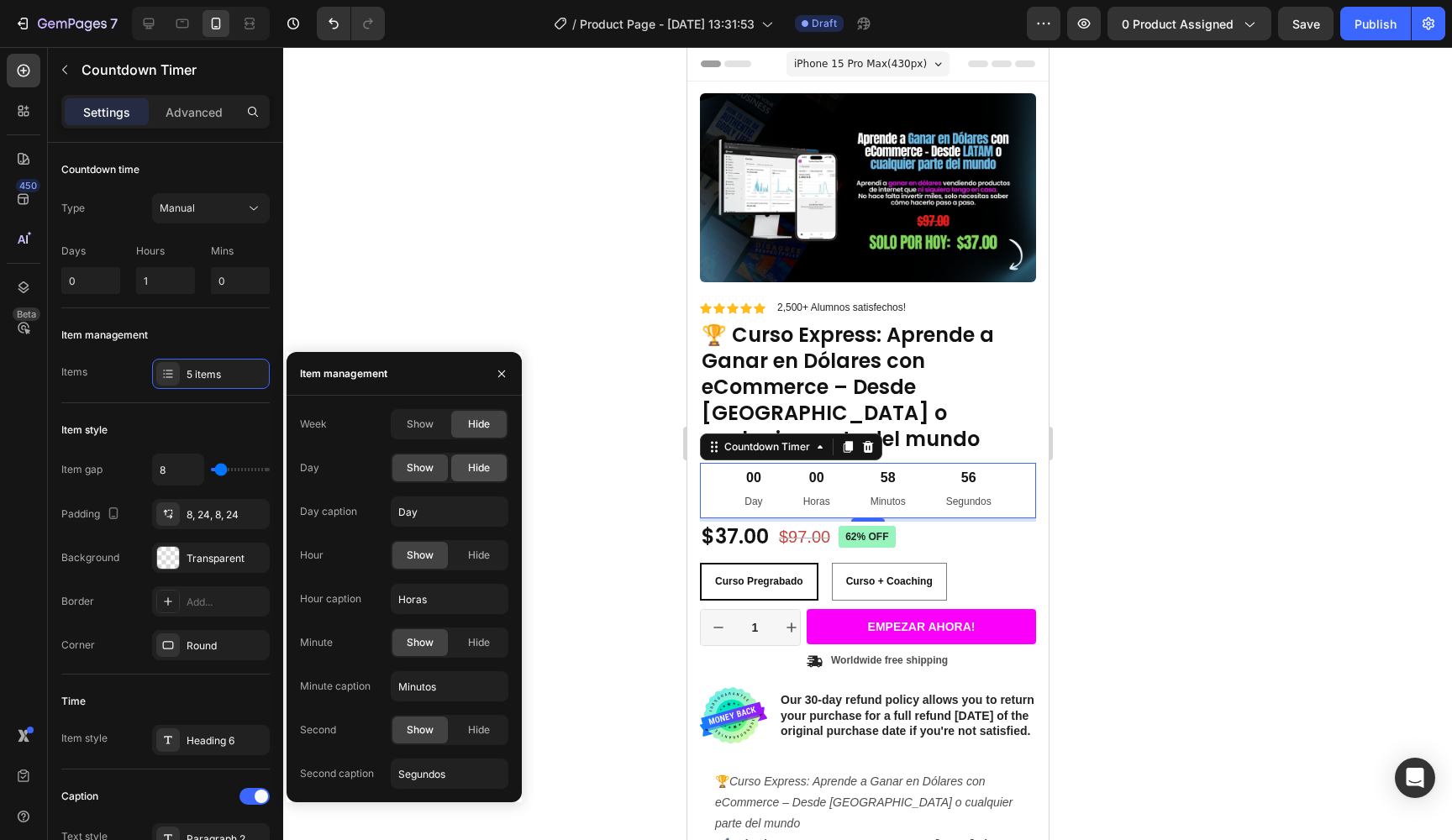
click at [490, 468] on span "Hide" at bounding box center [478, 468] width 21 height 15
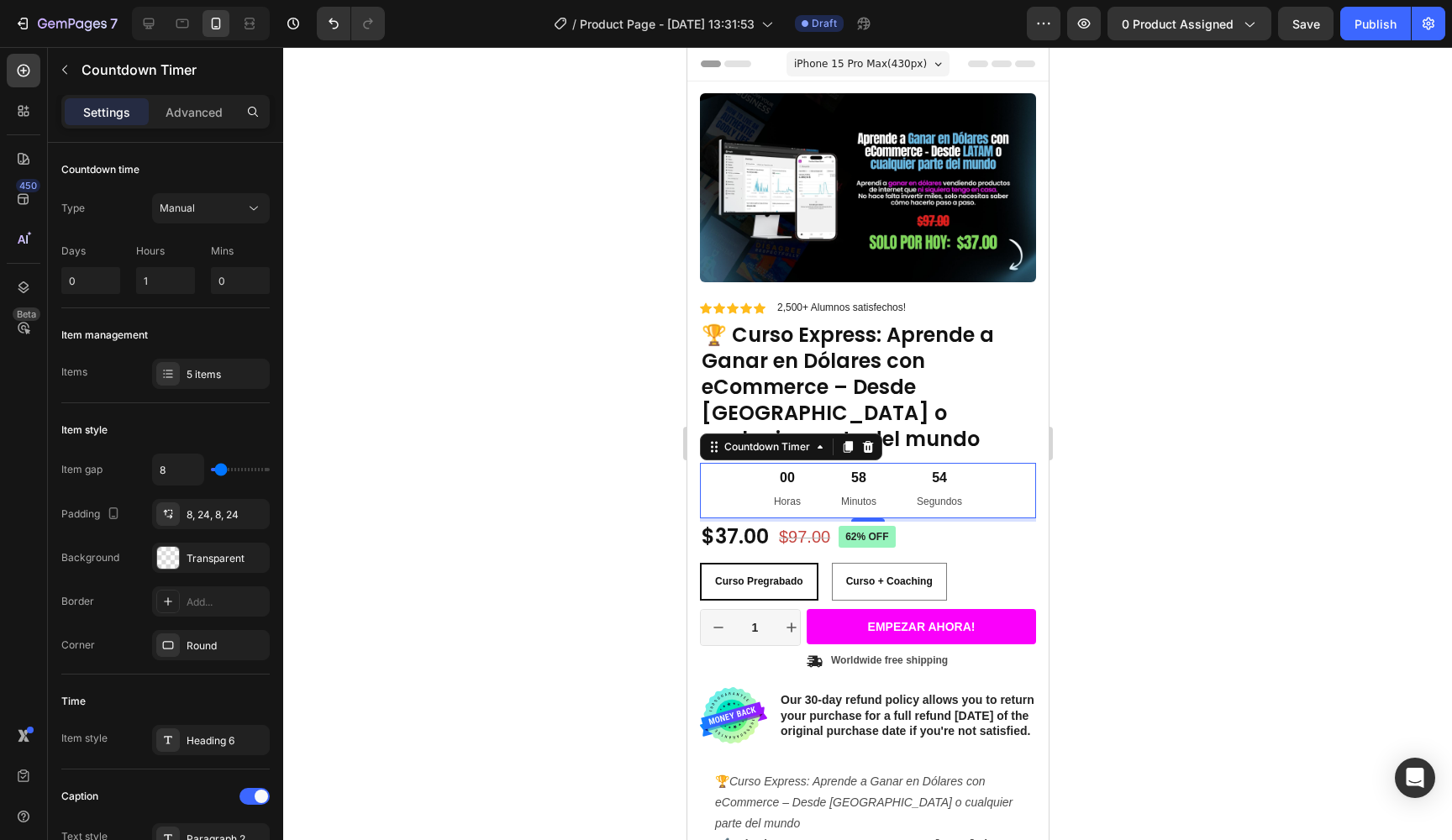
click at [558, 278] on div at bounding box center [867, 443] width 1169 height 793
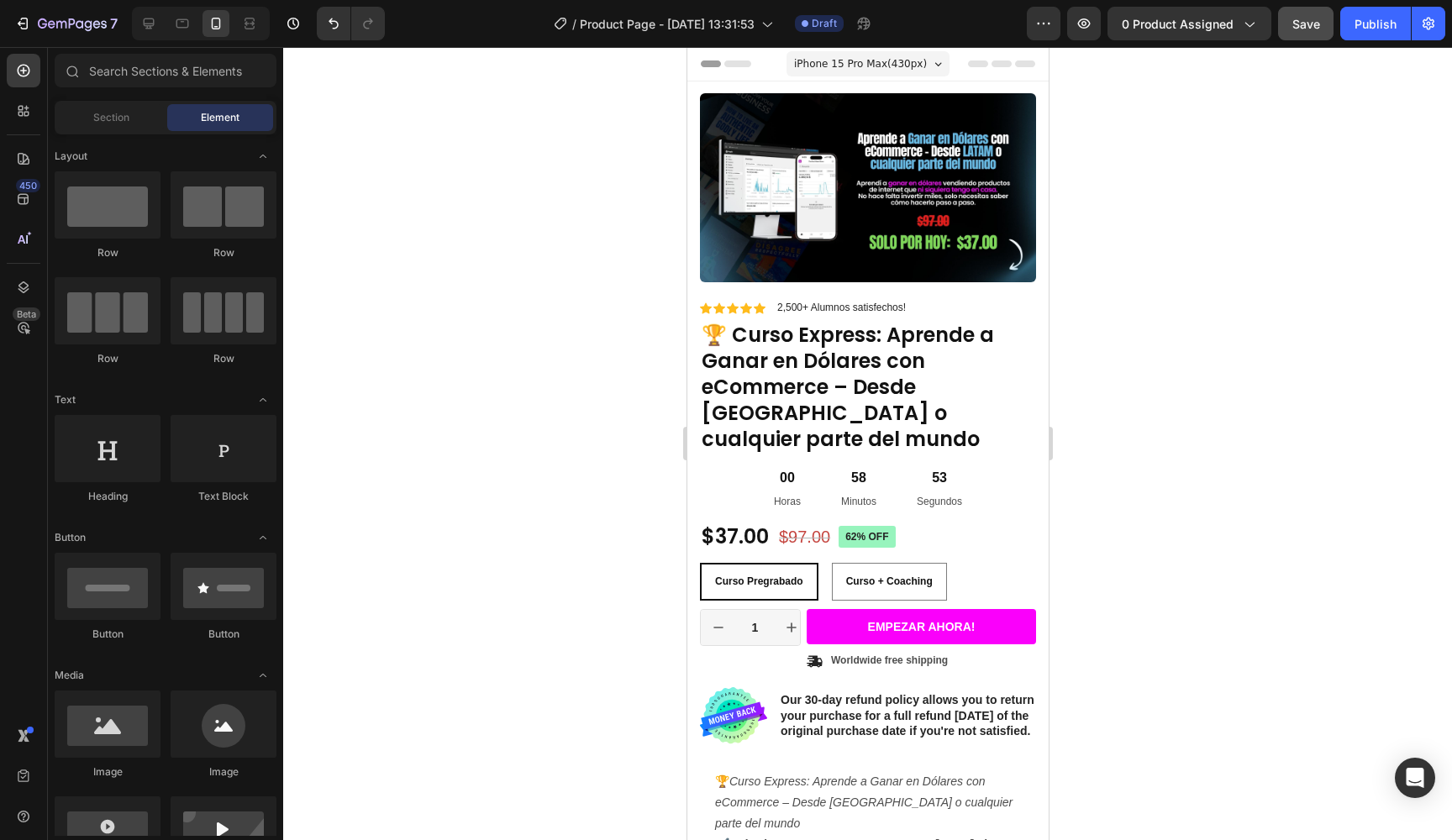
click at [1306, 36] on button "Save" at bounding box center [1305, 23] width 55 height 34
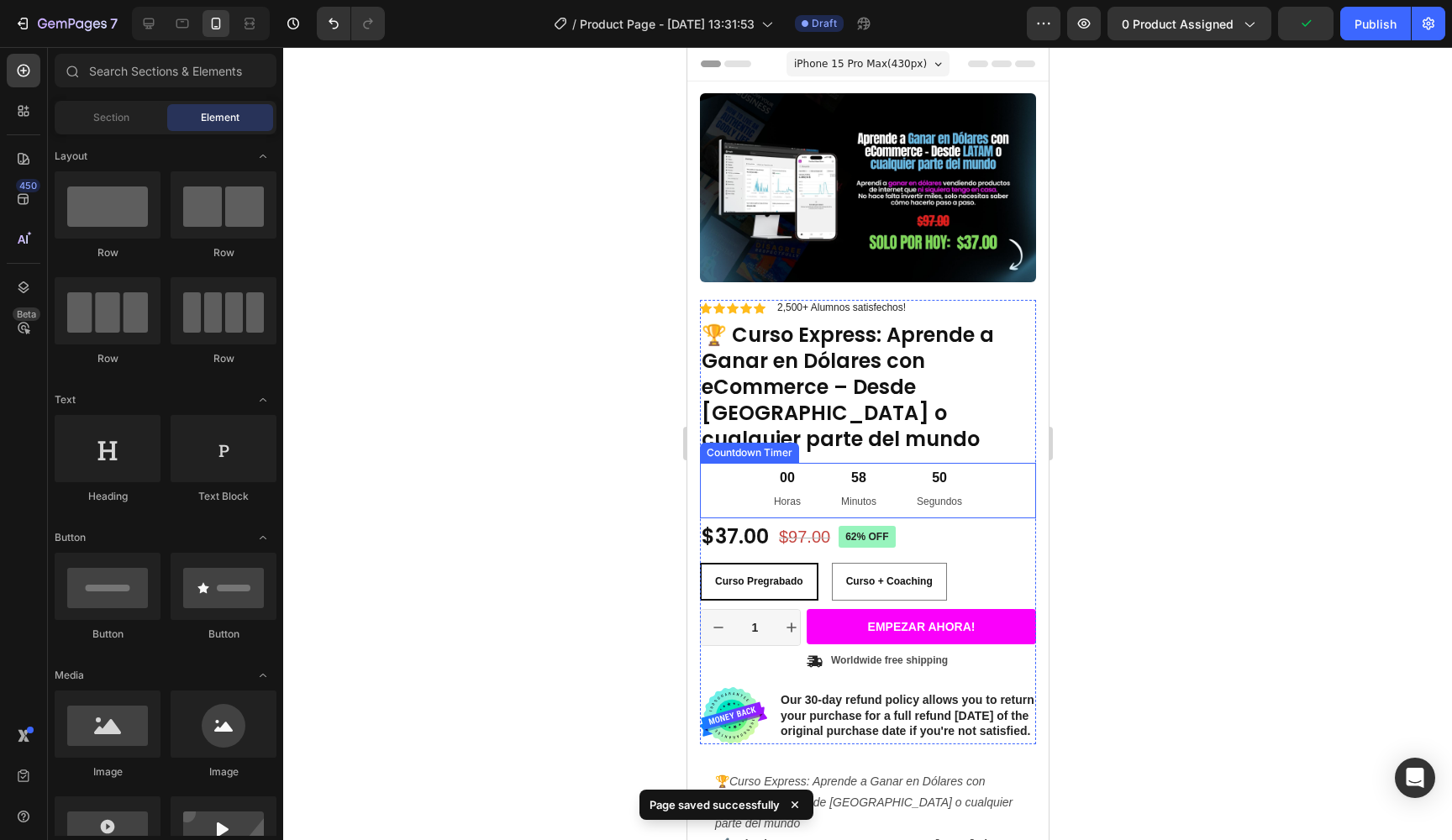
click at [731, 473] on div "00 Horas 58 Minutos 50 Segundos" at bounding box center [867, 491] width 336 height 55
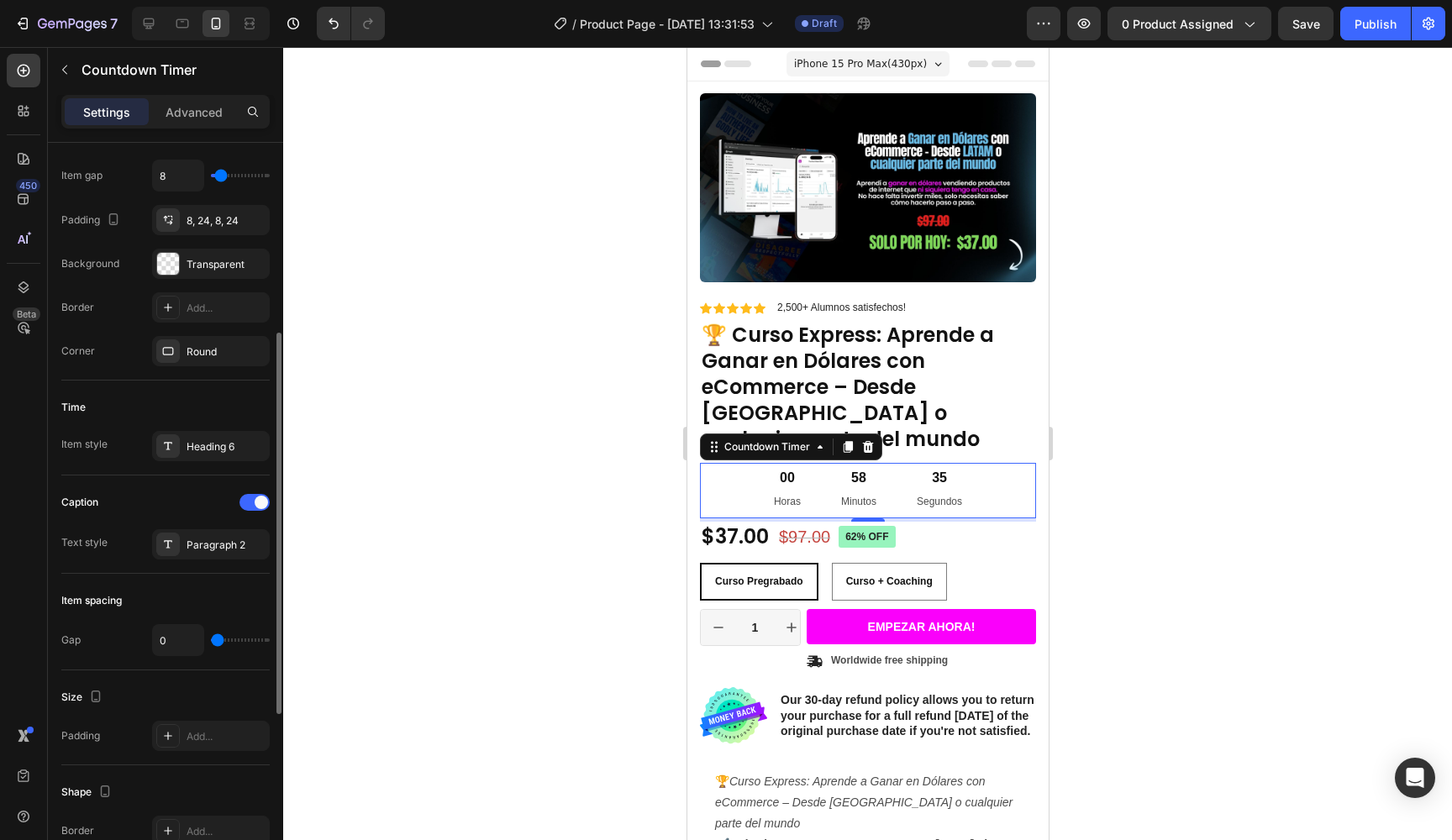
scroll to position [319, 0]
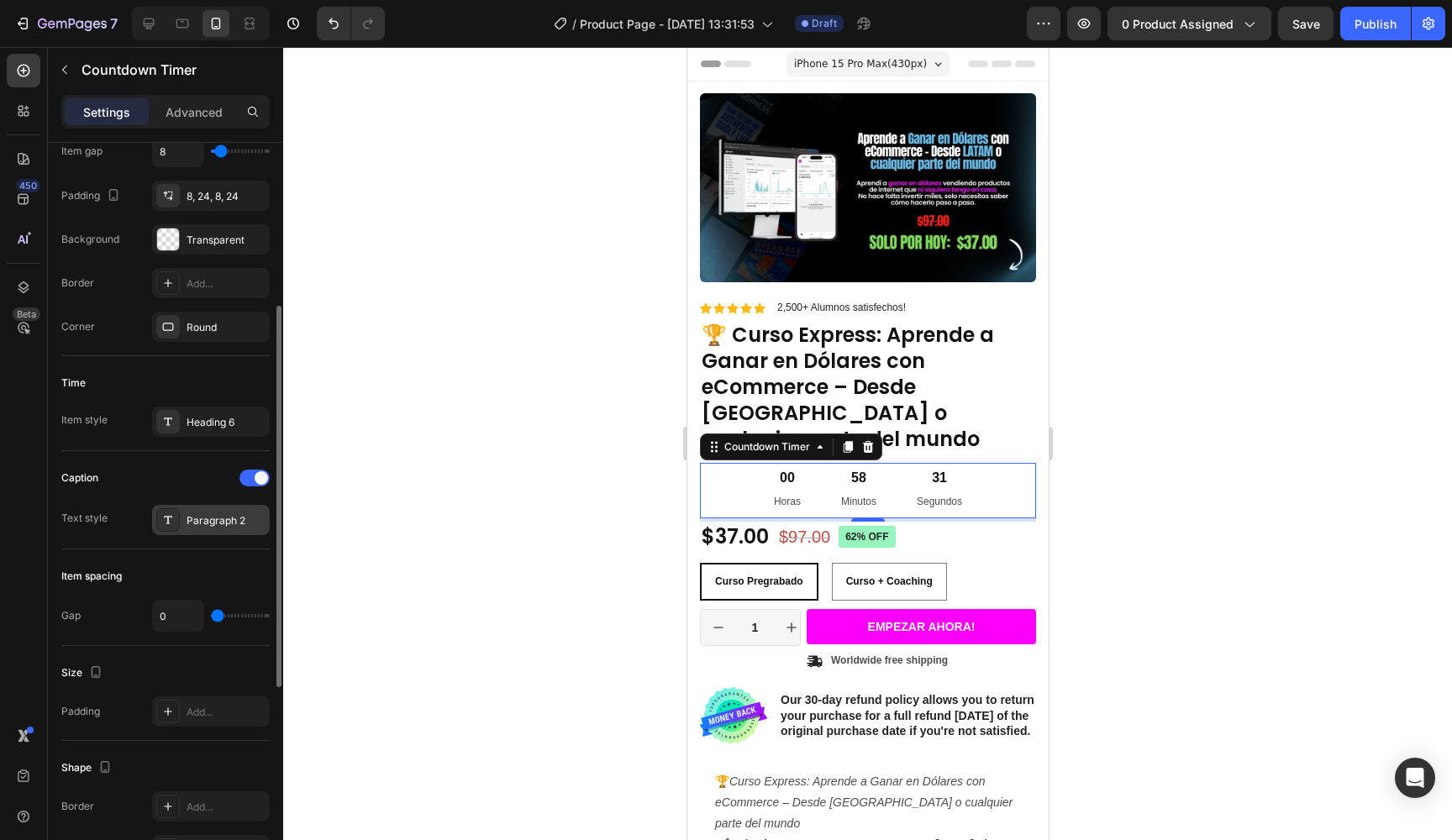
click at [191, 521] on div "Paragraph 2" at bounding box center [226, 521] width 79 height 15
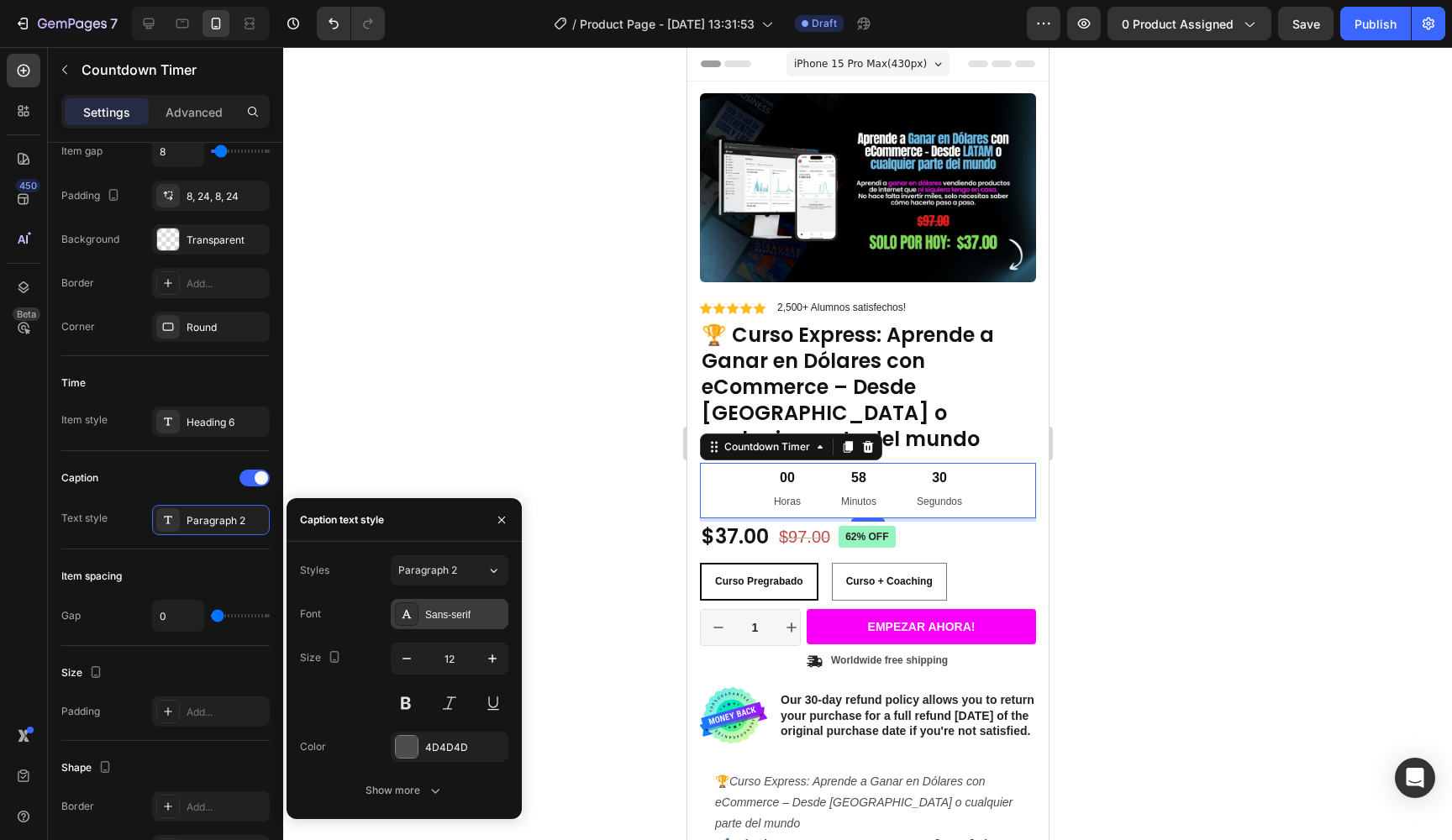
click at [460, 620] on div "Sans-serif" at bounding box center [464, 615] width 79 height 15
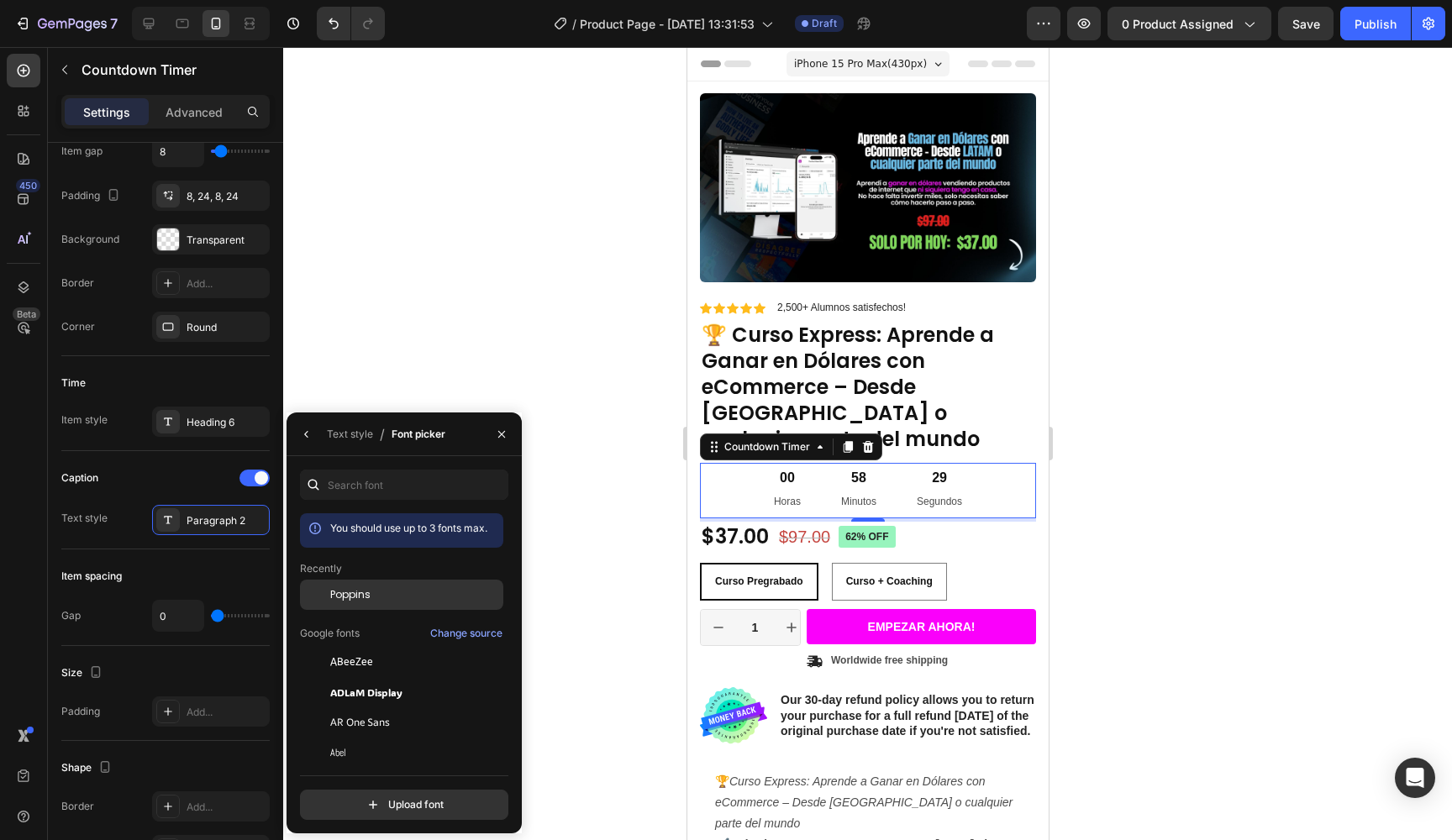
click at [391, 591] on div "Poppins" at bounding box center [415, 595] width 170 height 15
click at [505, 391] on div at bounding box center [867, 443] width 1169 height 793
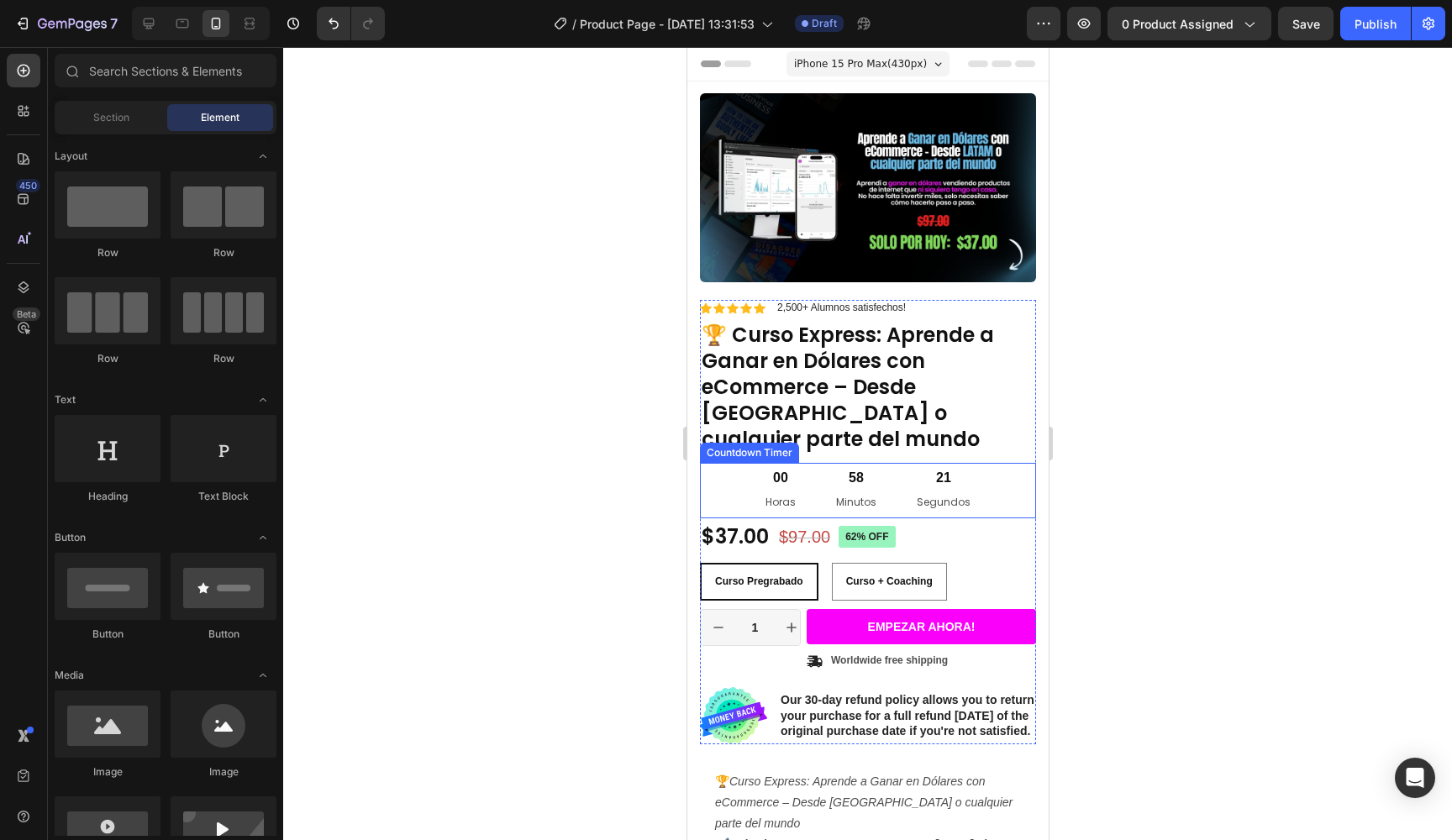
click at [985, 463] on div "21 Segundos" at bounding box center [943, 491] width 94 height 55
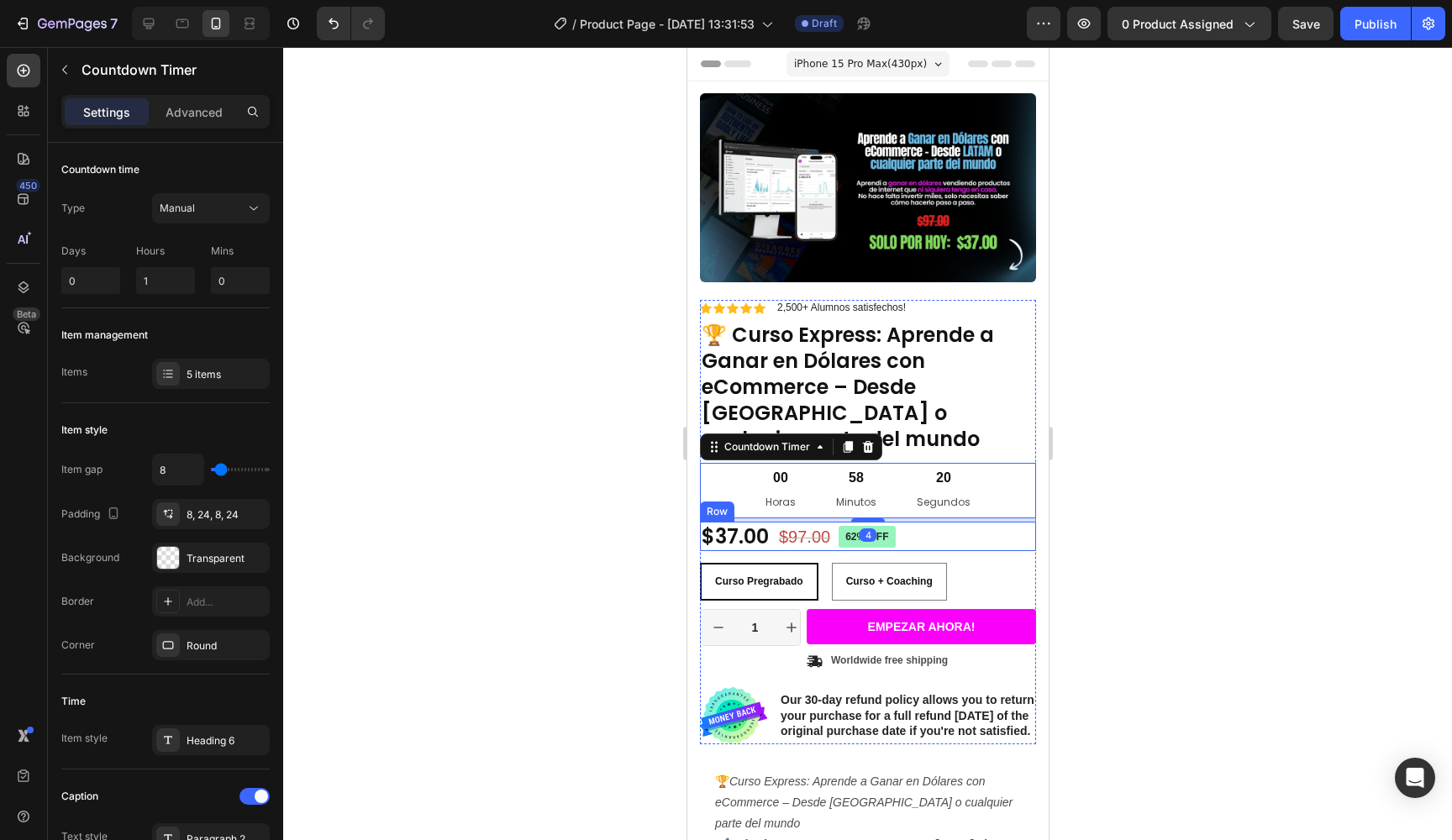
click at [970, 522] on div "$37.00 Product Price Product Price $97.00 Product Price Product Price 62% off P…" at bounding box center [867, 536] width 336 height 29
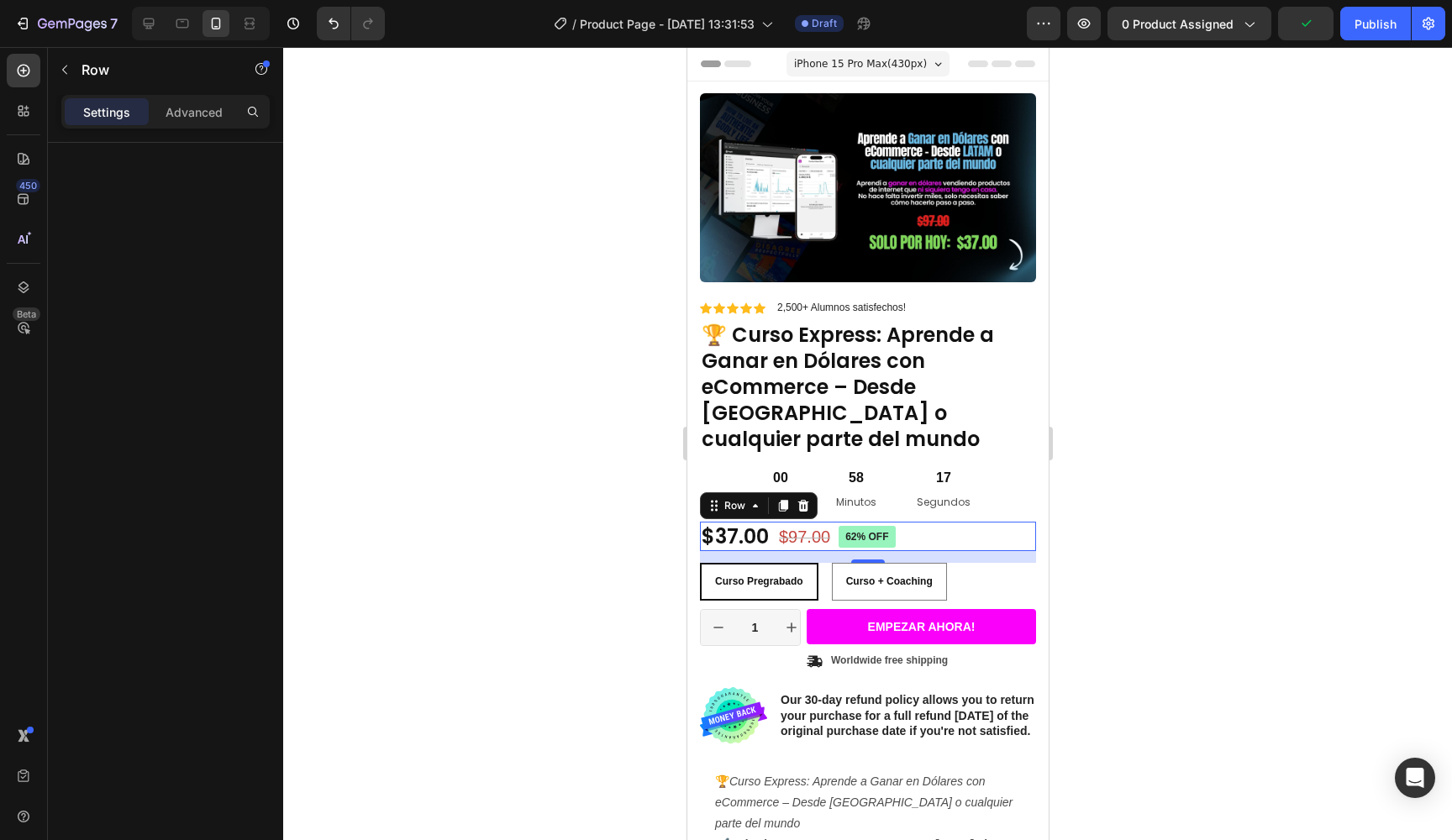
click at [916, 522] on div "$37.00 Product Price Product Price $97.00 Product Price Product Price 62% off P…" at bounding box center [867, 536] width 336 height 29
click at [189, 117] on p "Advanced" at bounding box center [193, 112] width 57 height 18
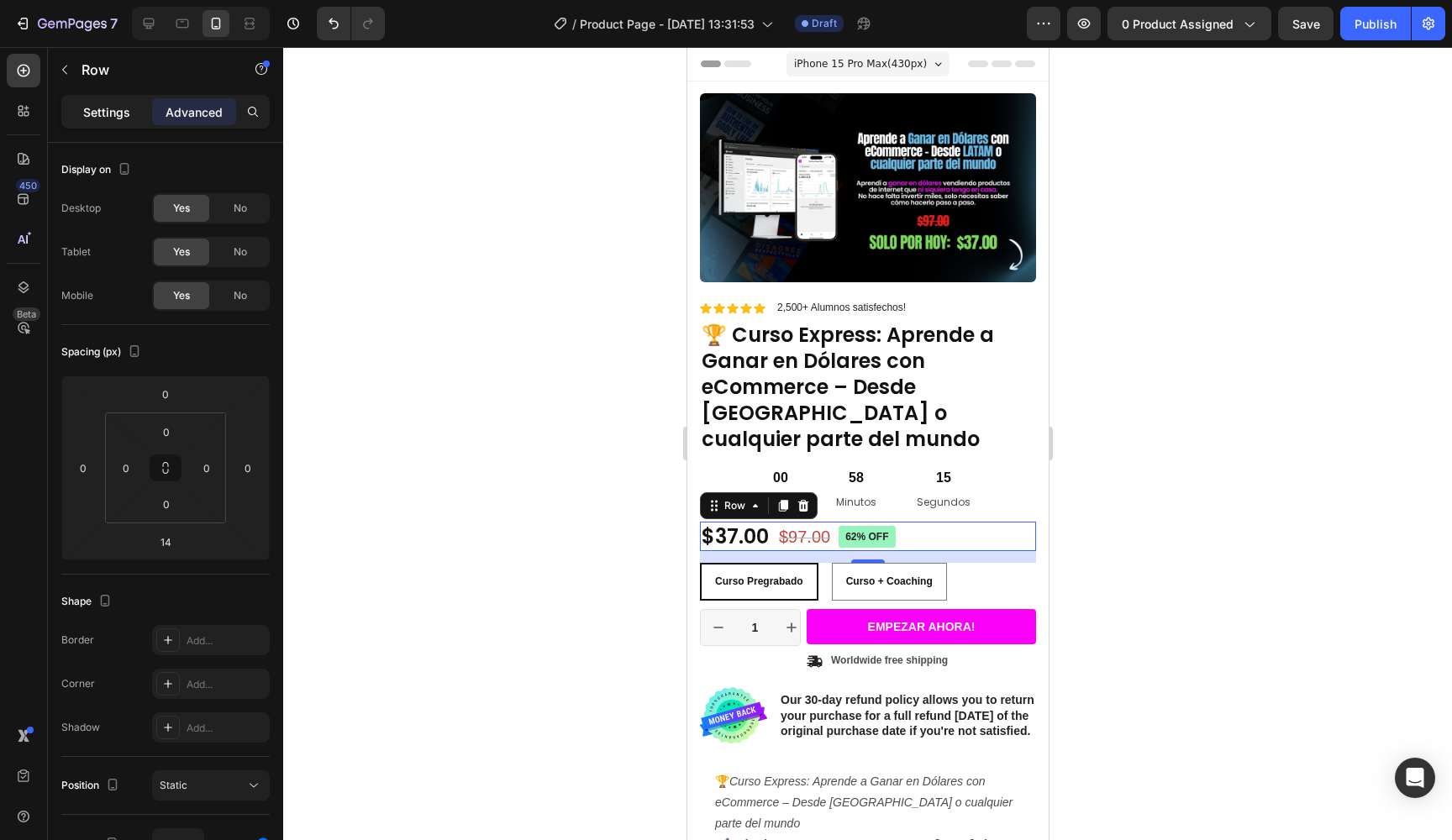
click at [126, 112] on p "Settings" at bounding box center [107, 112] width 47 height 18
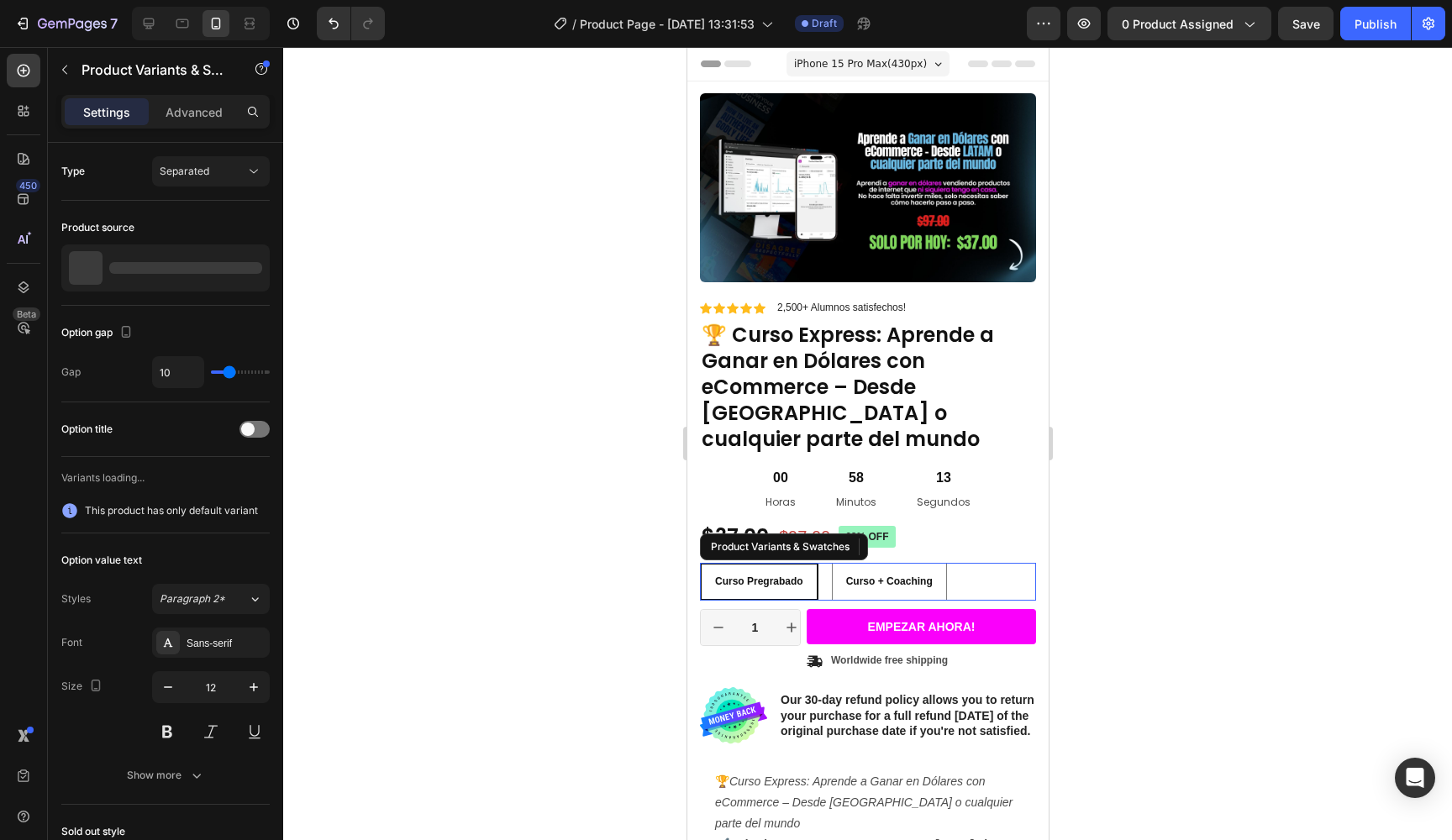
click at [987, 563] on div "Curso Pregrabado Curso Pregrabado Curso Pregrabado Curso + Coaching Curso + Coa…" at bounding box center [867, 582] width 336 height 37
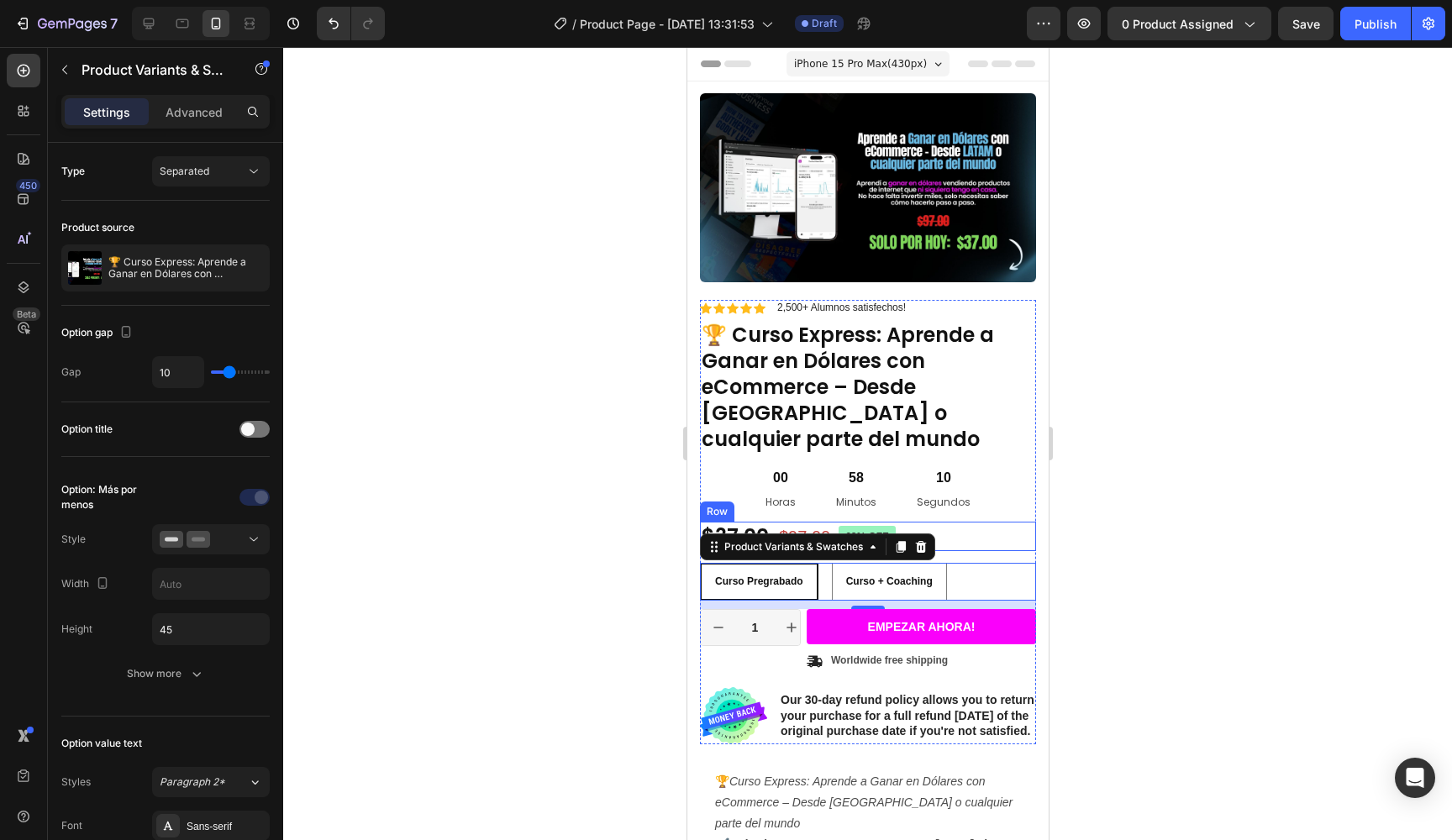
click at [965, 522] on div "$37.00 Product Price Product Price $97.00 Product Price Product Price 62% off P…" at bounding box center [867, 536] width 336 height 29
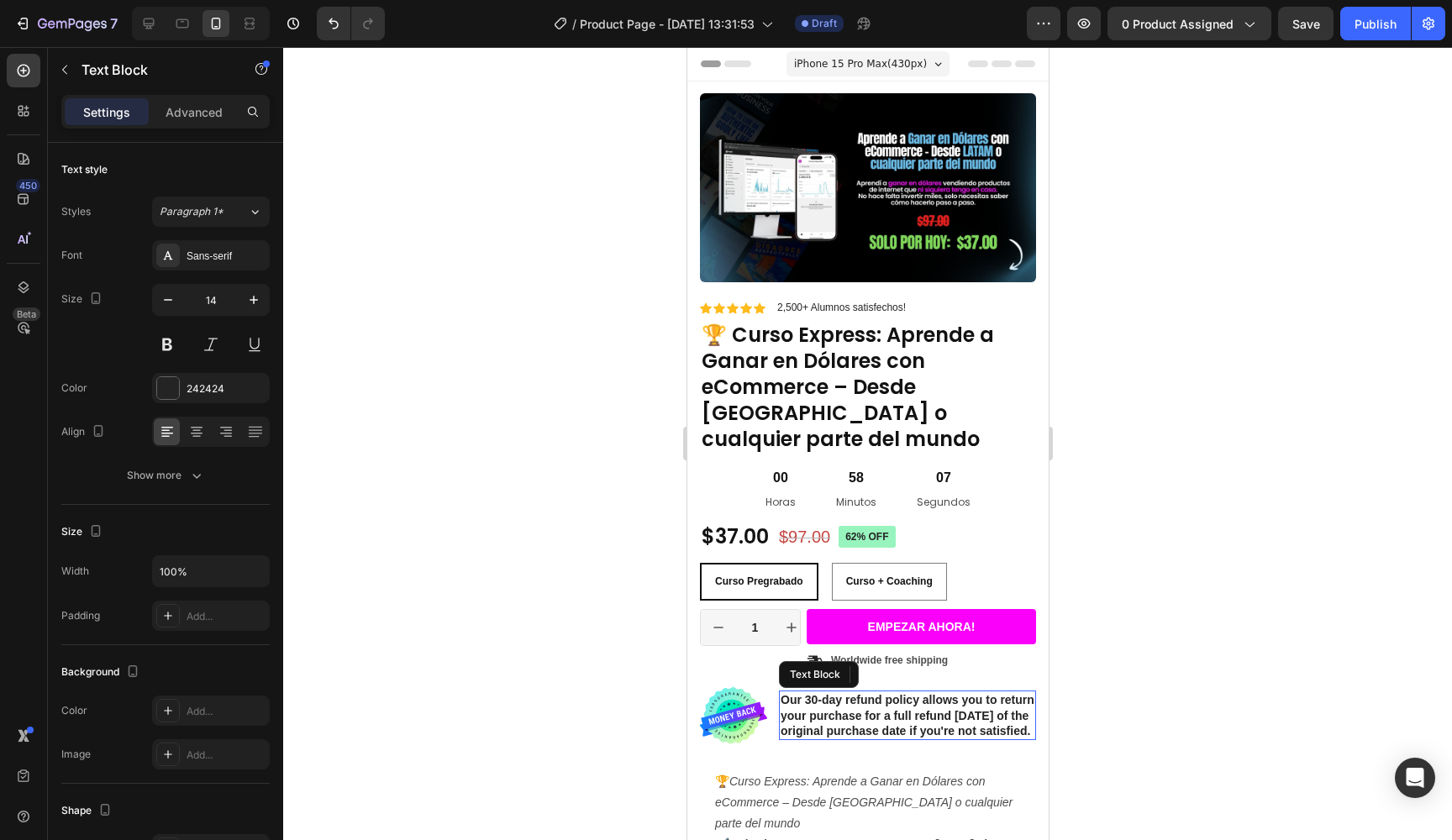
click at [901, 692] on p "Our 30-day refund policy allows you to return your purchase for a full refund […" at bounding box center [907, 715] width 254 height 46
click at [63, 65] on icon "button" at bounding box center [64, 69] width 13 height 13
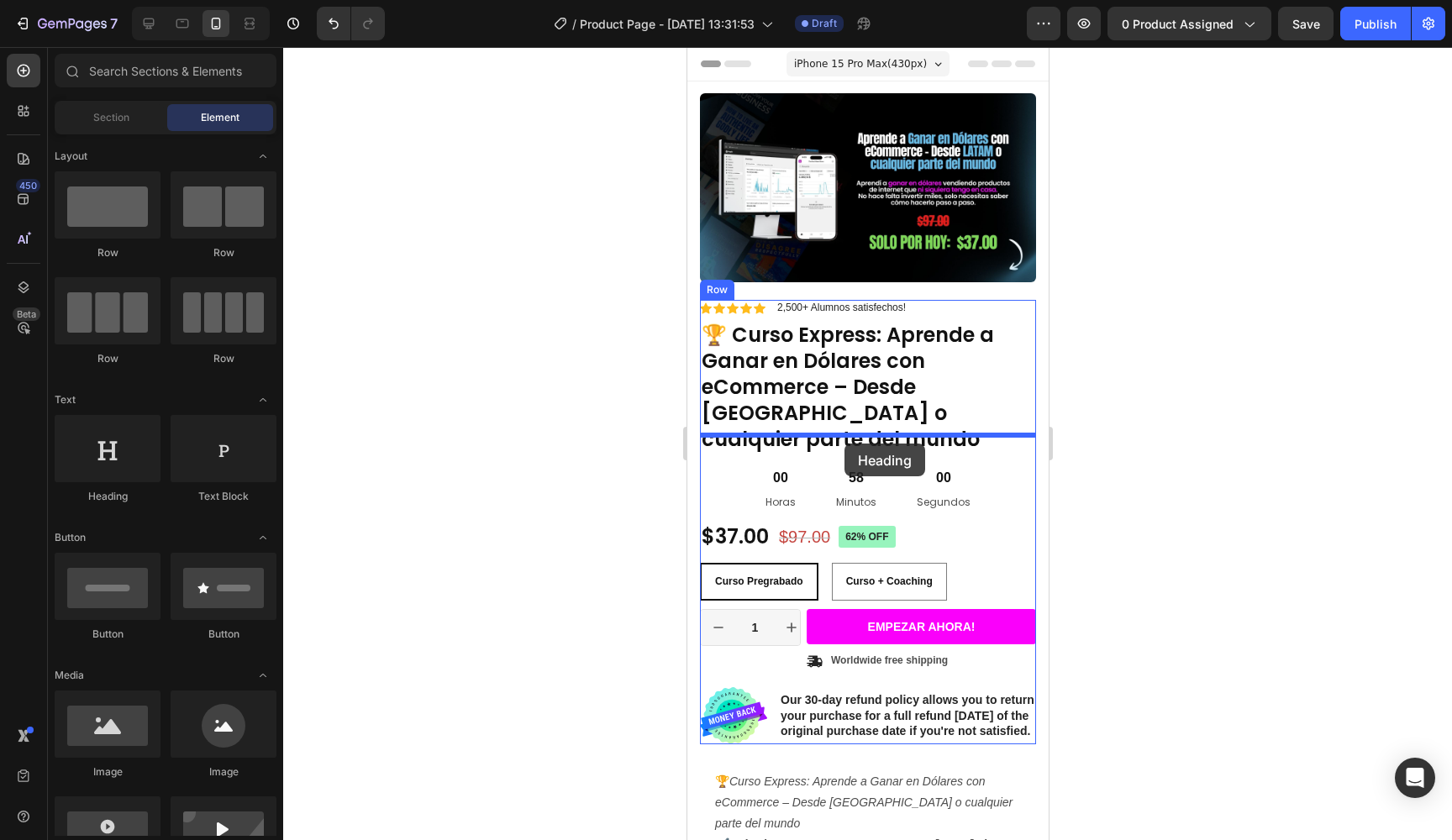
drag, startPoint x: 826, startPoint y: 497, endPoint x: 844, endPoint y: 444, distance: 56.0
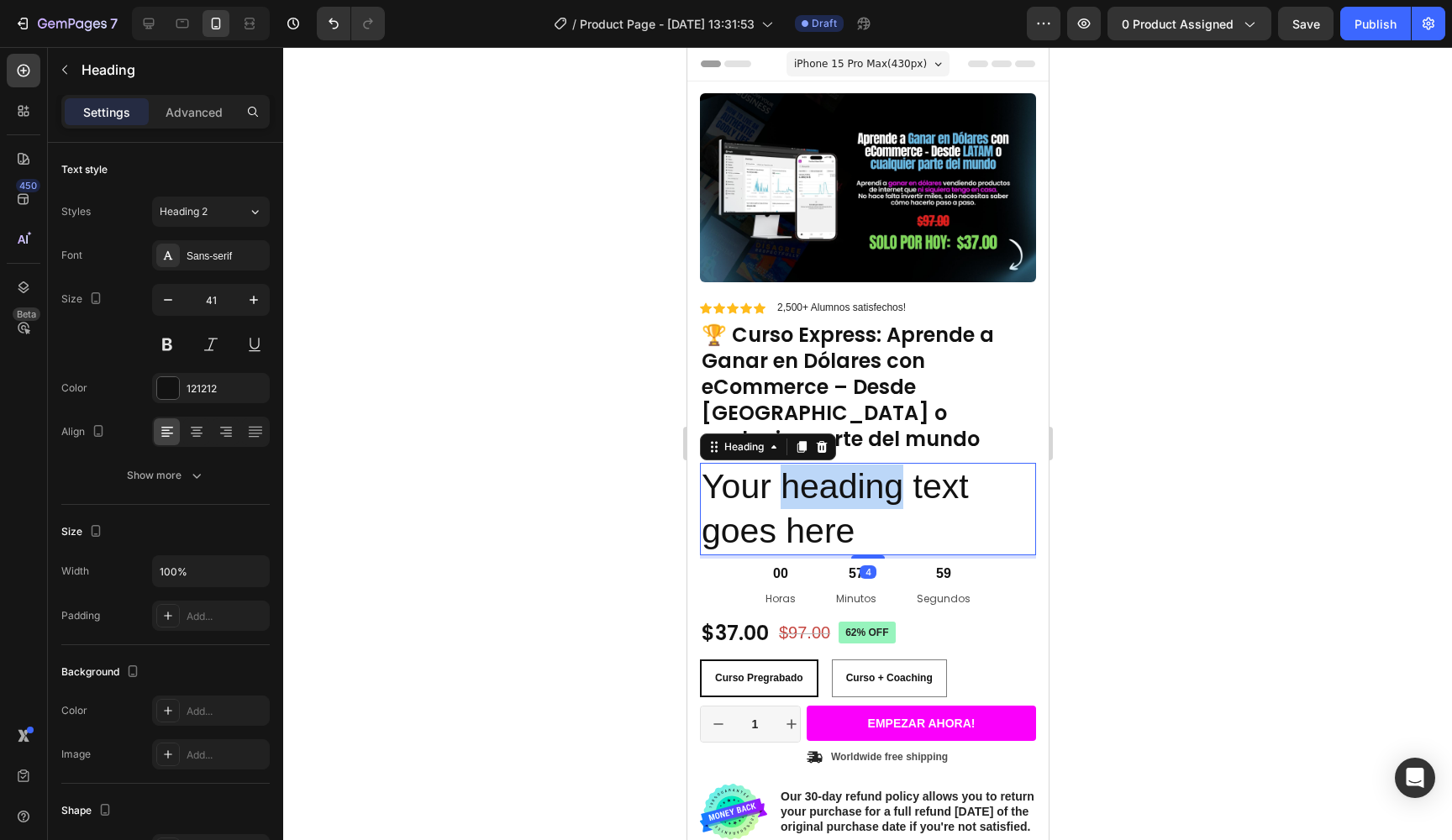
click at [792, 464] on p "Your heading text goes here" at bounding box center [867, 509] width 333 height 90
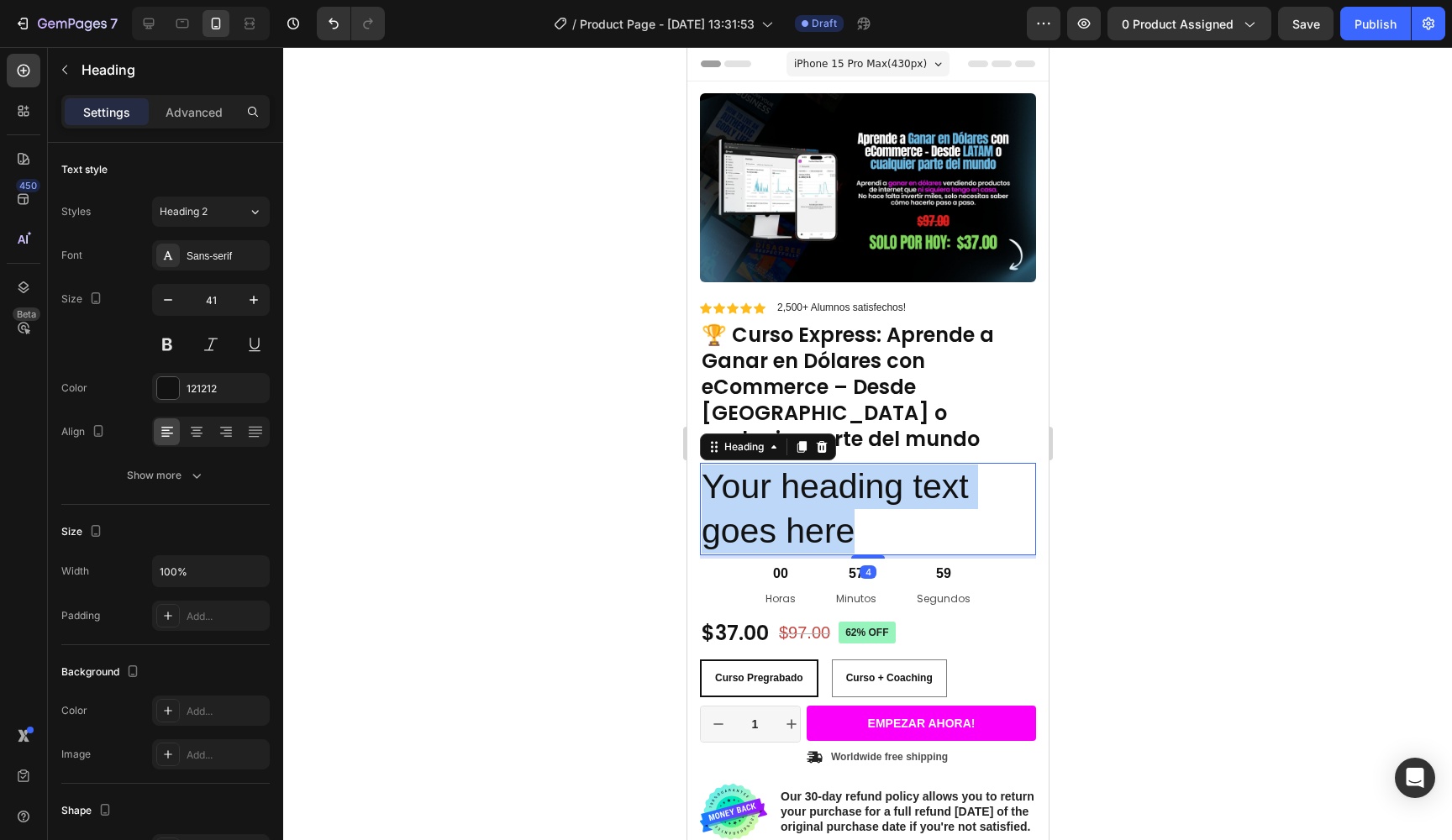
click at [792, 464] on p "Your heading text goes here" at bounding box center [867, 509] width 333 height 90
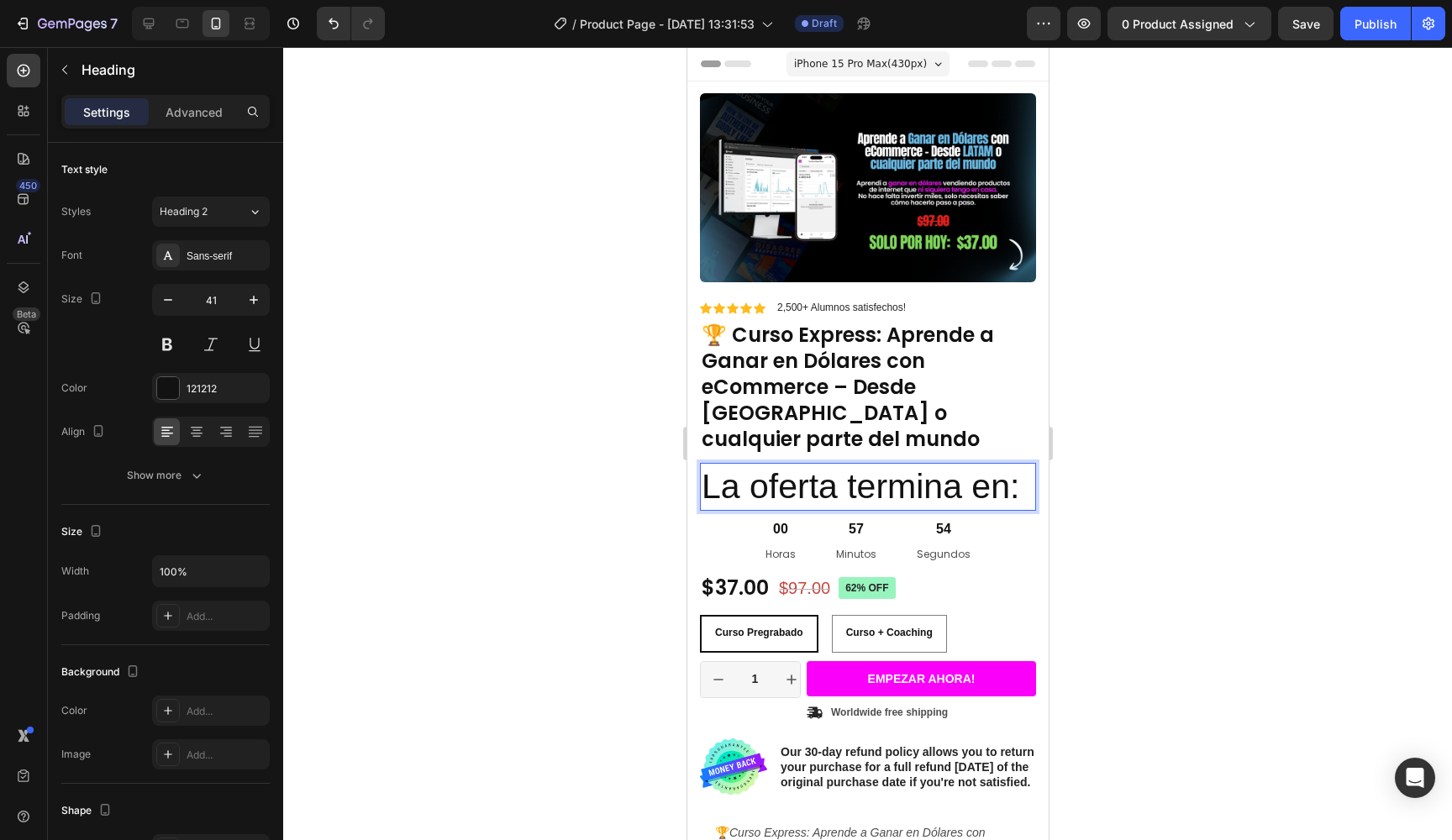
click at [740, 464] on p "La oferta termina en:" at bounding box center [867, 487] width 333 height 45
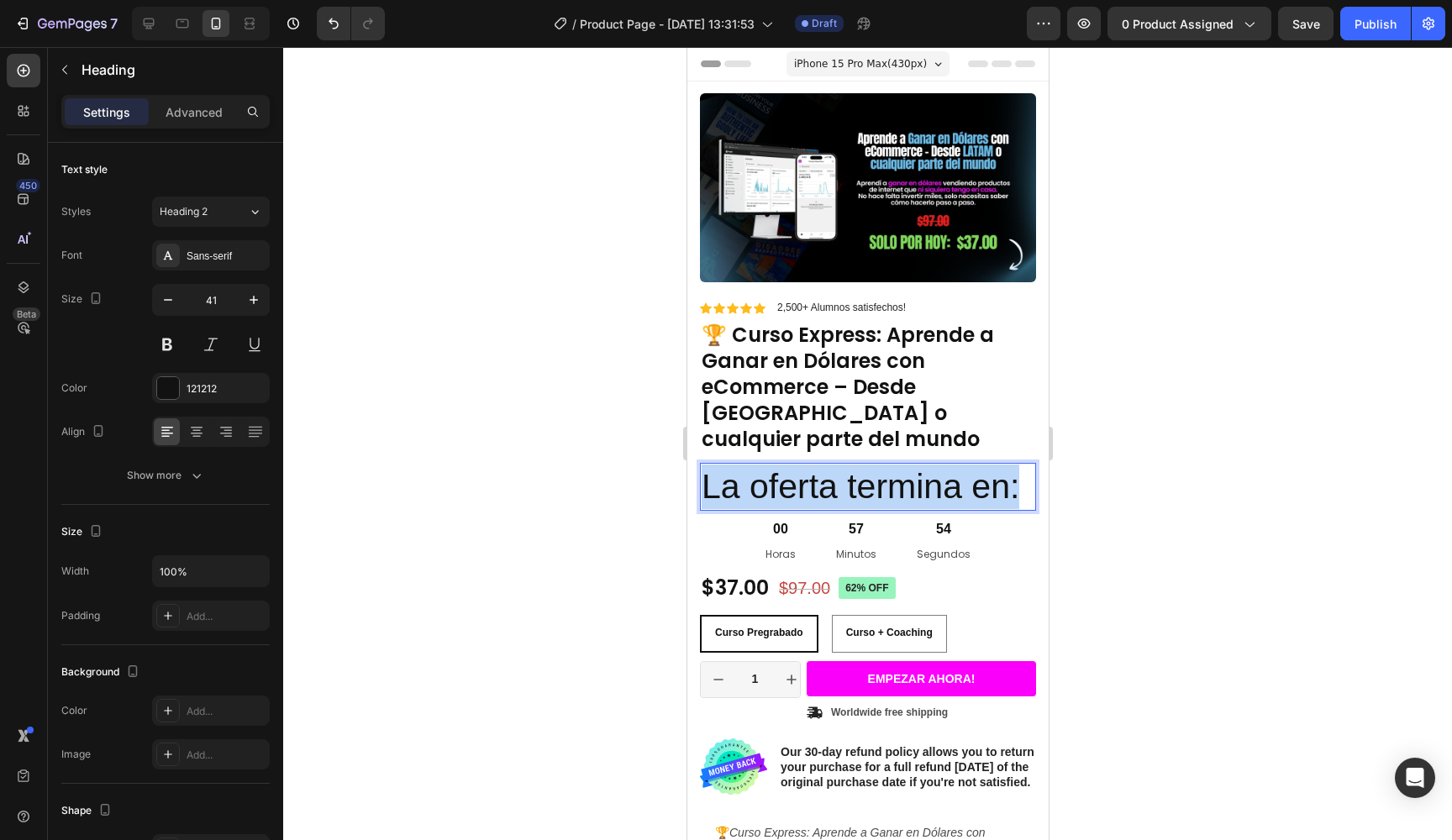
click at [740, 464] on p "La oferta termina en:" at bounding box center [867, 487] width 333 height 45
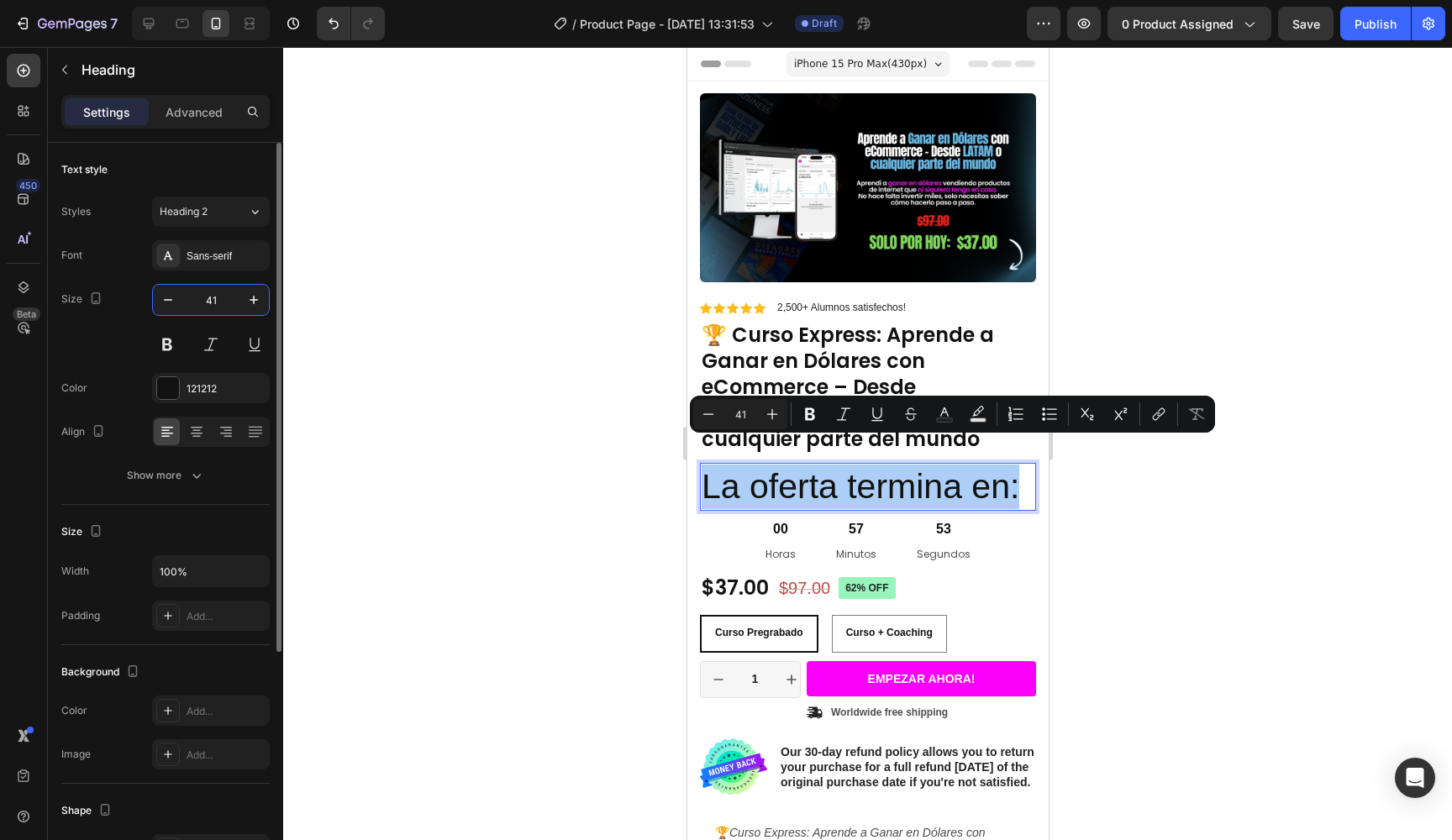
click at [217, 305] on input "41" at bounding box center [210, 300] width 55 height 30
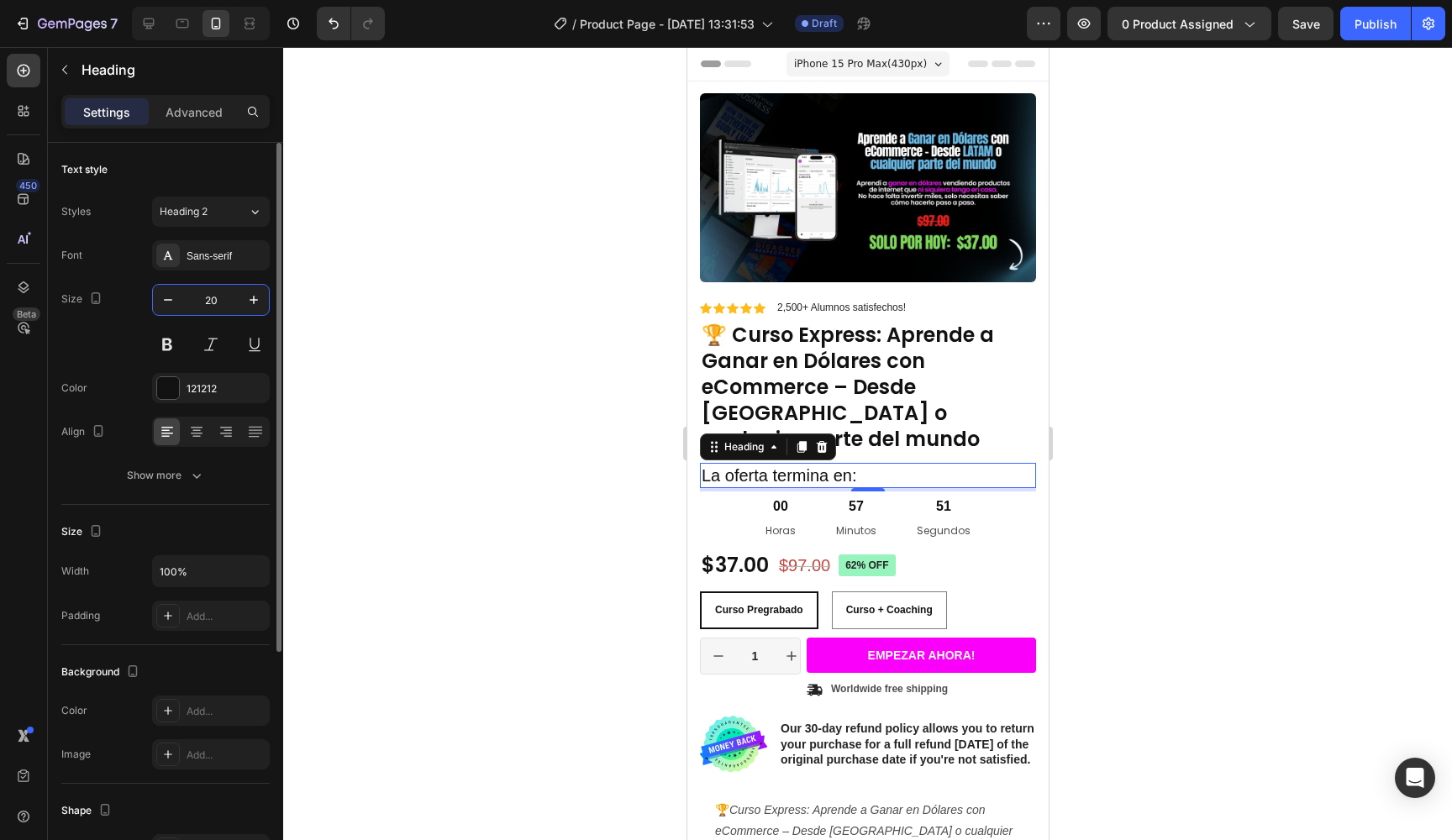
type input "20"
click at [176, 333] on button at bounding box center [167, 345] width 30 height 30
click at [233, 266] on div "Sans-serif" at bounding box center [211, 255] width 118 height 30
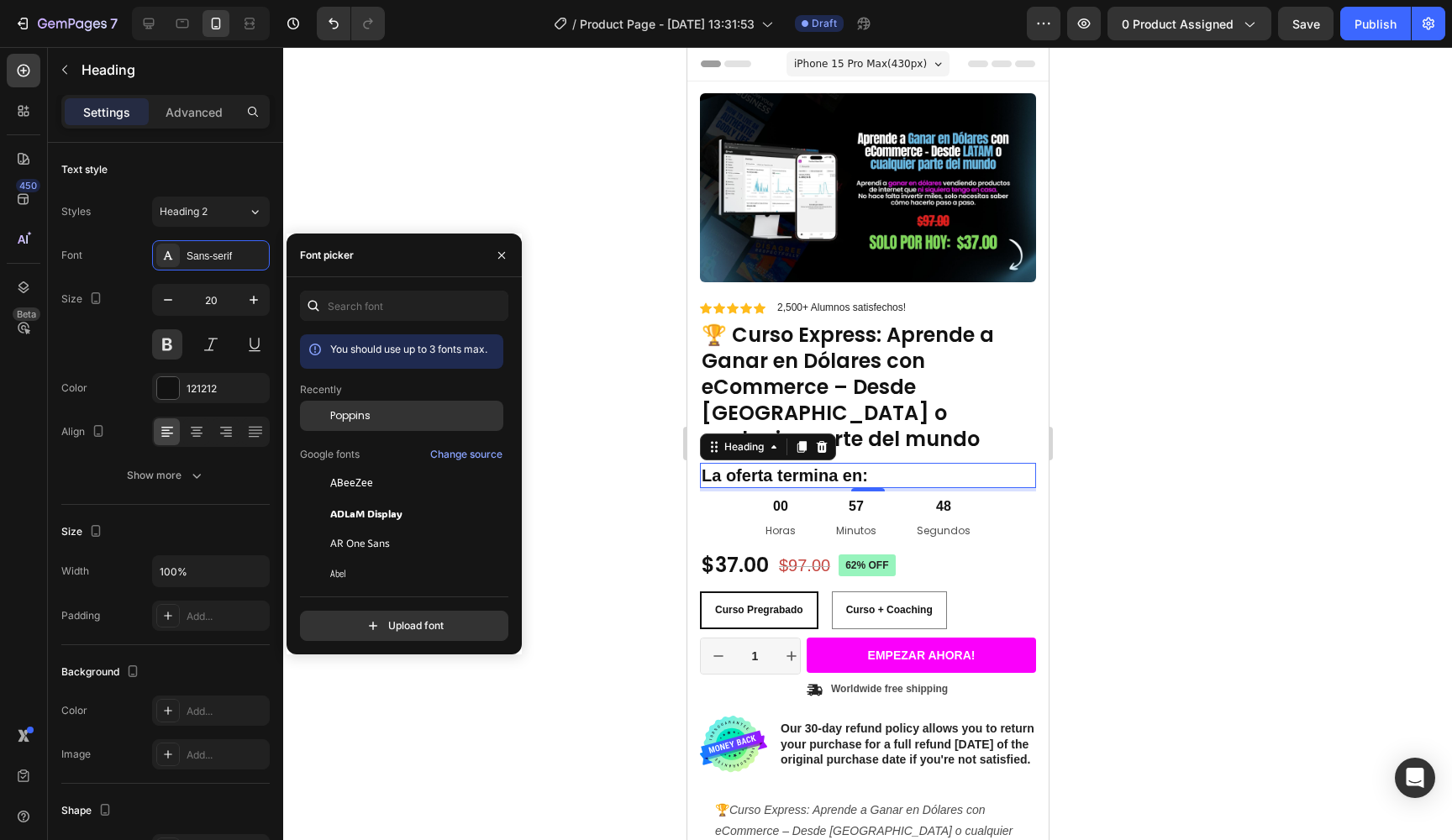
click at [369, 422] on span "Poppins" at bounding box center [349, 416] width 40 height 15
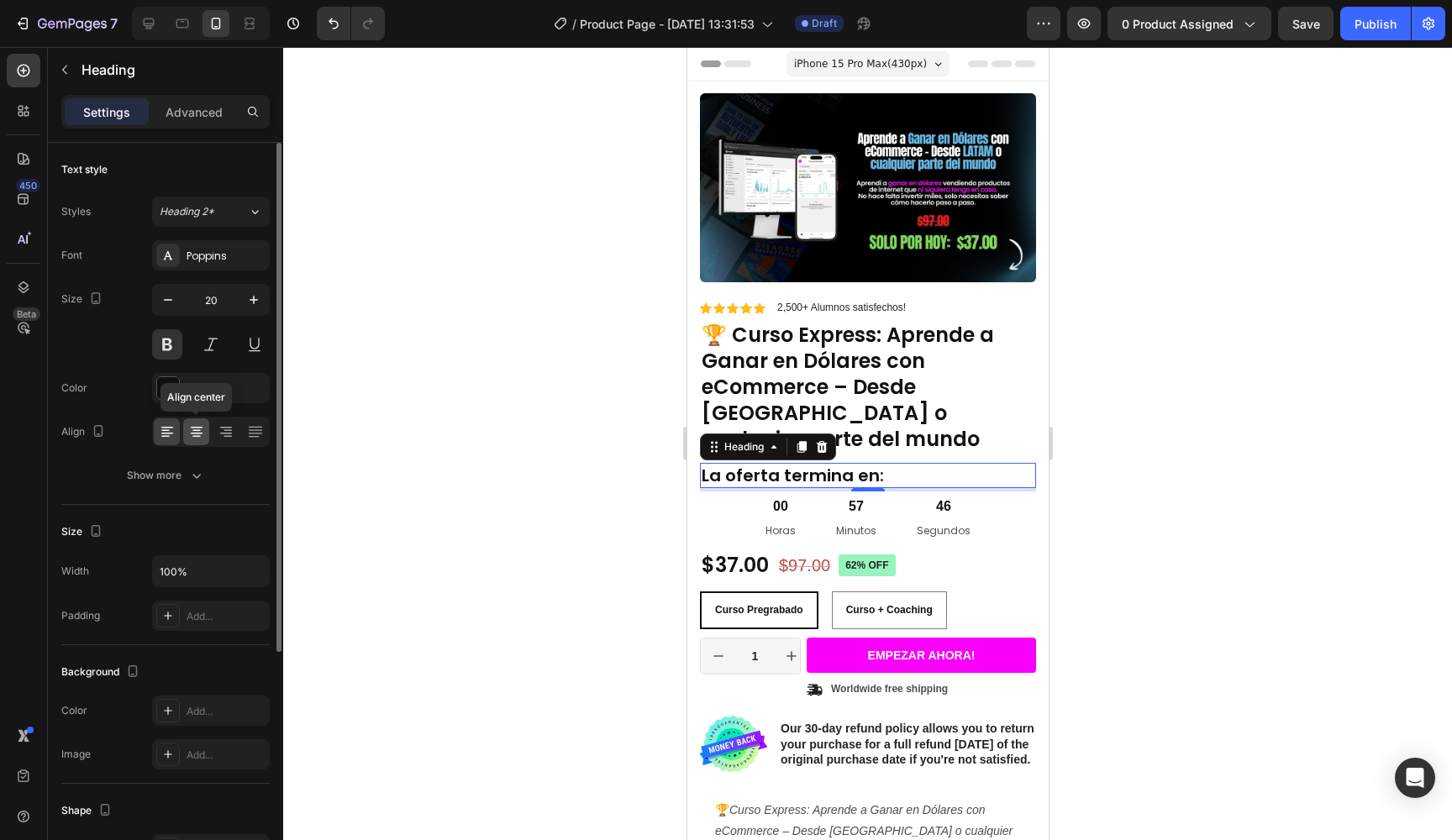
click at [199, 424] on icon at bounding box center [196, 432] width 17 height 17
click at [487, 323] on div at bounding box center [867, 443] width 1169 height 793
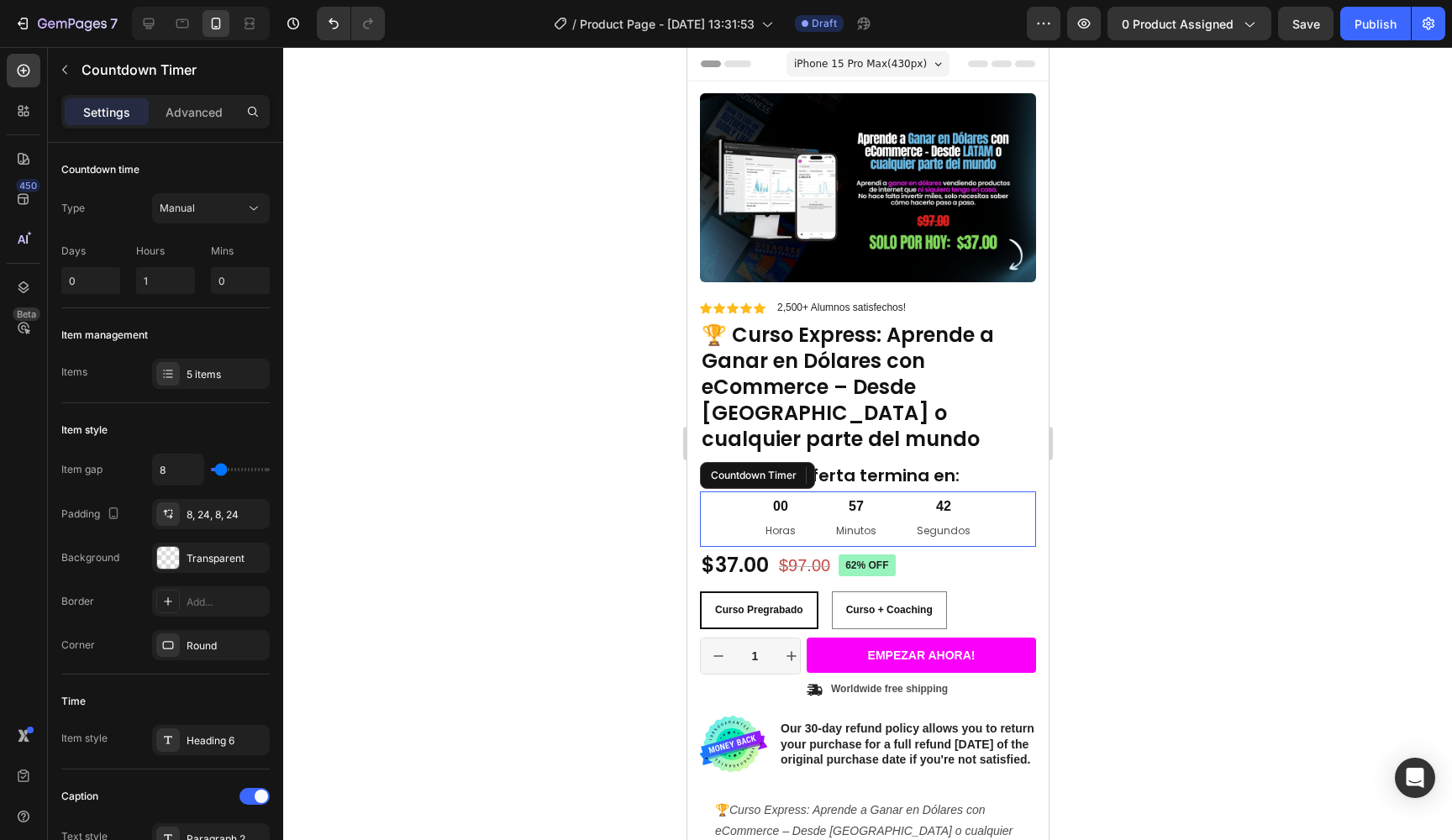
click at [999, 491] on div "00 Horas 57 Minutos 42 Segundos" at bounding box center [867, 519] width 336 height 55
type input "0"
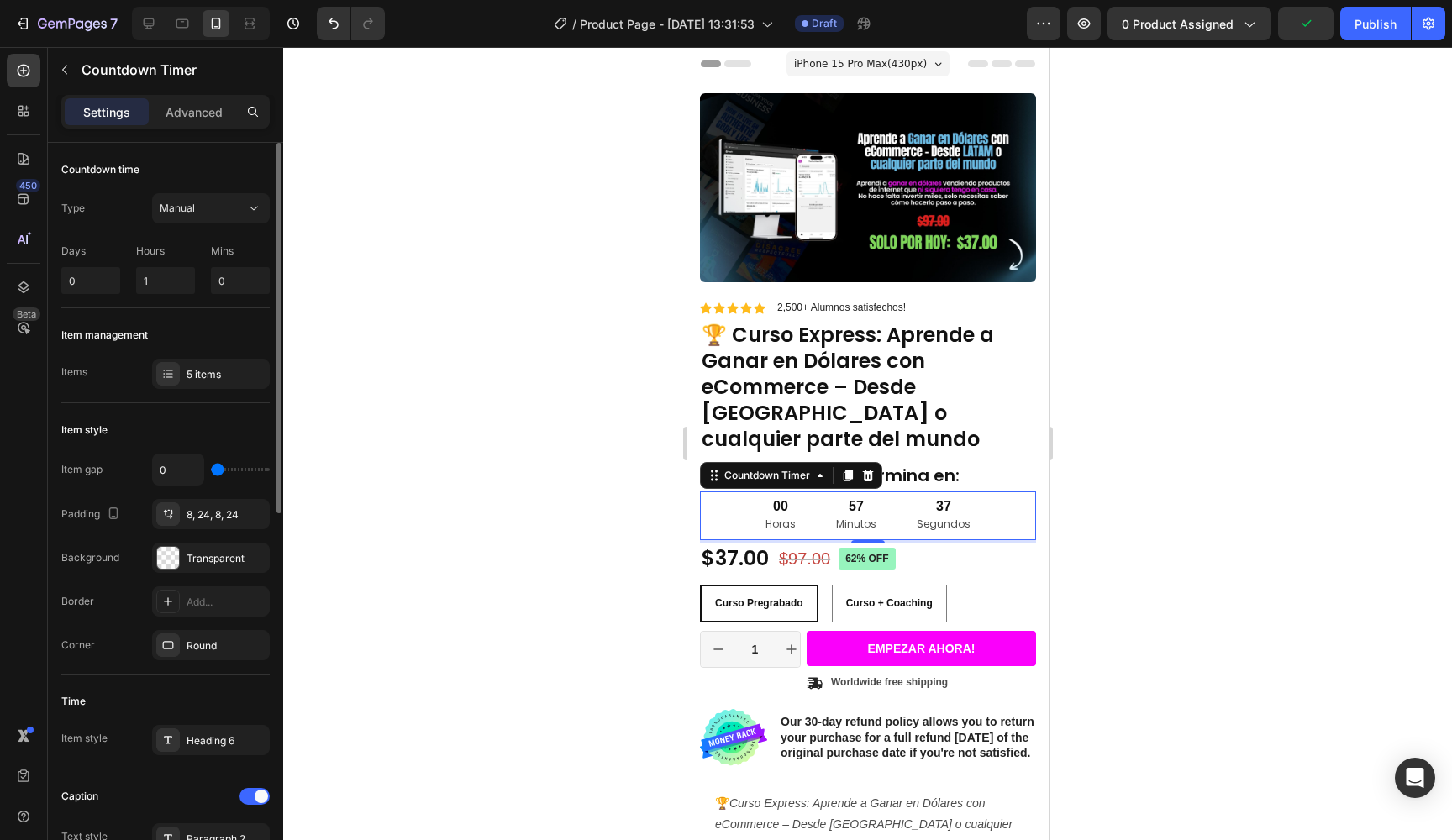
type input "0"
click at [211, 472] on input "range" at bounding box center [240, 470] width 59 height 4
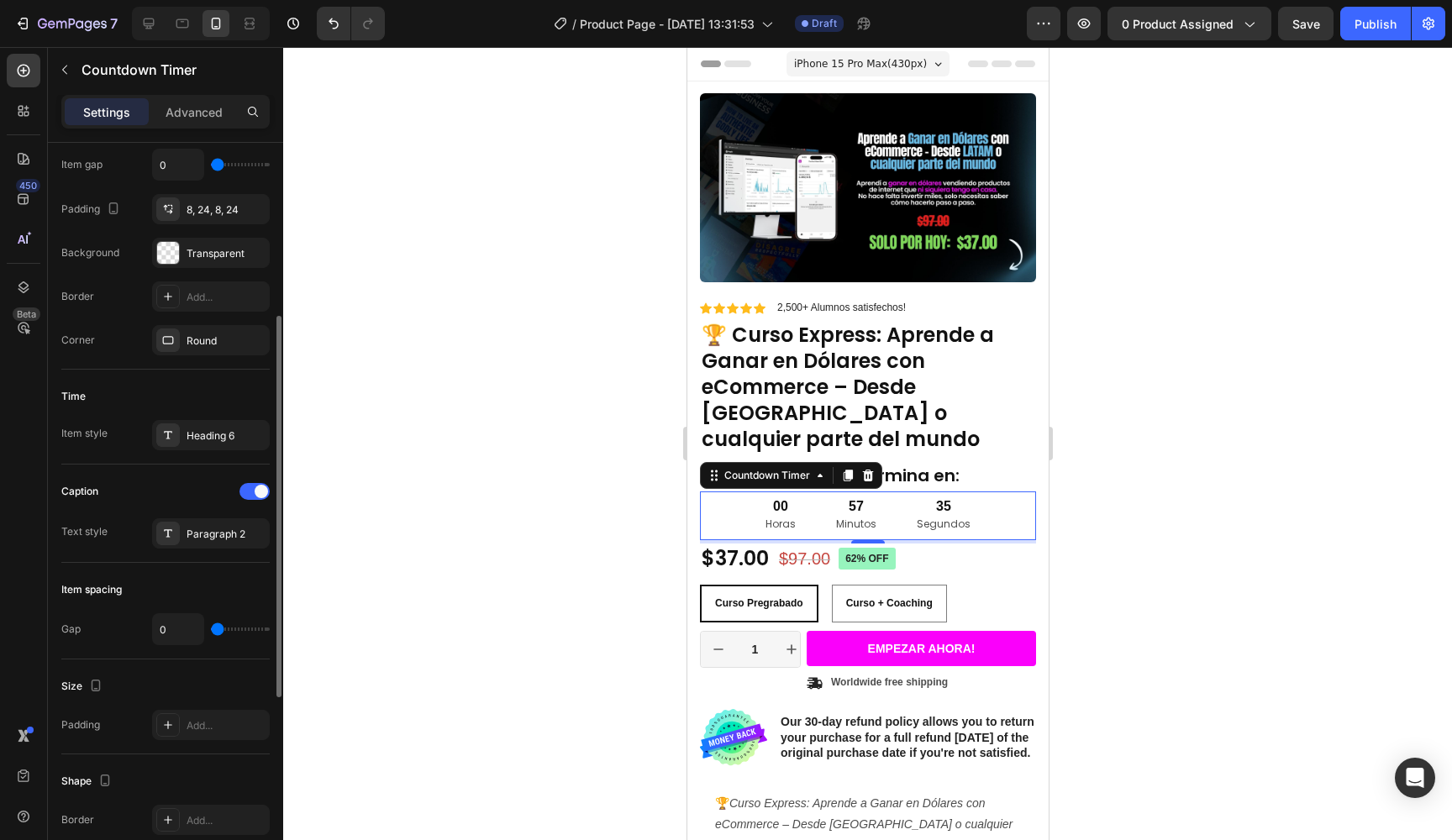
scroll to position [363, 0]
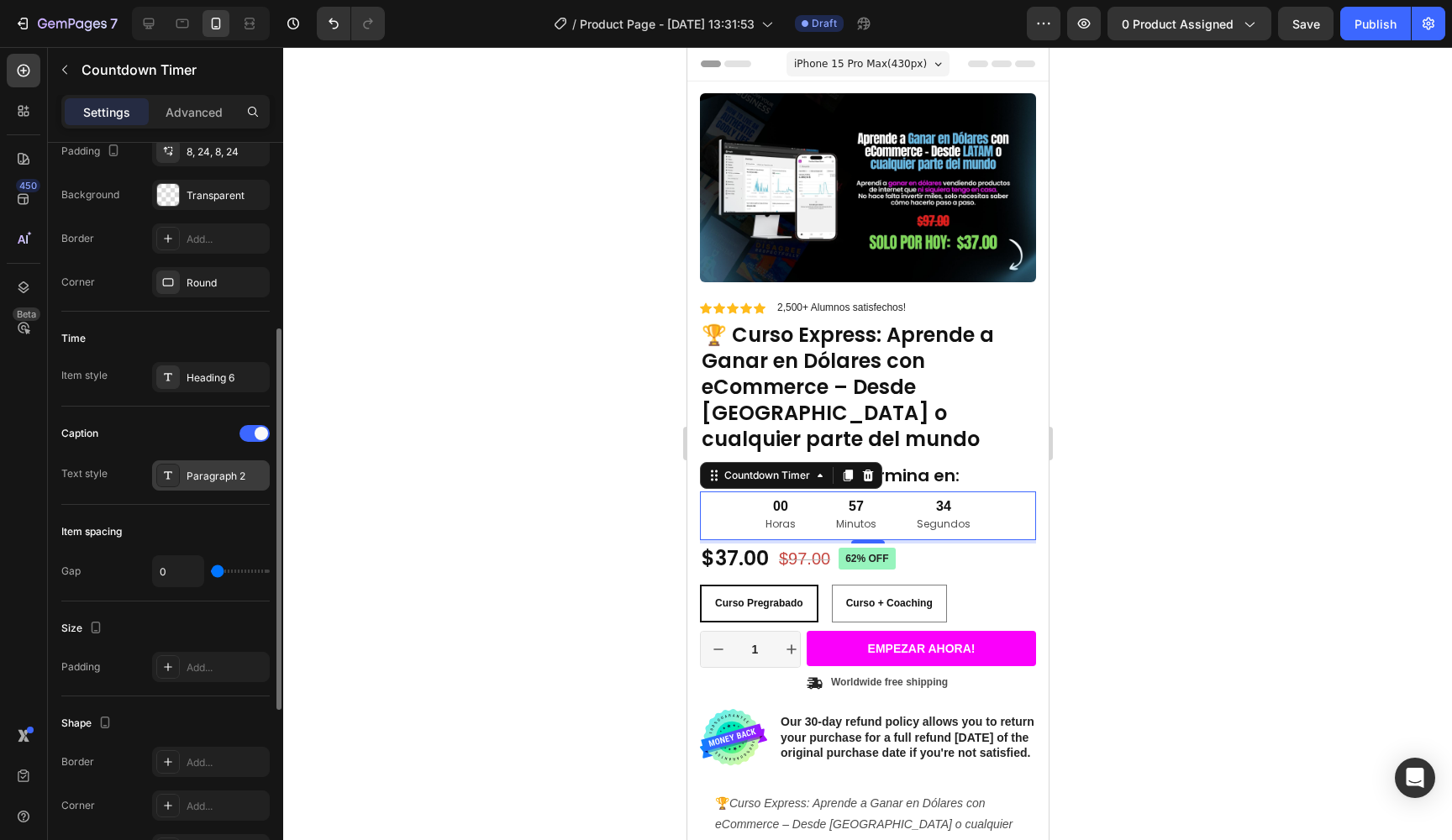
click at [187, 484] on div "Paragraph 2" at bounding box center [211, 476] width 118 height 30
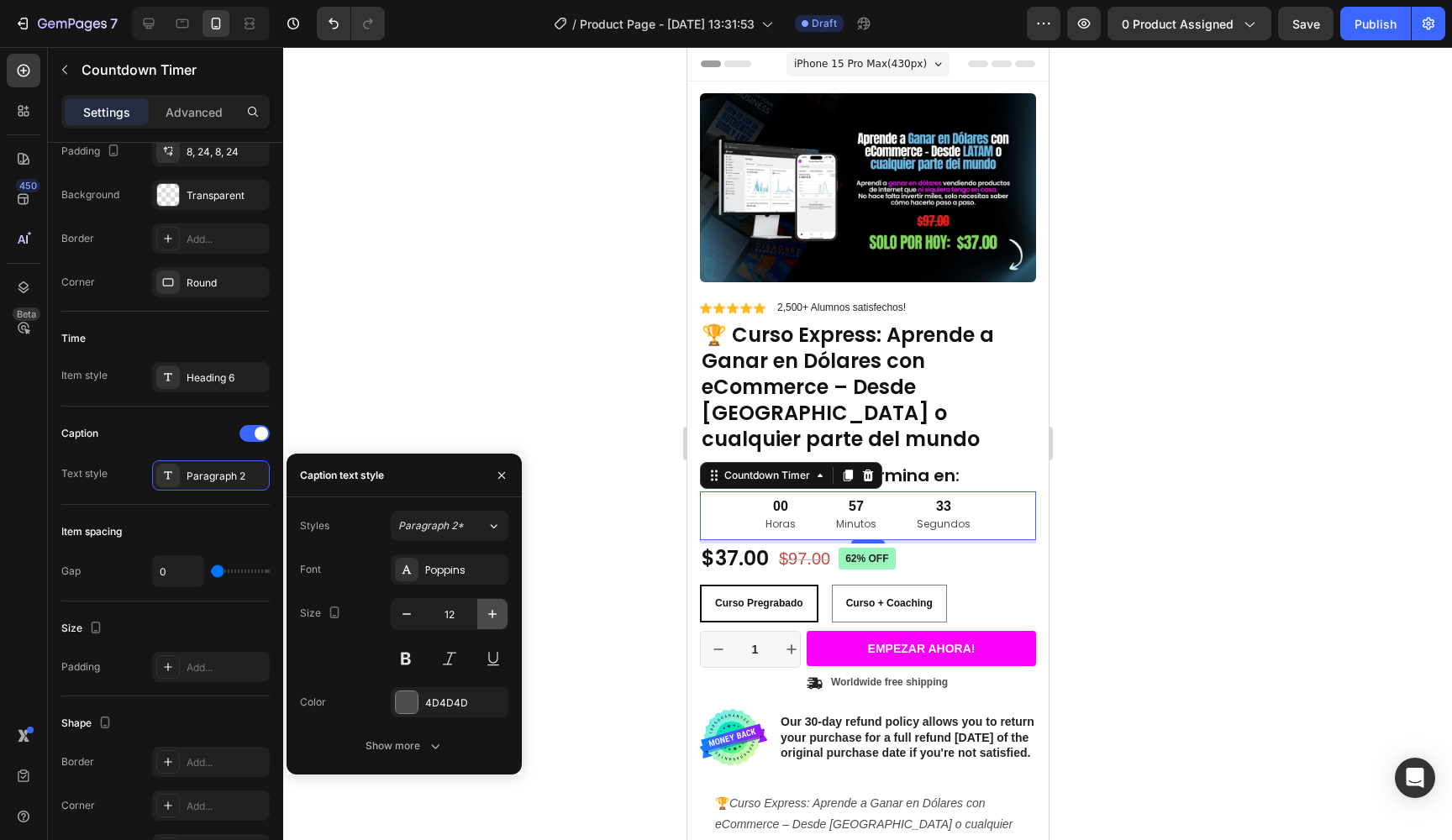
click at [496, 622] on button "button" at bounding box center [492, 614] width 30 height 30
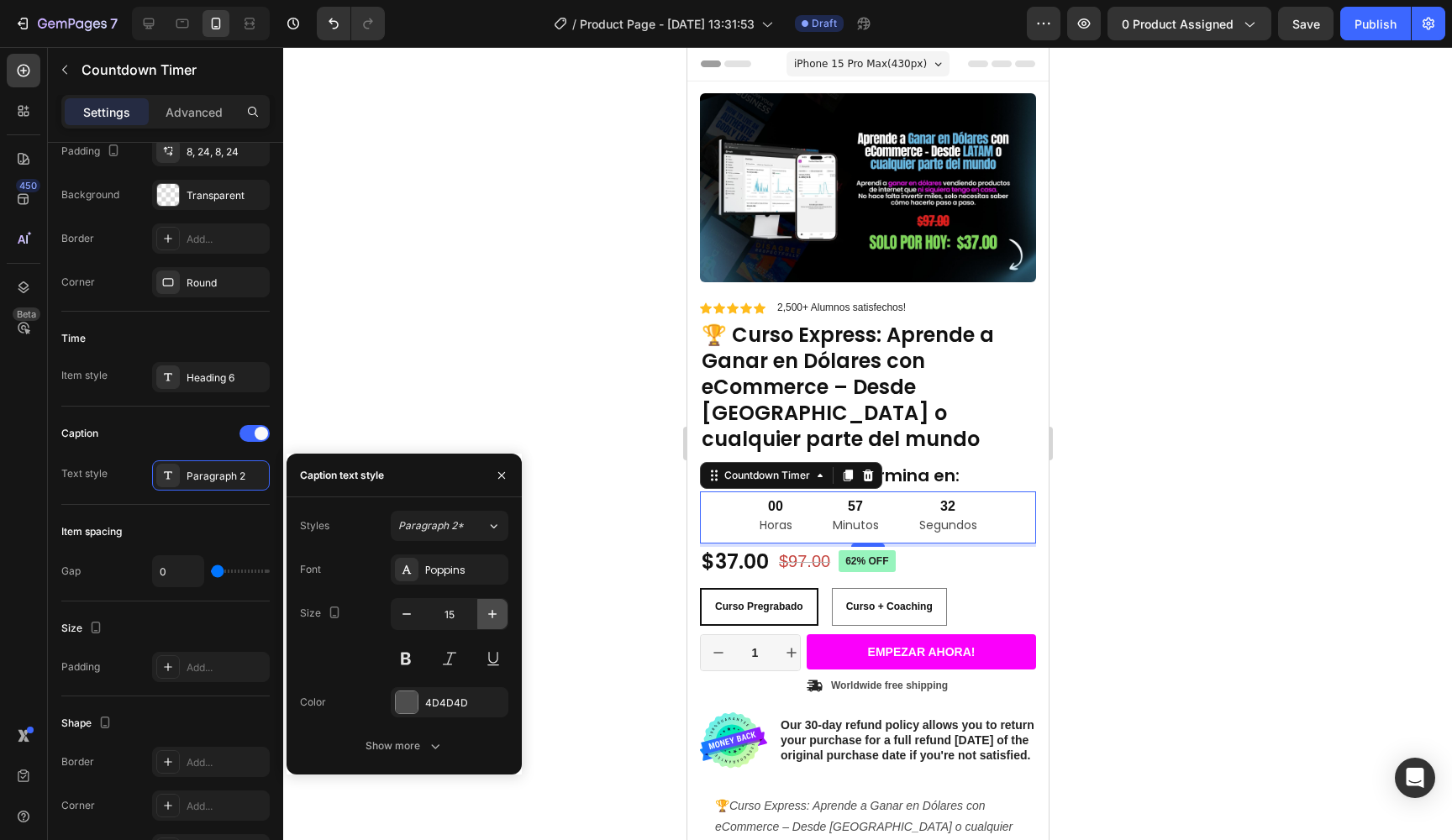
click at [496, 622] on button "button" at bounding box center [492, 614] width 30 height 30
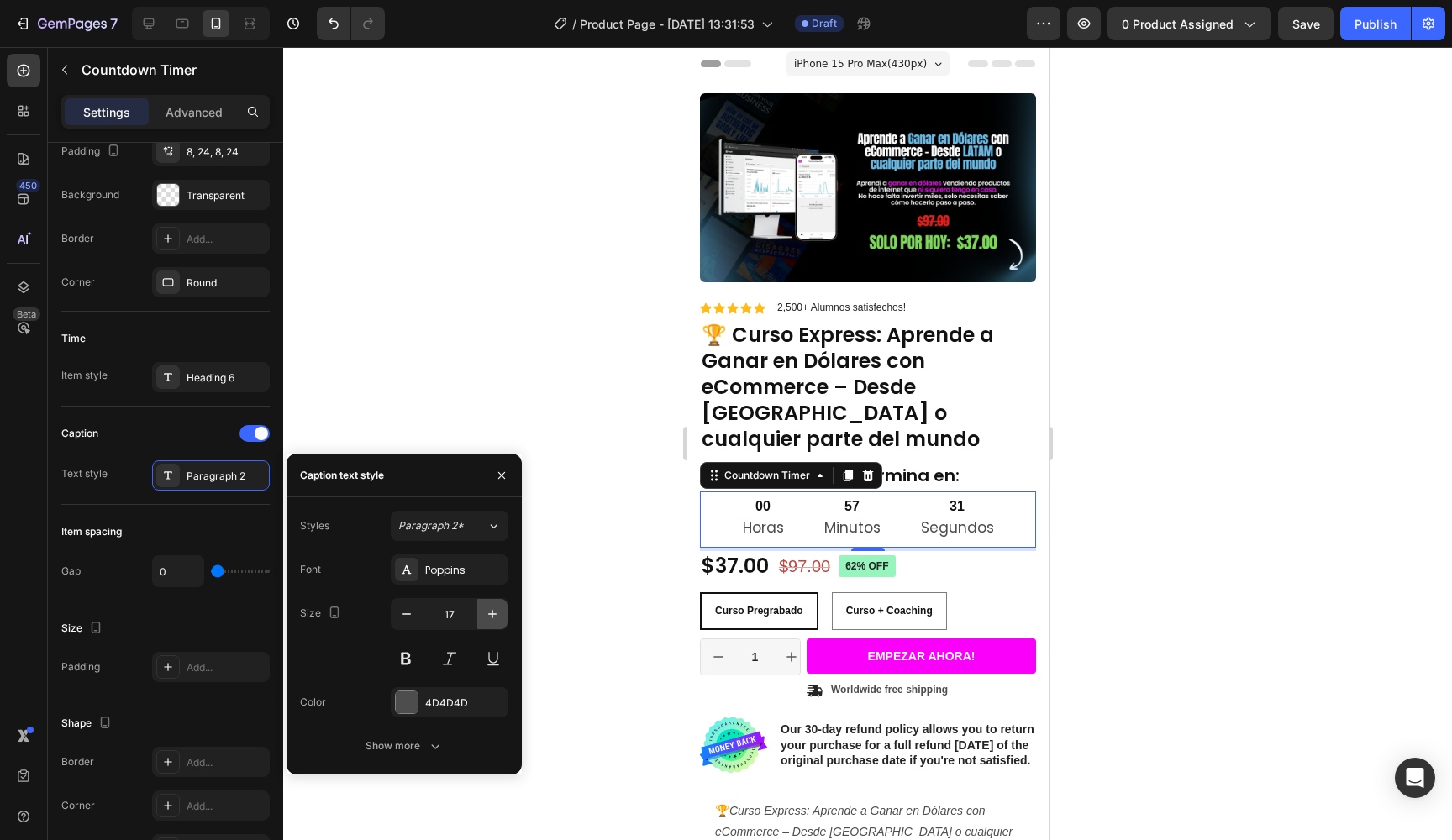
click at [496, 622] on button "button" at bounding box center [492, 614] width 30 height 30
type input "18"
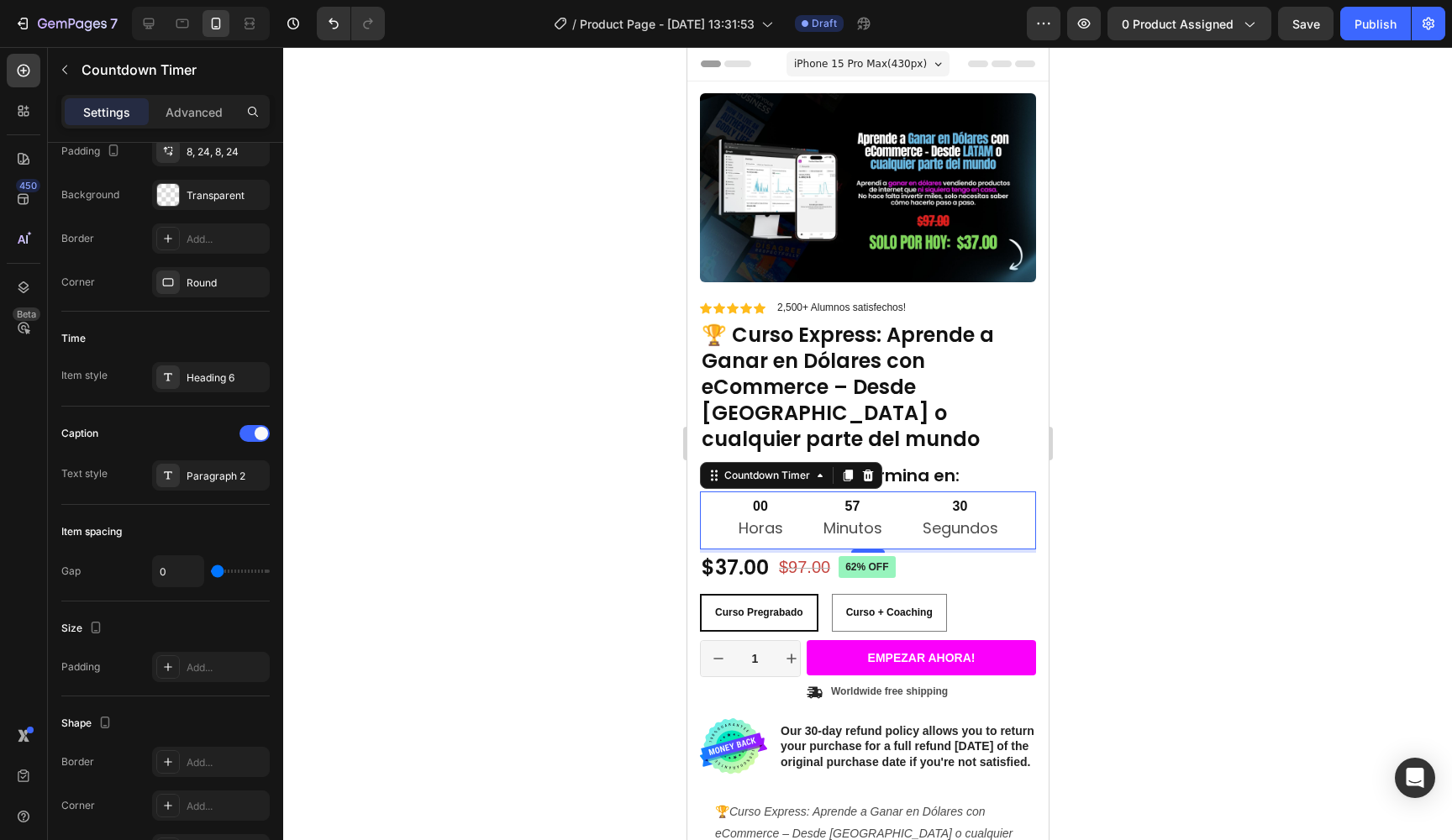
click at [611, 283] on div at bounding box center [867, 443] width 1169 height 793
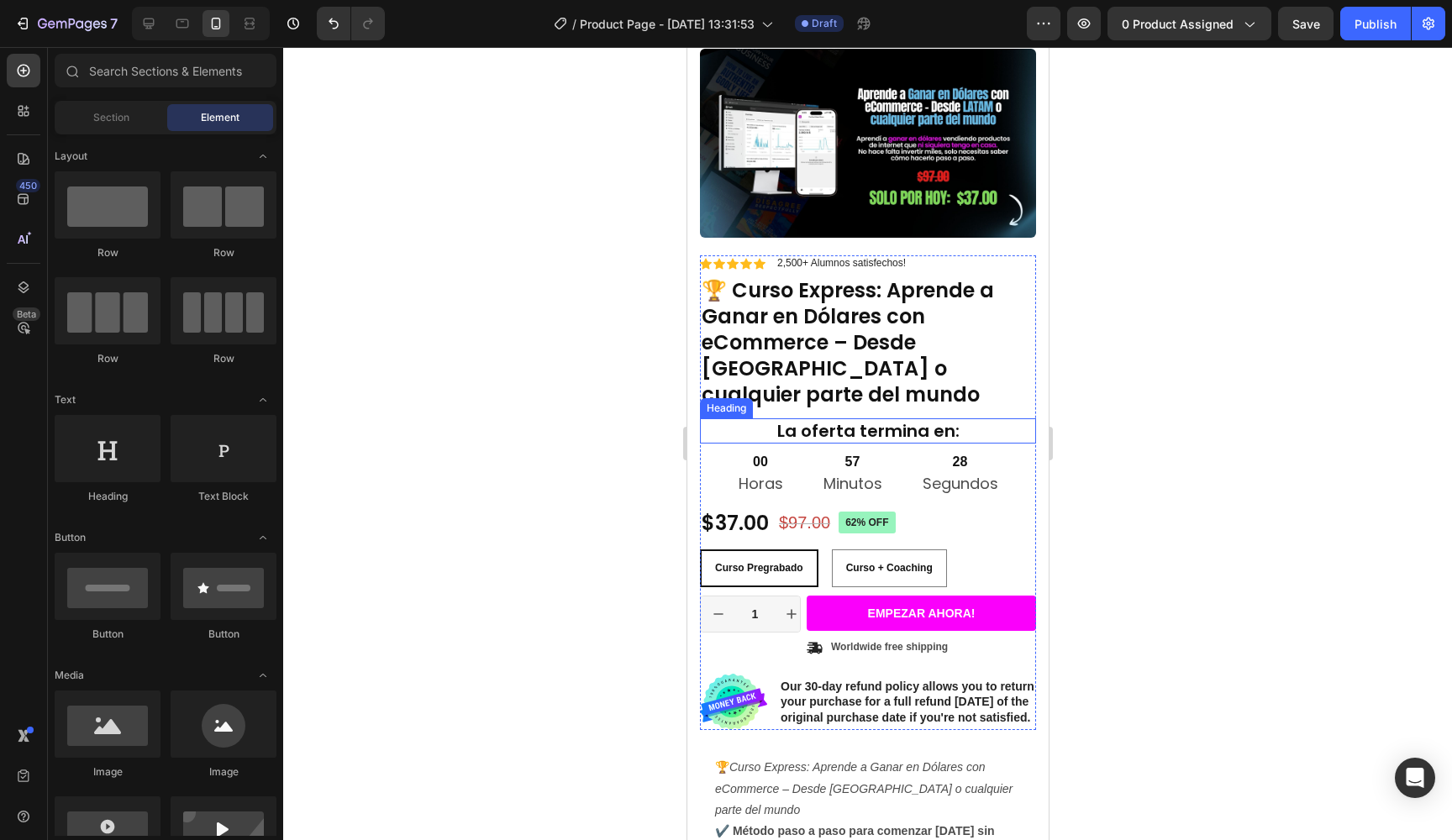
scroll to position [64, 0]
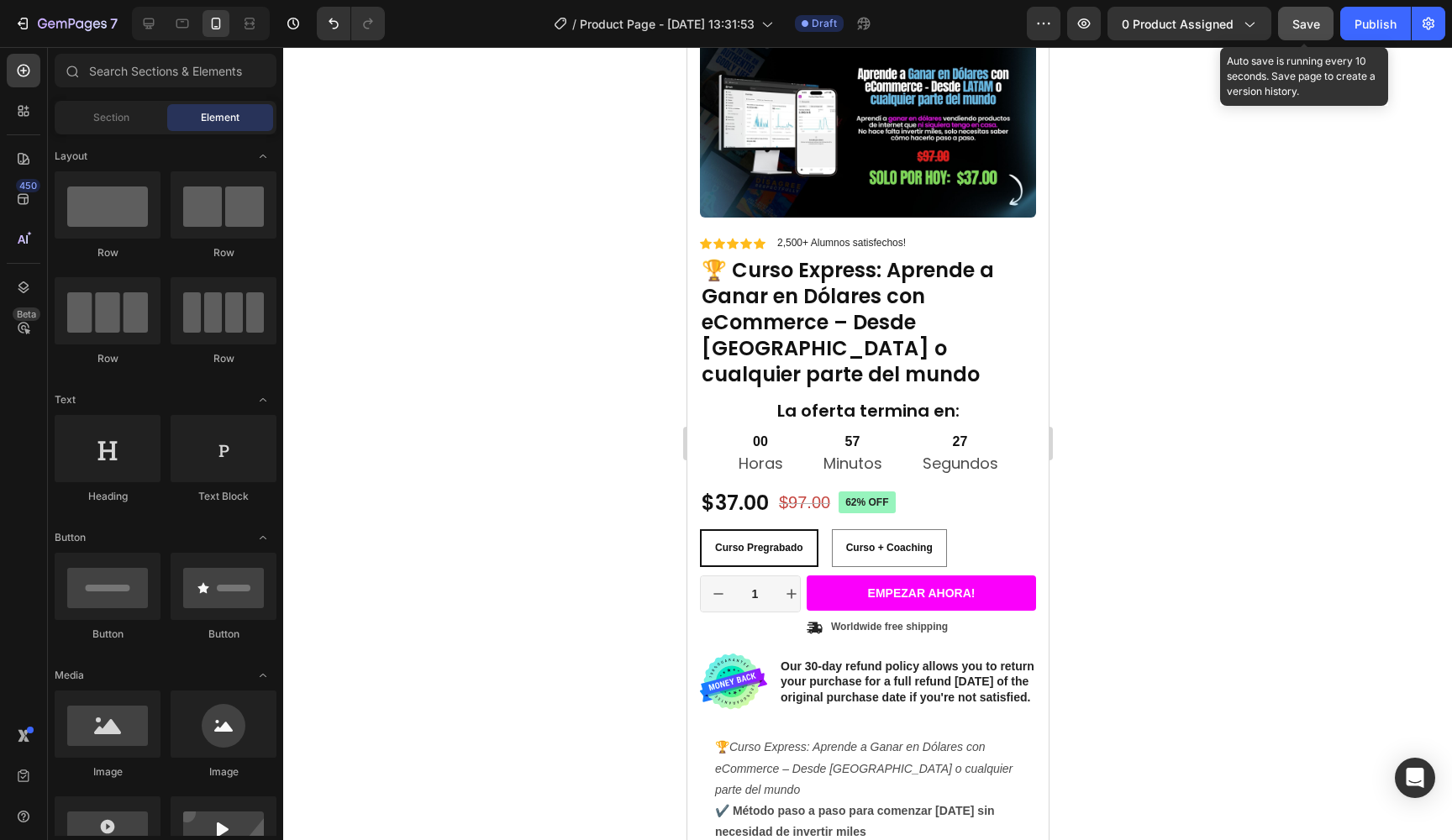
click at [1322, 38] on button "Save" at bounding box center [1305, 23] width 55 height 34
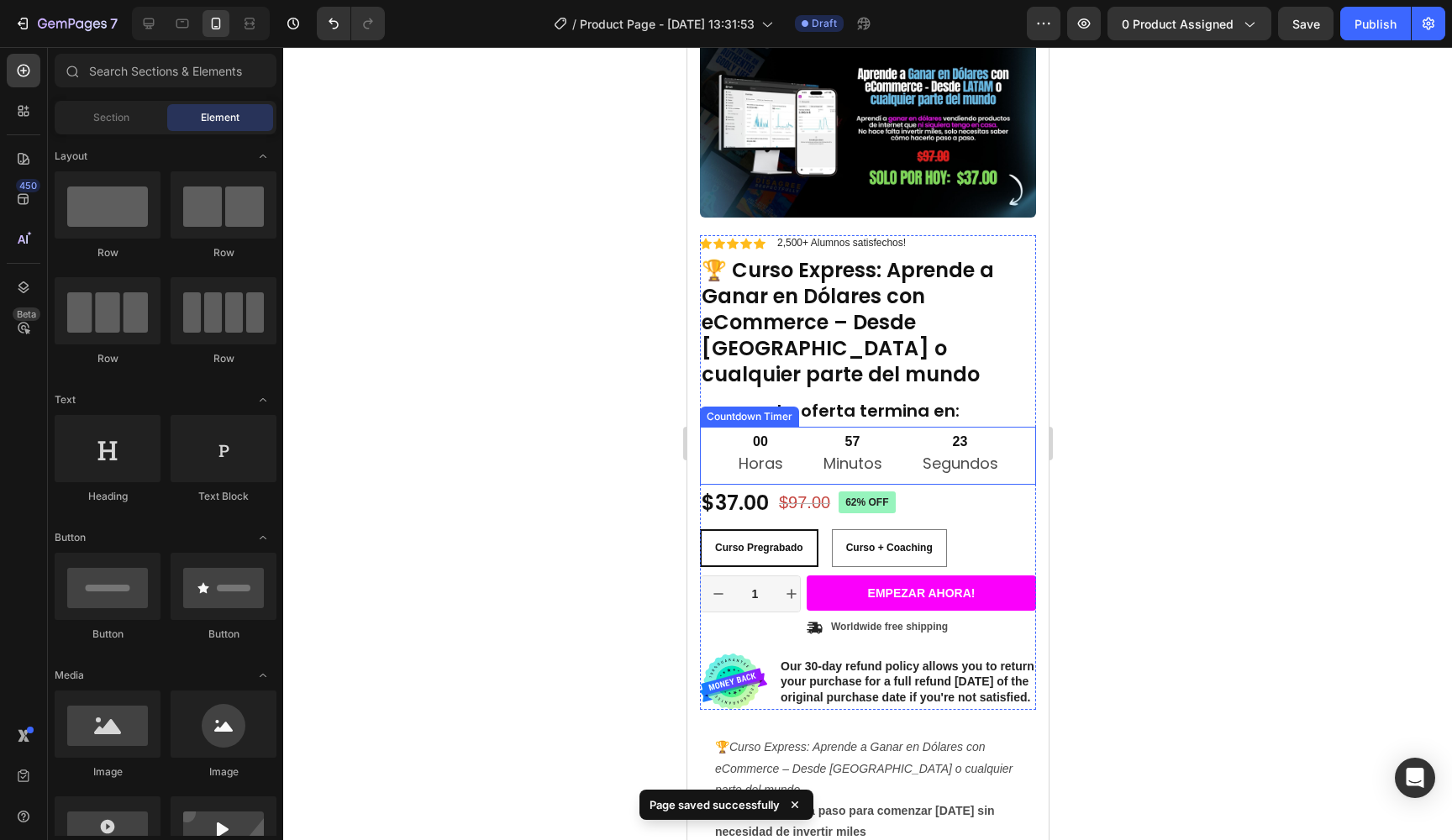
click at [1002, 427] on div "23 Segundos" at bounding box center [960, 456] width 116 height 58
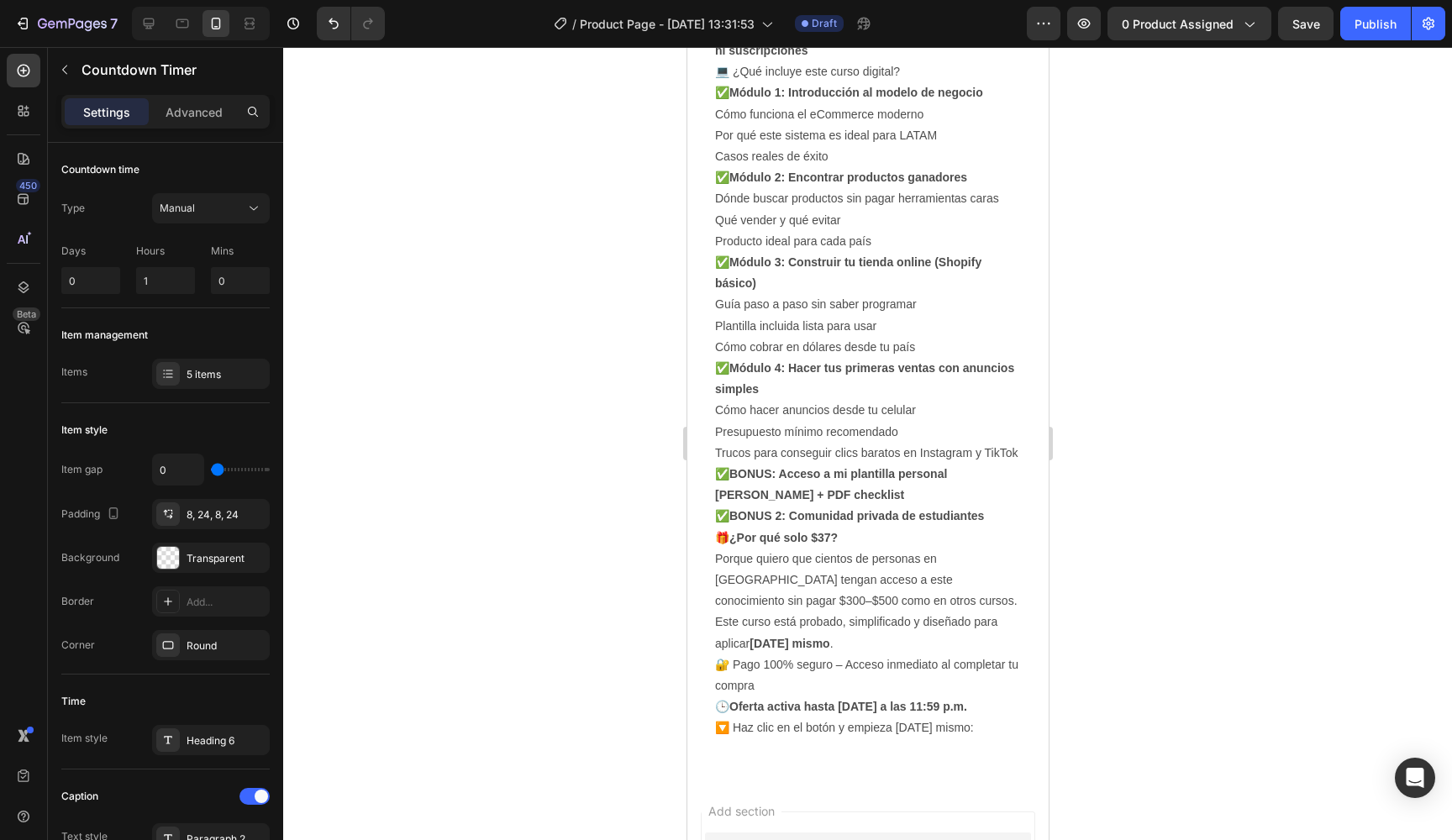
scroll to position [941, 0]
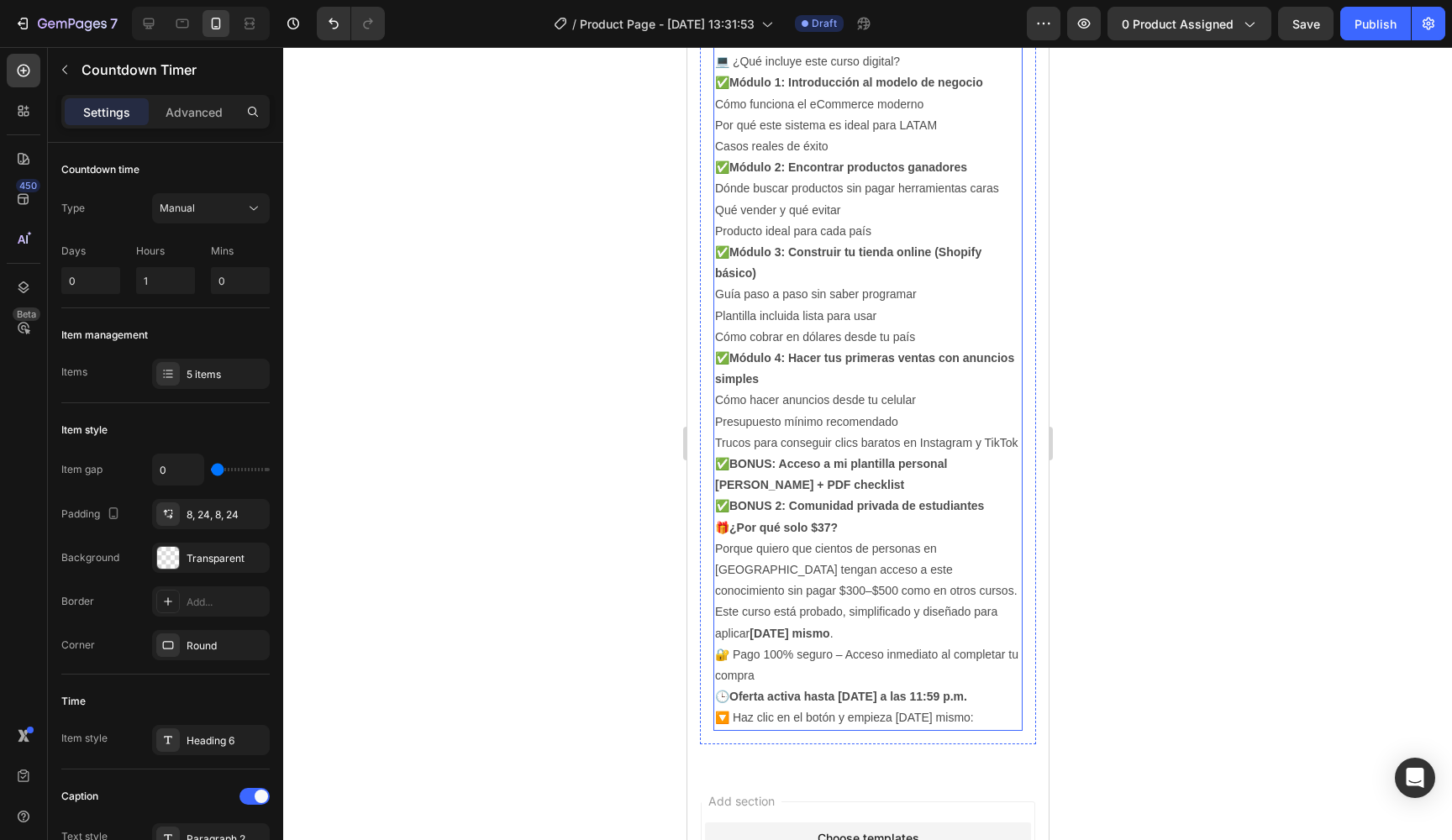
click at [958, 250] on p "✅ Módulo 3: Construir tu tienda online (Shopify básico)" at bounding box center [867, 263] width 306 height 42
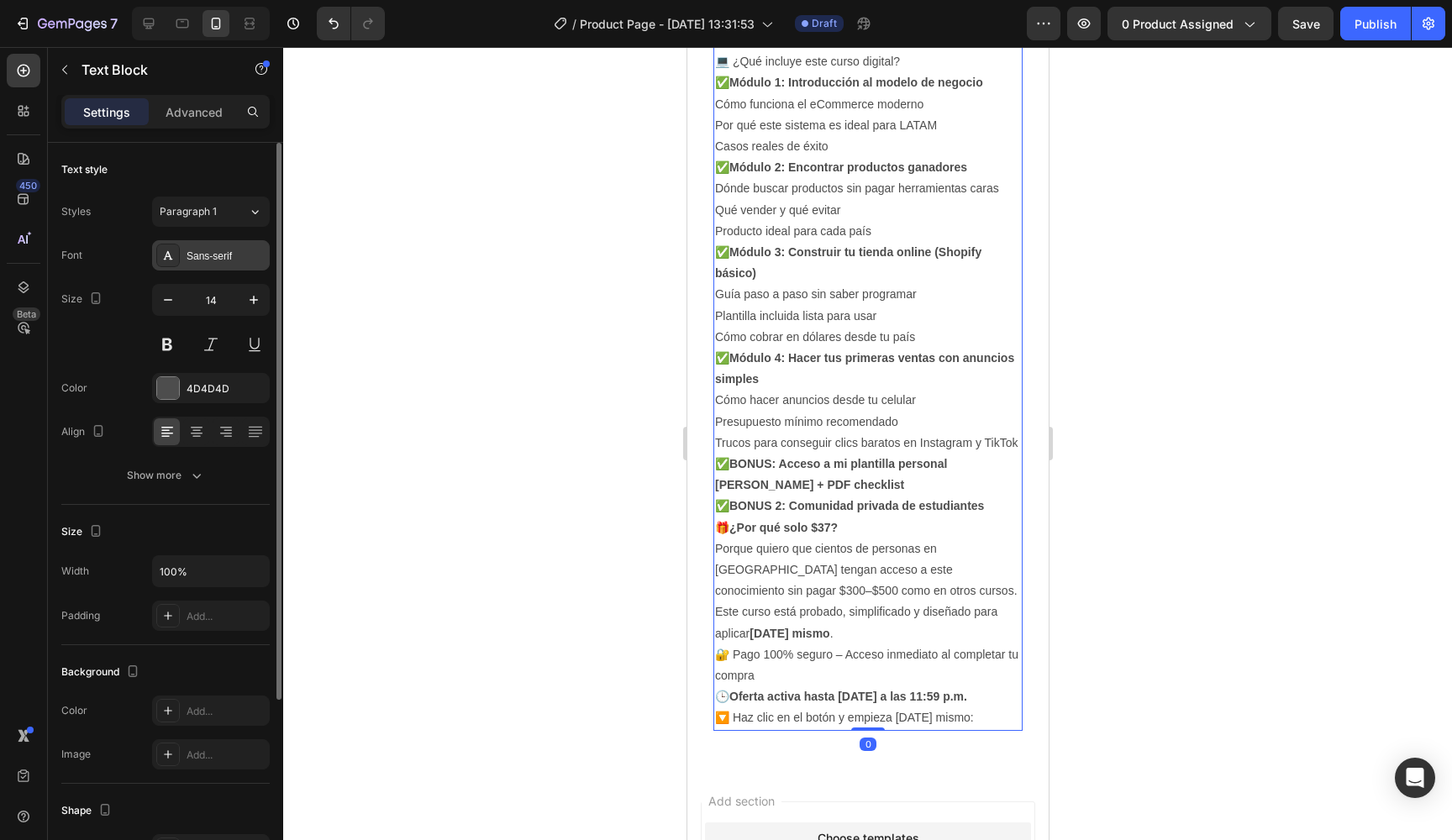
click at [228, 244] on div "Sans-serif" at bounding box center [211, 255] width 118 height 30
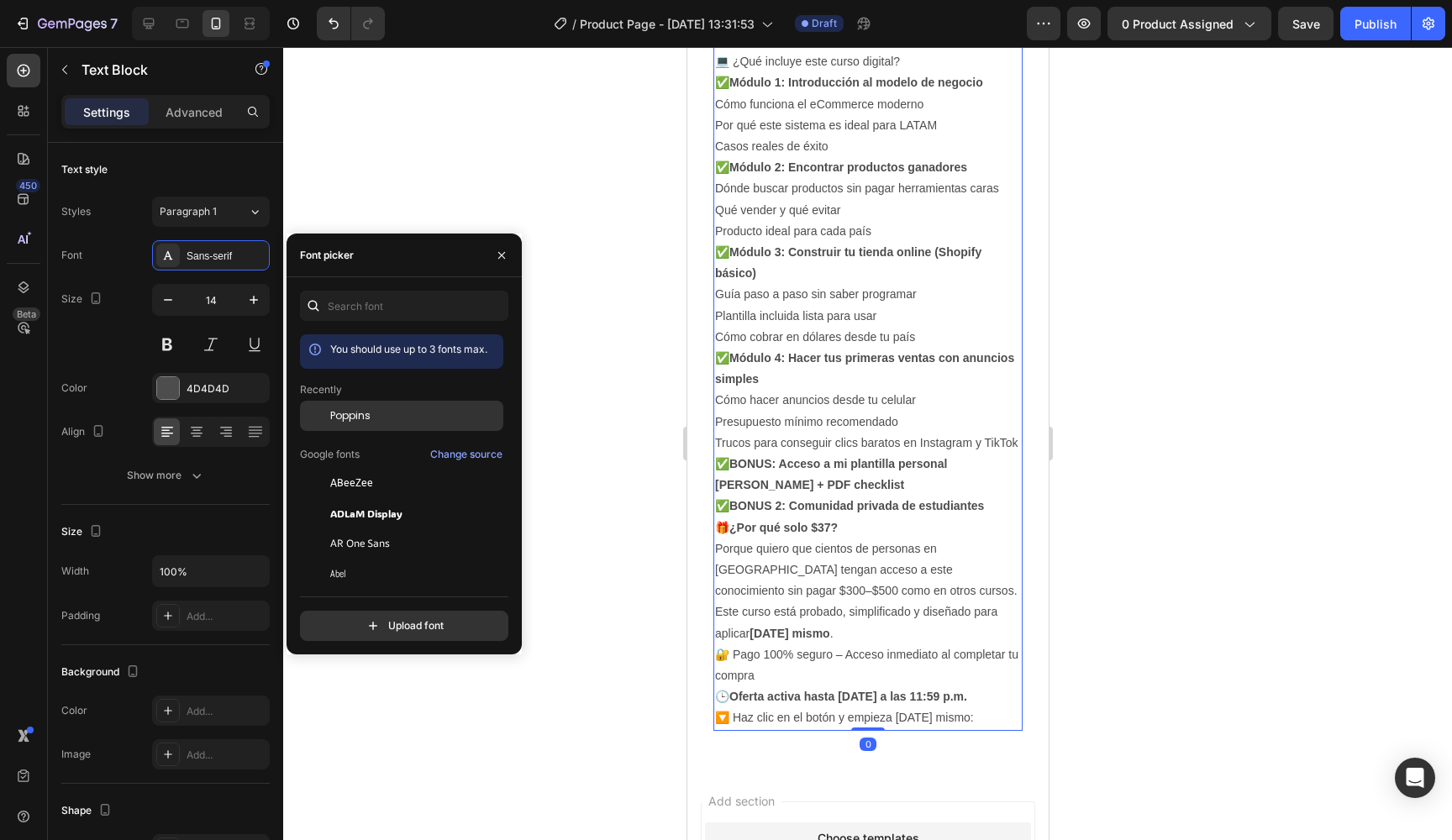
click at [397, 421] on div "Poppins" at bounding box center [415, 416] width 170 height 15
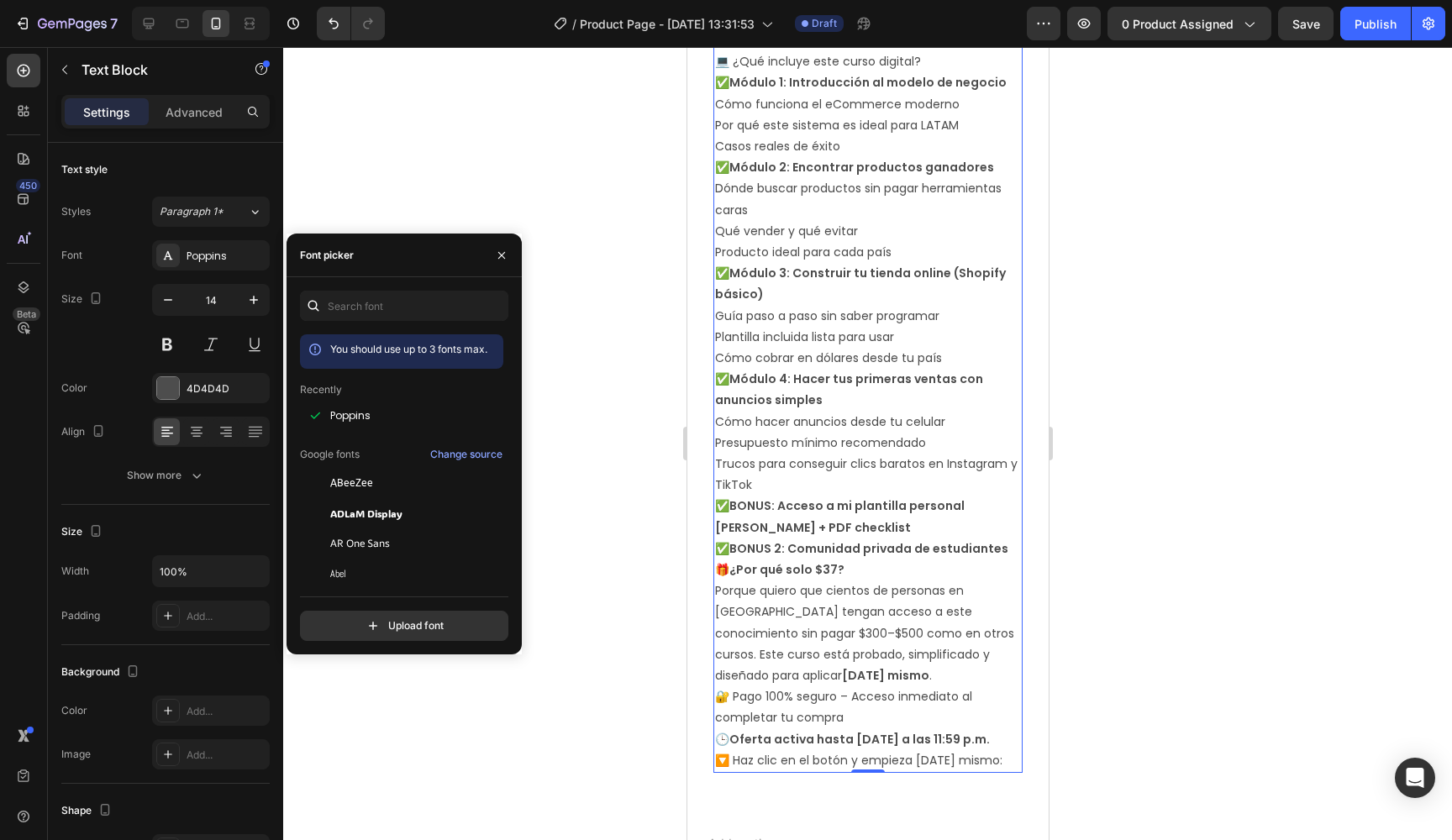
click at [622, 189] on div at bounding box center [867, 443] width 1169 height 793
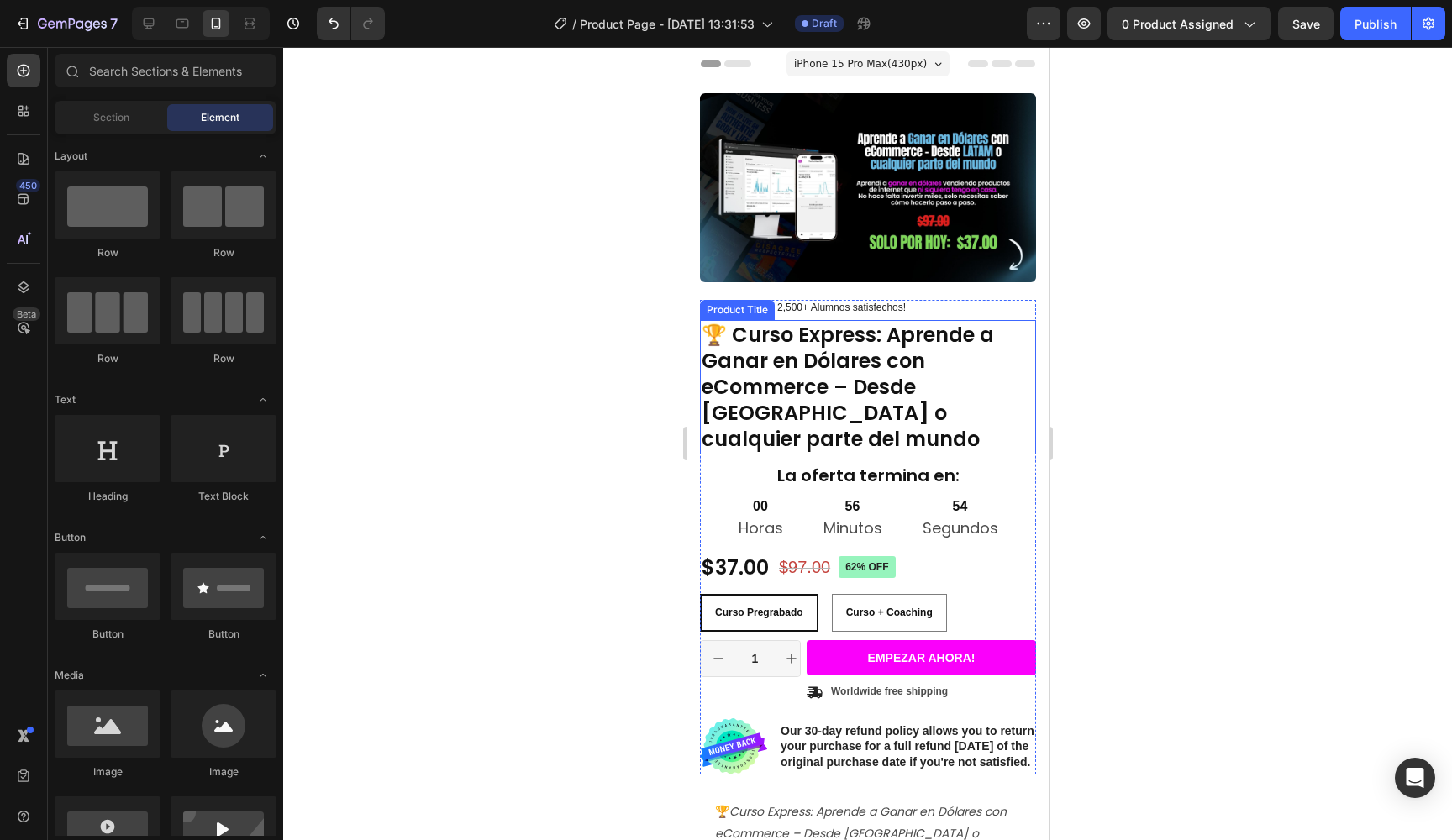
scroll to position [0, 0]
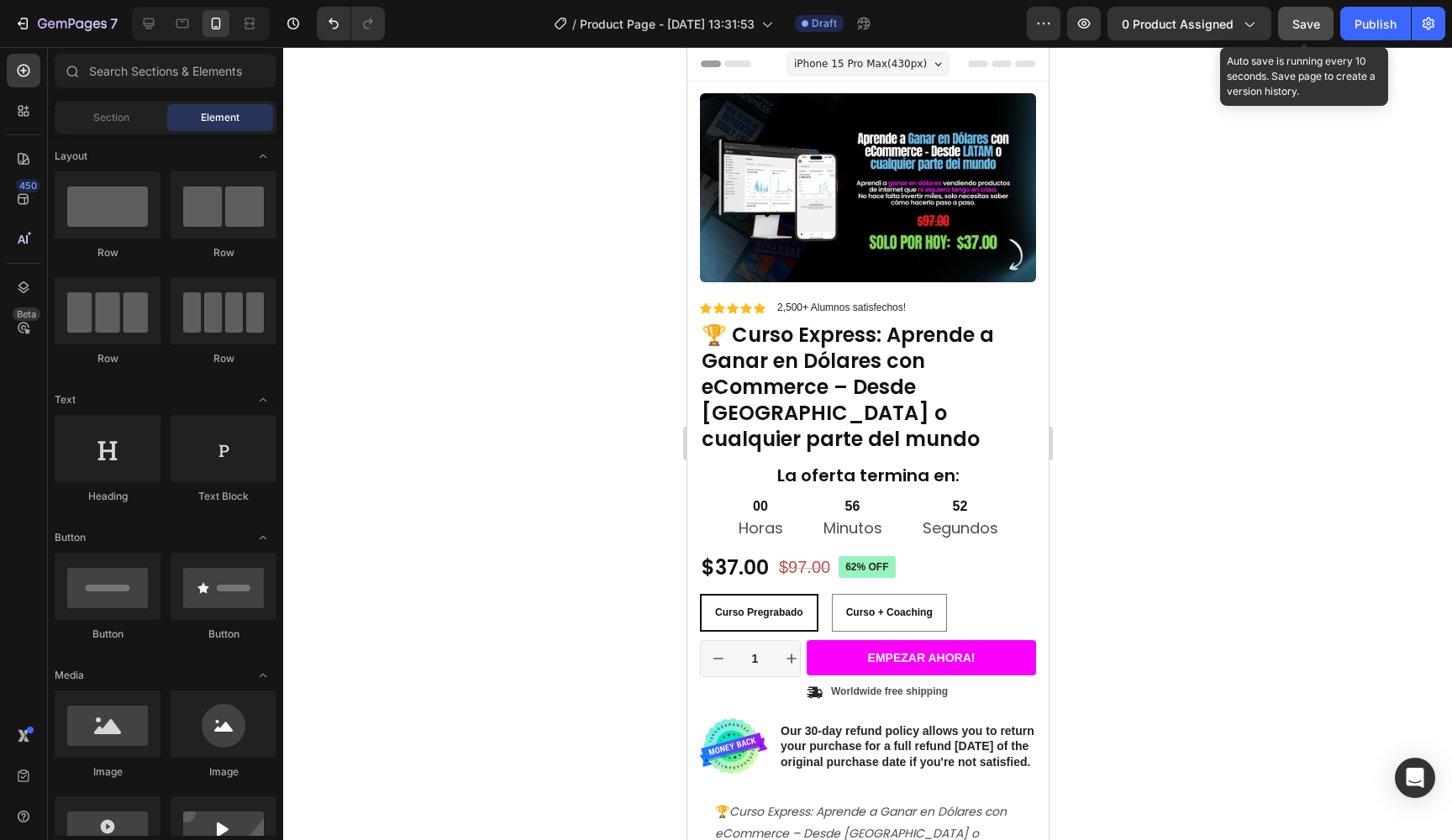
click at [1298, 23] on span "Save" at bounding box center [1306, 23] width 28 height 14
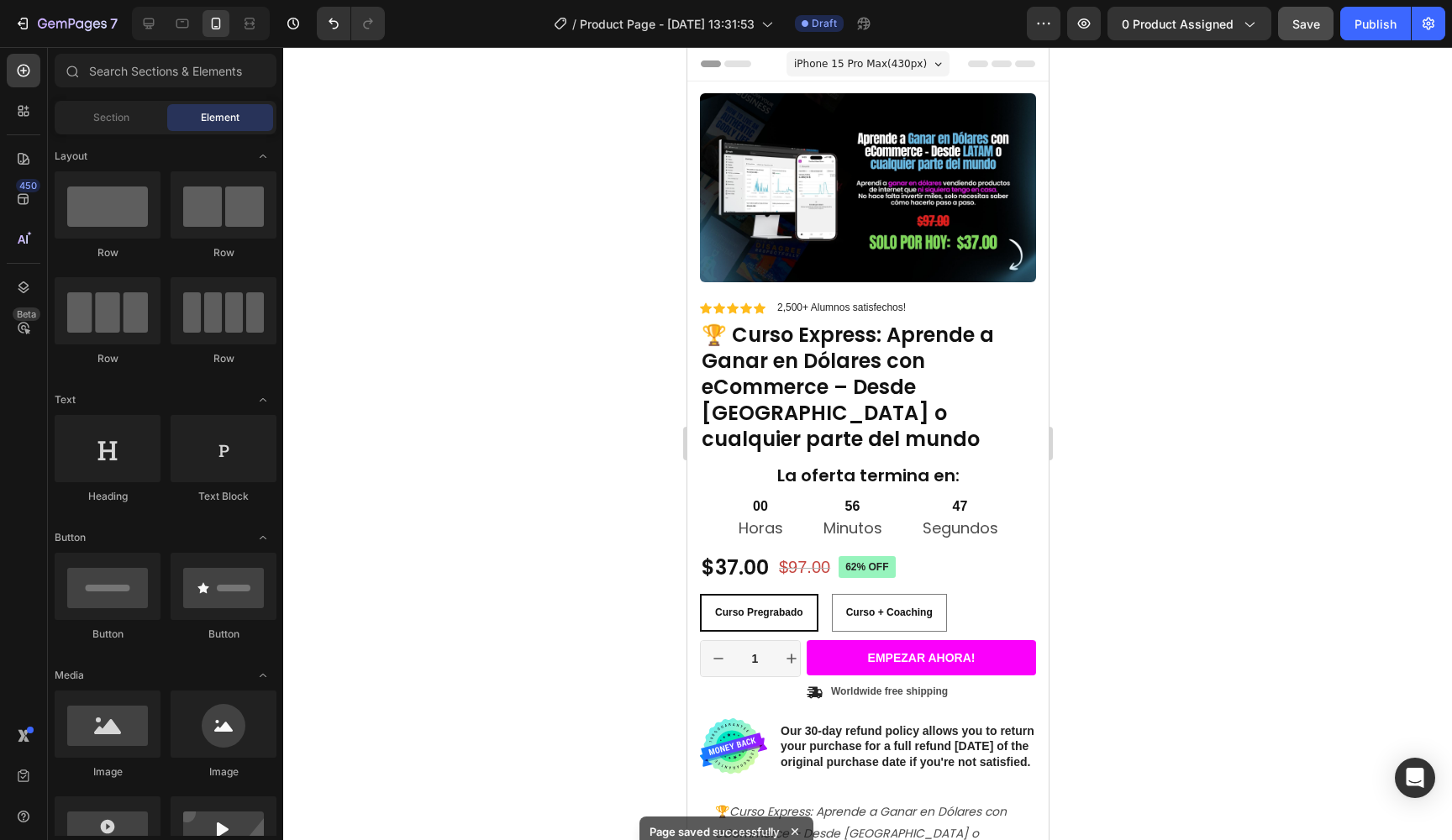
click at [731, 59] on span "Header" at bounding box center [737, 64] width 37 height 17
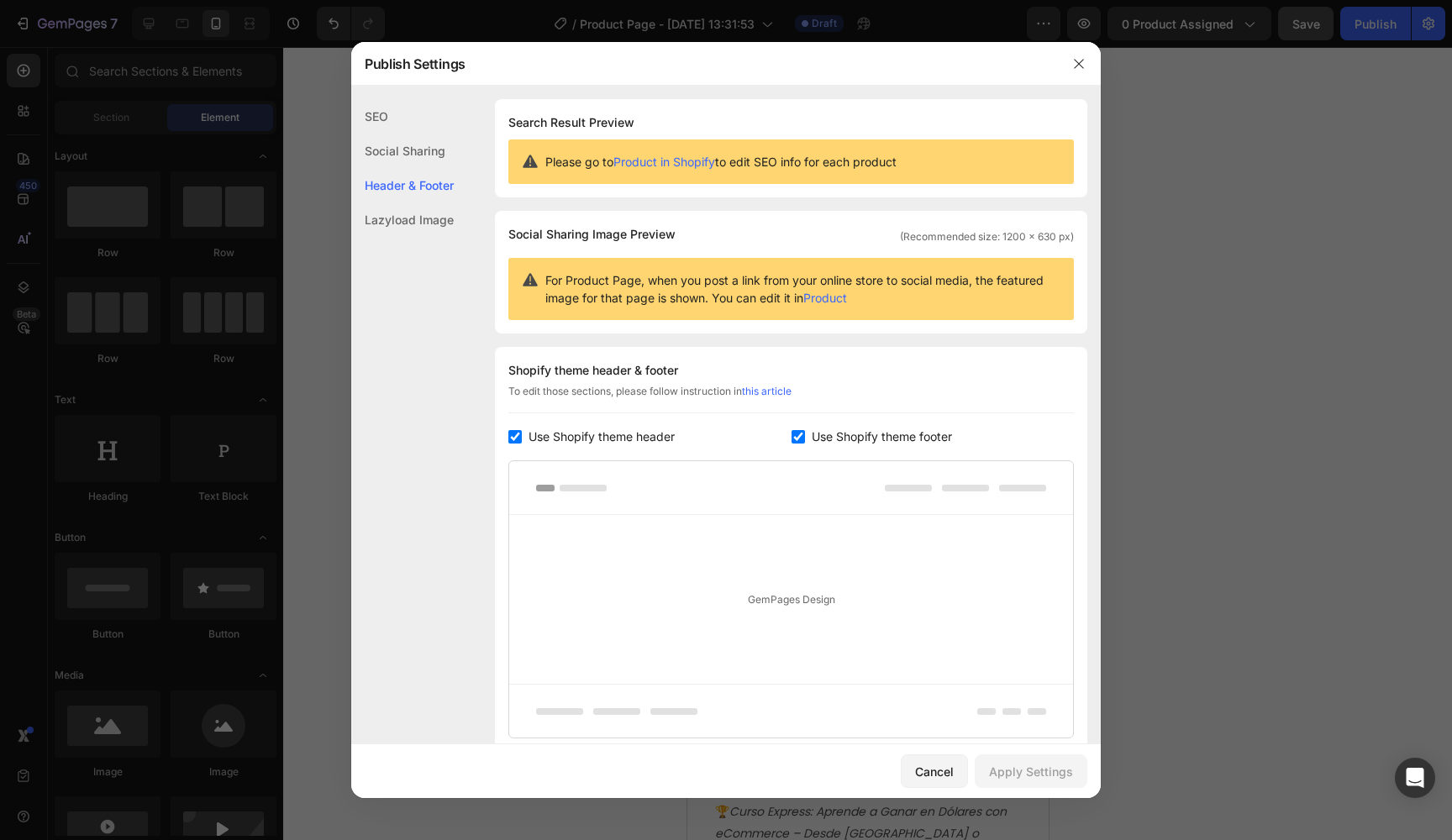
scroll to position [132, 0]
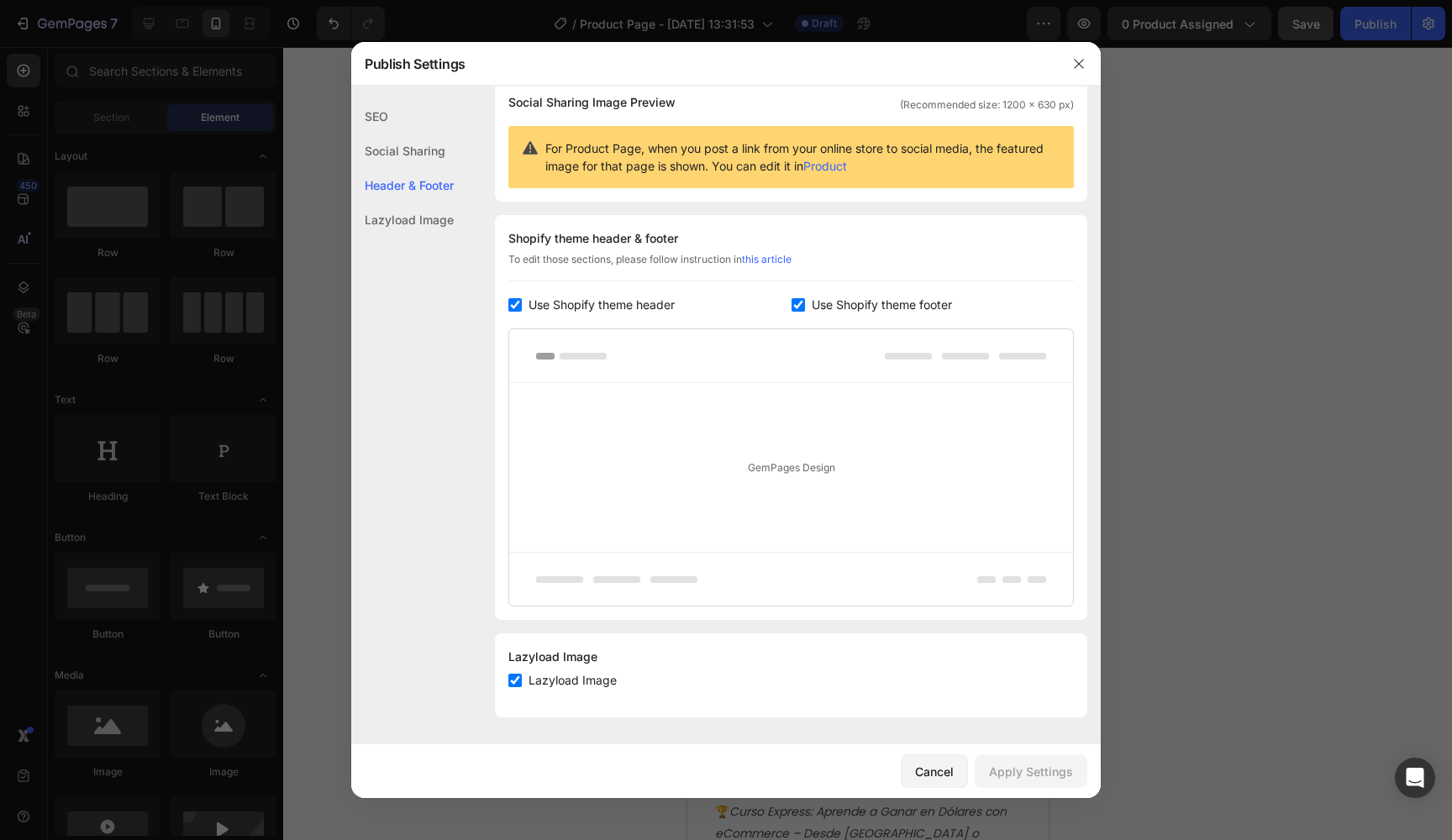
click at [661, 306] on span "Use Shopify theme header" at bounding box center [602, 306] width 147 height 21
checkbox input "false"
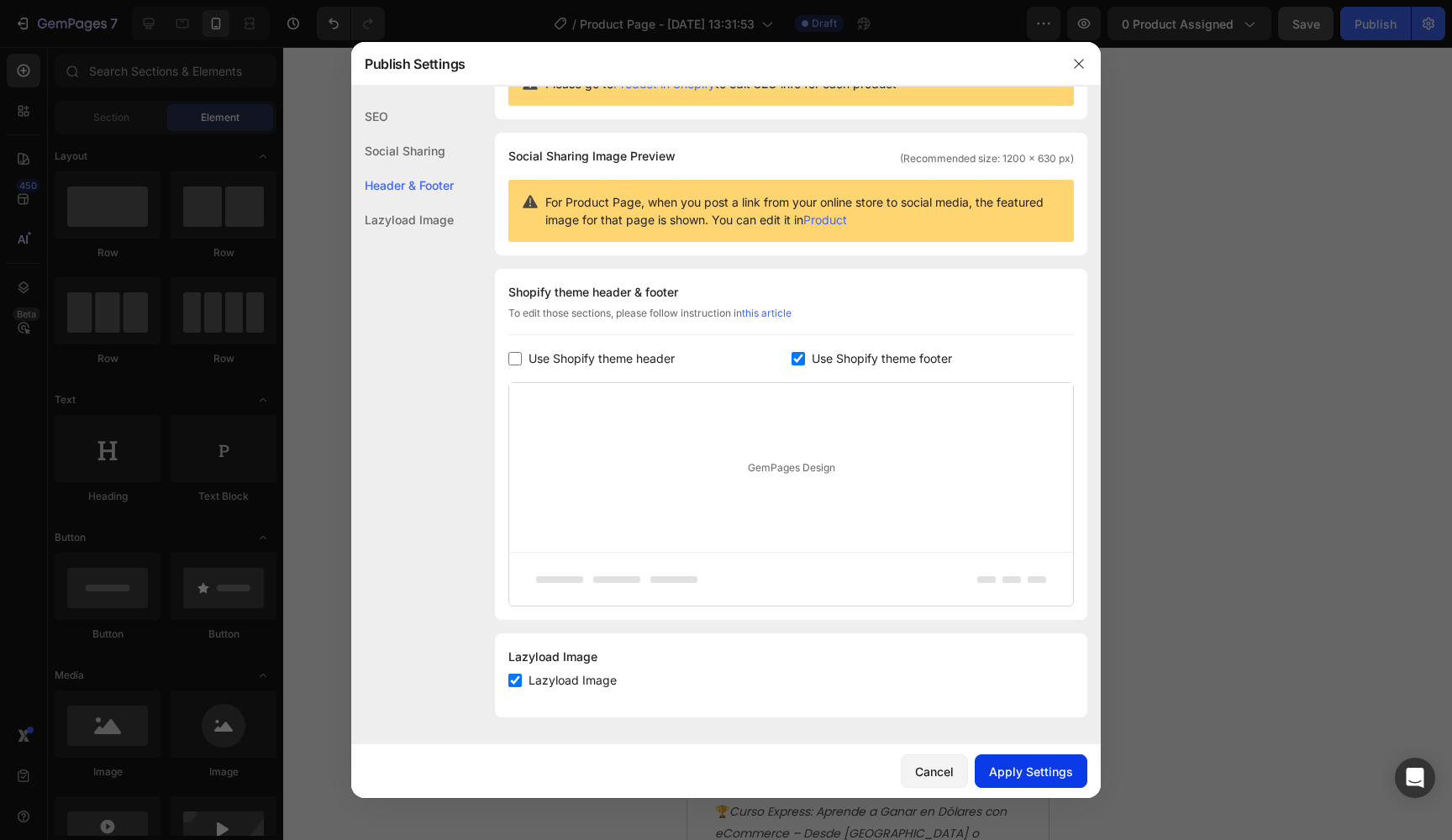
click at [1024, 758] on button "Apply Settings" at bounding box center [1031, 772] width 113 height 34
click at [1199, 214] on div at bounding box center [726, 420] width 1452 height 840
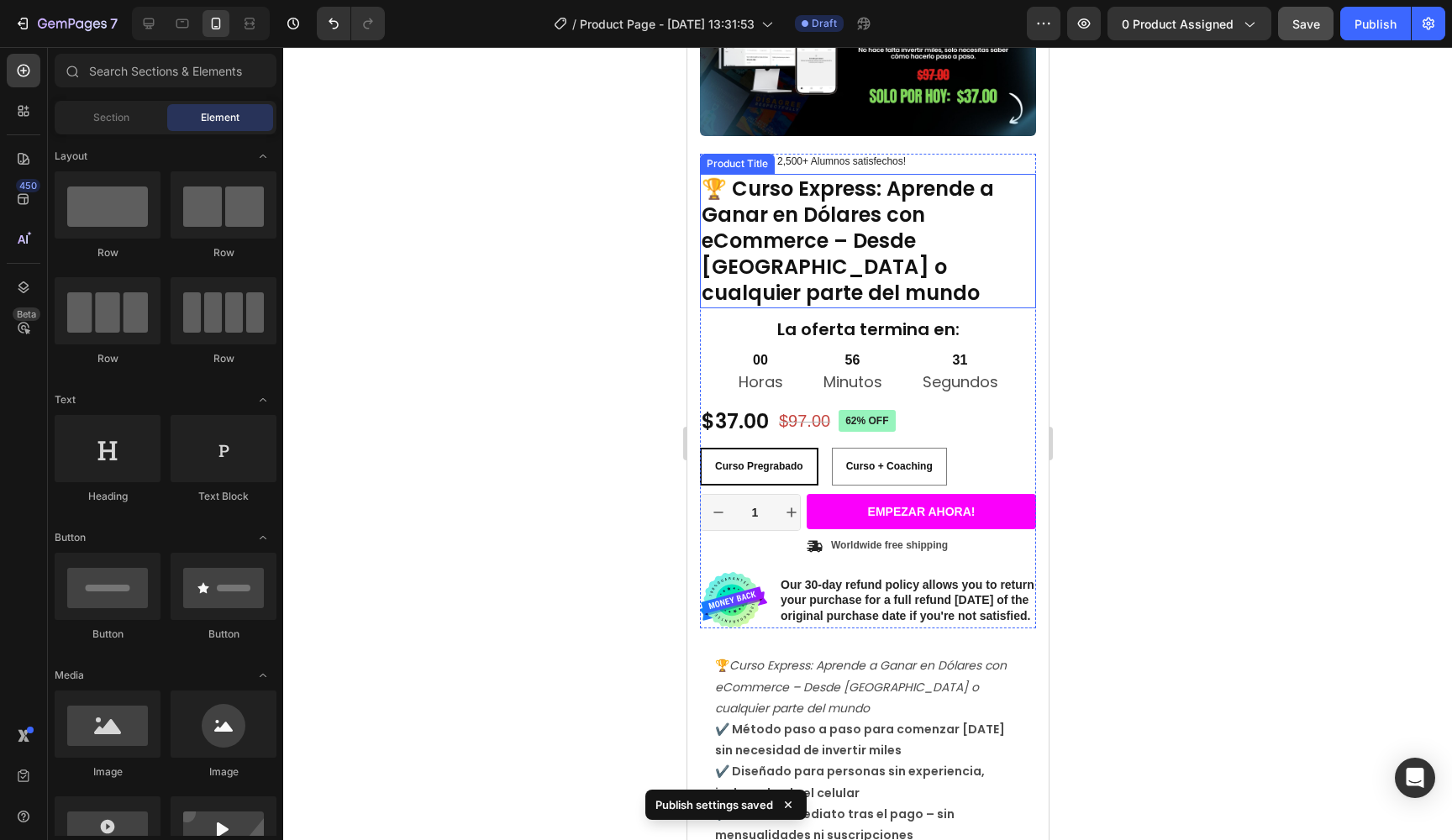
scroll to position [196, 0]
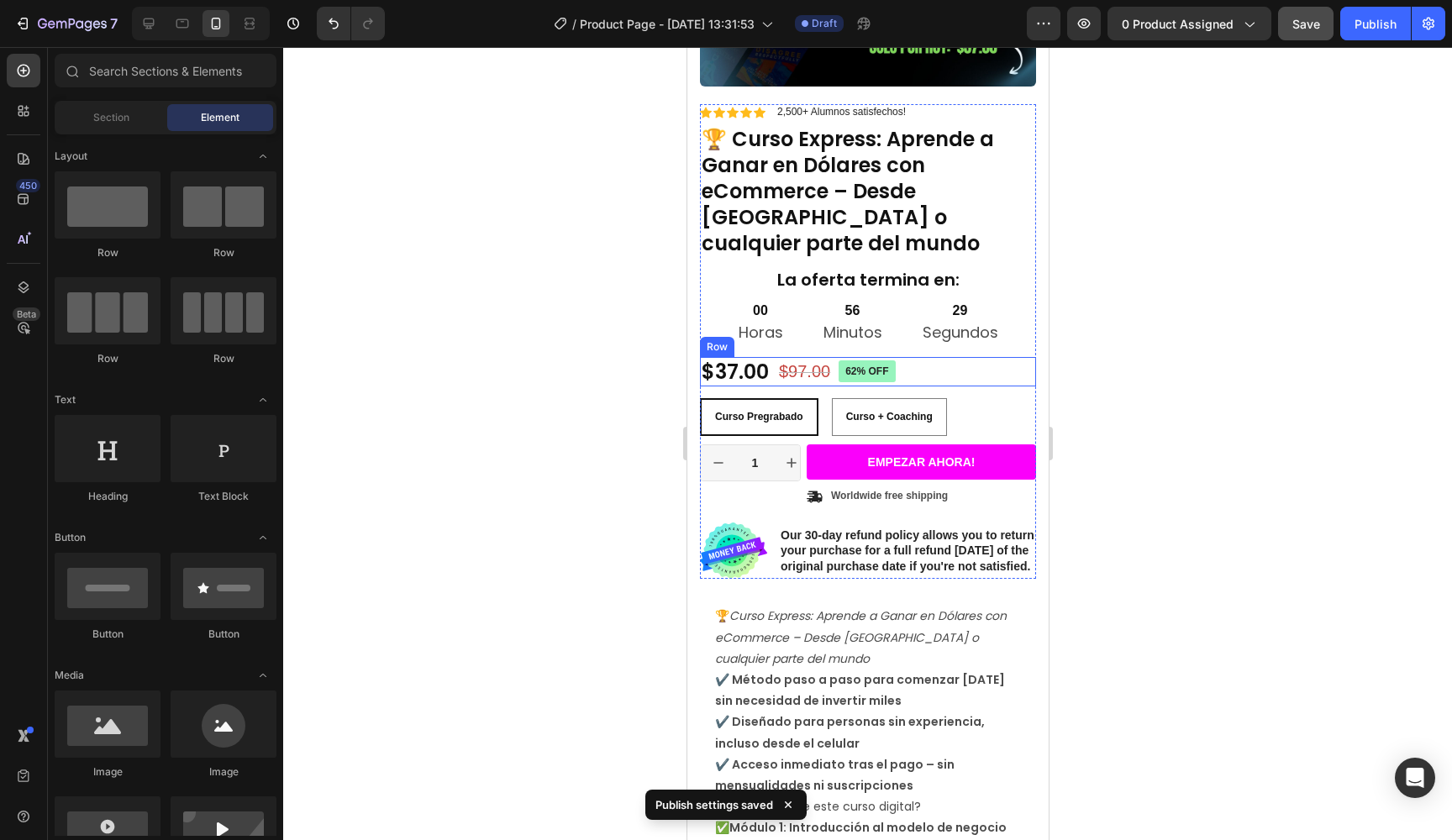
click at [970, 357] on div "$37.00 Product Price Product Price $97.00 Product Price Product Price 62% off P…" at bounding box center [867, 371] width 336 height 29
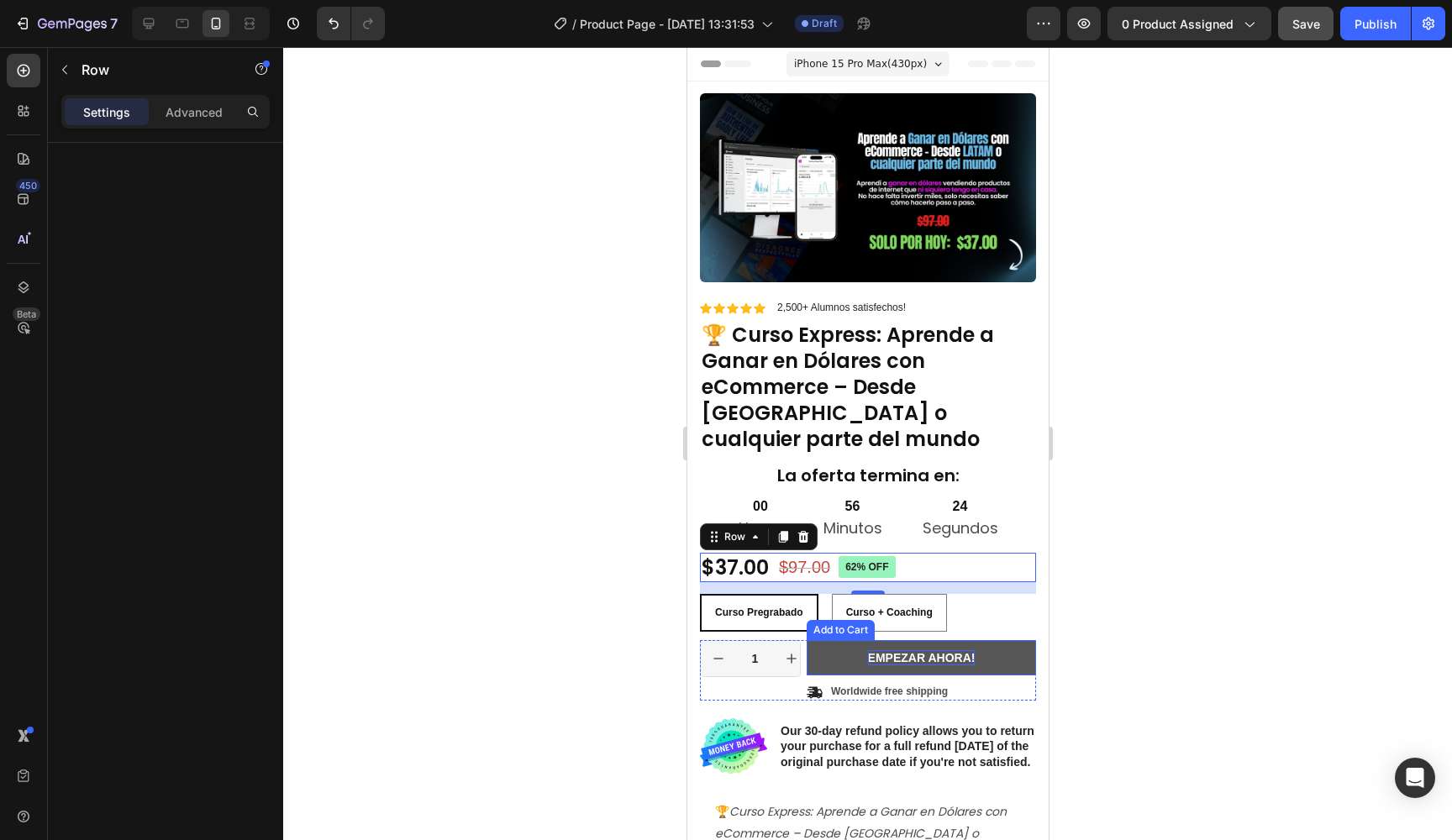
scroll to position [0, 0]
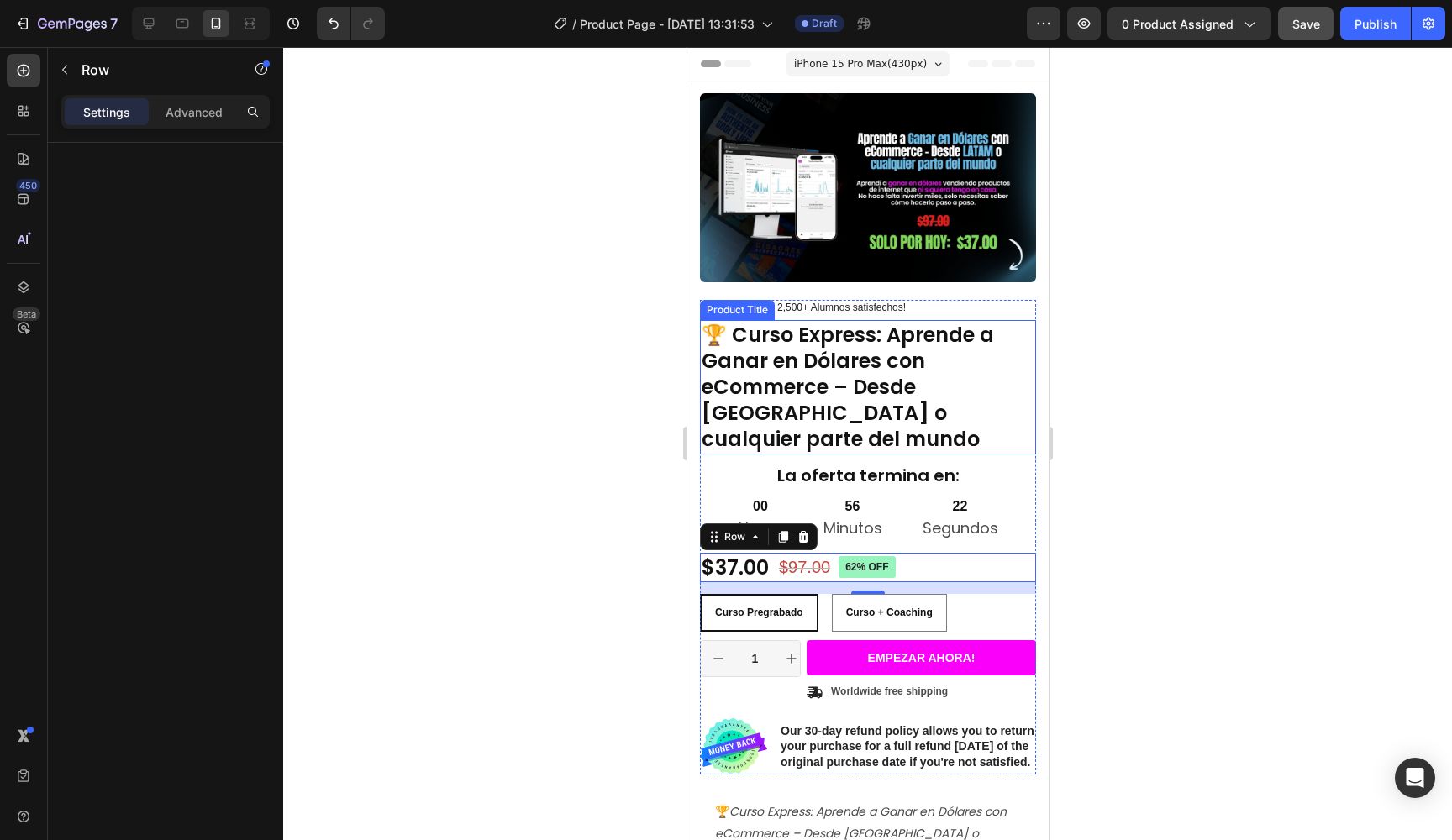
click at [947, 329] on h1 "🏆 Curso Express: Aprende a Ganar en Dólares con eCommerce – Desde [GEOGRAPHIC_D…" at bounding box center [867, 388] width 336 height 135
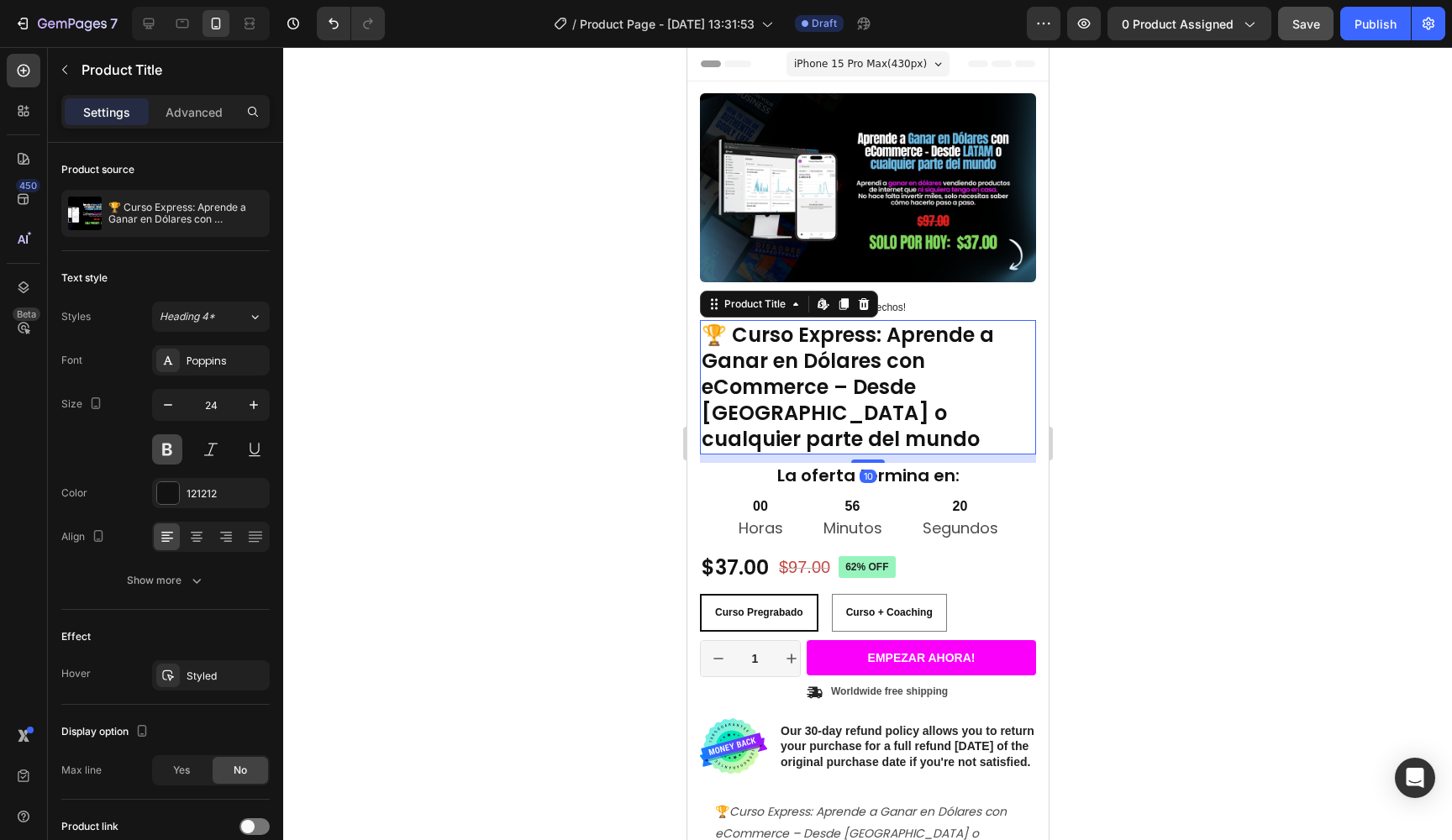
click at [179, 441] on button at bounding box center [167, 449] width 30 height 30
click at [198, 529] on icon at bounding box center [196, 537] width 17 height 17
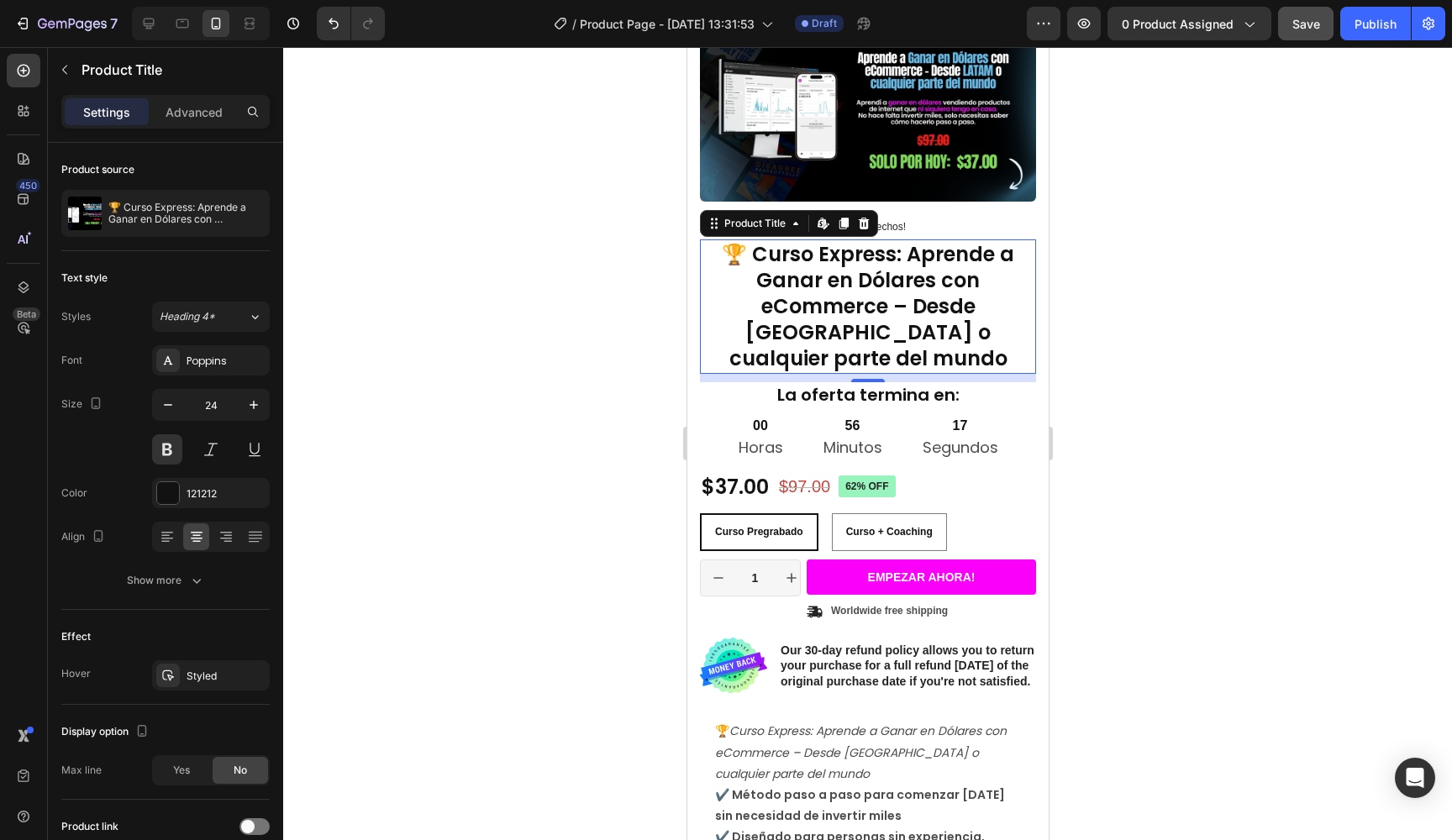
scroll to position [93, 0]
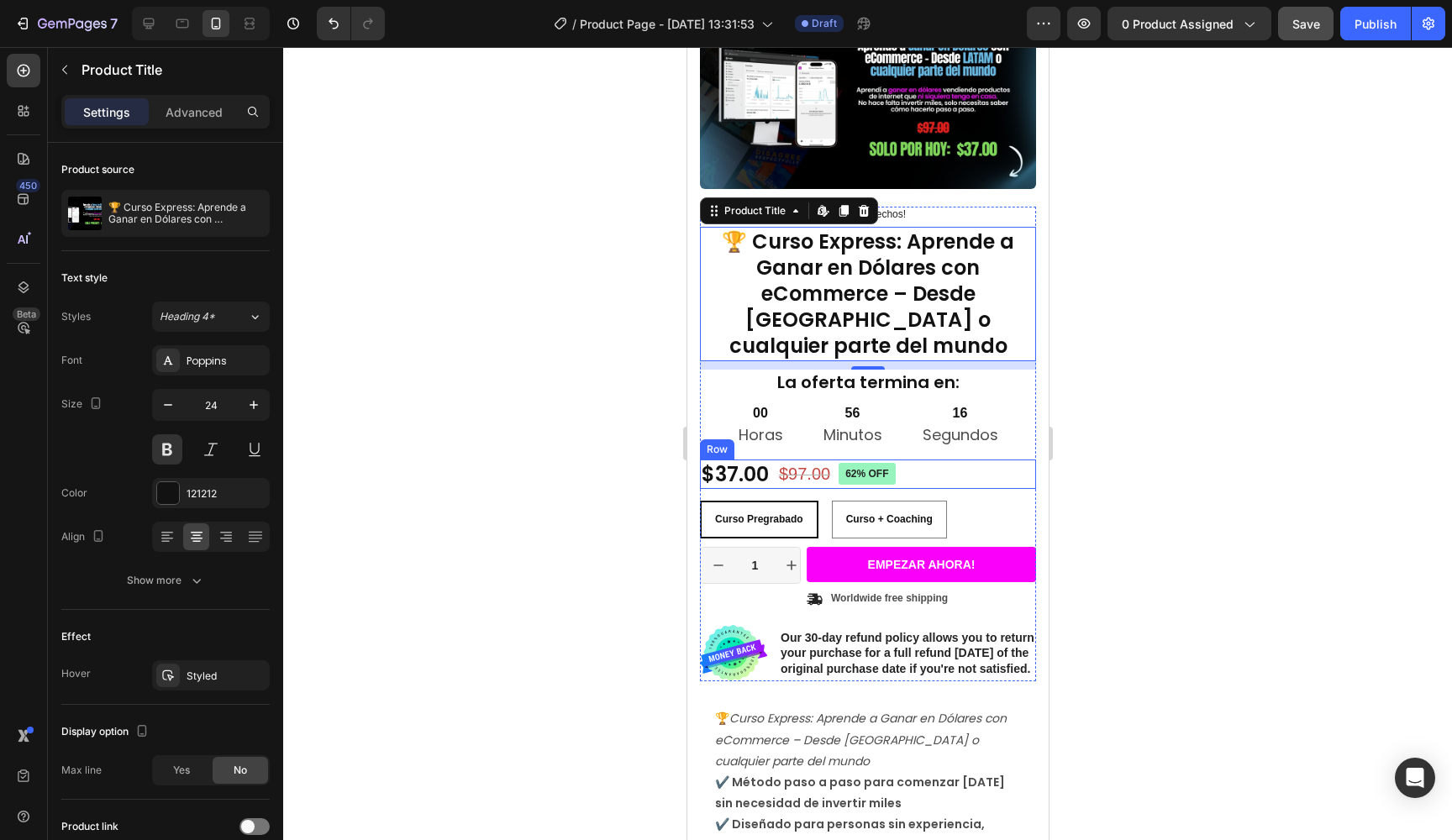
click at [965, 460] on div "$37.00 Product Price Product Price $97.00 Product Price Product Price 62% off P…" at bounding box center [867, 474] width 336 height 29
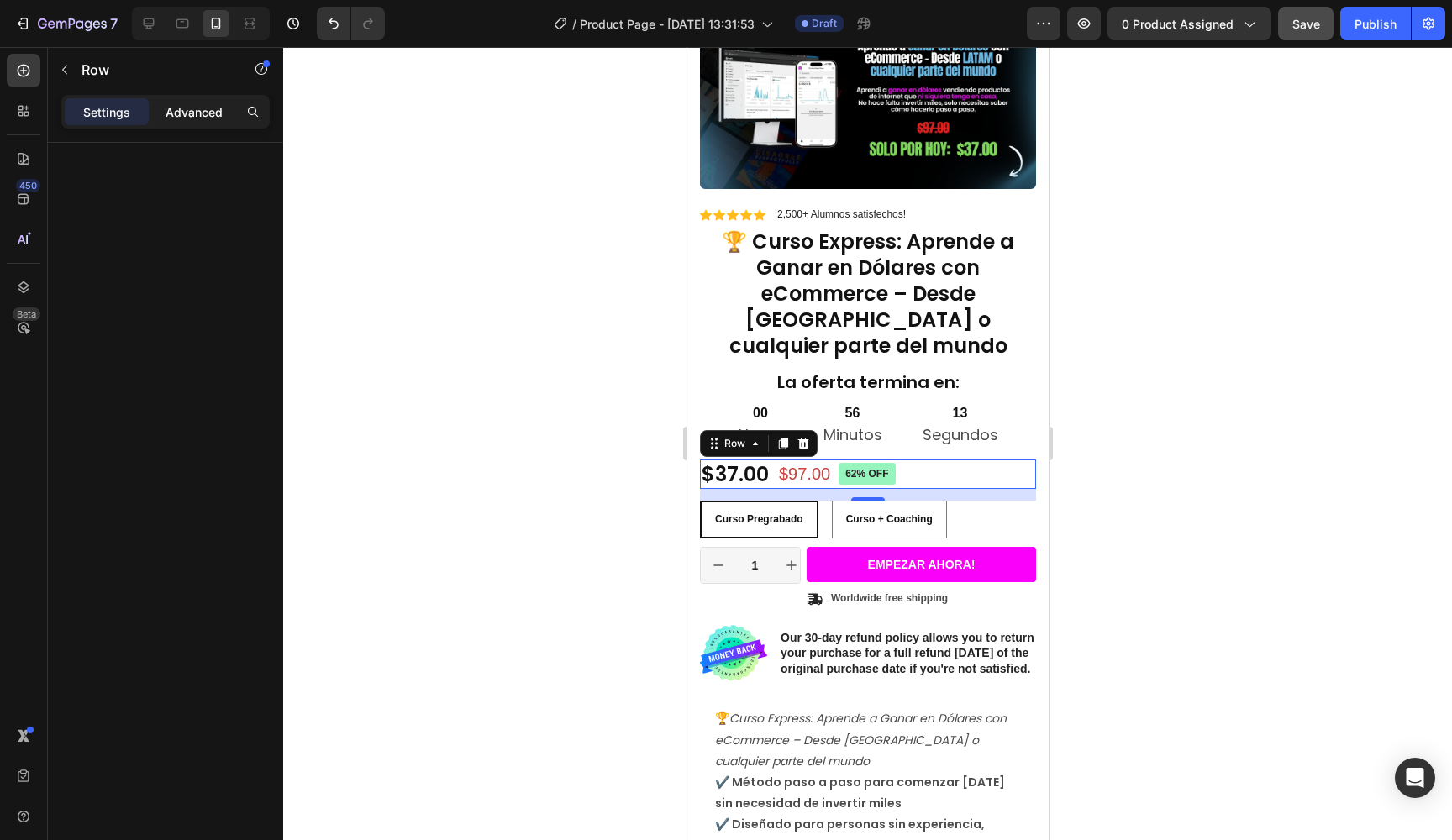
click at [206, 106] on p "Advanced" at bounding box center [193, 112] width 57 height 18
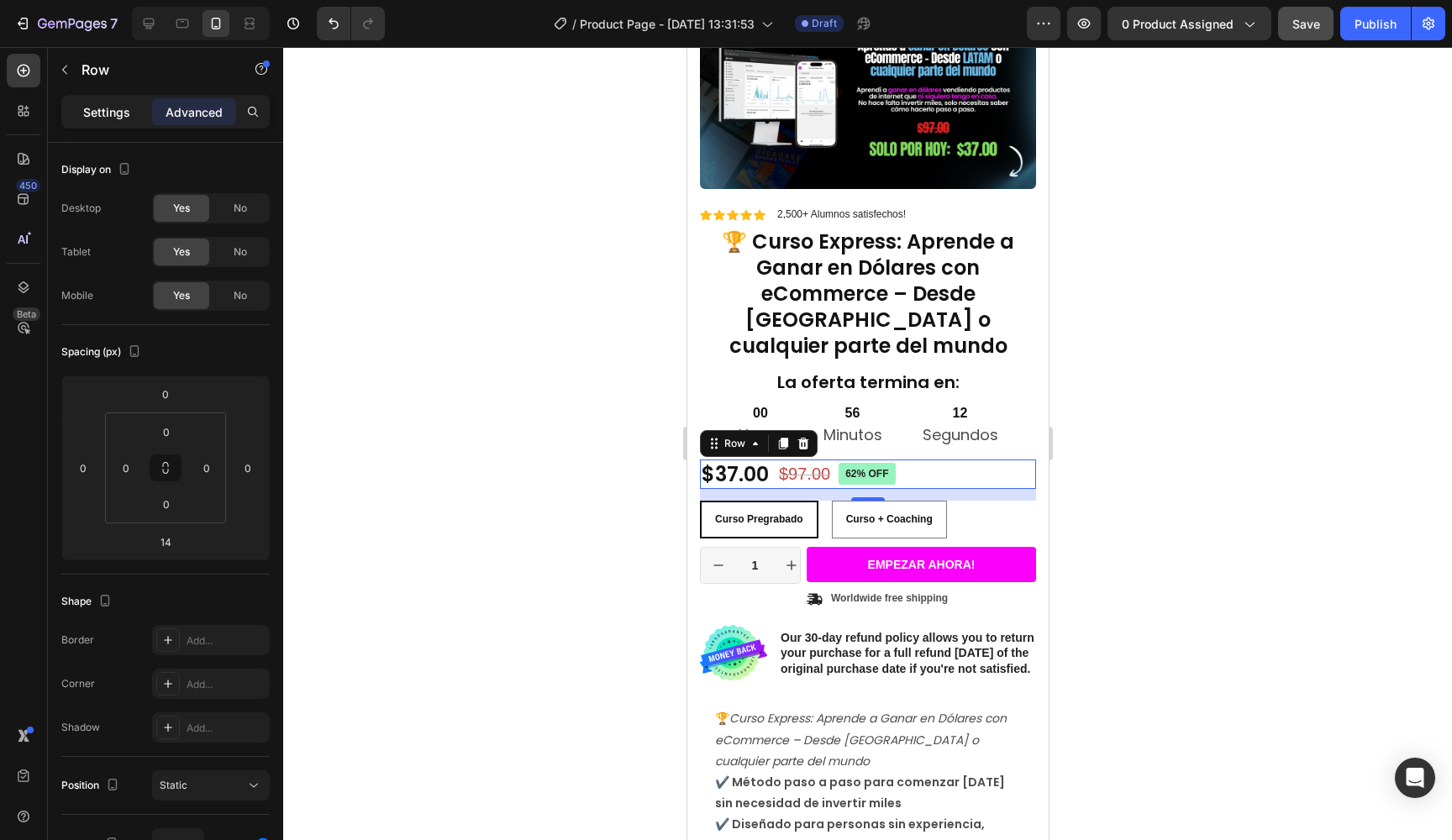
click at [110, 117] on p "Settings" at bounding box center [107, 112] width 47 height 18
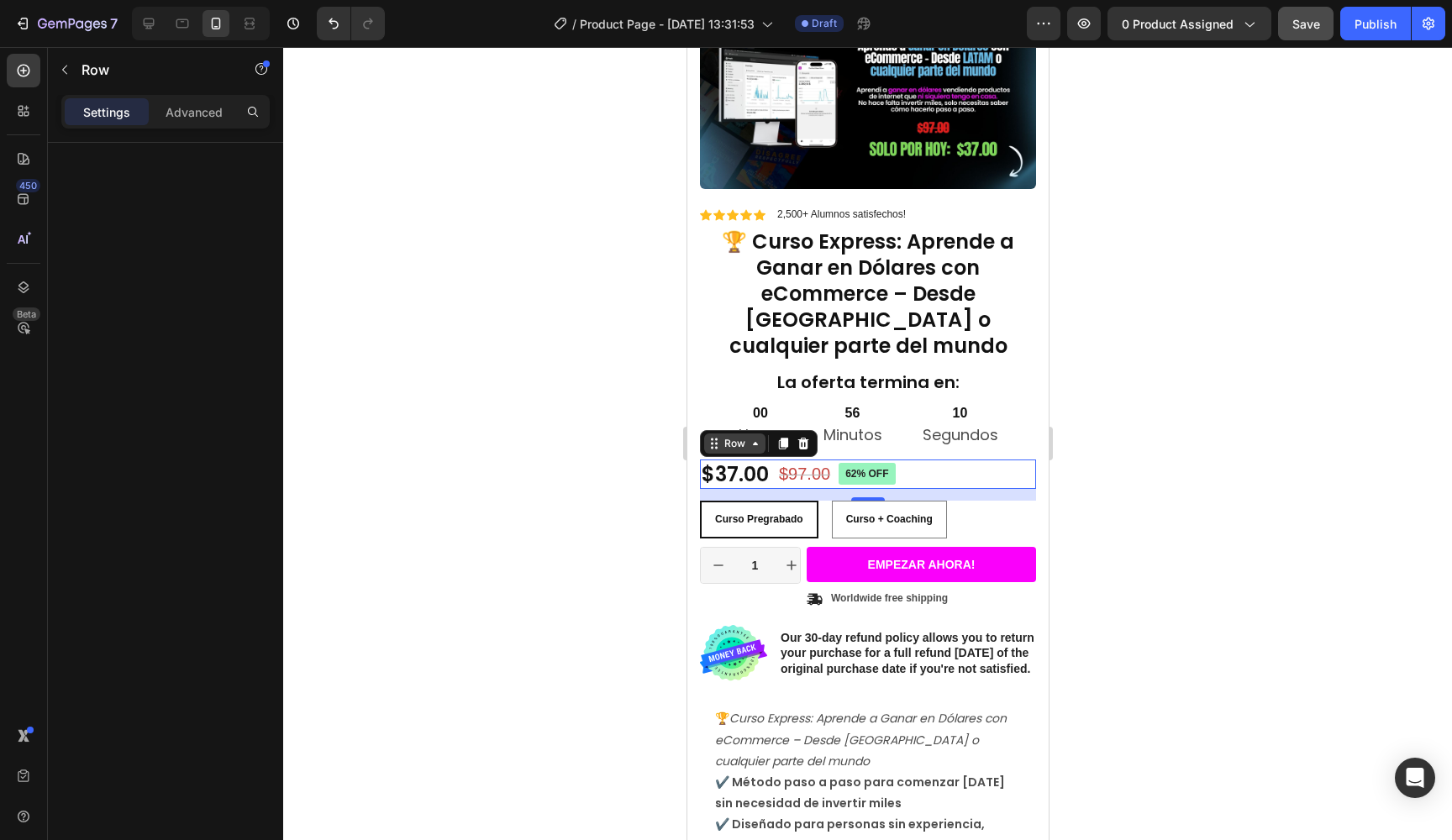
click at [740, 436] on div "Row" at bounding box center [734, 444] width 28 height 15
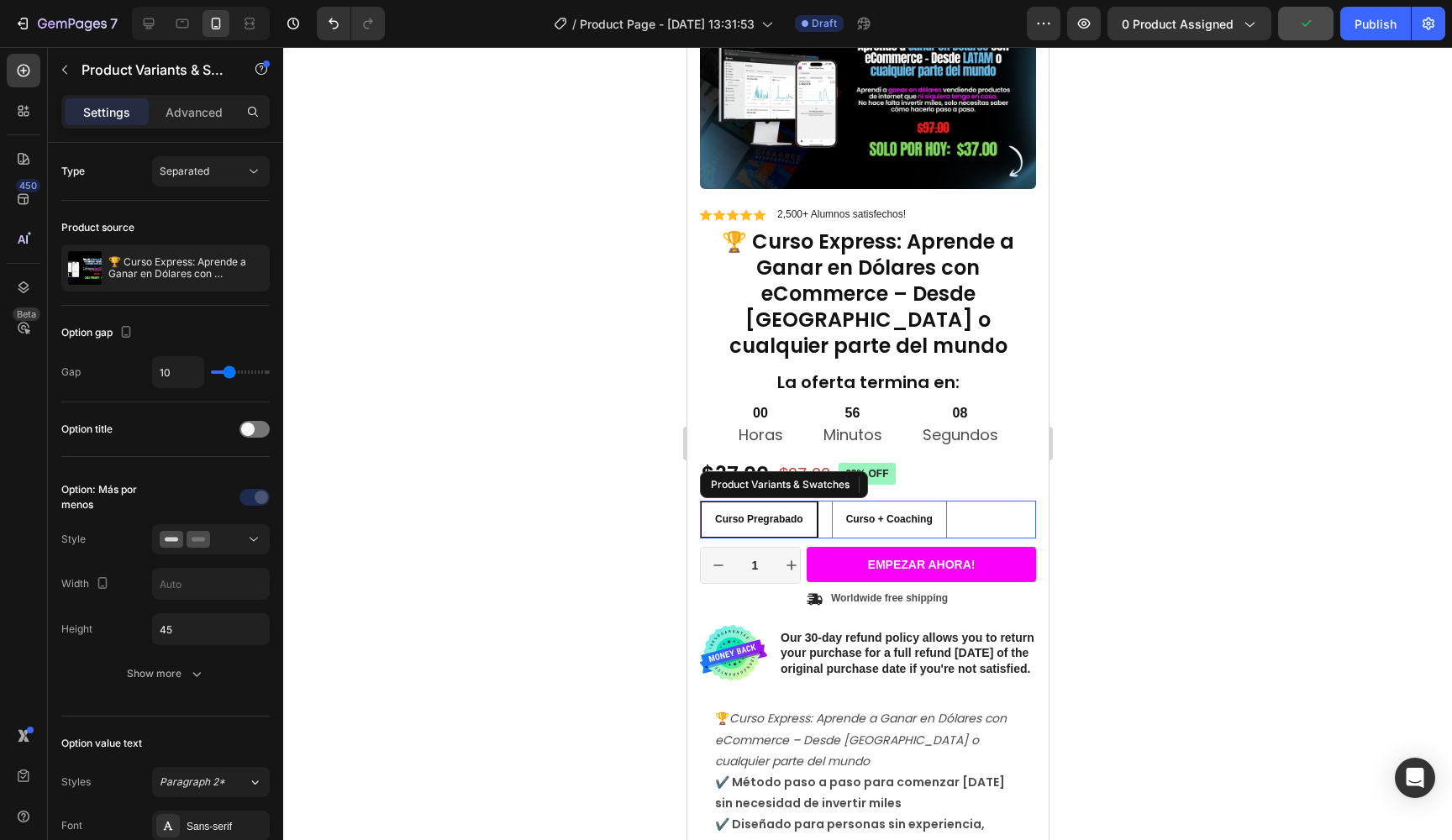
click at [992, 501] on div "Curso Pregrabado Curso Pregrabado Curso Pregrabado Curso + Coaching Curso + Coa…" at bounding box center [867, 520] width 336 height 37
click at [1141, 321] on div at bounding box center [867, 443] width 1169 height 793
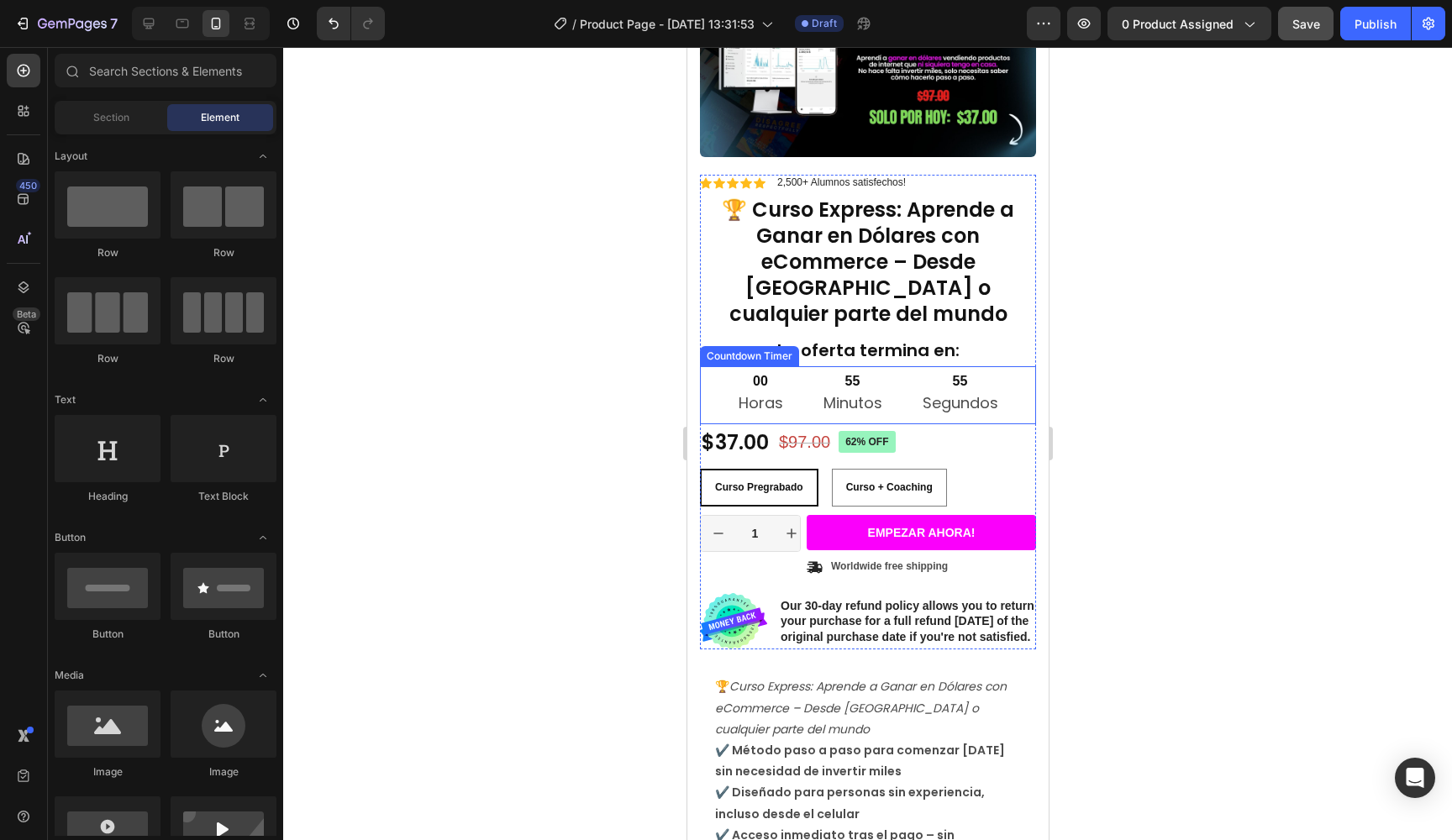
scroll to position [121, 0]
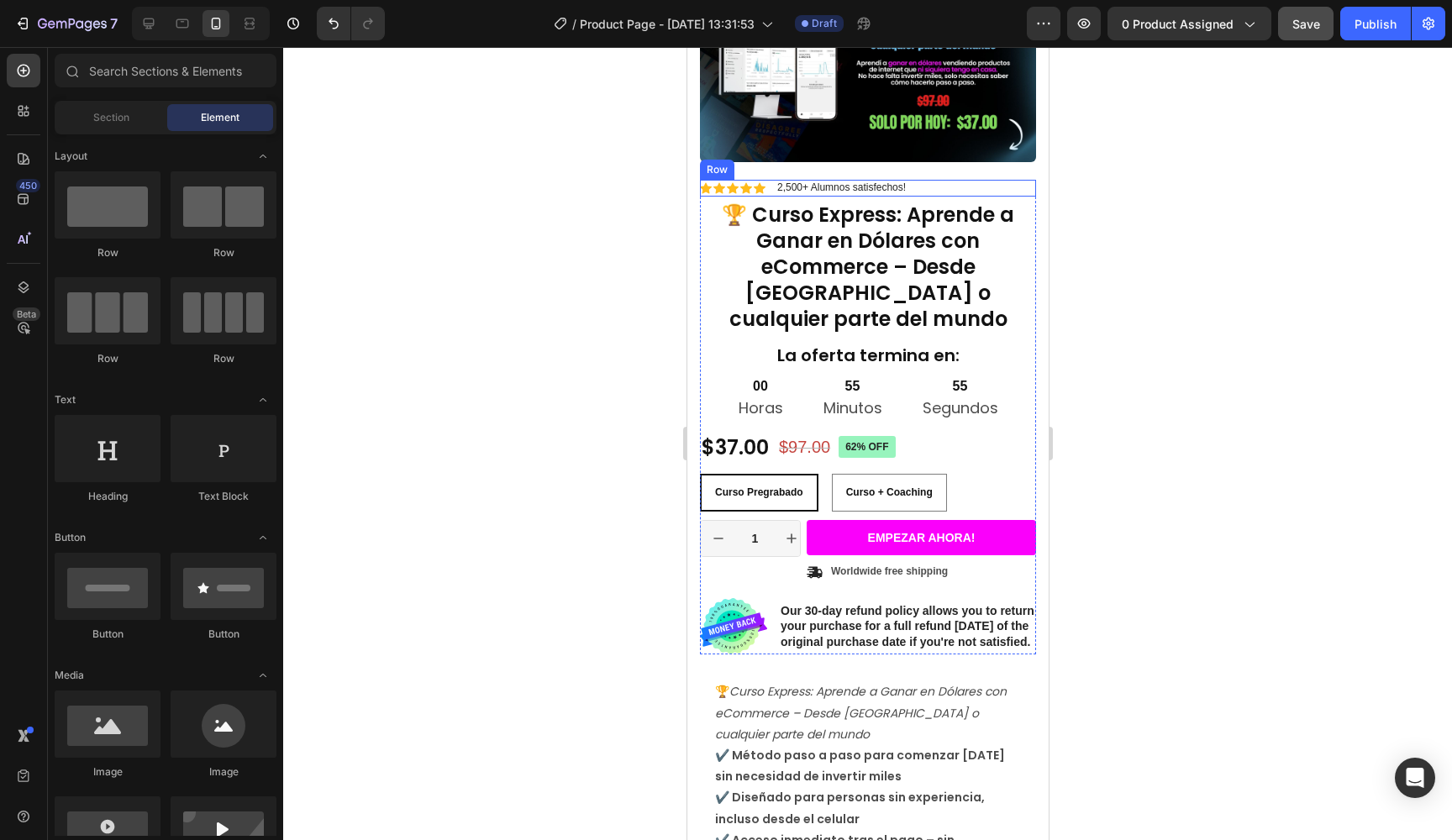
click at [934, 192] on div "Icon Icon Icon Icon Icon Icon List 2,500+ Alumnos satisfechos! Text Block Row" at bounding box center [867, 188] width 336 height 17
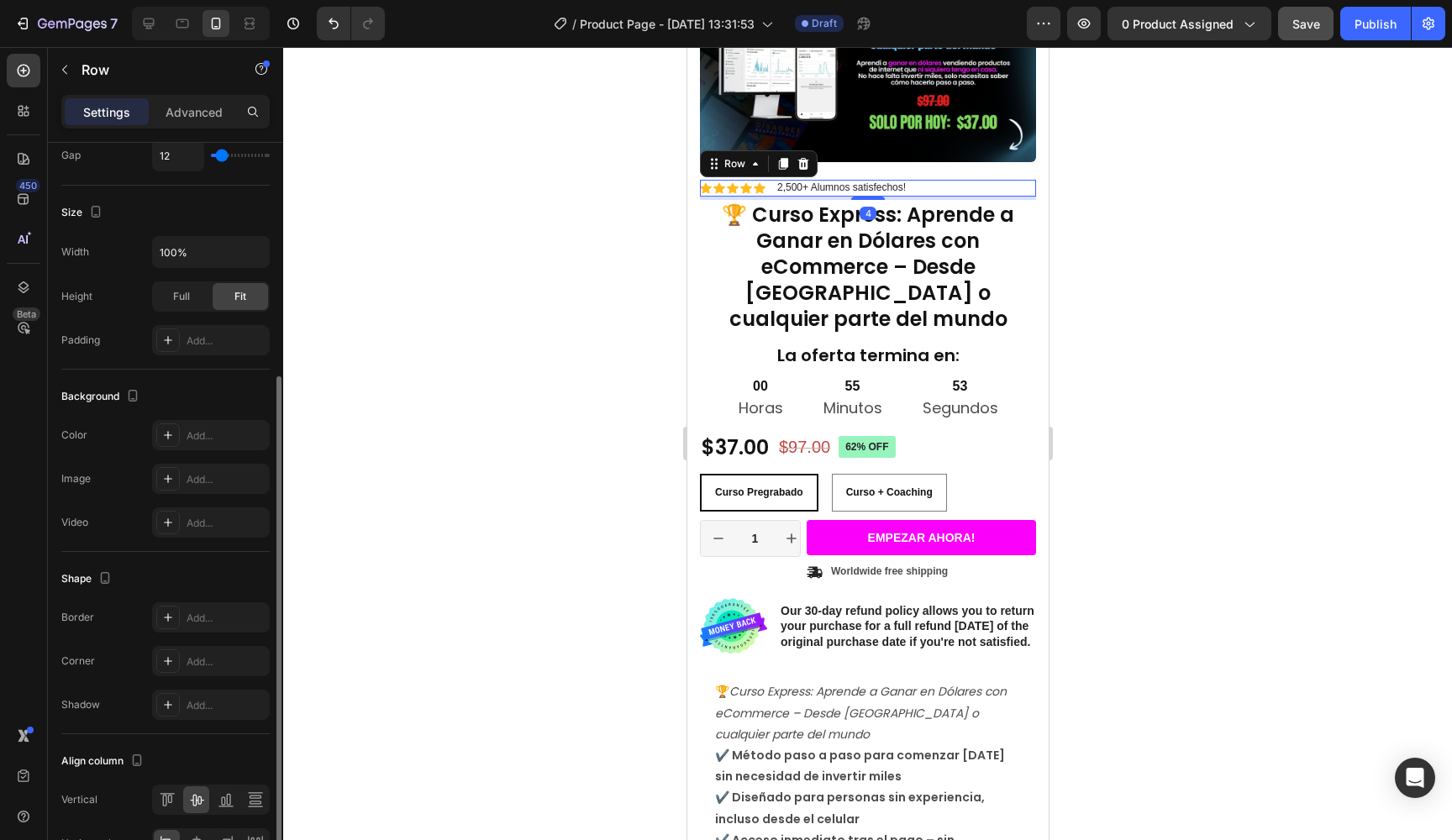
scroll to position [428, 0]
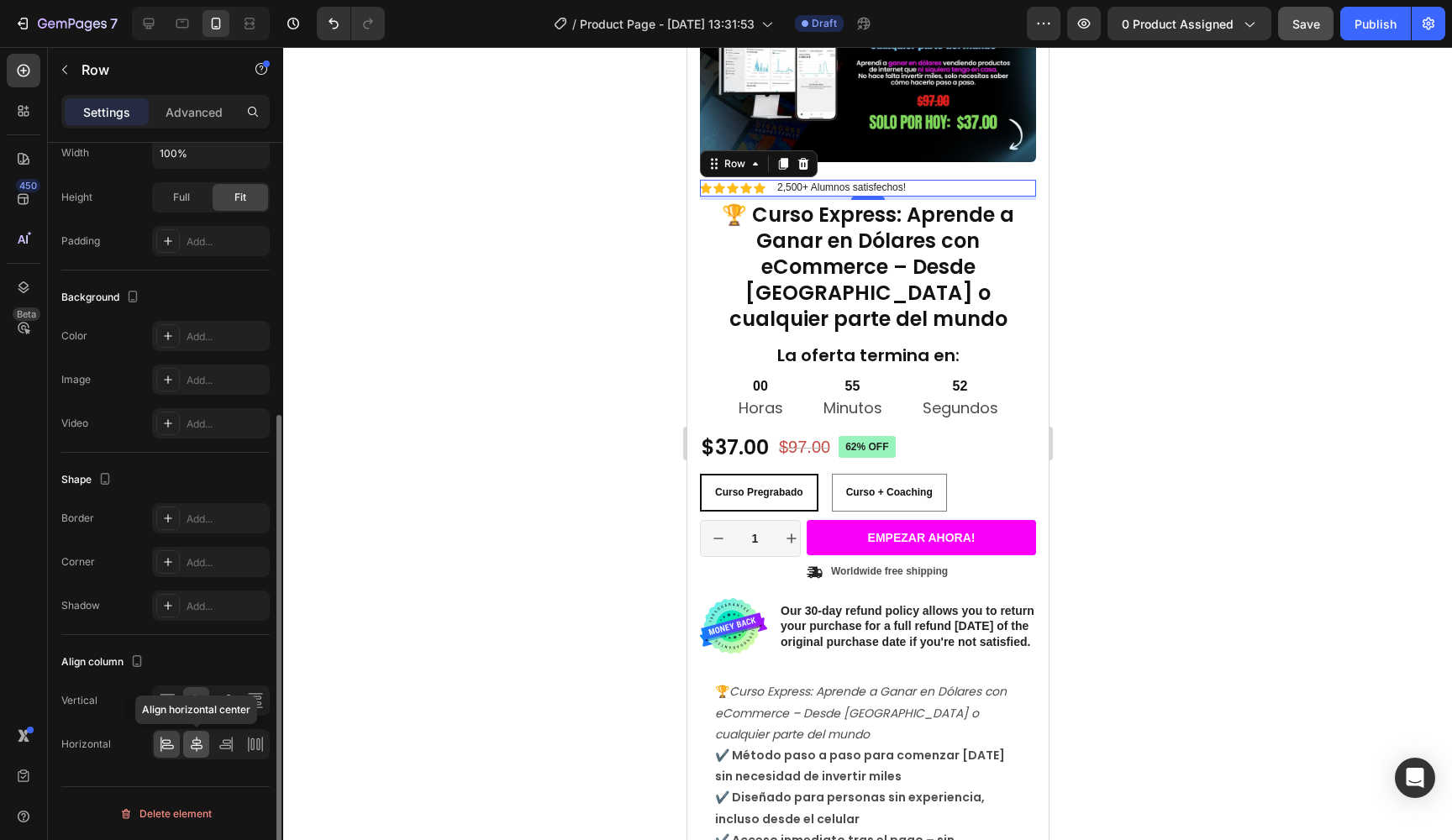
click at [191, 743] on icon at bounding box center [196, 745] width 17 height 17
click at [1107, 240] on div at bounding box center [867, 443] width 1169 height 793
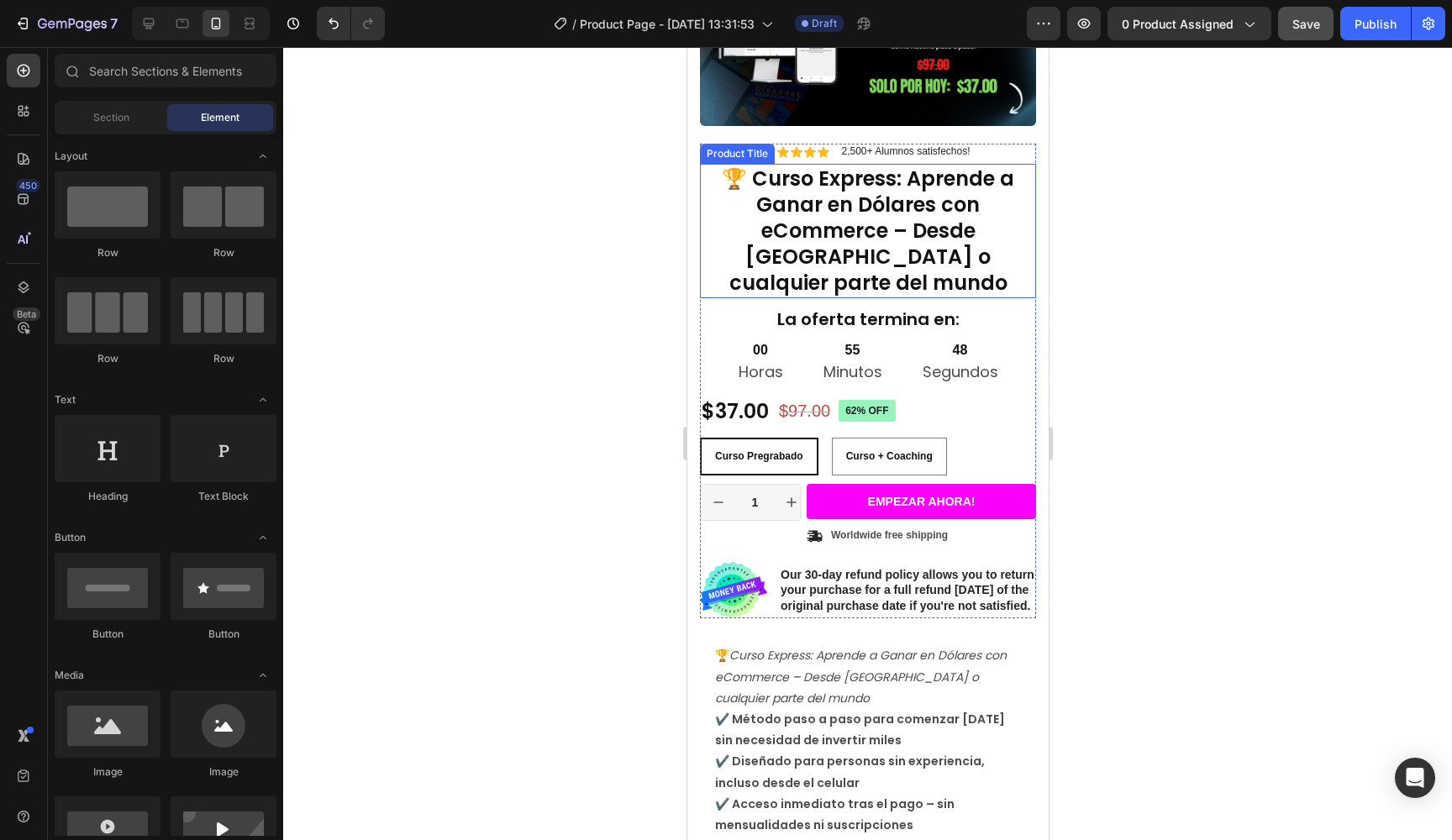
scroll to position [179, 0]
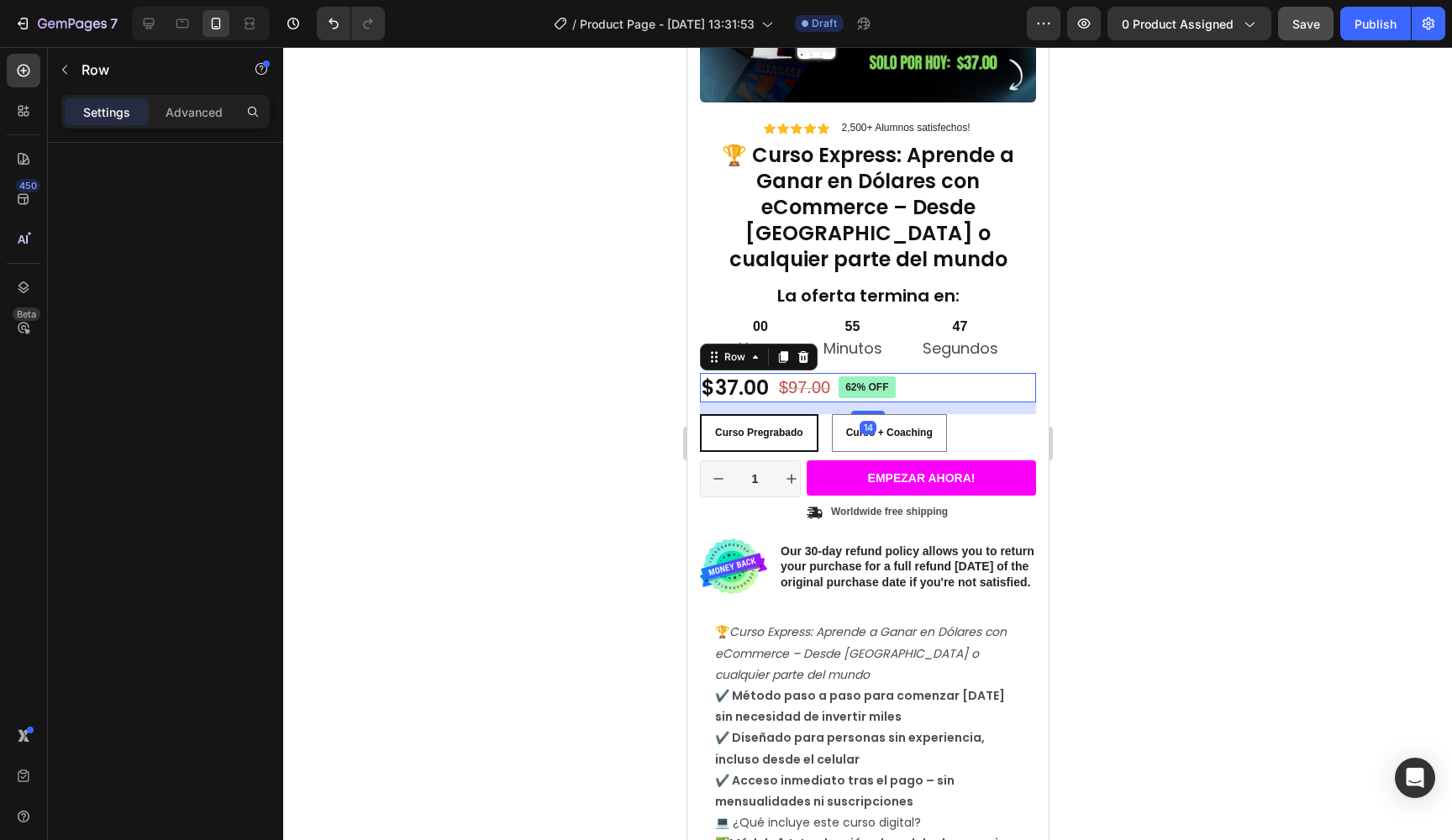
click at [981, 373] on div "$37.00 Product Price Product Price $97.00 Product Price Product Price 62% off P…" at bounding box center [867, 387] width 336 height 29
click at [737, 349] on div "Row" at bounding box center [734, 357] width 28 height 15
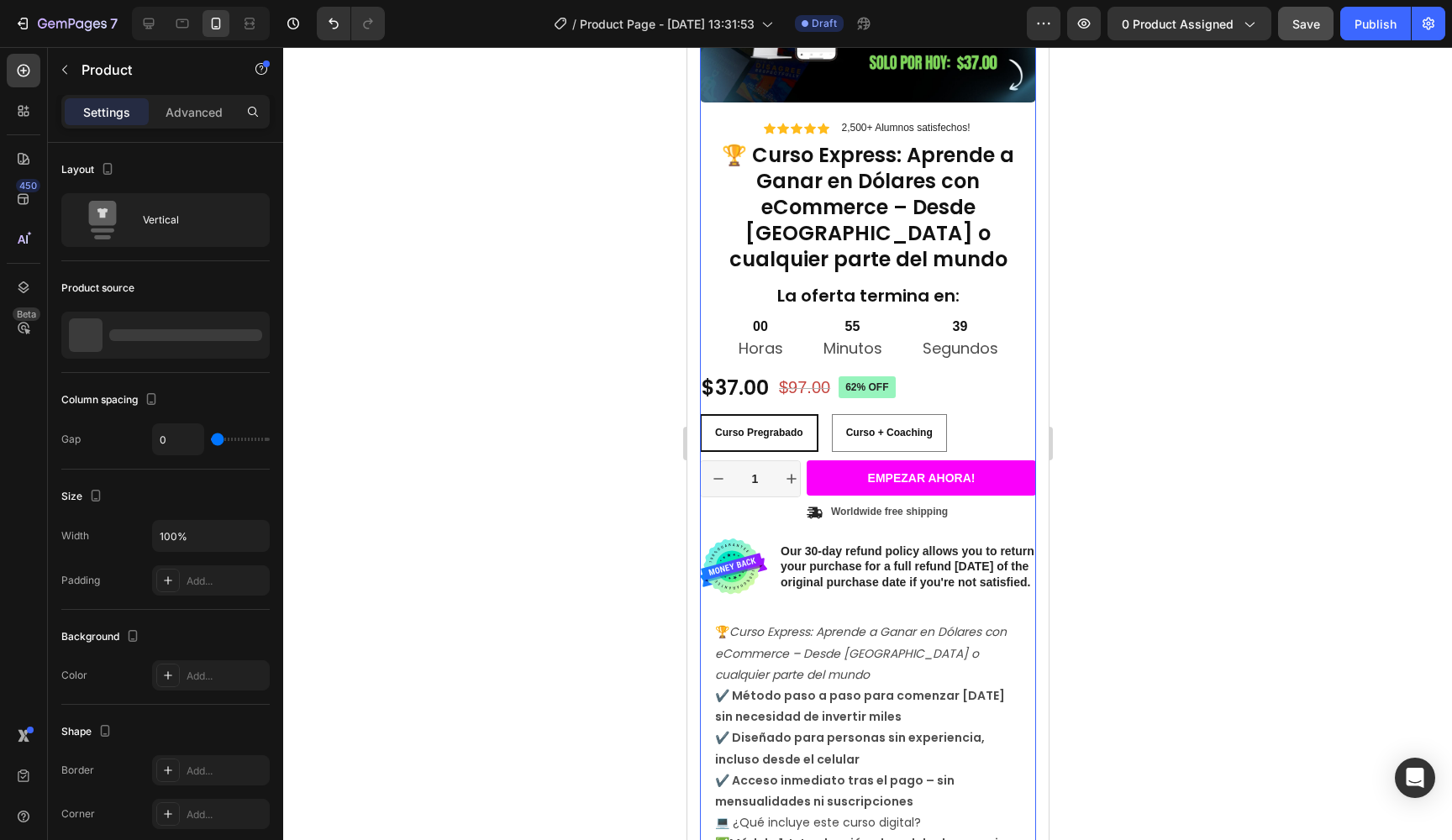
click at [1031, 117] on div "Product Images" at bounding box center [867, 16] width 336 height 206
click at [200, 213] on div "Vertical" at bounding box center [194, 220] width 103 height 38
click at [107, 493] on div "Size" at bounding box center [165, 496] width 208 height 27
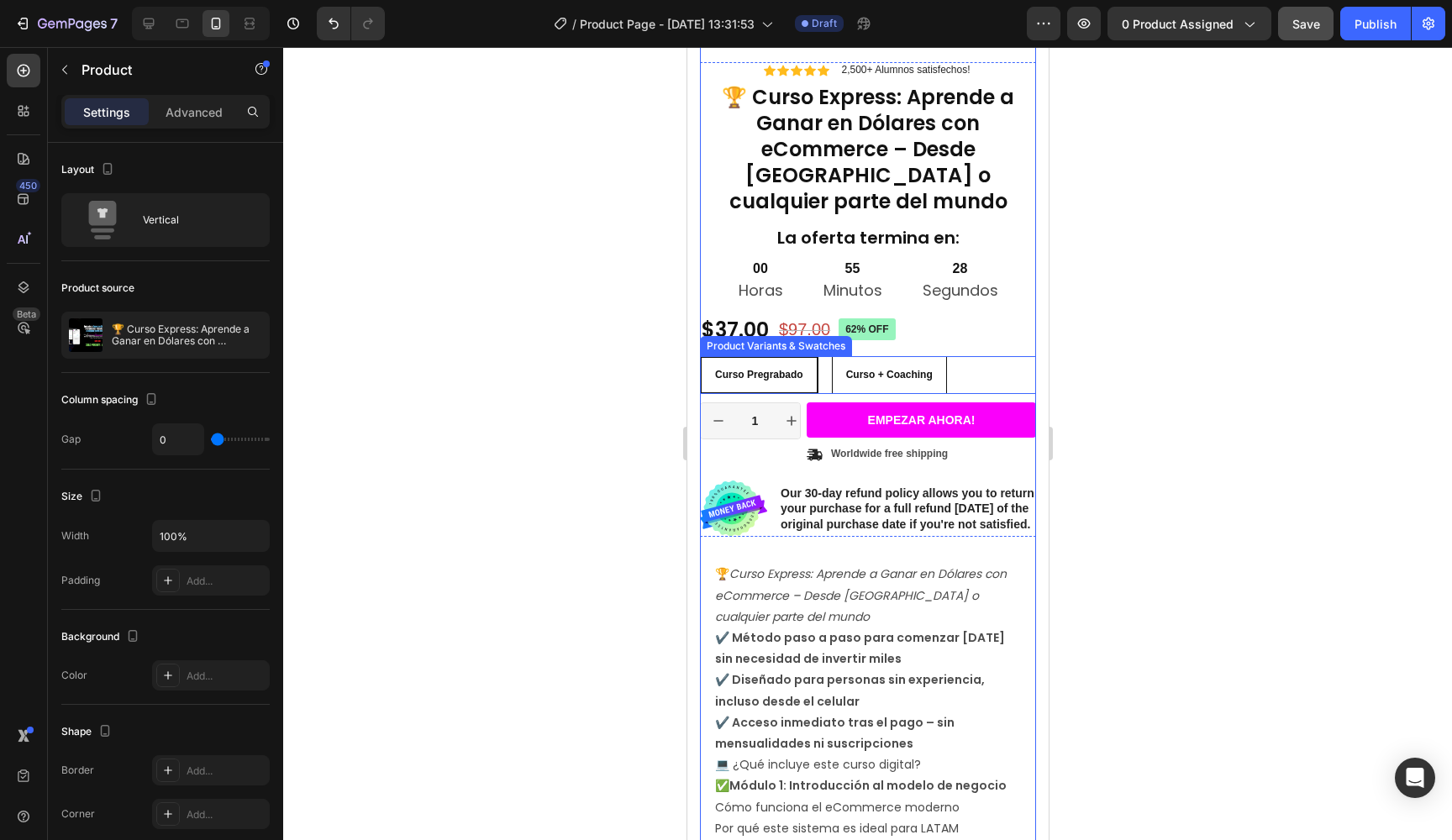
scroll to position [239, 0]
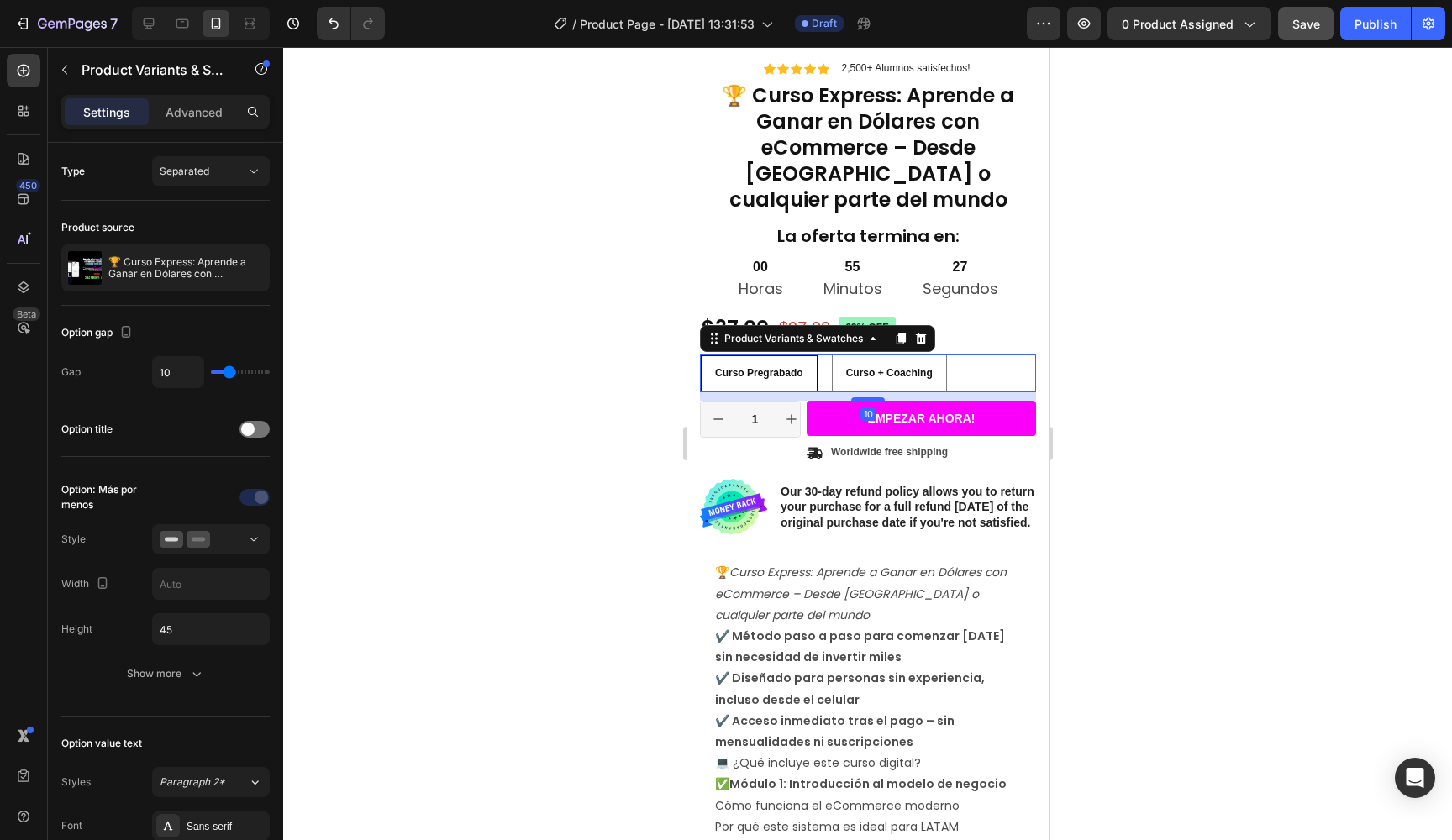
click at [1004, 355] on div "Curso Pregrabado Curso Pregrabado Curso Pregrabado Curso + Coaching Curso + Coa…" at bounding box center [867, 374] width 336 height 37
click at [201, 106] on p "Advanced" at bounding box center [193, 112] width 57 height 18
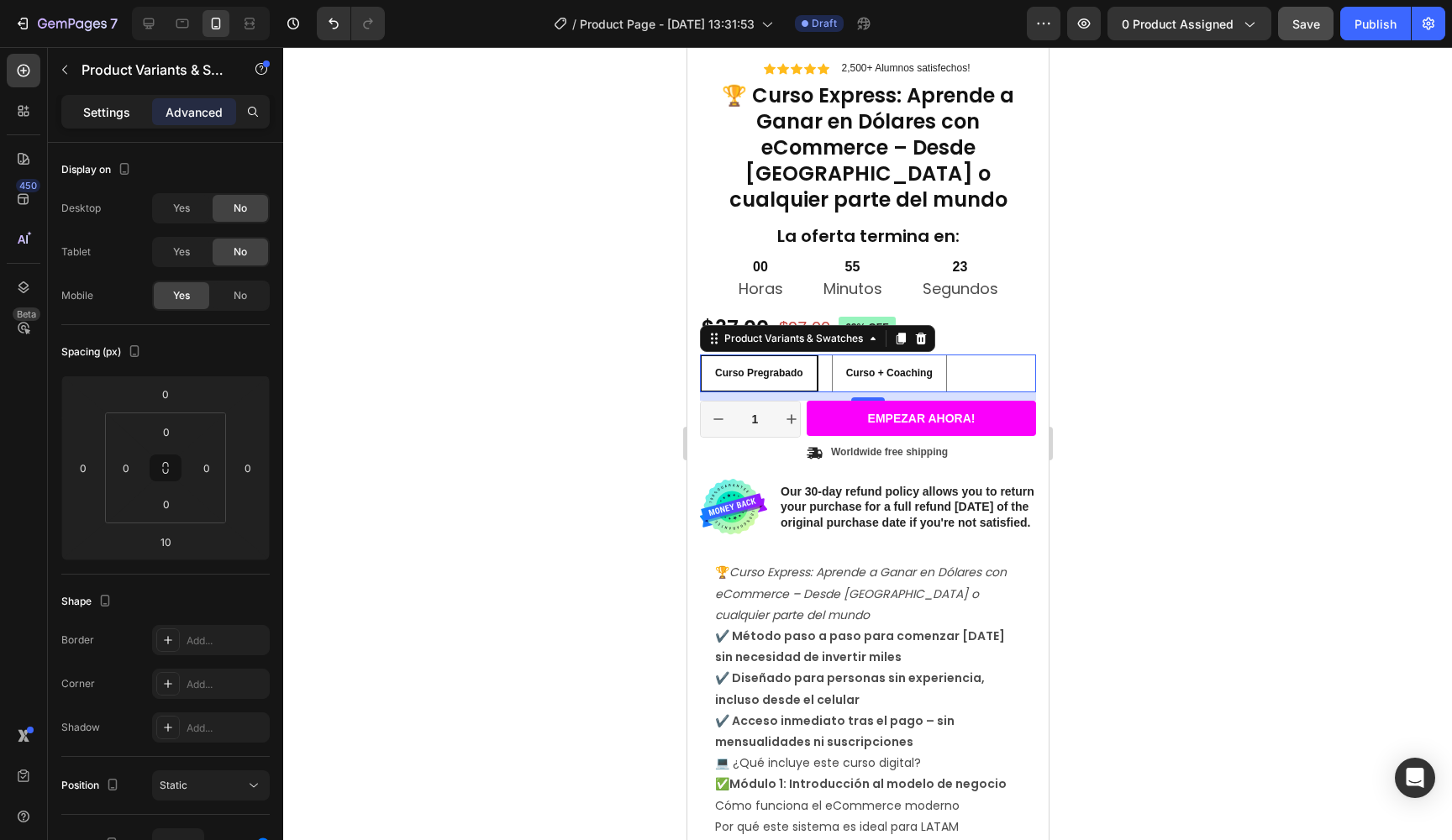
click at [129, 118] on p "Settings" at bounding box center [107, 112] width 47 height 18
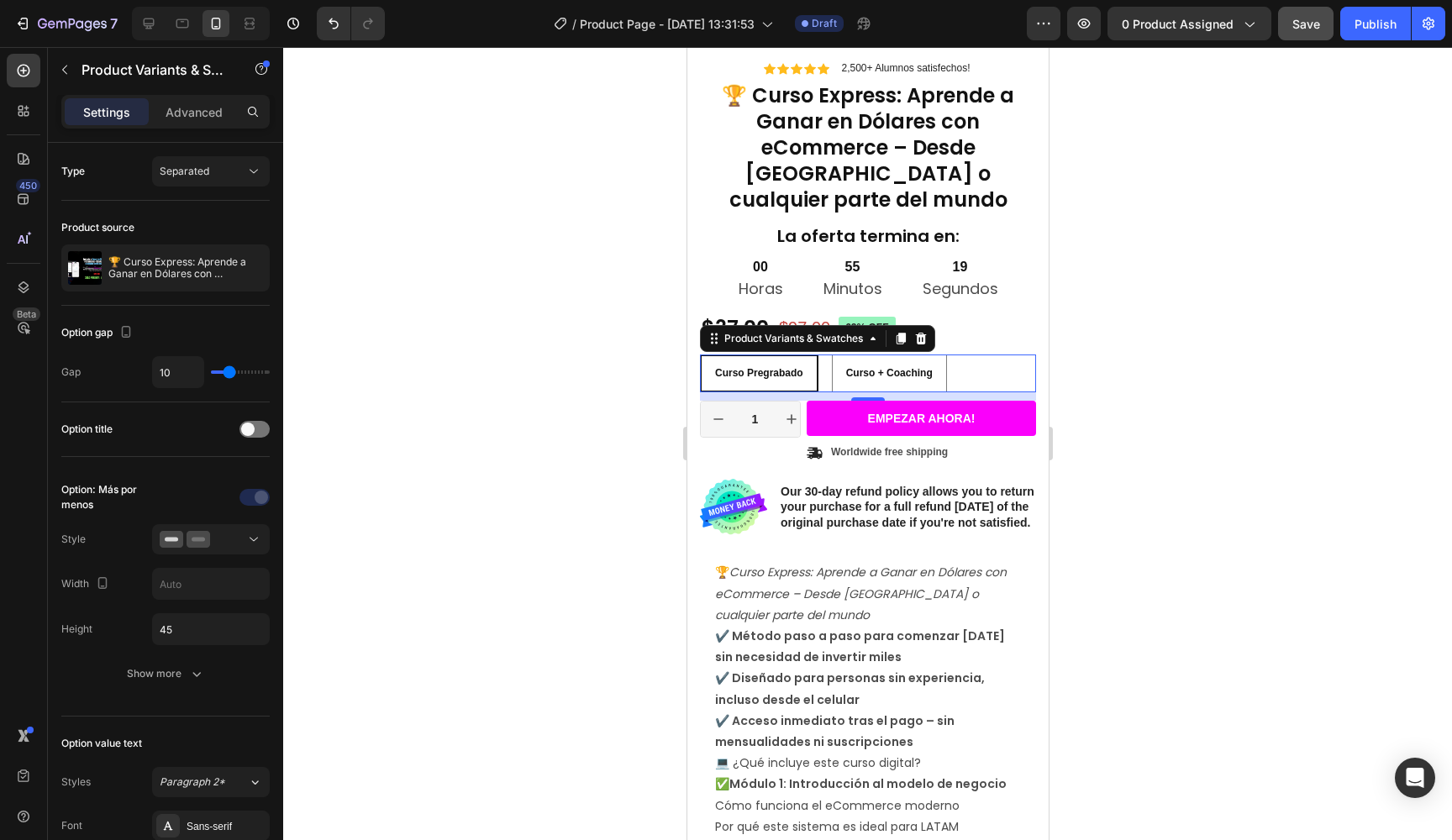
click at [621, 206] on div at bounding box center [867, 443] width 1169 height 793
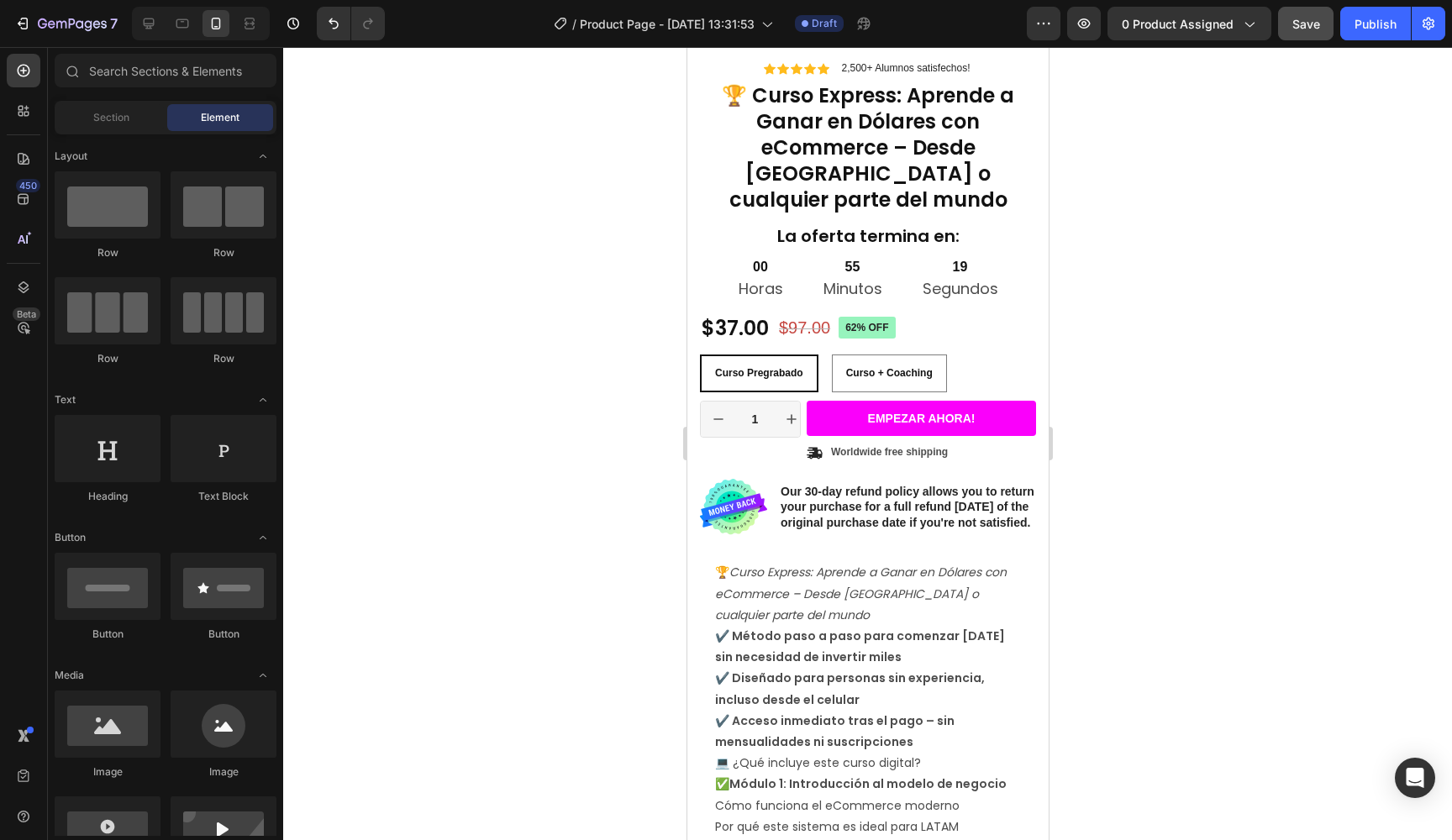
click at [621, 206] on div at bounding box center [867, 443] width 1169 height 793
click at [1318, 39] on button "Save" at bounding box center [1305, 23] width 55 height 34
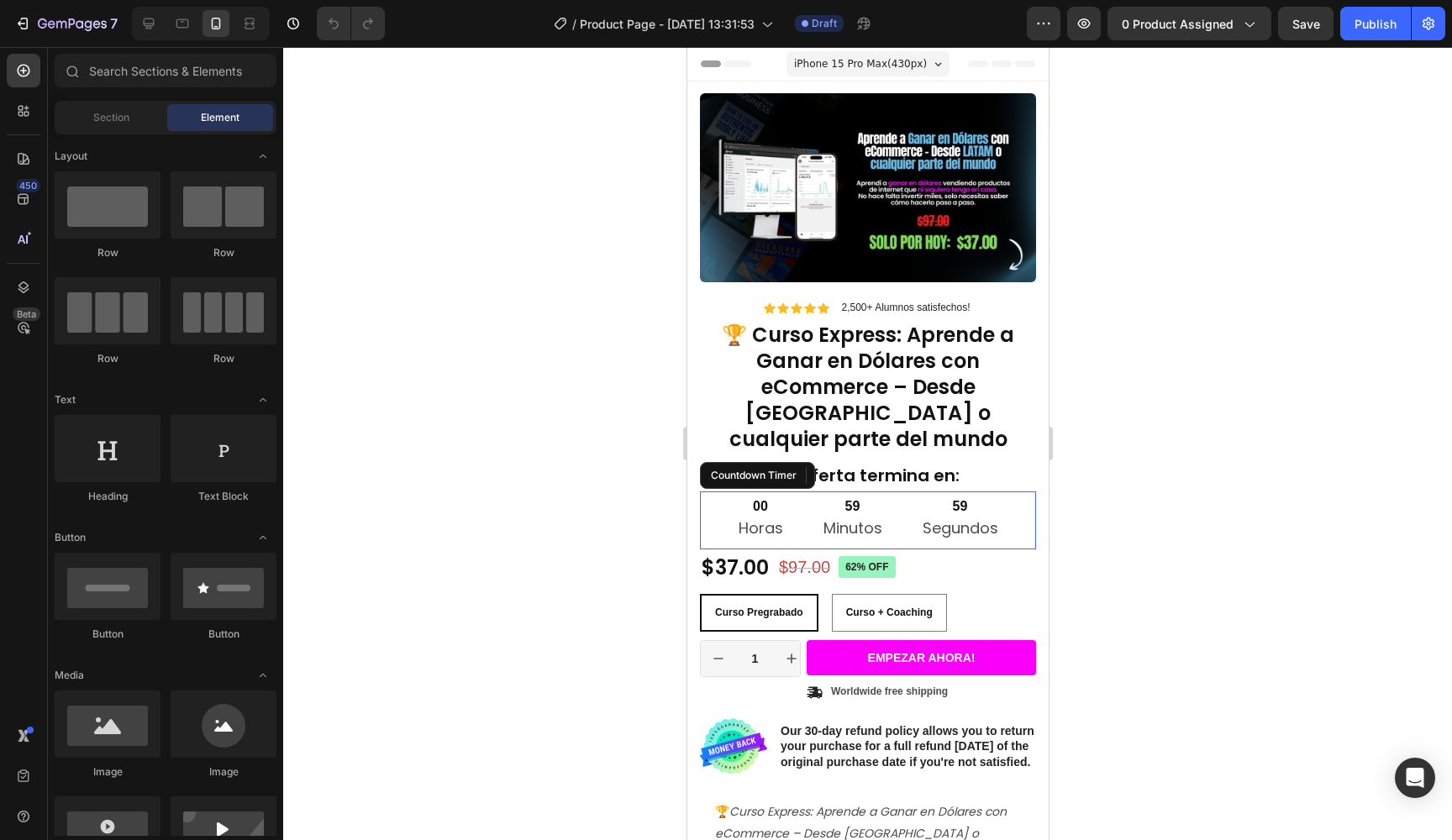
click at [981, 520] on div "59 Segundos" at bounding box center [960, 520] width 116 height 58
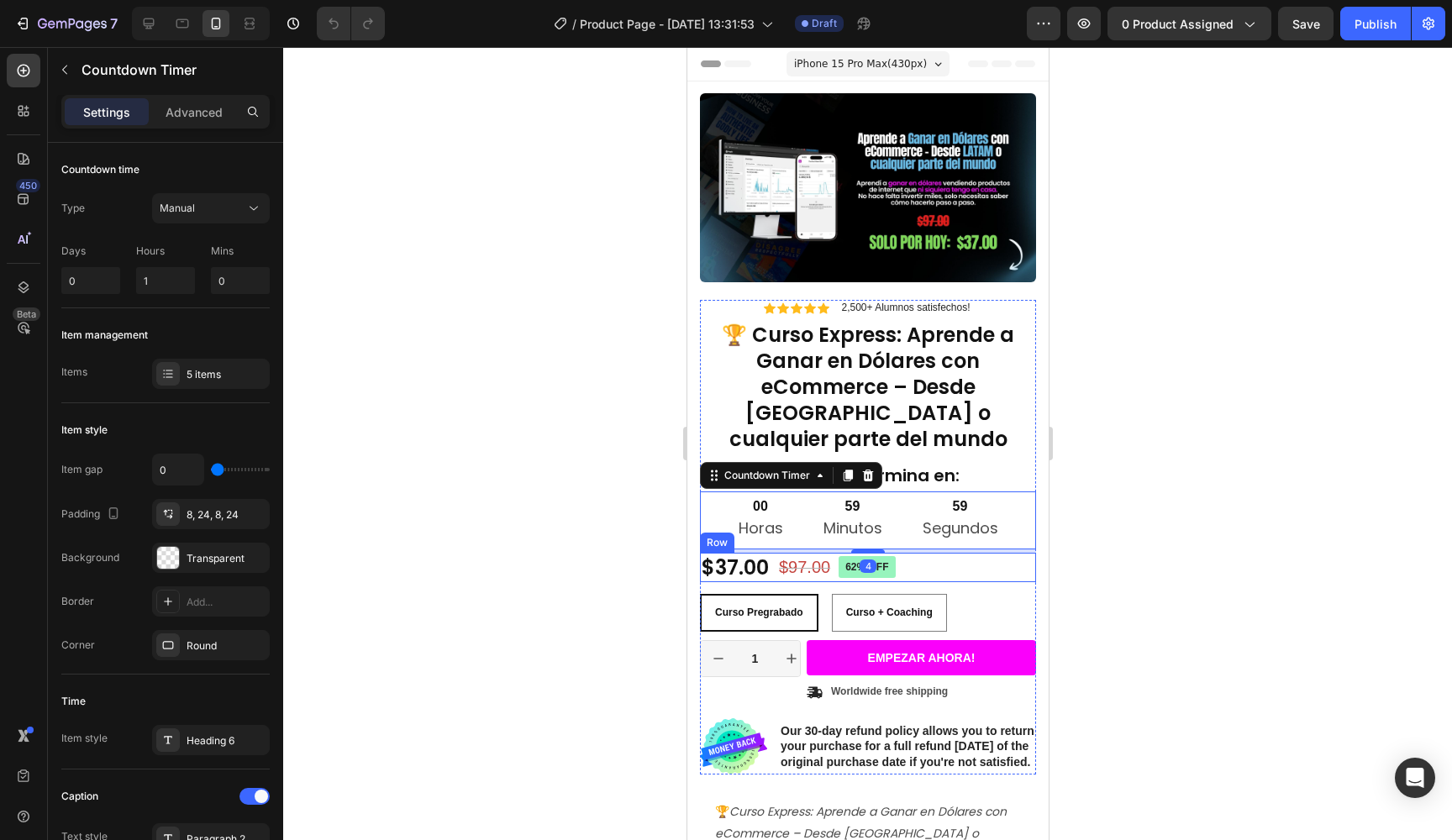
click at [976, 553] on div "$37.00 Product Price Product Price $97.00 Product Price Product Price 62% off P…" at bounding box center [867, 567] width 336 height 29
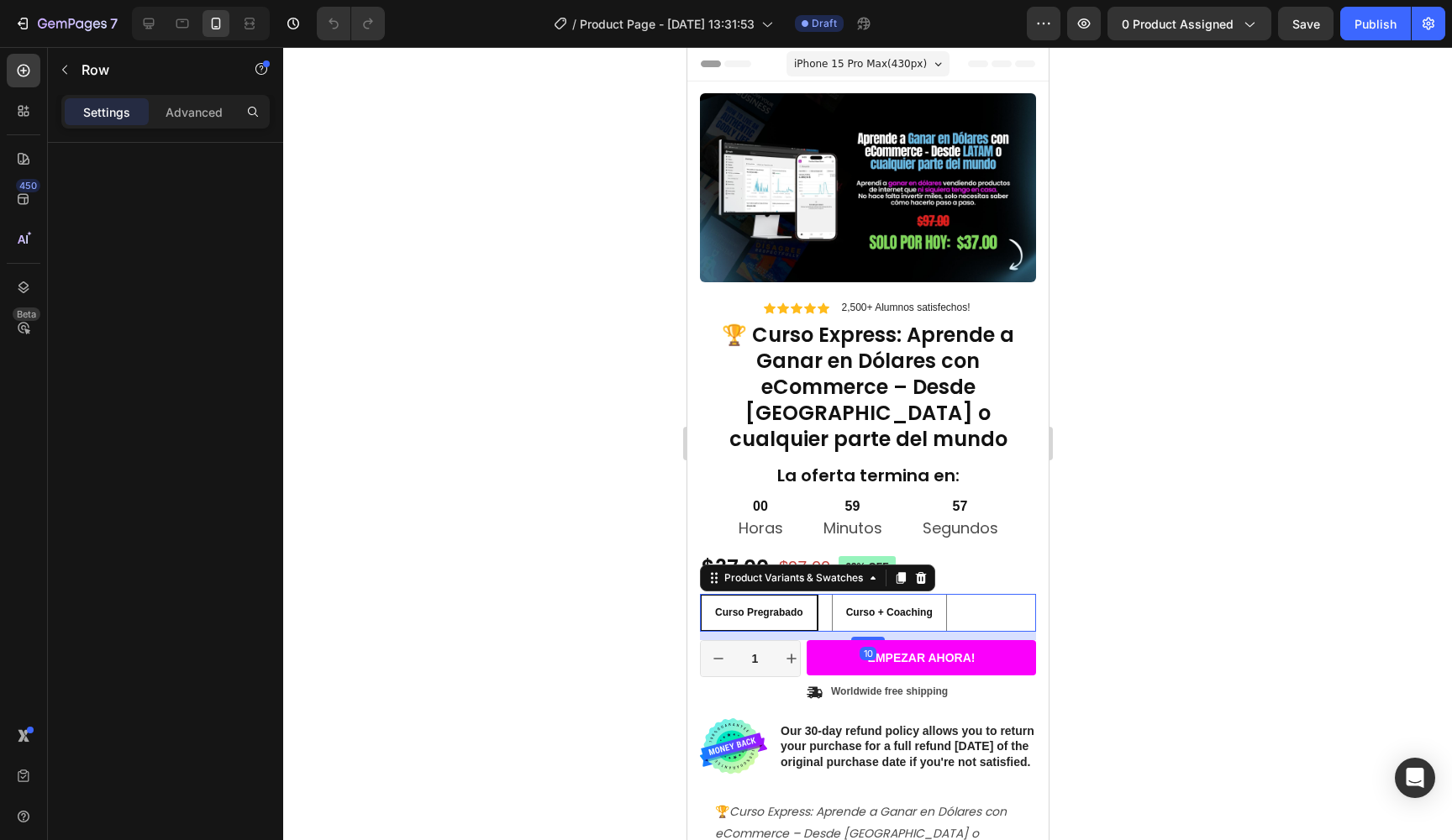
click at [990, 594] on div "Curso Pregrabado Curso Pregrabado Curso Pregrabado Curso + Coaching Curso + Coa…" at bounding box center [867, 613] width 336 height 37
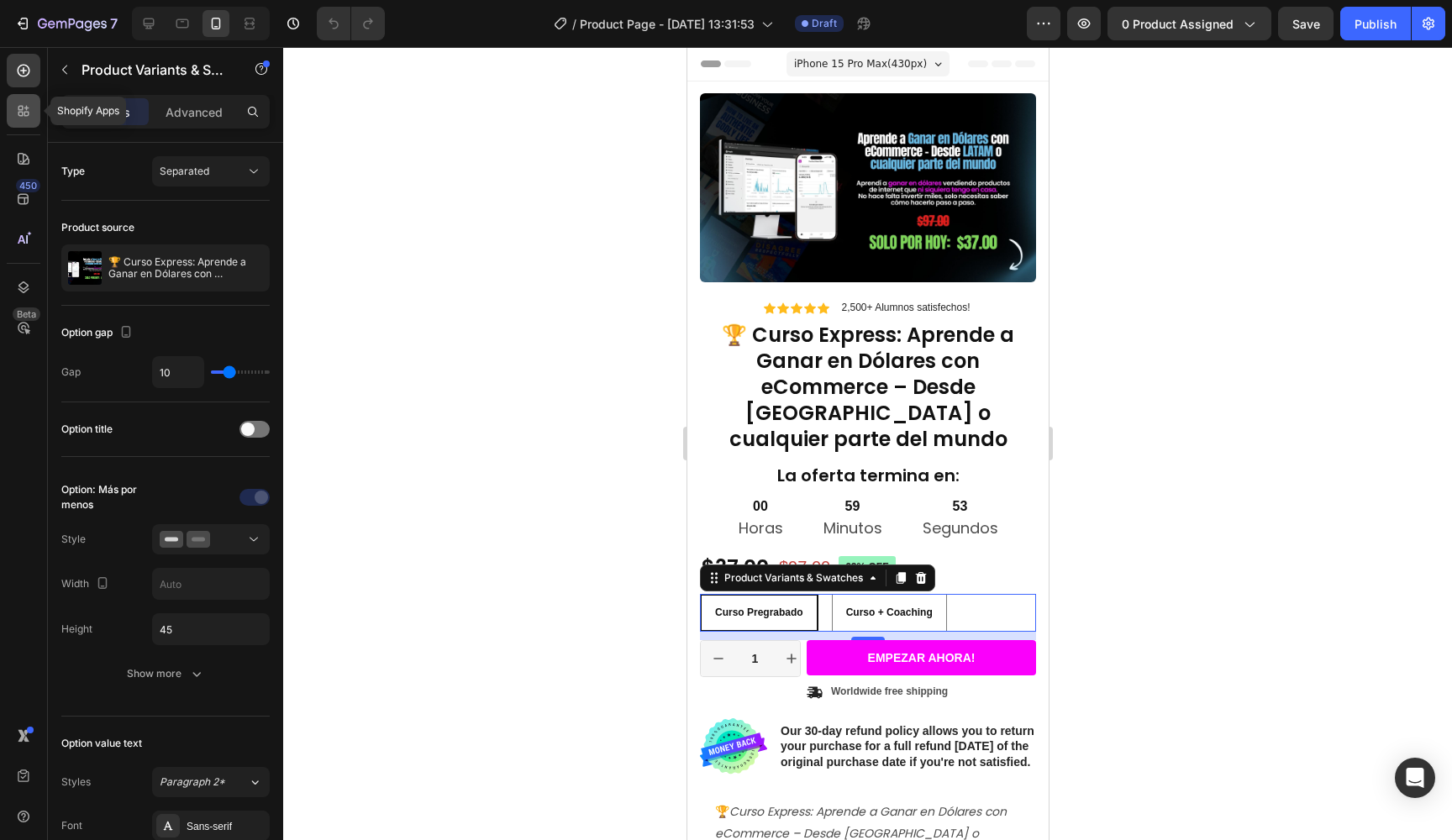
click at [30, 104] on icon at bounding box center [23, 111] width 17 height 17
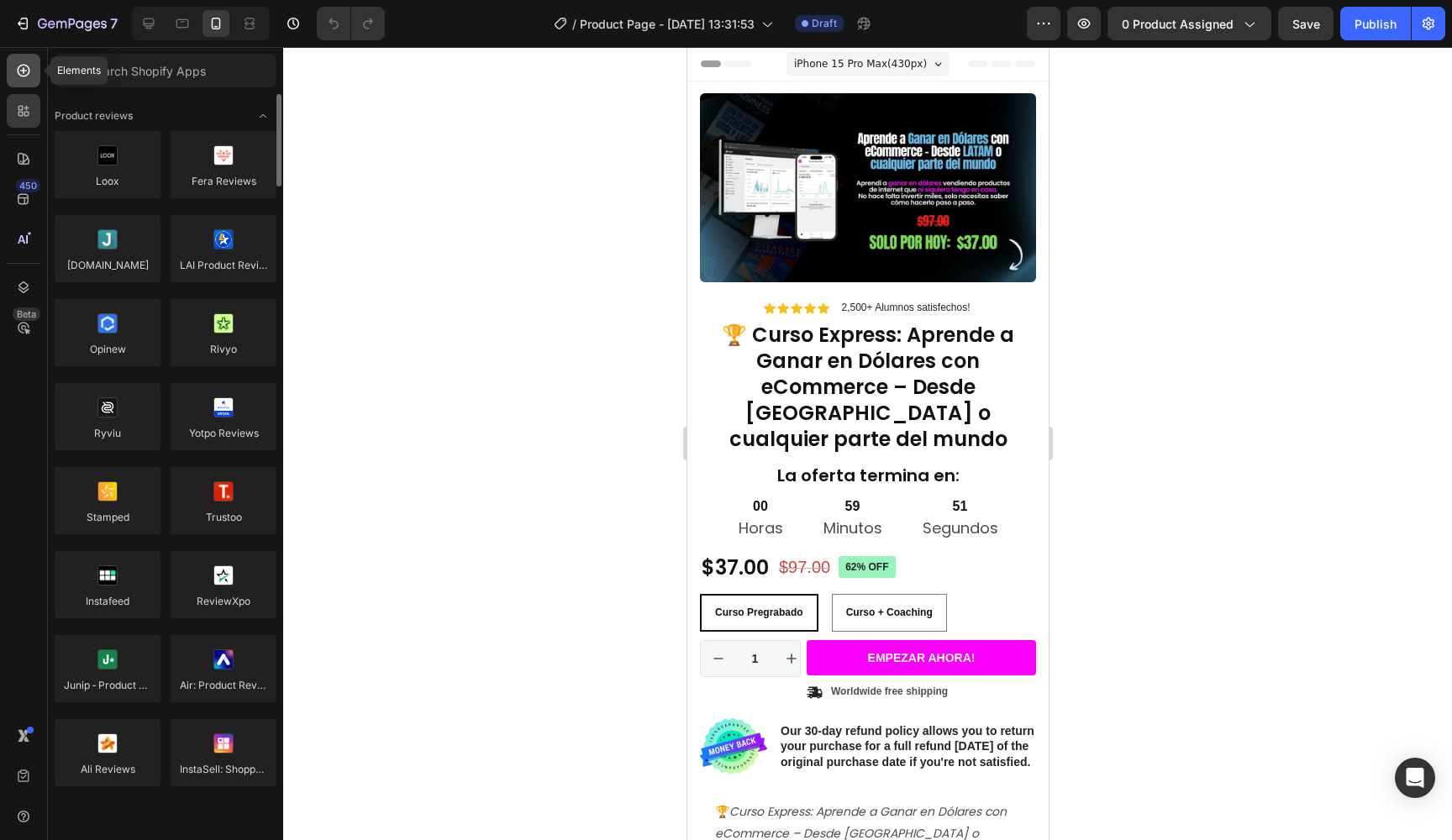
click at [23, 82] on div at bounding box center [23, 71] width 34 height 34
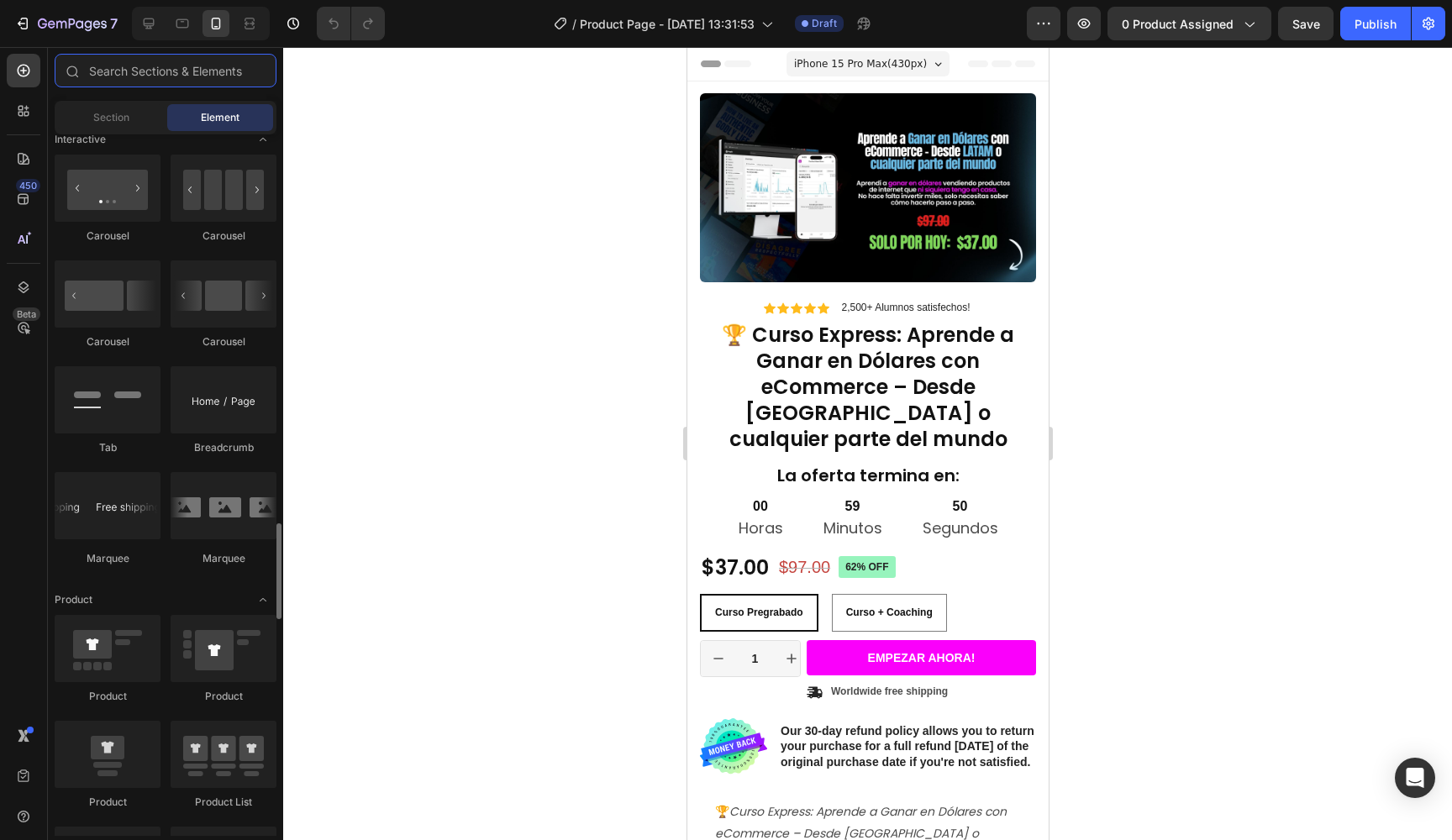
scroll to position [1833, 0]
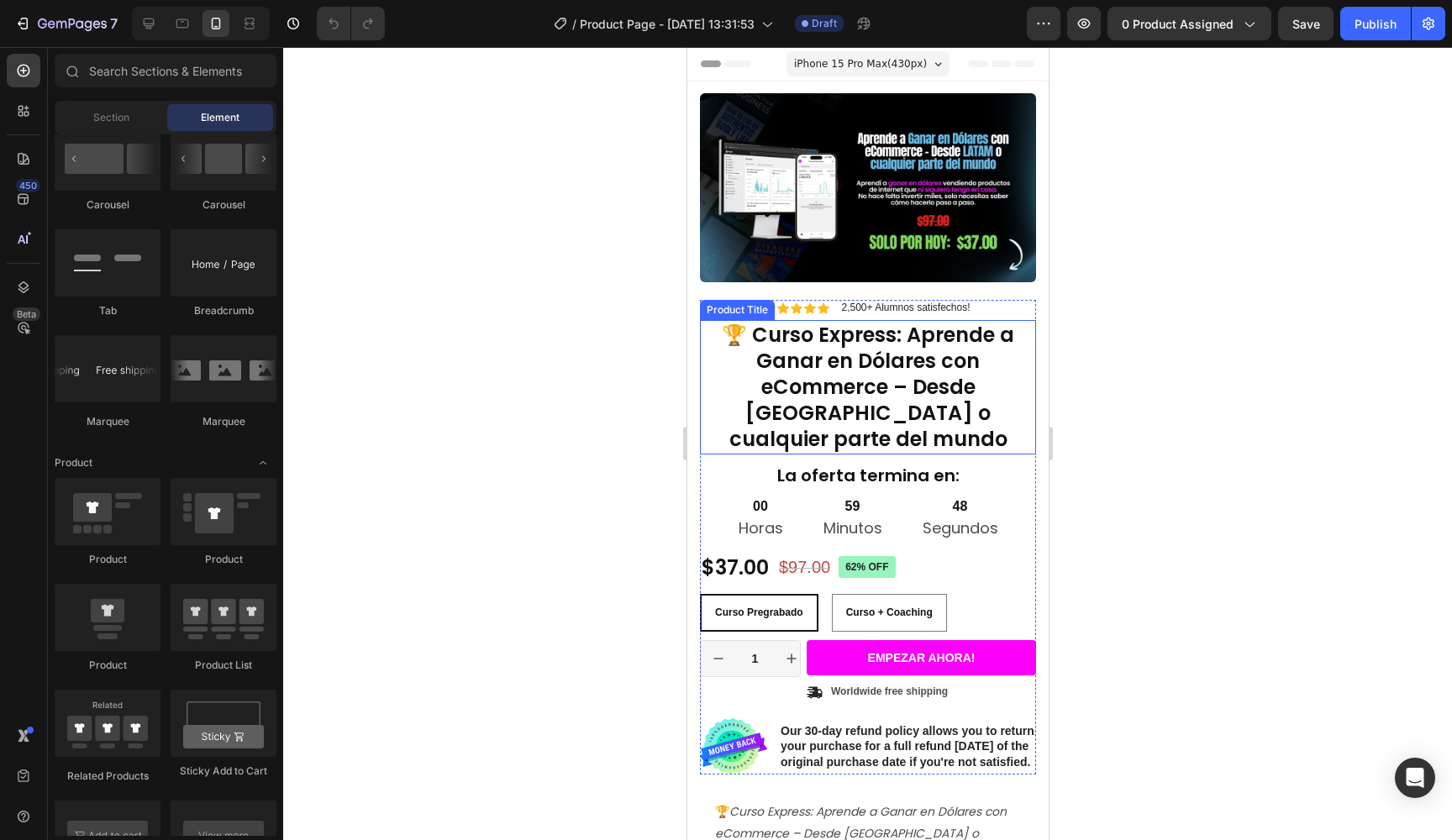
click at [803, 397] on h1 "🏆 Curso Express: Aprende a Ganar en Dólares con eCommerce – Desde [GEOGRAPHIC_D…" at bounding box center [867, 388] width 336 height 135
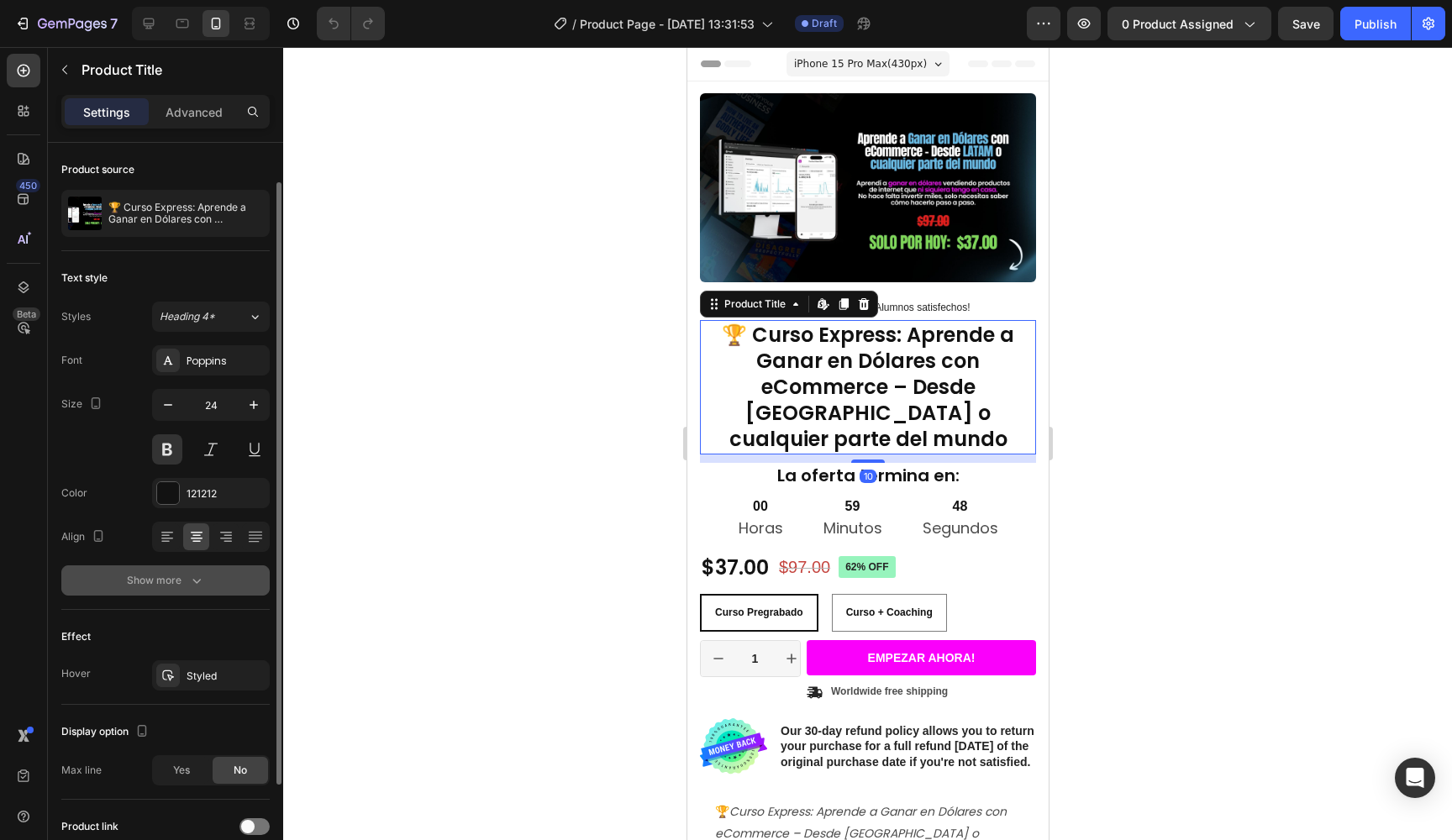
scroll to position [176, 0]
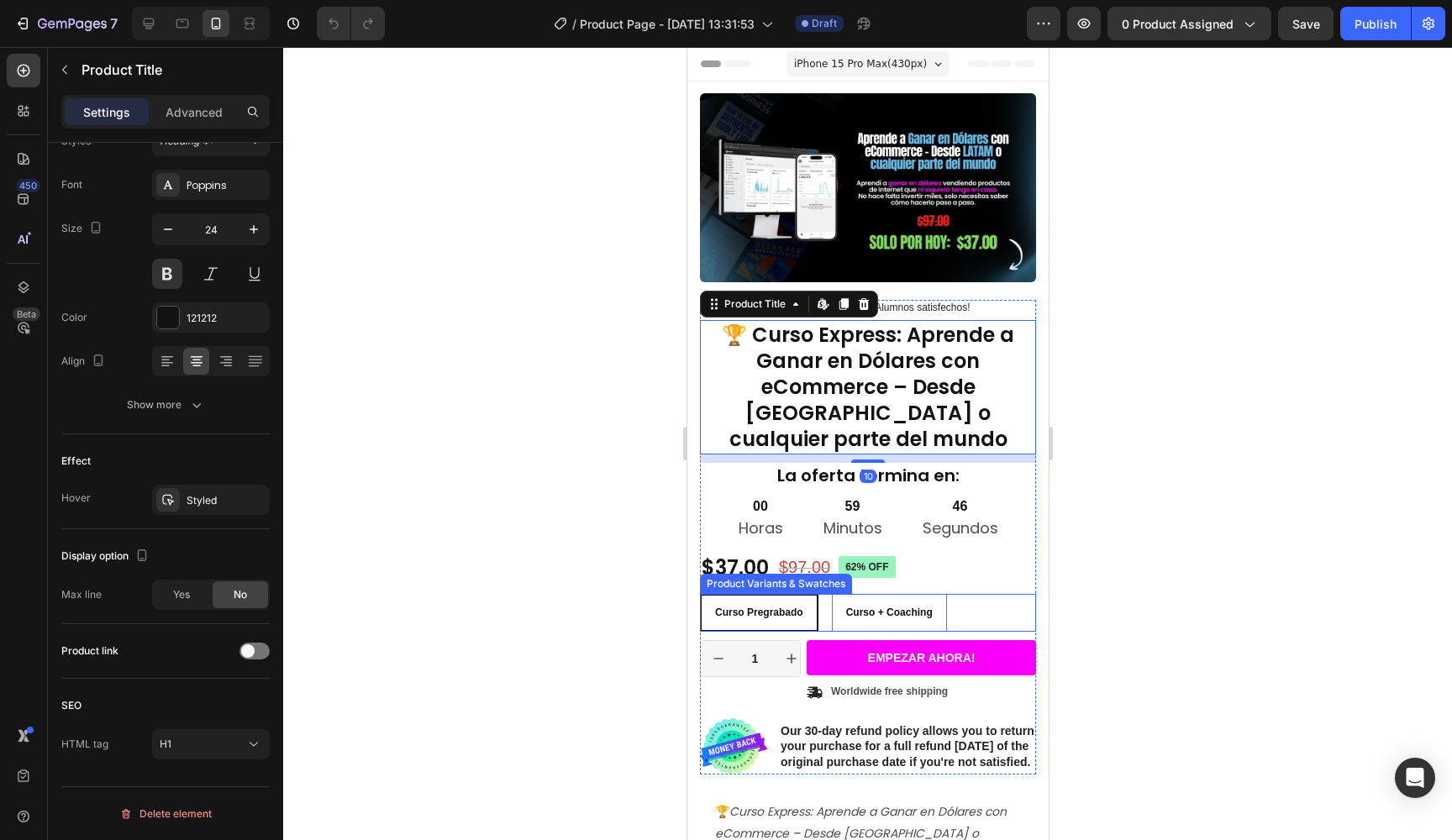
click at [964, 594] on div "Curso Pregrabado Curso Pregrabado Curso Pregrabado Curso + Coaching Curso + Coa…" at bounding box center [867, 613] width 336 height 37
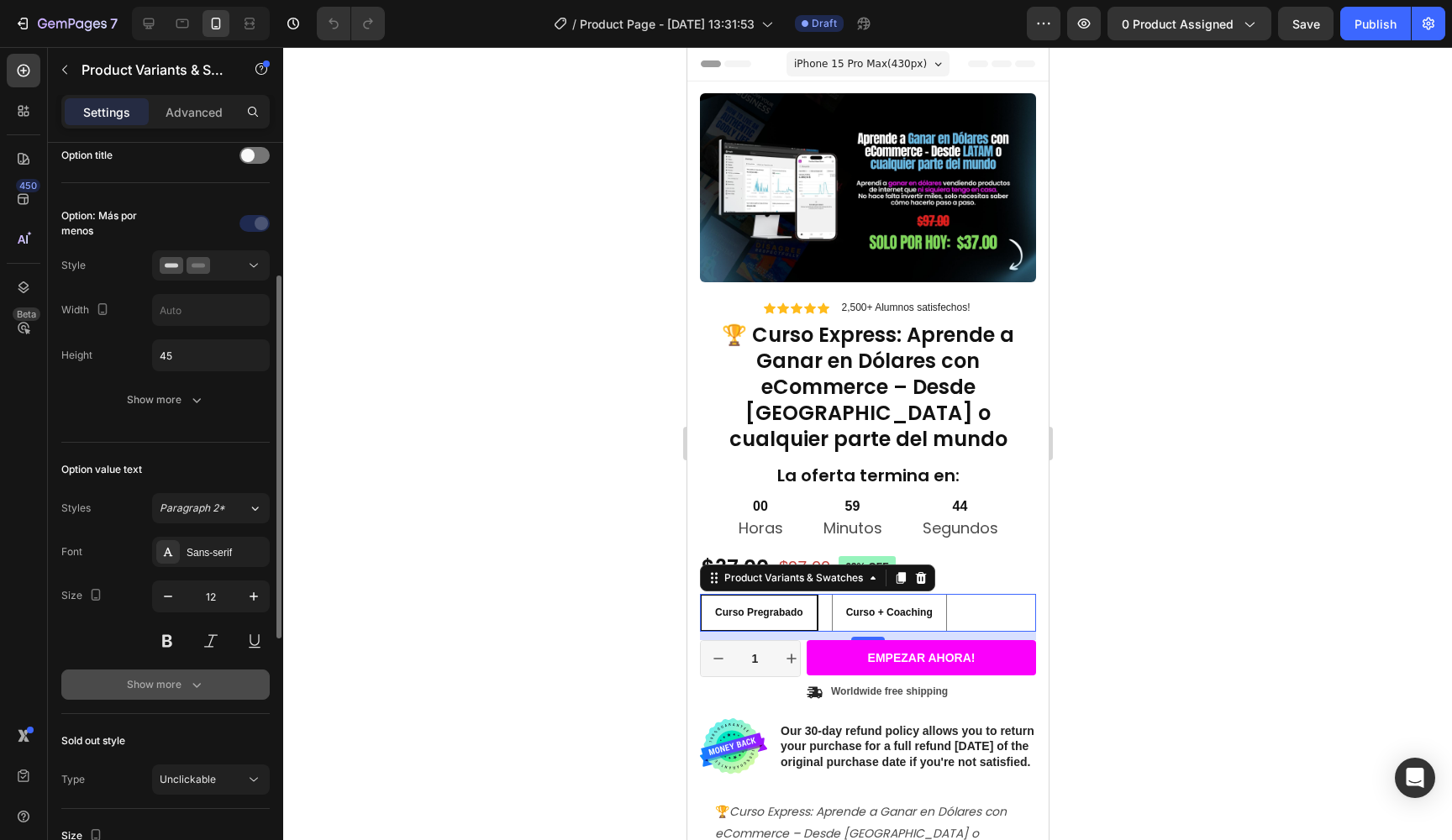
scroll to position [785, 0]
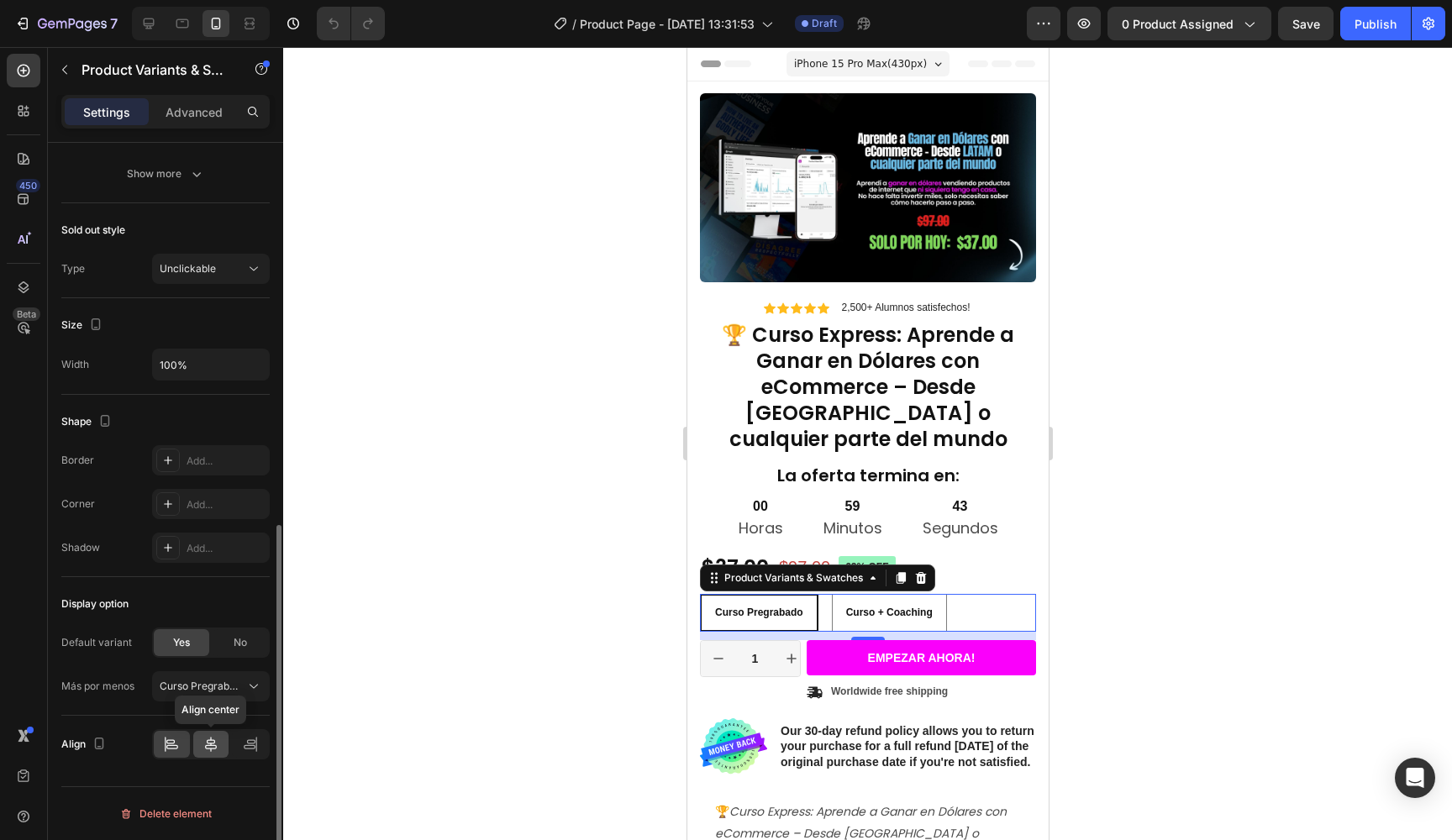
click at [217, 747] on icon at bounding box center [211, 745] width 17 height 17
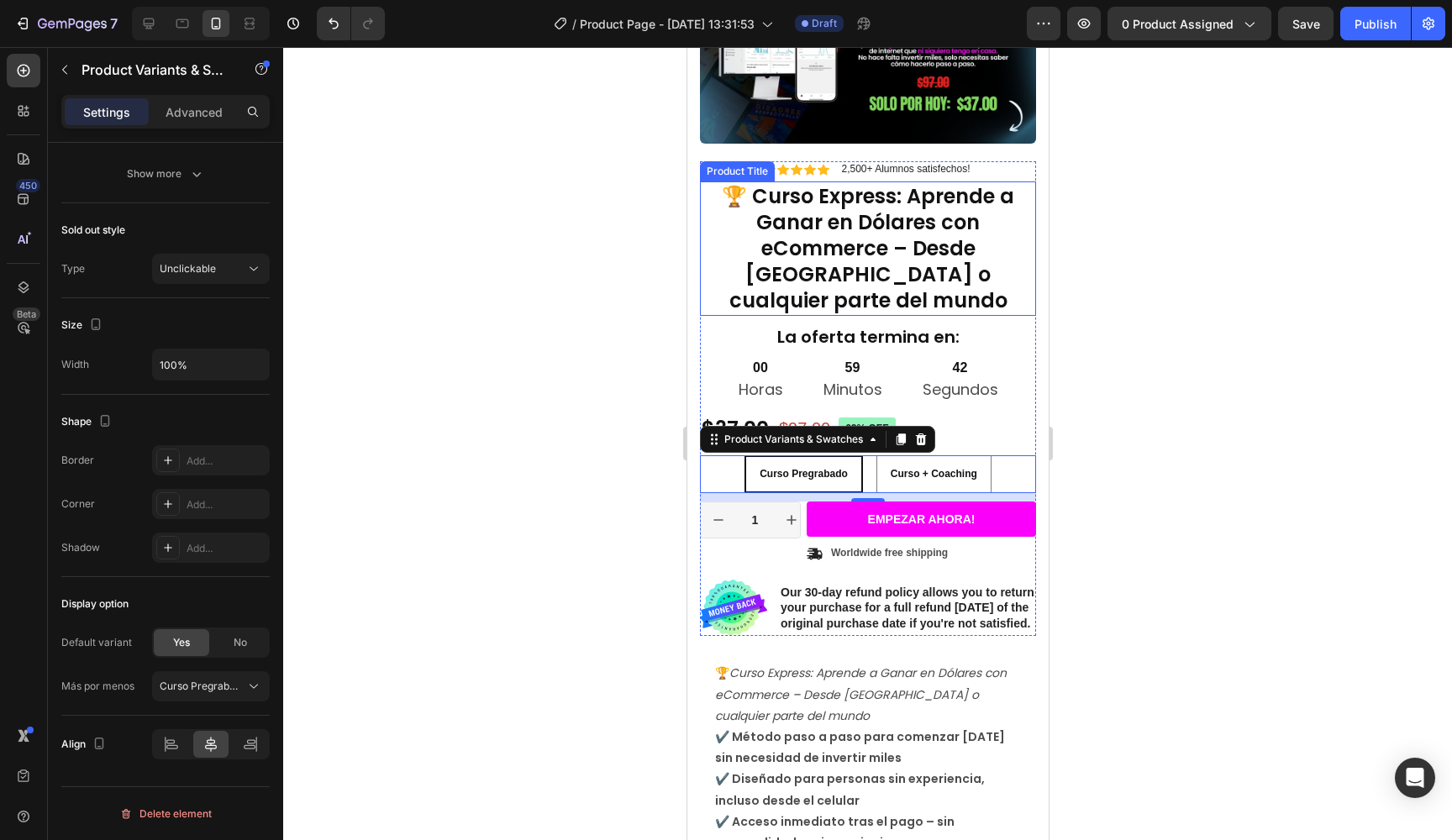
scroll to position [149, 0]
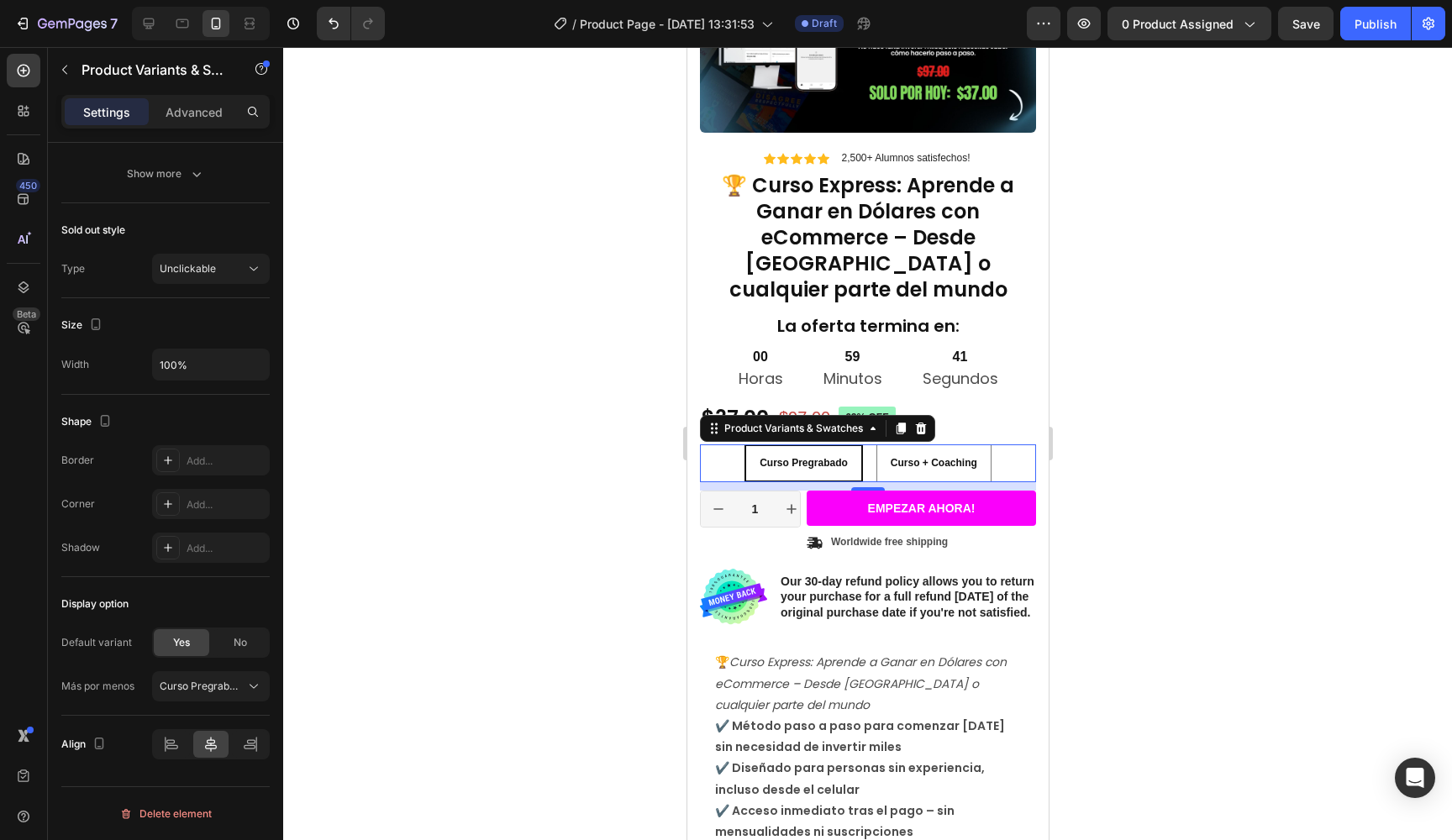
click at [1148, 357] on div at bounding box center [867, 443] width 1169 height 793
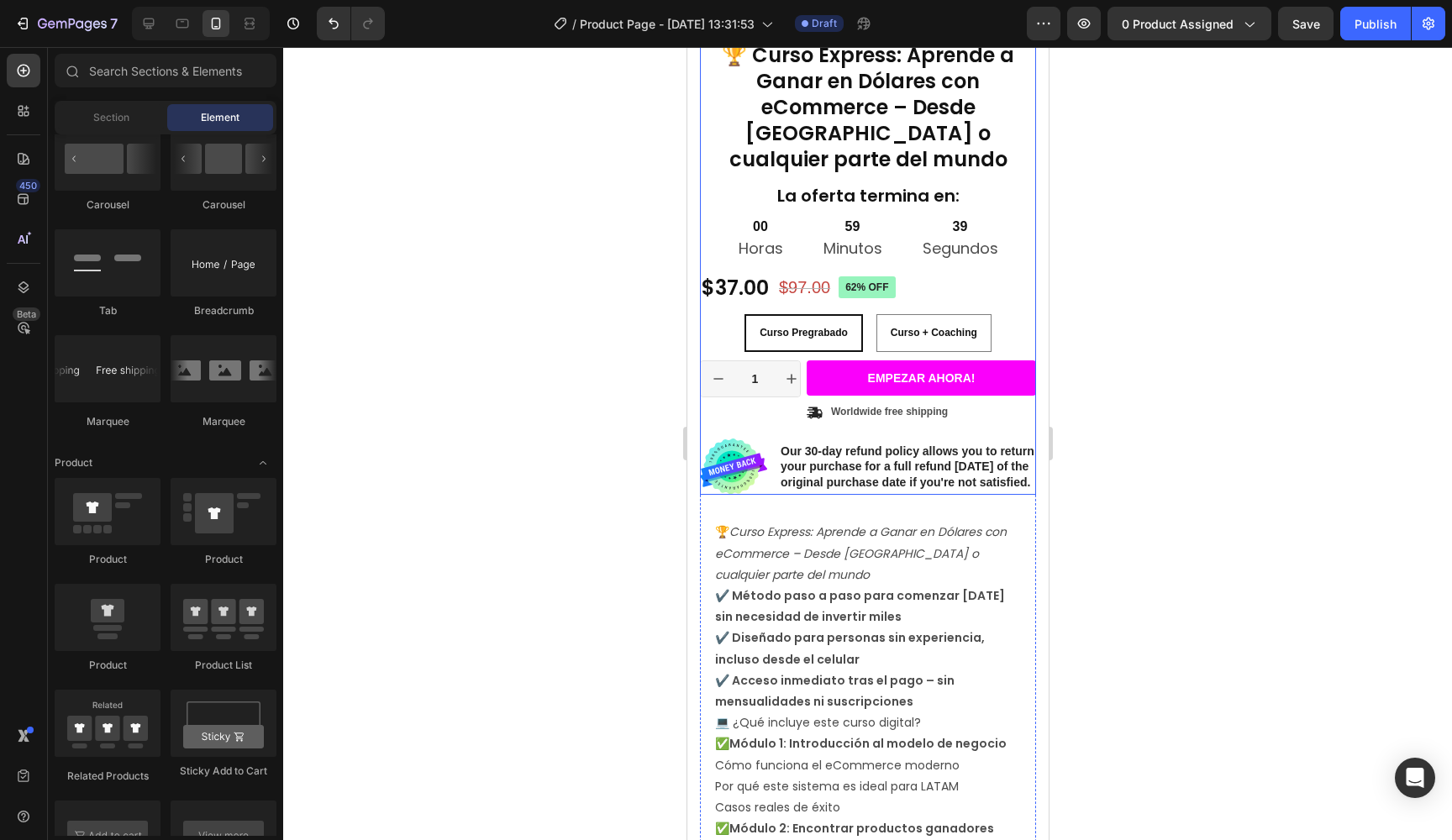
scroll to position [278, 0]
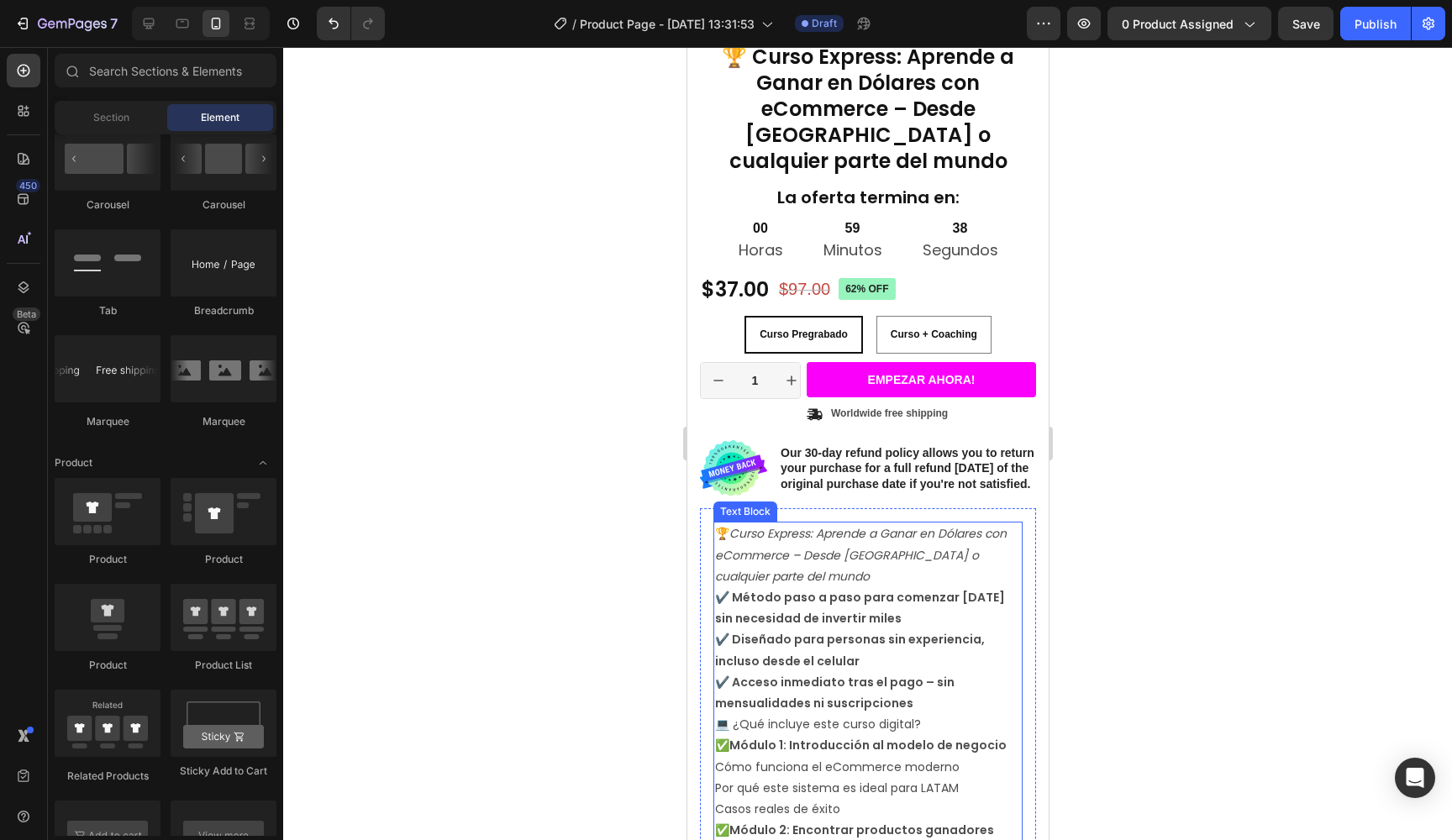
click at [940, 631] on strong "✔️ Diseñado para personas sin experiencia, incluso desde el celular" at bounding box center [849, 649] width 270 height 37
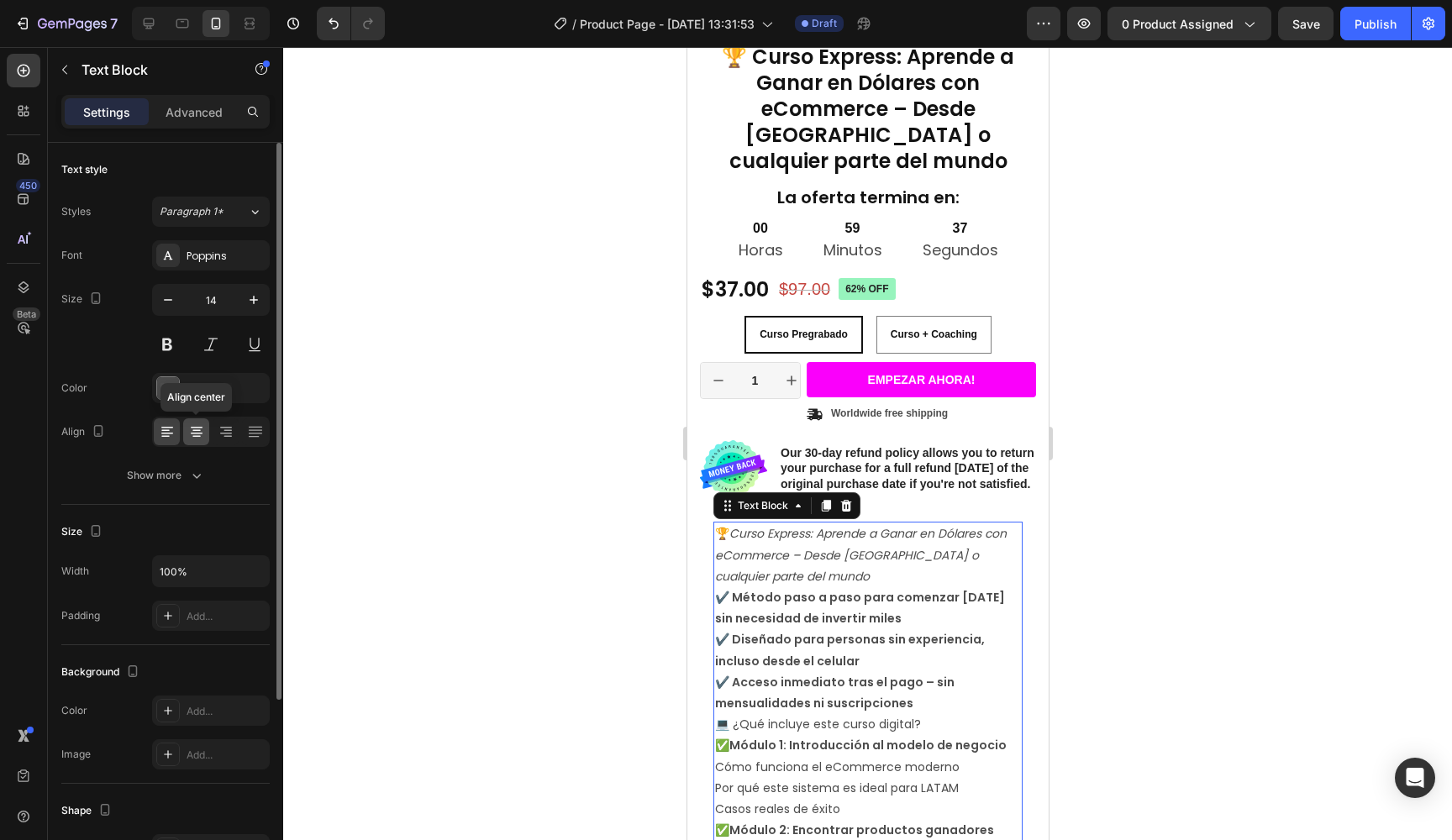
click at [201, 423] on icon at bounding box center [196, 432] width 17 height 17
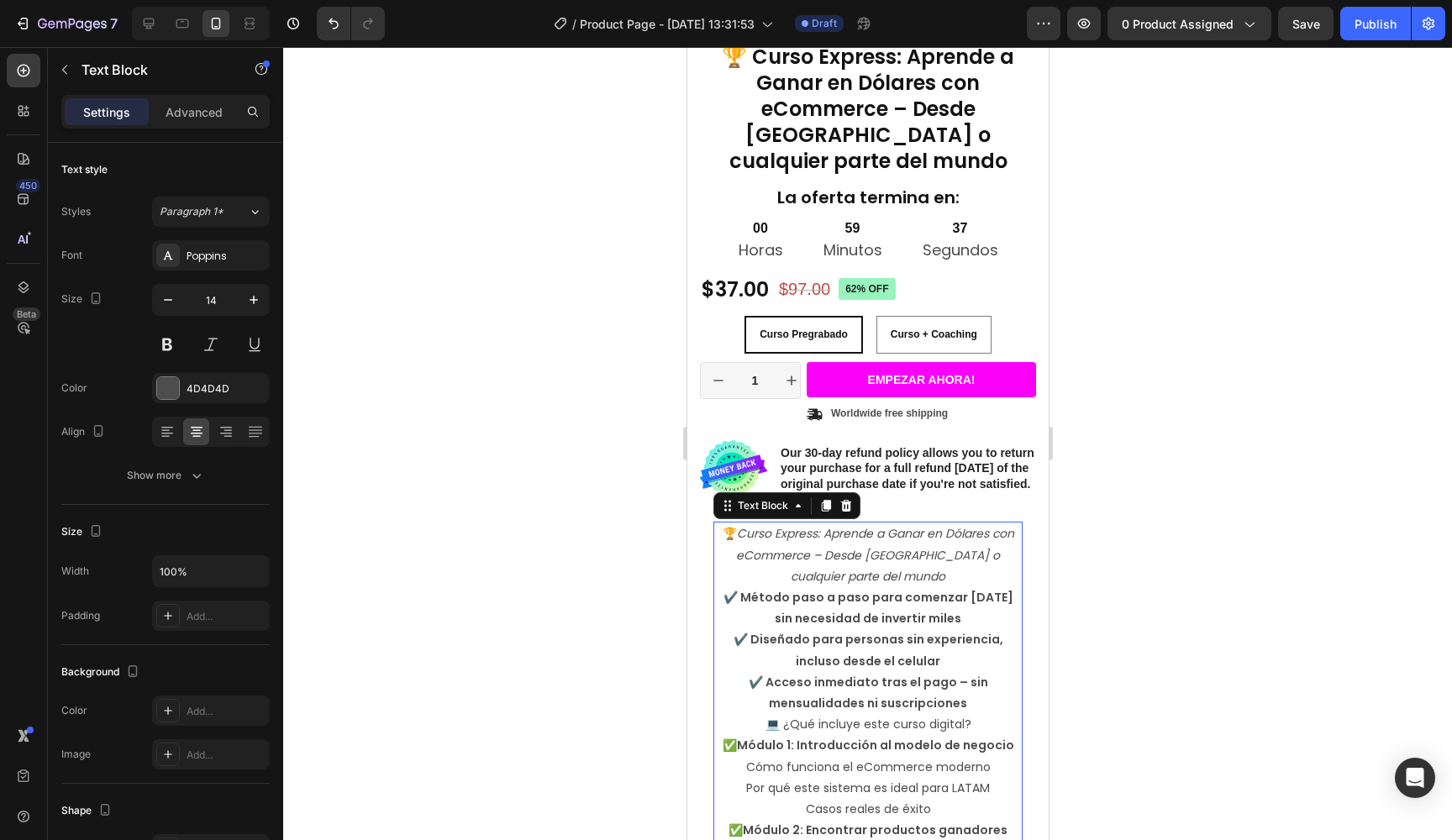
click at [407, 344] on div at bounding box center [867, 443] width 1169 height 793
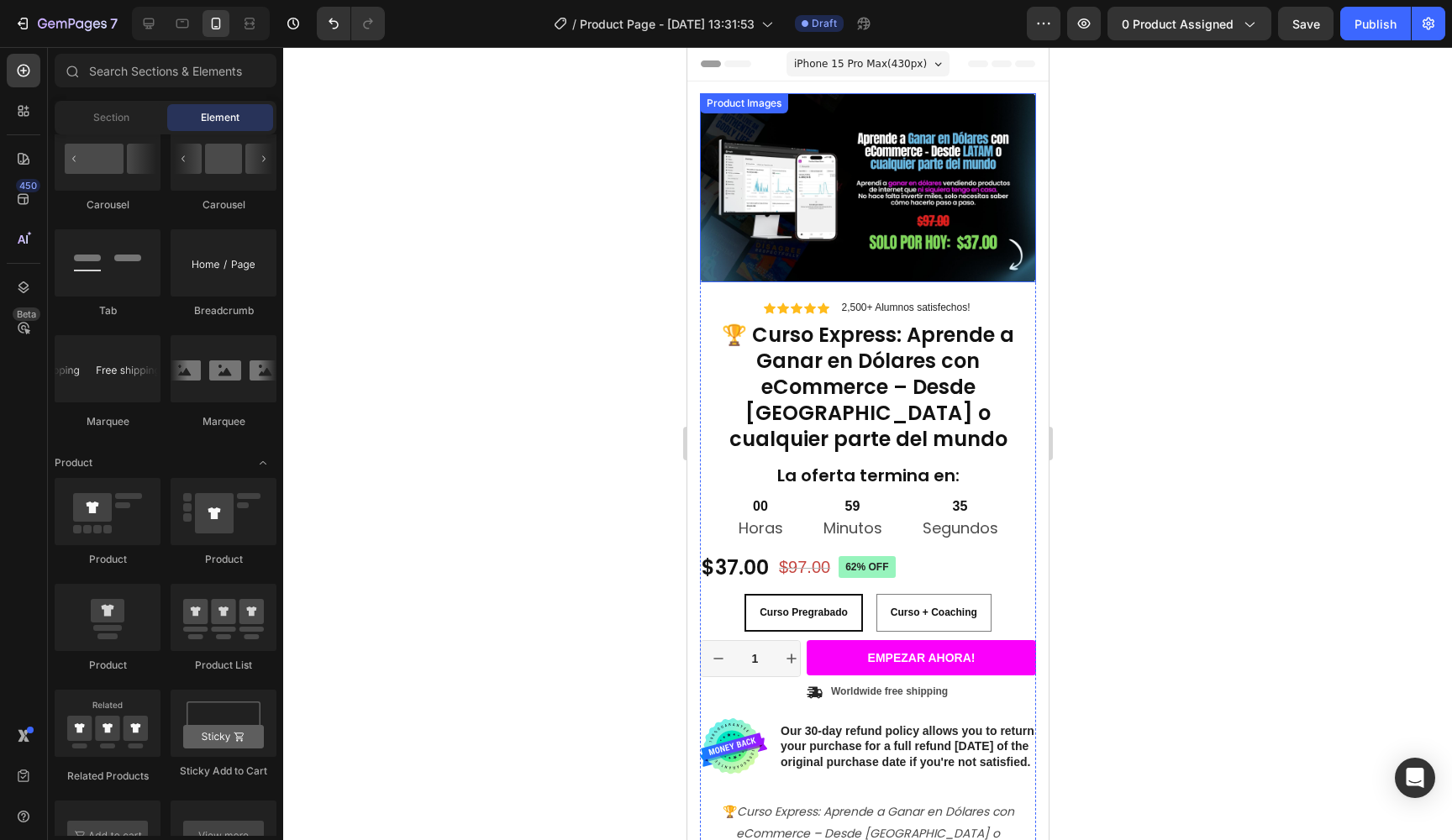
scroll to position [0, 0]
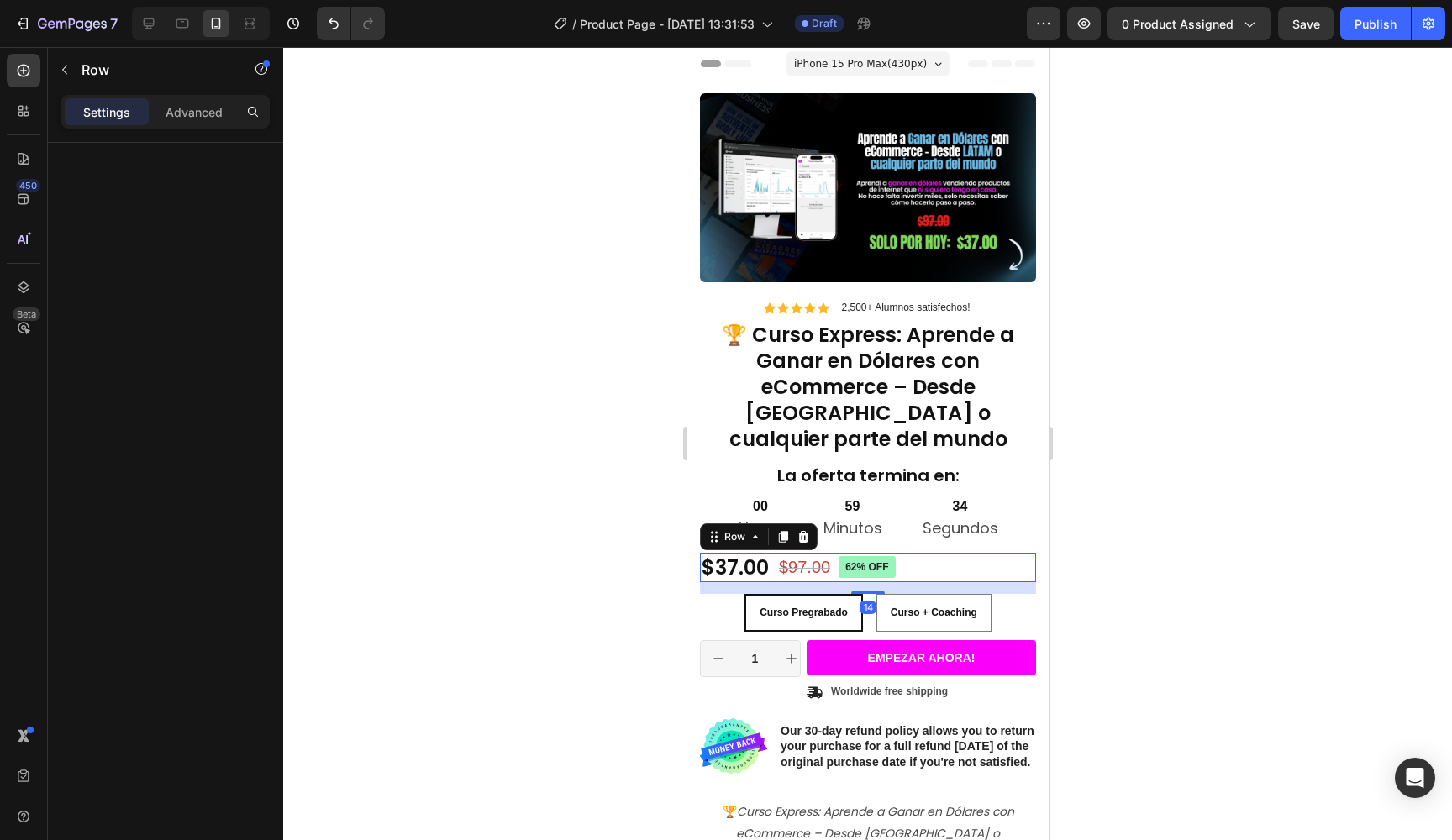
click at [929, 553] on div "$37.00 Product Price Product Price $97.00 Product Price Product Price 62% off P…" at bounding box center [867, 567] width 336 height 29
click at [1013, 553] on div "$37.00 Product Price Product Price $97.00 Product Price Product Price 62% off P…" at bounding box center [867, 567] width 336 height 29
click at [754, 531] on icon at bounding box center [754, 537] width 13 height 13
click at [1026, 307] on div "Icon Icon Icon Icon Icon Icon List 2,500+ Alumnos satisfechos! Text Block Row" at bounding box center [867, 308] width 336 height 17
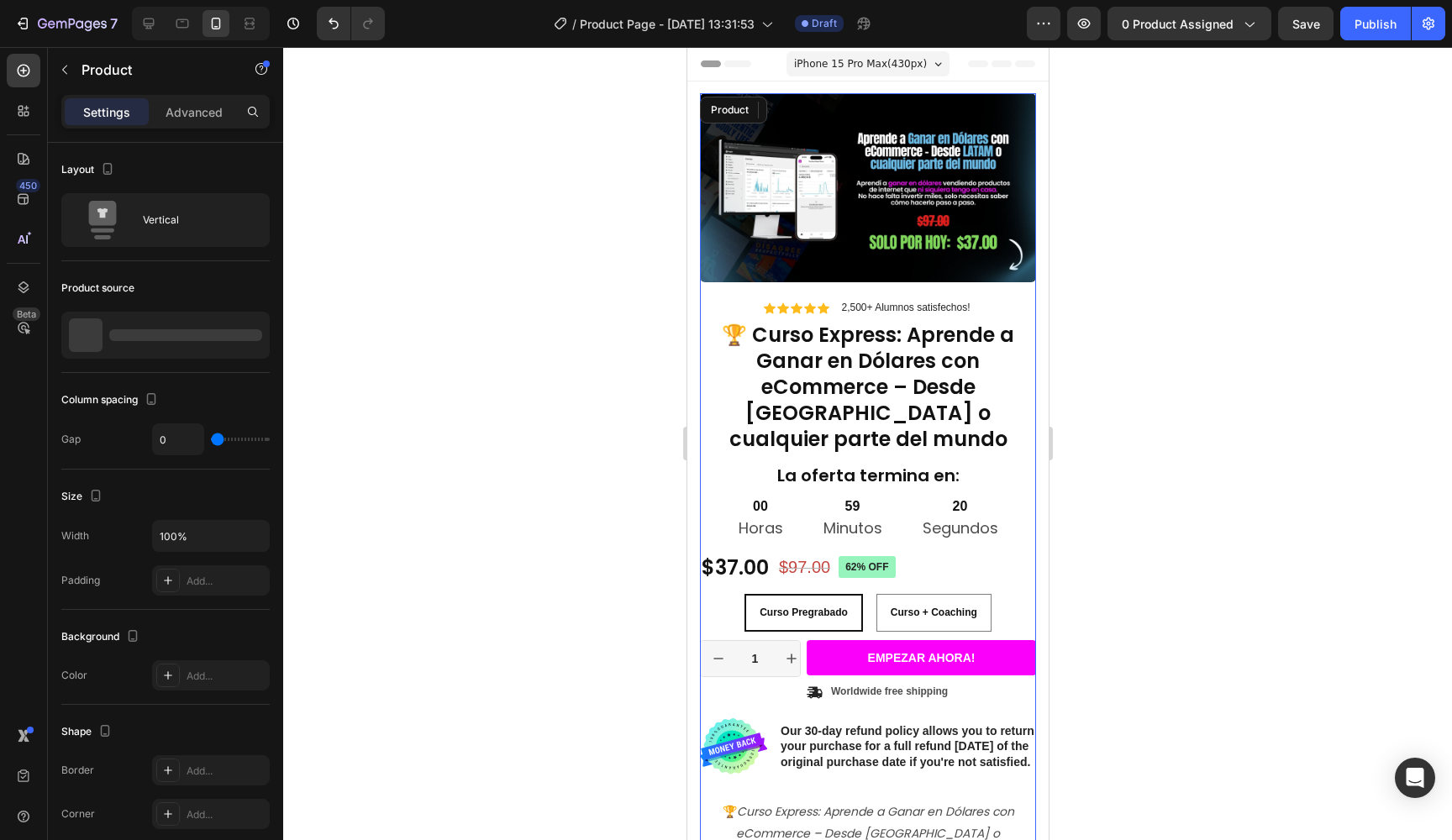
click at [1033, 292] on div "Product Images" at bounding box center [867, 196] width 336 height 206
click at [208, 112] on p "Advanced" at bounding box center [193, 112] width 57 height 18
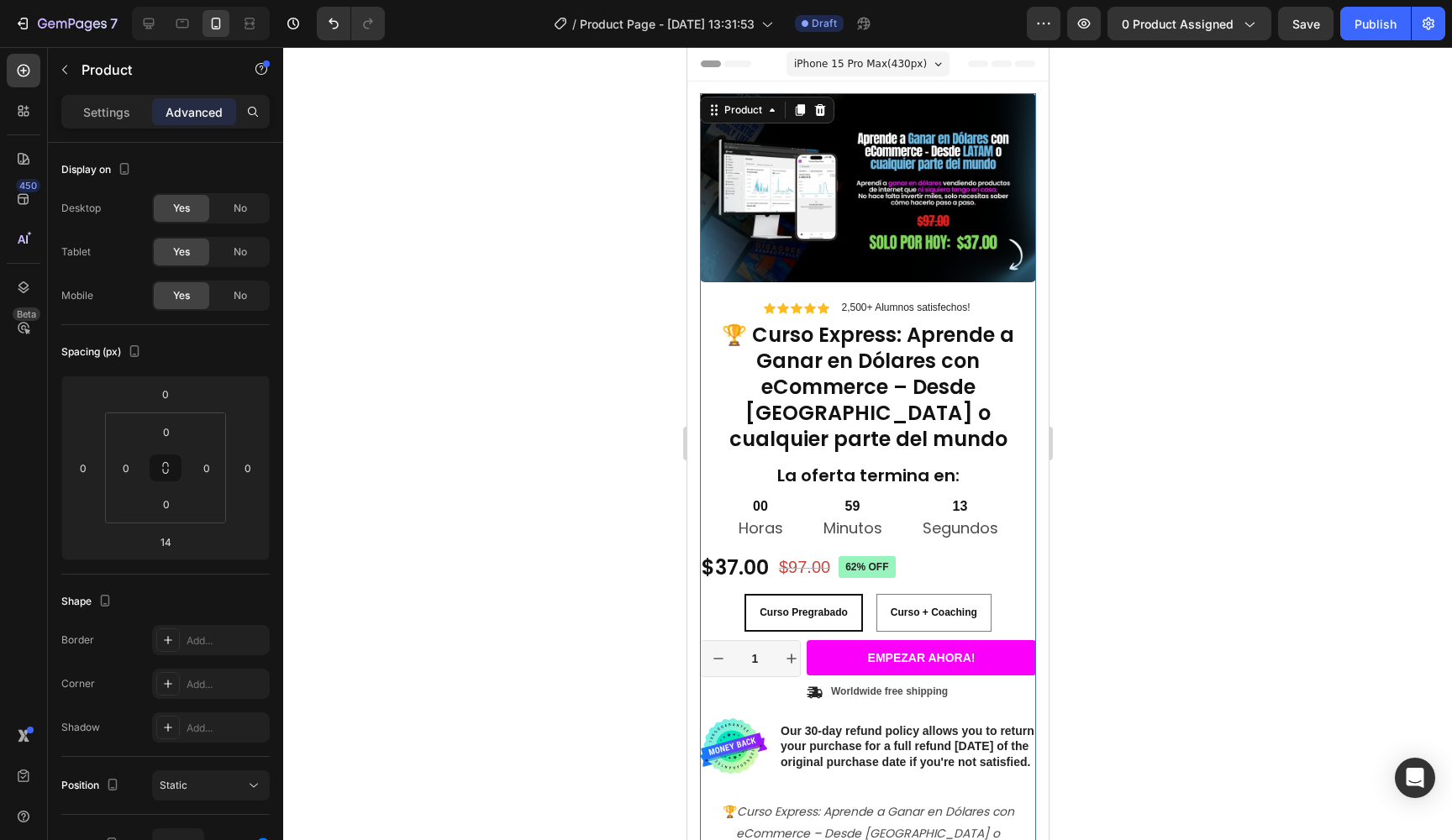
click at [523, 454] on div at bounding box center [867, 443] width 1169 height 793
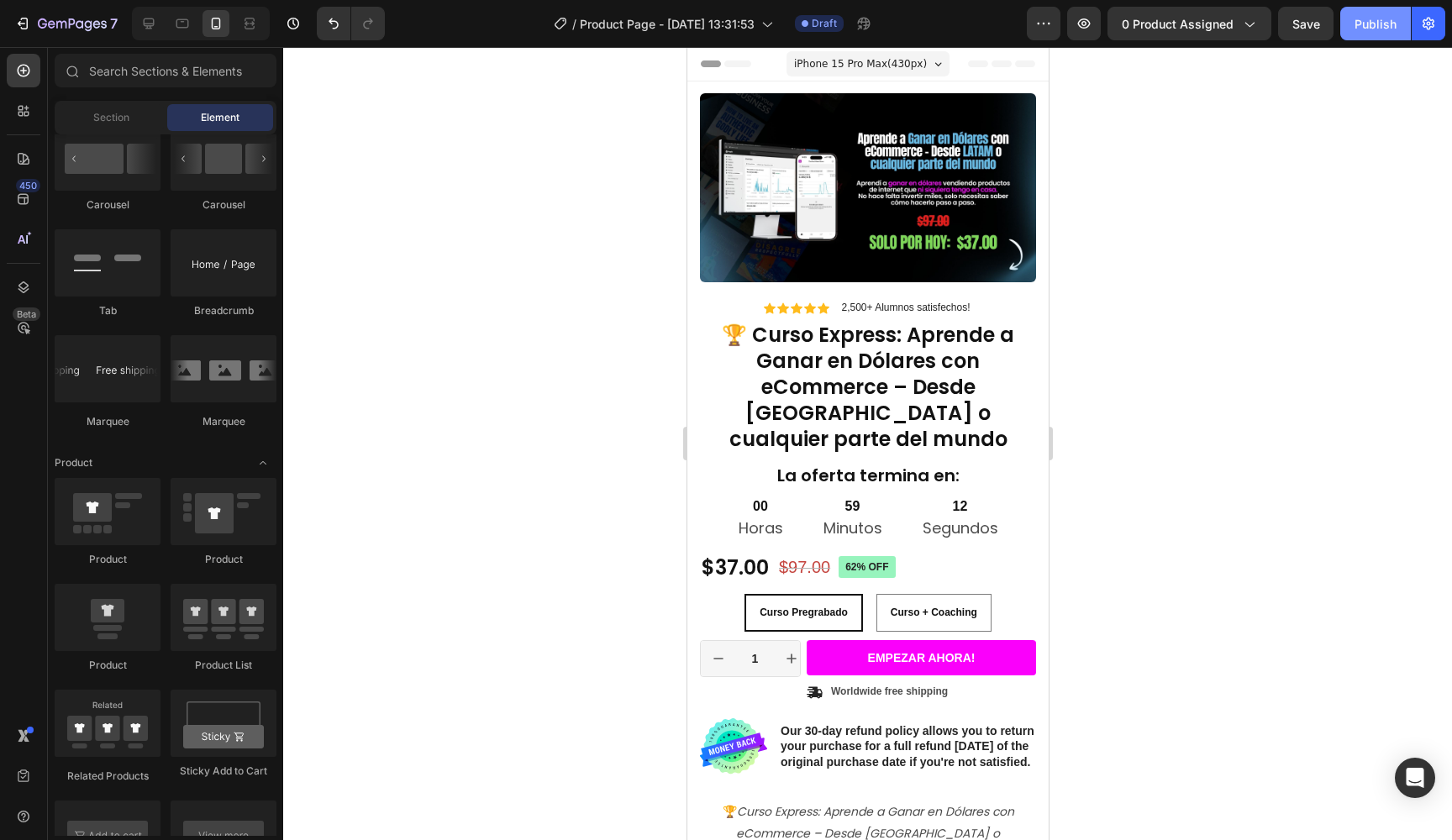
click at [1374, 24] on div "Publish" at bounding box center [1375, 23] width 42 height 18
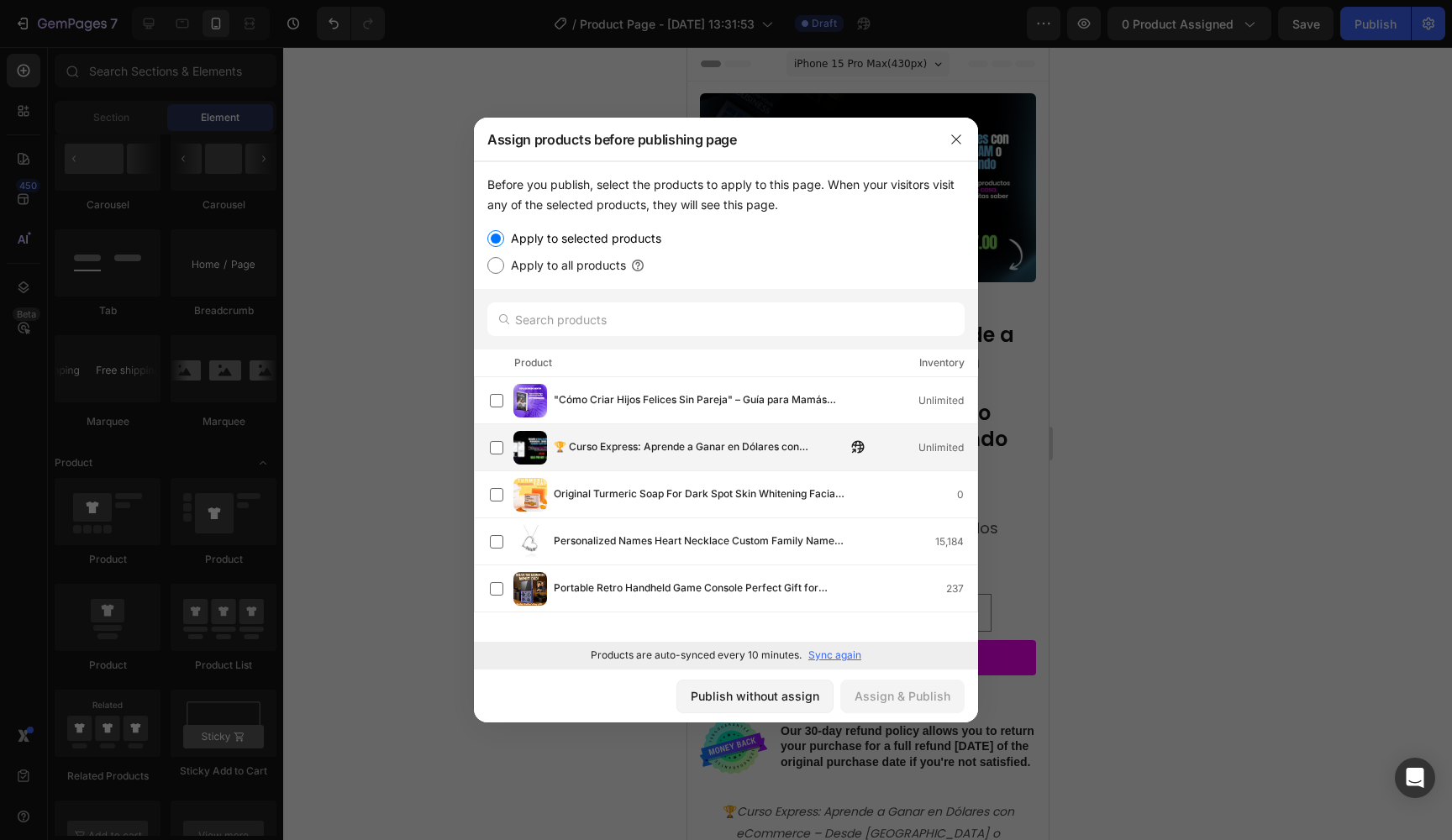
click at [651, 447] on span "🏆 Curso Express: Aprende a Ganar en Dólares con eCommerce – Desde [GEOGRAPHIC_D…" at bounding box center [700, 448] width 292 height 19
click at [894, 705] on button "Assign & Publish" at bounding box center [902, 697] width 124 height 34
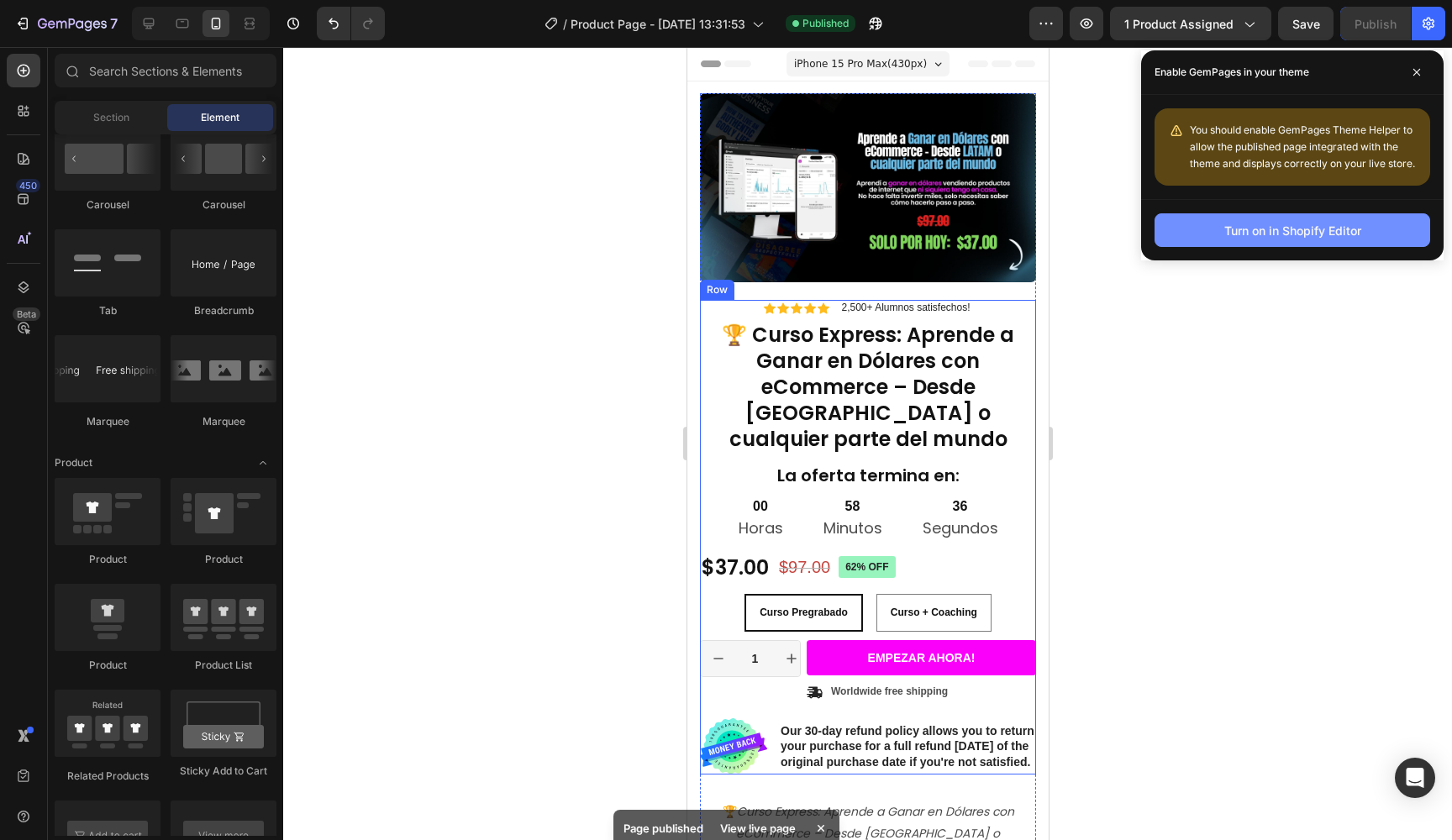
click at [1345, 232] on div "Turn on in Shopify Editor" at bounding box center [1292, 230] width 137 height 18
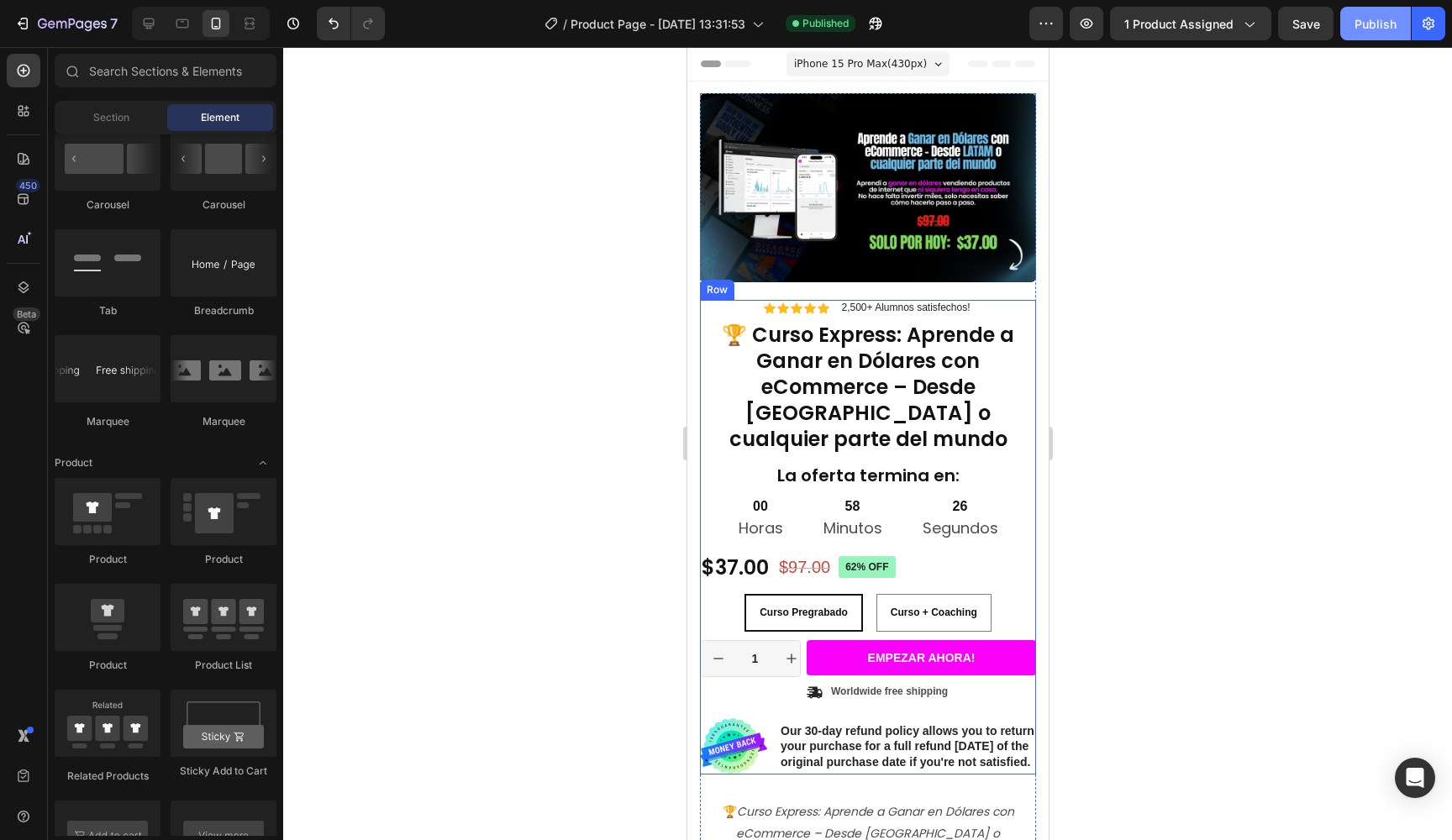
click at [1383, 36] on button "Publish" at bounding box center [1376, 23] width 71 height 34
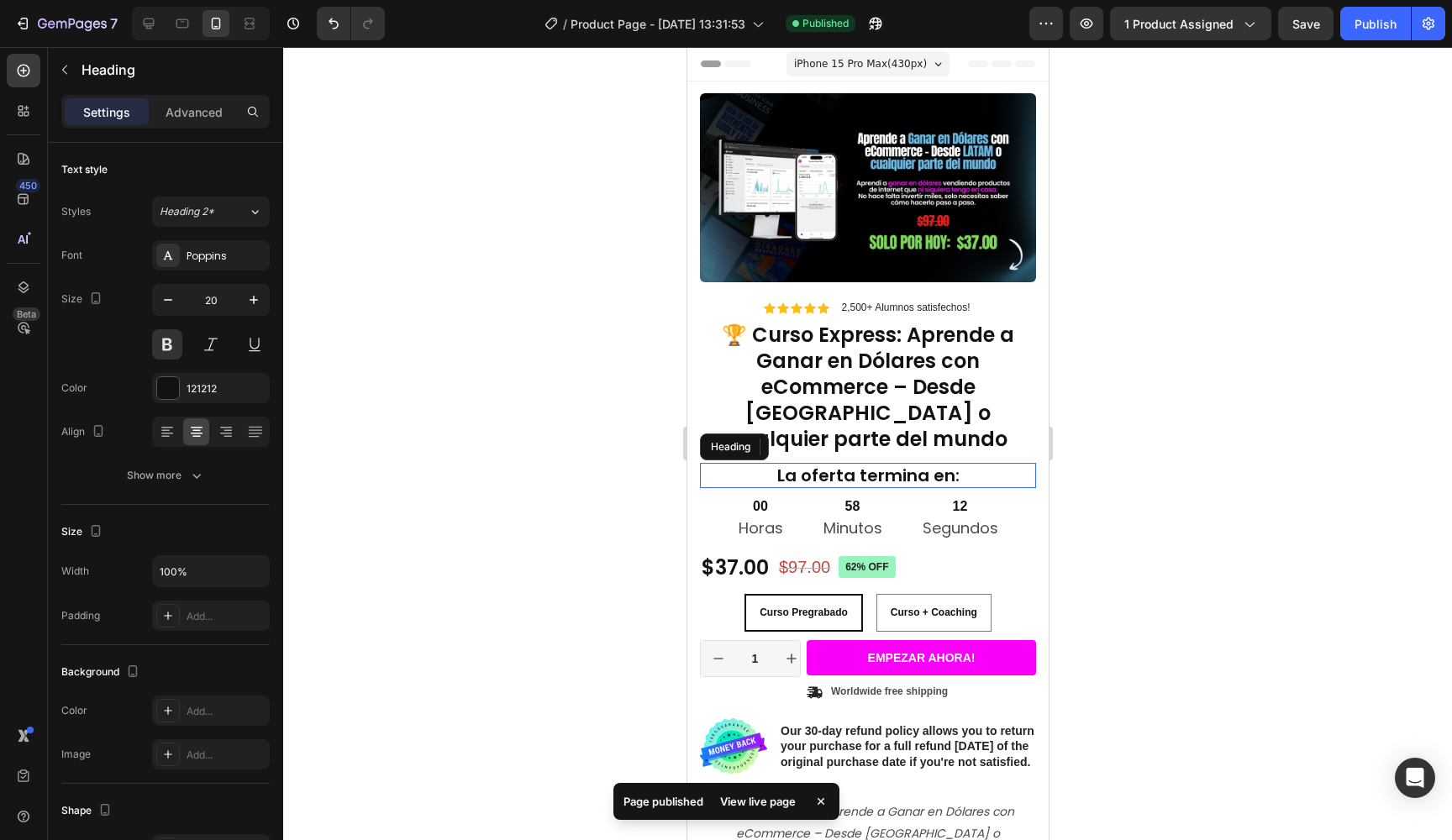
click at [1007, 463] on h2 "La oferta termina en:" at bounding box center [867, 476] width 336 height 25
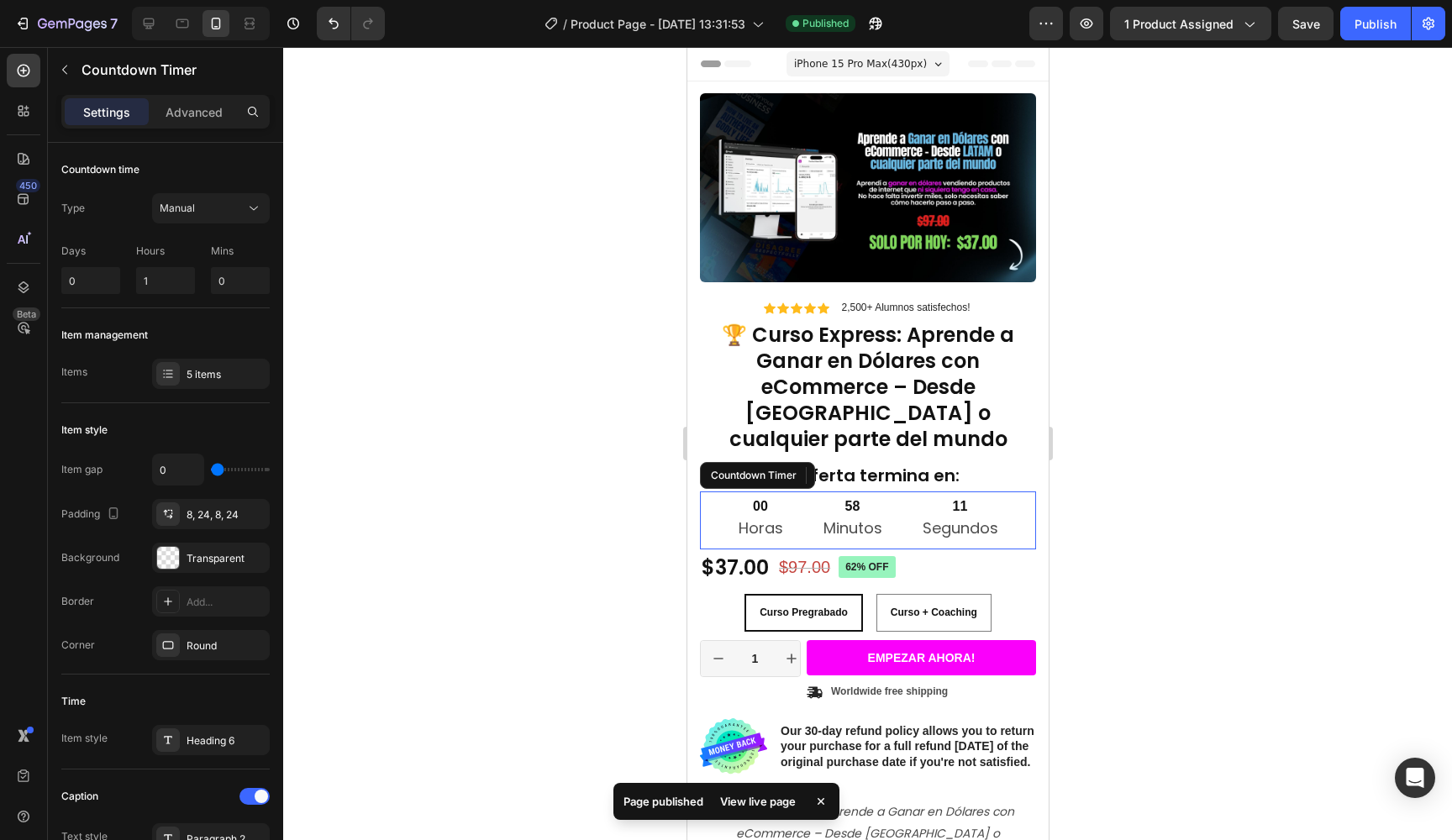
click at [1003, 491] on div "11 Segundos" at bounding box center [960, 520] width 116 height 58
click at [942, 463] on h2 "La oferta termina en:" at bounding box center [867, 476] width 336 height 25
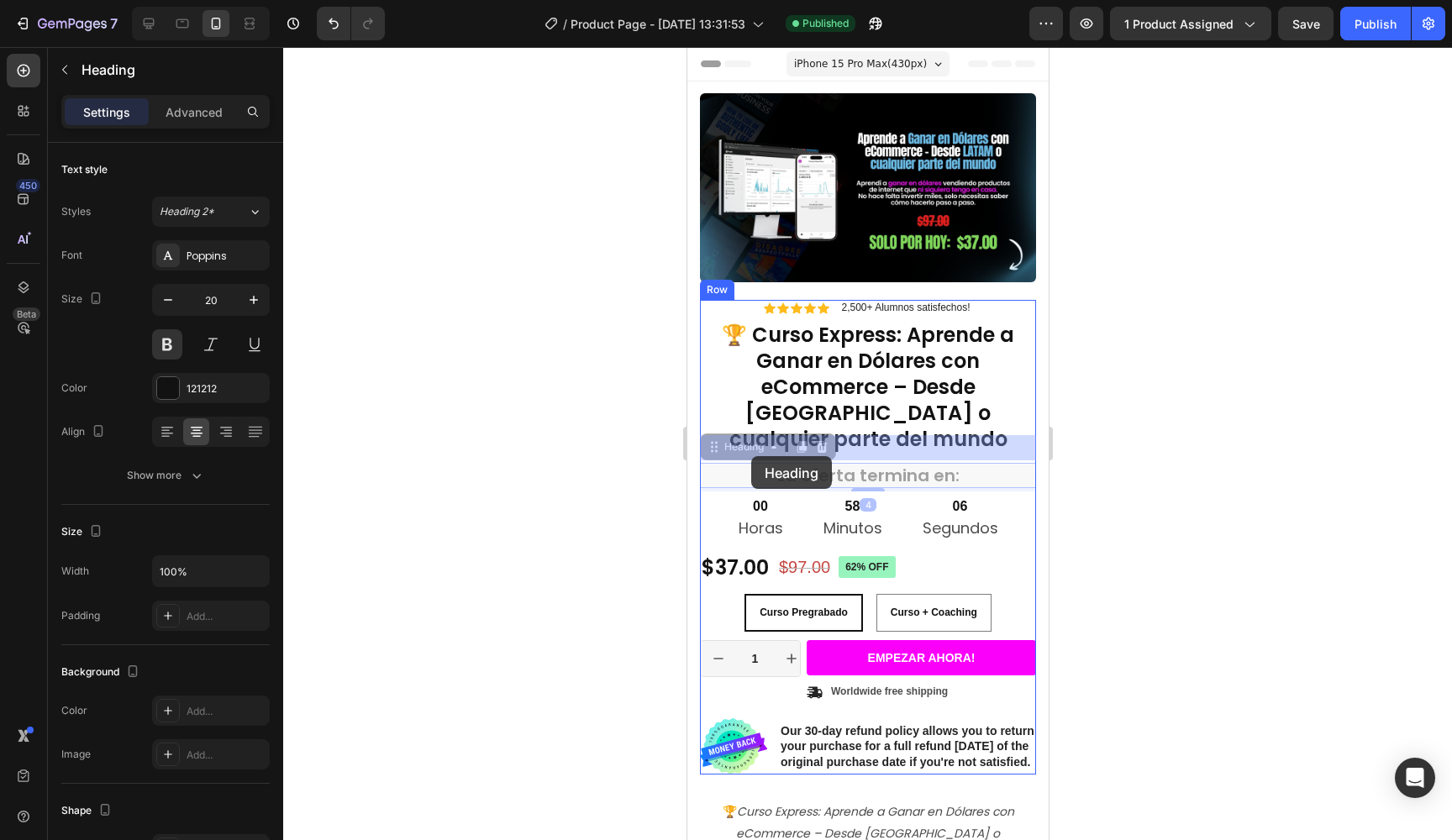
drag, startPoint x: 715, startPoint y: 422, endPoint x: 750, endPoint y: 456, distance: 48.8
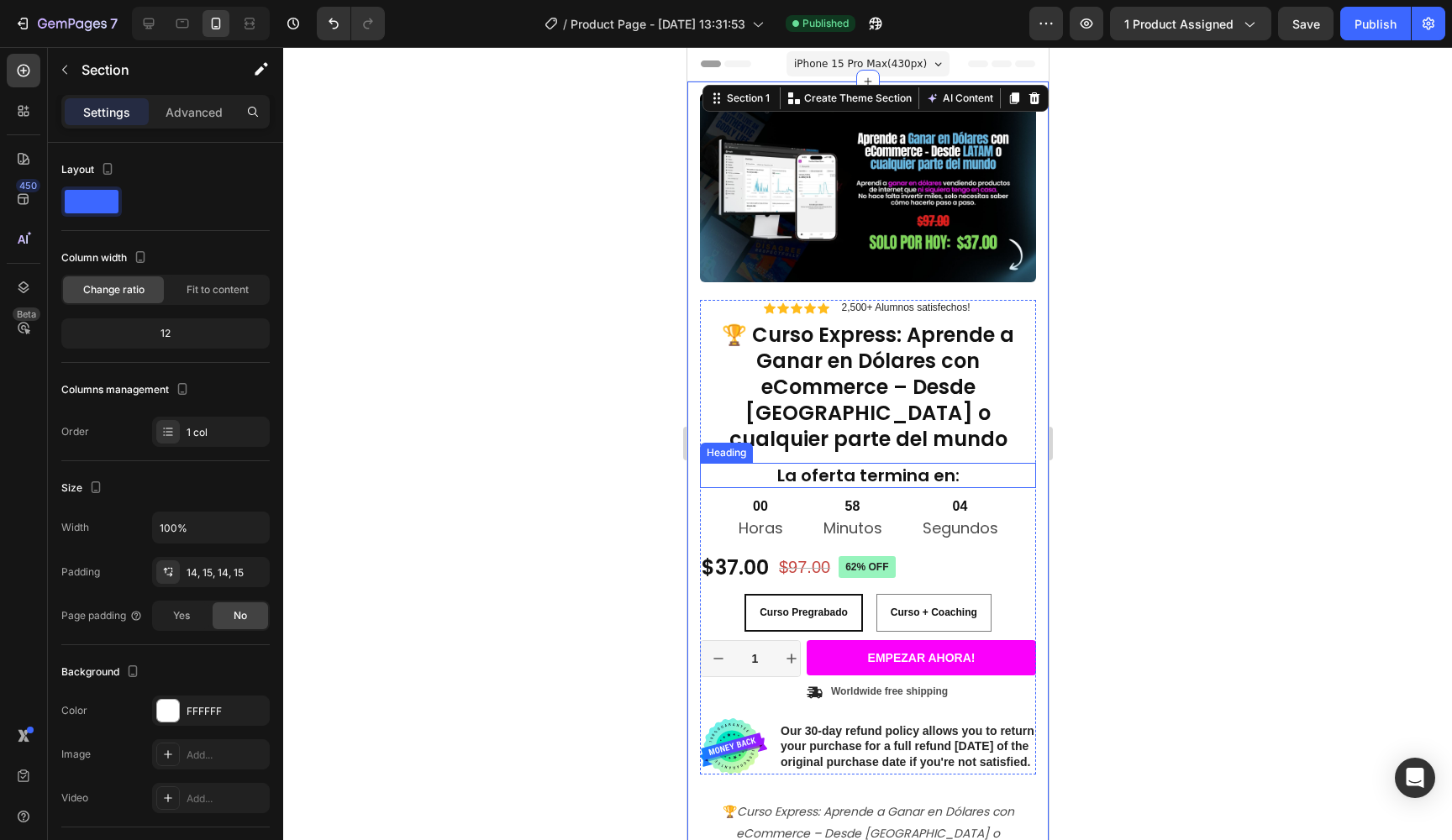
click at [737, 463] on h2 "La oferta termina en:" at bounding box center [867, 476] width 336 height 25
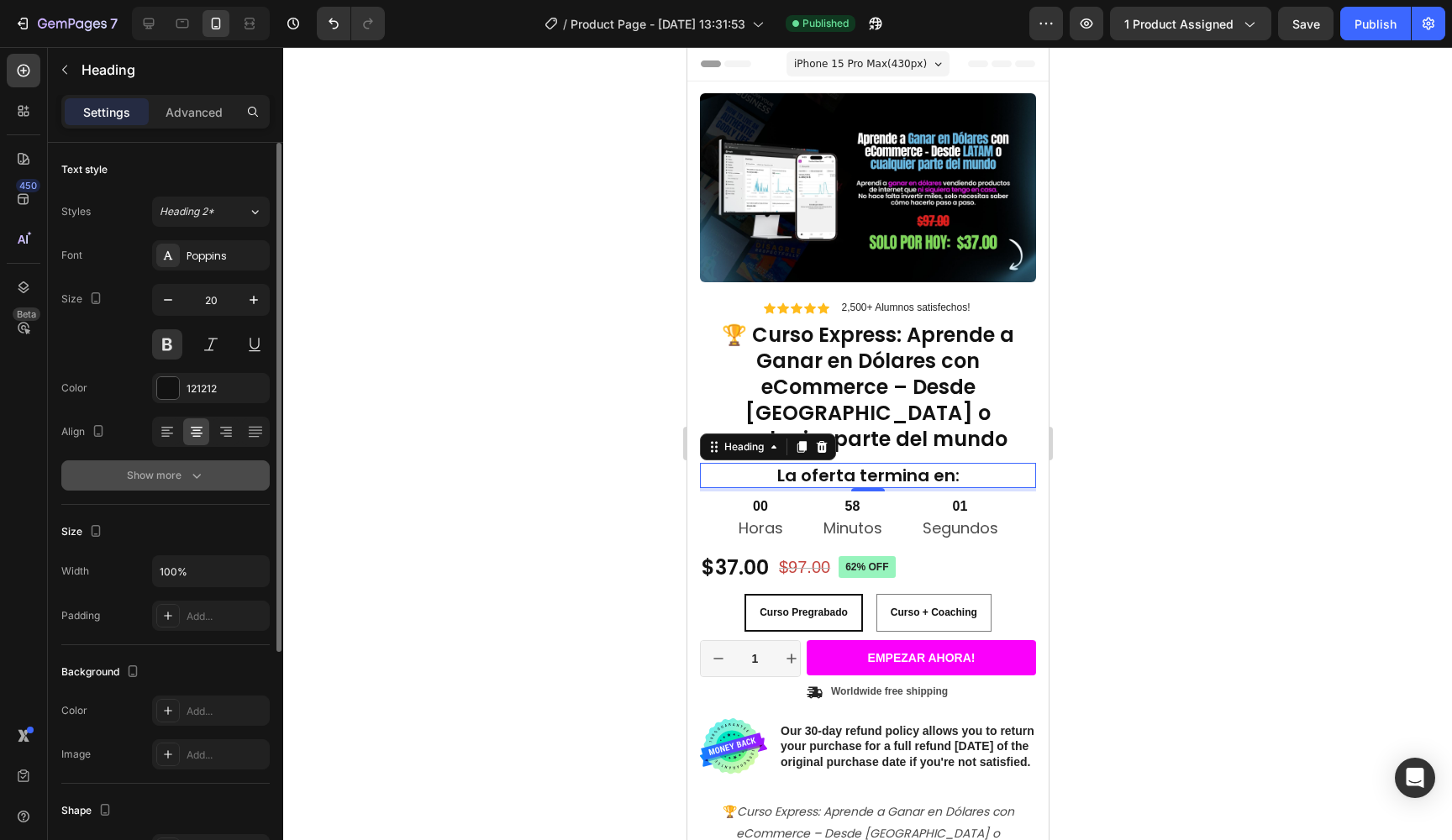
scroll to position [91, 0]
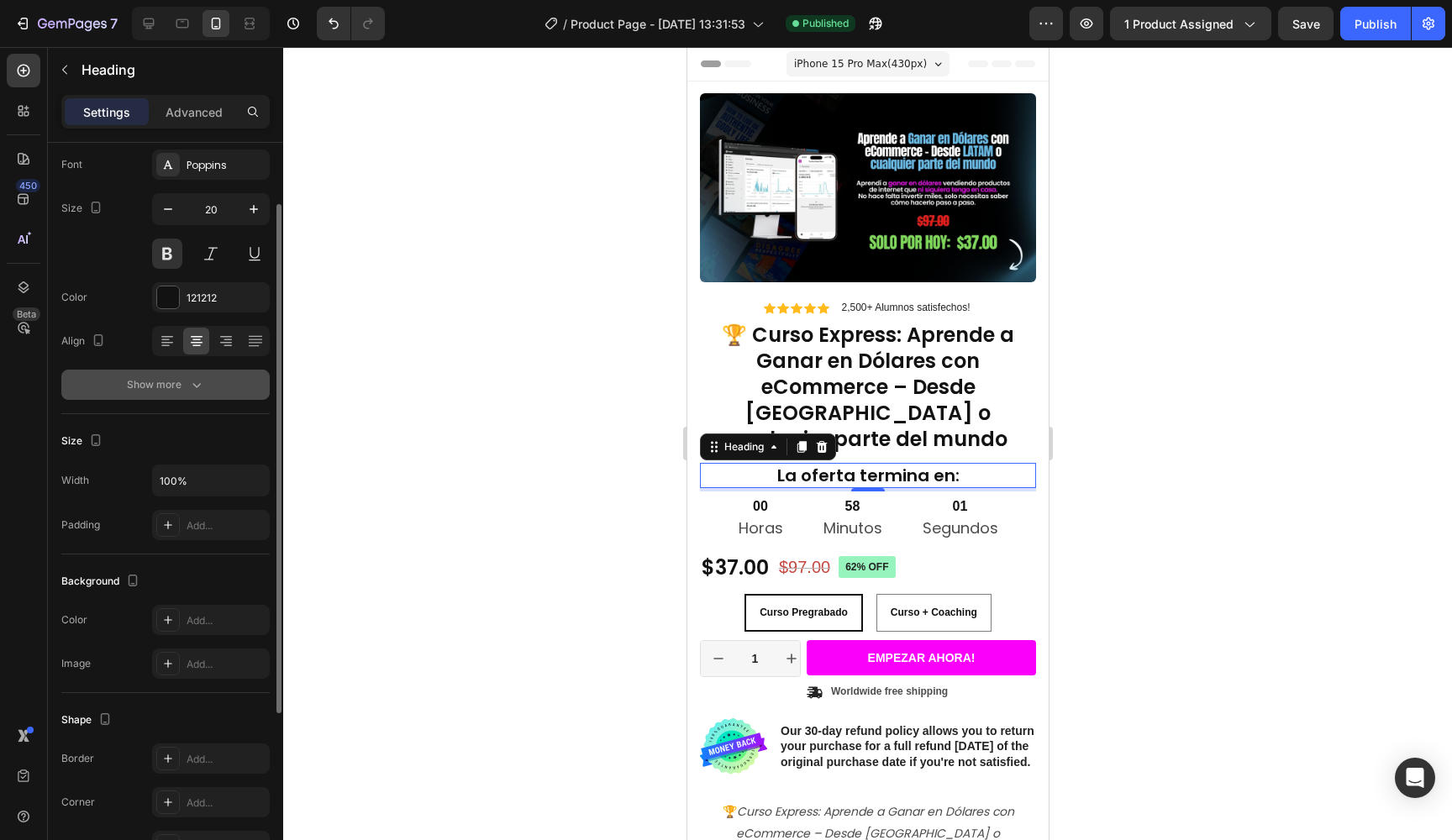
click at [191, 397] on button "Show more" at bounding box center [165, 385] width 208 height 30
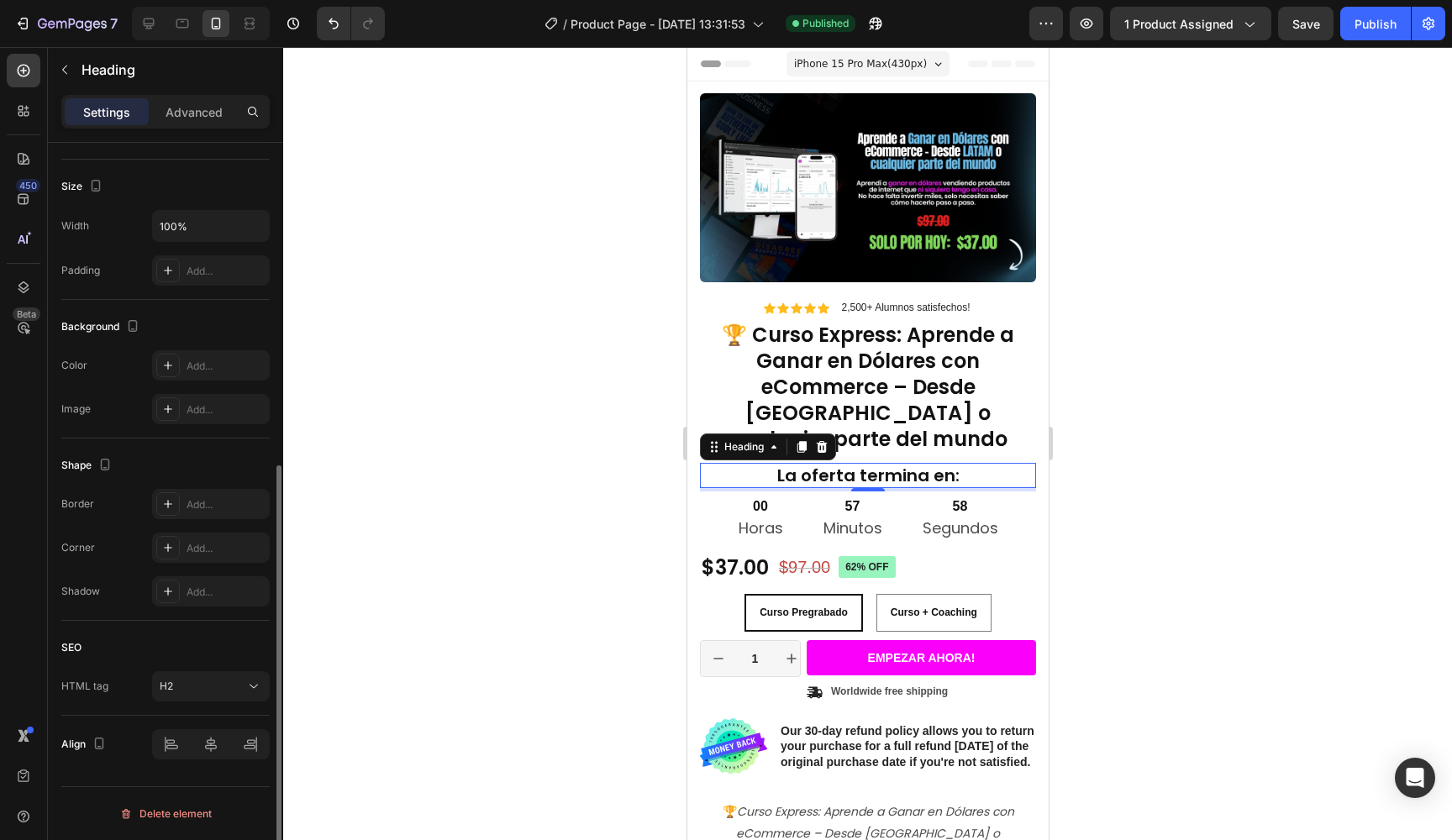
scroll to position [0, 0]
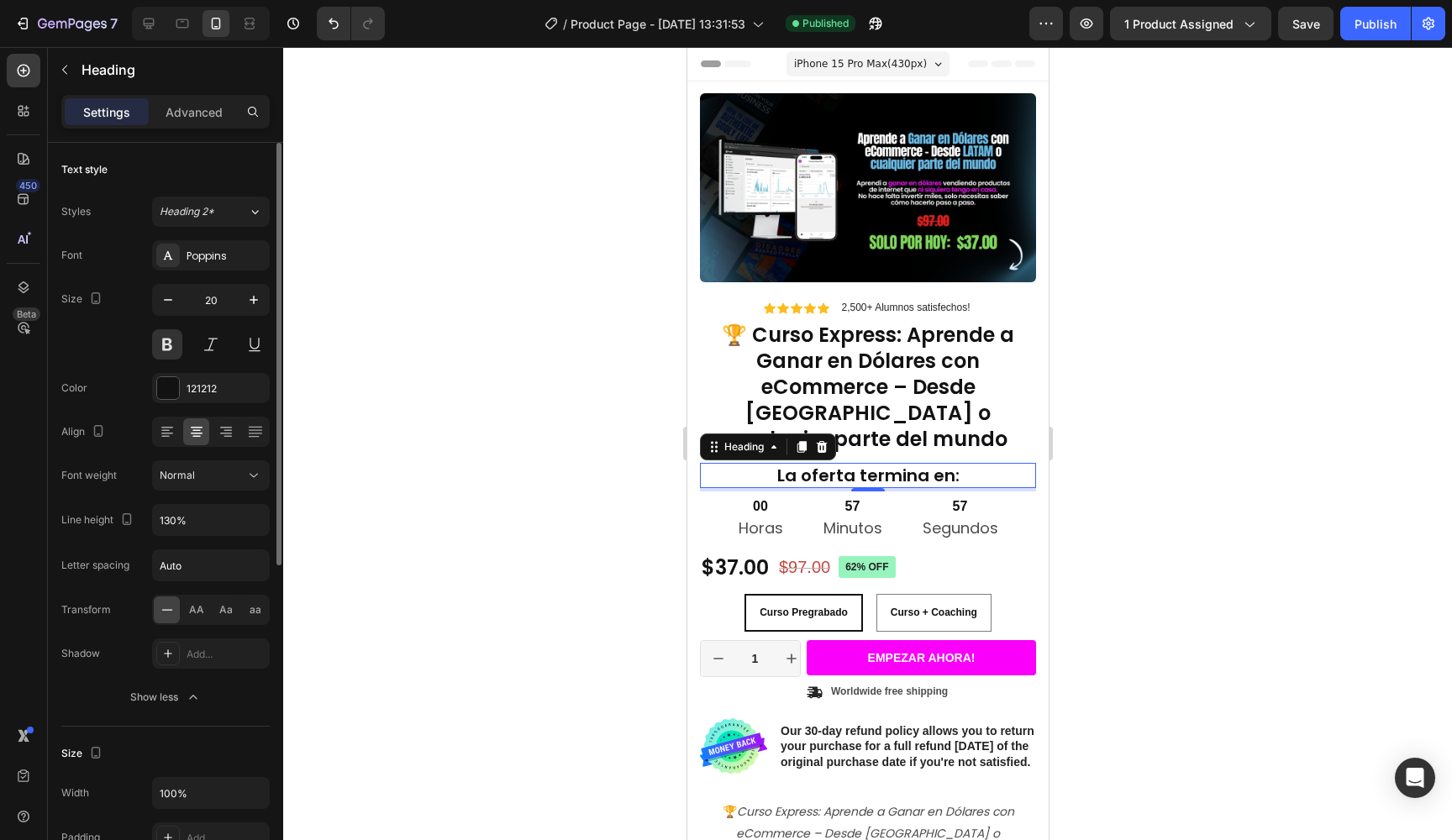
click at [463, 244] on div at bounding box center [867, 443] width 1169 height 793
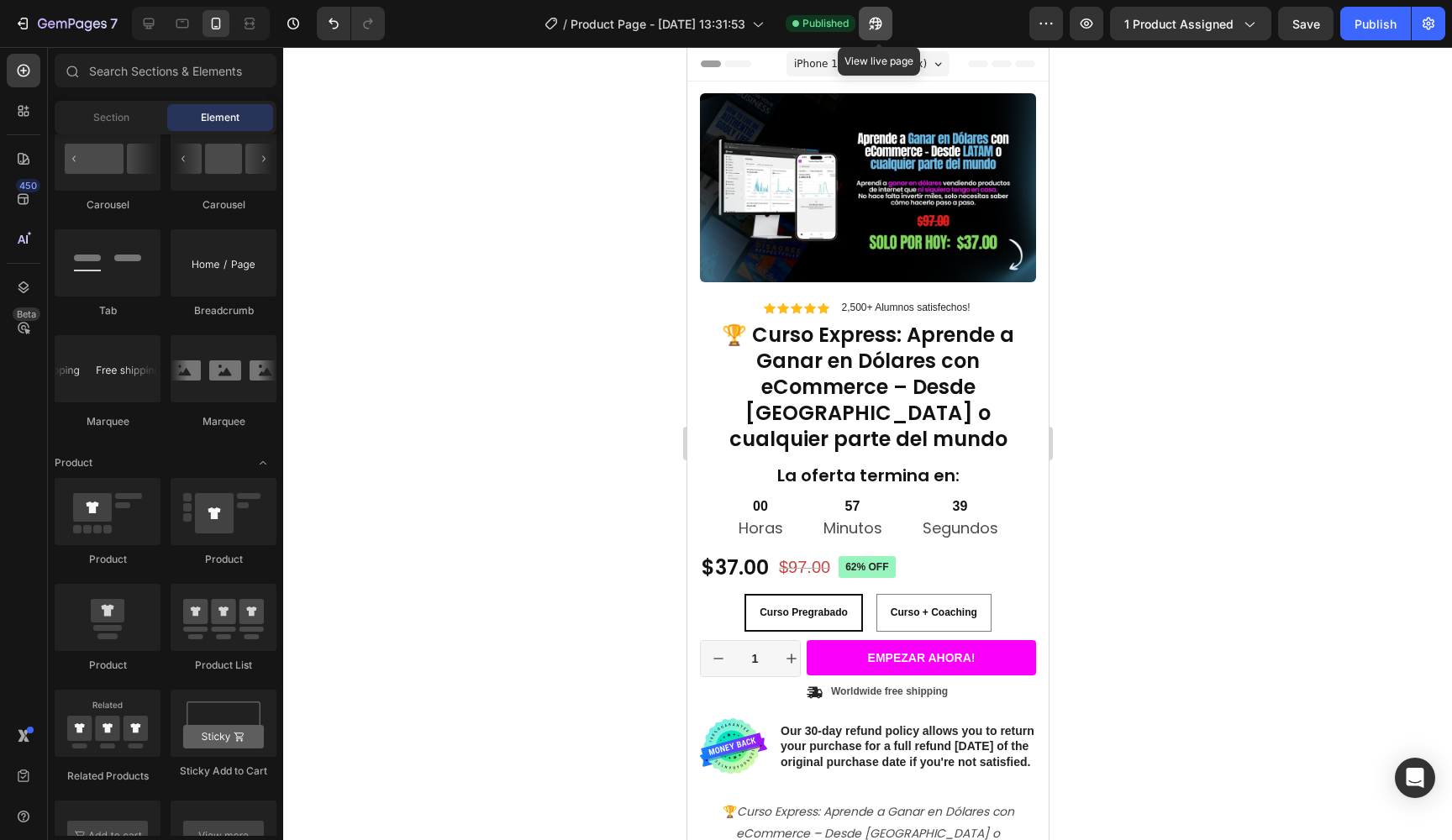
click at [883, 33] on button "button" at bounding box center [875, 23] width 34 height 34
click at [21, 28] on icon "button" at bounding box center [22, 23] width 17 height 17
